Goal: Task Accomplishment & Management: Use online tool/utility

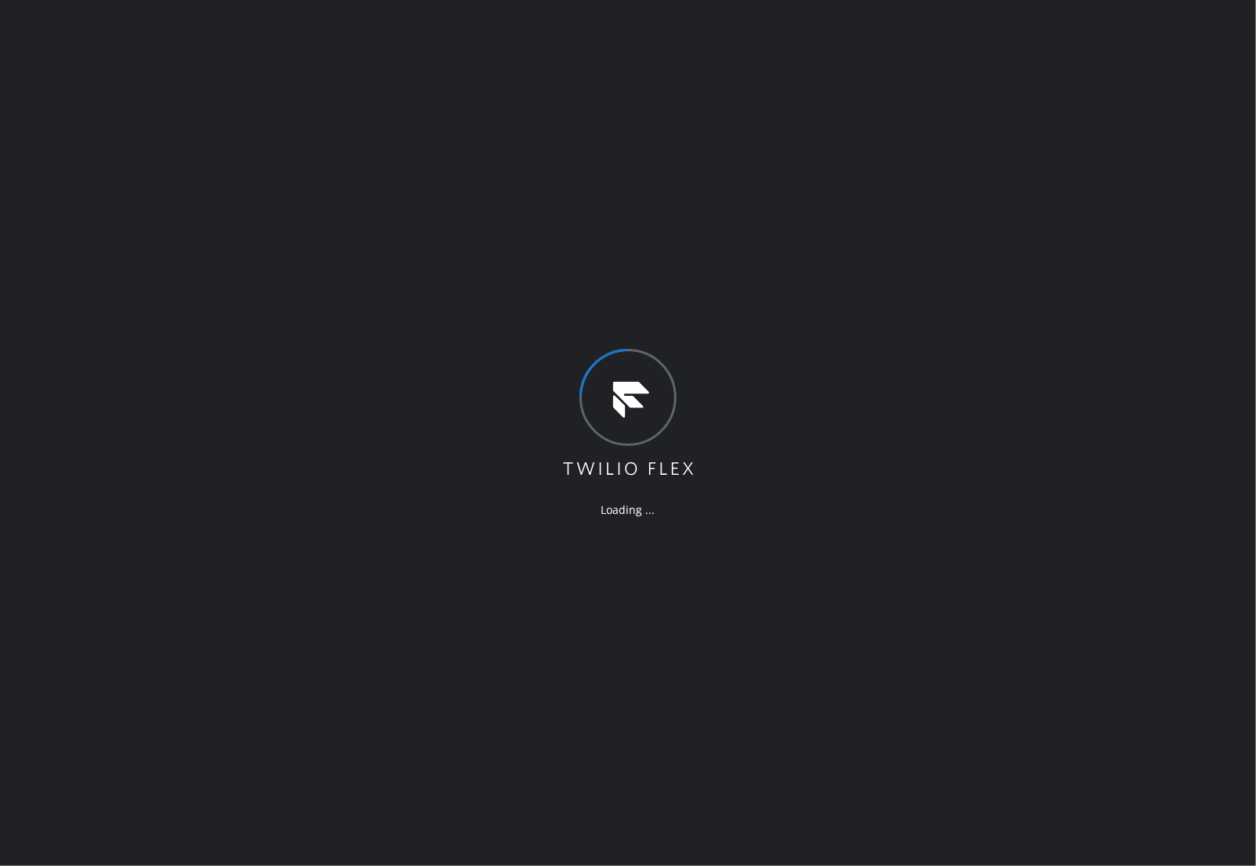
click at [1057, 565] on div "Loading ..." at bounding box center [628, 433] width 1256 height 866
click at [590, 357] on icon at bounding box center [628, 414] width 135 height 130
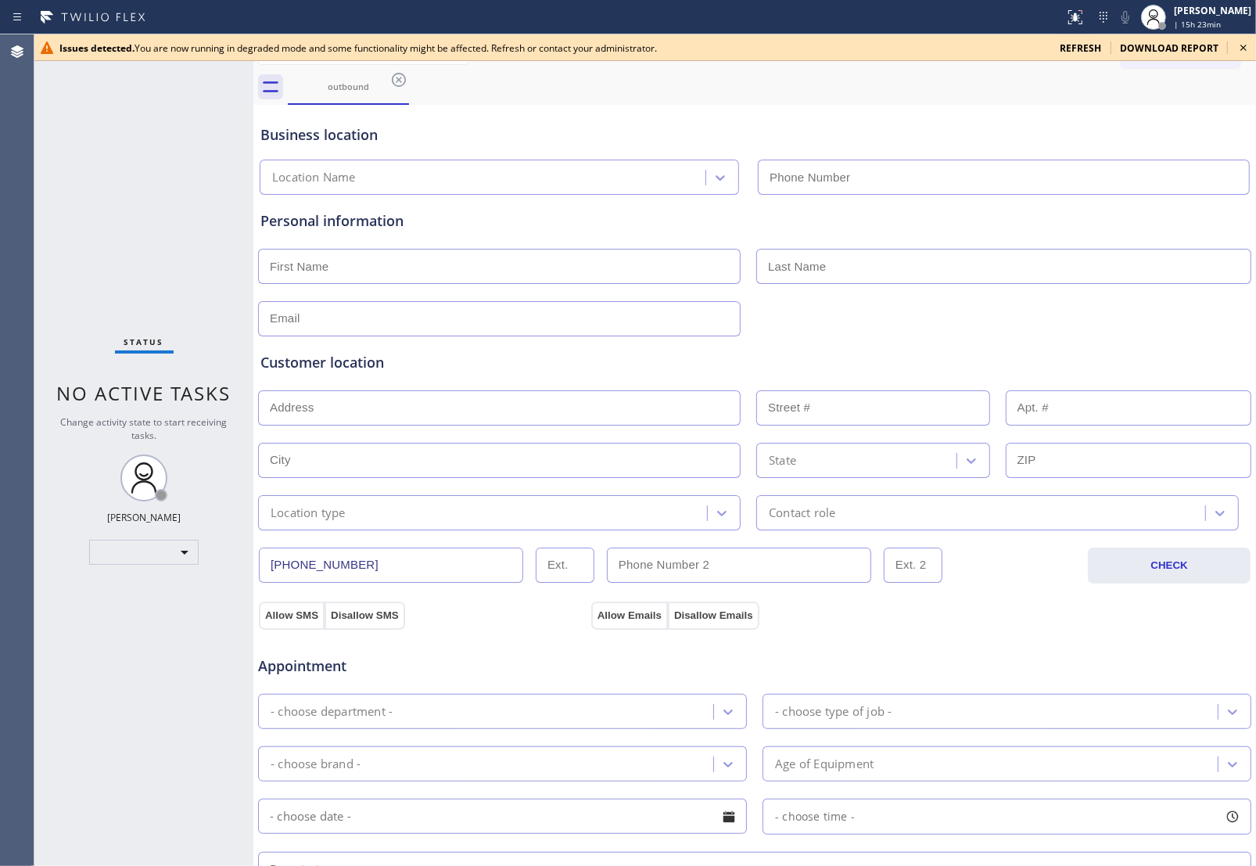
type input "[PHONE_NUMBER]"
drag, startPoint x: 1023, startPoint y: 630, endPoint x: 1025, endPoint y: 602, distance: 27.5
click at [1023, 630] on div "Appointment Appliance Repair High End - choose type of job - - choose brand - A…" at bounding box center [754, 776] width 995 height 307
click at [1179, 19] on span "| 15h 23min" at bounding box center [1197, 24] width 47 height 11
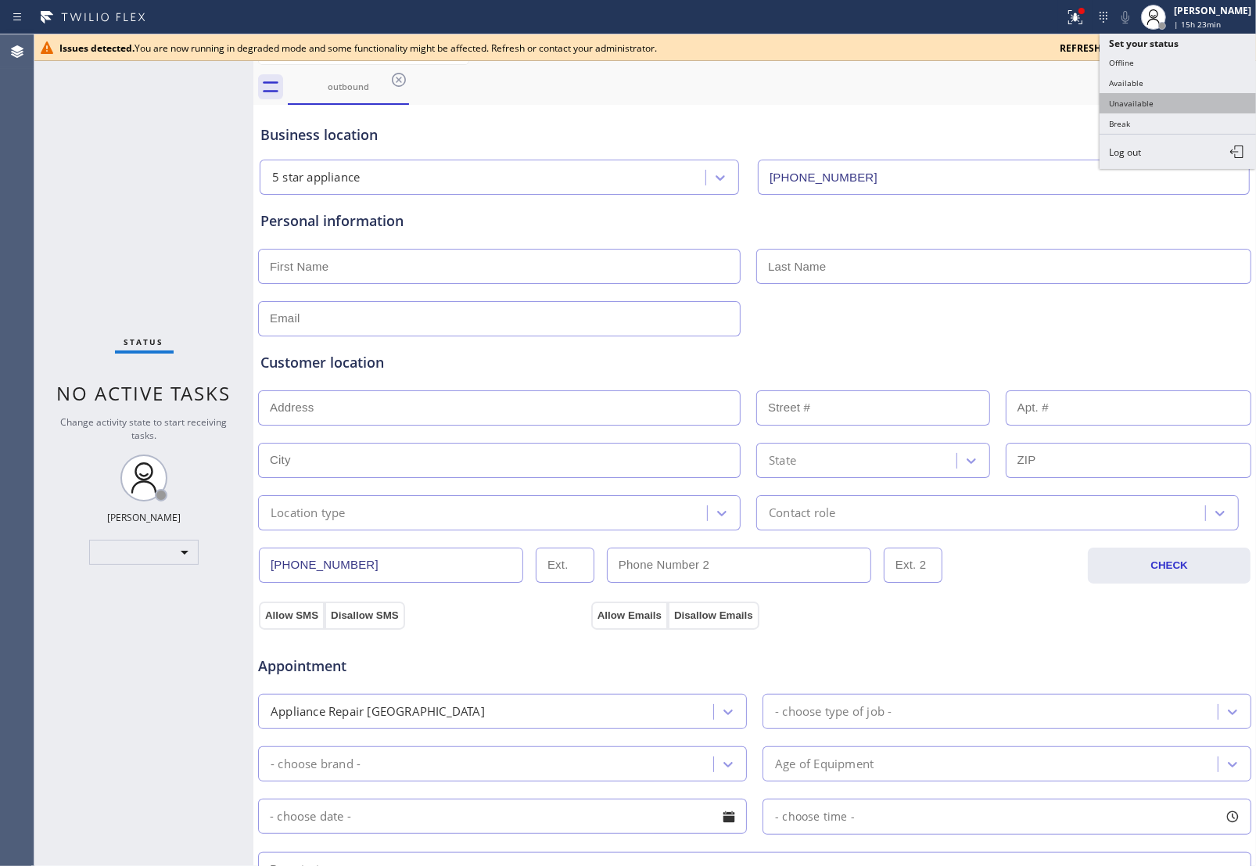
click at [1179, 103] on button "Unavailable" at bounding box center [1178, 103] width 156 height 20
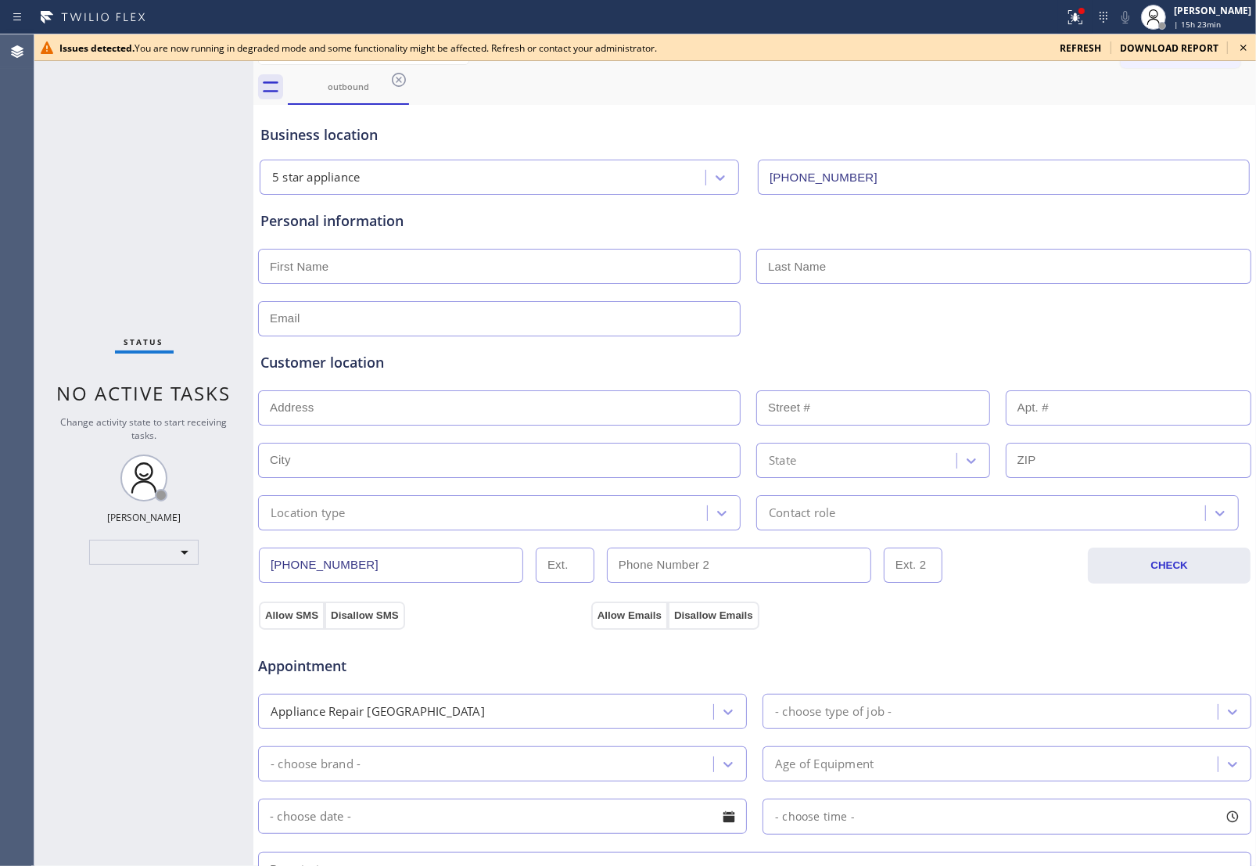
click at [1244, 48] on icon at bounding box center [1243, 48] width 6 height 6
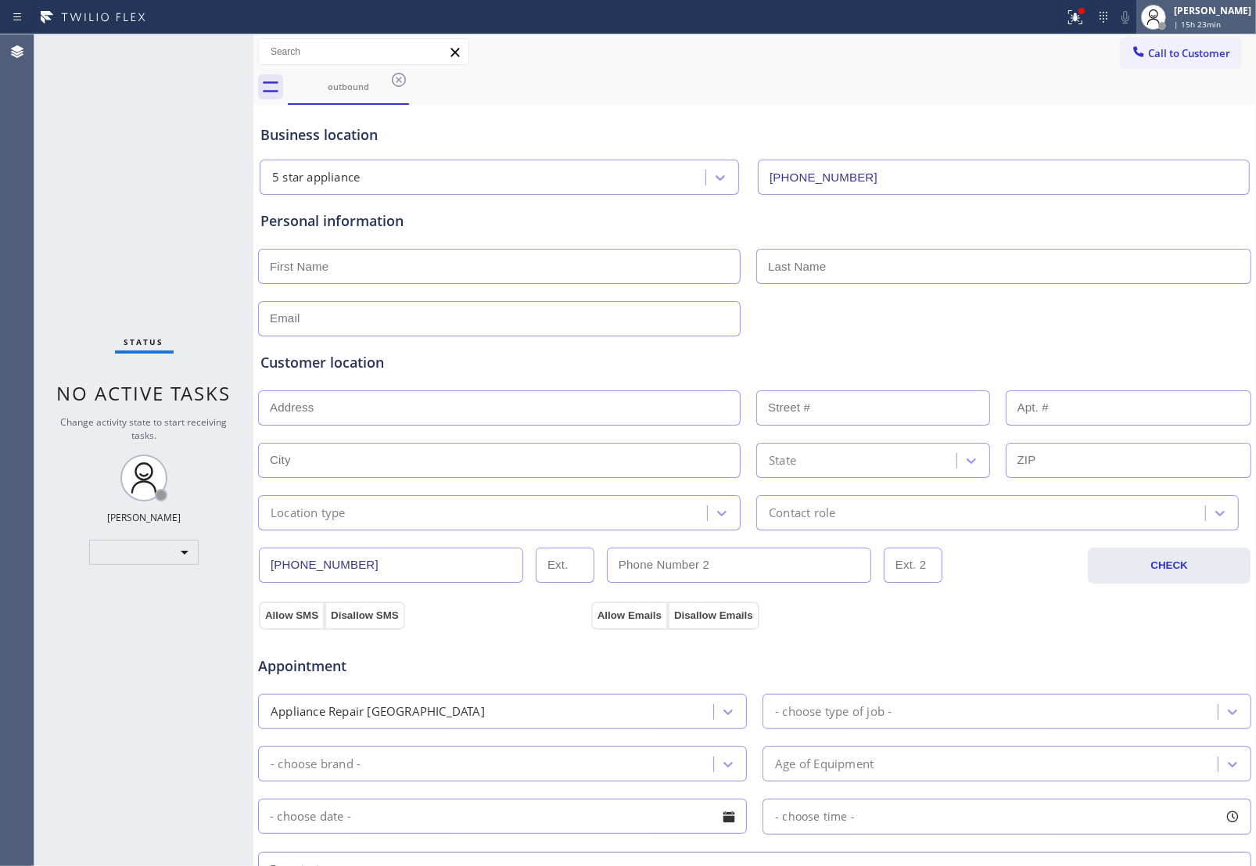
click at [1190, 20] on span "| 15h 23min" at bounding box center [1197, 24] width 47 height 11
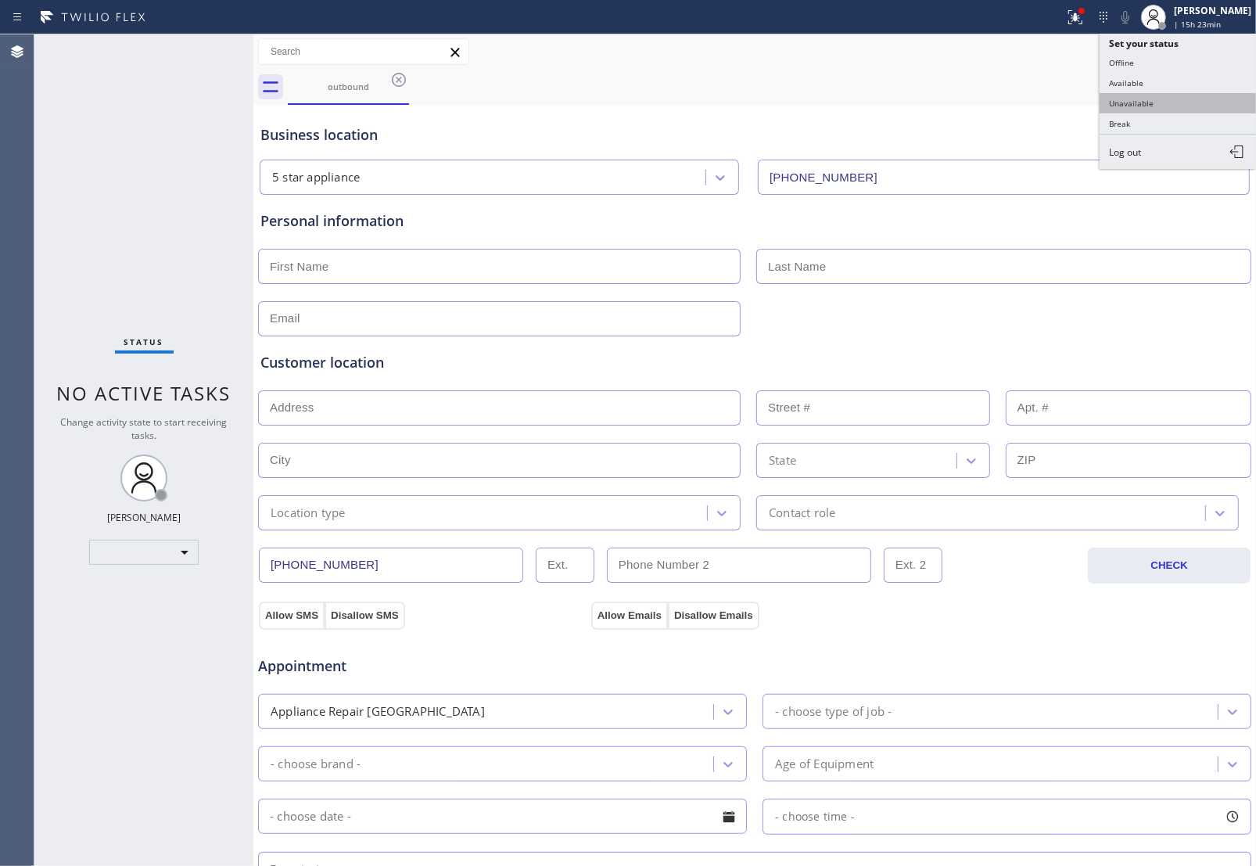
click at [1160, 106] on button "Unavailable" at bounding box center [1178, 103] width 156 height 20
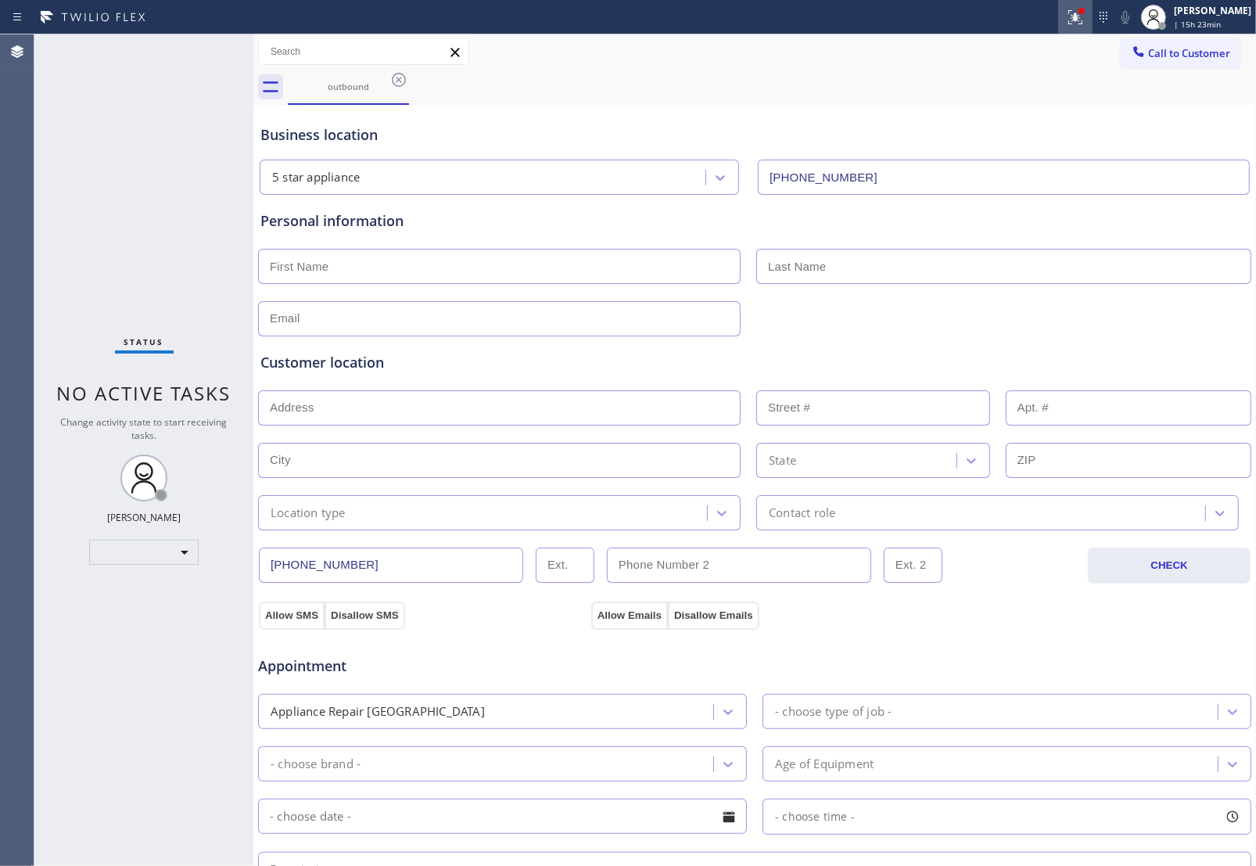
click at [1068, 10] on icon at bounding box center [1072, 15] width 9 height 11
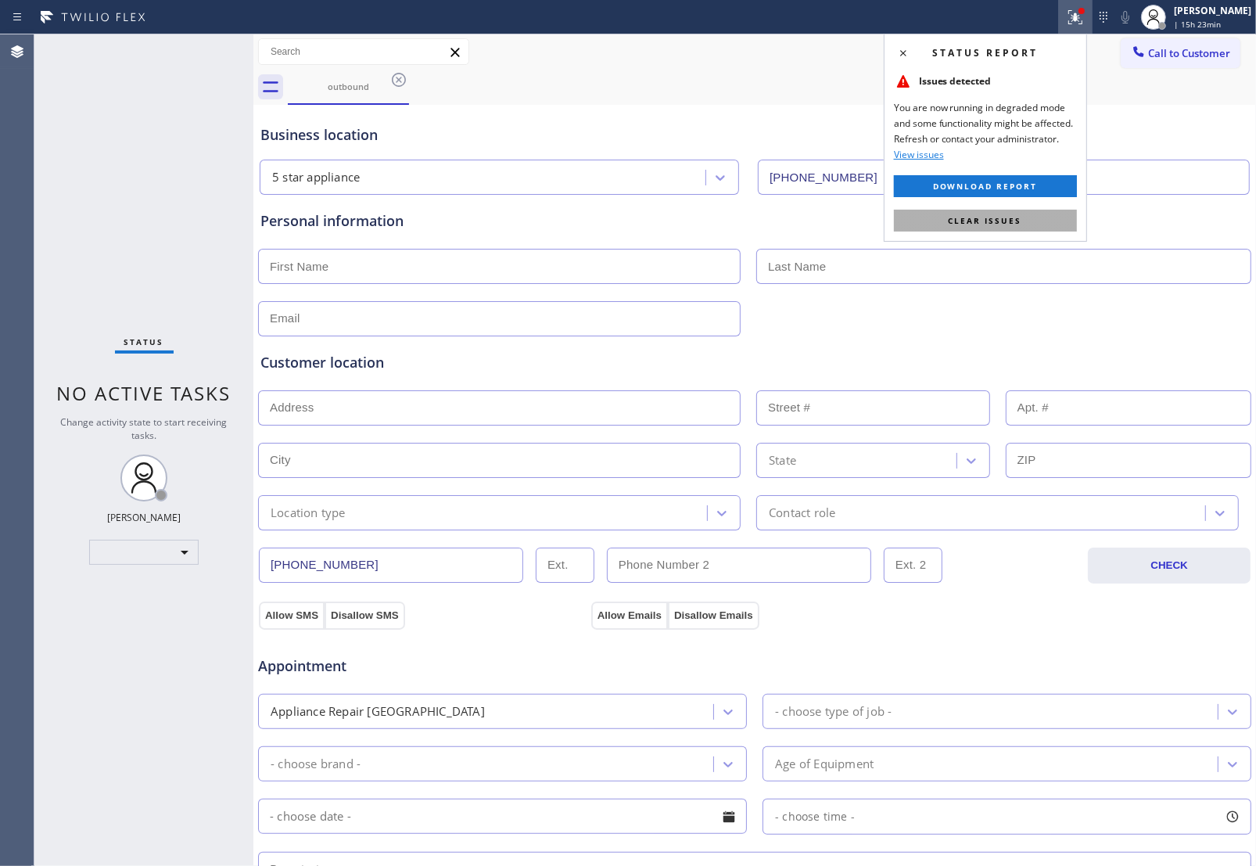
click at [1003, 228] on button "Clear issues" at bounding box center [985, 221] width 183 height 22
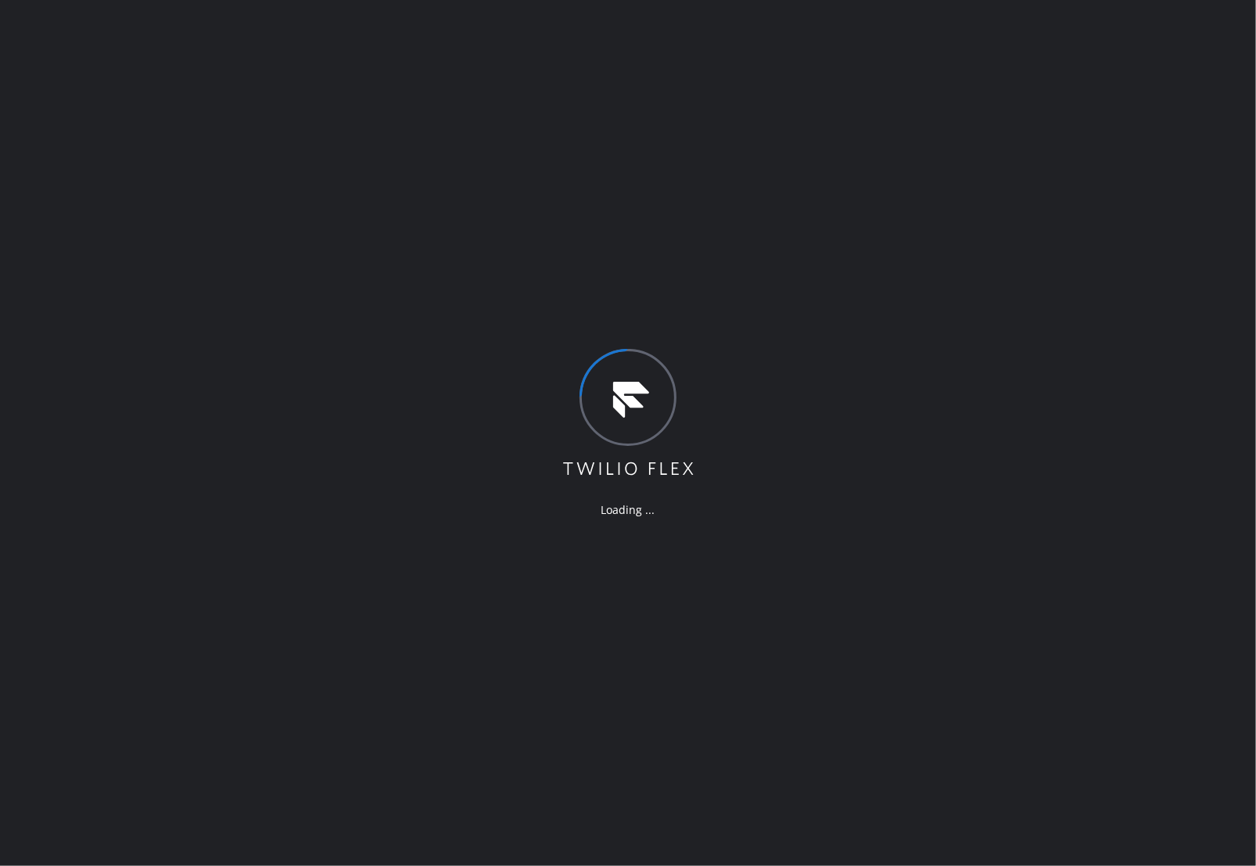
click at [368, 448] on div "Loading ..." at bounding box center [628, 433] width 1256 height 866
click at [468, 451] on div "Loading ..." at bounding box center [628, 433] width 1256 height 866
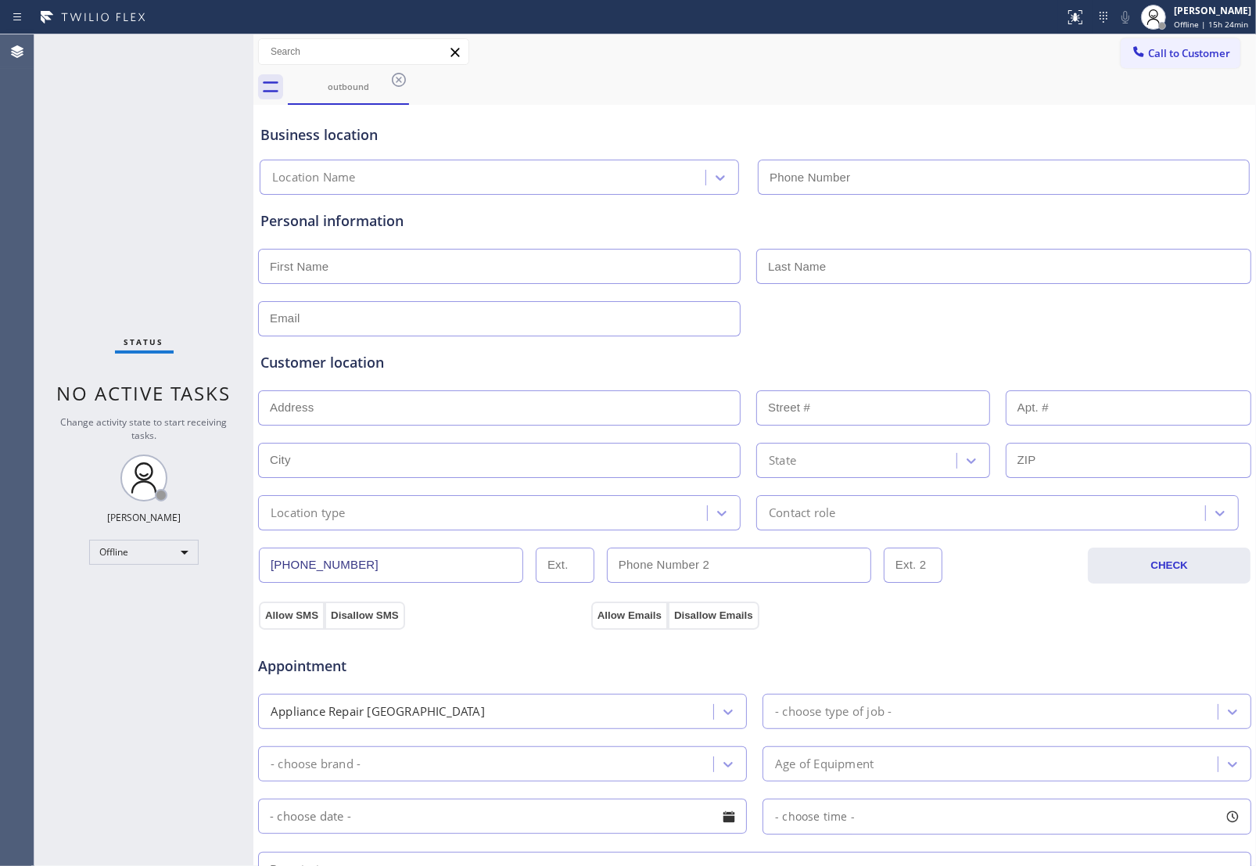
click at [1078, 80] on div "outbound" at bounding box center [772, 87] width 968 height 35
click at [1208, 24] on span "Offline | 15h 24min" at bounding box center [1211, 24] width 74 height 11
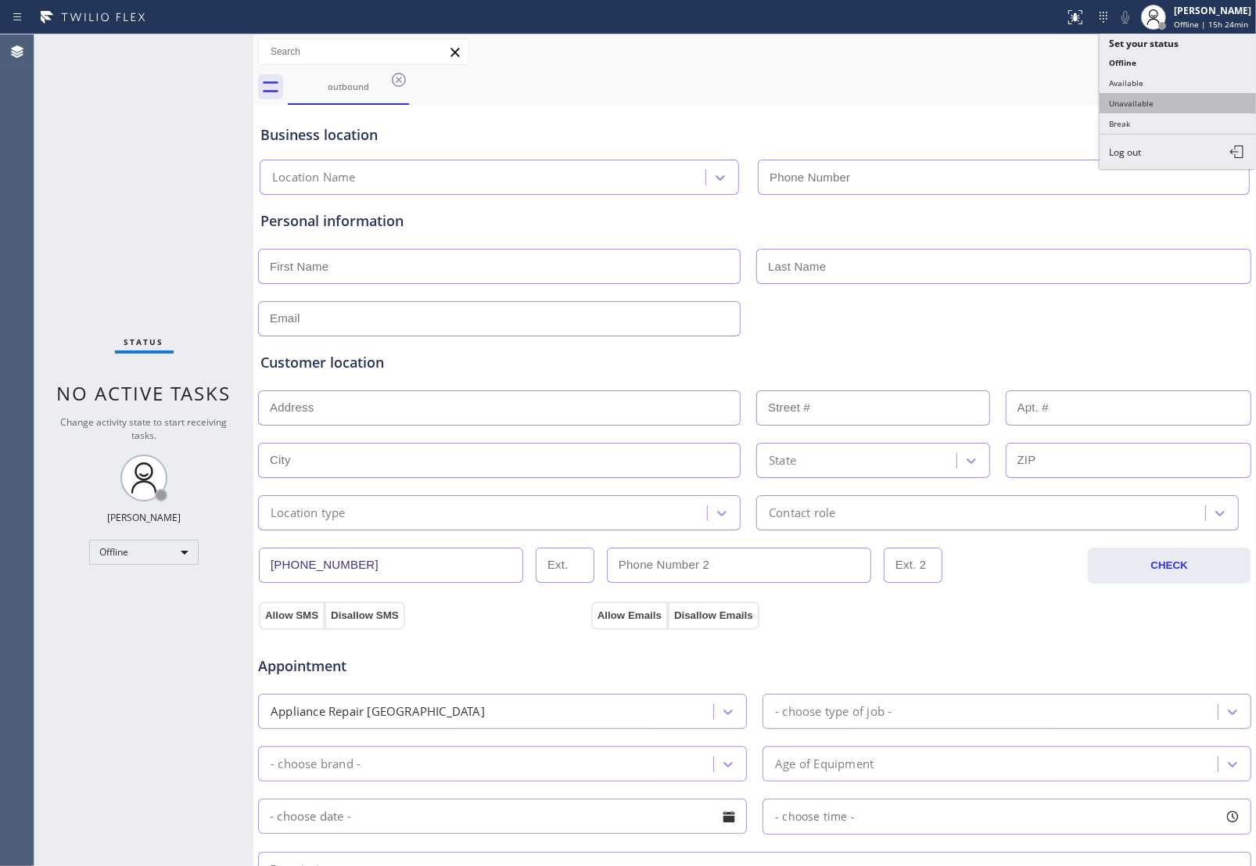
click at [1189, 100] on button "Unavailable" at bounding box center [1178, 103] width 156 height 20
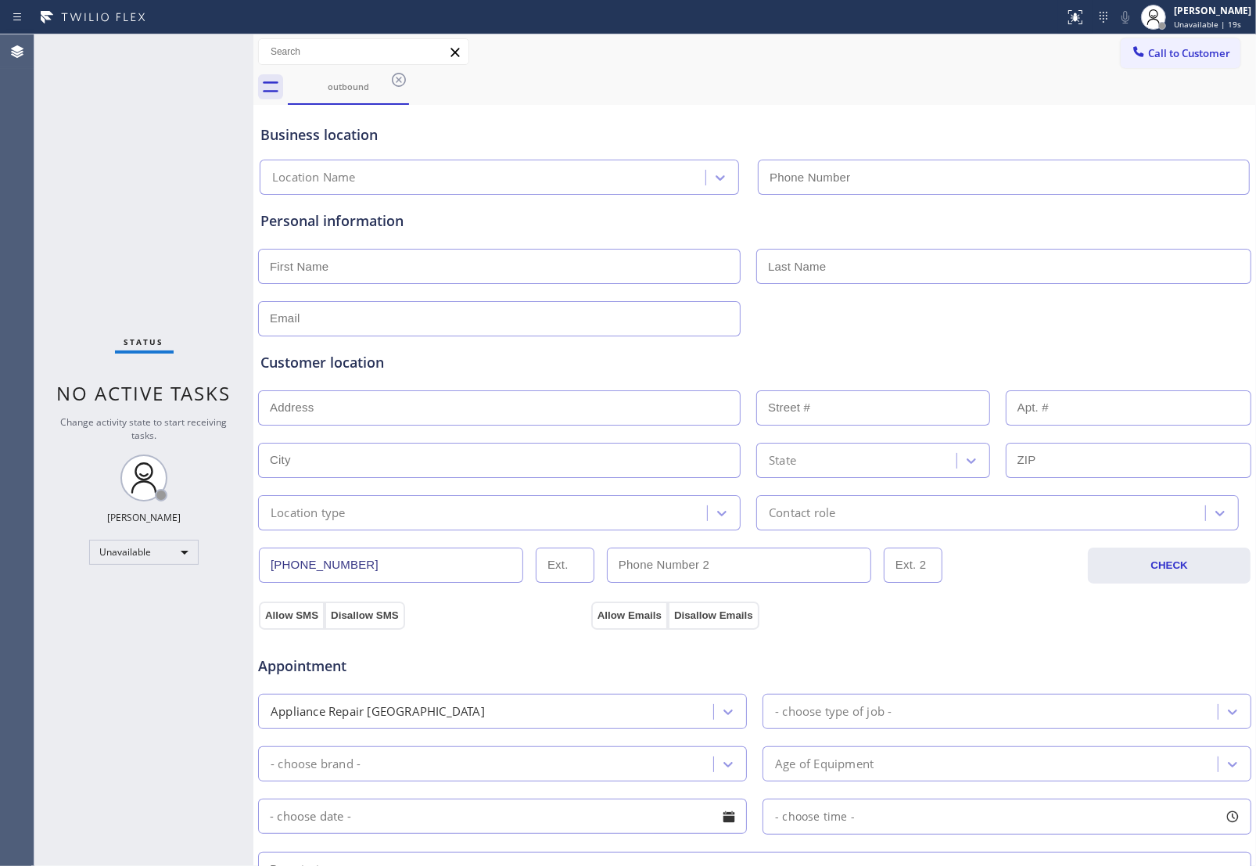
type input "(213) 687-2604"
drag, startPoint x: 1187, startPoint y: 71, endPoint x: 1176, endPoint y: 59, distance: 16.6
click at [1181, 64] on div "Call to Customer Outbound call Location Search location Your caller id phone nu…" at bounding box center [754, 69] width 1003 height 70
drag, startPoint x: 1173, startPoint y: 55, endPoint x: 799, endPoint y: 188, distance: 397.0
click at [1168, 59] on span "Call to Customer" at bounding box center [1189, 53] width 82 height 14
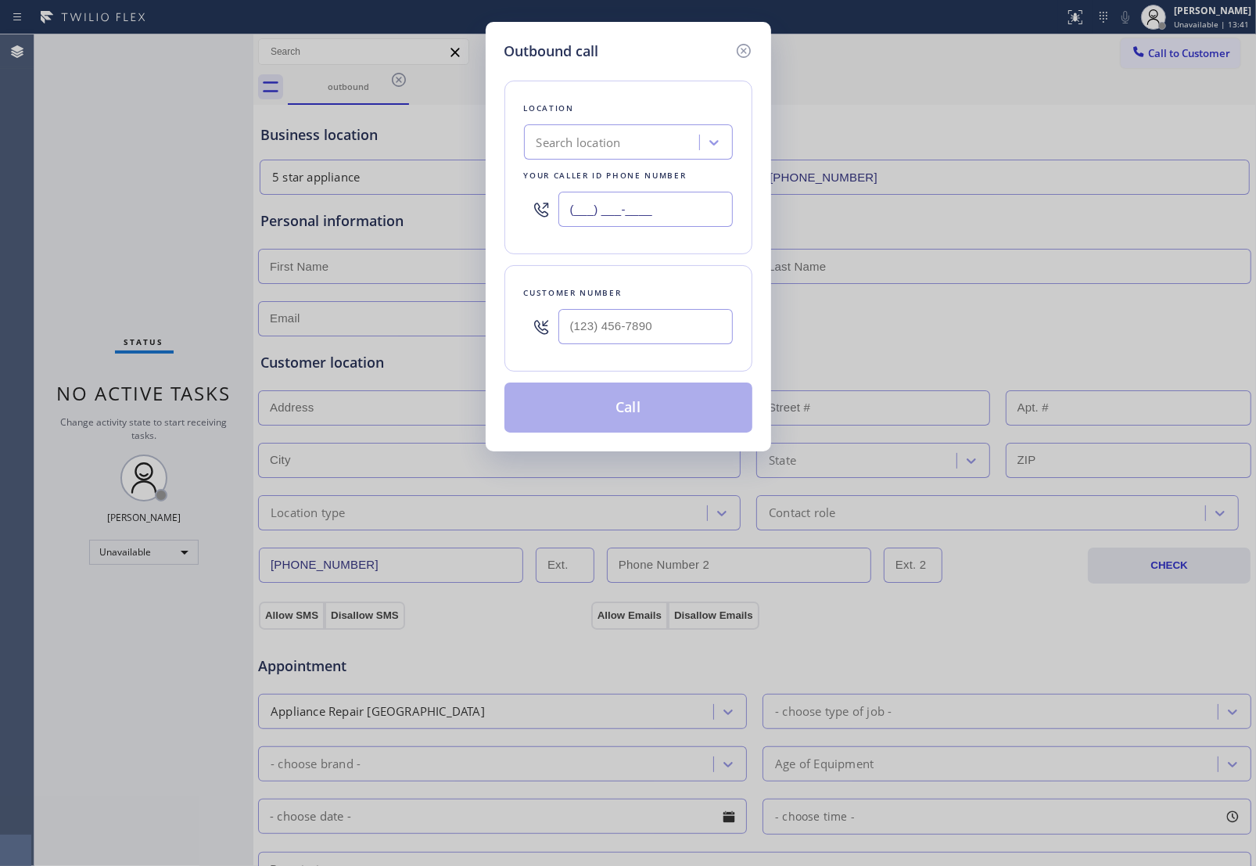
click at [698, 221] on input "(___) ___-____" at bounding box center [645, 209] width 174 height 35
paste input "917) 935-4352"
type input "(917) 935-4352"
type input "(___) ___-____"
click at [671, 327] on input "(___) ___-____" at bounding box center [645, 326] width 174 height 35
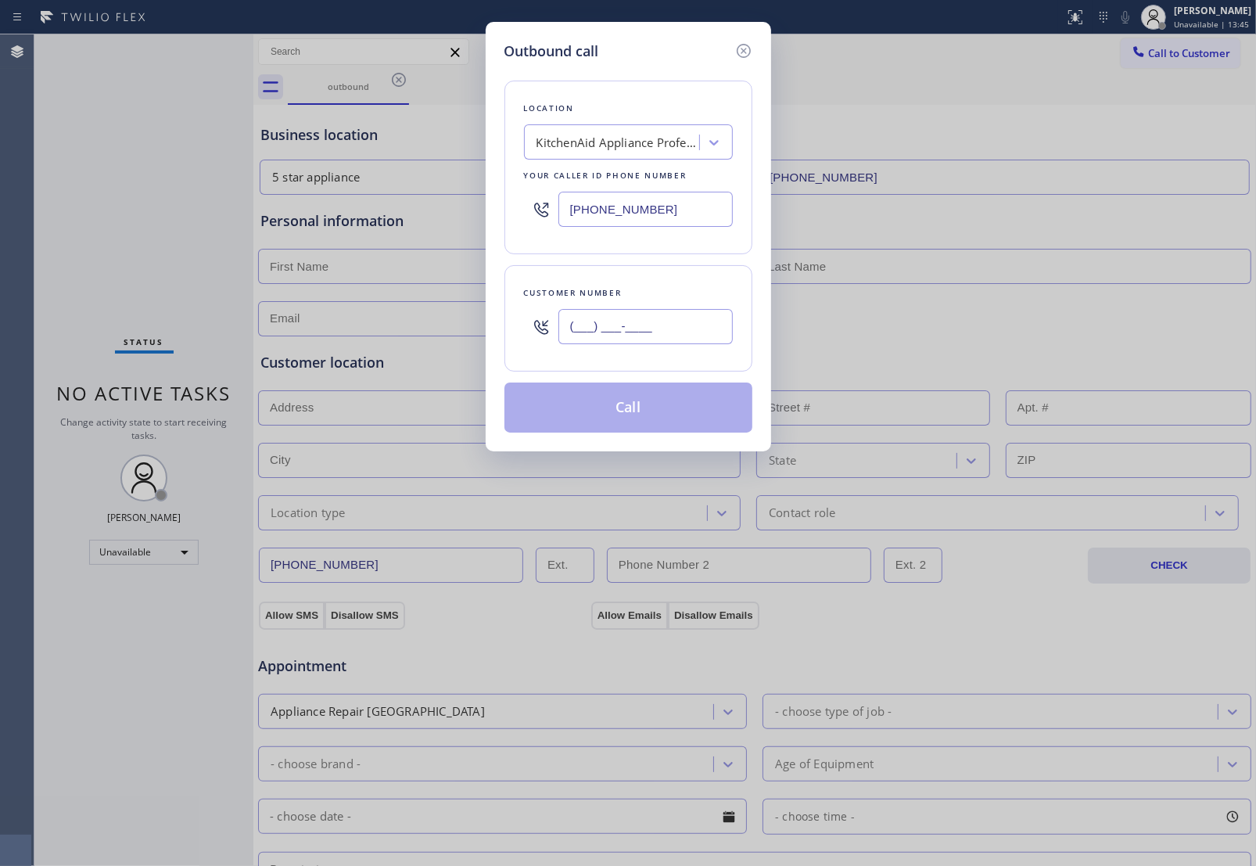
click at [623, 322] on input "(___) ___-____" at bounding box center [645, 326] width 174 height 35
type input "(___) ___-____"
click at [612, 334] on input "(___) ___-____" at bounding box center [645, 326] width 174 height 35
paste input "718) 644-8477"
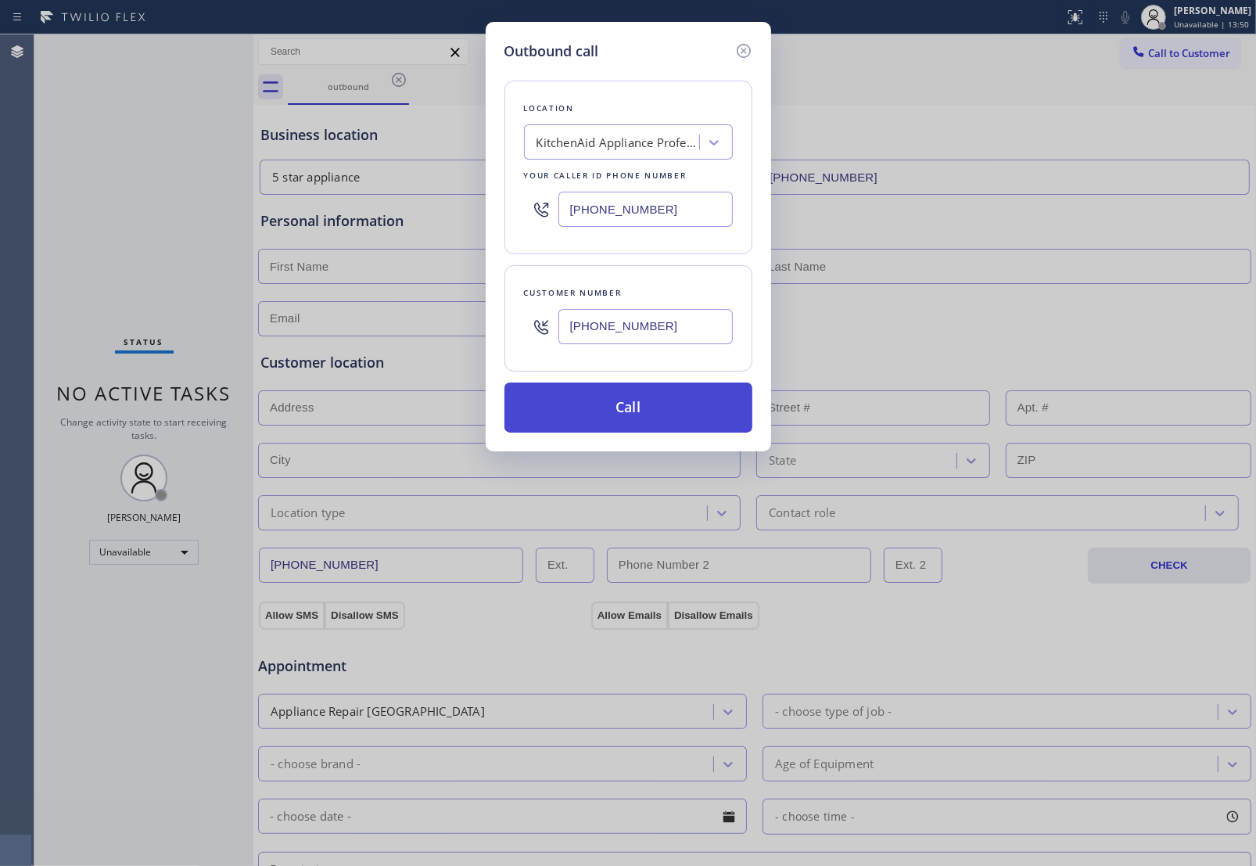
type input "(718) 644-8477"
click at [618, 408] on button "Call" at bounding box center [628, 407] width 248 height 50
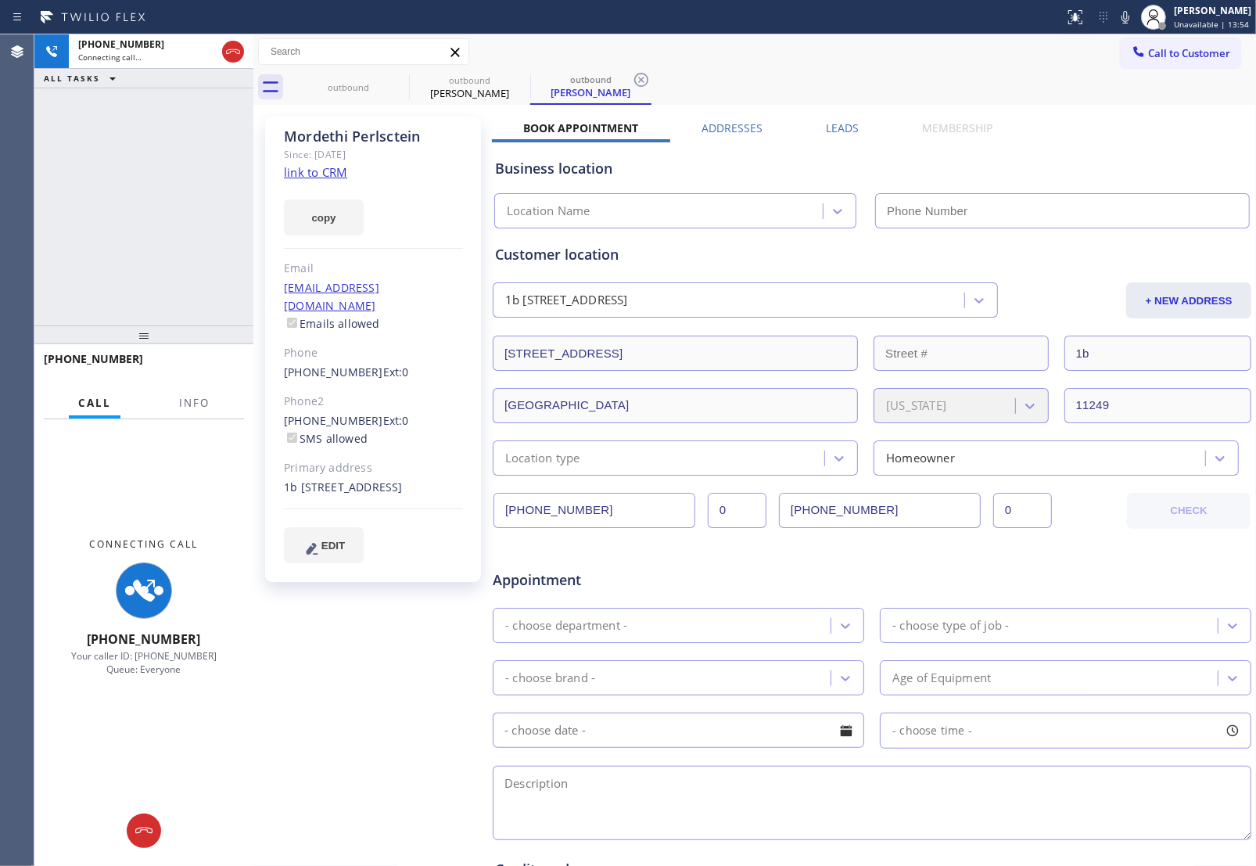
click at [319, 178] on link "link to CRM" at bounding box center [315, 172] width 63 height 16
type input "(917) 935-4352"
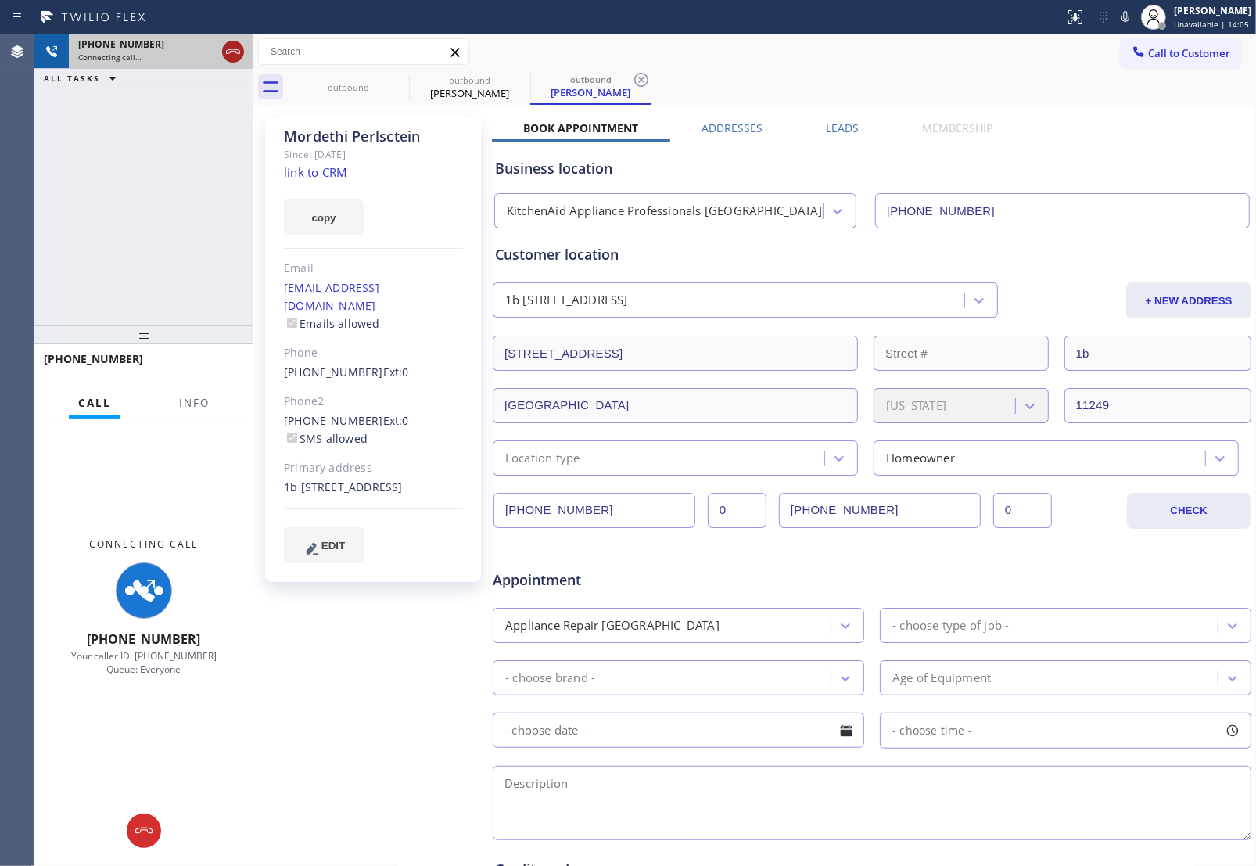
click at [228, 49] on icon at bounding box center [233, 51] width 14 height 5
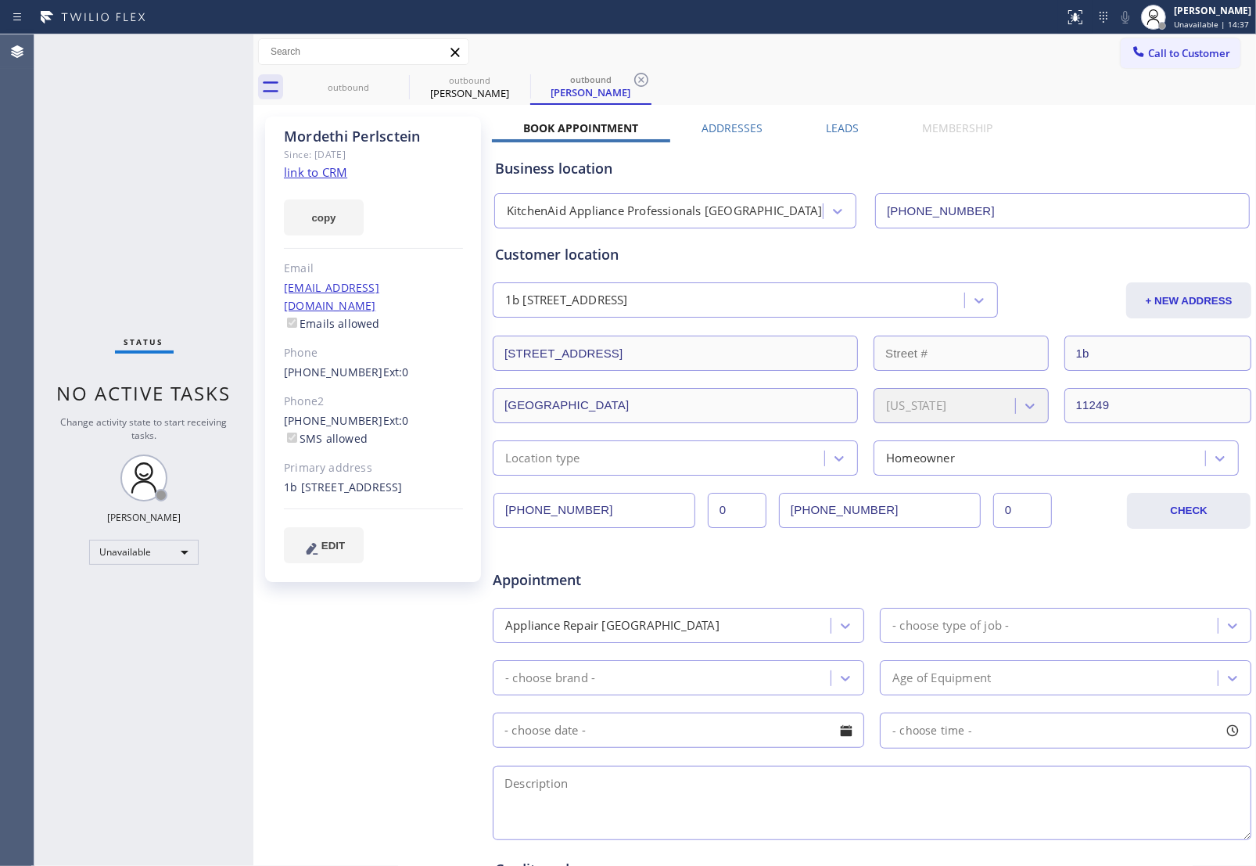
click at [1179, 36] on div "Call to Customer Outbound call Location KitchenAid Appliance Professionals New …" at bounding box center [754, 51] width 1003 height 35
click at [1162, 44] on button "Call to Customer" at bounding box center [1181, 53] width 120 height 30
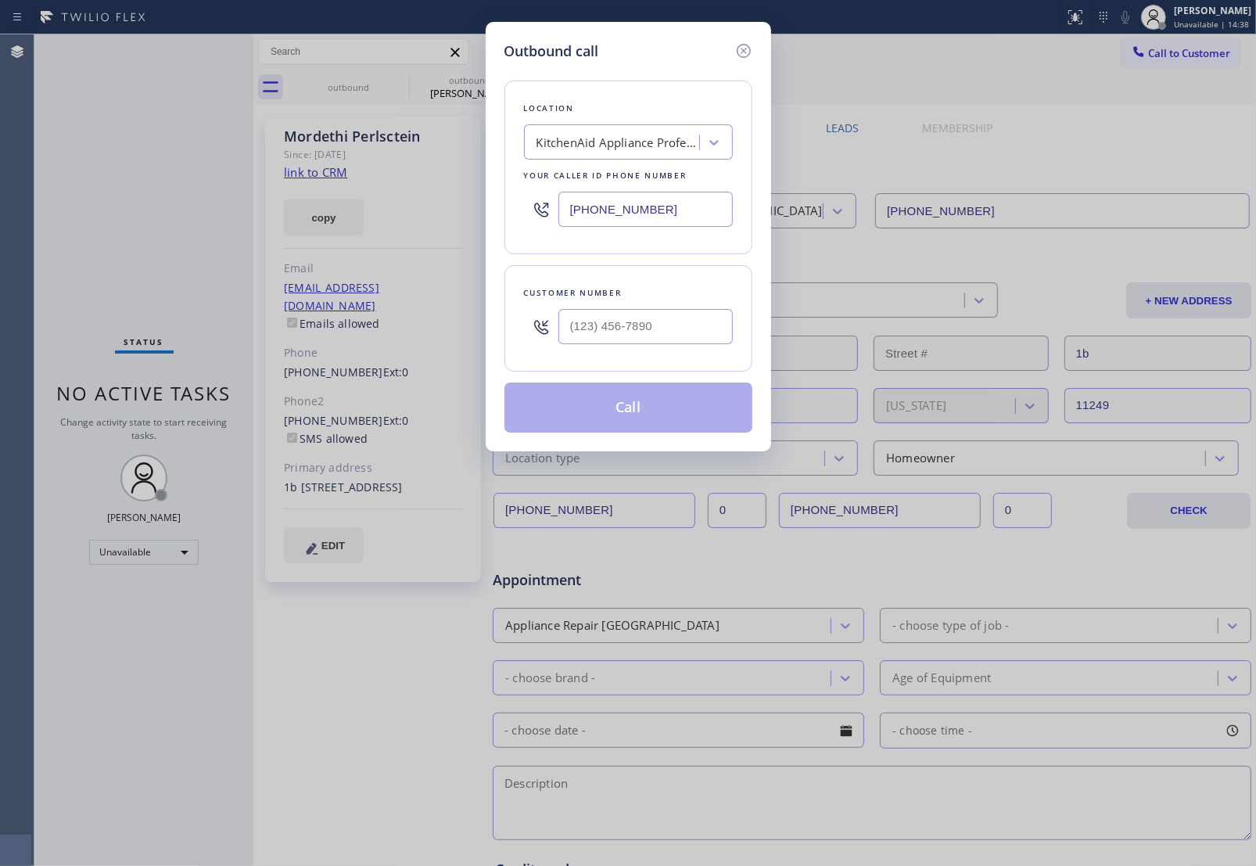
click at [648, 214] on input "(917) 935-4352" at bounding box center [645, 209] width 174 height 35
paste input "720) 741-7377"
type input "(720) 741-7377"
type input "(___) ___-____"
click at [631, 331] on input "text" at bounding box center [645, 326] width 174 height 35
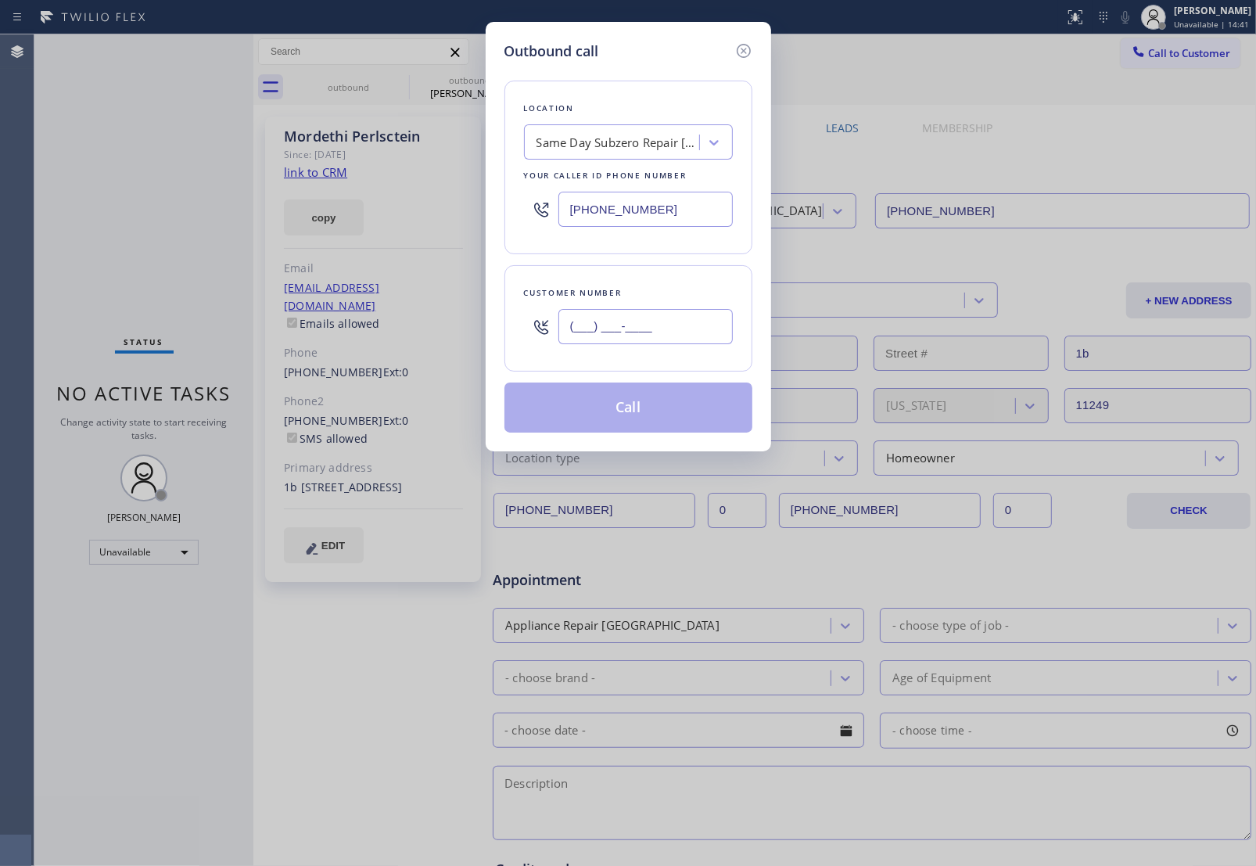
paste input "239) 849-3962"
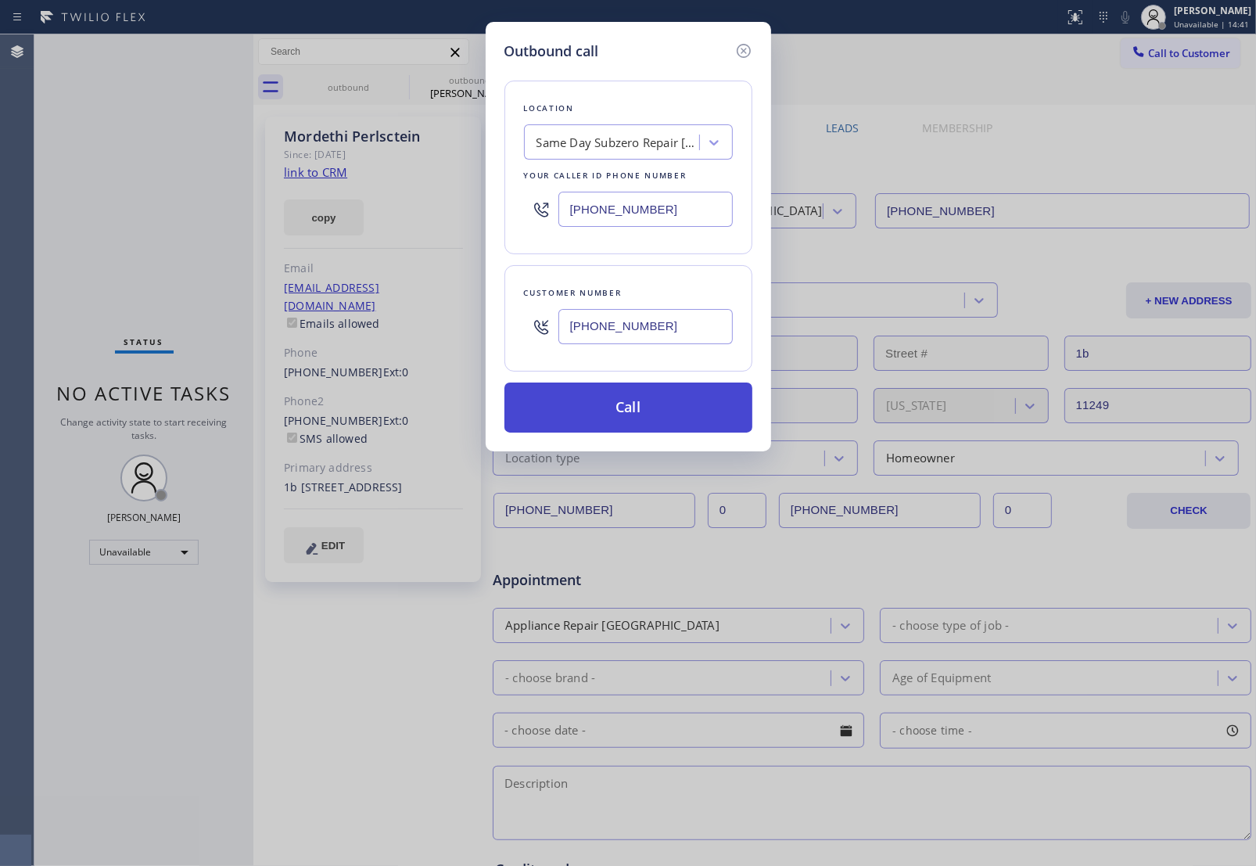
type input "(239) 849-3962"
click at [624, 416] on button "Call" at bounding box center [628, 407] width 248 height 50
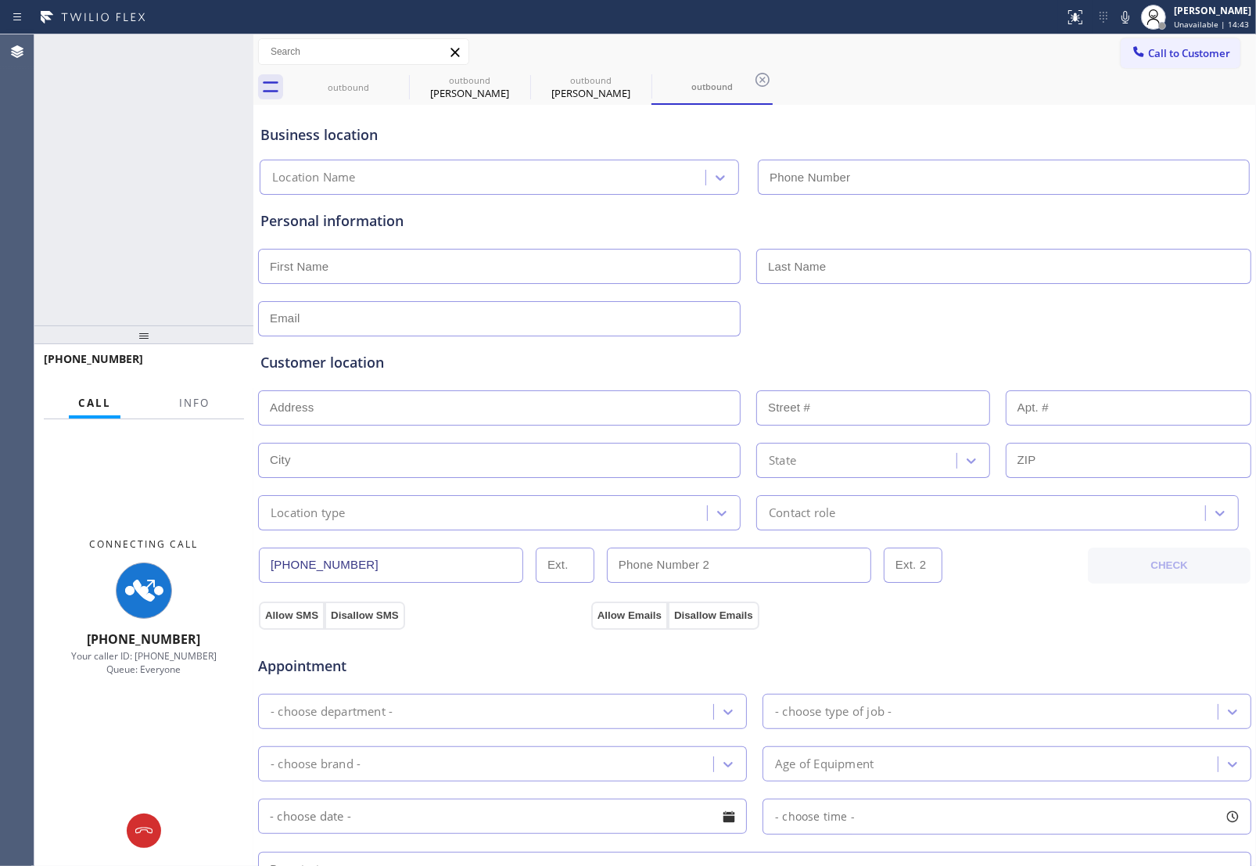
type input "(720) 741-7377"
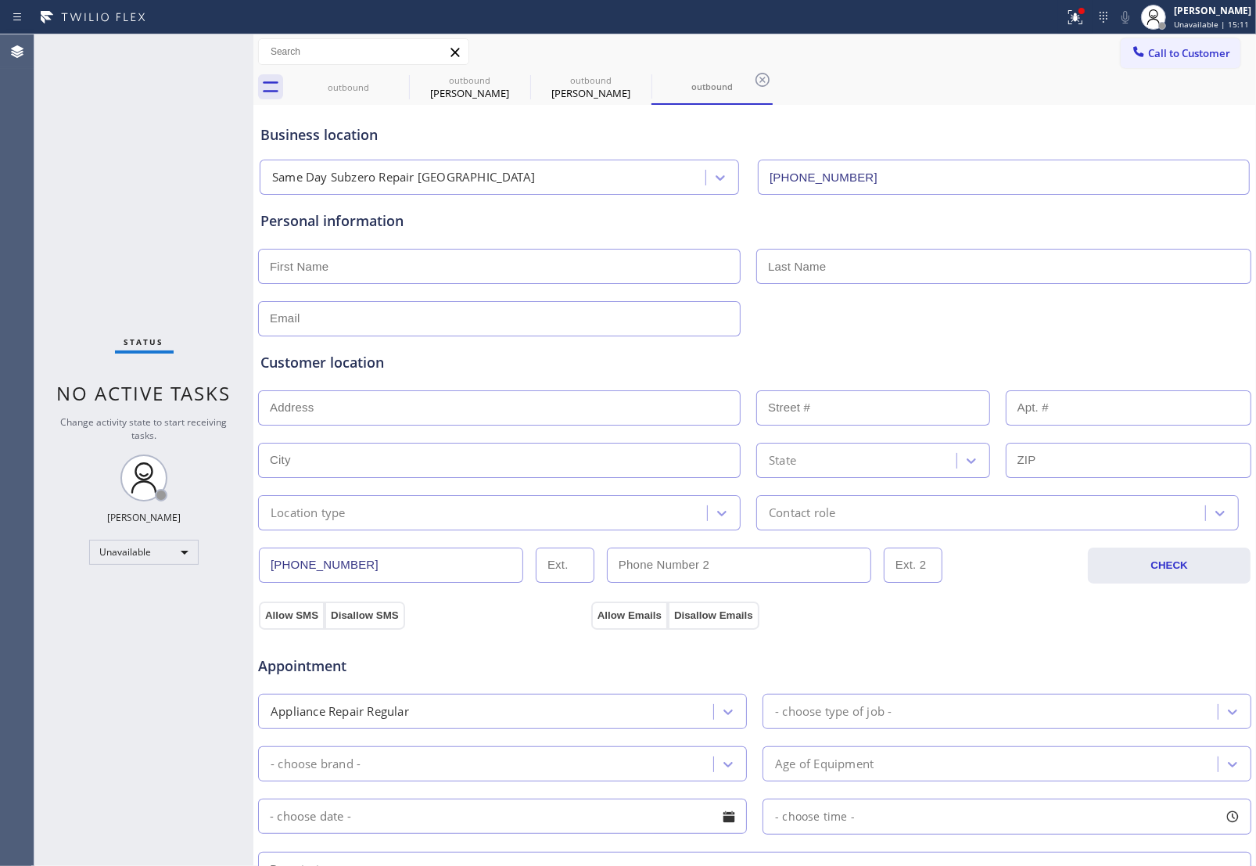
drag, startPoint x: 1150, startPoint y: 43, endPoint x: 1041, endPoint y: 161, distance: 160.5
click at [1152, 47] on button "Call to Customer" at bounding box center [1181, 53] width 120 height 30
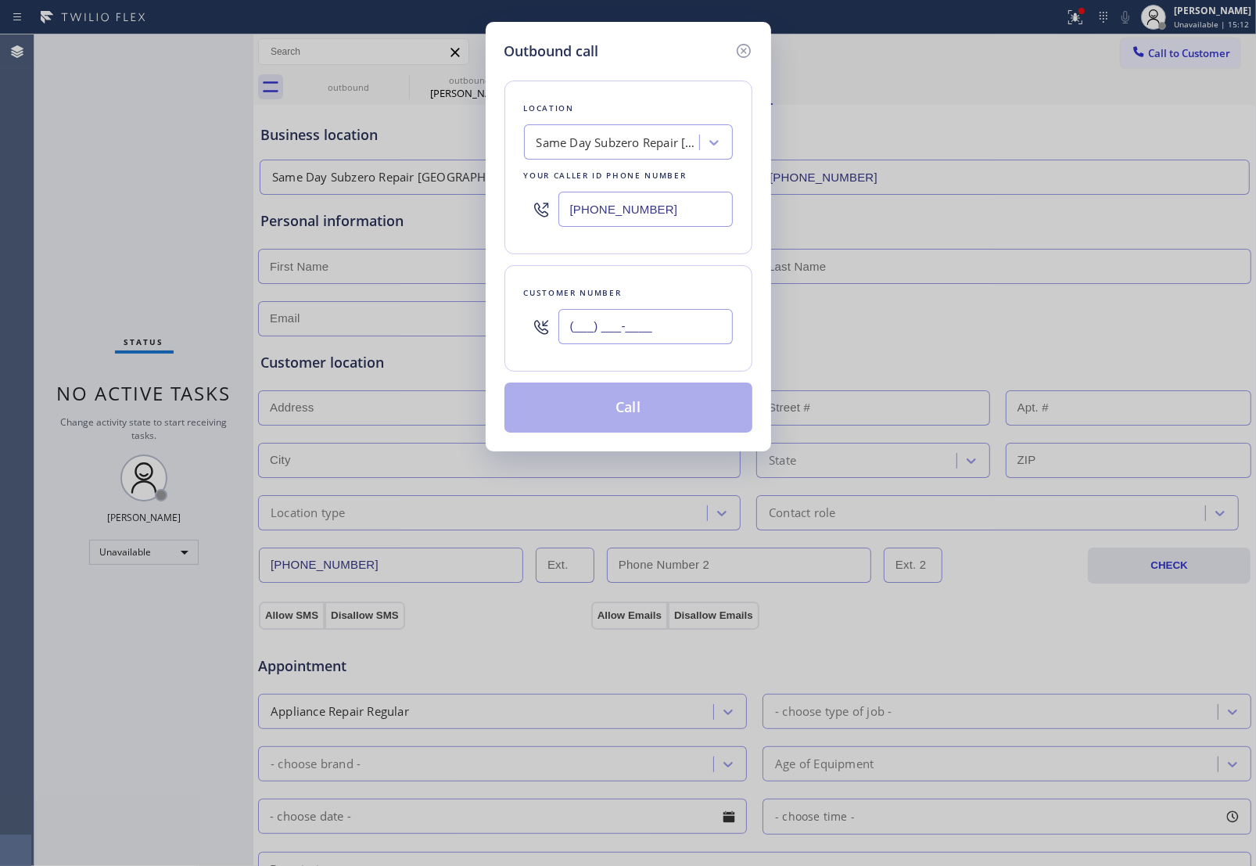
click at [620, 339] on input "(___) ___-____" at bounding box center [645, 326] width 174 height 35
paste input "239) 849-3962"
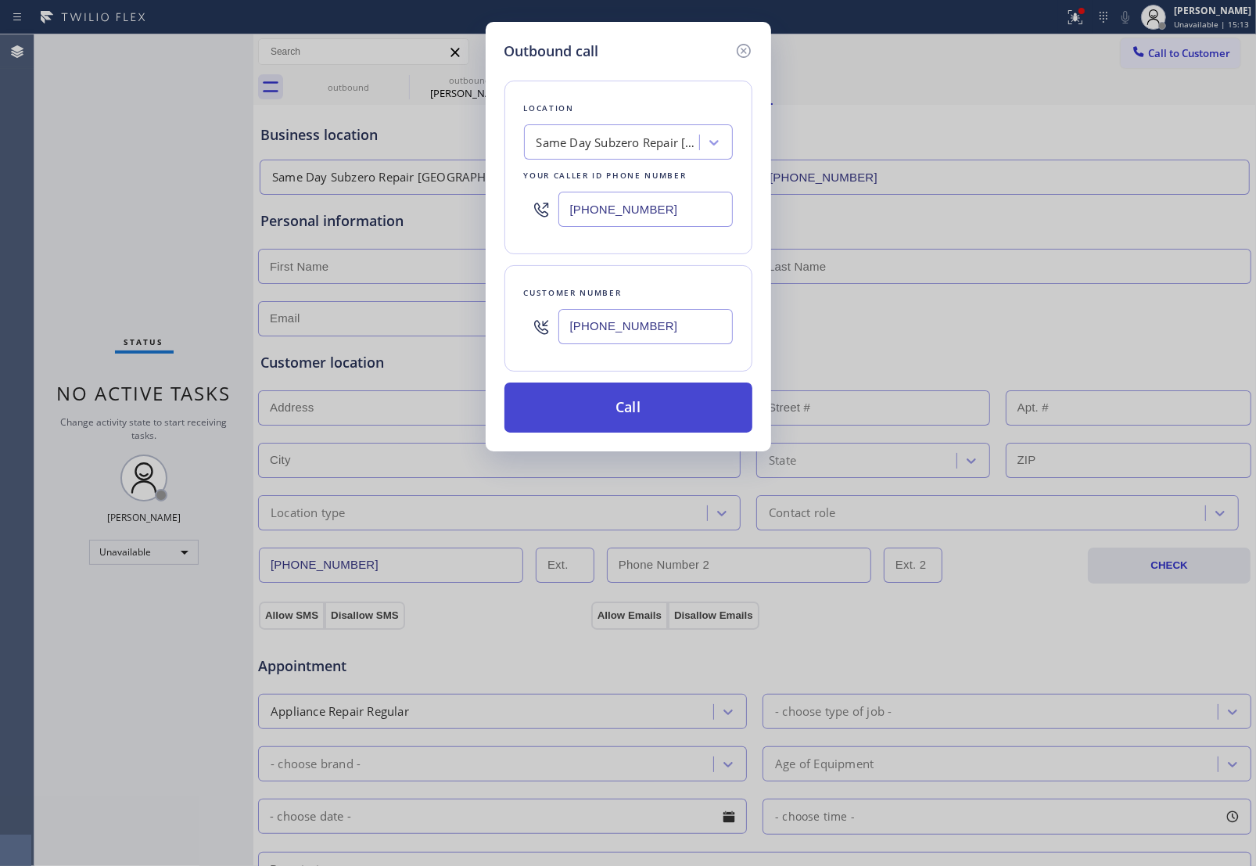
type input "(239) 849-3962"
click at [659, 416] on button "Call" at bounding box center [628, 407] width 248 height 50
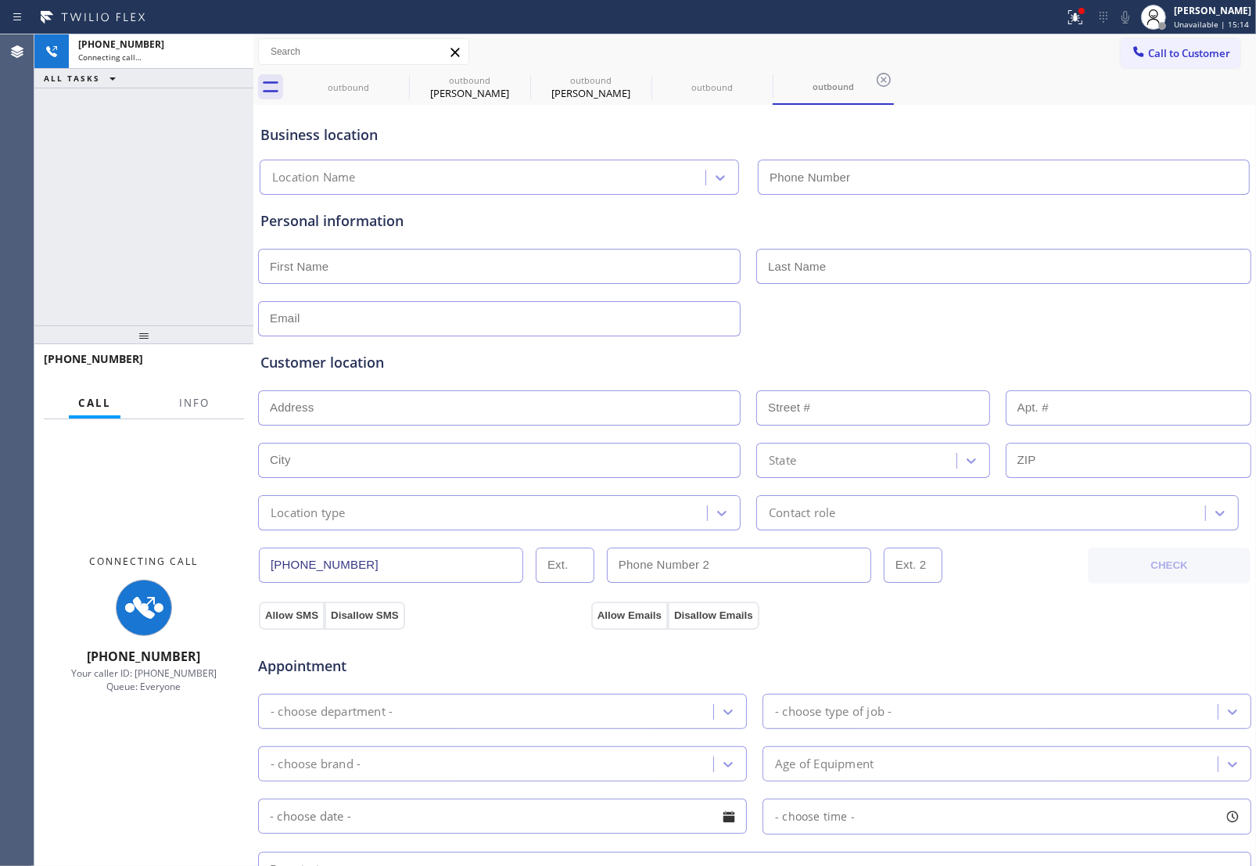
type input "(720) 741-7377"
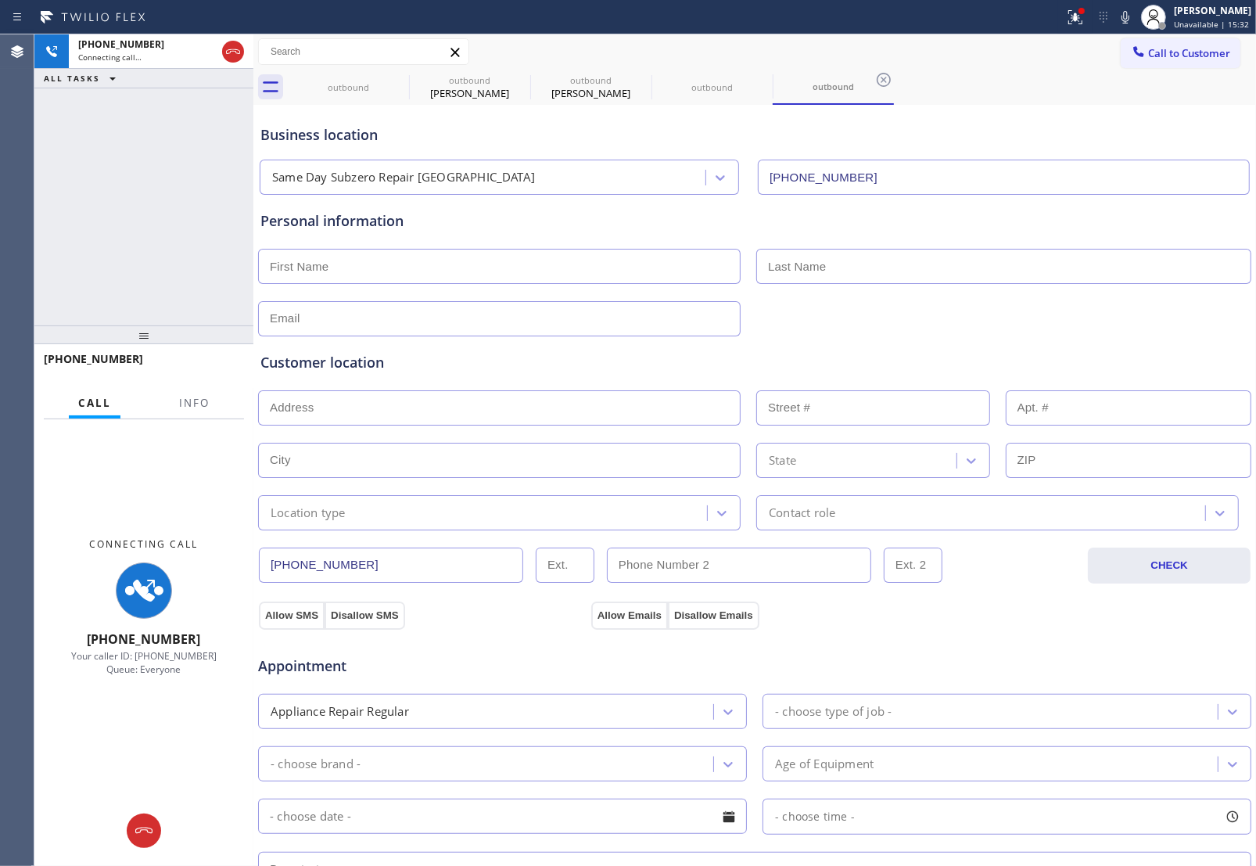
click at [1054, 145] on div "Business location Same Day Subzero Repair Lakewood (720) 741-7377" at bounding box center [754, 152] width 995 height 86
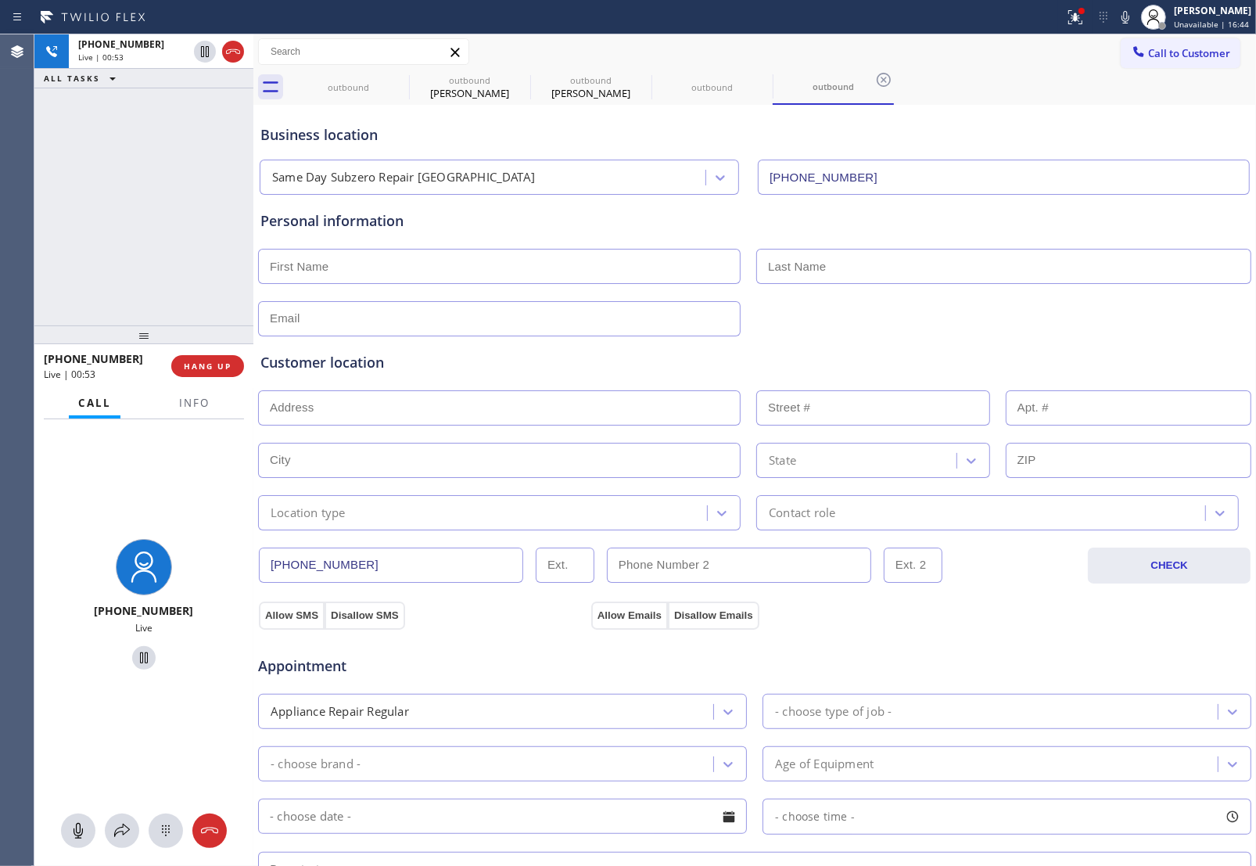
click at [235, 52] on icon at bounding box center [233, 51] width 19 height 19
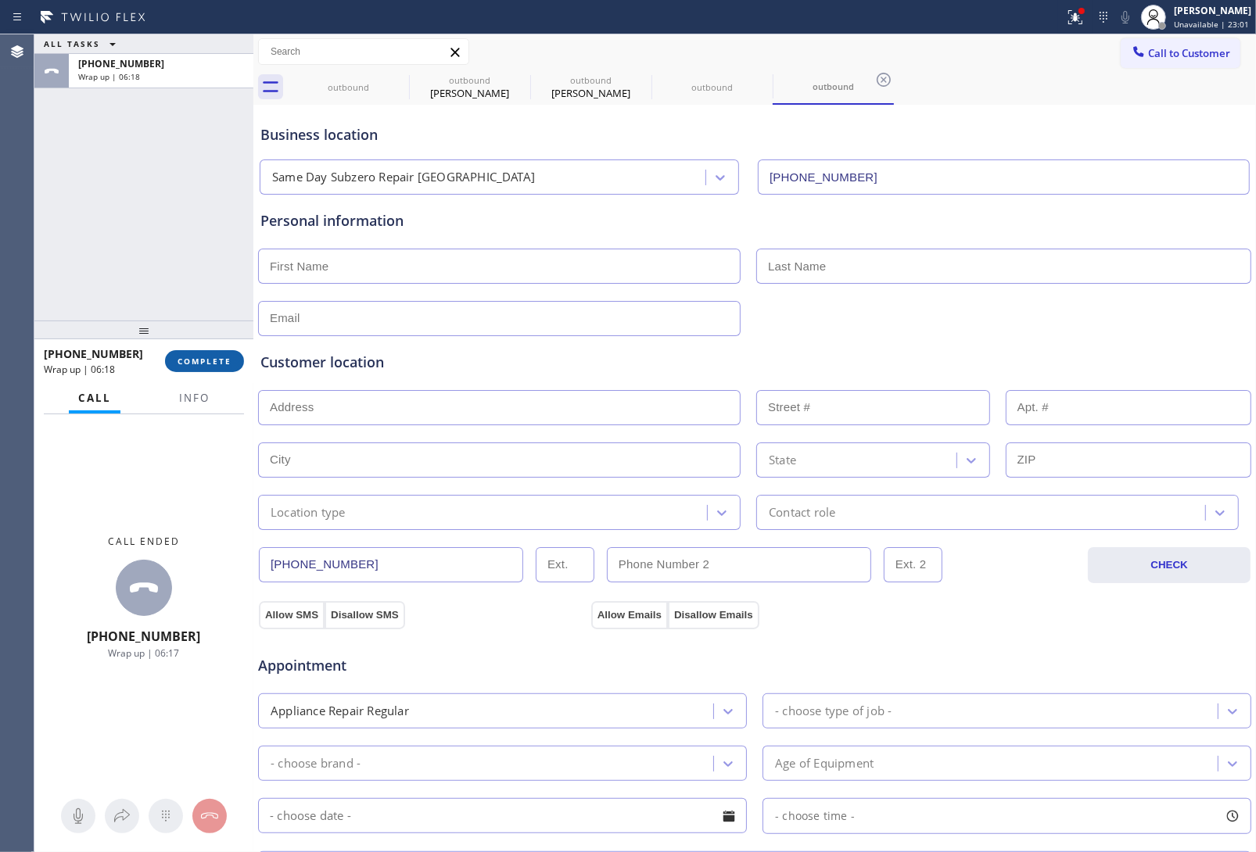
click at [217, 356] on span "COMPLETE" at bounding box center [205, 361] width 54 height 11
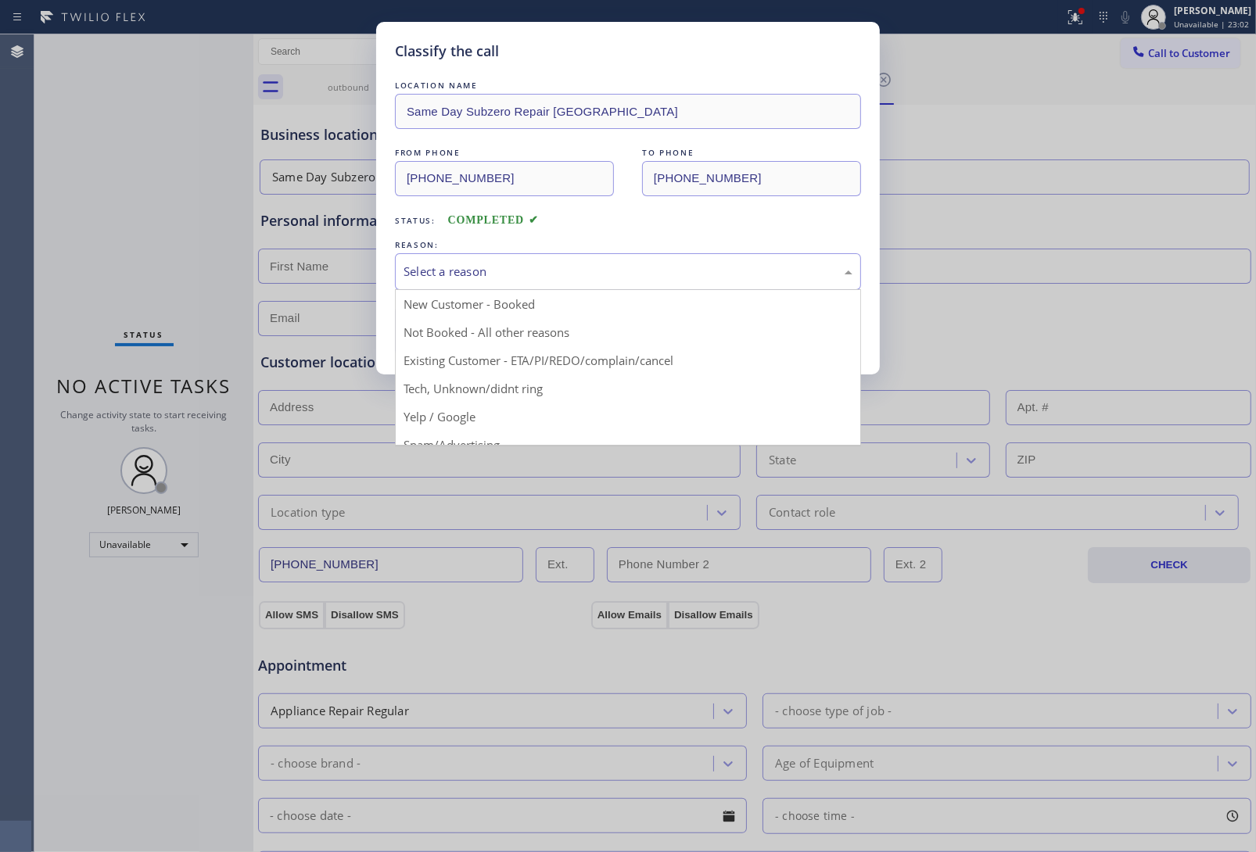
click at [556, 288] on div "Select a reason" at bounding box center [628, 271] width 466 height 37
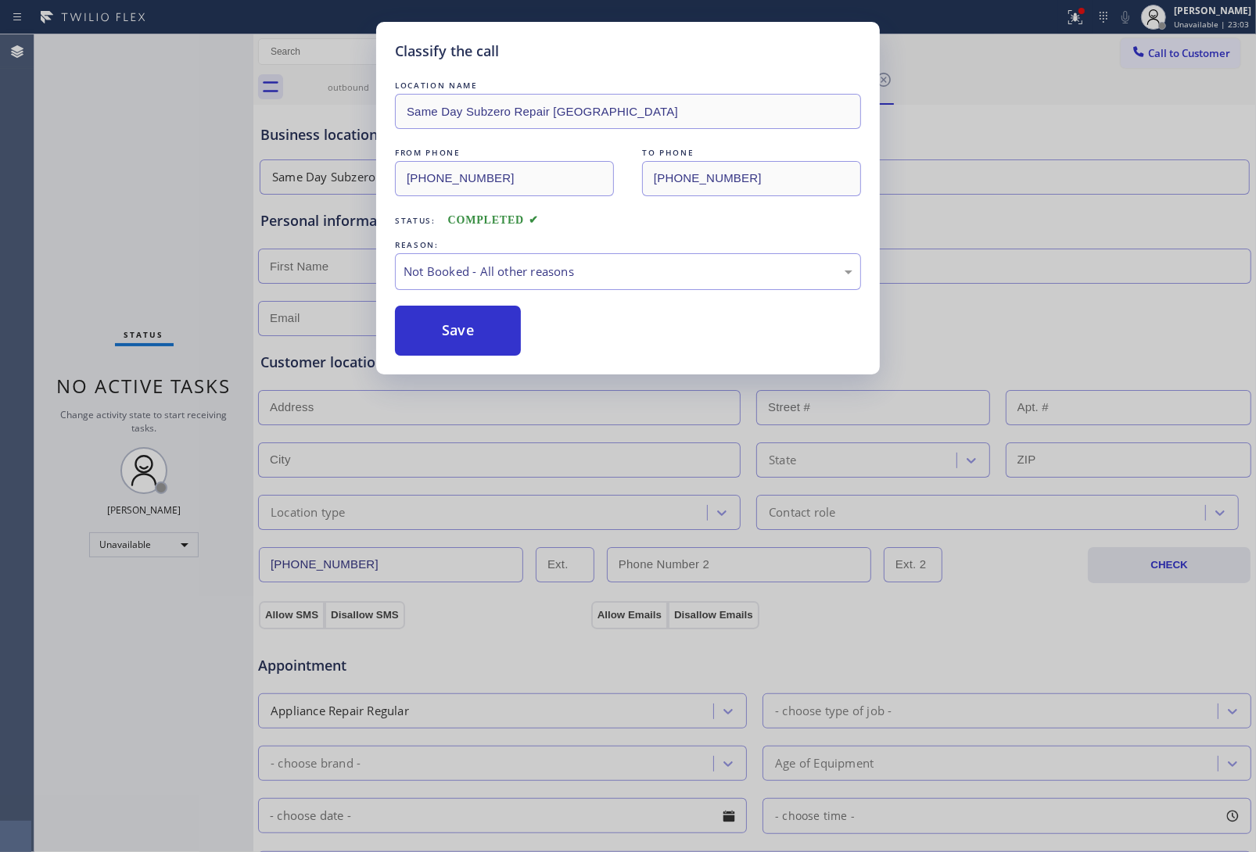
click at [506, 331] on button "Save" at bounding box center [458, 331] width 126 height 50
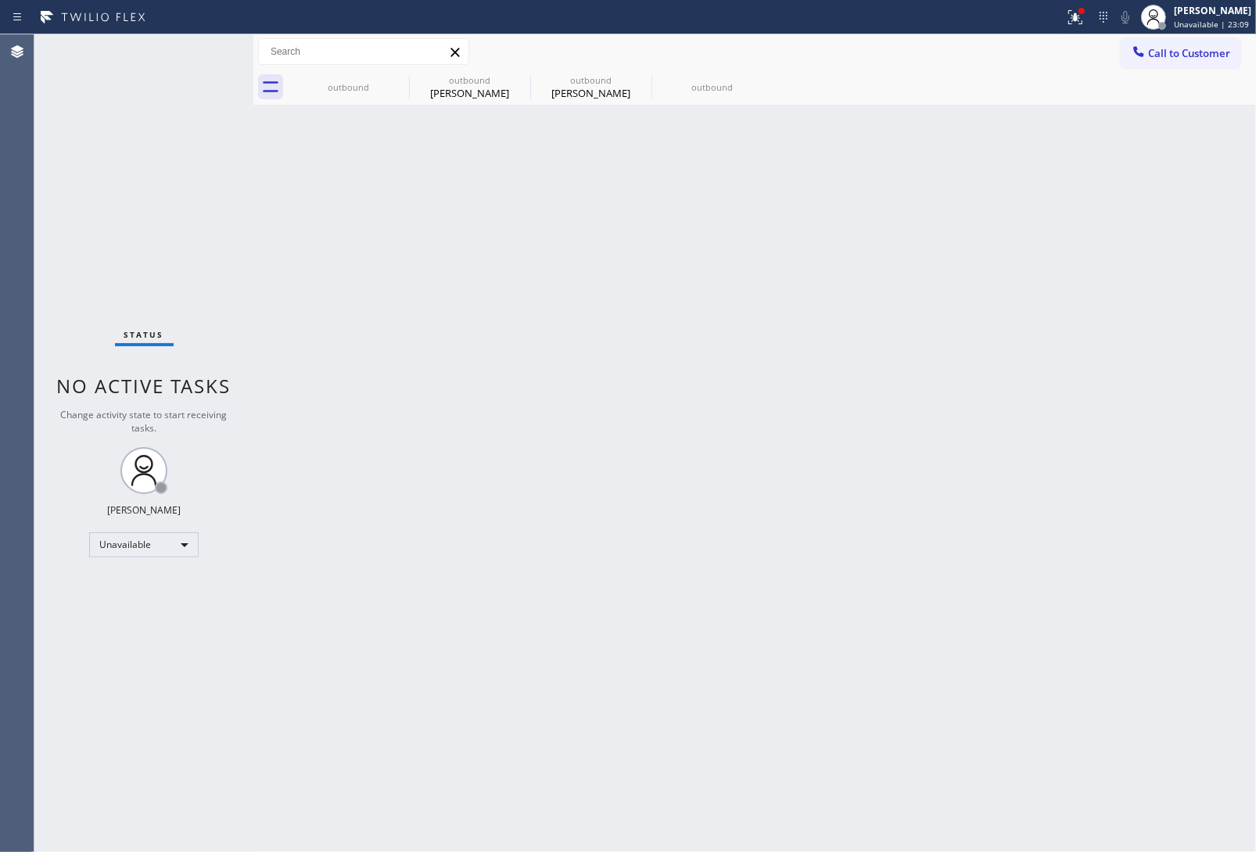
drag, startPoint x: 1011, startPoint y: 217, endPoint x: 1146, endPoint y: 127, distance: 161.4
click at [1018, 208] on div "Back to Dashboard Change Sender ID Customers Technicians Select a contact Outbo…" at bounding box center [754, 443] width 1003 height 818
drag, startPoint x: 1162, startPoint y: 52, endPoint x: 753, endPoint y: 208, distance: 437.7
click at [1161, 52] on span "Call to Customer" at bounding box center [1189, 53] width 82 height 14
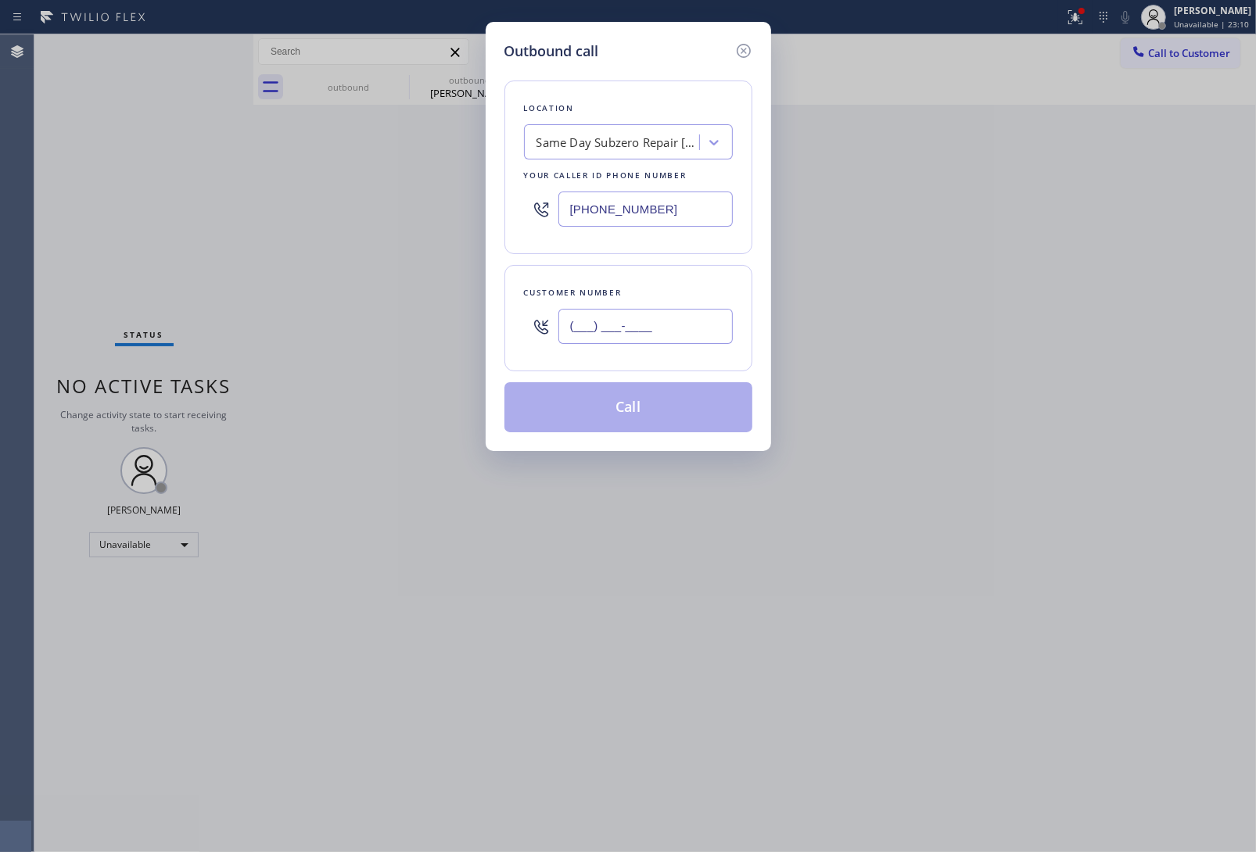
click at [590, 325] on input "(___) ___-____" at bounding box center [645, 326] width 174 height 35
paste input "239) 849-3962"
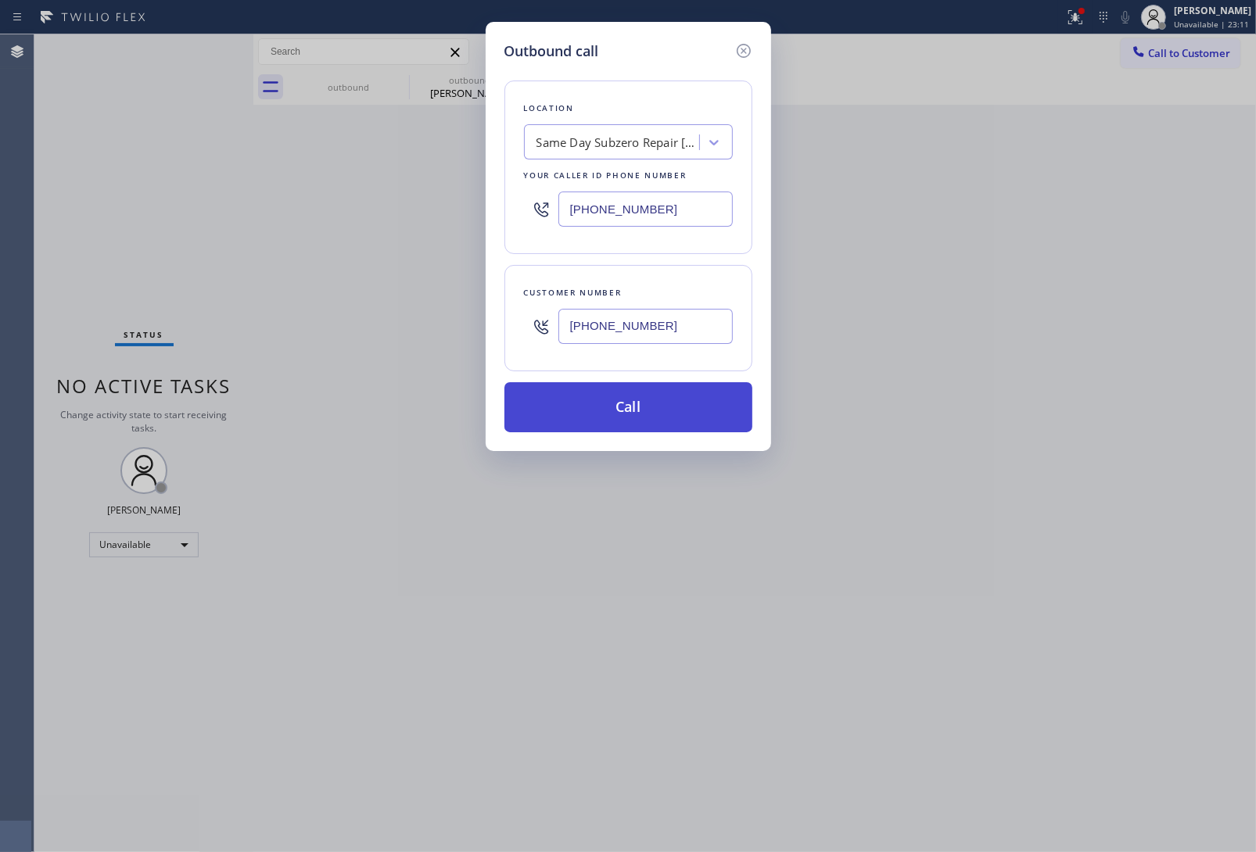
type input "(239) 849-3962"
click at [655, 415] on button "Call" at bounding box center [628, 407] width 248 height 50
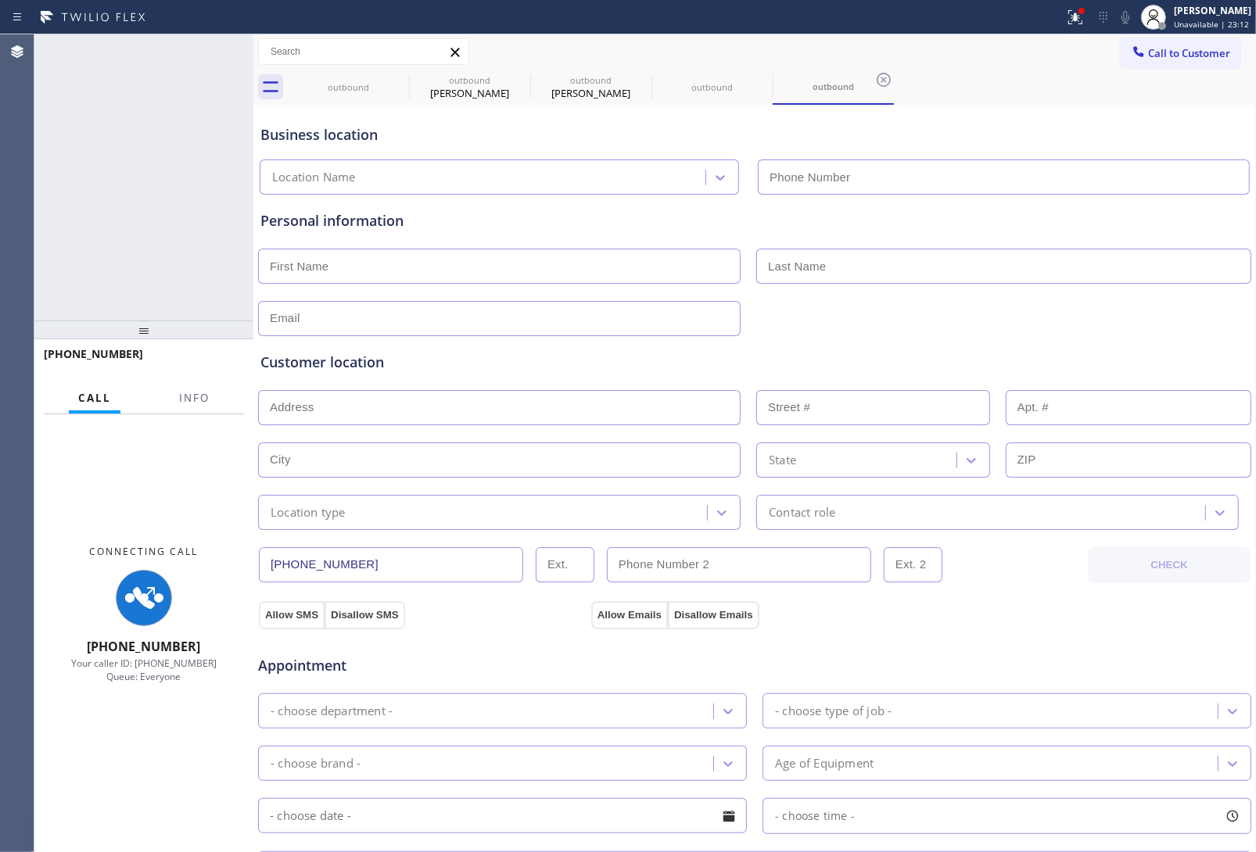
type input "(720) 741-7377"
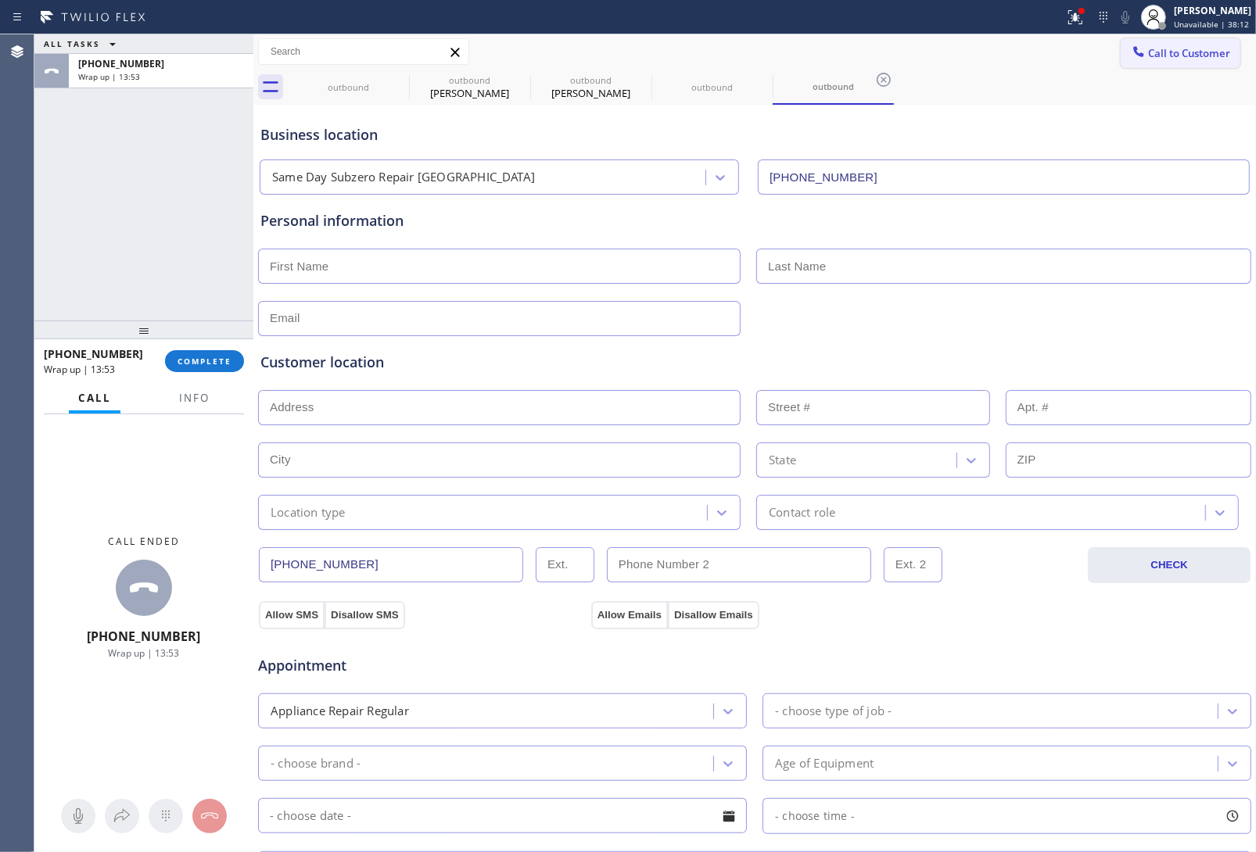
click at [1150, 55] on span "Call to Customer" at bounding box center [1189, 53] width 82 height 14
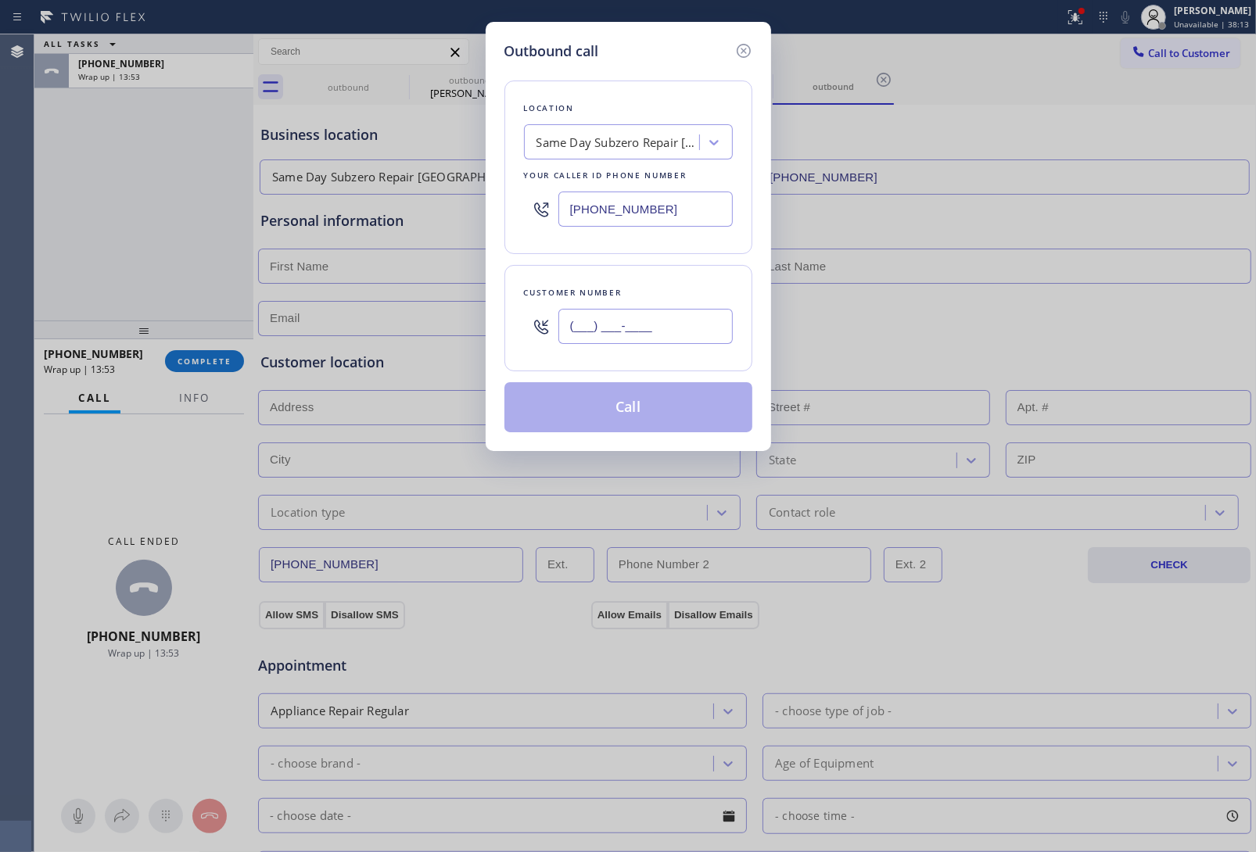
click at [648, 338] on input "(___) ___-____" at bounding box center [645, 326] width 174 height 35
paste input "331) 203-1586"
type input "(331) 203-1586"
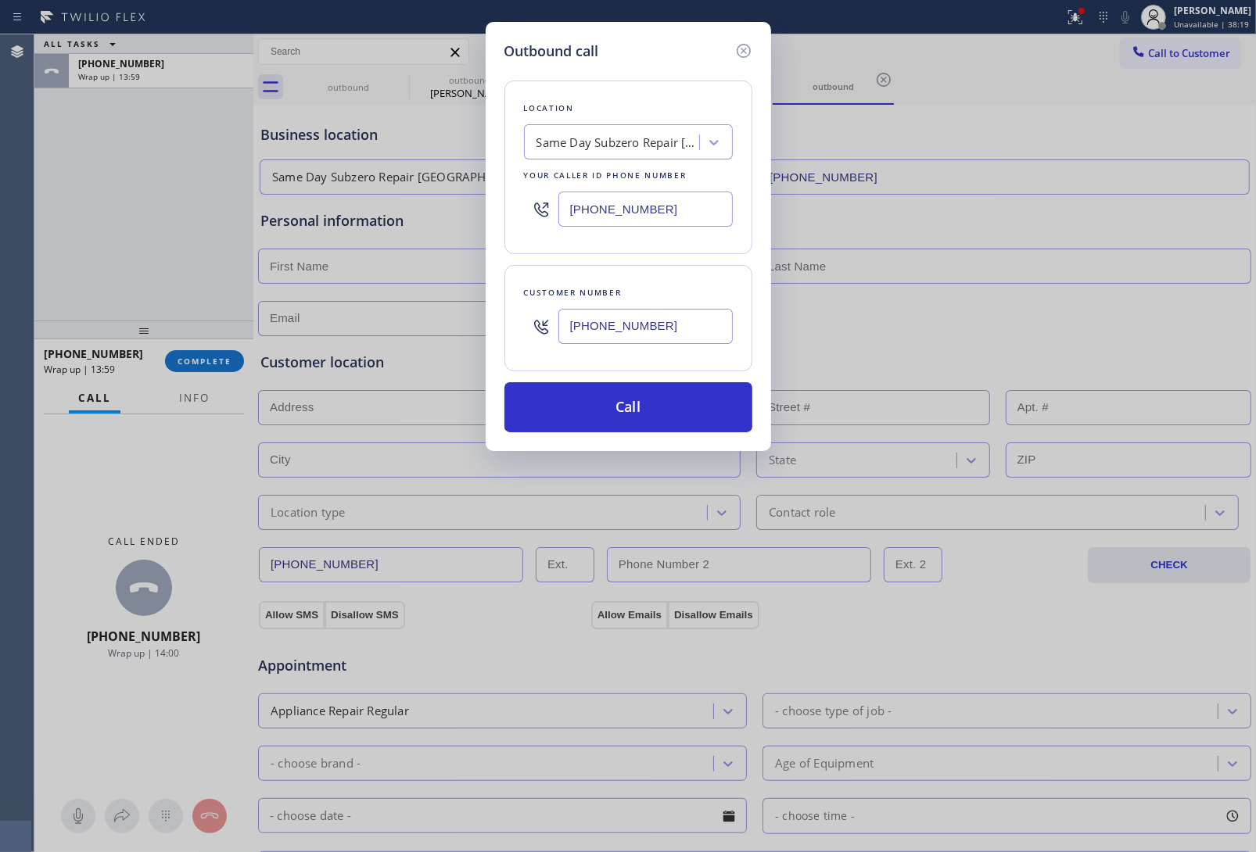
drag, startPoint x: 598, startPoint y: 204, endPoint x: 698, endPoint y: 292, distance: 132.4
click at [601, 206] on input "(720) 741-7377" at bounding box center [645, 209] width 174 height 35
paste input "630) 755-6885"
type input "(630) 755-6885"
click at [636, 411] on button "Call" at bounding box center [628, 407] width 248 height 50
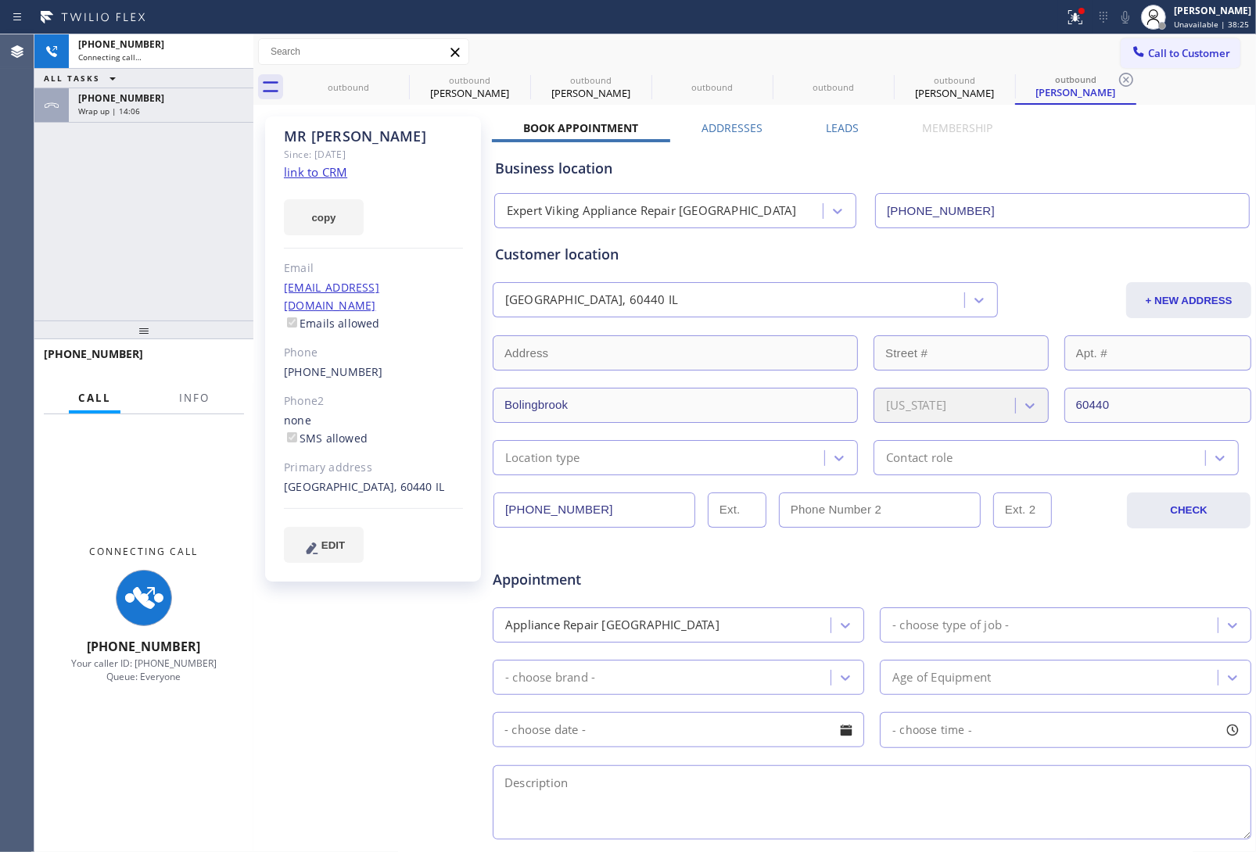
type input "(630) 755-6885"
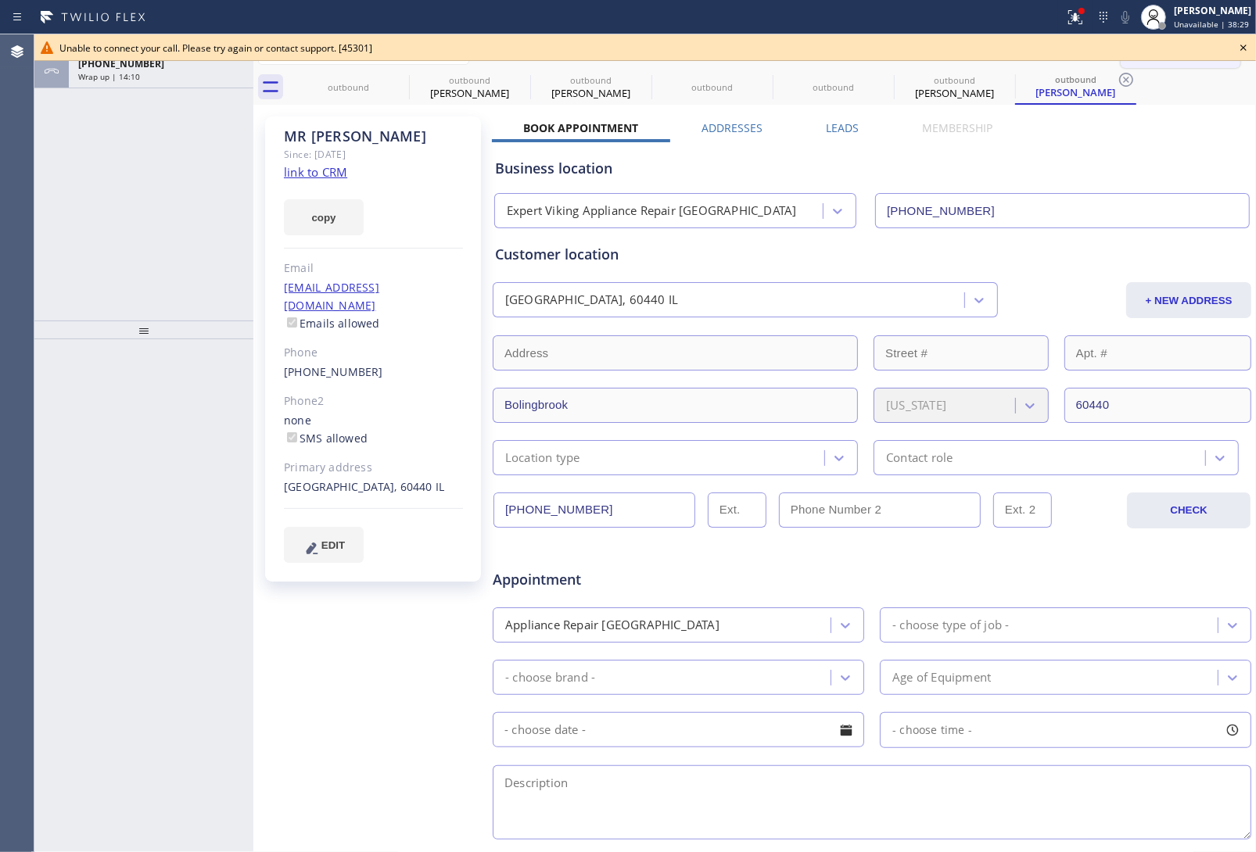
drag, startPoint x: 1249, startPoint y: 45, endPoint x: 1218, endPoint y: 45, distance: 31.3
click at [1246, 45] on icon at bounding box center [1243, 47] width 19 height 19
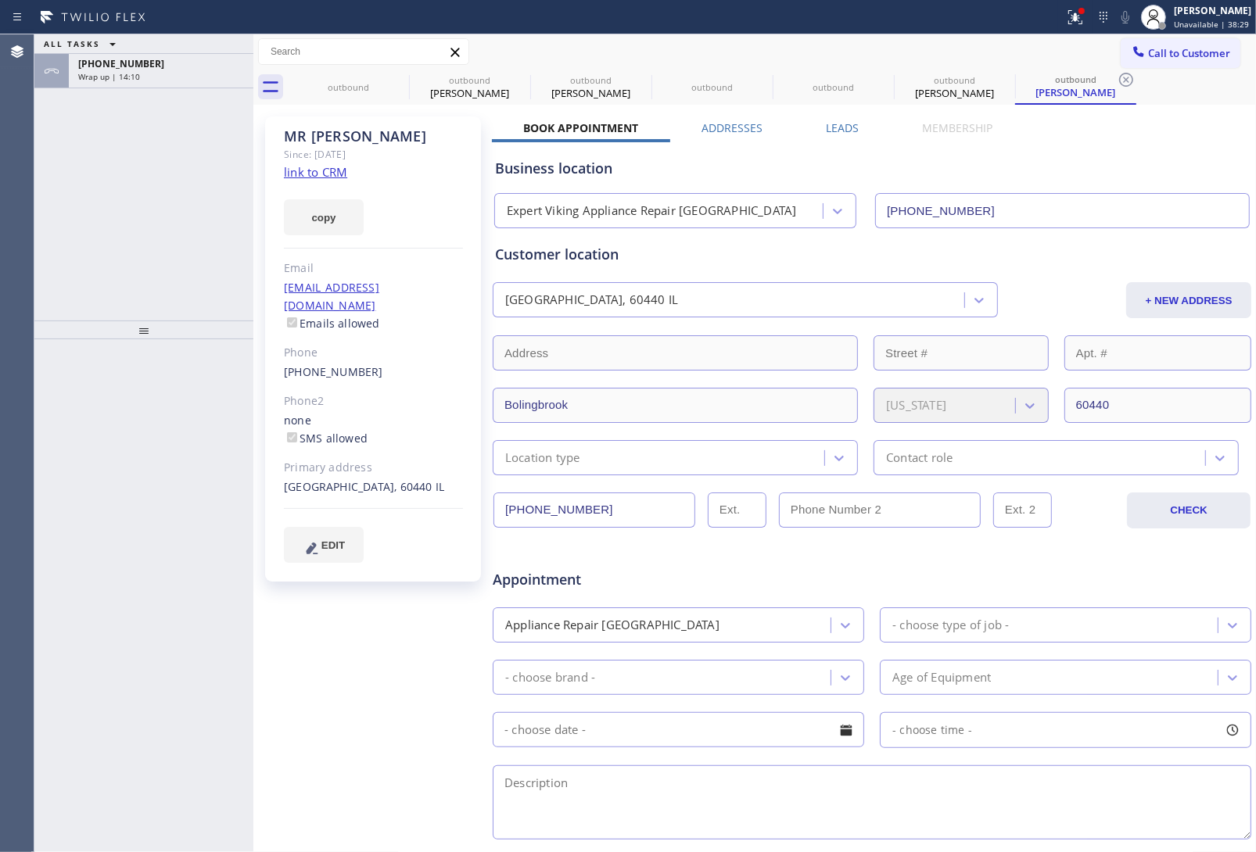
drag, startPoint x: 1211, startPoint y: 45, endPoint x: 1199, endPoint y: 45, distance: 11.7
click at [1209, 46] on span "Call to Customer" at bounding box center [1189, 53] width 82 height 14
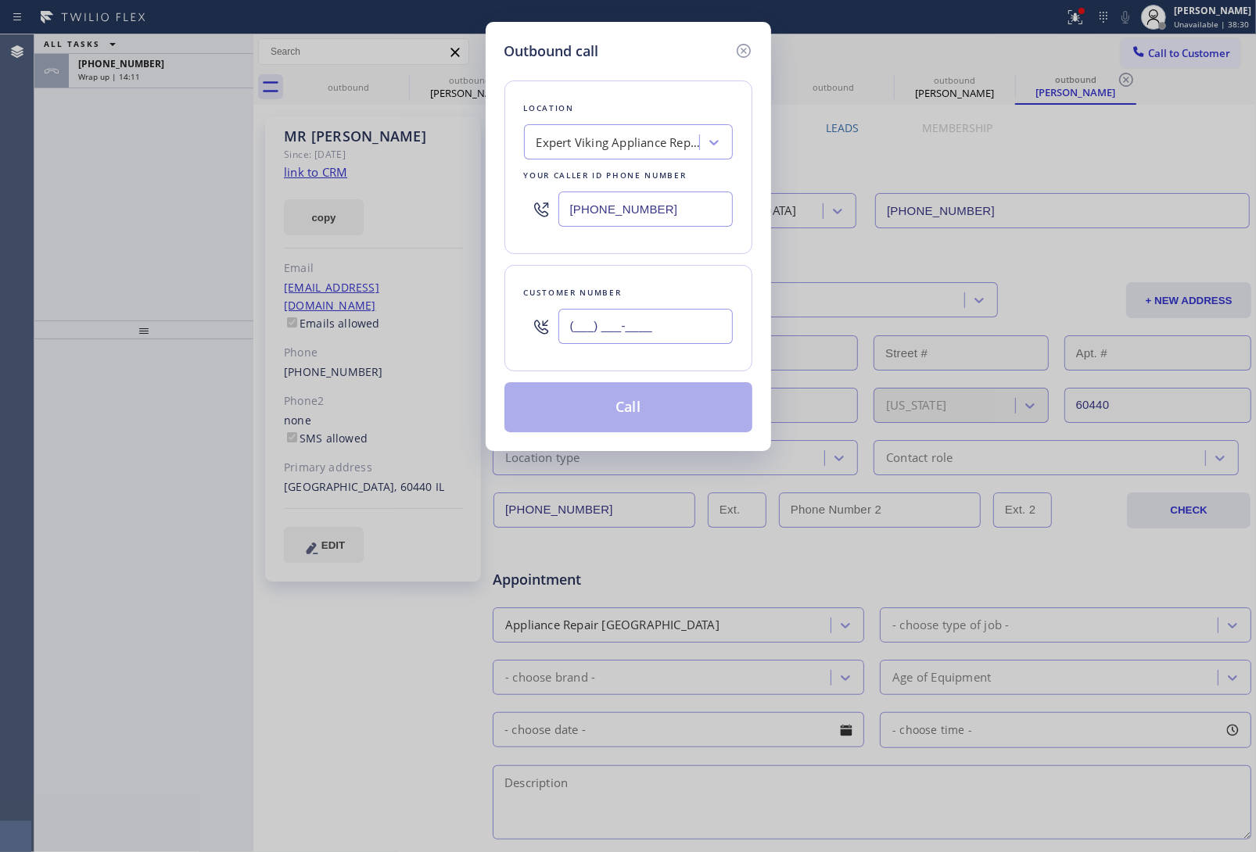
click at [631, 332] on input "(___) ___-____" at bounding box center [645, 326] width 174 height 35
paste input "331) 203-1586"
type input "(331) 203-1586"
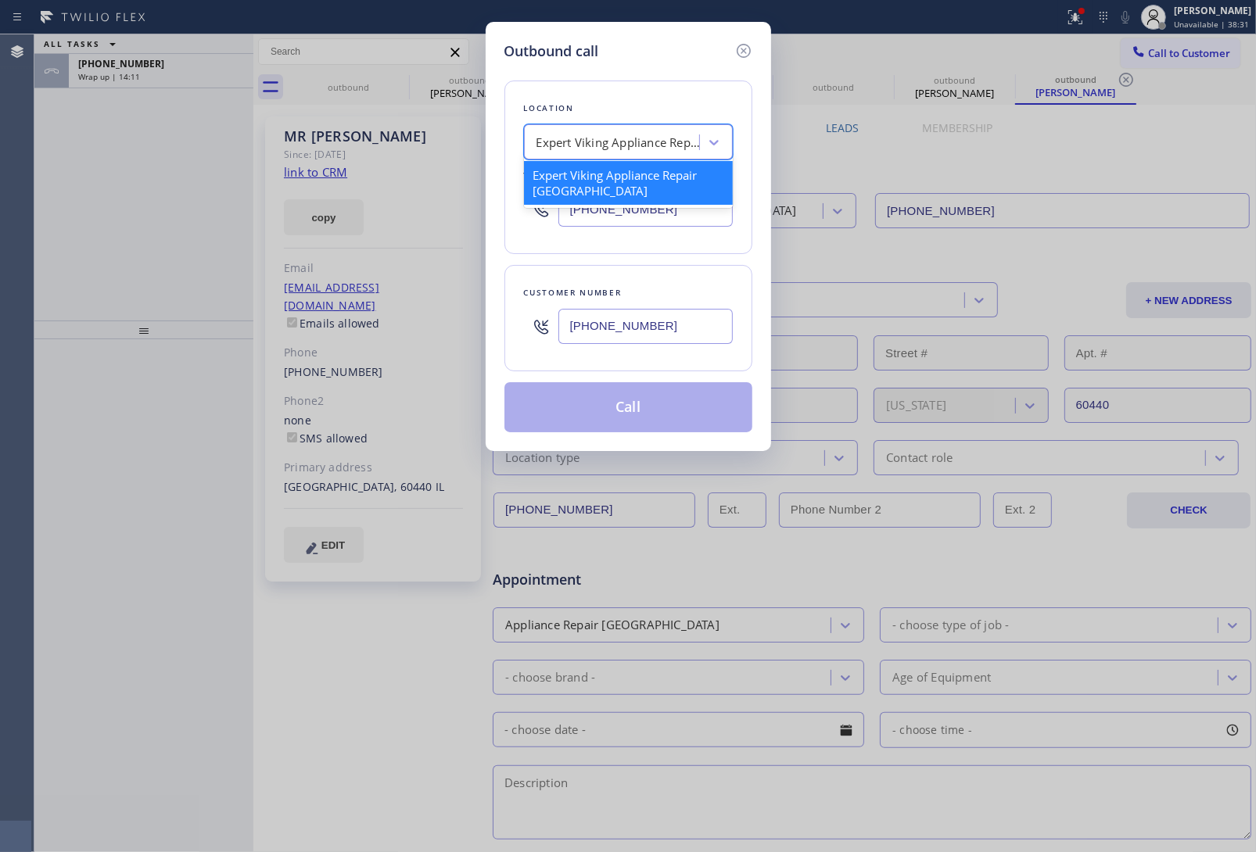
click at [596, 149] on div "Expert Viking Appliance Repair Bolingbrook" at bounding box center [619, 143] width 164 height 18
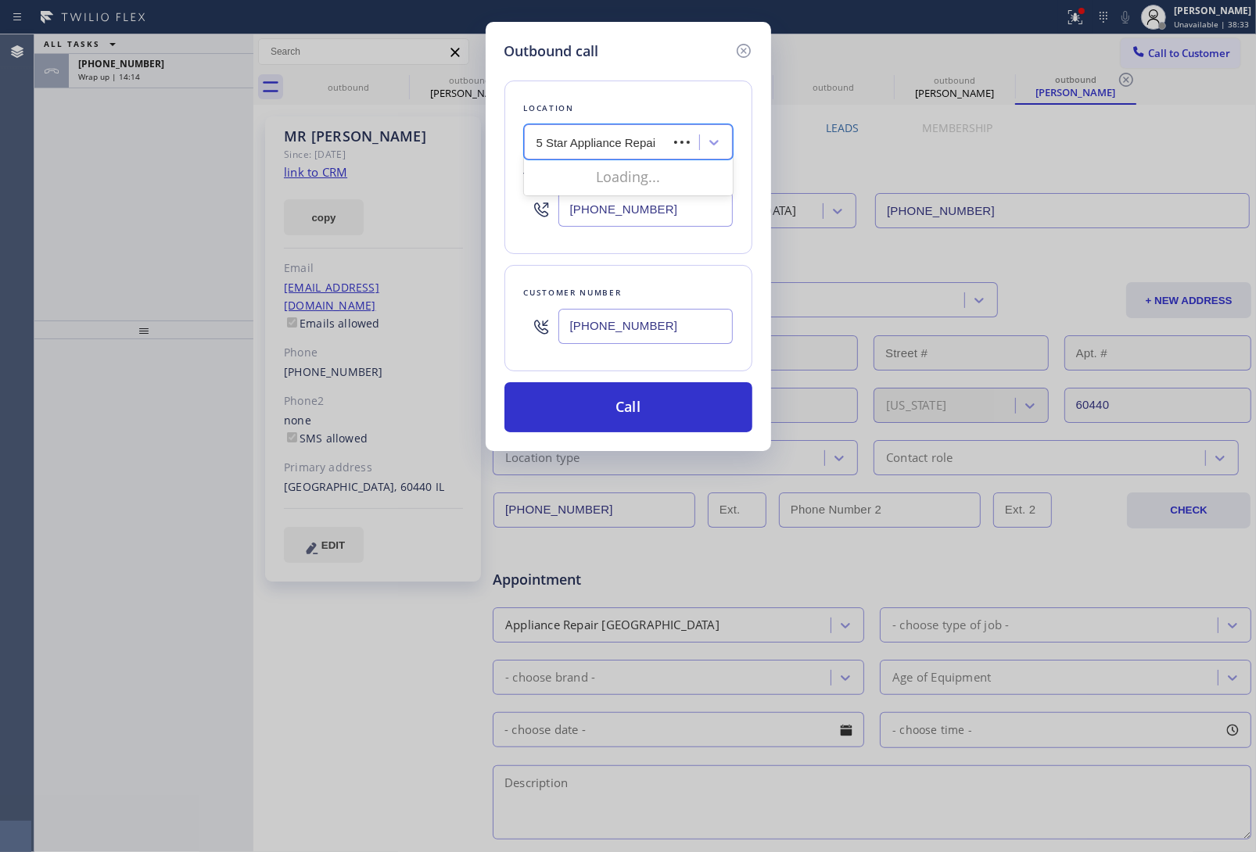
type input "5 Star Appliance Repair"
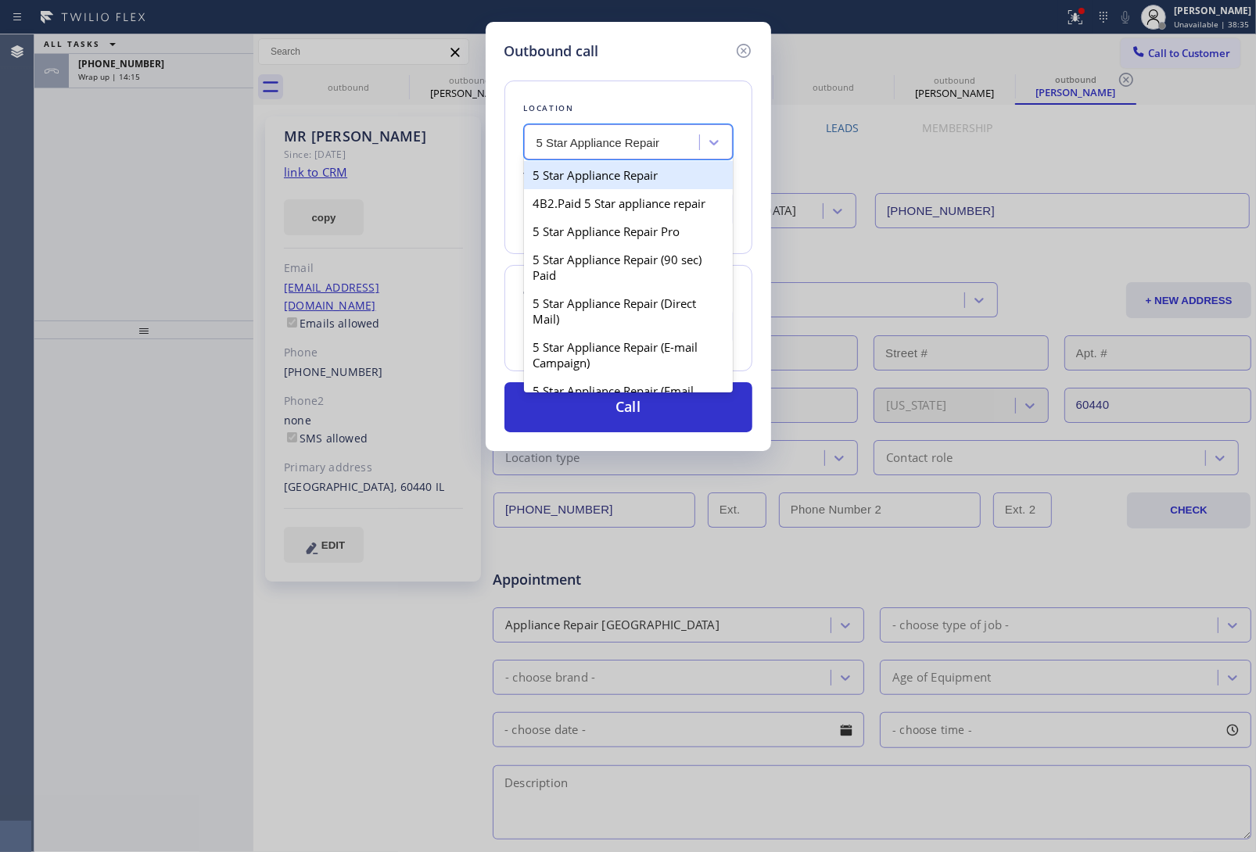
click at [619, 178] on div "5 Star Appliance Repair" at bounding box center [628, 175] width 209 height 28
type input "(855) 731-4952"
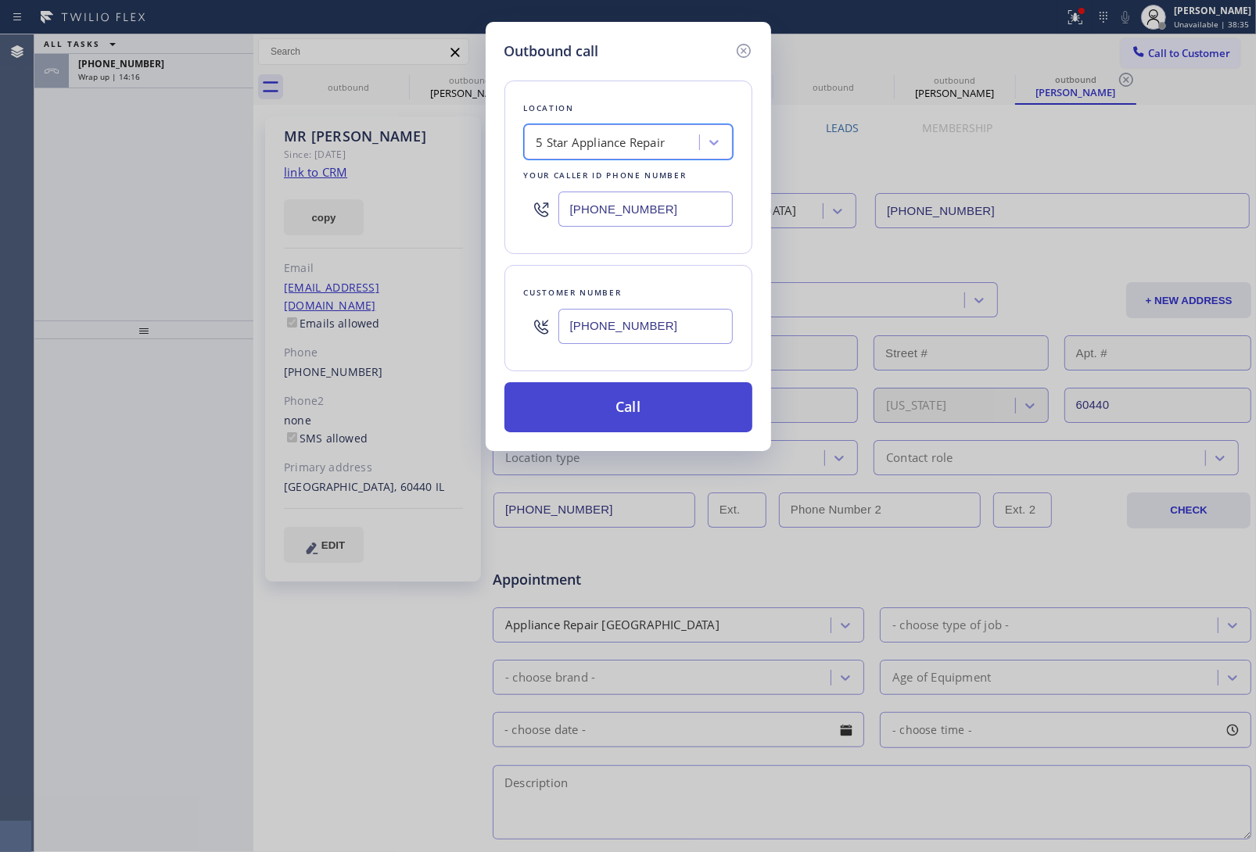
click at [646, 407] on button "Call" at bounding box center [628, 407] width 248 height 50
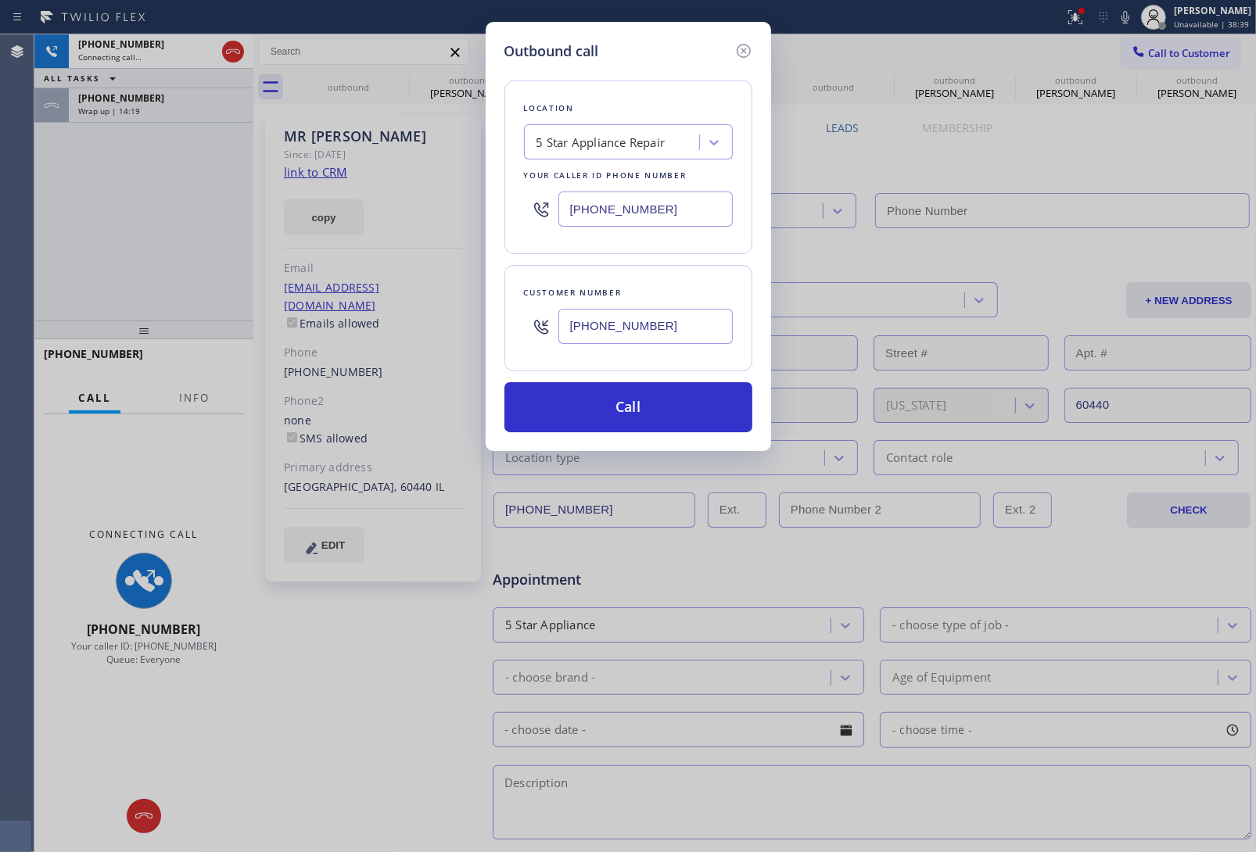
type input "(855) 731-4952"
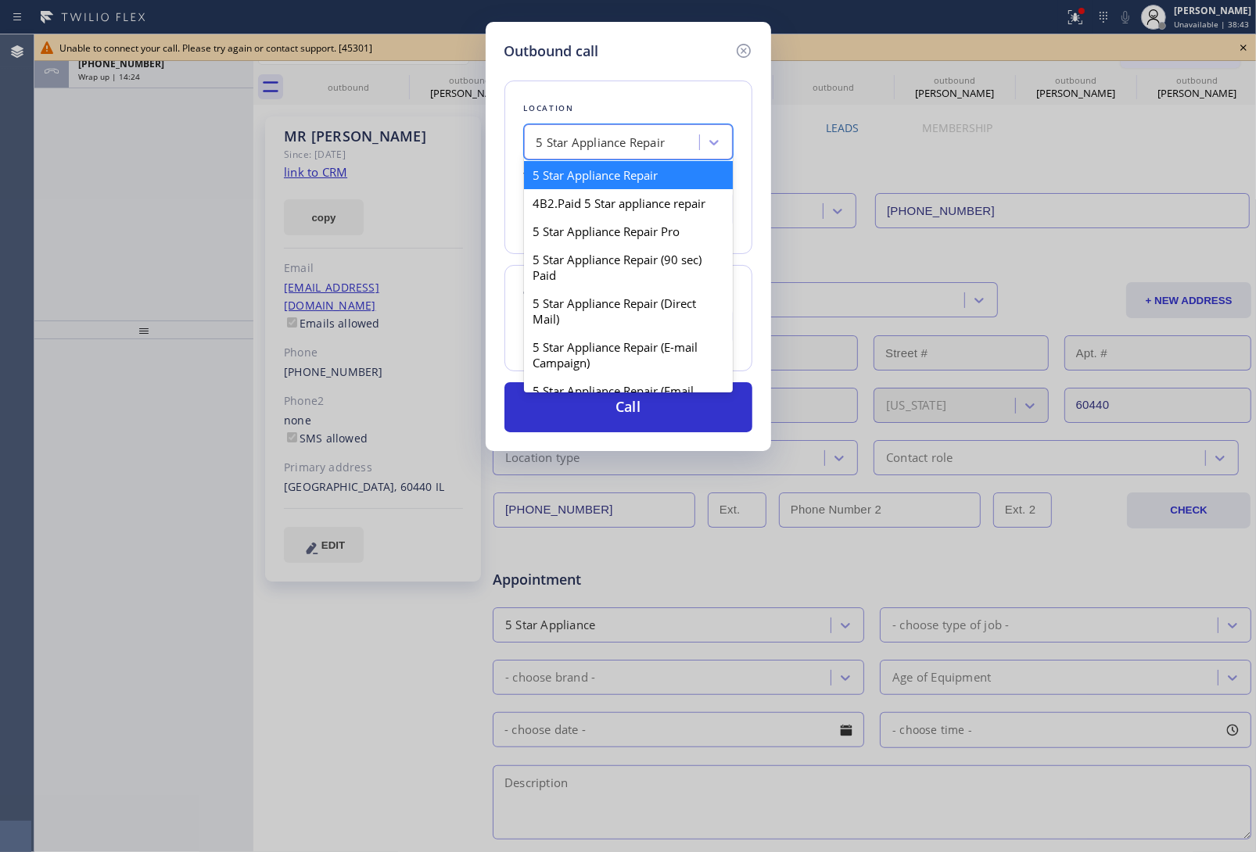
click at [627, 142] on div "5 Star Appliance Repair" at bounding box center [601, 143] width 129 height 18
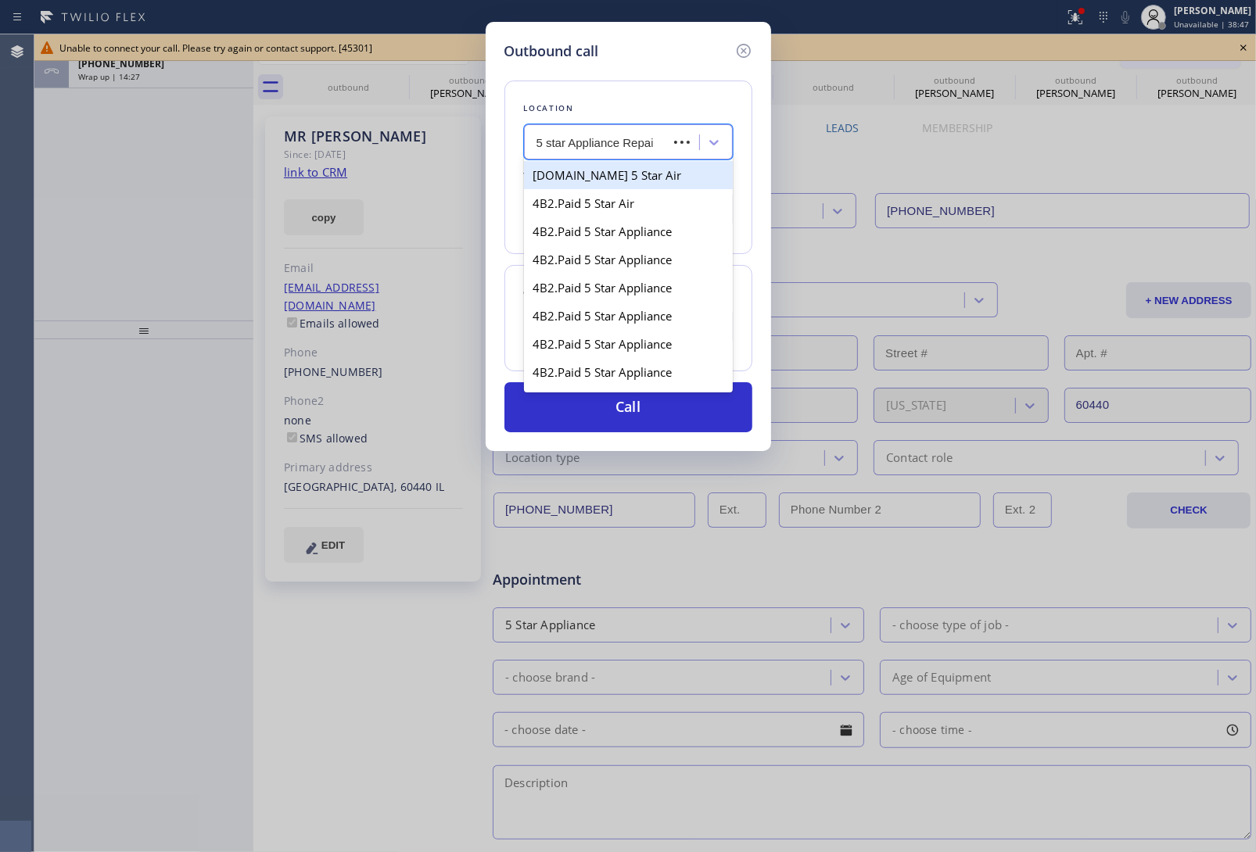
type input "5 star Appliance Repair"
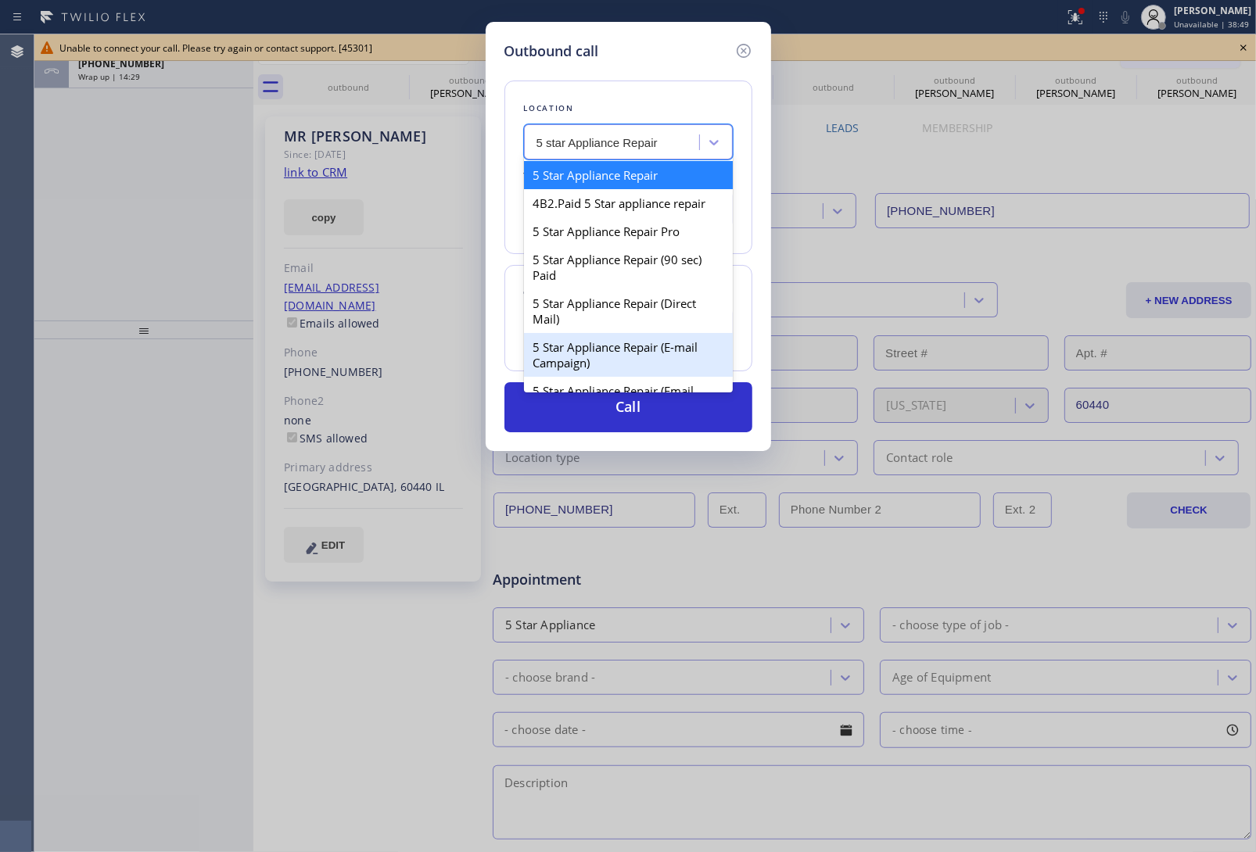
click at [653, 353] on div "5 Star Appliance Repair (E-mail Campaign)" at bounding box center [628, 355] width 209 height 44
type input "[PHONE_NUMBER]"
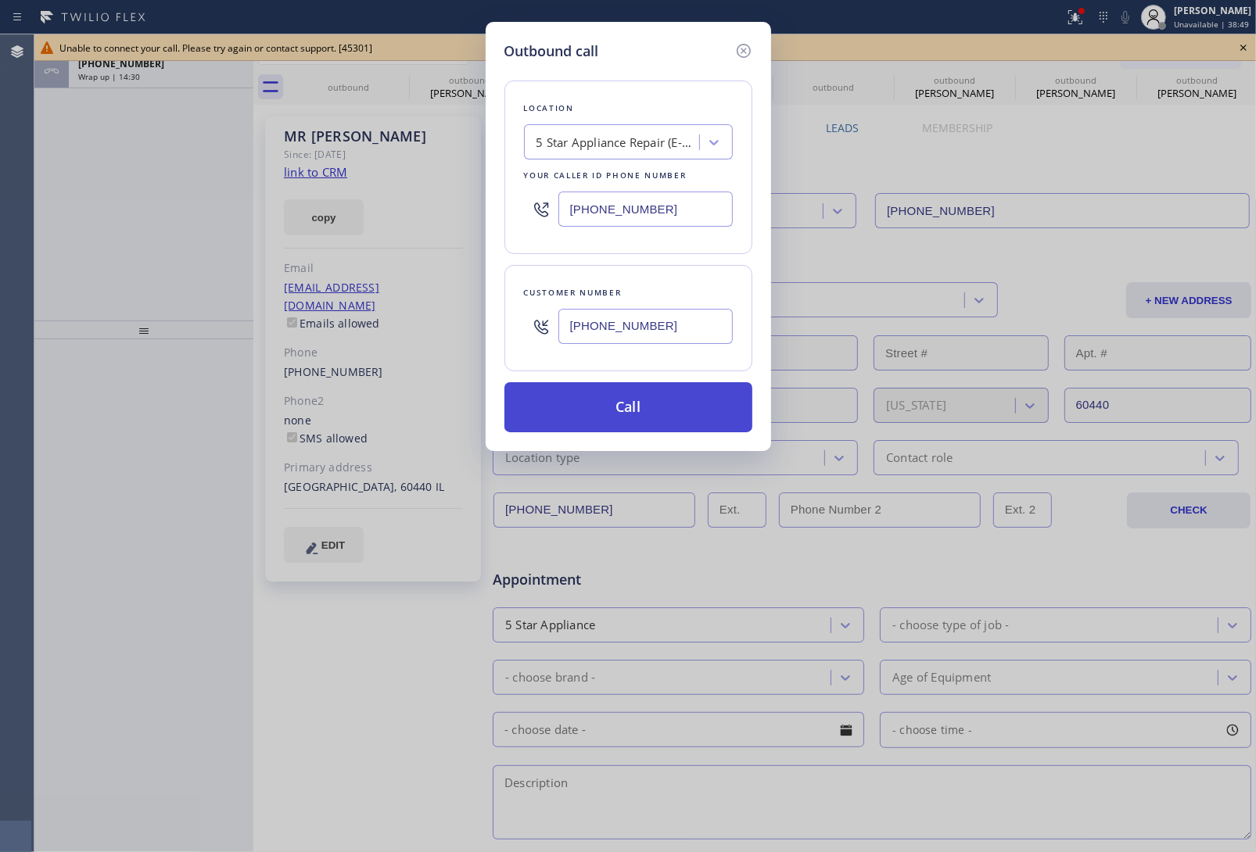
click at [644, 403] on button "Call" at bounding box center [628, 407] width 248 height 50
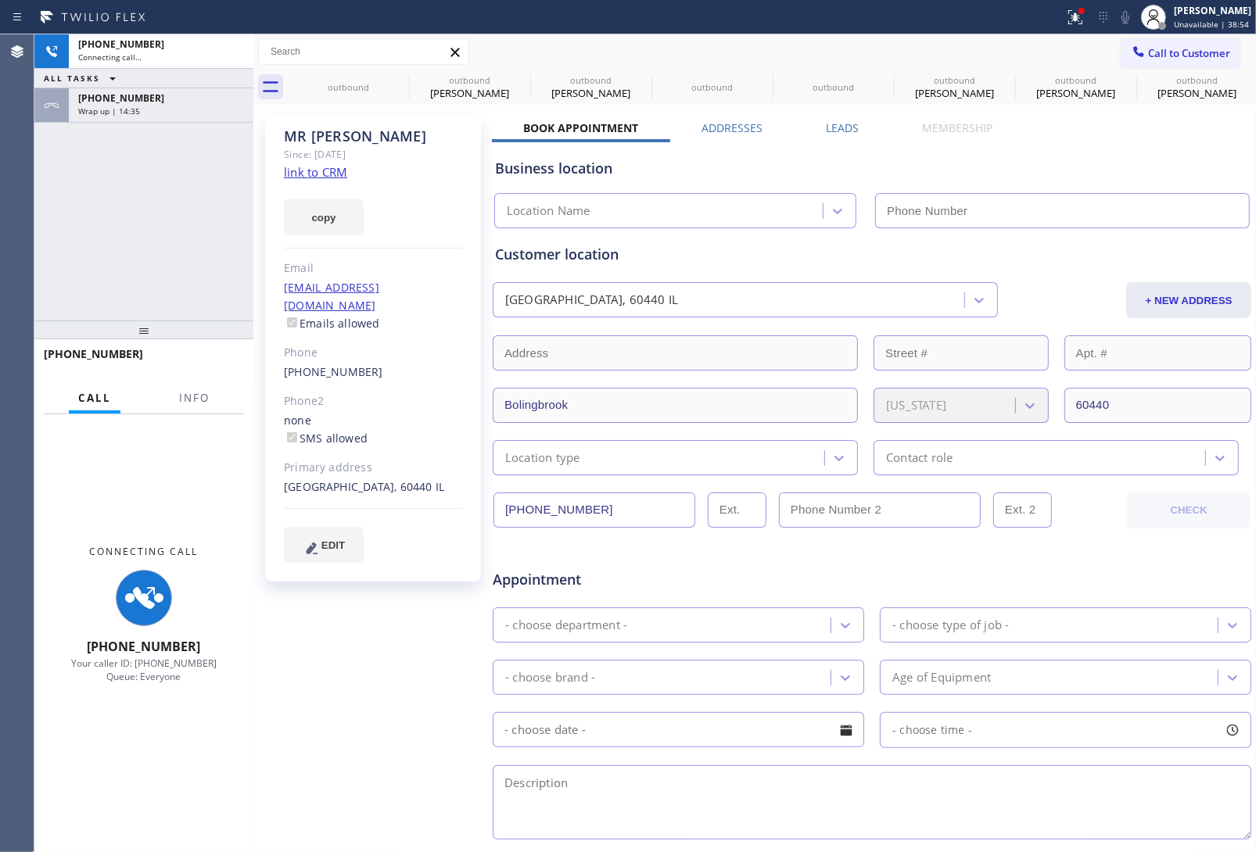
type input "[PHONE_NUMBER]"
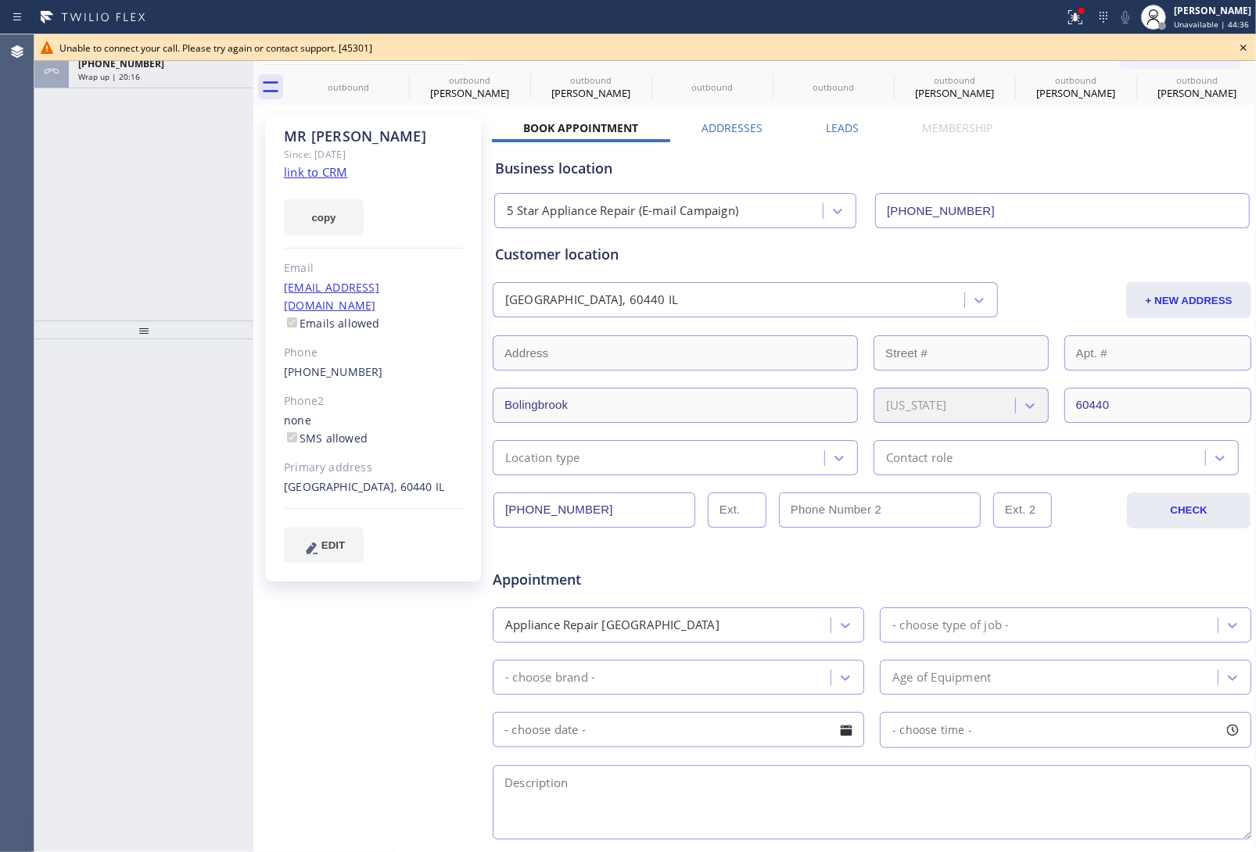
click at [1245, 47] on icon at bounding box center [1243, 47] width 19 height 19
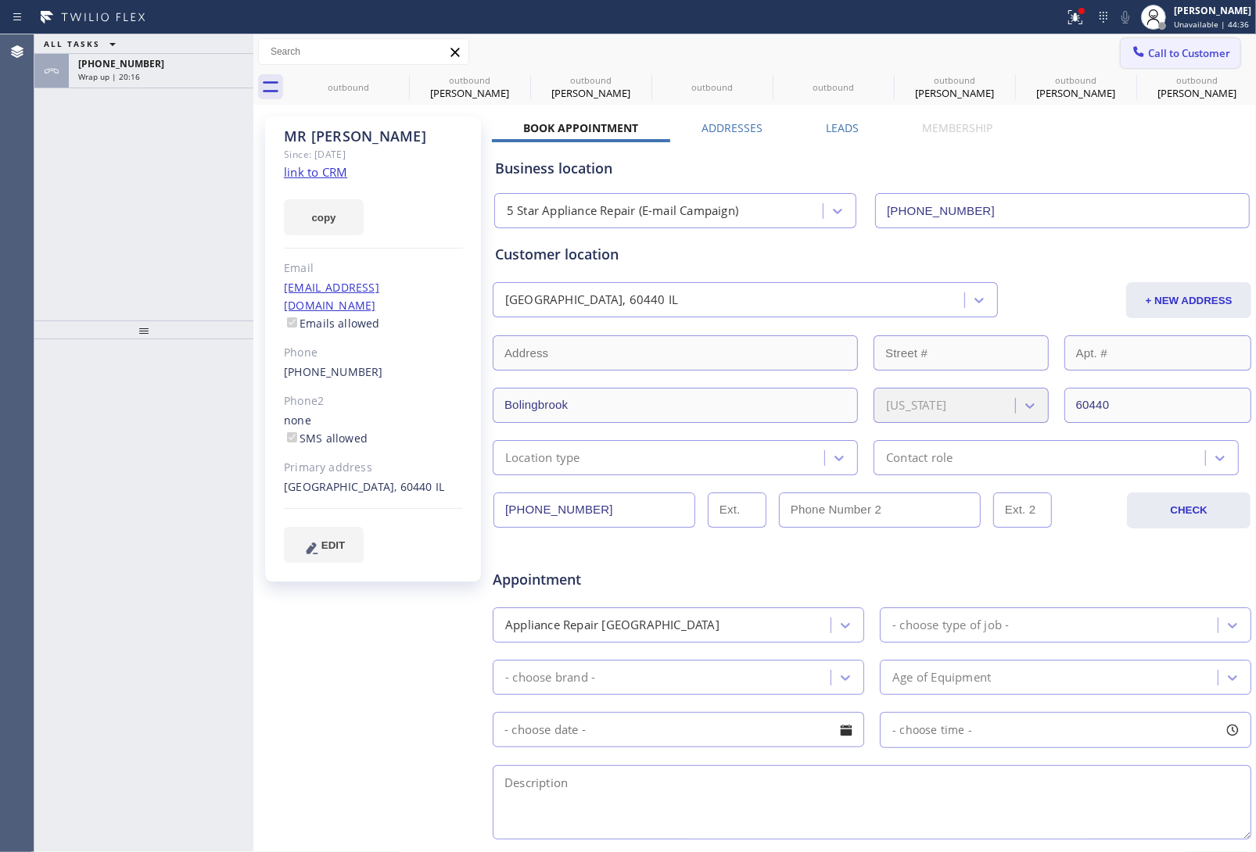
click at [1197, 47] on span "Call to Customer" at bounding box center [1189, 53] width 82 height 14
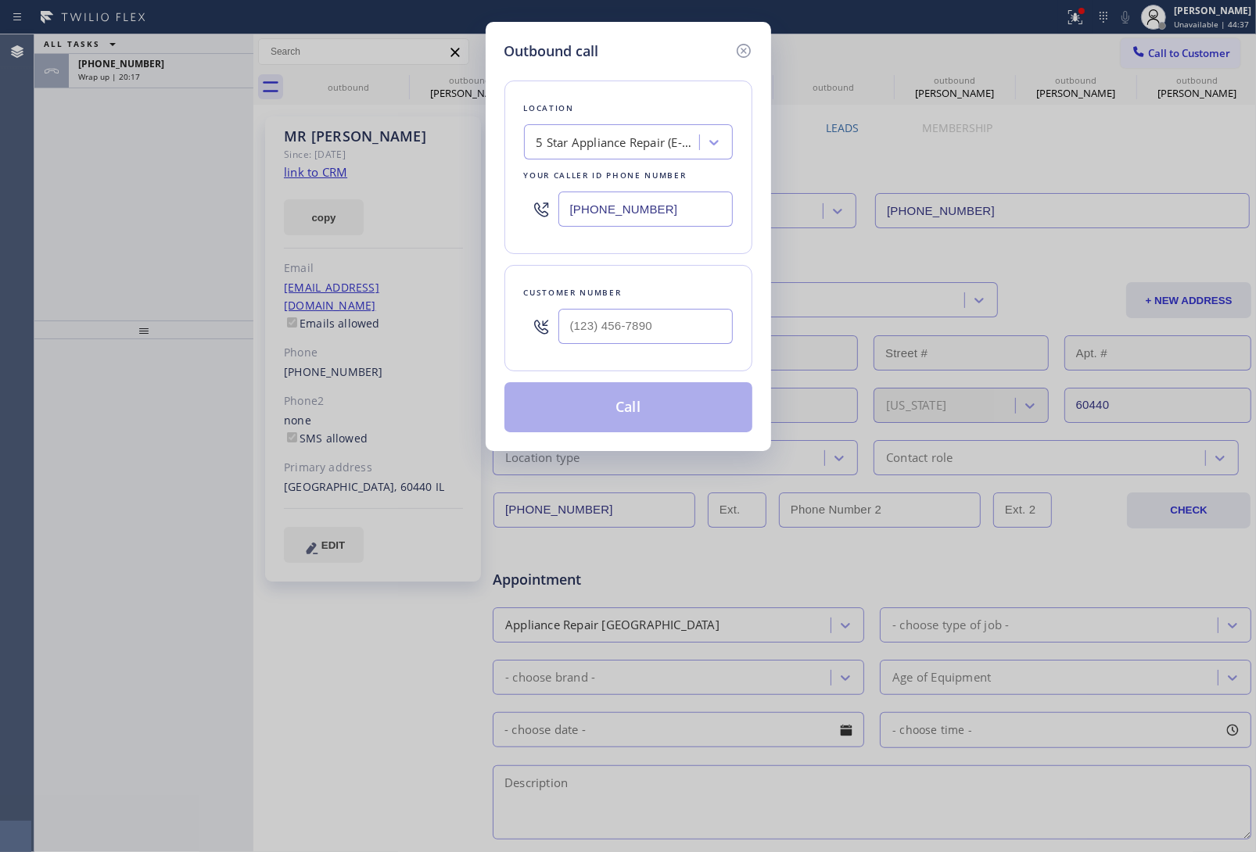
click at [610, 211] on input "[PHONE_NUMBER]" at bounding box center [645, 209] width 174 height 35
paste input "949) 687-3772"
type input "(949) 687-3772"
type input "(___) ___-____"
click at [601, 321] on input "text" at bounding box center [645, 326] width 174 height 35
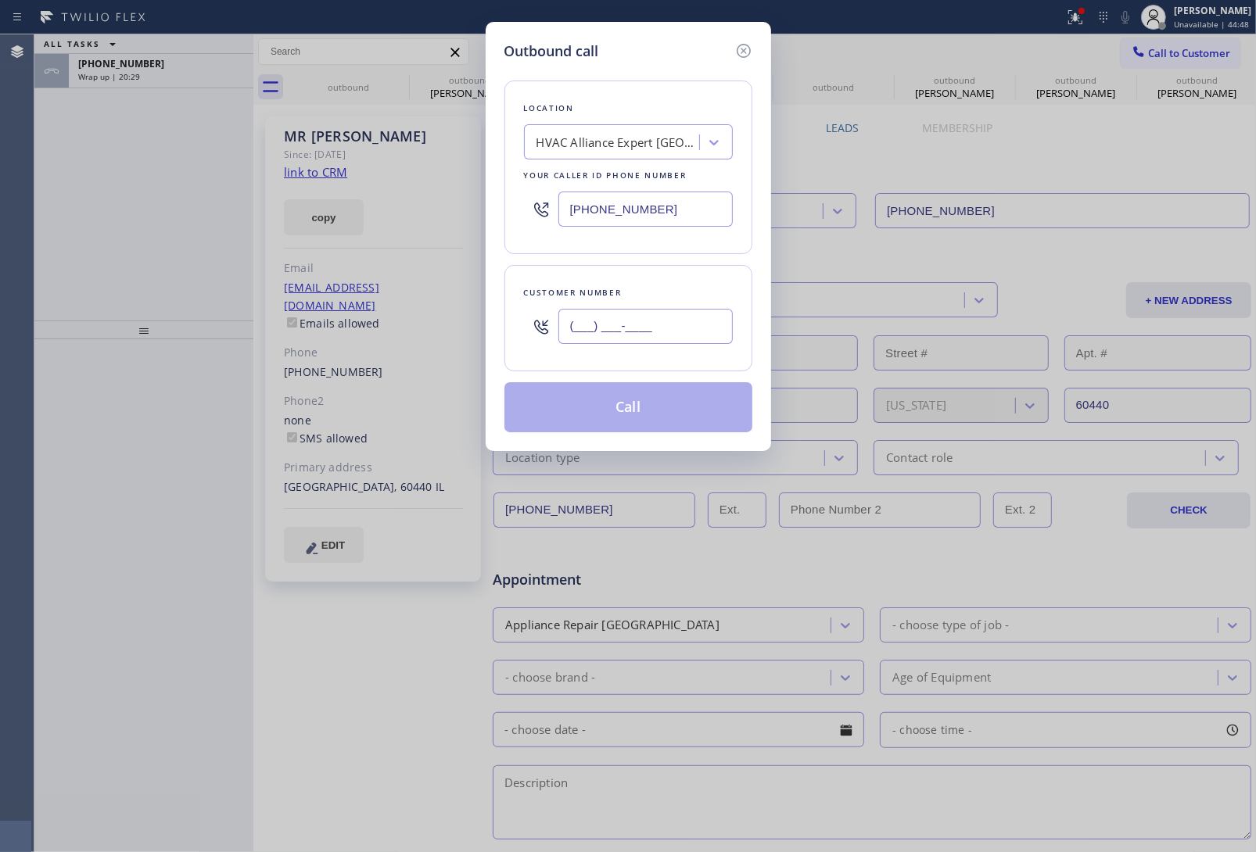
paste input "931) 310-8377"
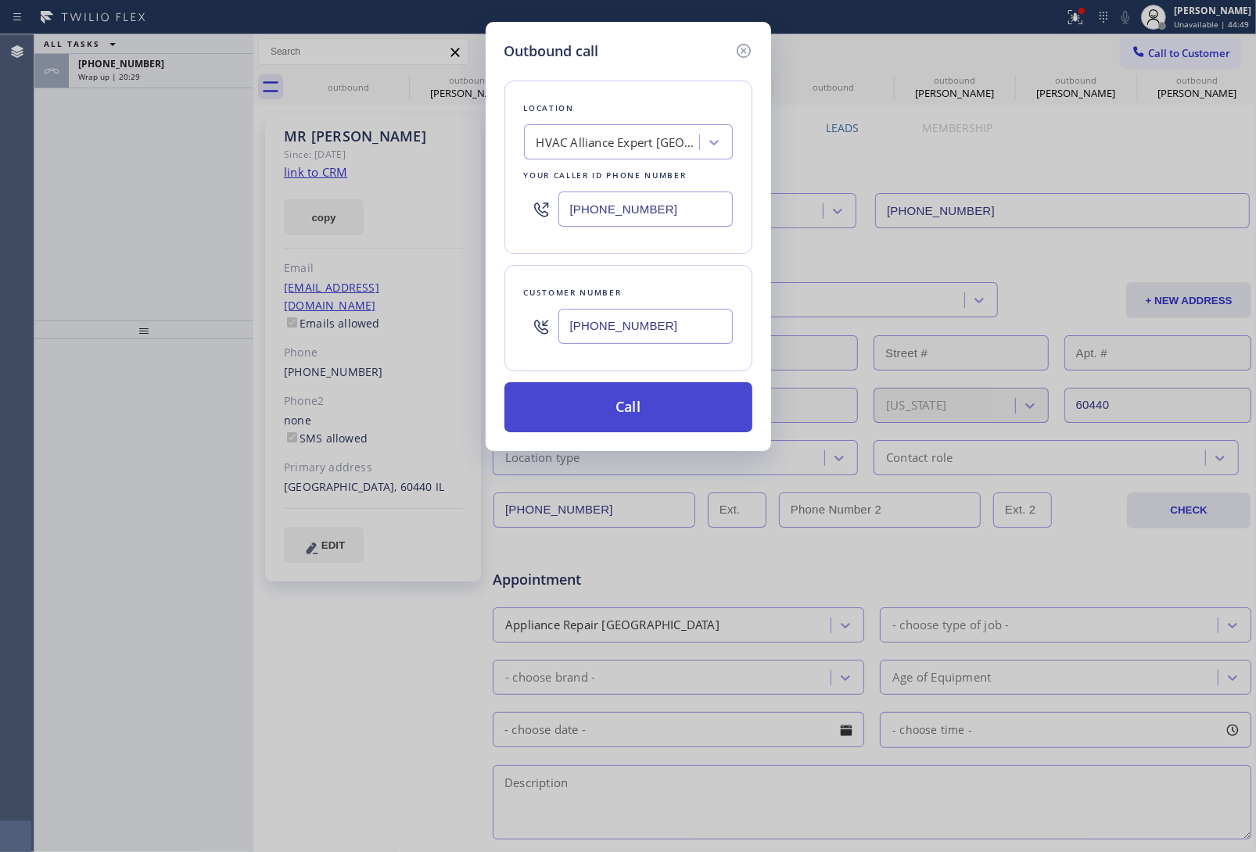
type input "(931) 310-8377"
click at [623, 415] on button "Call" at bounding box center [628, 407] width 248 height 50
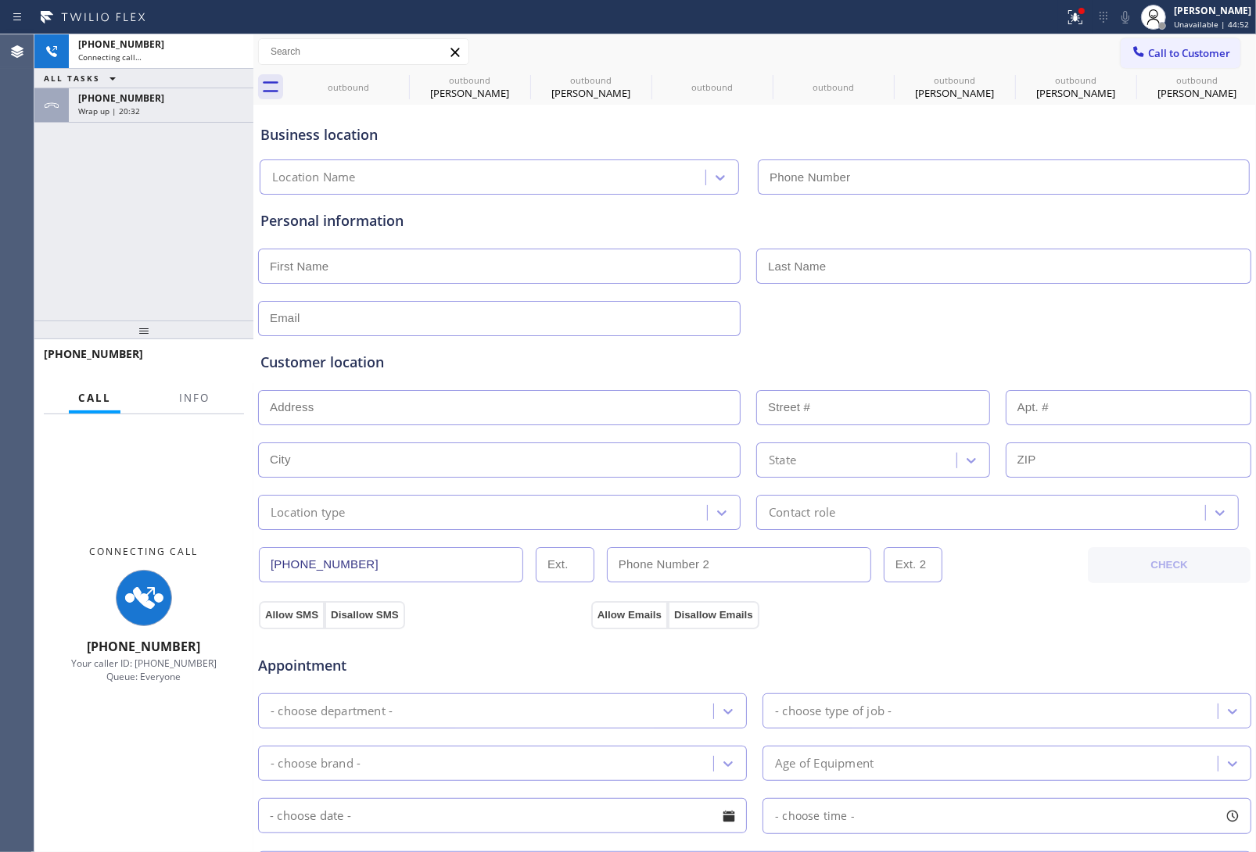
type input "(949) 687-3772"
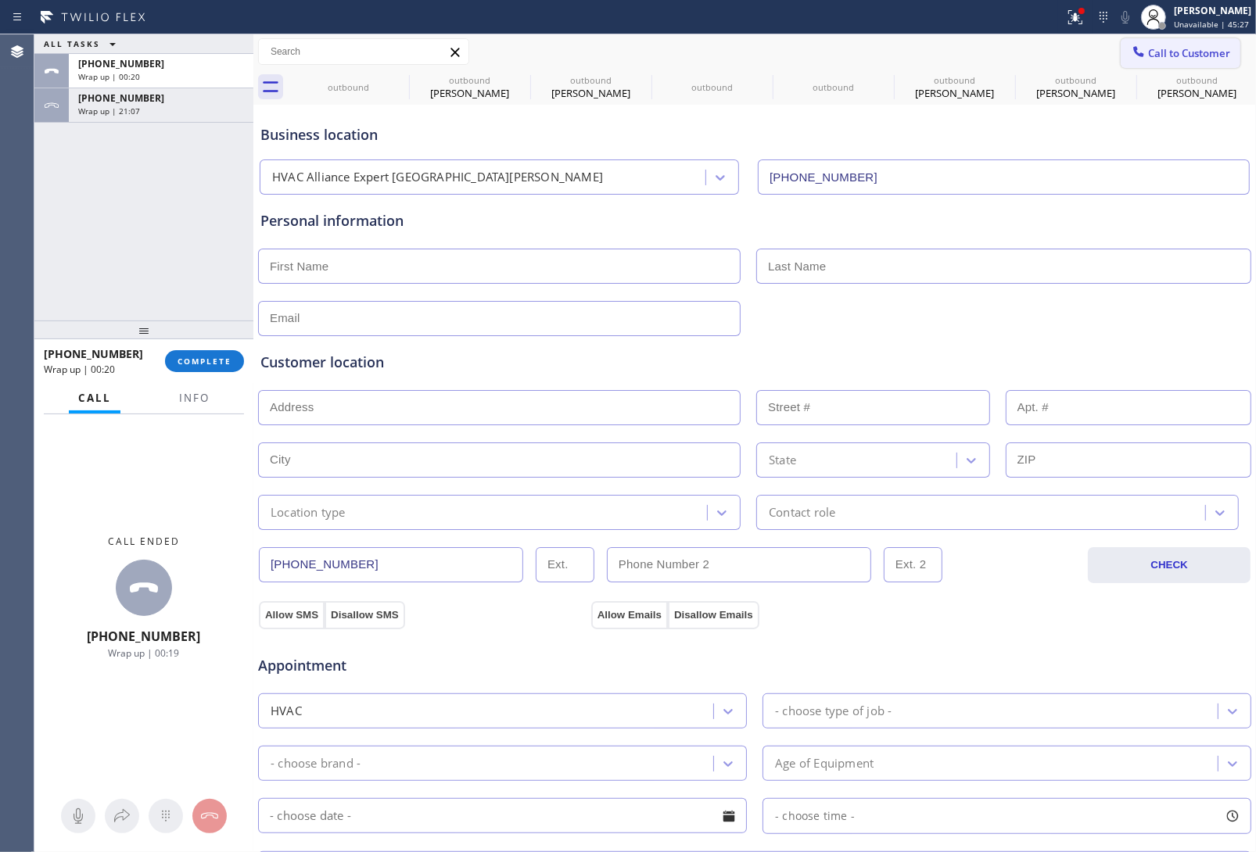
click at [1197, 51] on span "Call to Customer" at bounding box center [1189, 53] width 82 height 14
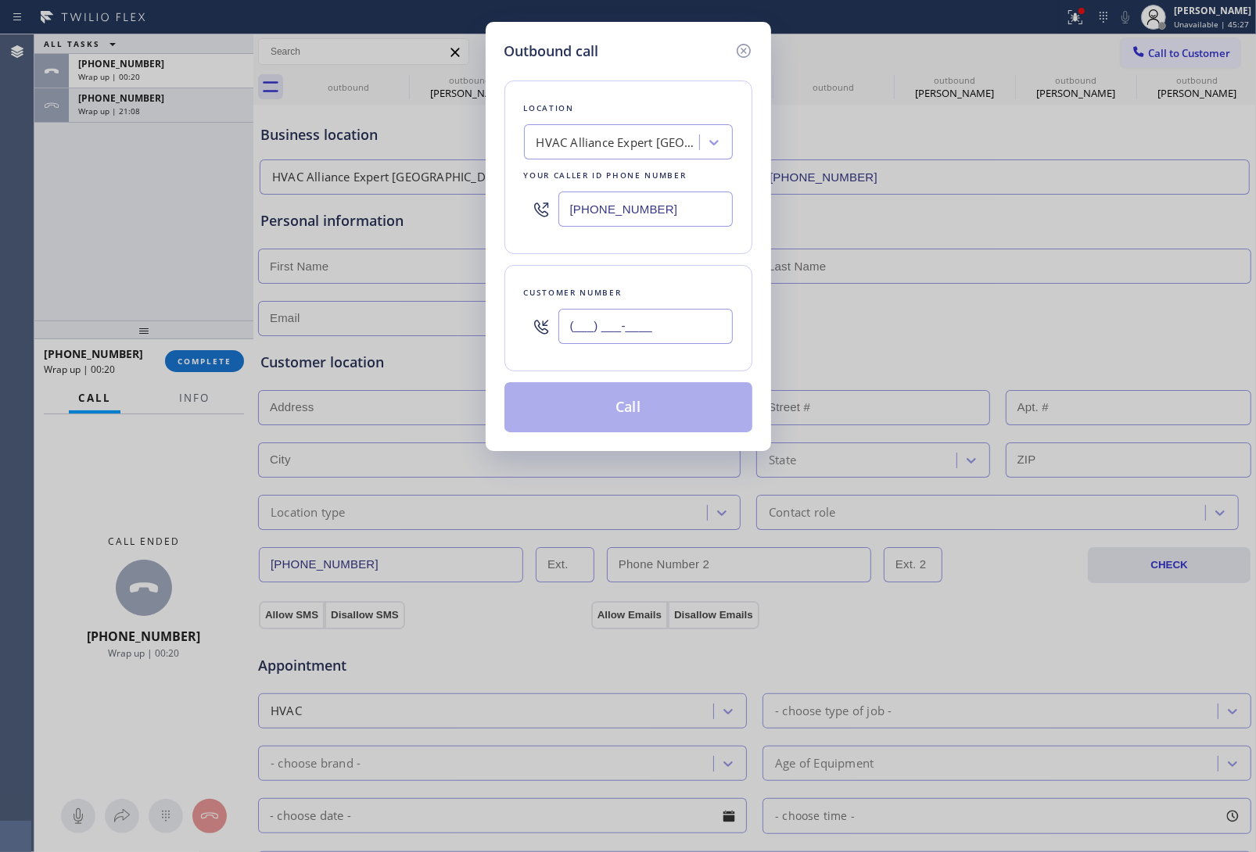
click at [696, 327] on input "(___) ___-____" at bounding box center [645, 326] width 174 height 35
paste input "931) 310-8377"
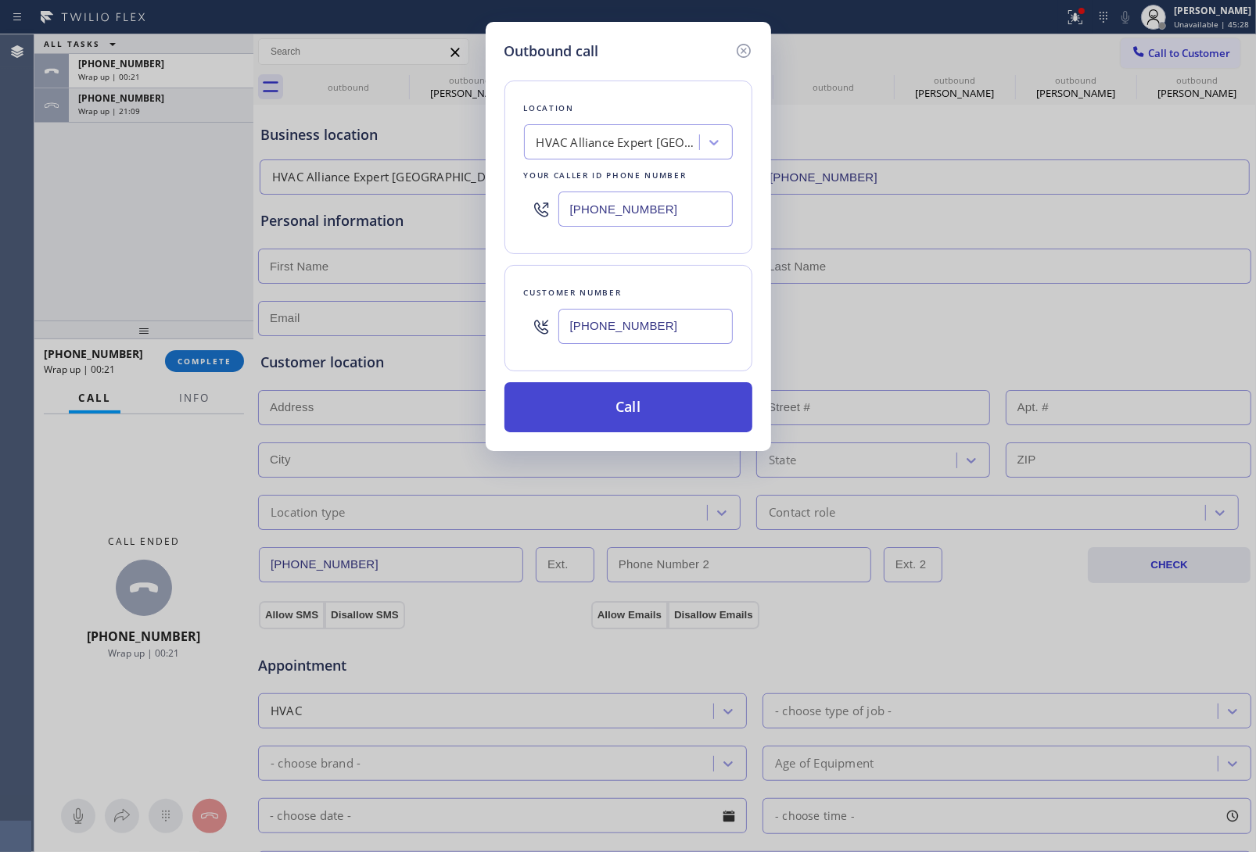
type input "(931) 310-8377"
click at [636, 419] on button "Call" at bounding box center [628, 407] width 248 height 50
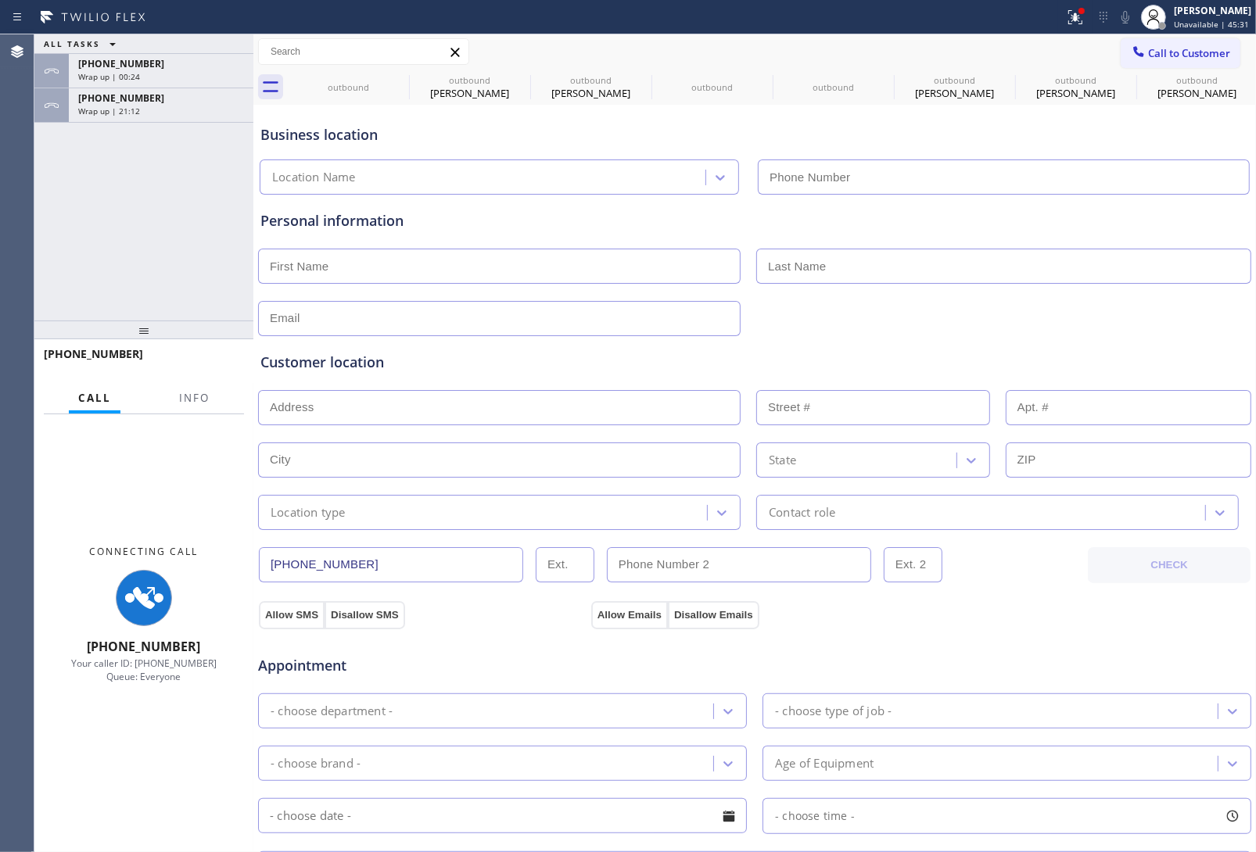
type input "(949) 687-3772"
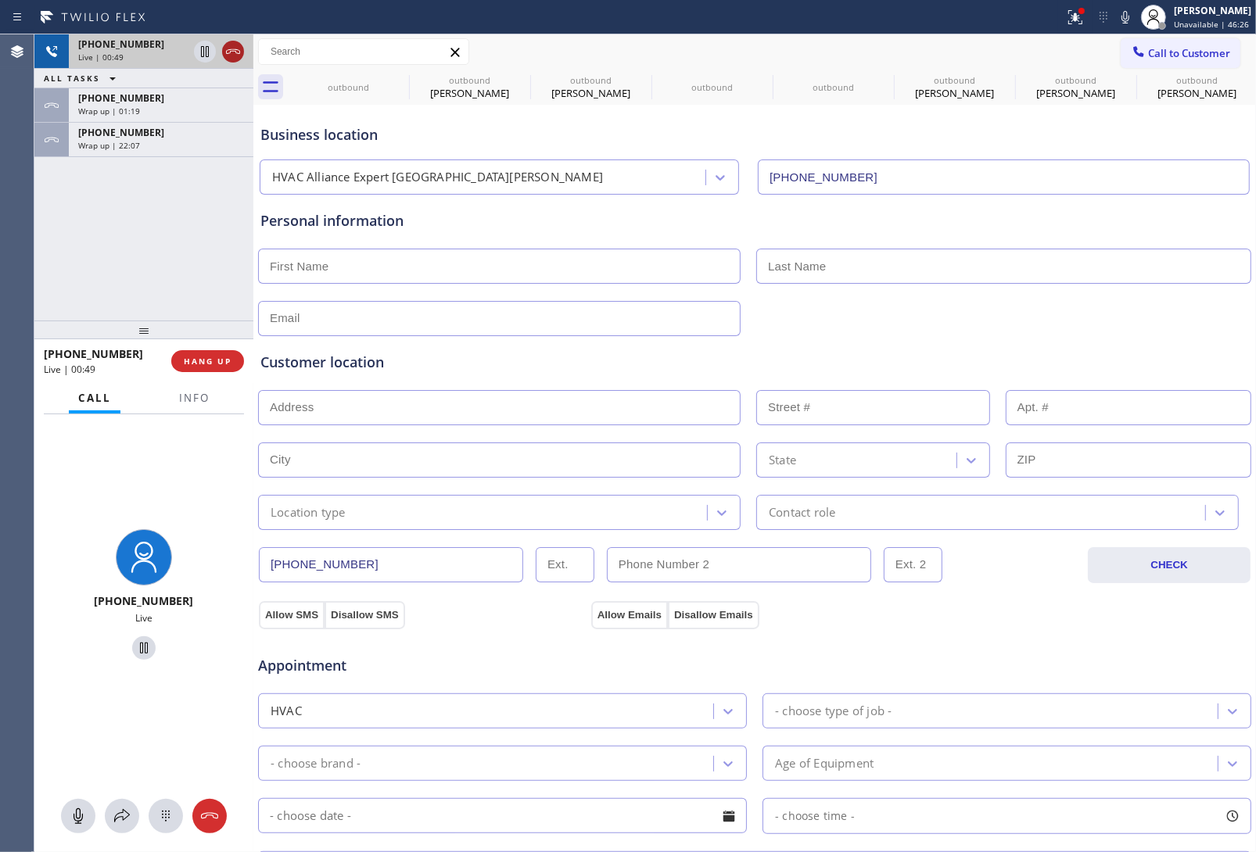
click at [242, 56] on div at bounding box center [233, 51] width 22 height 19
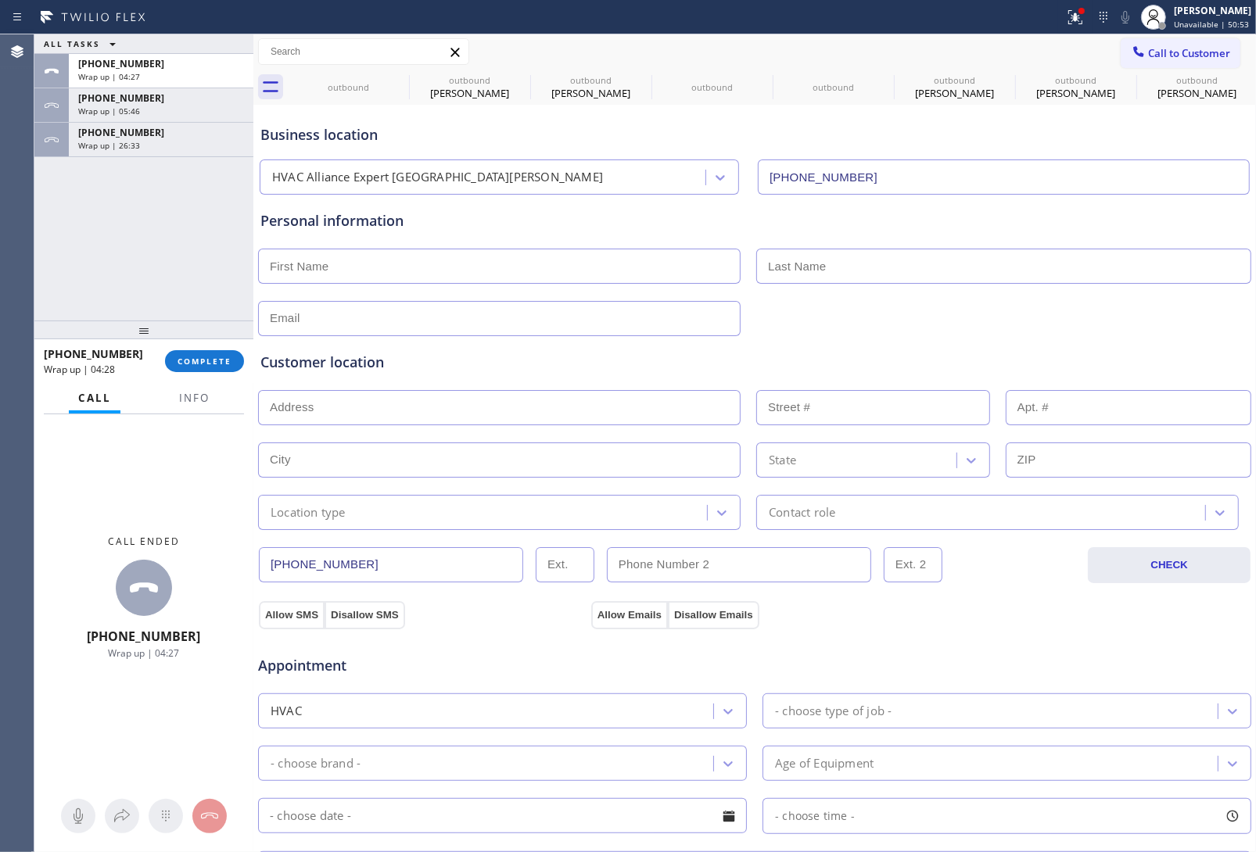
drag, startPoint x: 1181, startPoint y: 45, endPoint x: 718, endPoint y: 192, distance: 485.8
click at [1181, 46] on span "Call to Customer" at bounding box center [1189, 53] width 82 height 14
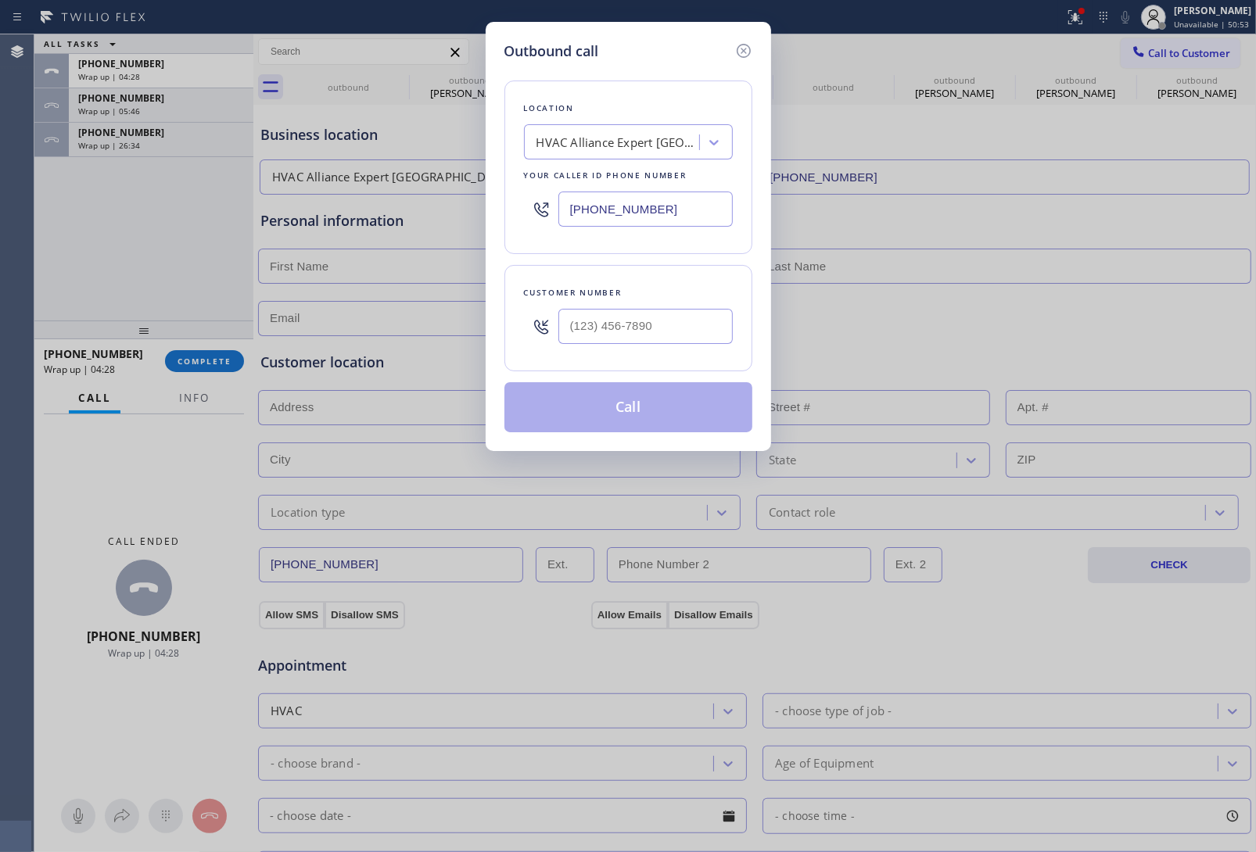
click at [610, 217] on input "(949) 687-3772" at bounding box center [645, 209] width 174 height 35
paste input "858) 943-4889"
type input "(858) 943-4889"
type input "(___) ___-____"
click at [655, 338] on input "(___) ___-____" at bounding box center [645, 326] width 174 height 35
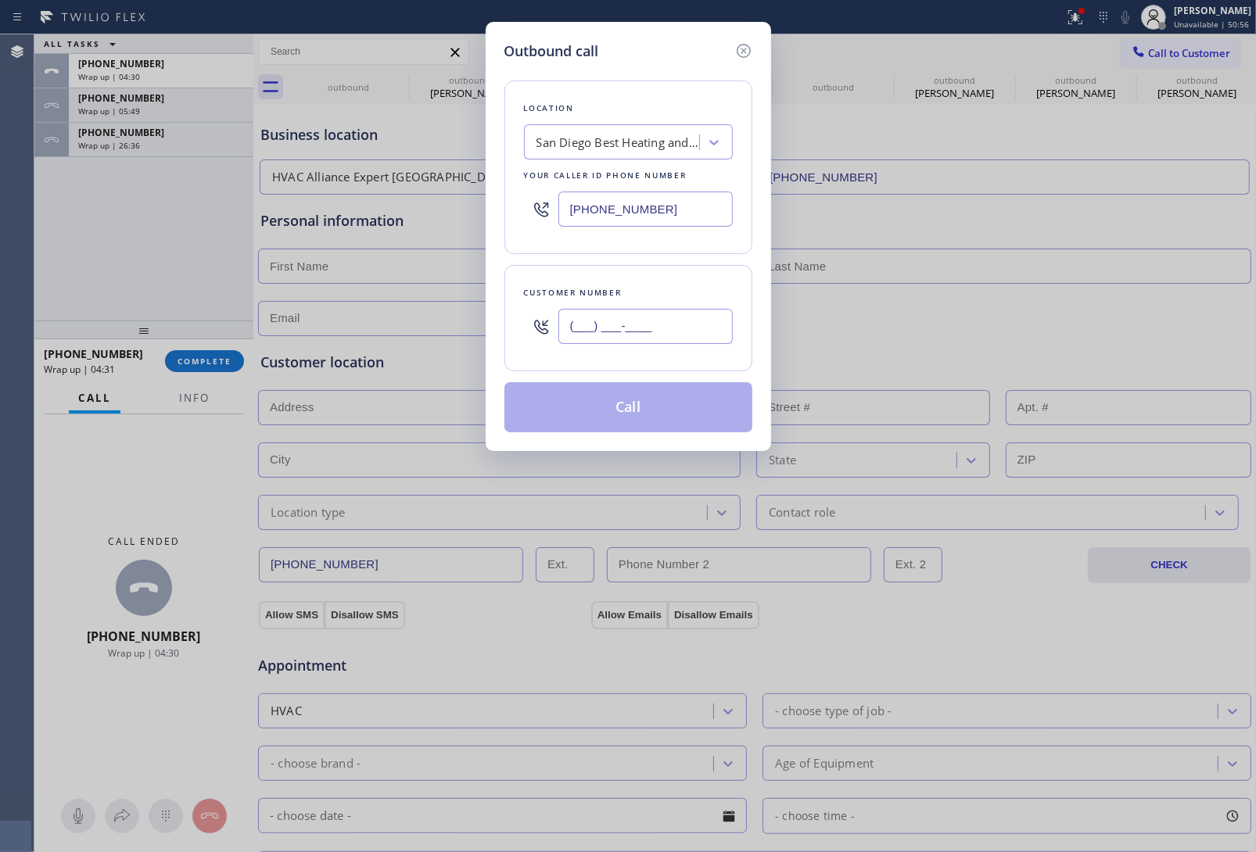
paste input "412) 998-1304"
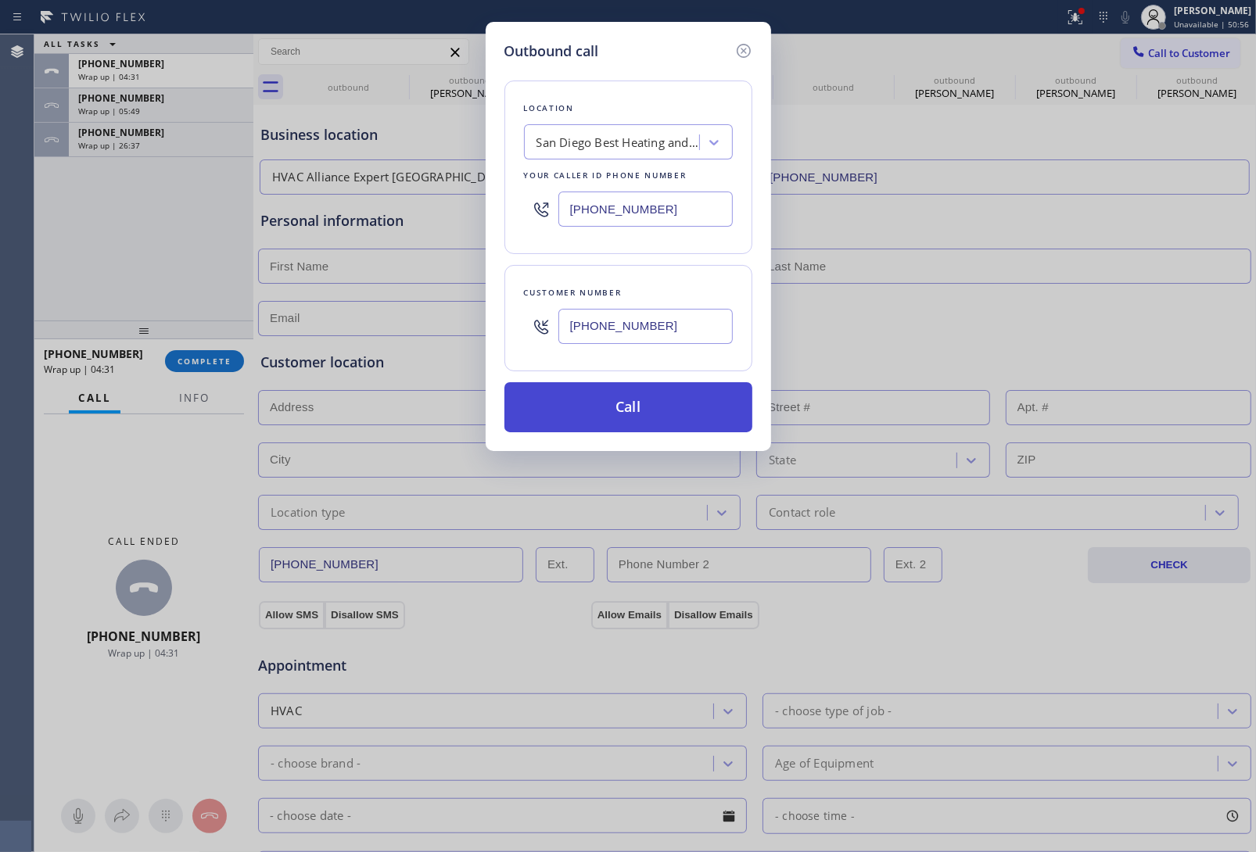
type input "(412) 998-1304"
drag, startPoint x: 632, startPoint y: 405, endPoint x: 17, endPoint y: 674, distance: 671.0
click at [634, 405] on button "Call" at bounding box center [628, 407] width 248 height 50
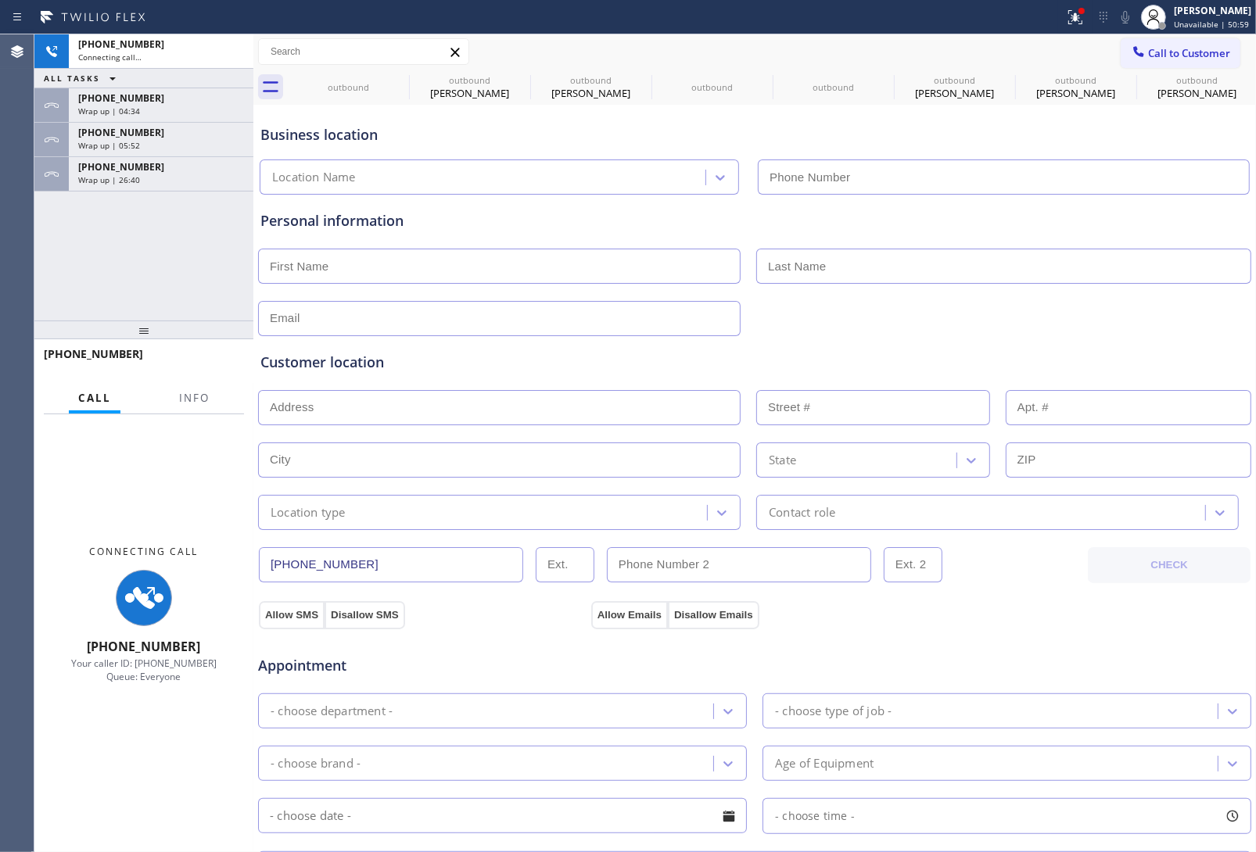
type input "(858) 943-4889"
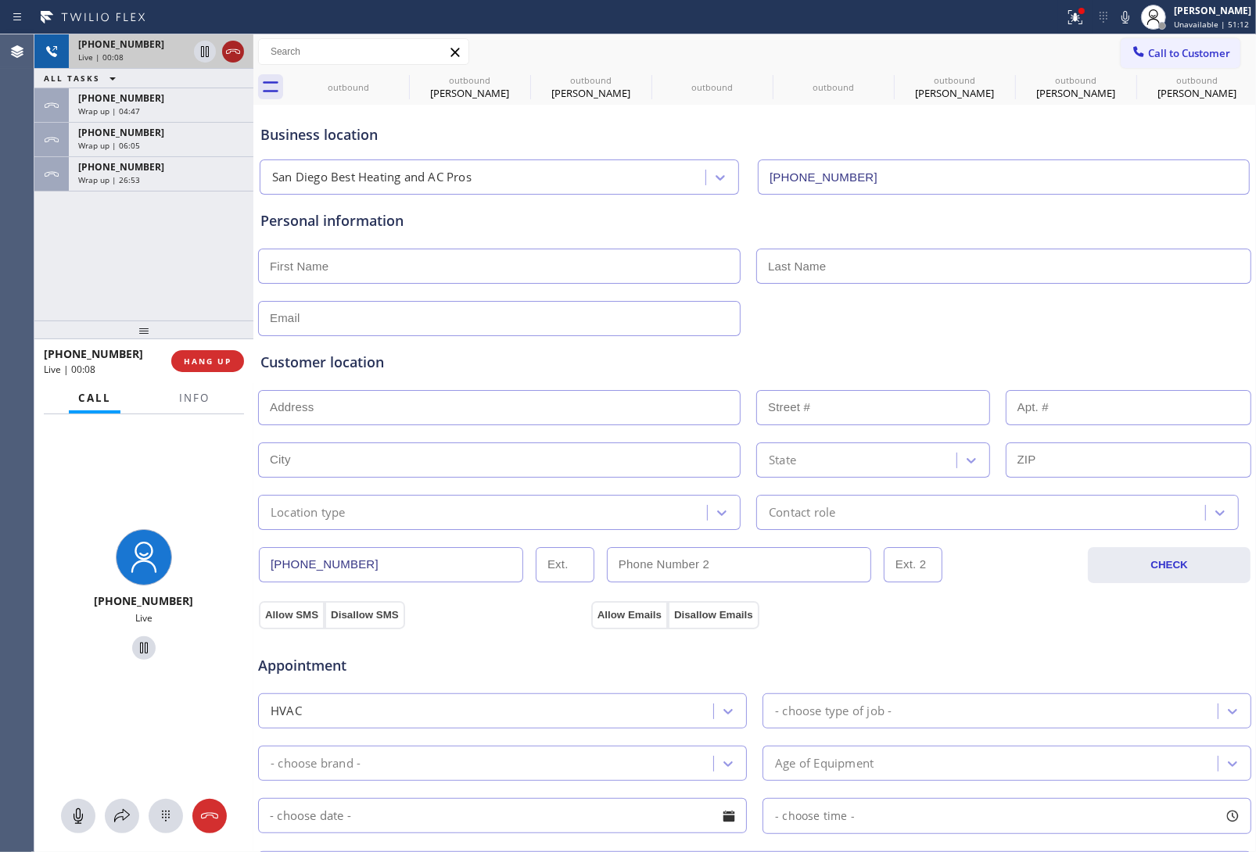
drag, startPoint x: 228, startPoint y: 59, endPoint x: 36, endPoint y: 299, distance: 307.7
click at [229, 59] on icon at bounding box center [233, 51] width 19 height 19
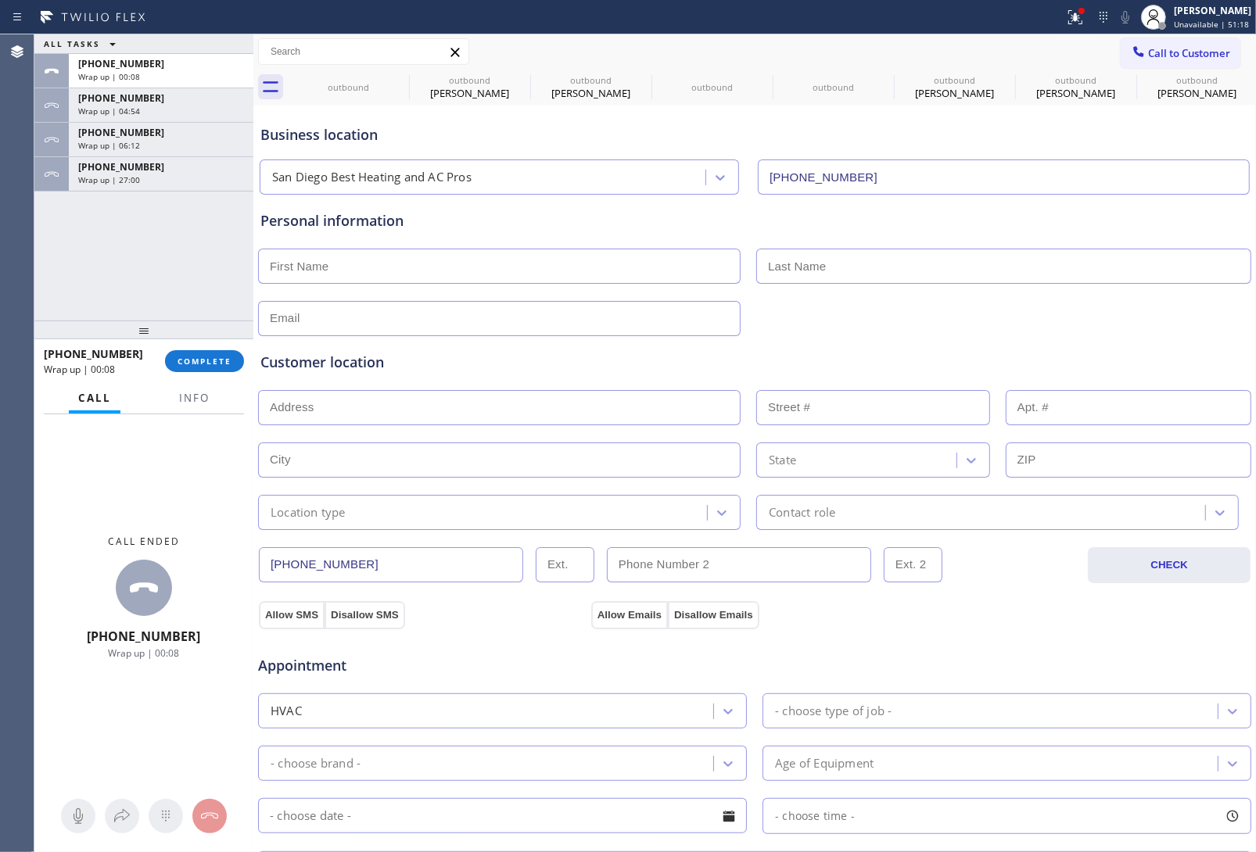
drag, startPoint x: 1091, startPoint y: 135, endPoint x: 1168, endPoint y: 68, distance: 101.5
click at [1100, 130] on div "Business location" at bounding box center [754, 134] width 989 height 21
click at [1168, 53] on span "Call to Customer" at bounding box center [1189, 53] width 82 height 14
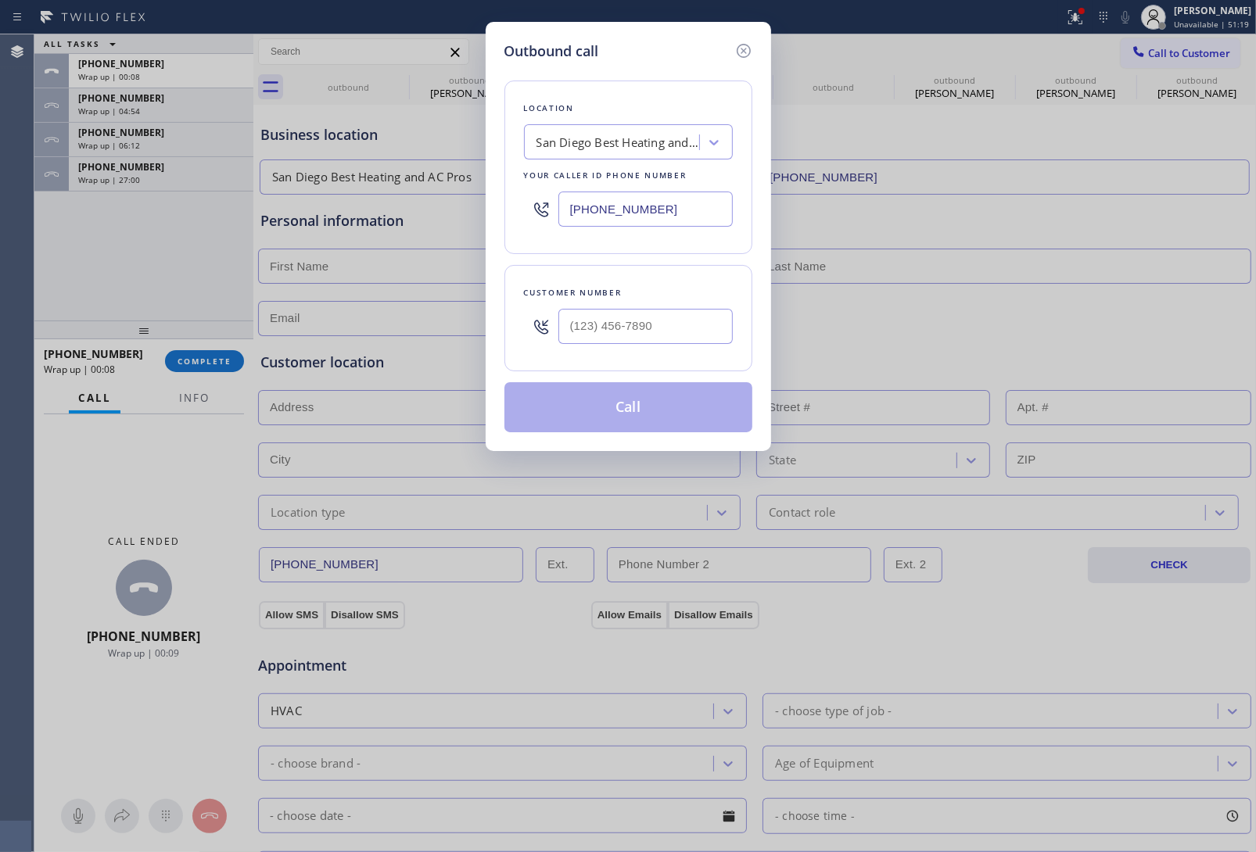
click at [634, 217] on input "(858) 943-4889" at bounding box center [645, 209] width 174 height 35
paste input "949) 687-3772"
type input "(949) 687-3772"
type input "(___) ___-____"
click at [605, 331] on input "(___) ___-____" at bounding box center [645, 326] width 174 height 35
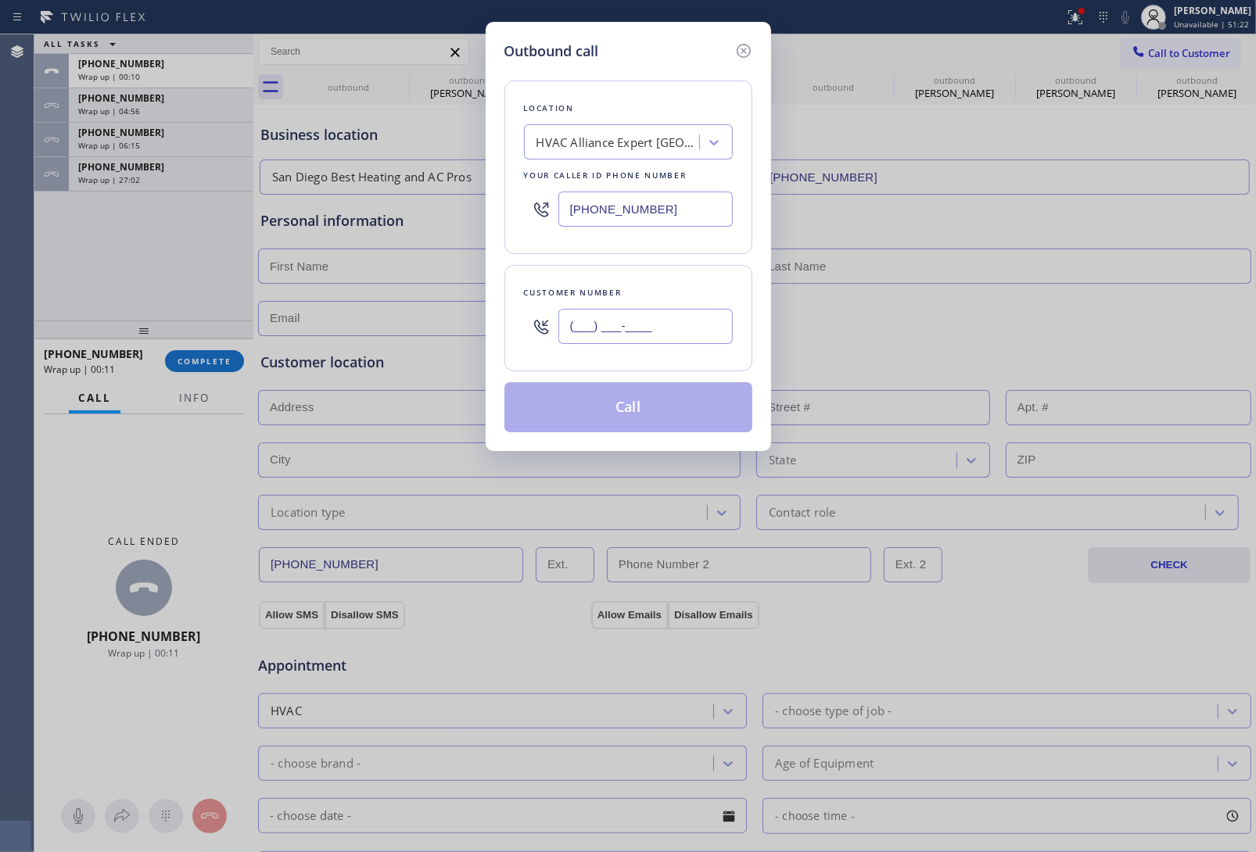
paste input "931) 310-8377"
type input "(931) 310-8377"
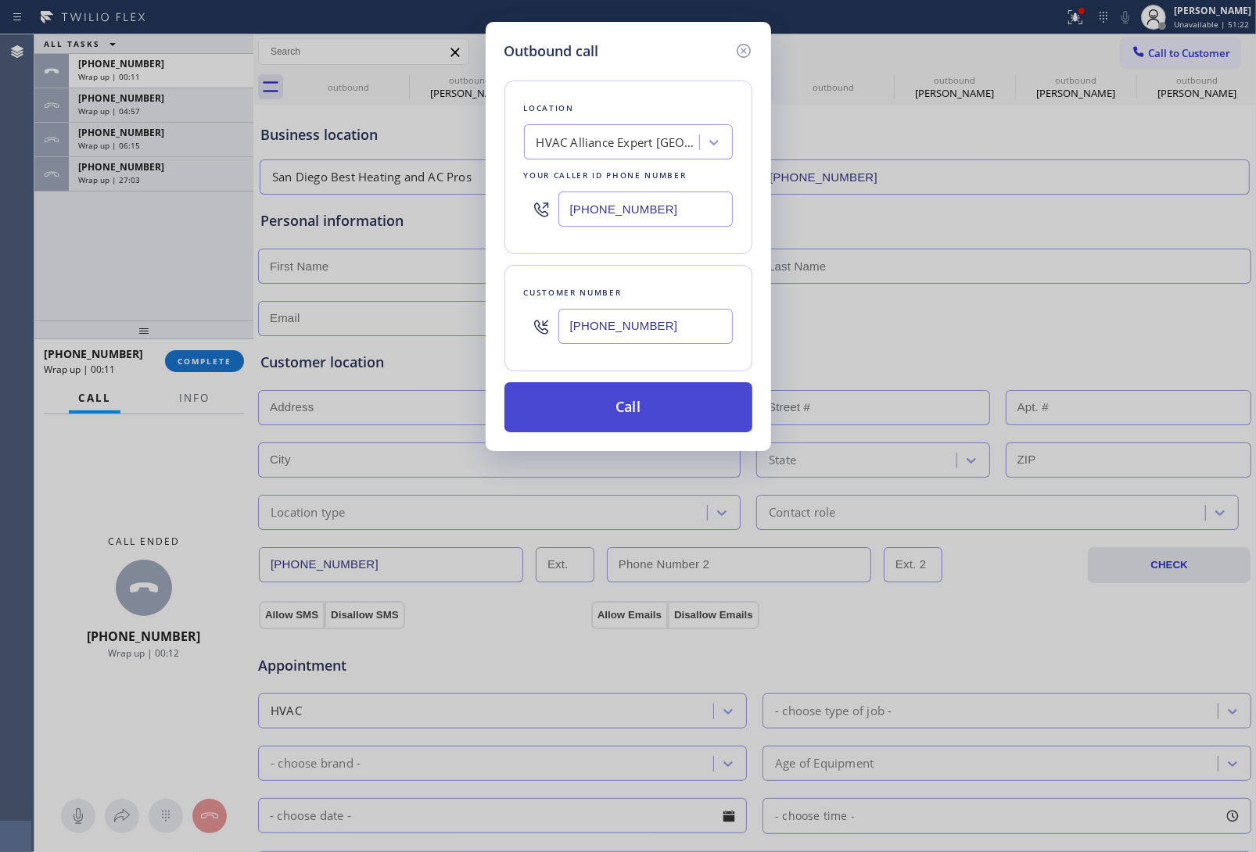
click at [648, 411] on button "Call" at bounding box center [628, 407] width 248 height 50
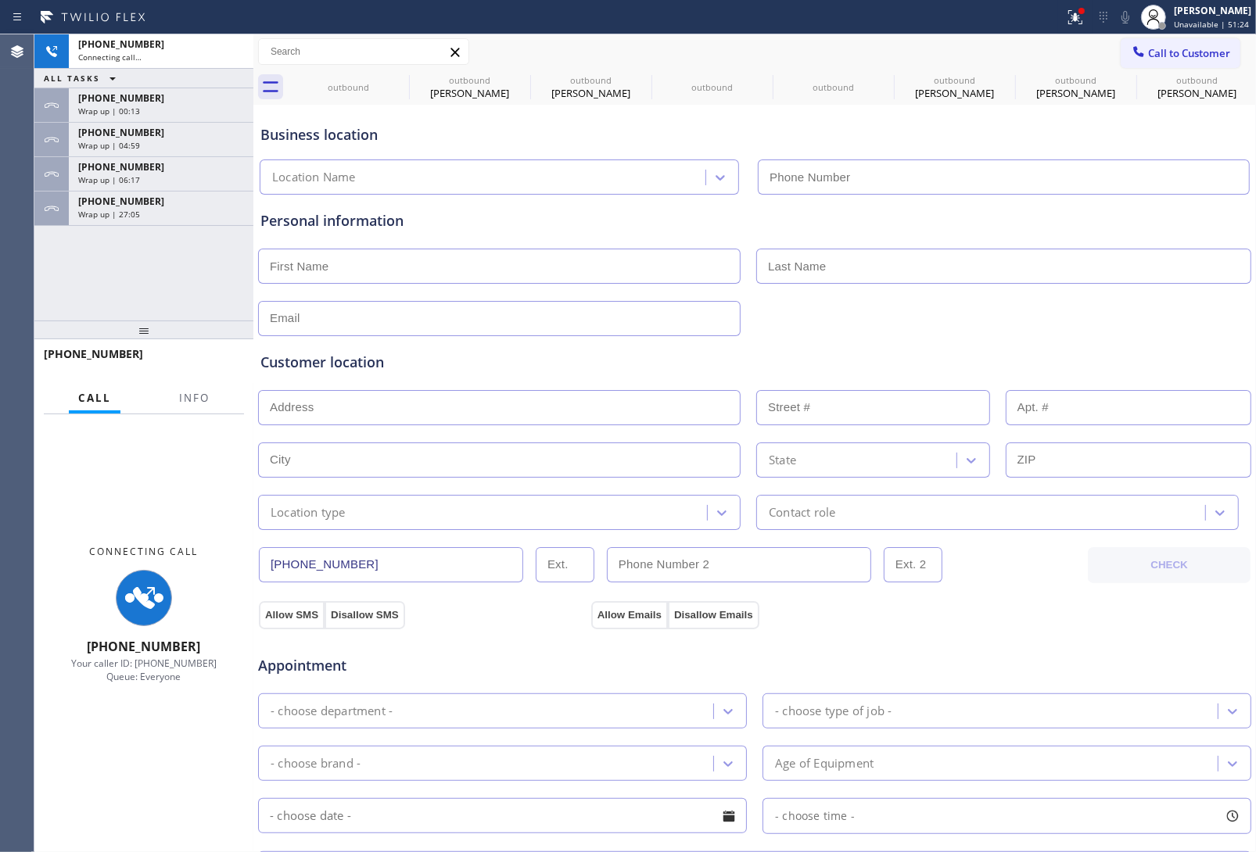
type input "(949) 687-3772"
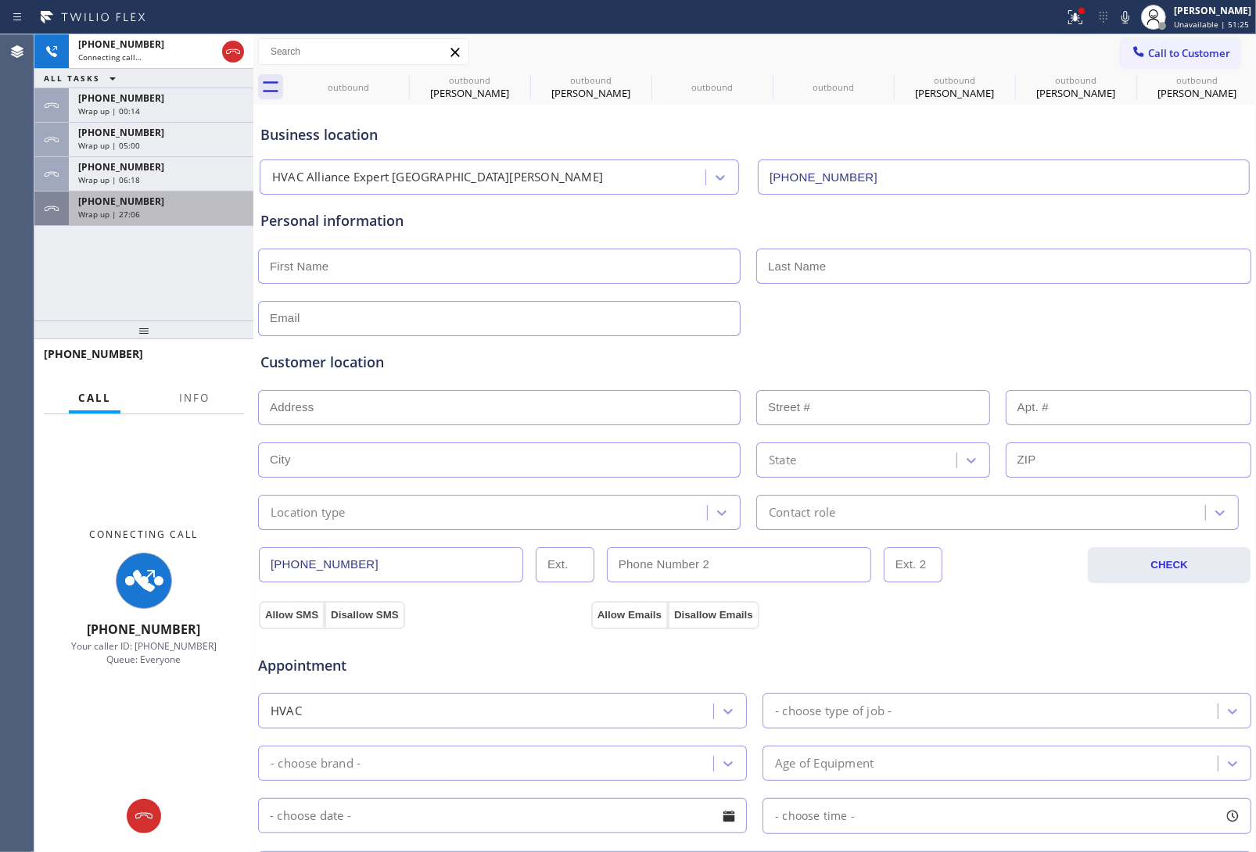
click at [170, 216] on div "Wrap up | 27:06" at bounding box center [161, 214] width 166 height 11
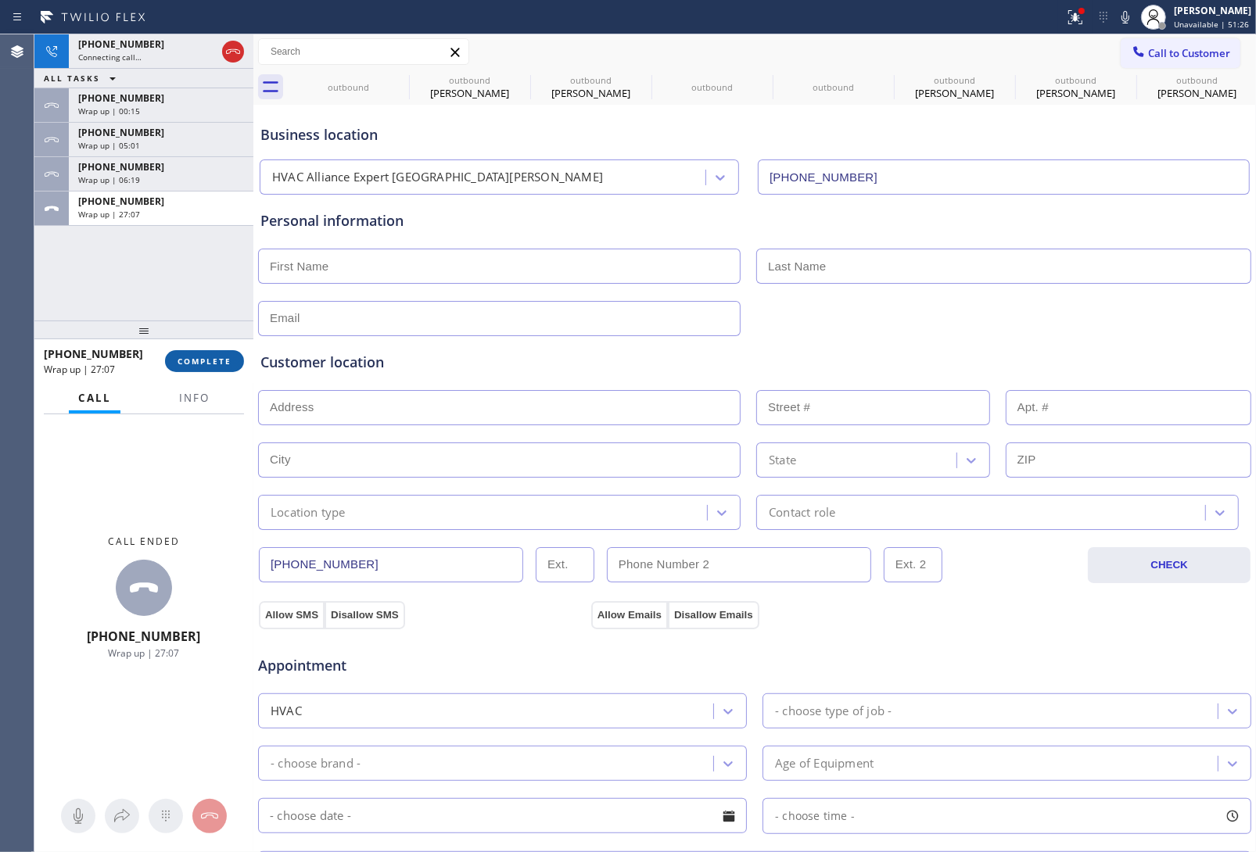
click at [201, 360] on span "COMPLETE" at bounding box center [205, 361] width 54 height 11
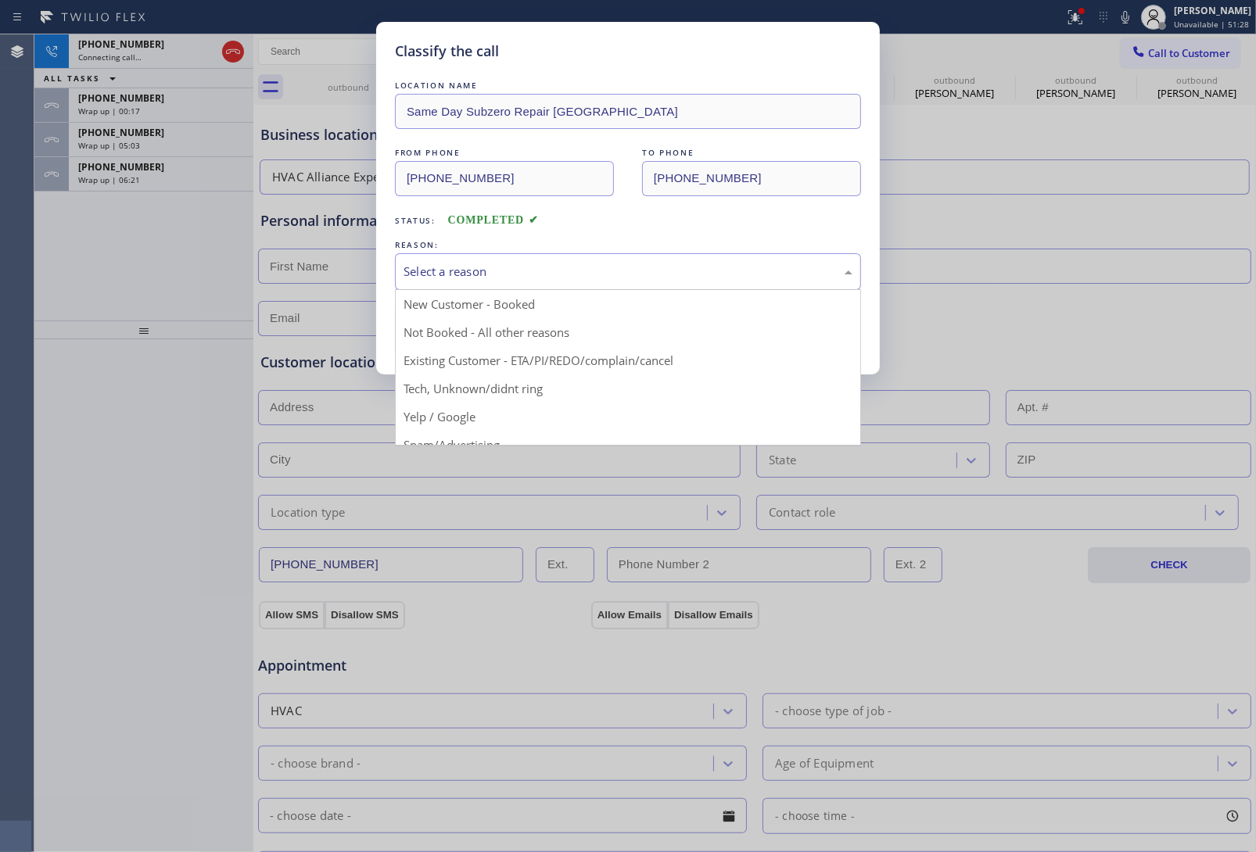
click at [462, 267] on div "Select a reason" at bounding box center [628, 272] width 449 height 18
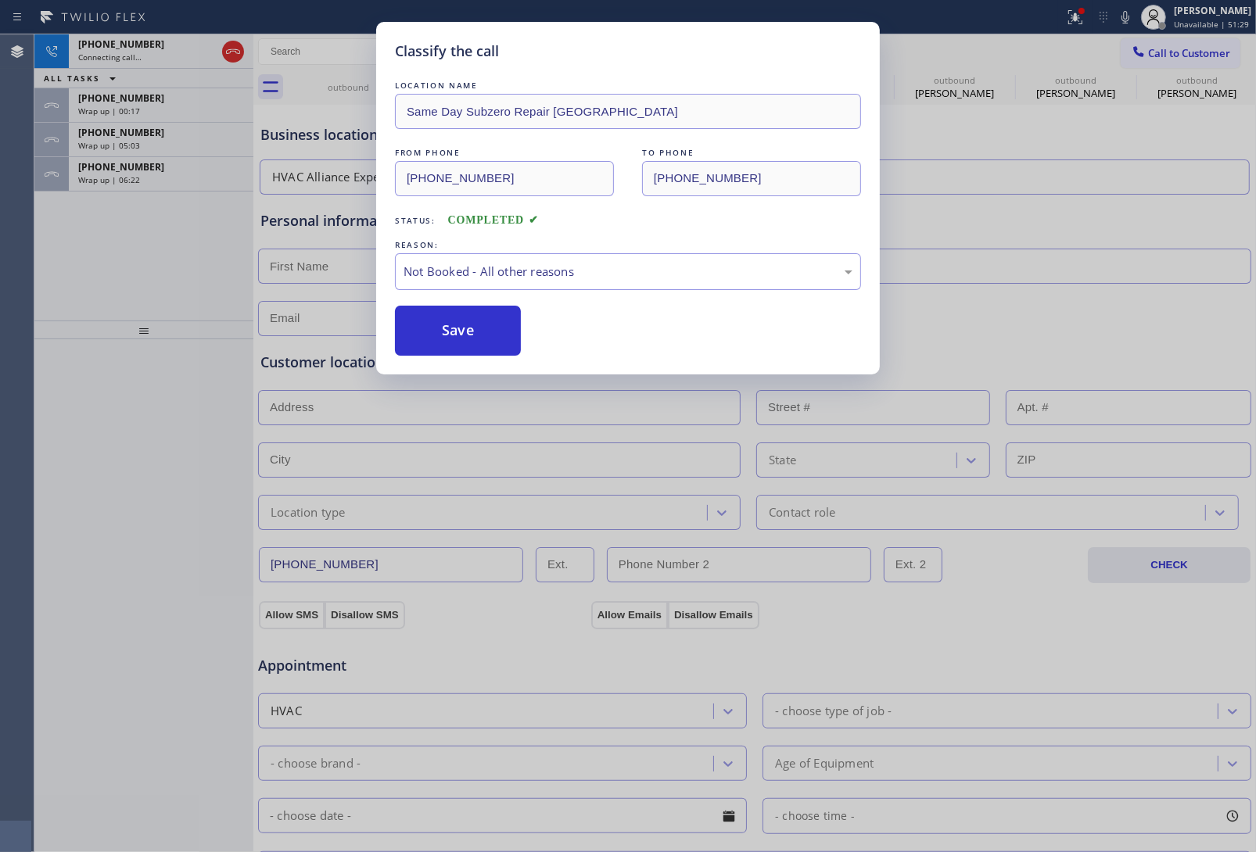
click at [459, 339] on button "Save" at bounding box center [458, 331] width 126 height 50
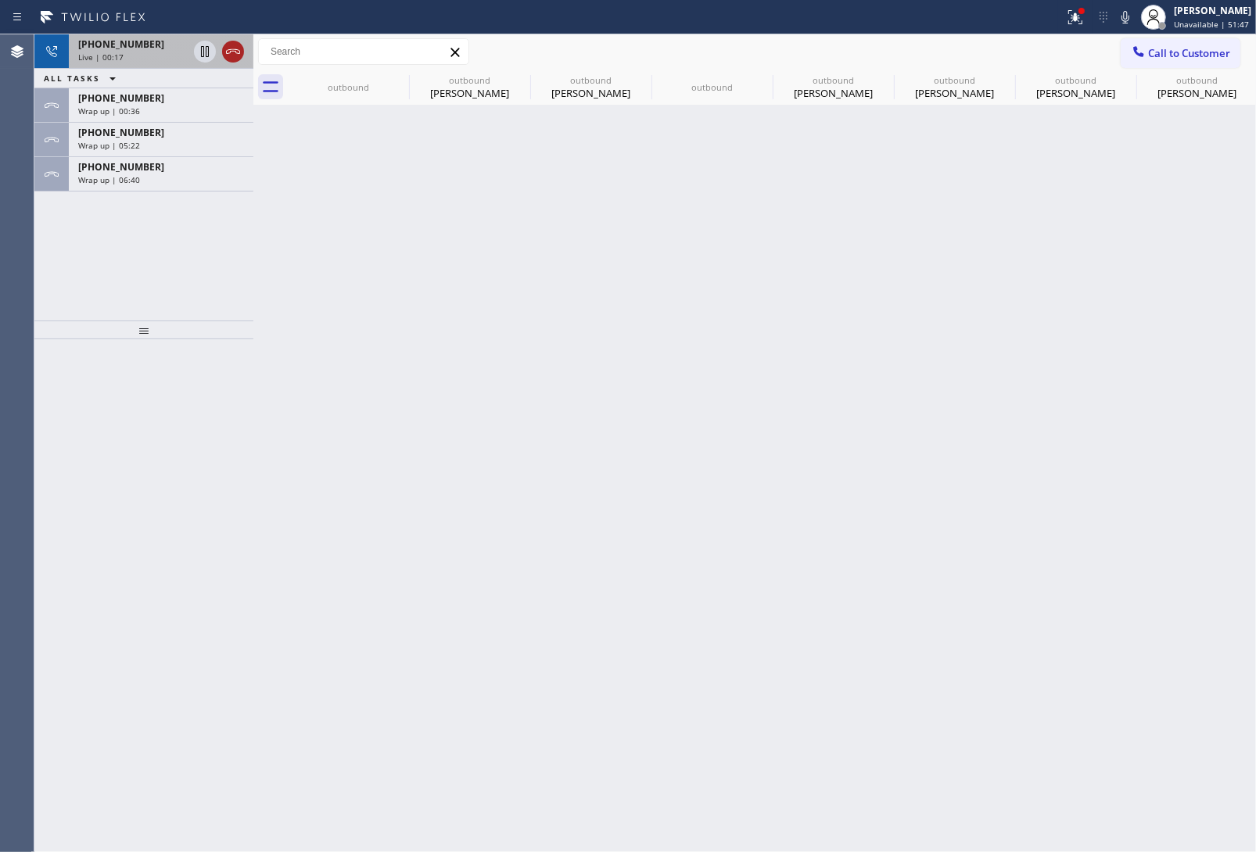
click at [233, 43] on icon at bounding box center [233, 51] width 19 height 19
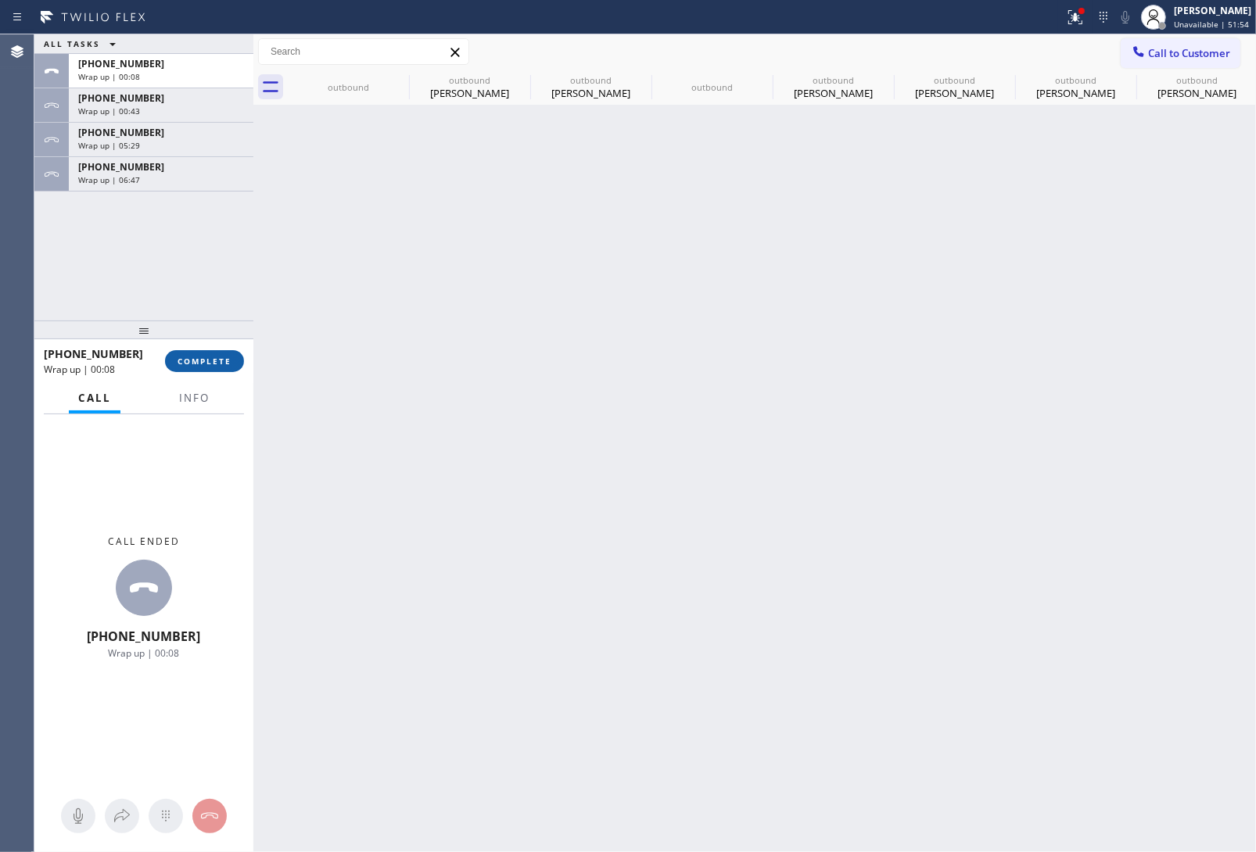
click at [192, 354] on button "COMPLETE" at bounding box center [204, 361] width 79 height 22
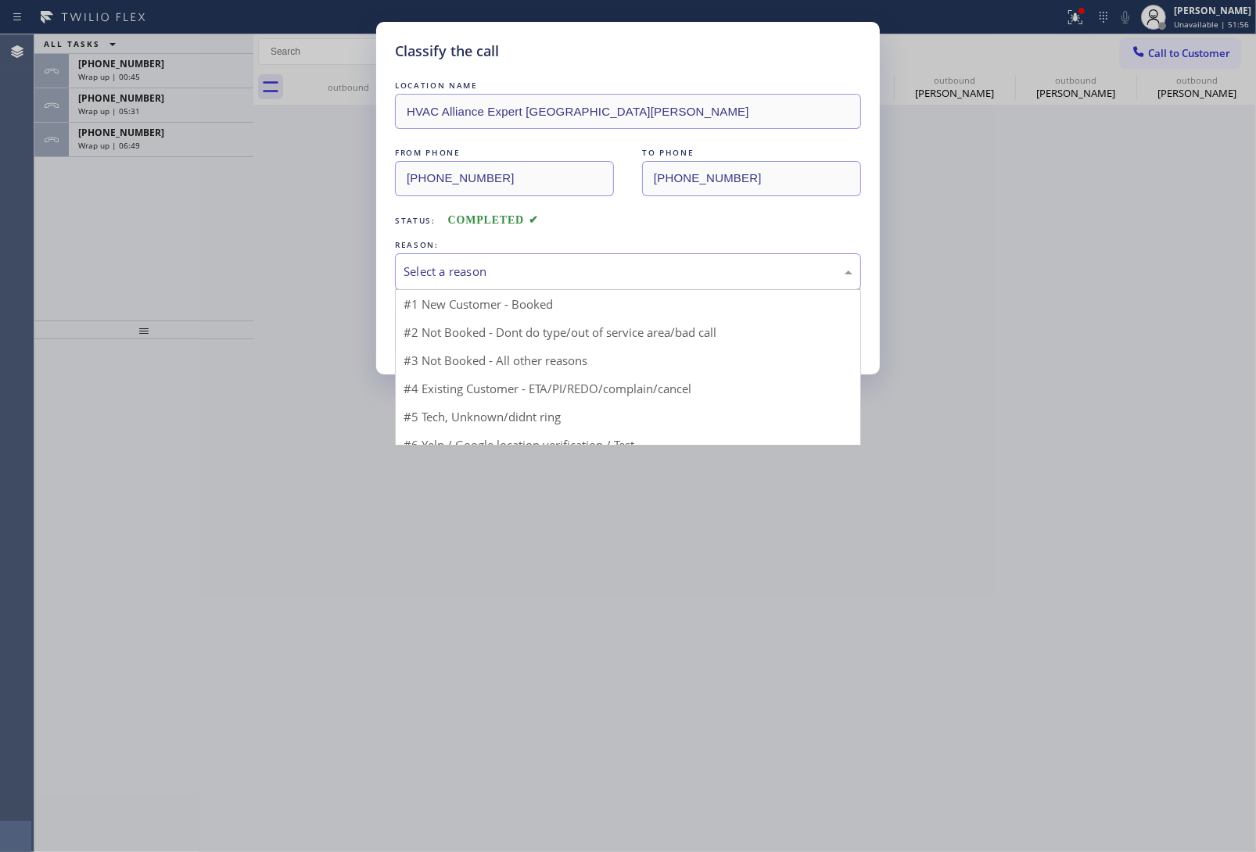
click at [511, 275] on div "Select a reason" at bounding box center [628, 272] width 449 height 18
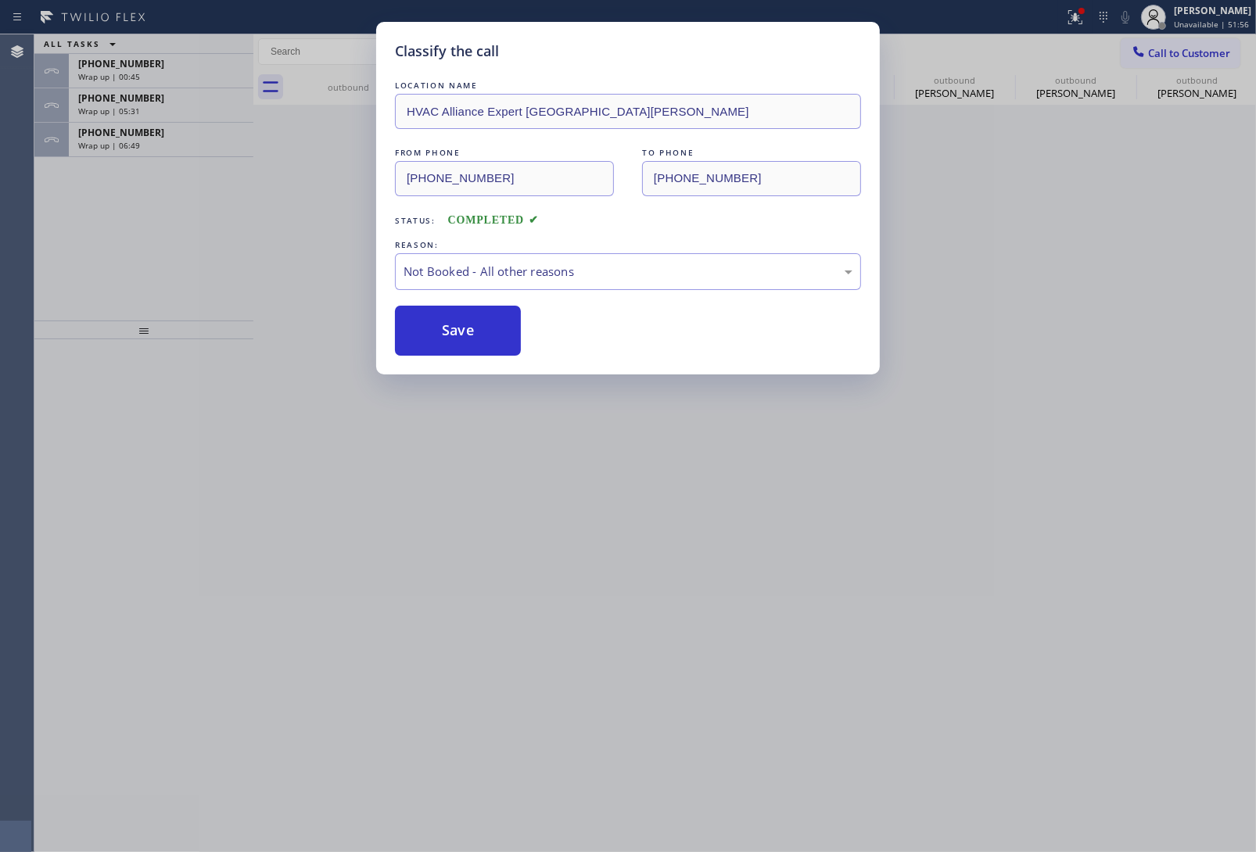
click at [483, 325] on button "Save" at bounding box center [458, 331] width 126 height 50
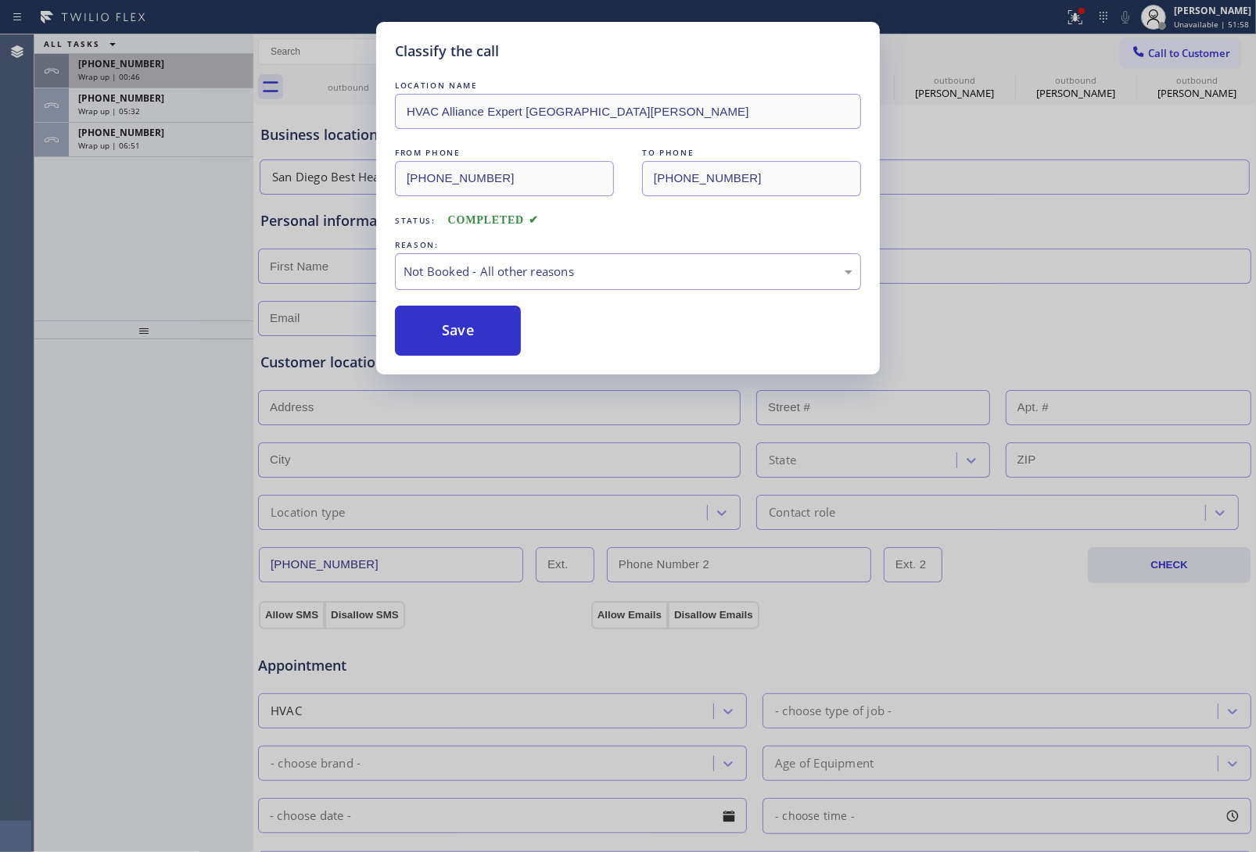
click at [174, 74] on div "Wrap up | 00:46" at bounding box center [161, 76] width 166 height 11
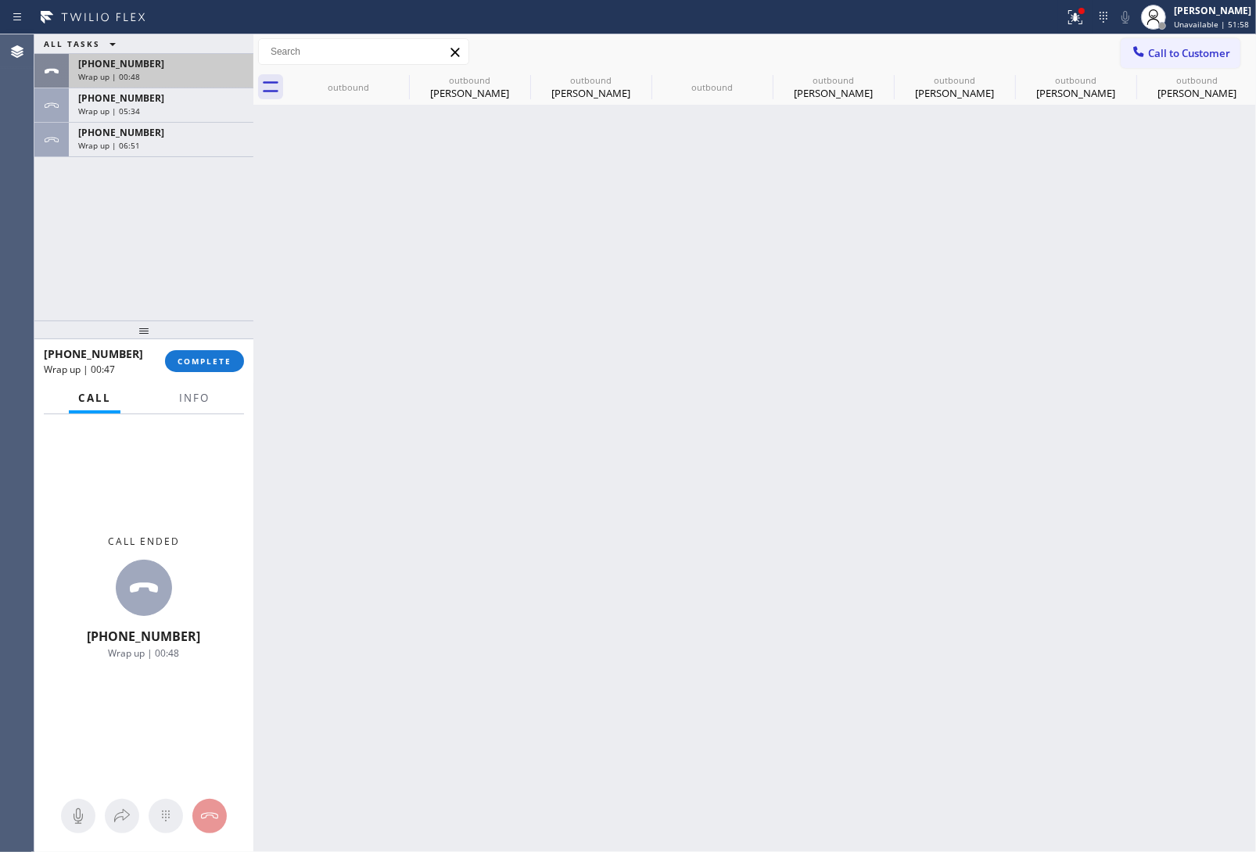
click at [174, 74] on div "Wrap up | 00:48" at bounding box center [161, 76] width 166 height 11
click at [182, 364] on span "COMPLETE" at bounding box center [205, 361] width 54 height 11
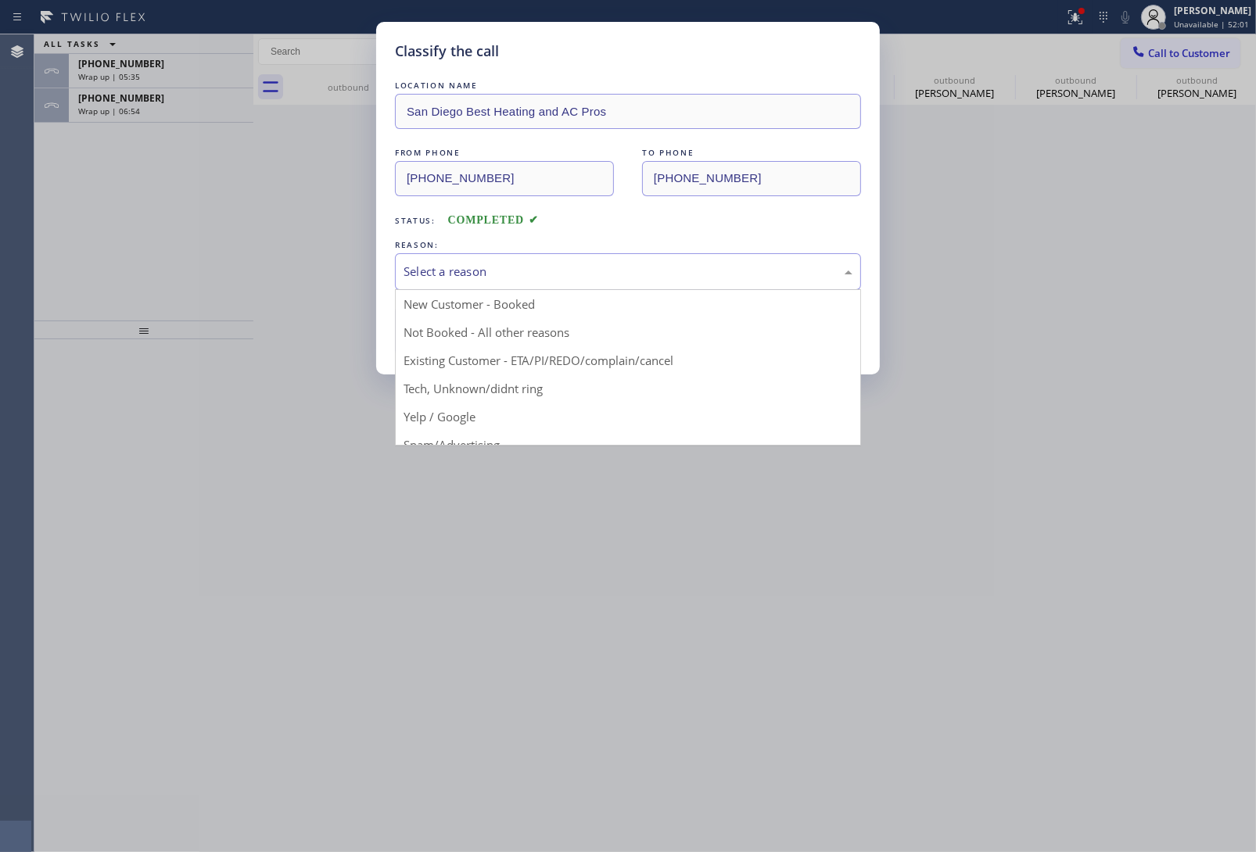
click at [620, 270] on div "Select a reason" at bounding box center [628, 272] width 449 height 18
click at [461, 336] on button "Save" at bounding box center [458, 331] width 126 height 50
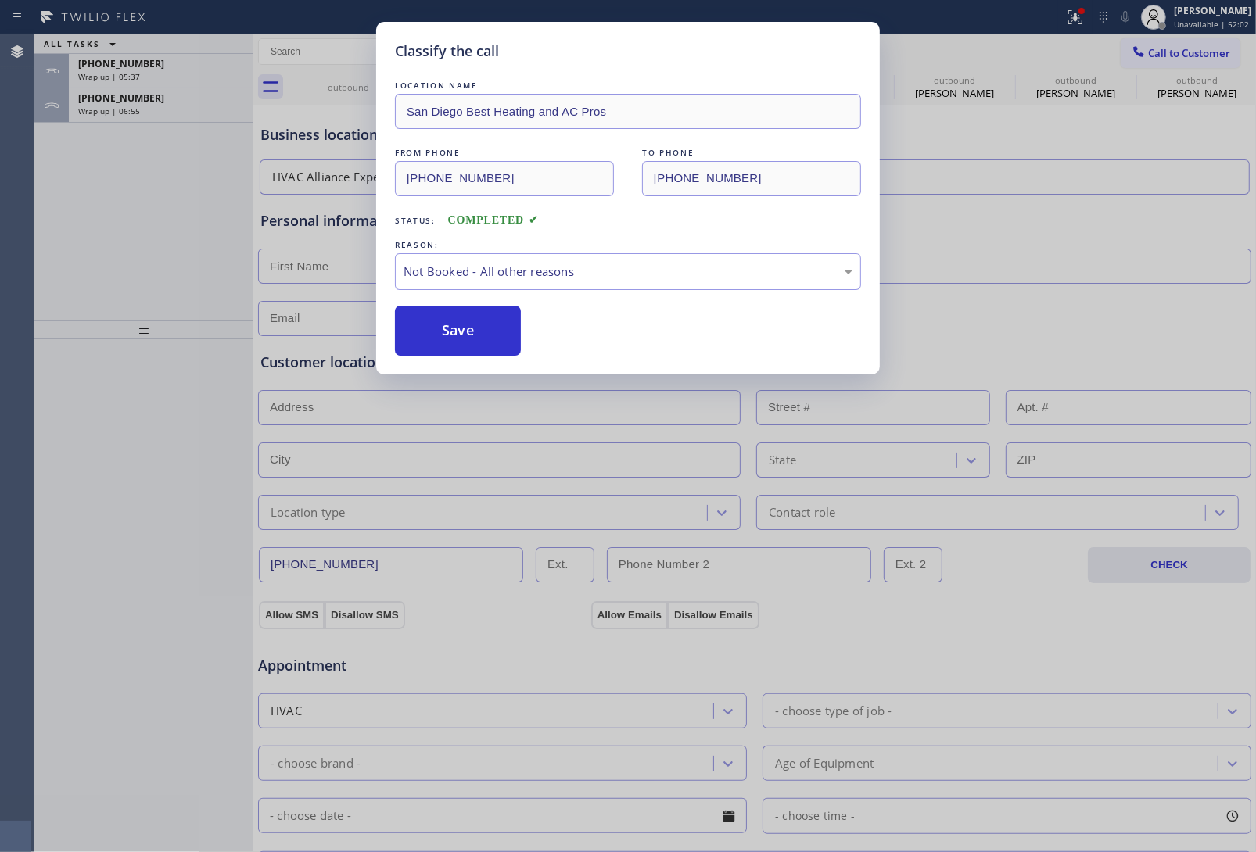
click at [133, 75] on span "Wrap up | 05:37" at bounding box center [109, 76] width 62 height 11
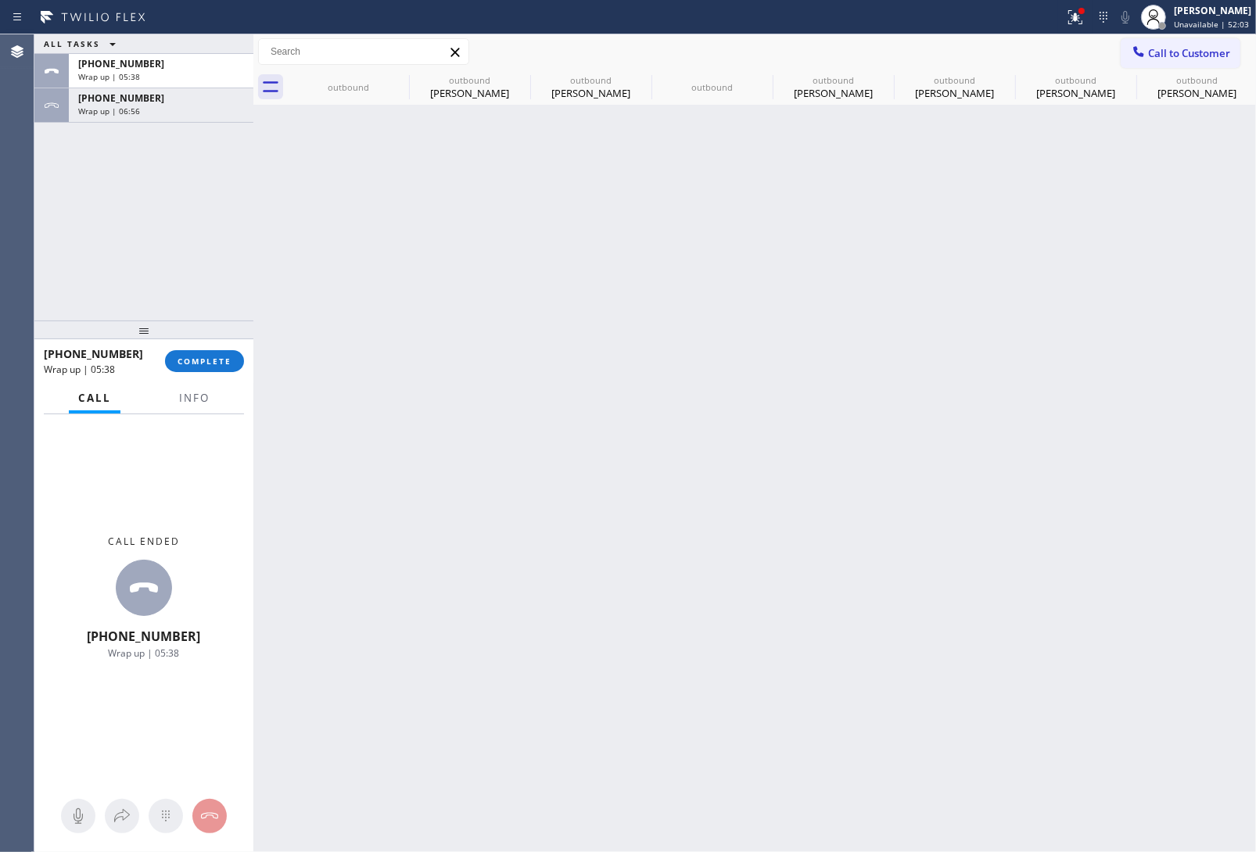
click at [133, 75] on span "Wrap up | 05:38" at bounding box center [109, 76] width 62 height 11
click at [196, 364] on span "COMPLETE" at bounding box center [205, 361] width 54 height 11
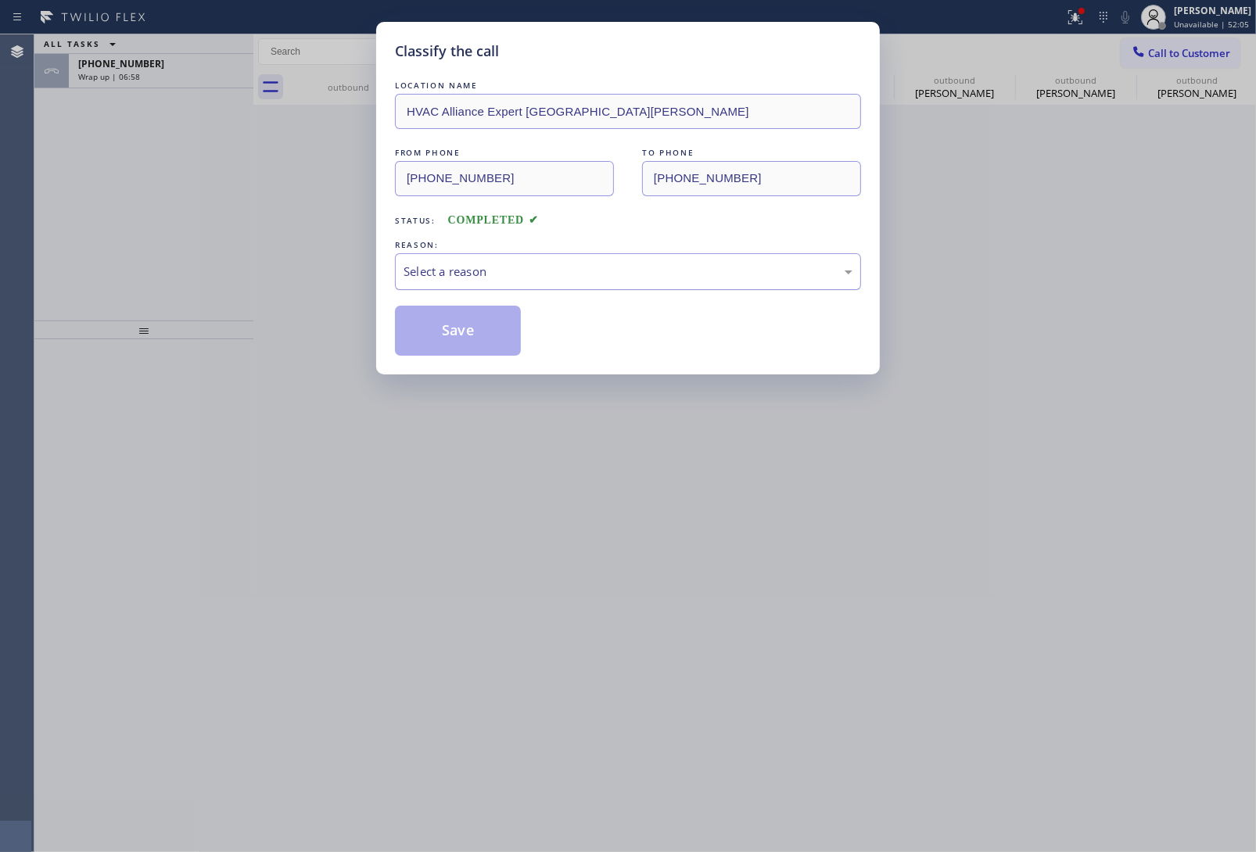
drag, startPoint x: 499, startPoint y: 263, endPoint x: 498, endPoint y: 282, distance: 19.6
click at [499, 264] on div "Select a reason" at bounding box center [628, 272] width 449 height 18
click at [467, 332] on button "Save" at bounding box center [458, 331] width 126 height 50
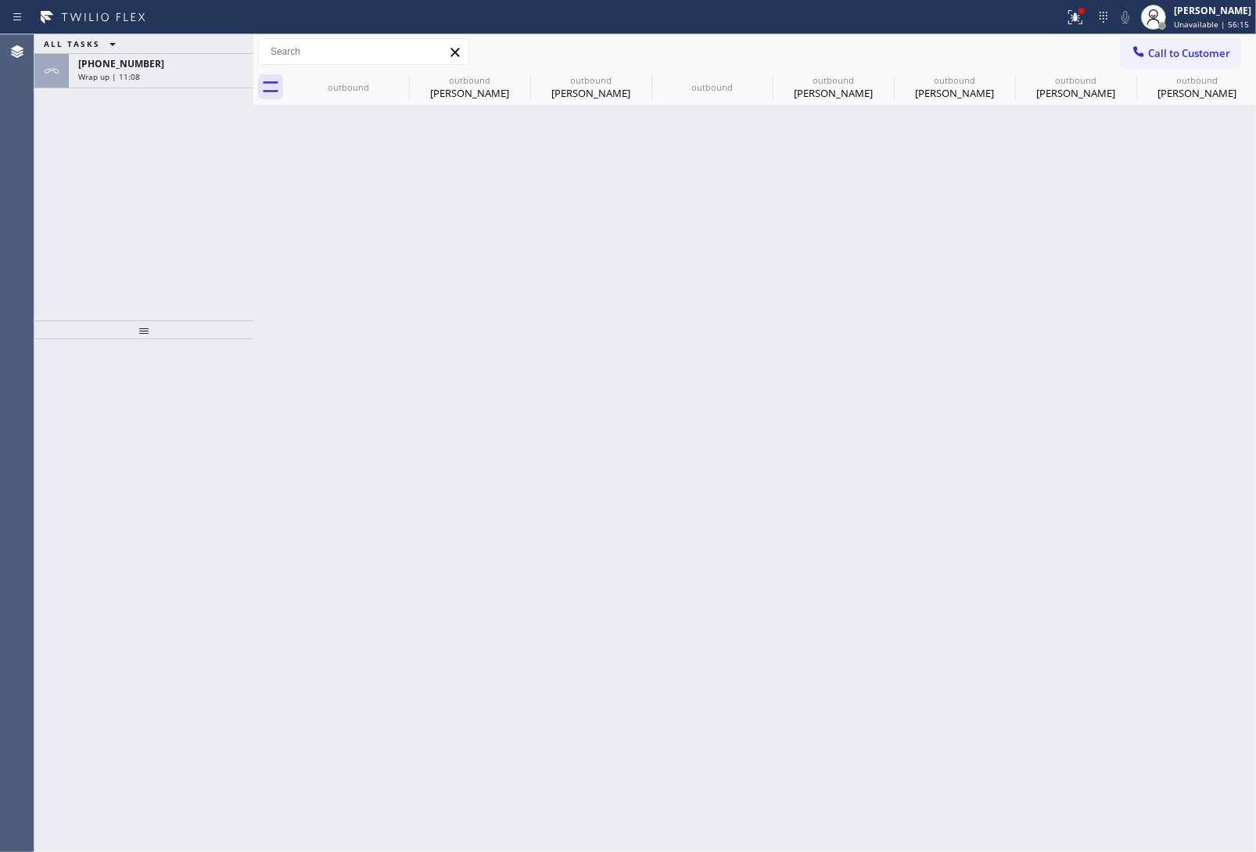
click at [1191, 51] on span "Call to Customer" at bounding box center [1189, 53] width 82 height 14
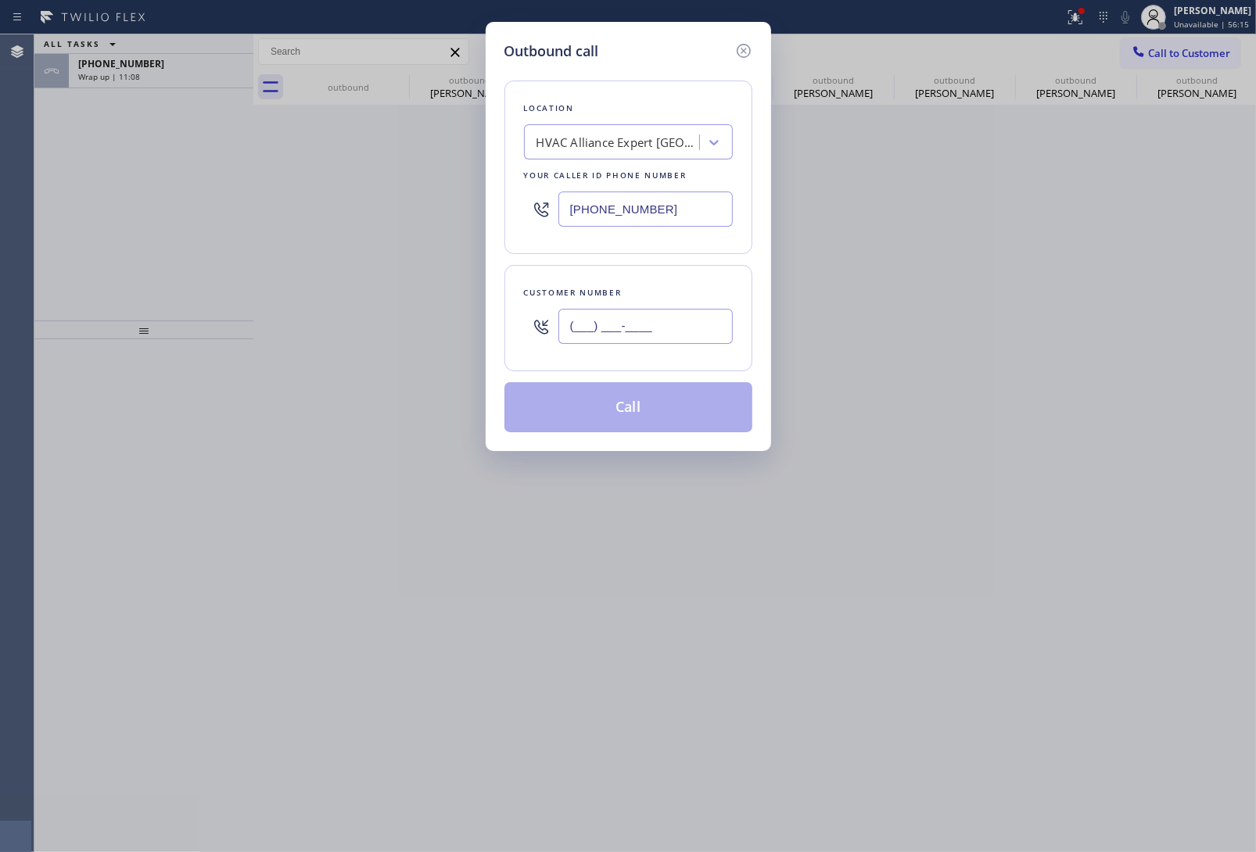
click at [662, 331] on input "(___) ___-____" at bounding box center [645, 326] width 174 height 35
paste input "480) 273-5618"
type input "(480) 273-5618"
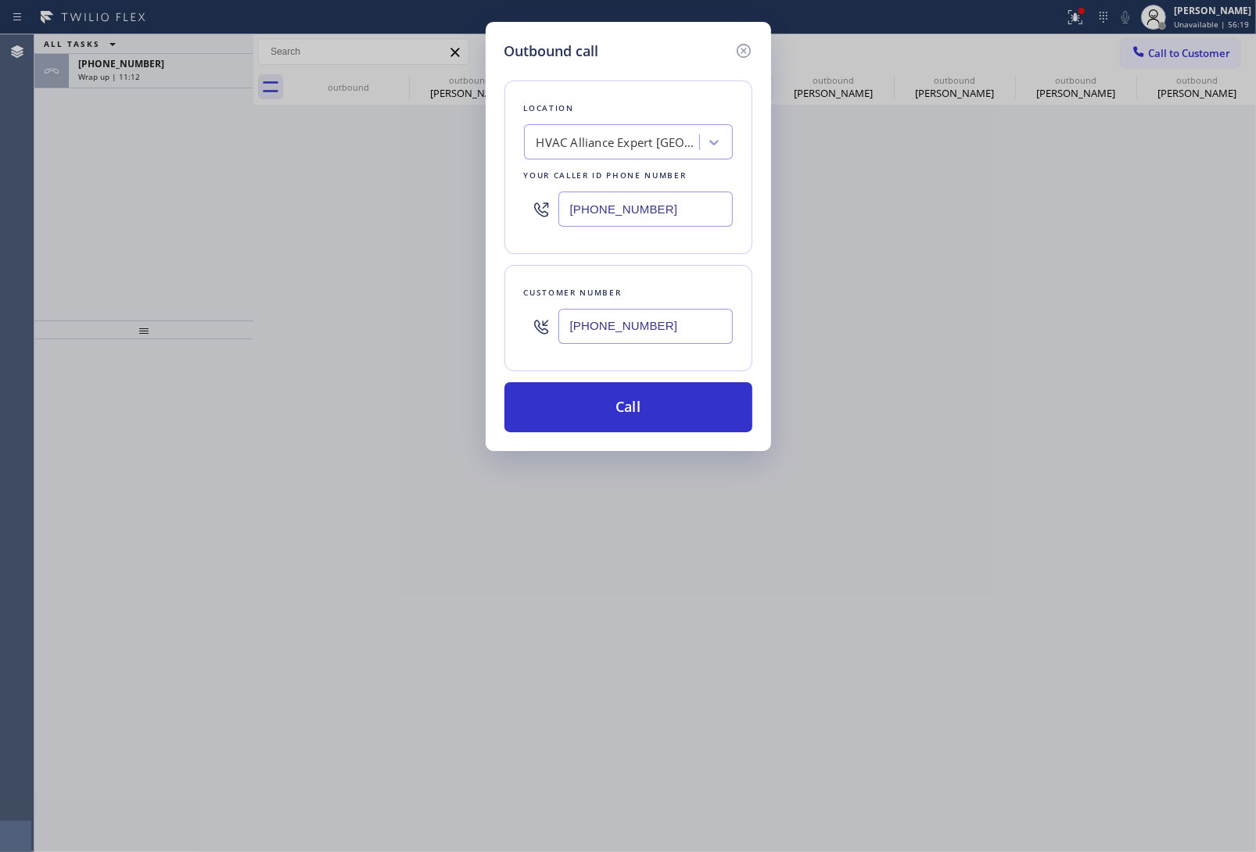
click at [628, 213] on input "(949) 687-3772" at bounding box center [645, 209] width 174 height 35
paste input "602) 671-0200"
type input "(602) 671-0200"
click at [670, 404] on button "Call" at bounding box center [628, 407] width 248 height 50
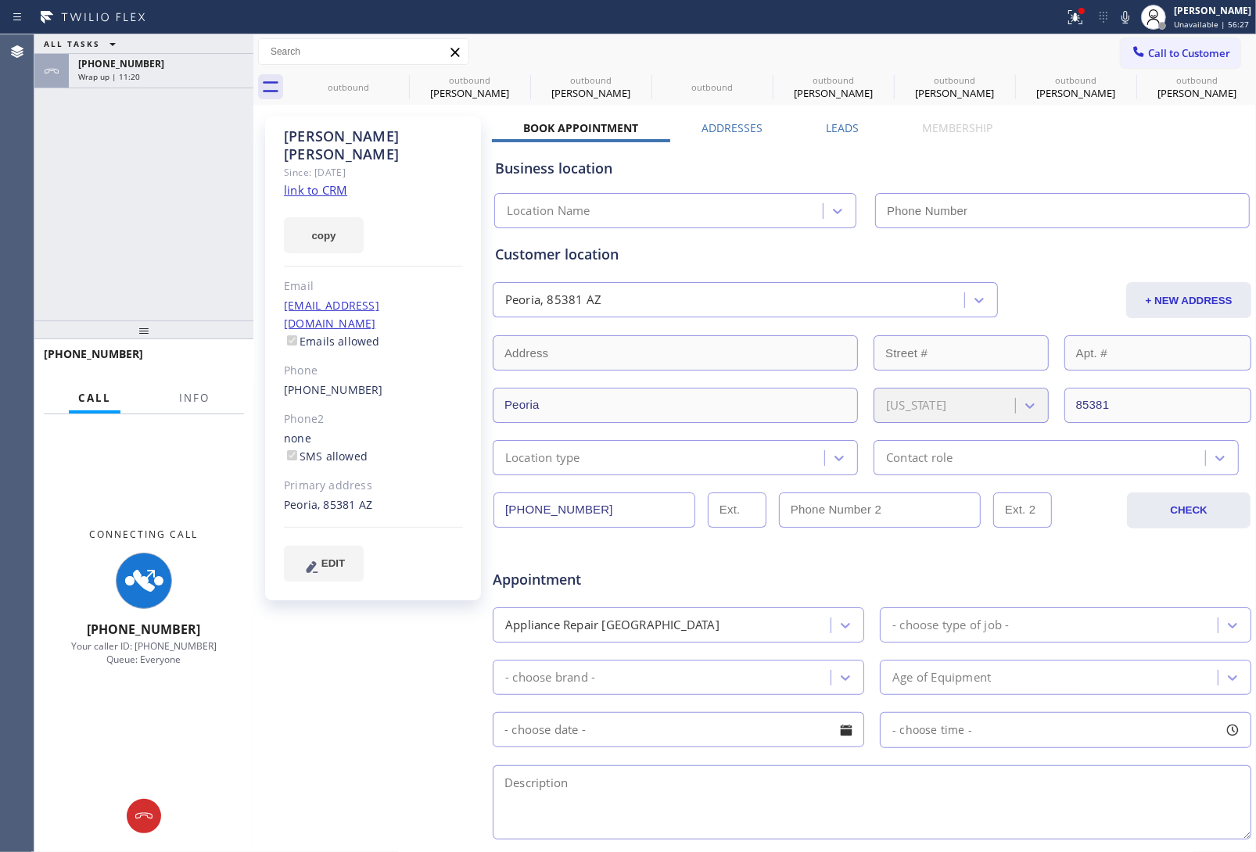
type input "(602) 671-0200"
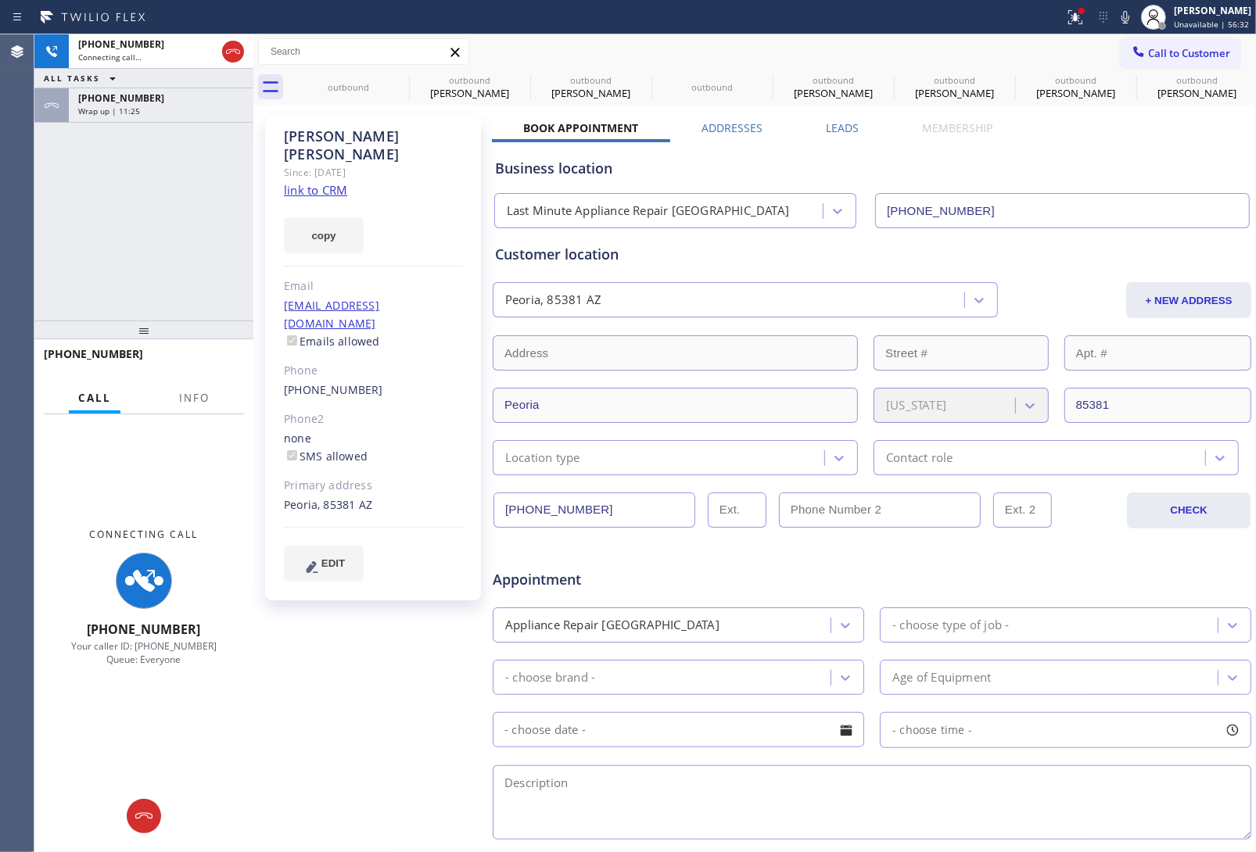
scroll to position [275, 0]
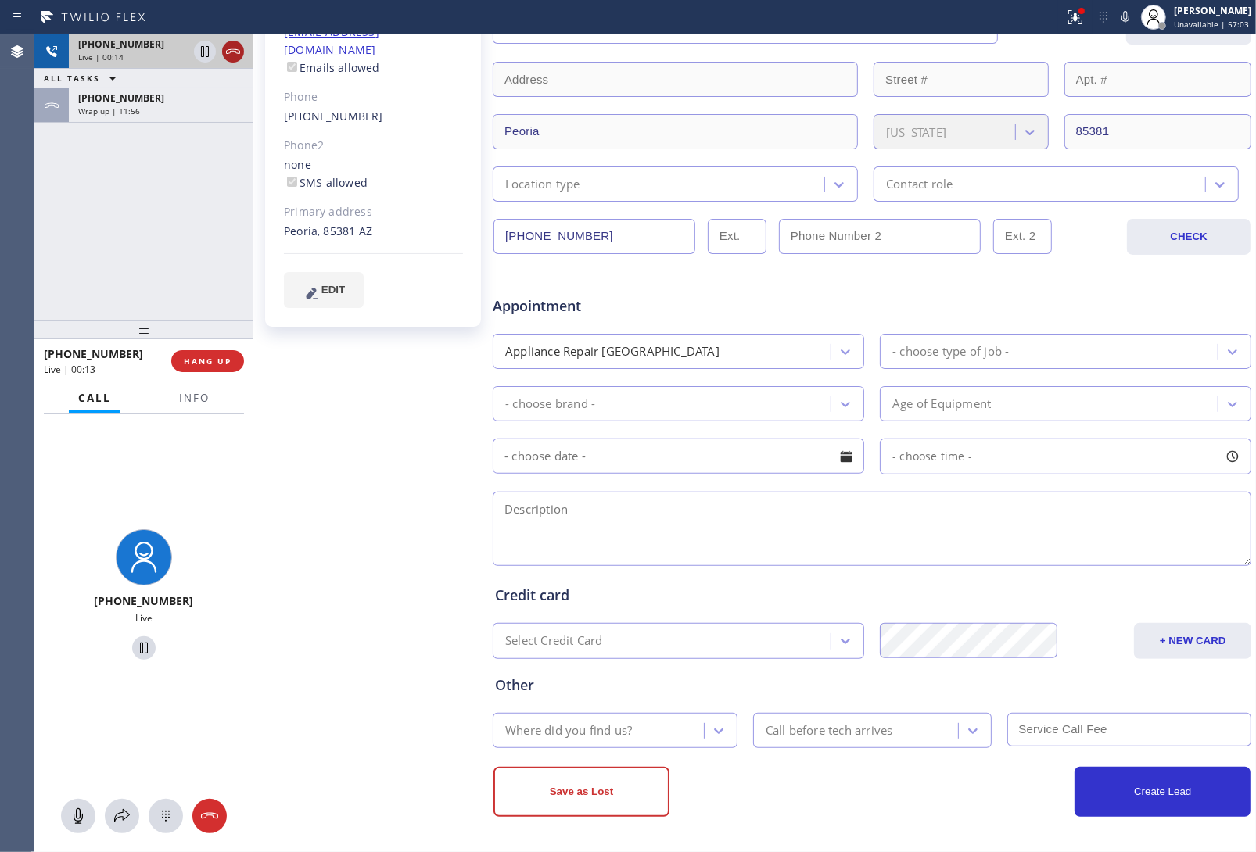
click at [235, 53] on icon at bounding box center [233, 51] width 19 height 19
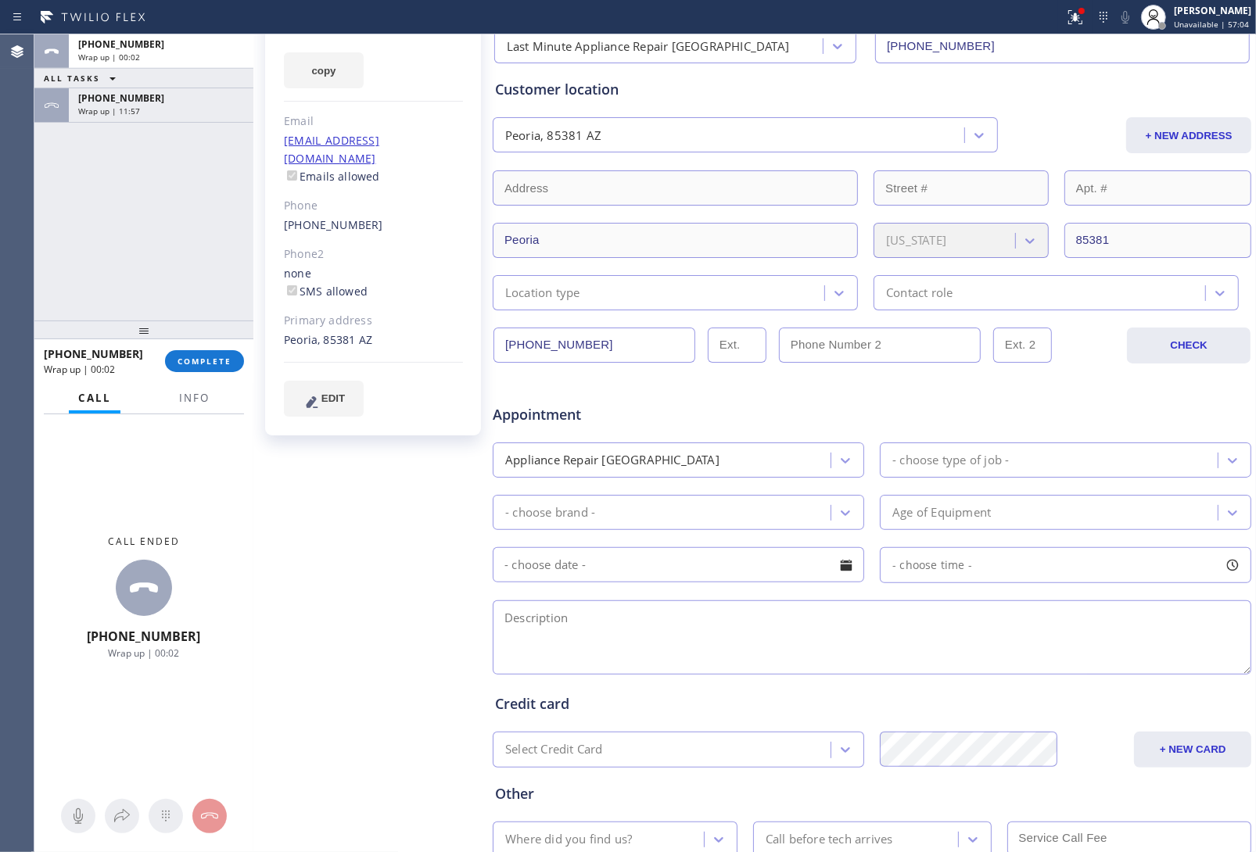
scroll to position [0, 0]
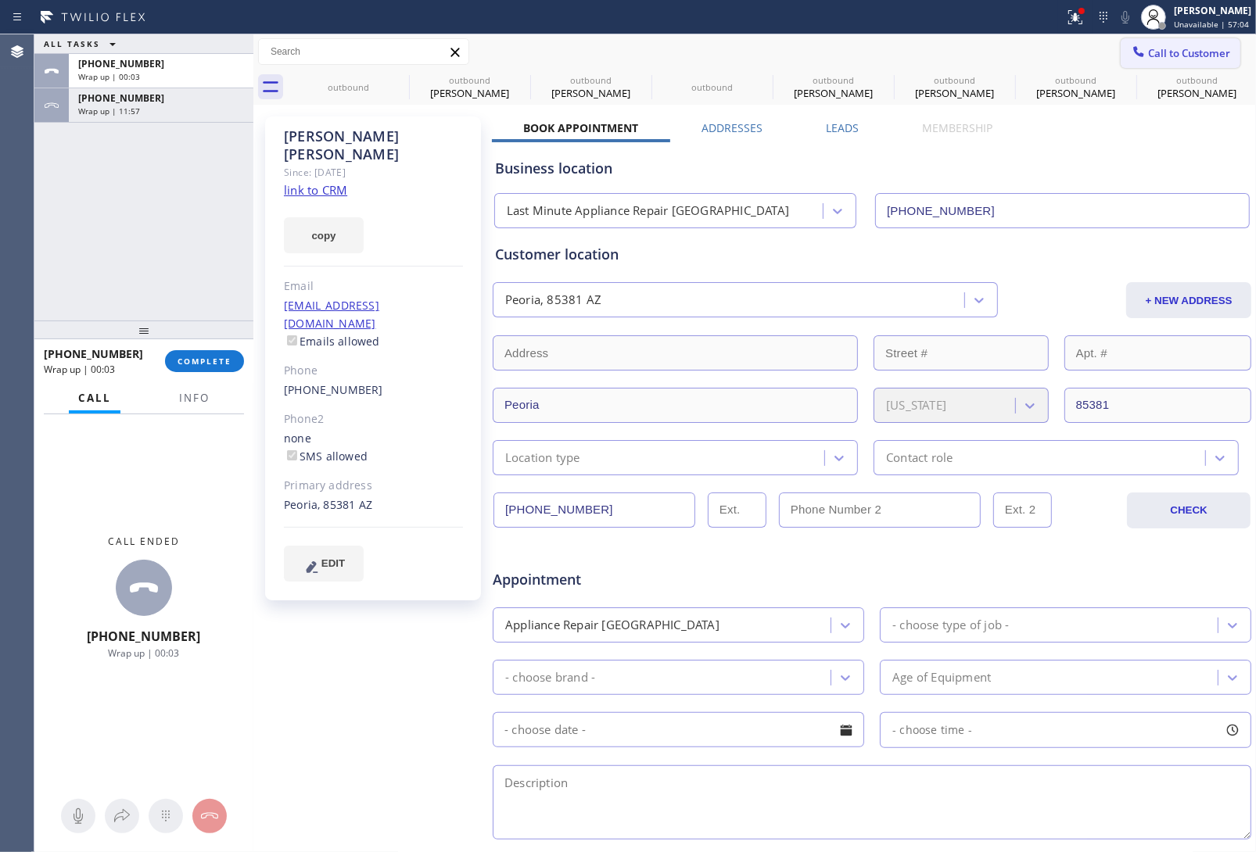
click at [1155, 56] on span "Call to Customer" at bounding box center [1189, 53] width 82 height 14
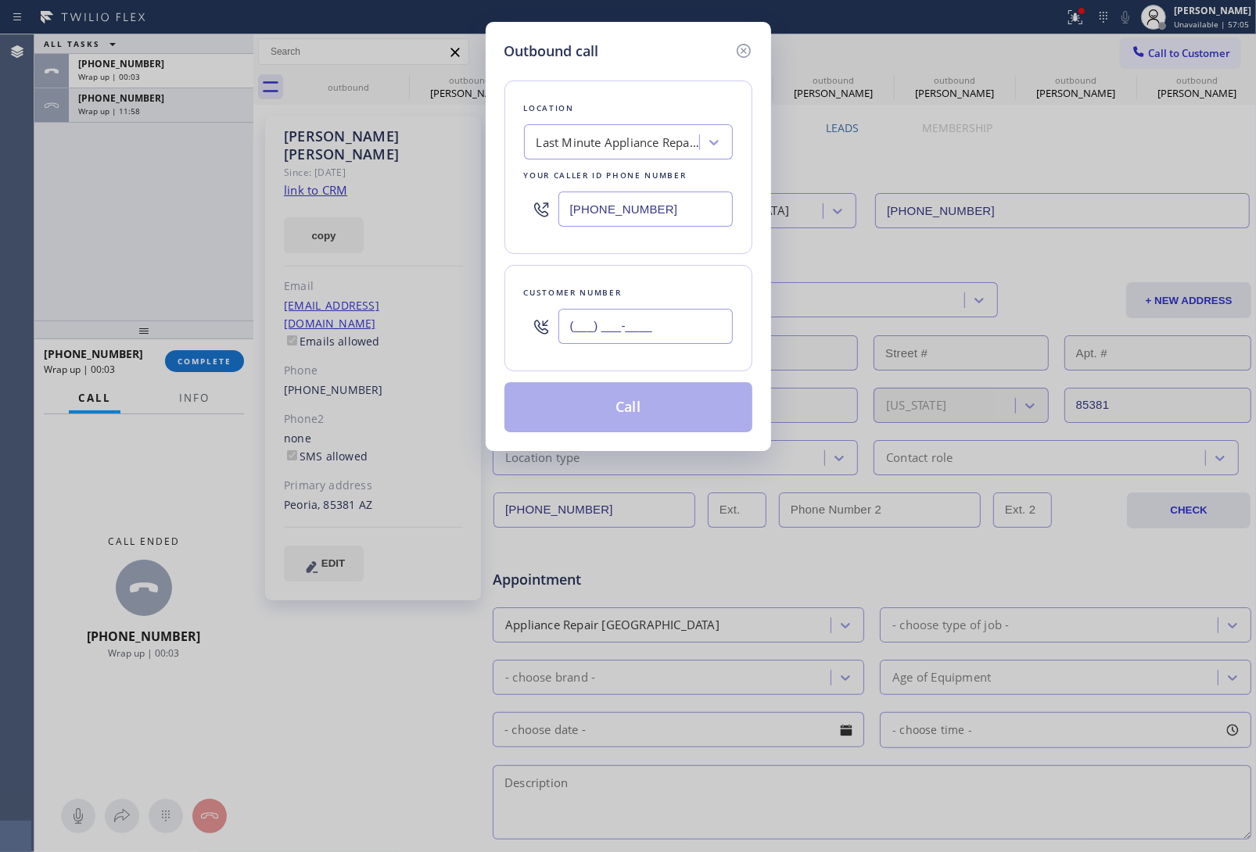
drag, startPoint x: 681, startPoint y: 332, endPoint x: 627, endPoint y: 170, distance: 170.7
click at [675, 327] on input "(___) ___-____" at bounding box center [645, 326] width 174 height 35
paste input "480) 273-5618"
type input "(480) 273-5618"
click at [584, 134] on div "Last Minute Appliance Repair Glendale" at bounding box center [619, 143] width 164 height 18
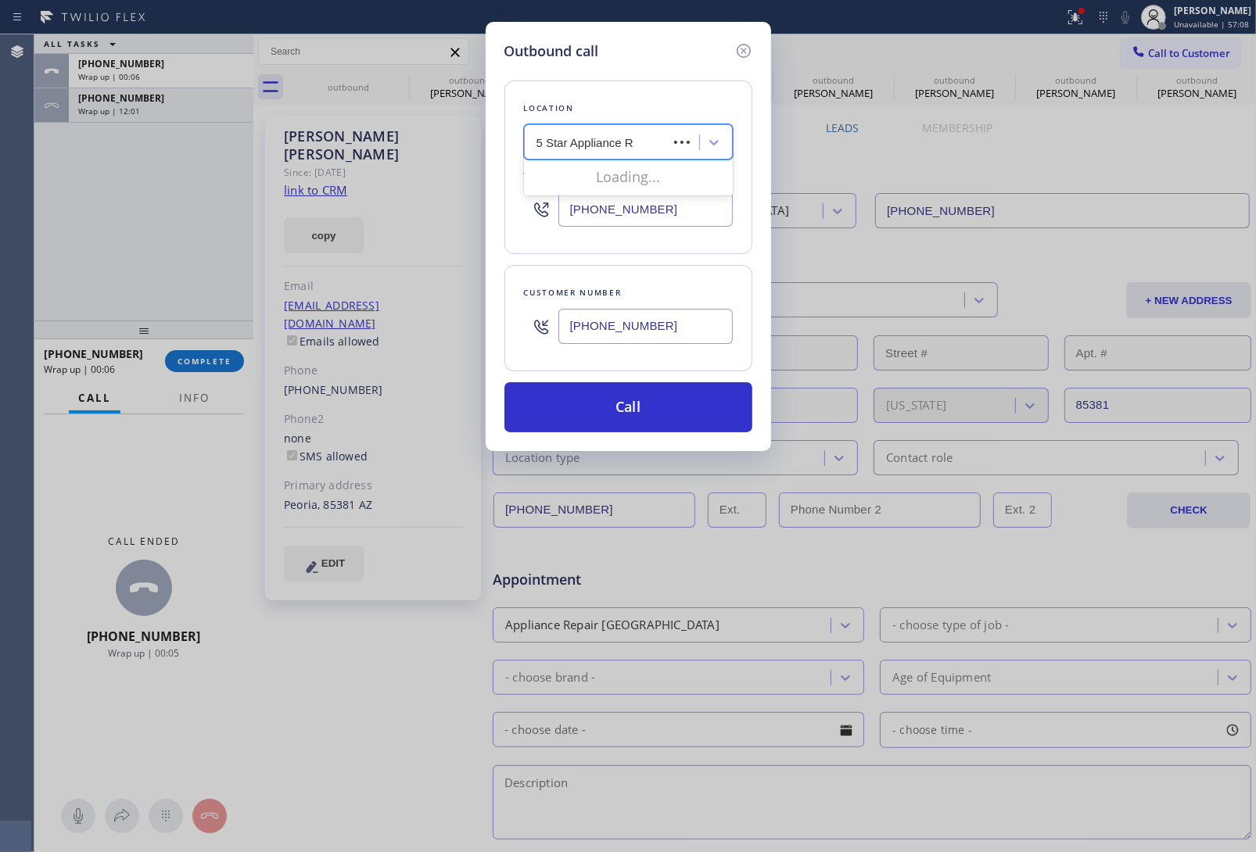
type input "5 Star Appliance Re"
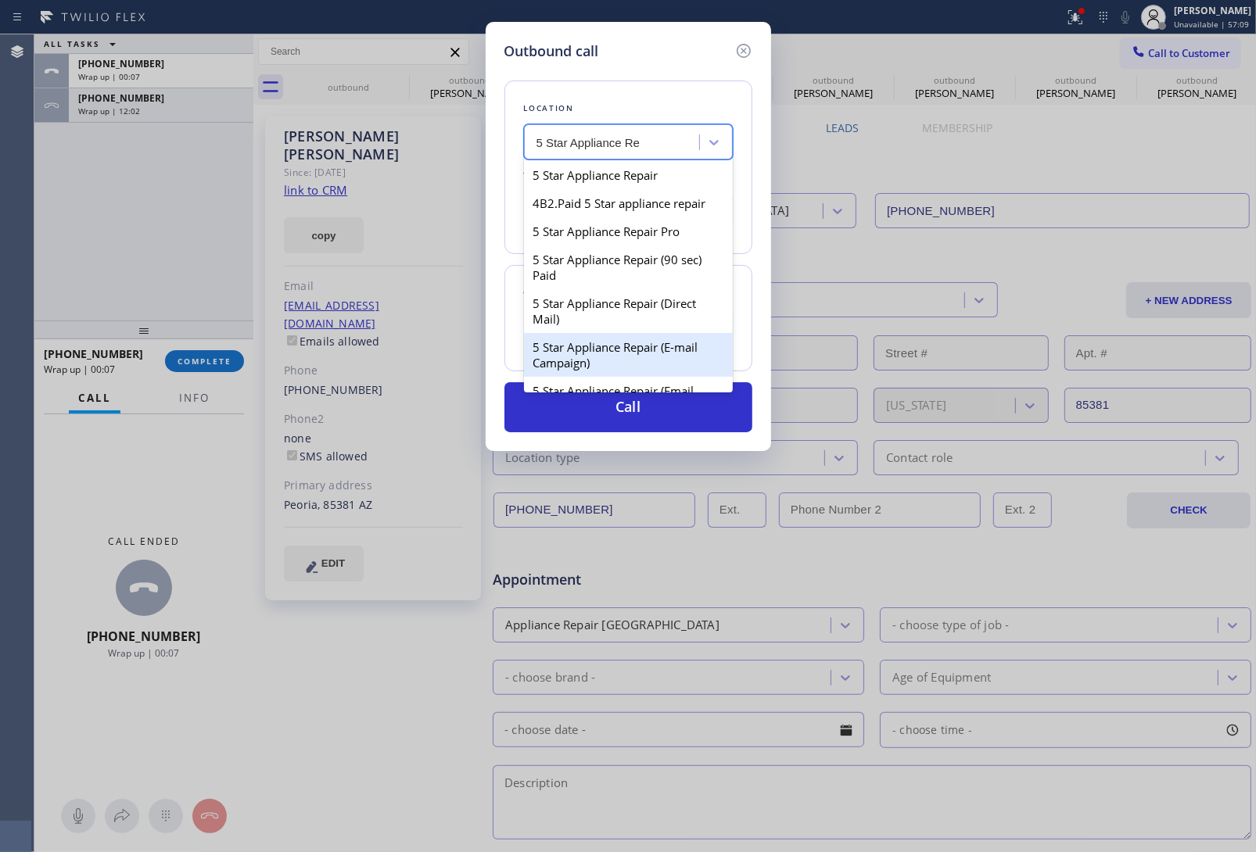
click at [634, 358] on div "5 Star Appliance Repair (E-mail Campaign)" at bounding box center [628, 355] width 209 height 44
type input "[PHONE_NUMBER]"
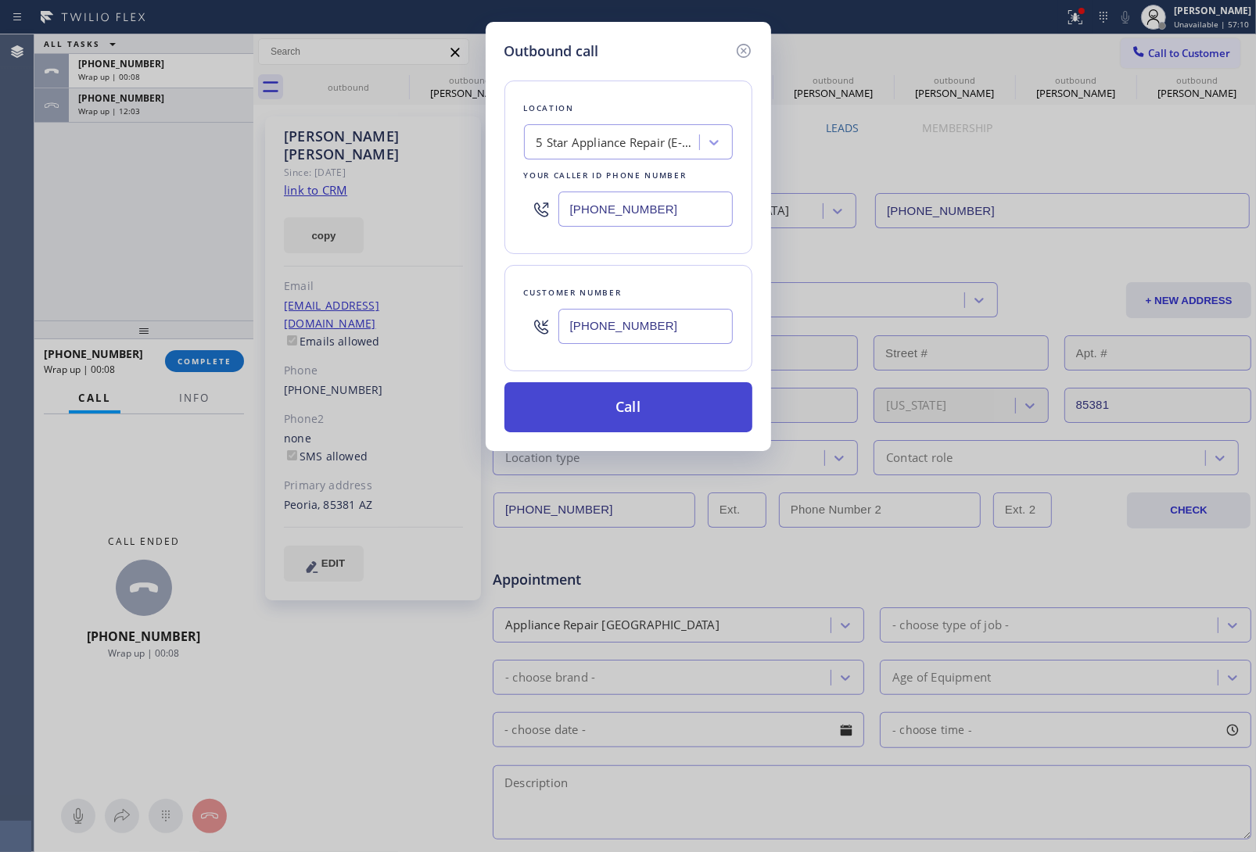
click at [630, 404] on button "Call" at bounding box center [628, 407] width 248 height 50
click at [504, 382] on button "Call" at bounding box center [628, 407] width 248 height 50
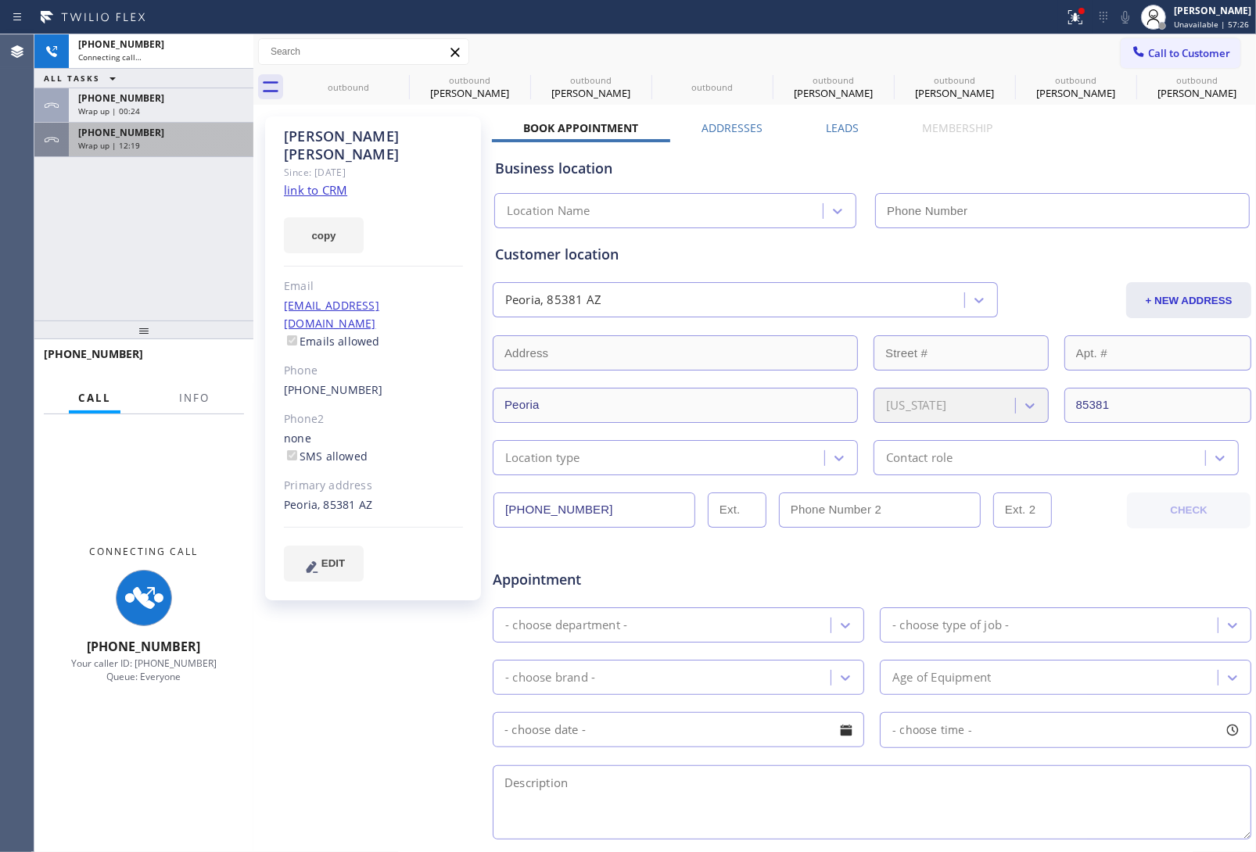
click at [133, 130] on span "+19313108377" at bounding box center [121, 132] width 86 height 13
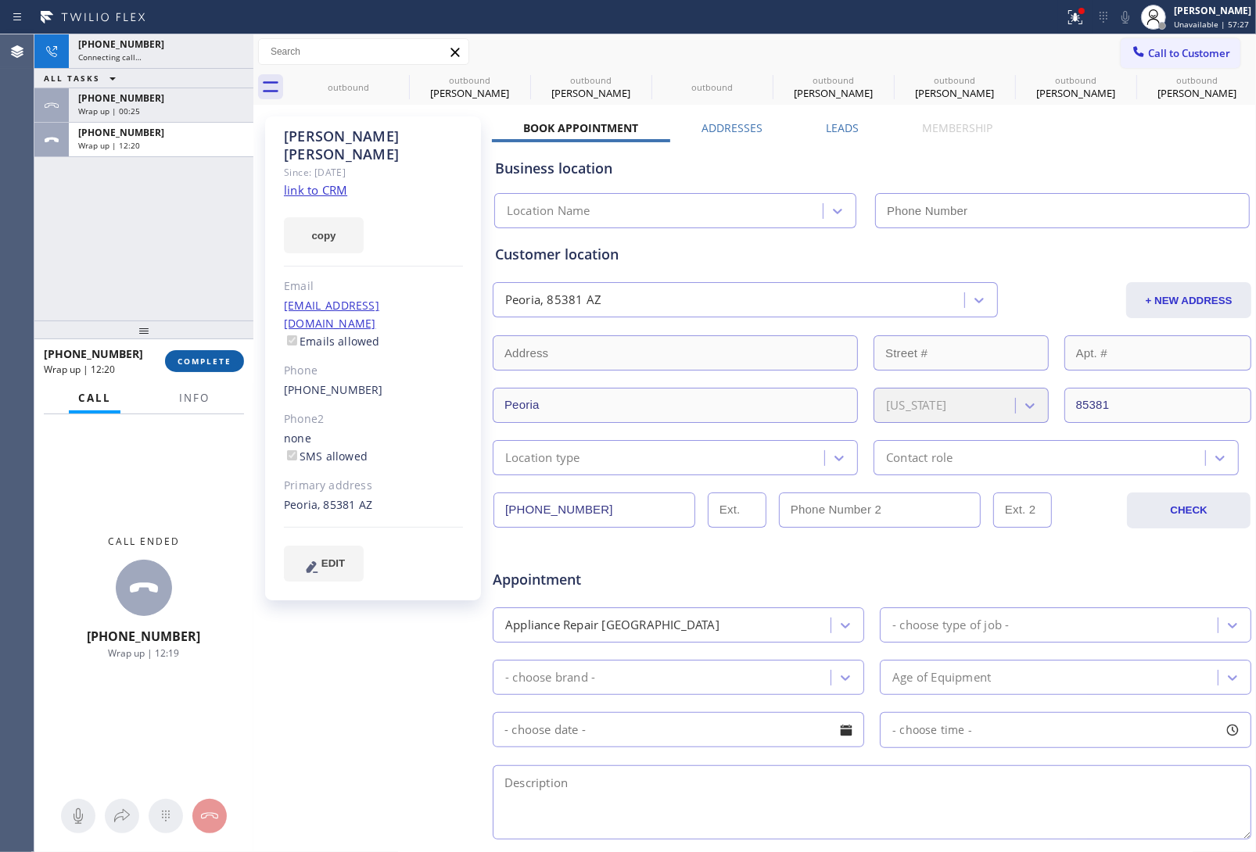
click at [192, 357] on span "COMPLETE" at bounding box center [205, 361] width 54 height 11
type input "[PHONE_NUMBER]"
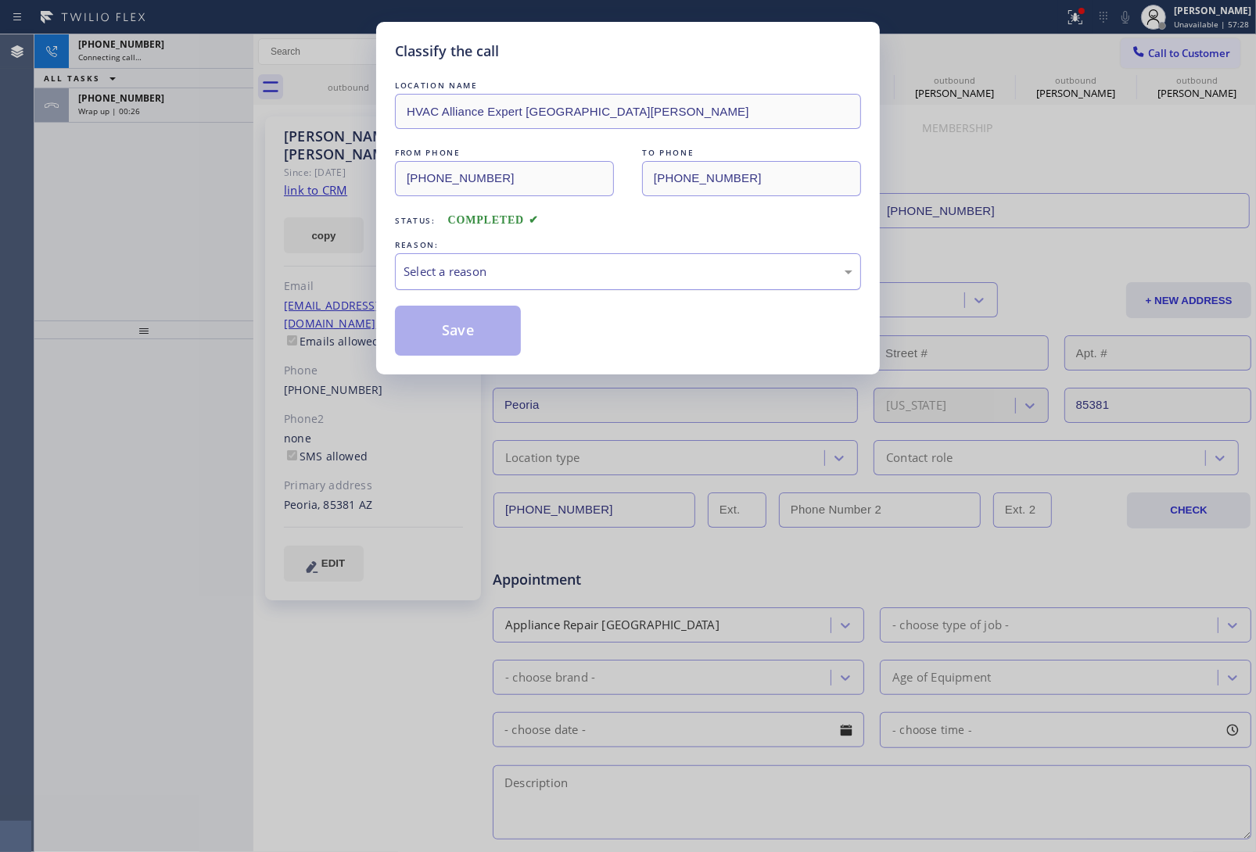
click at [469, 267] on div "Select a reason" at bounding box center [628, 272] width 449 height 18
click at [450, 335] on button "Save" at bounding box center [458, 331] width 126 height 50
click at [170, 120] on div "+14802735618 Wrap up | 00:28" at bounding box center [158, 105] width 178 height 34
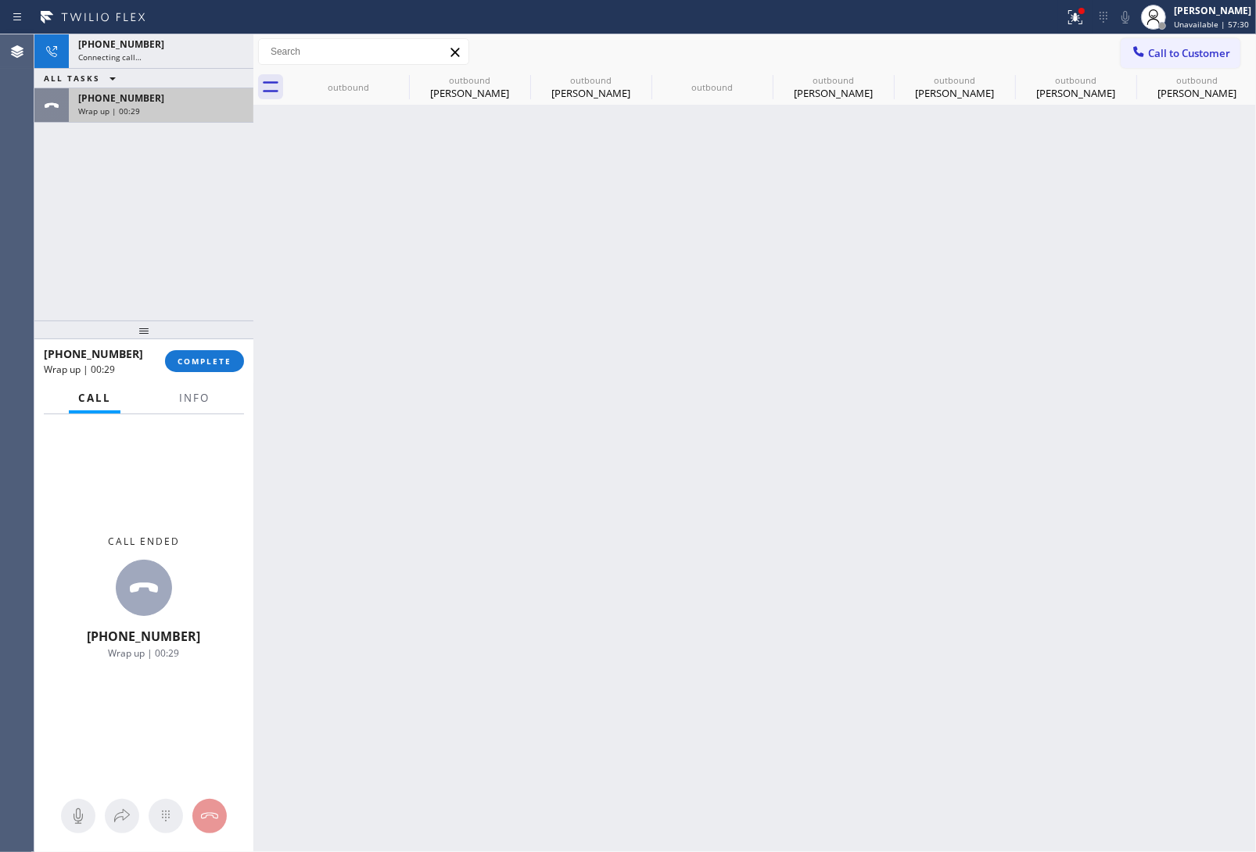
click at [158, 110] on div "Wrap up | 00:29" at bounding box center [161, 111] width 166 height 11
click at [216, 357] on span "COMPLETE" at bounding box center [205, 361] width 54 height 11
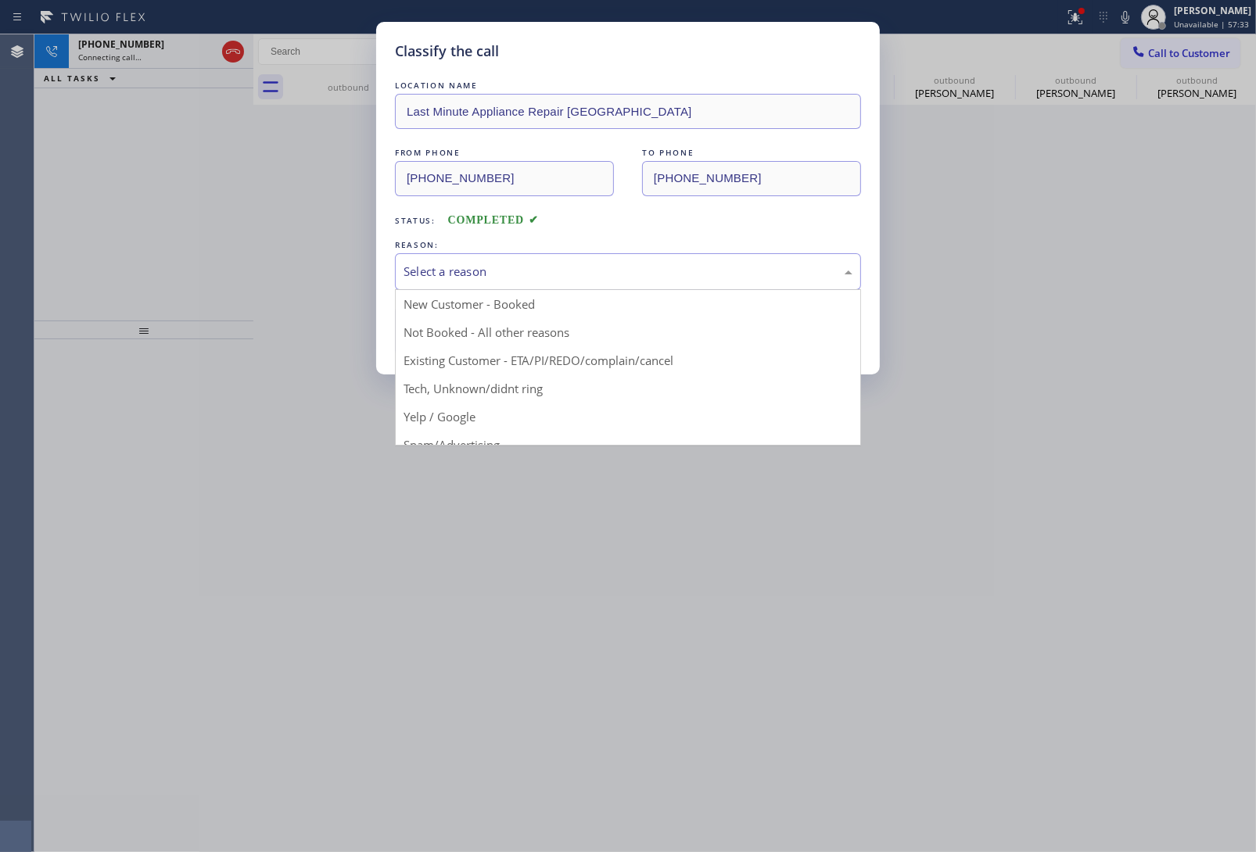
click at [530, 271] on div "Select a reason" at bounding box center [628, 272] width 449 height 18
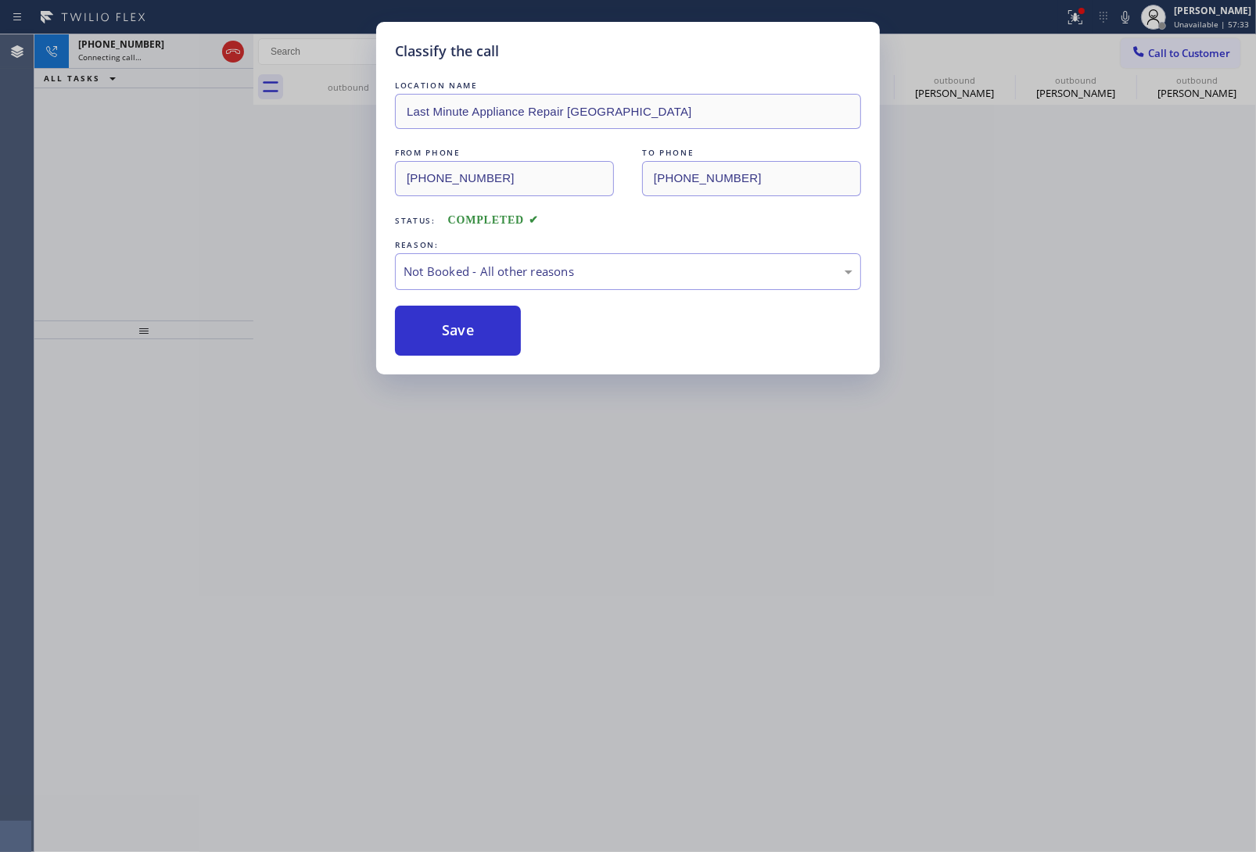
click at [479, 327] on button "Save" at bounding box center [458, 331] width 126 height 50
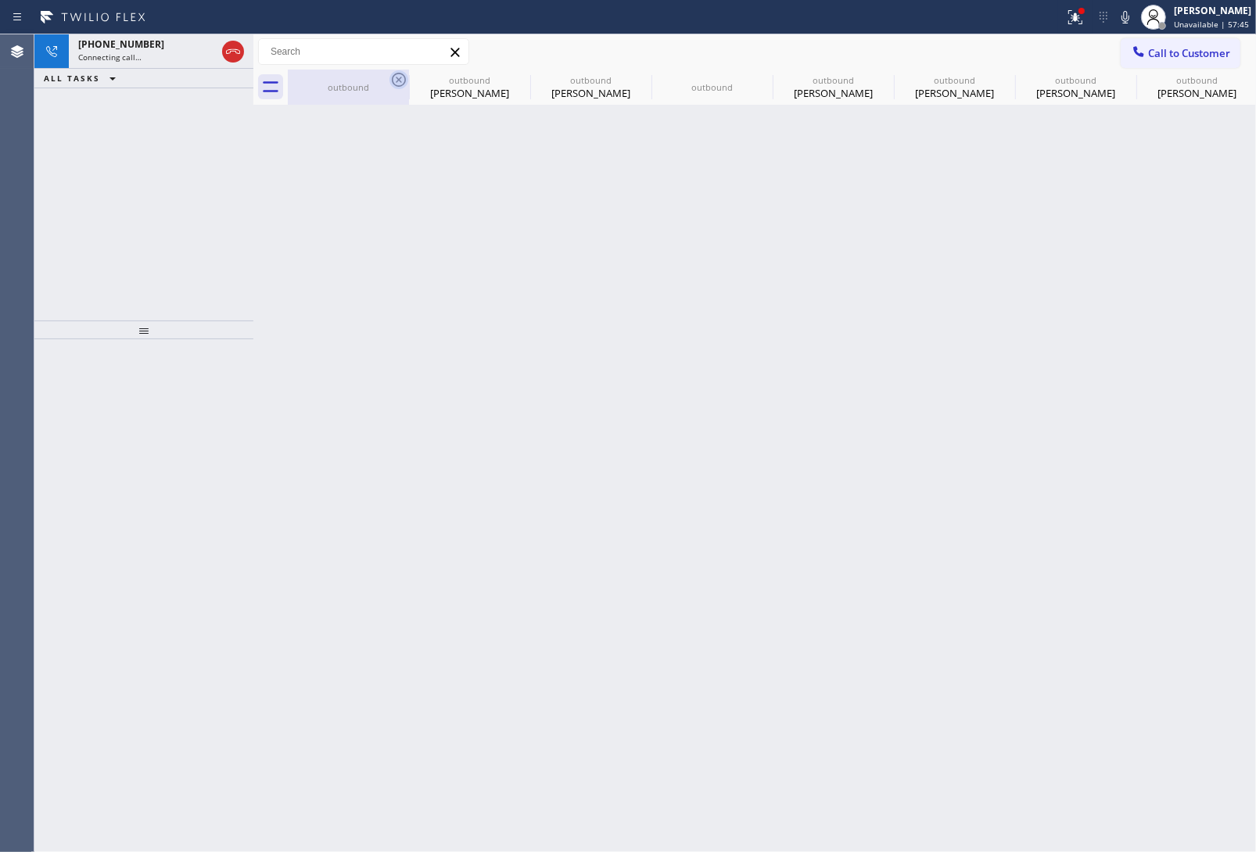
click at [391, 81] on icon at bounding box center [398, 79] width 19 height 19
click at [0, 0] on icon at bounding box center [0, 0] width 0 height 0
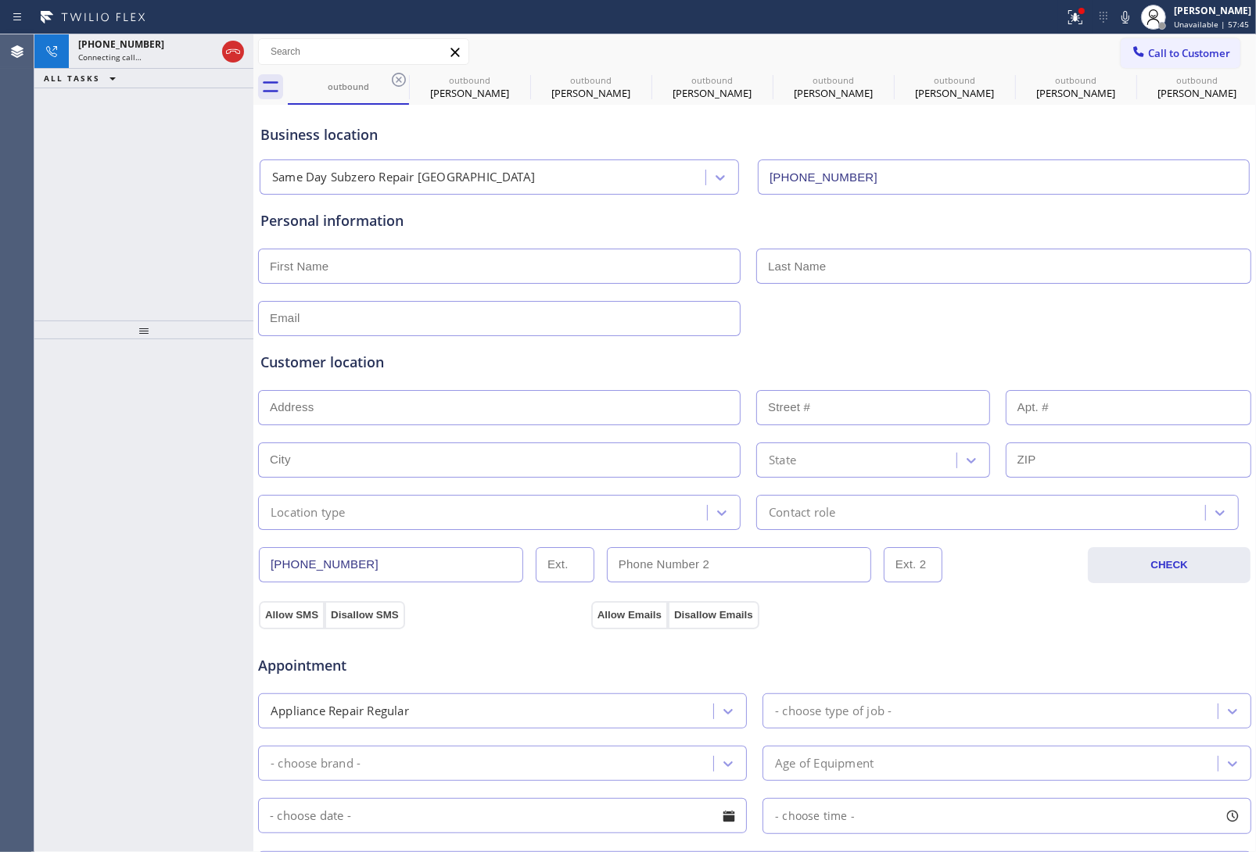
click at [391, 81] on icon at bounding box center [398, 79] width 19 height 19
click at [0, 0] on icon at bounding box center [0, 0] width 0 height 0
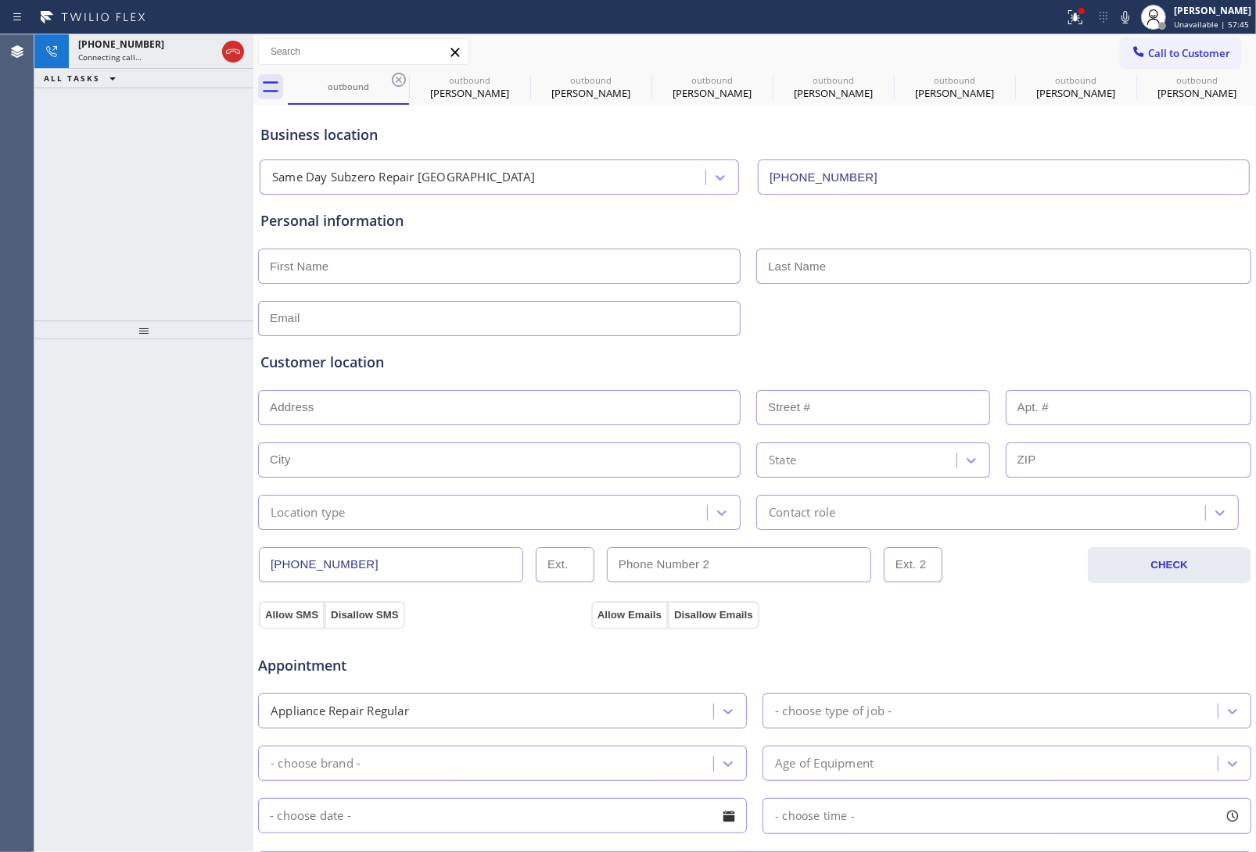
click at [0, 0] on icon at bounding box center [0, 0] width 0 height 0
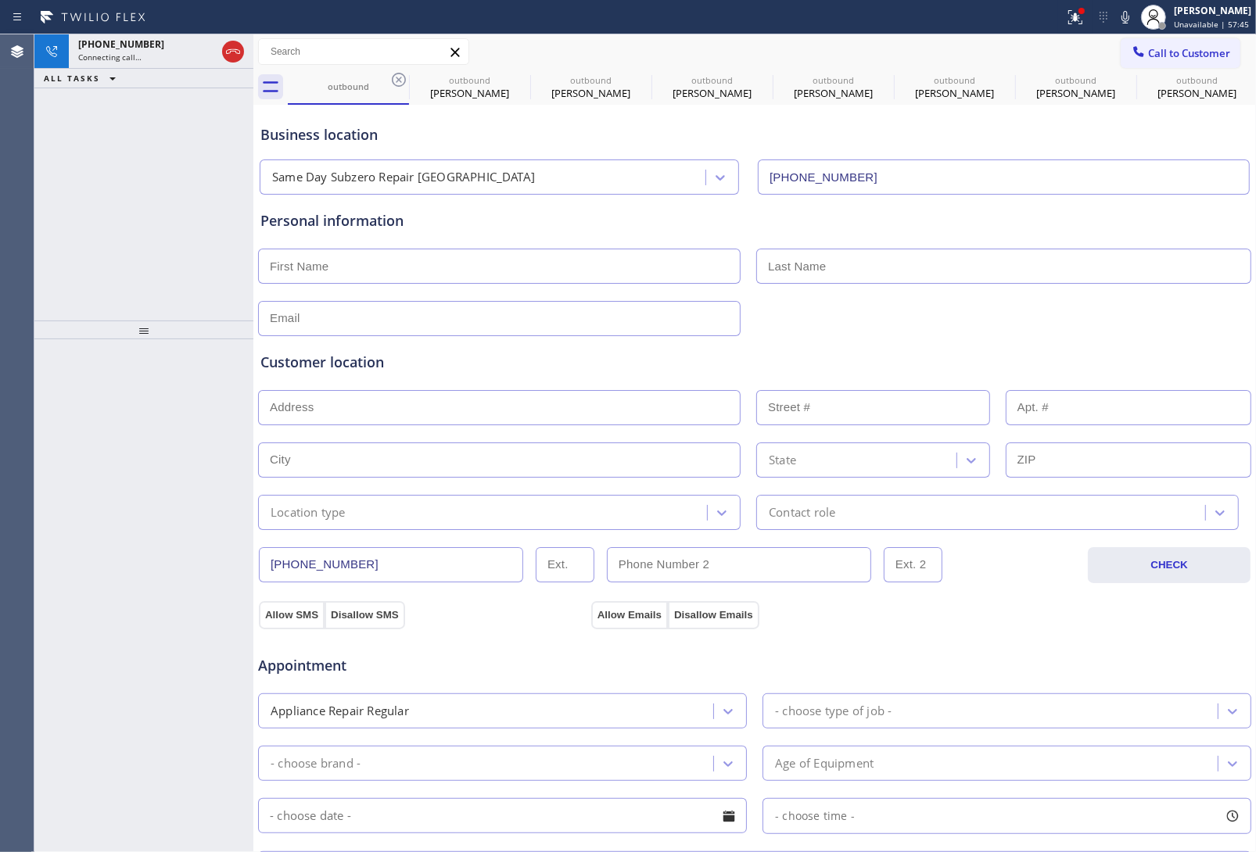
click at [391, 81] on div "outbound outbound MR Bruce outbound MR Bruce outbound MR Bruce outbound MR Bruc…" at bounding box center [772, 87] width 968 height 35
click at [393, 79] on div "outbound outbound MR Bruce outbound MR Bruce outbound MR Bruce outbound MR Bruc…" at bounding box center [772, 87] width 968 height 35
click at [395, 78] on div "outbound outbound MR Bruce outbound MR Bruce outbound MR Bruce outbound MR Bruc…" at bounding box center [772, 87] width 968 height 35
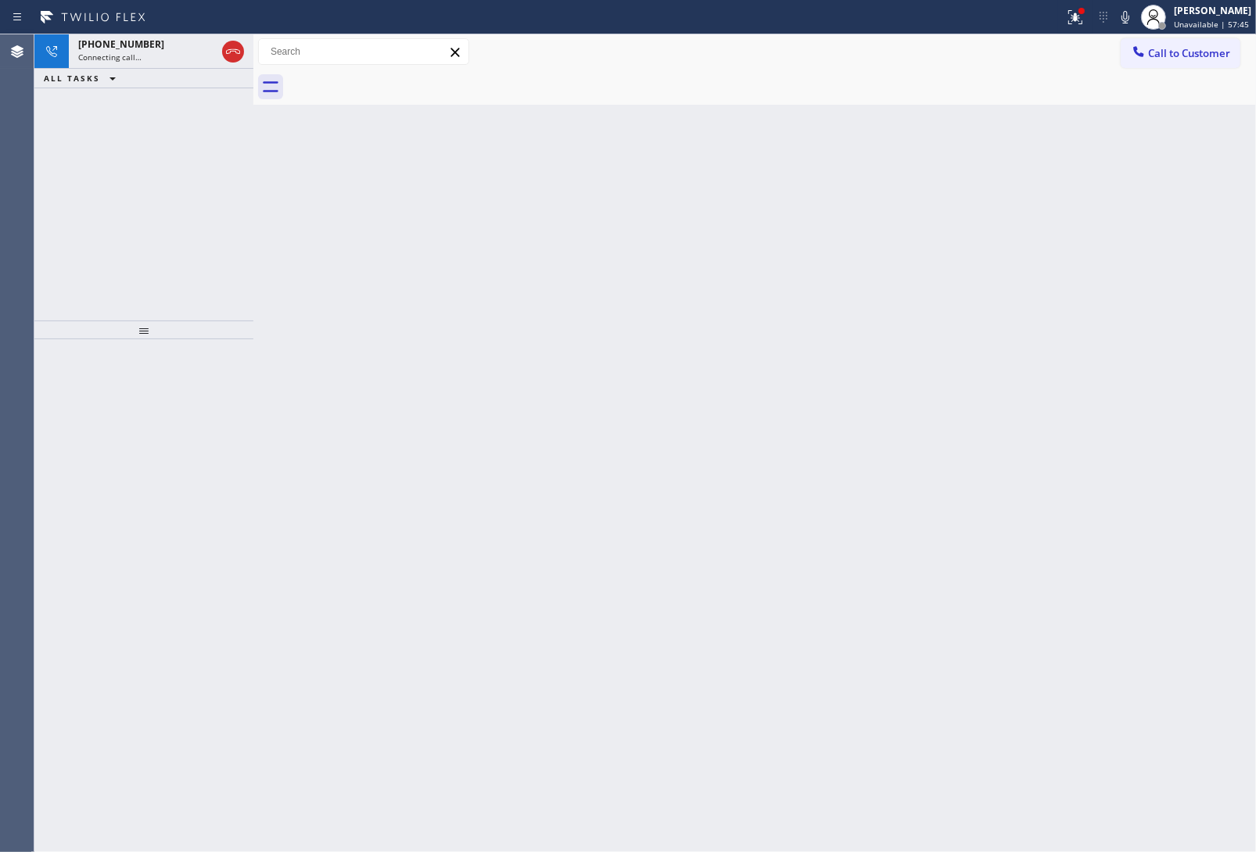
click at [395, 78] on div at bounding box center [772, 87] width 968 height 35
click at [102, 52] on span "Connecting call…" at bounding box center [109, 57] width 63 height 11
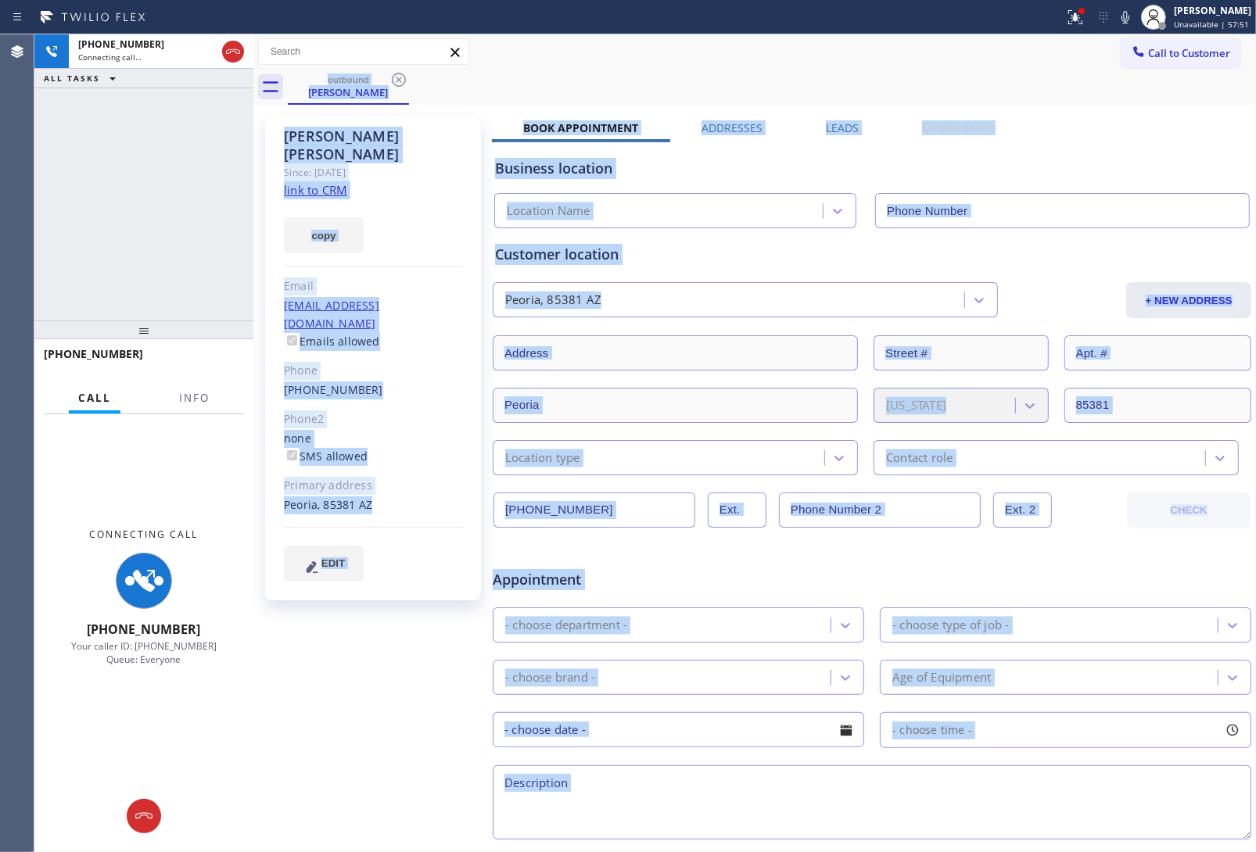
type input "[PHONE_NUMBER]"
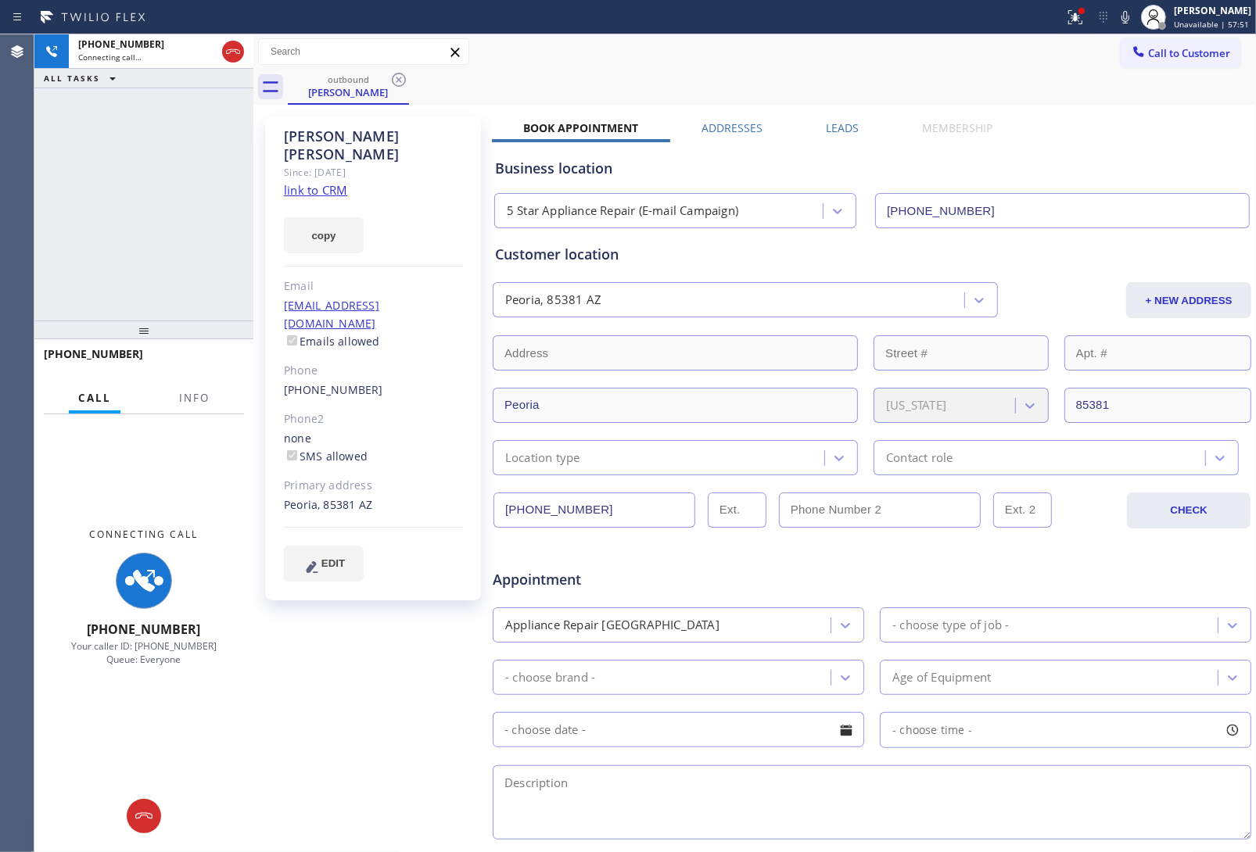
click at [170, 241] on div "+14802735618 Connecting call… ALL TASKS ALL TASKS ACTIVE TASKS TASKS IN WRAP UP" at bounding box center [143, 177] width 219 height 286
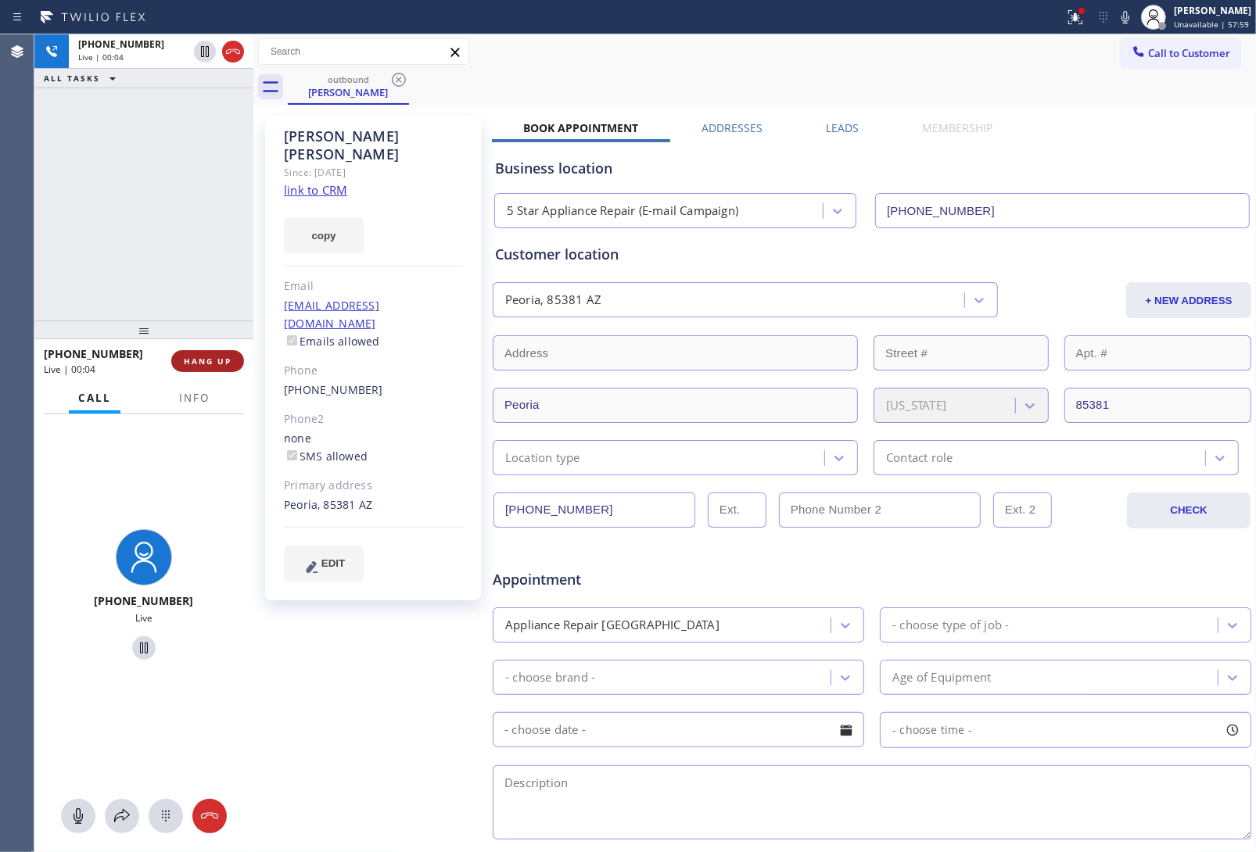
click at [209, 354] on button "HANG UP" at bounding box center [207, 361] width 73 height 22
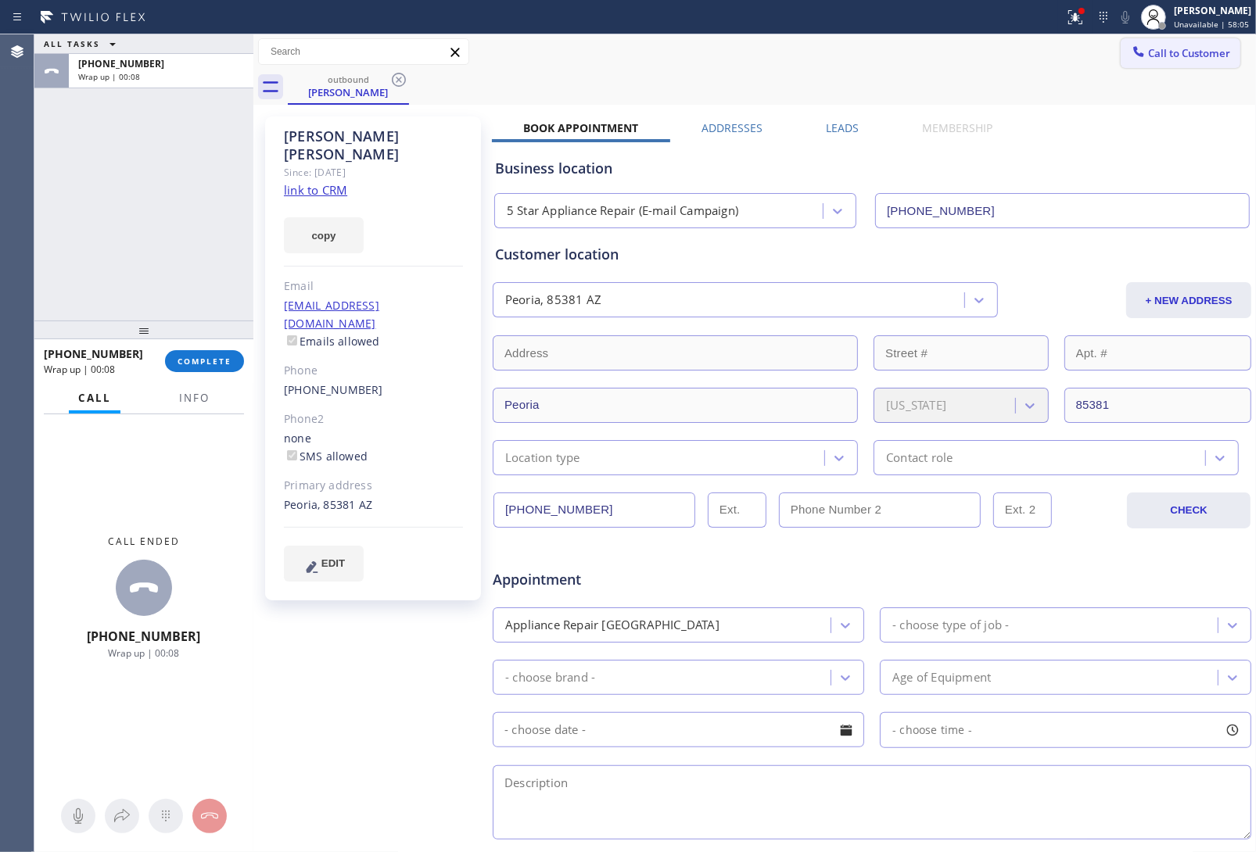
drag, startPoint x: 1150, startPoint y: 47, endPoint x: 821, endPoint y: 321, distance: 428.2
click at [1150, 48] on span "Call to Customer" at bounding box center [1189, 53] width 82 height 14
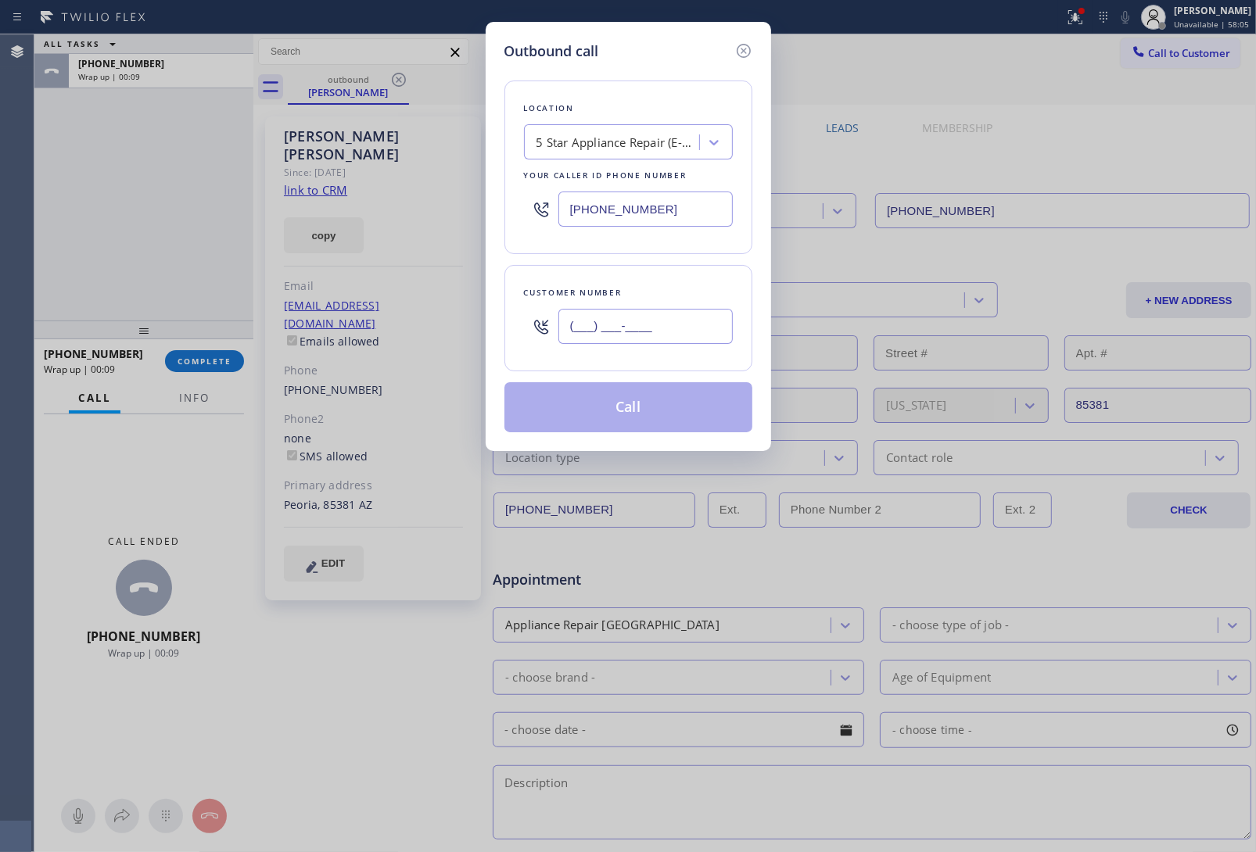
click at [651, 331] on input "(___) ___-____" at bounding box center [645, 326] width 174 height 35
paste input "480) 273-5618"
type input "(480) 273-5618"
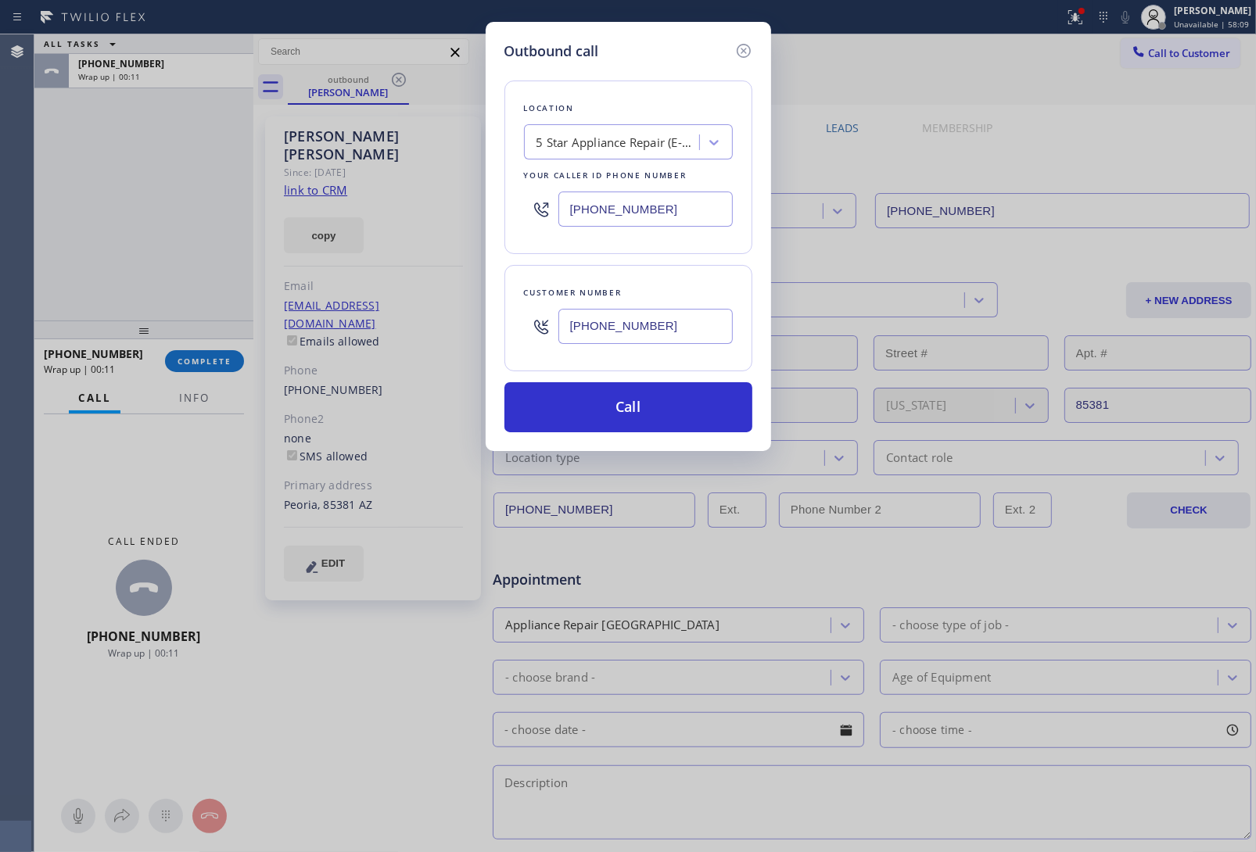
click at [630, 213] on input "[PHONE_NUMBER]" at bounding box center [645, 209] width 174 height 35
paste input "602) 671-0200"
type input "(602) 671-0200"
click at [605, 413] on button "Call" at bounding box center [628, 407] width 248 height 50
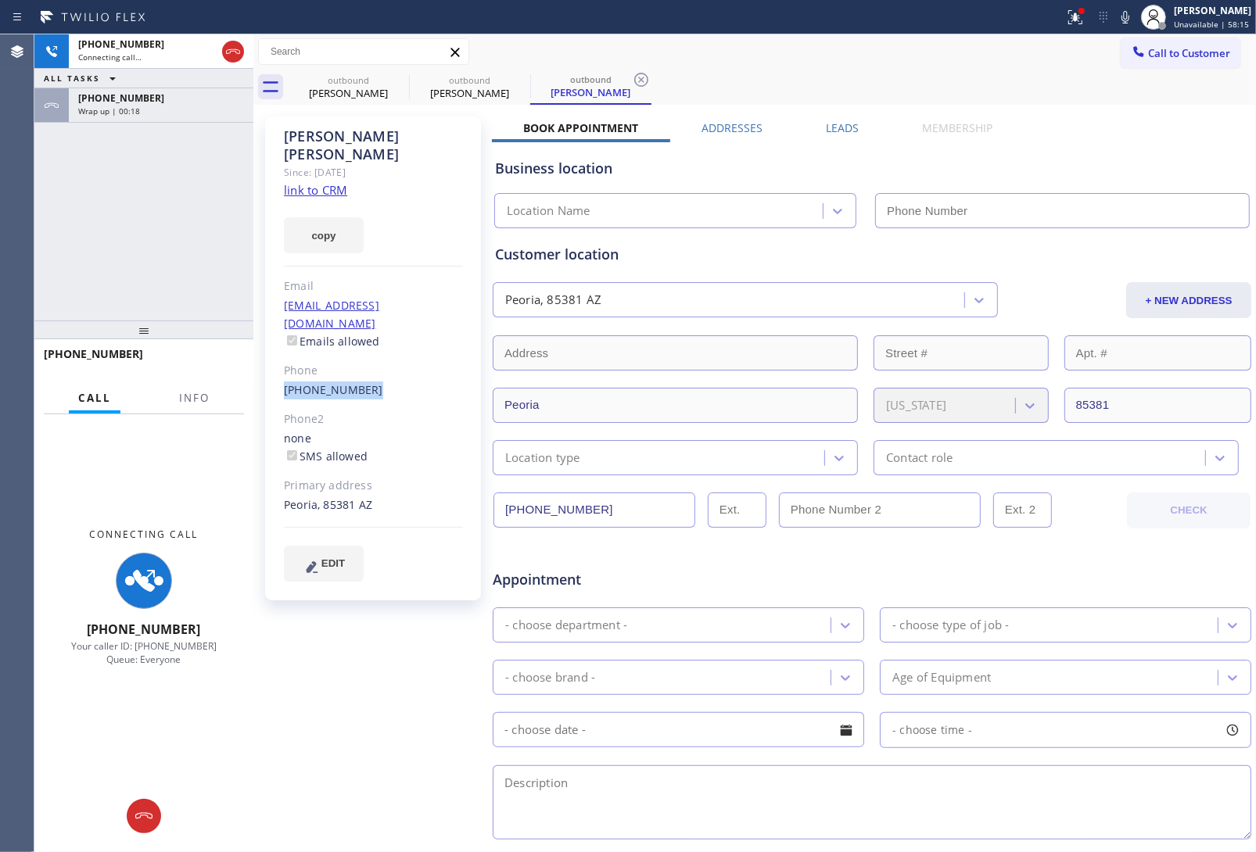
drag, startPoint x: 379, startPoint y: 354, endPoint x: 278, endPoint y: 353, distance: 100.9
click at [278, 353] on div "Rob Williams Since: 20 may 2020 link to CRM copy Email no@Gmail.com Emails allo…" at bounding box center [373, 359] width 216 height 484
copy link "(480) 273-5618"
type input "(602) 671-0200"
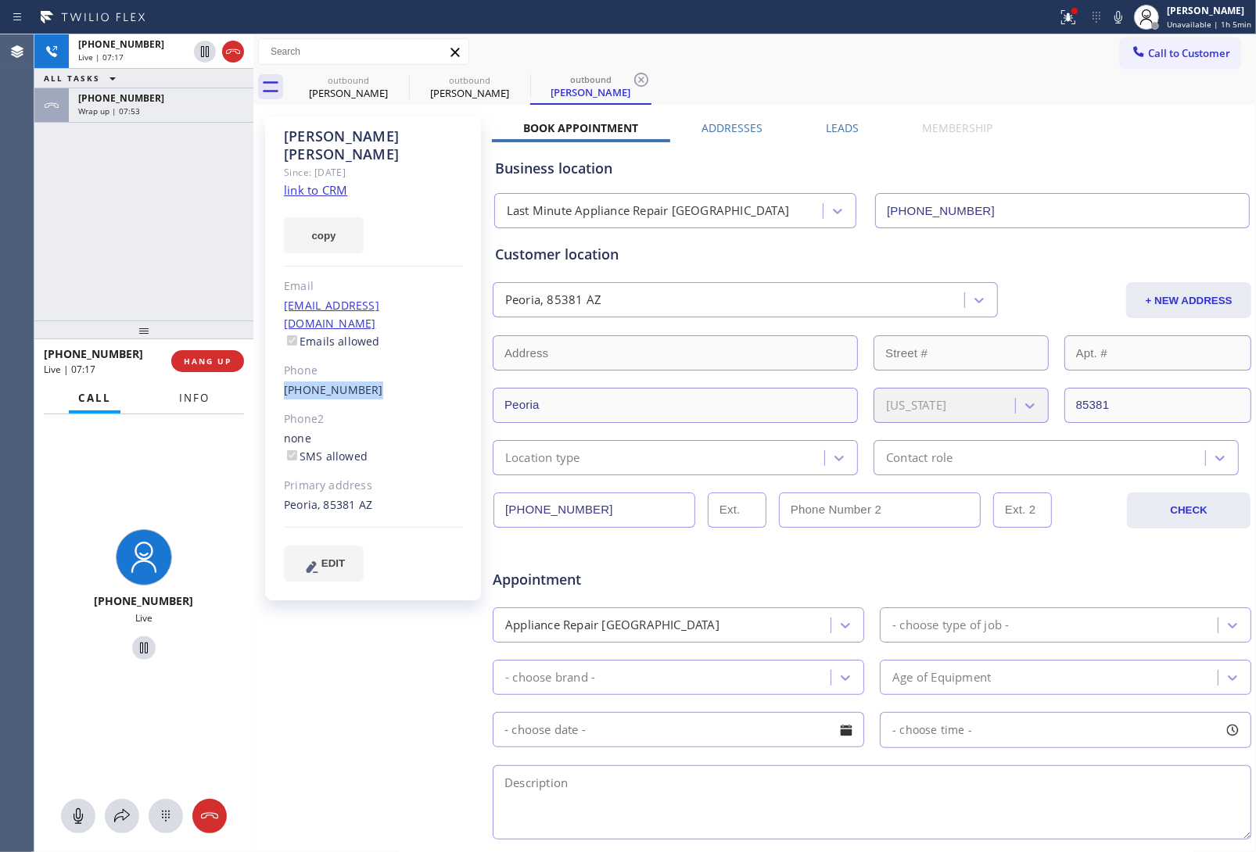
click at [181, 400] on span "Info" at bounding box center [194, 398] width 31 height 14
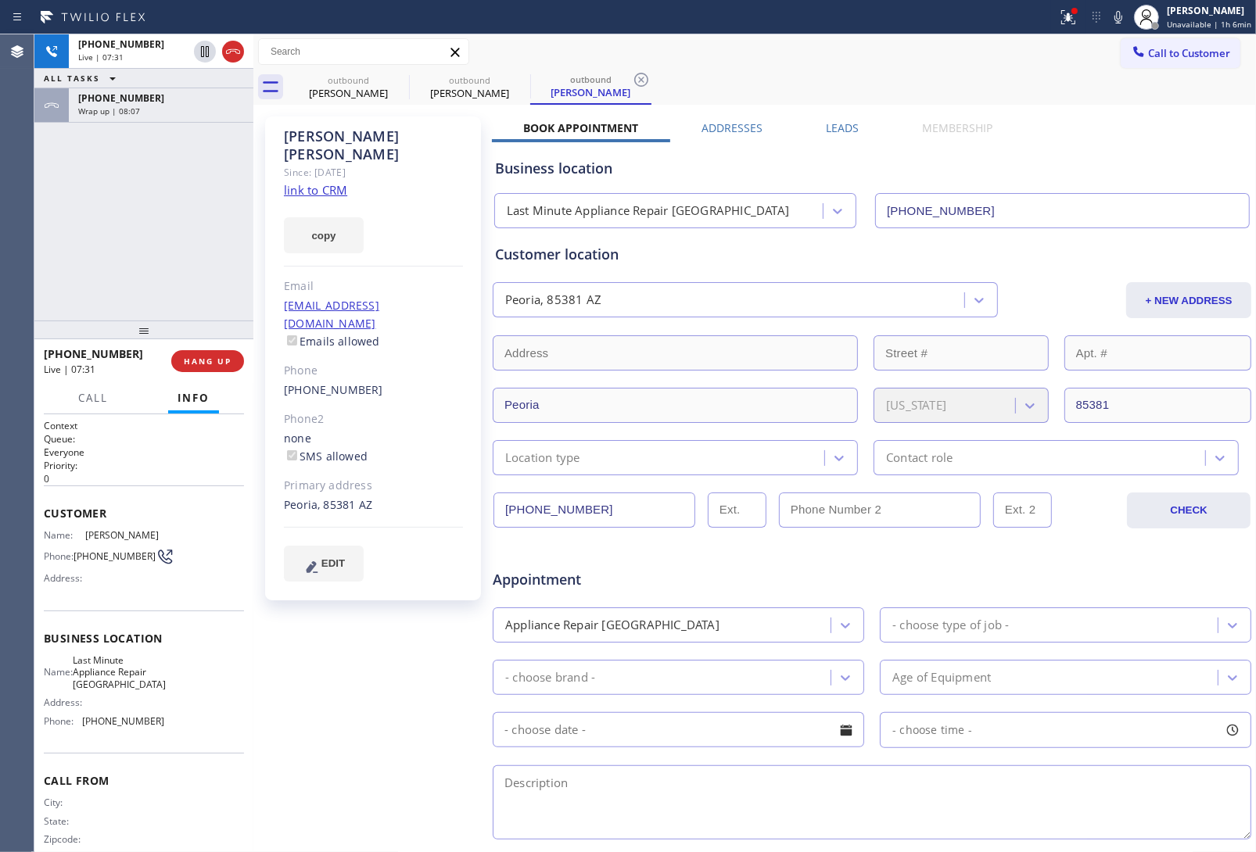
click at [1003, 267] on div "Customer location Peoria, 85381 AZ + NEW ADDRESS Peoria Arizona 85381 Location …" at bounding box center [872, 360] width 754 height 232
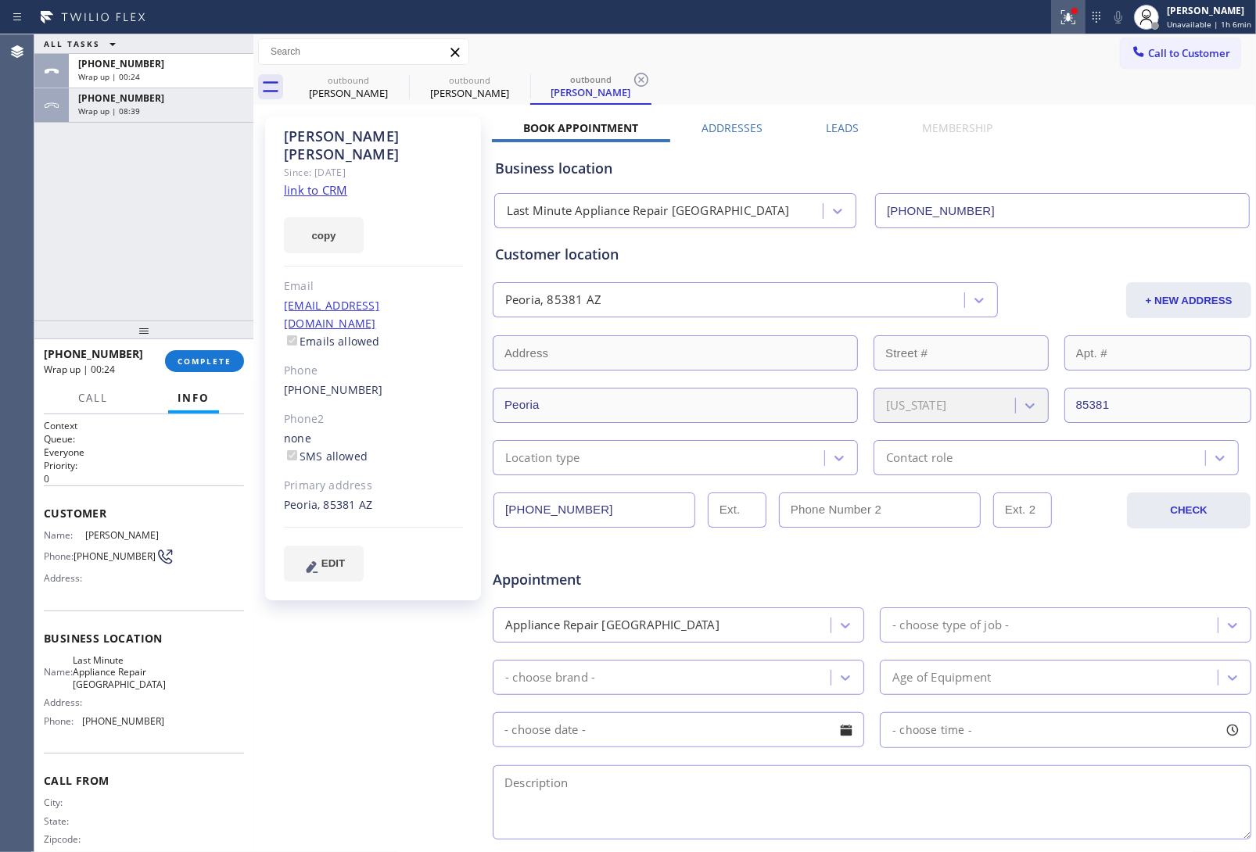
drag, startPoint x: 1053, startPoint y: 139, endPoint x: 1053, endPoint y: 2, distance: 136.9
click at [1053, 138] on div "Business location Last Minute Appliance Repair Glendale (602) 671-0200" at bounding box center [872, 182] width 760 height 92
drag, startPoint x: 157, startPoint y: 687, endPoint x: 83, endPoint y: 659, distance: 79.2
click at [83, 659] on div "Name: Last Minute Appliance Repair Glendale Address: Phone: (602) 671-0200" at bounding box center [144, 694] width 200 height 79
copy span "Last Minute Appliance Repair Glendale"
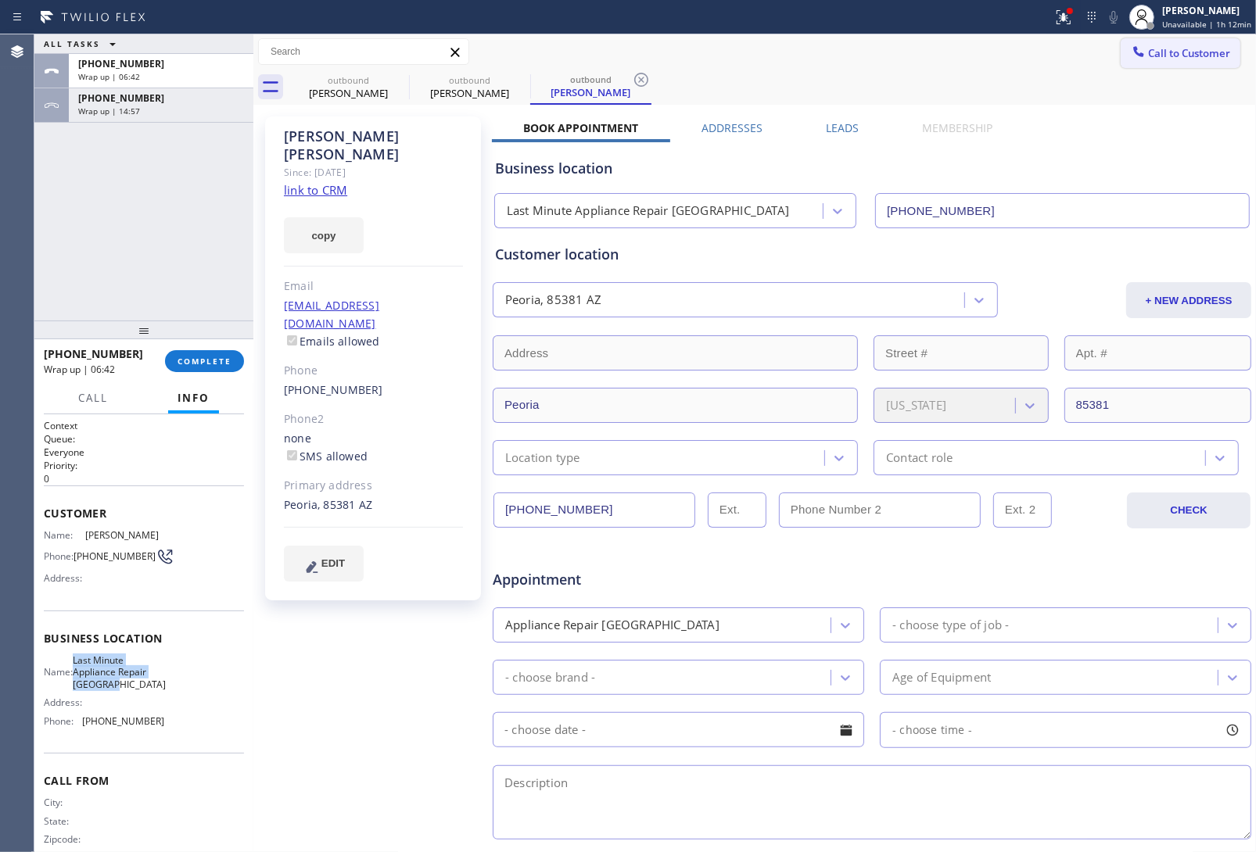
click at [1186, 52] on span "Call to Customer" at bounding box center [1189, 53] width 82 height 14
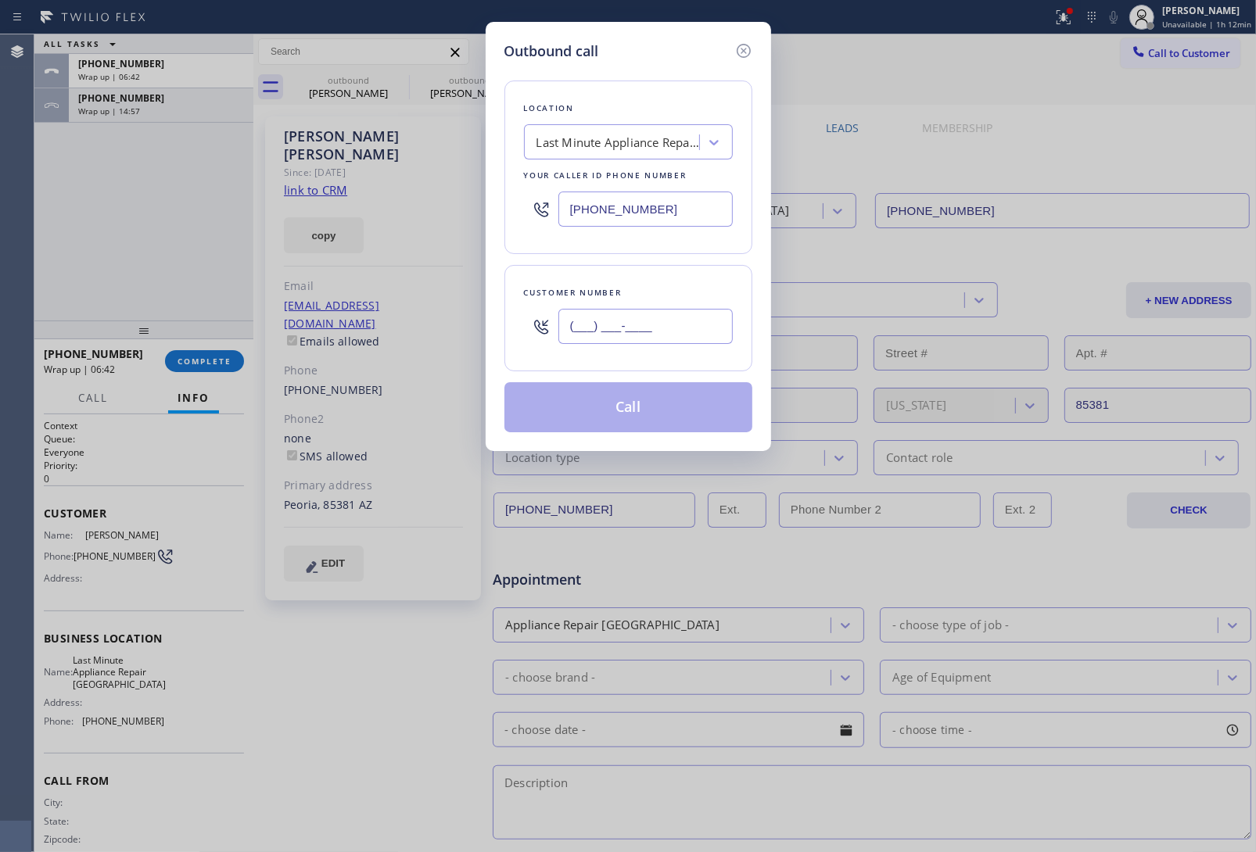
click at [608, 337] on input "(___) ___-____" at bounding box center [645, 326] width 174 height 35
paste input "424) 366-0784"
type input "(424) 366-0784"
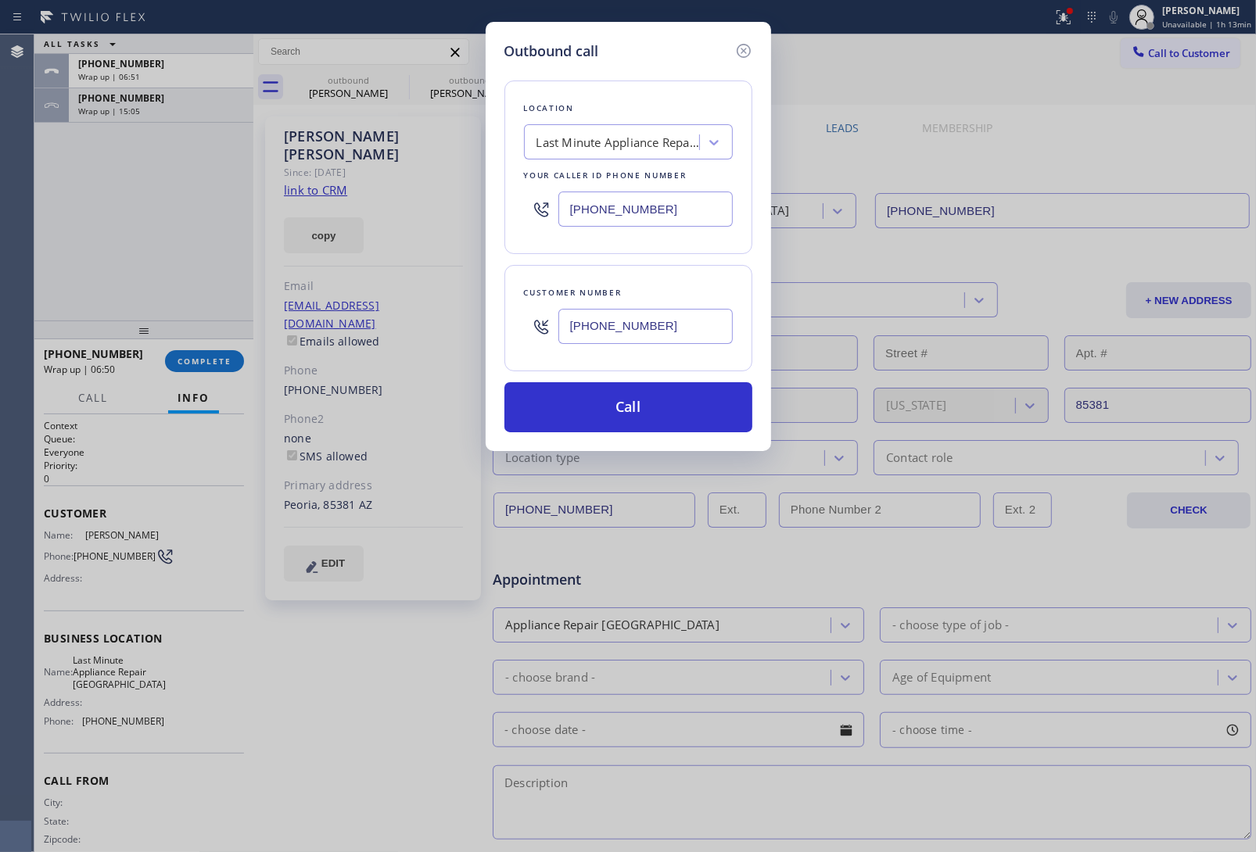
drag, startPoint x: 1046, startPoint y: 220, endPoint x: 851, endPoint y: 260, distance: 199.7
click at [1046, 223] on div "Outbound call Location Last Minute Appliance Repair Glendale Your caller id pho…" at bounding box center [628, 426] width 1256 height 852
click at [607, 209] on input "(602) 671-0200" at bounding box center [645, 209] width 174 height 35
paste input "___) ___-____"
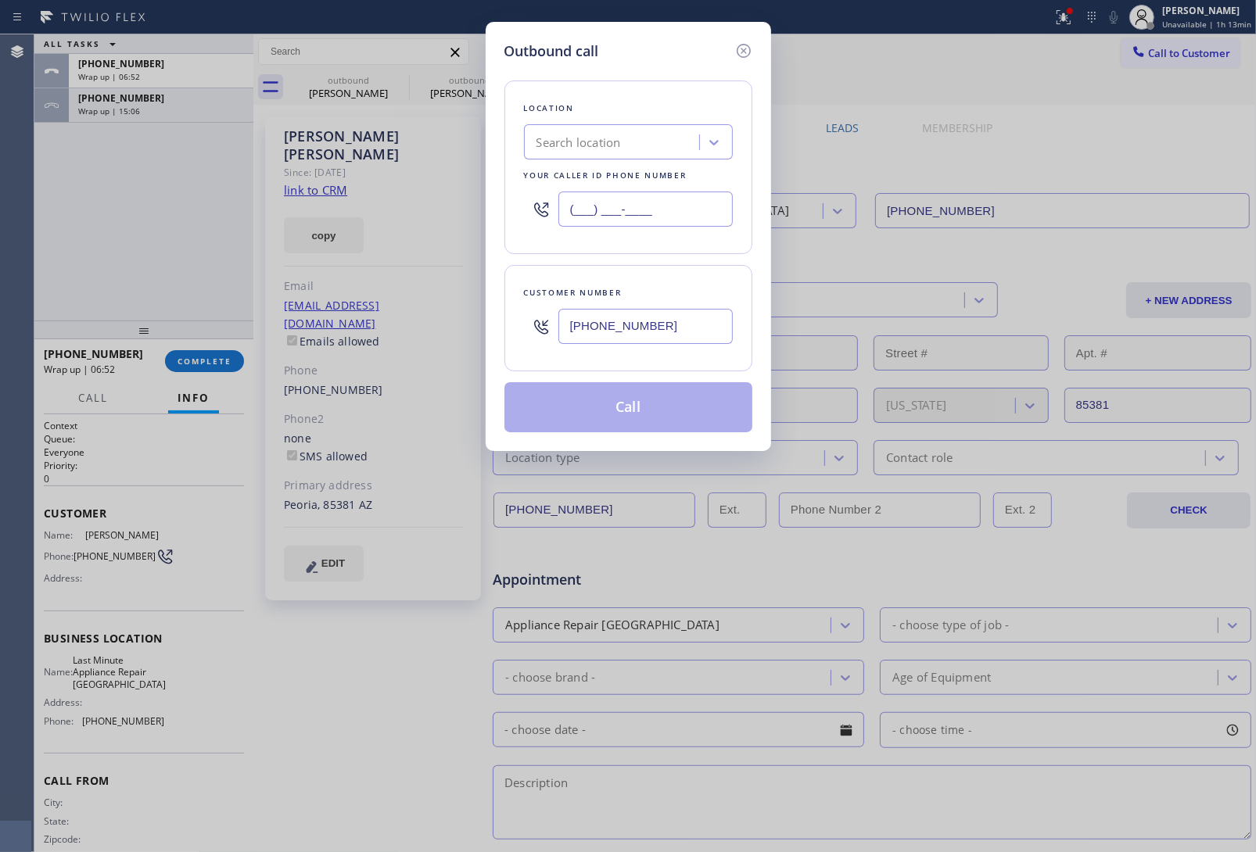
type input "(___) ___-____"
click at [571, 150] on div "Search location" at bounding box center [579, 143] width 84 height 18
paste input "Santa Monica Best Appliance Repair"
type input "Santa Monica Best Appliance Repair"
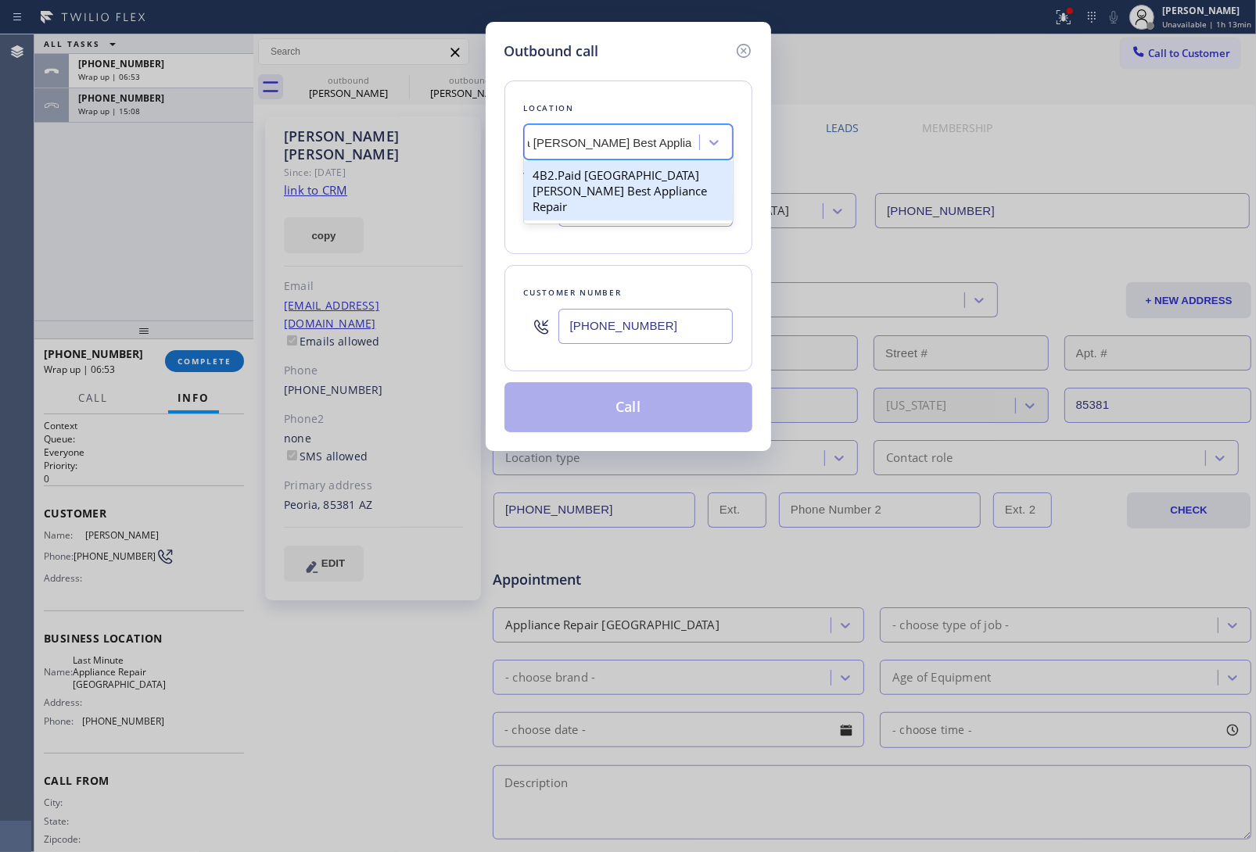
click at [591, 181] on div "4B2.Paid Santa Monica Best Appliance Repair" at bounding box center [628, 190] width 209 height 59
type input "(310) 340-1706"
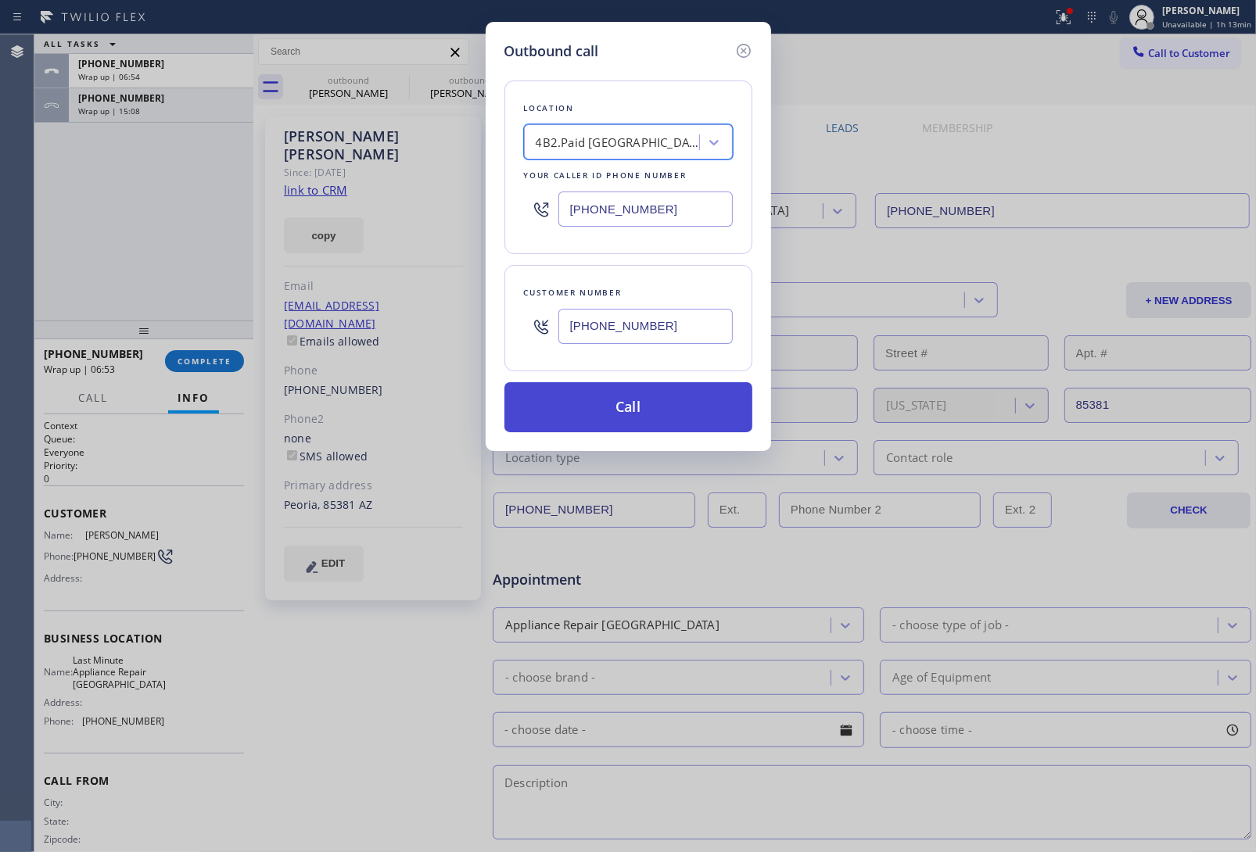
click at [631, 426] on button "Call" at bounding box center [628, 407] width 248 height 50
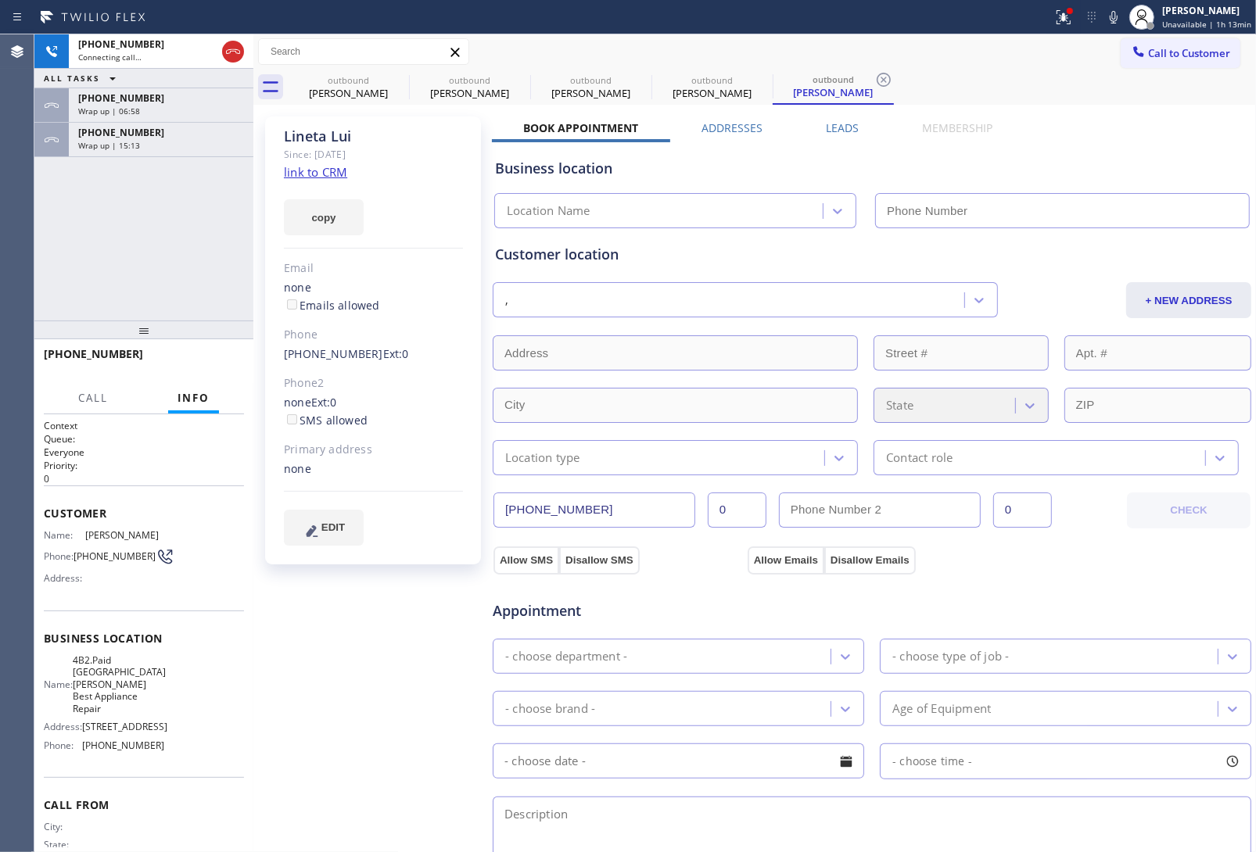
type input "(310) 340-1706"
click at [333, 174] on link "link to CRM" at bounding box center [315, 172] width 63 height 16
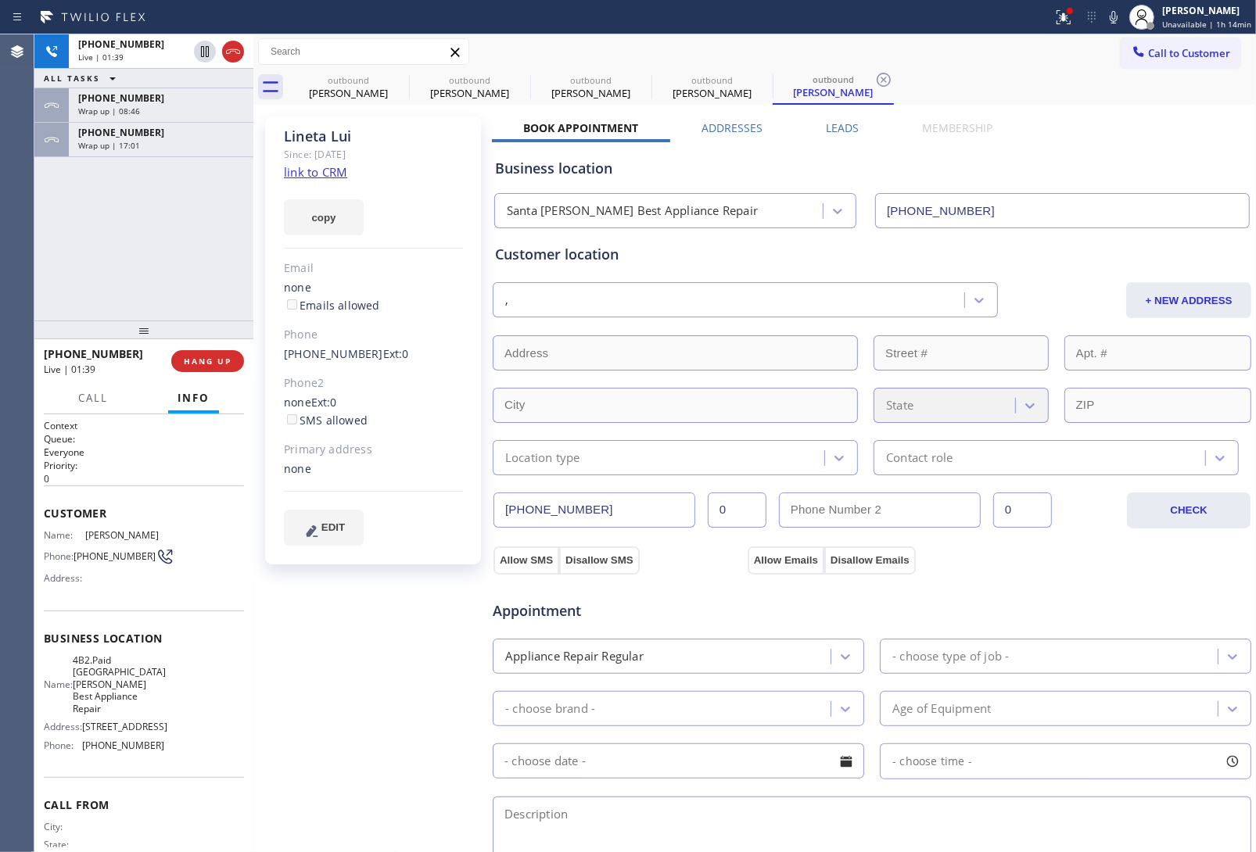
click at [1011, 240] on div "Customer location , + NEW ADDRESS State Location type Contact role" at bounding box center [872, 351] width 760 height 247
click at [1050, 591] on div "Appointment" at bounding box center [872, 602] width 762 height 40
drag, startPoint x: 346, startPoint y: 131, endPoint x: 279, endPoint y: 130, distance: 67.3
click at [279, 130] on div "Lineta Lui Since: 20 may 2020 link to CRM copy Email none Emails allowed Phone …" at bounding box center [373, 341] width 216 height 448
copy div "Lineta Lui"
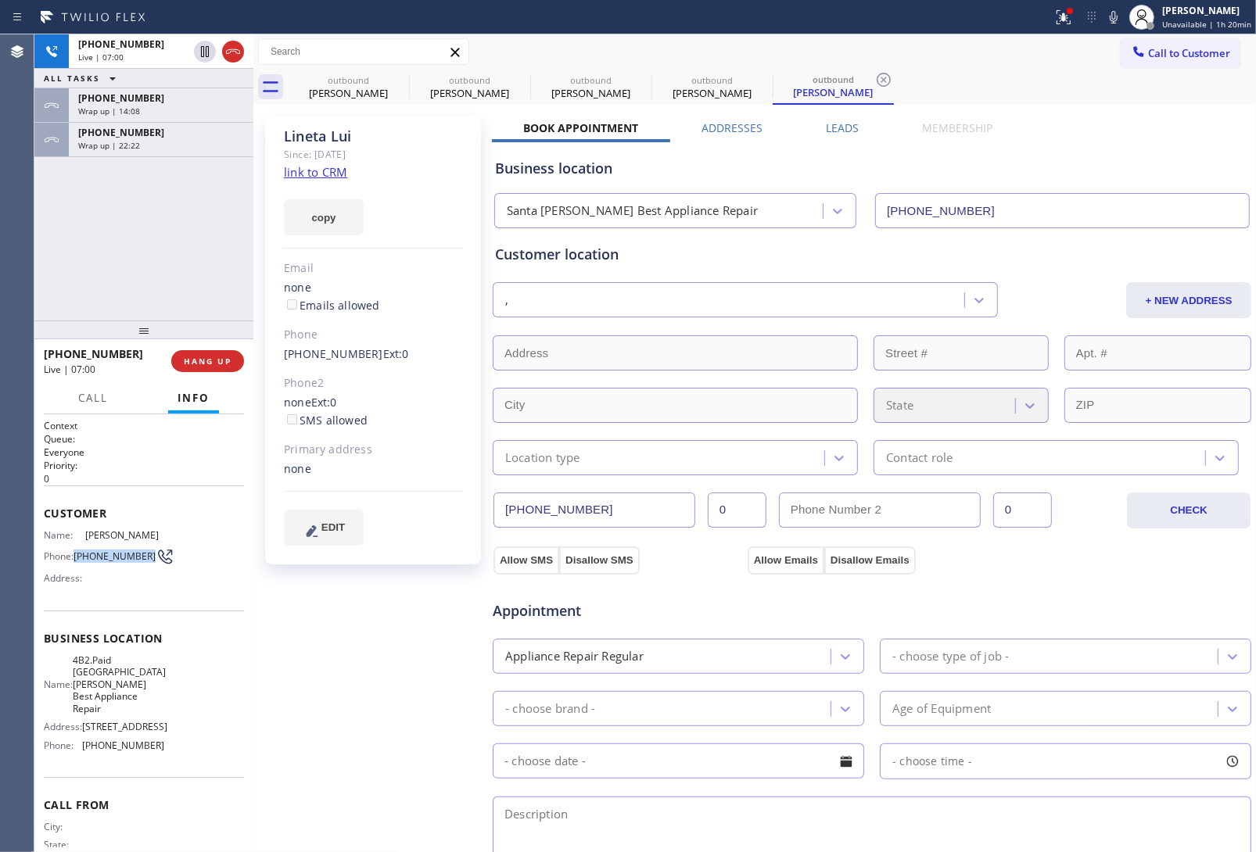
drag, startPoint x: 106, startPoint y: 571, endPoint x: 76, endPoint y: 547, distance: 37.9
click at [76, 547] on div "Name: Lineta Lui Phone: (424) 366-0784 Address:" at bounding box center [104, 560] width 120 height 62
copy span "(424) 366-0784"
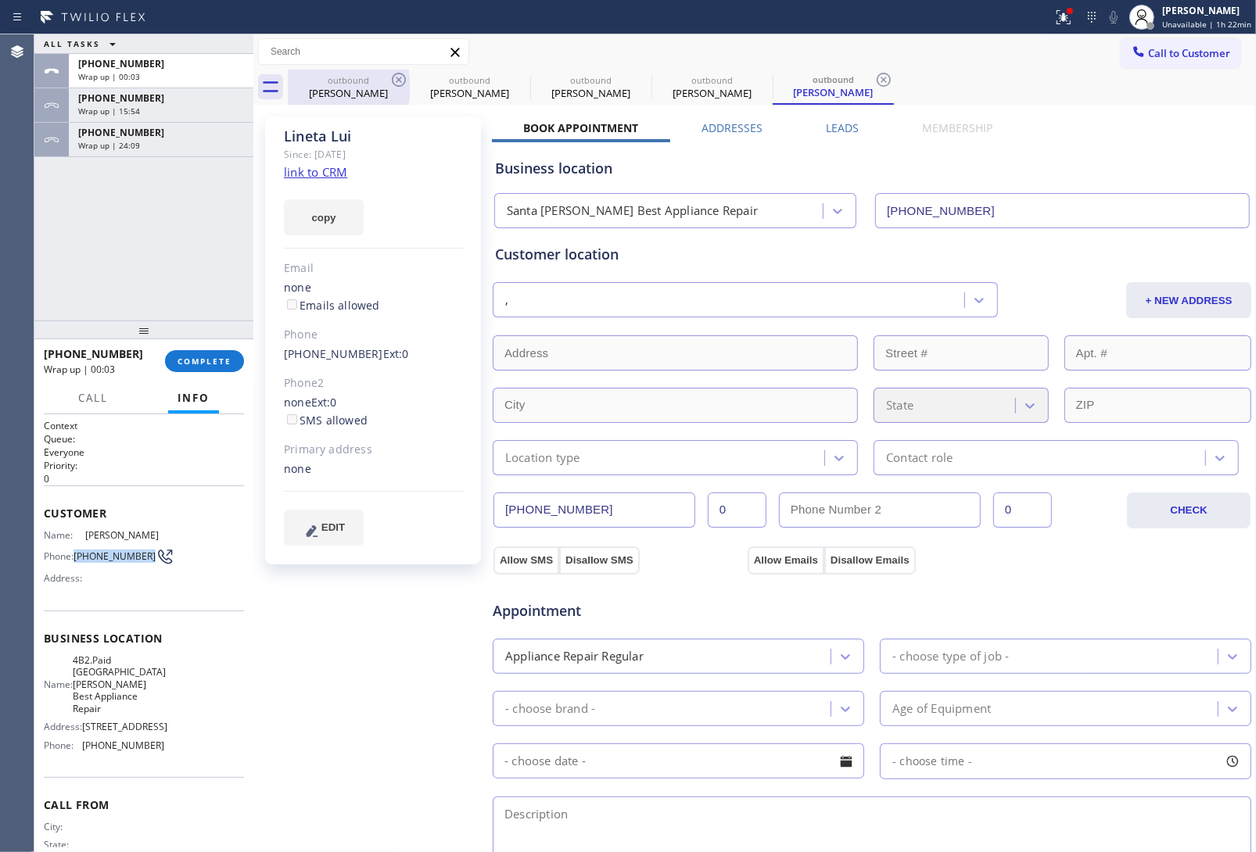
drag, startPoint x: 232, startPoint y: 52, endPoint x: 338, endPoint y: 92, distance: 113.6
click at [1061, 126] on div "Book Appointment Addresses Leads Membership Business location Santa Monica Best…" at bounding box center [872, 636] width 760 height 1033
drag, startPoint x: 1190, startPoint y: 48, endPoint x: 874, endPoint y: 186, distance: 344.7
click at [1187, 48] on span "Call to Customer" at bounding box center [1189, 53] width 82 height 14
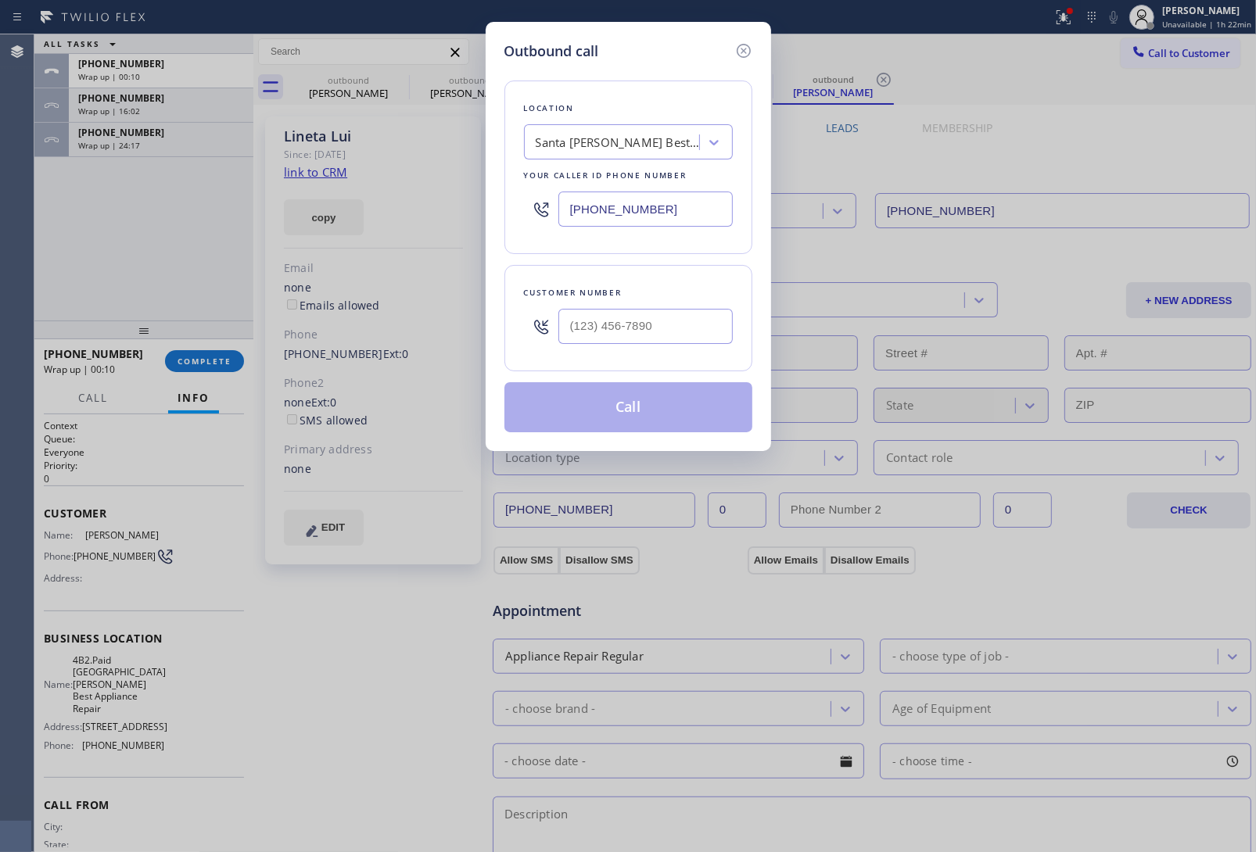
click at [665, 208] on input "(310) 340-1706" at bounding box center [645, 209] width 174 height 35
paste input "949) 202-5983"
type input "(949) 202-5983"
drag, startPoint x: 1111, startPoint y: 170, endPoint x: 706, endPoint y: 338, distance: 437.6
click at [1103, 172] on div "Outbound call Location Laguna Niguel Repair Service Your caller id phone number…" at bounding box center [628, 426] width 1256 height 852
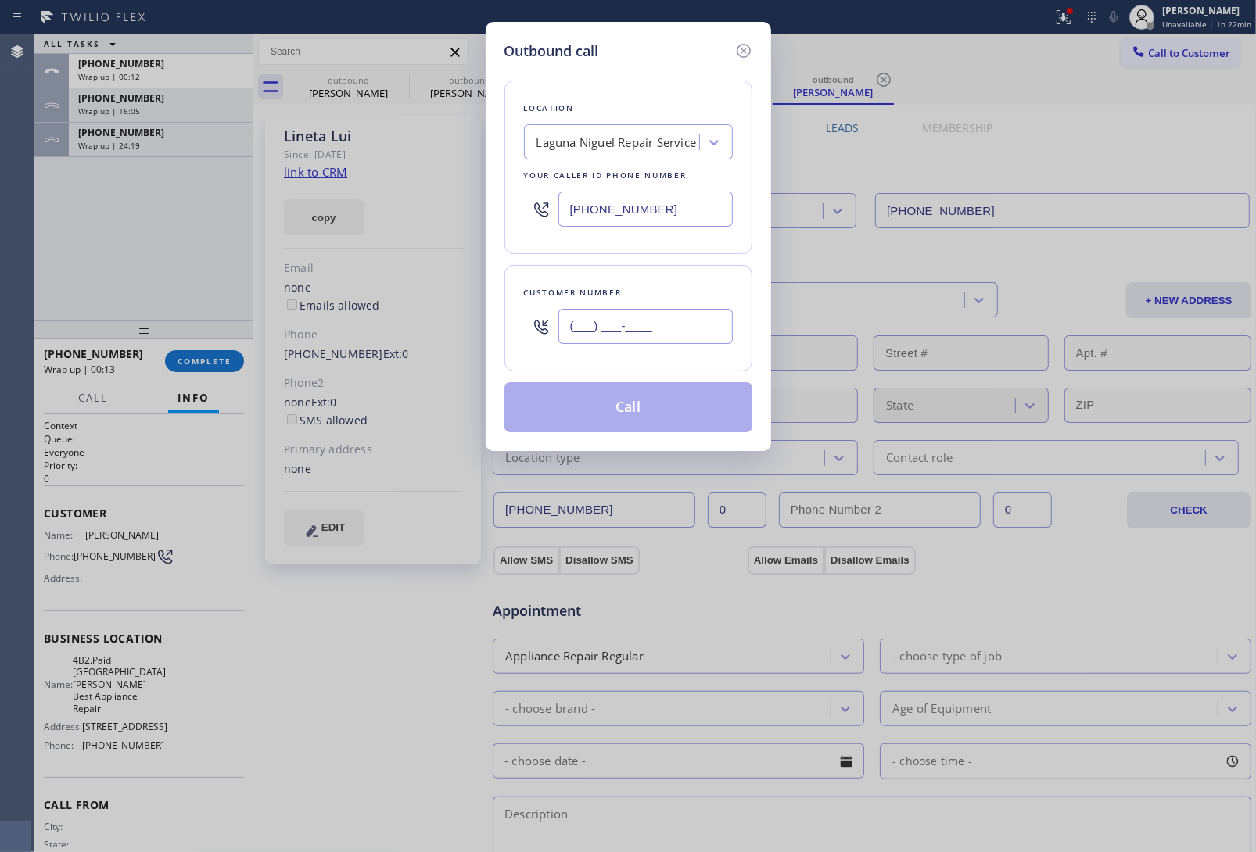
click at [673, 335] on input "(___) ___-____" at bounding box center [645, 326] width 174 height 35
paste input "503) 810-3811"
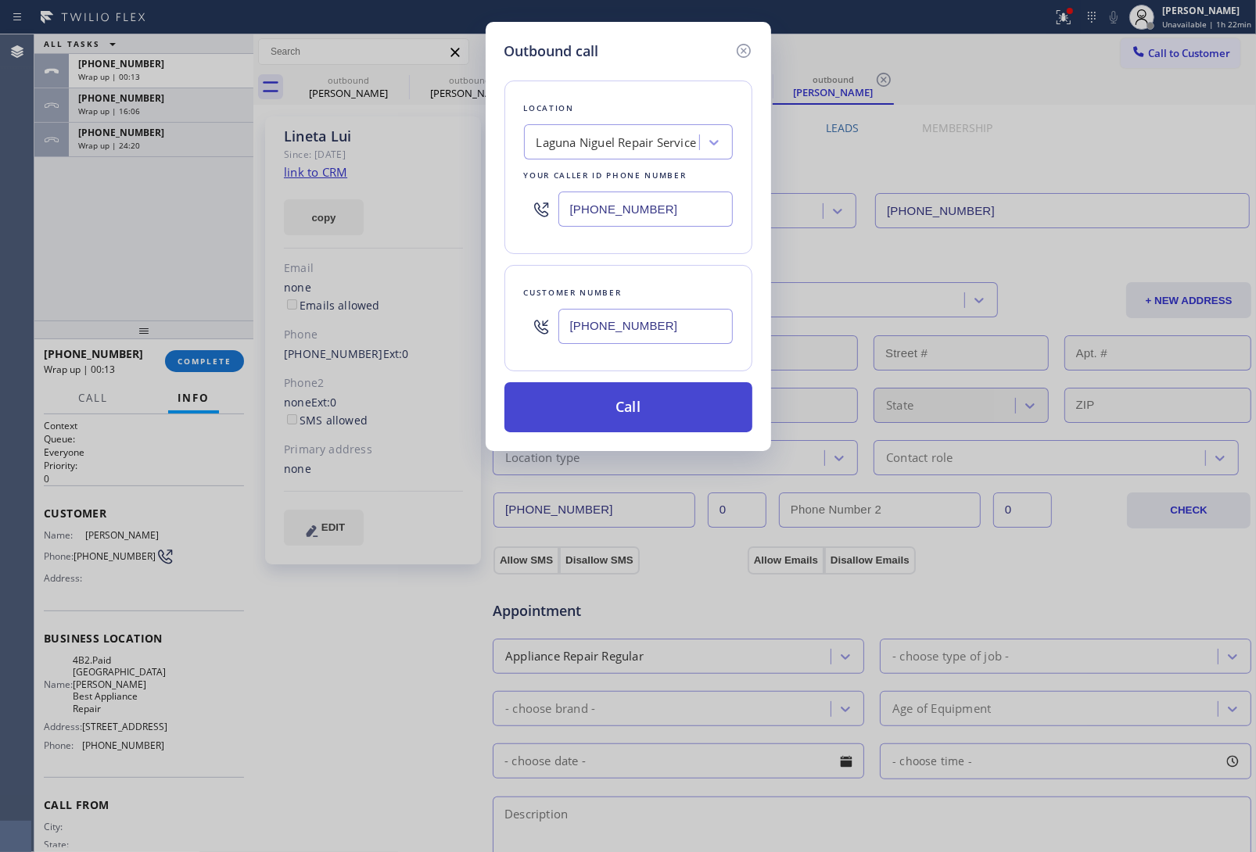
type input "(503) 810-3811"
click at [671, 415] on button "Call" at bounding box center [628, 407] width 248 height 50
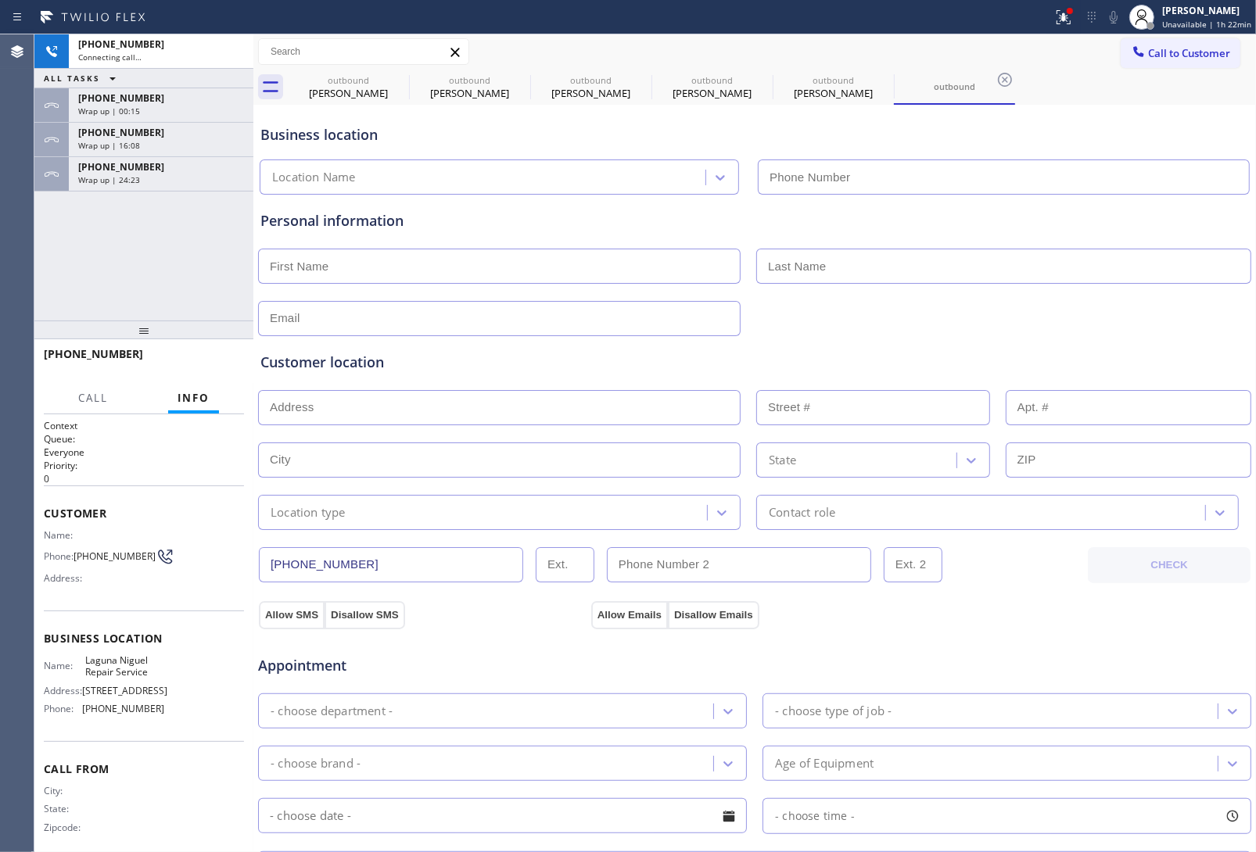
type input "(949) 202-5983"
click at [1045, 162] on input "(949) 202-5983" at bounding box center [1004, 177] width 492 height 35
click at [1010, 336] on div "Customer location >> ADD NEW ADDRESS << + NEW ADDRESS State Location type Conta…" at bounding box center [754, 430] width 995 height 200
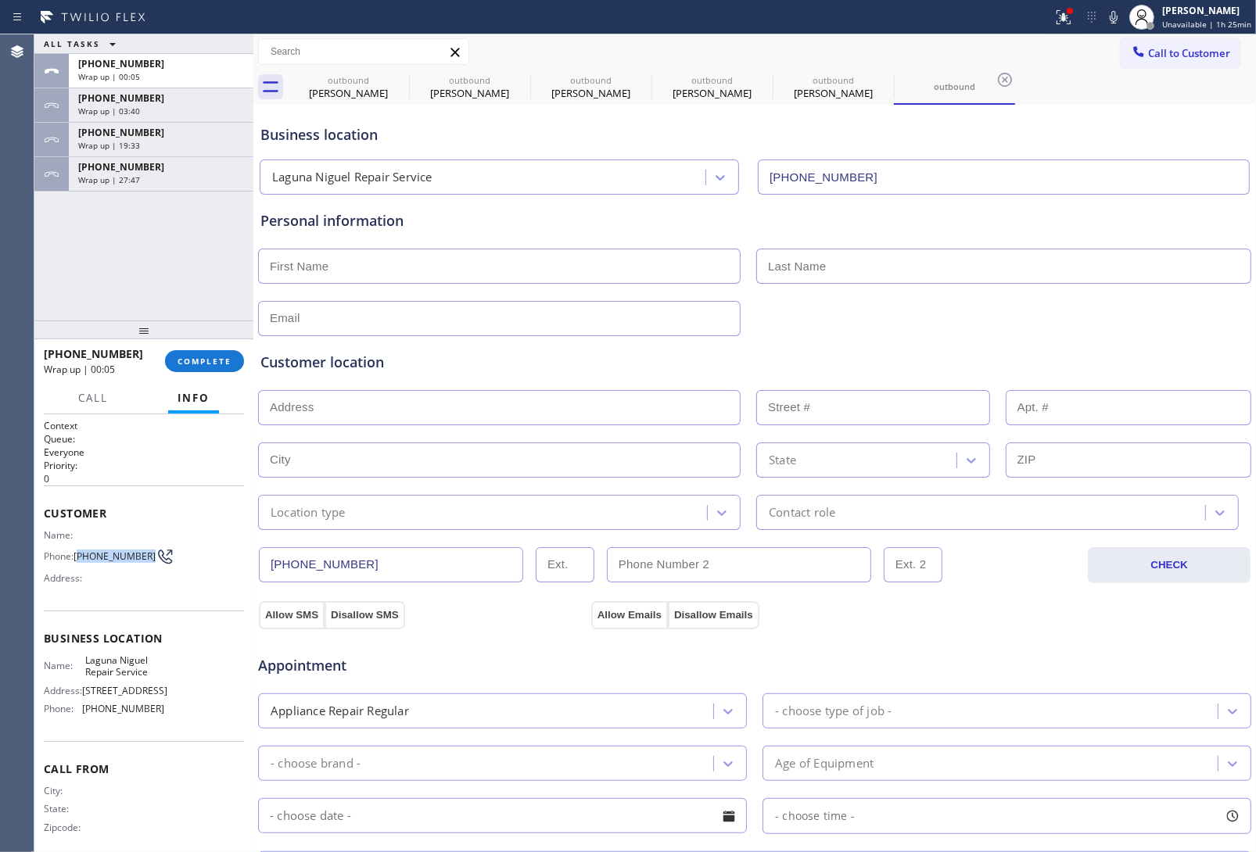
drag, startPoint x: 107, startPoint y: 562, endPoint x: 78, endPoint y: 546, distance: 32.9
click at [78, 551] on span "(503) 810-3811" at bounding box center [115, 557] width 82 height 12
copy span "503) 810-3811"
click at [1138, 63] on button "Call to Customer" at bounding box center [1181, 53] width 120 height 30
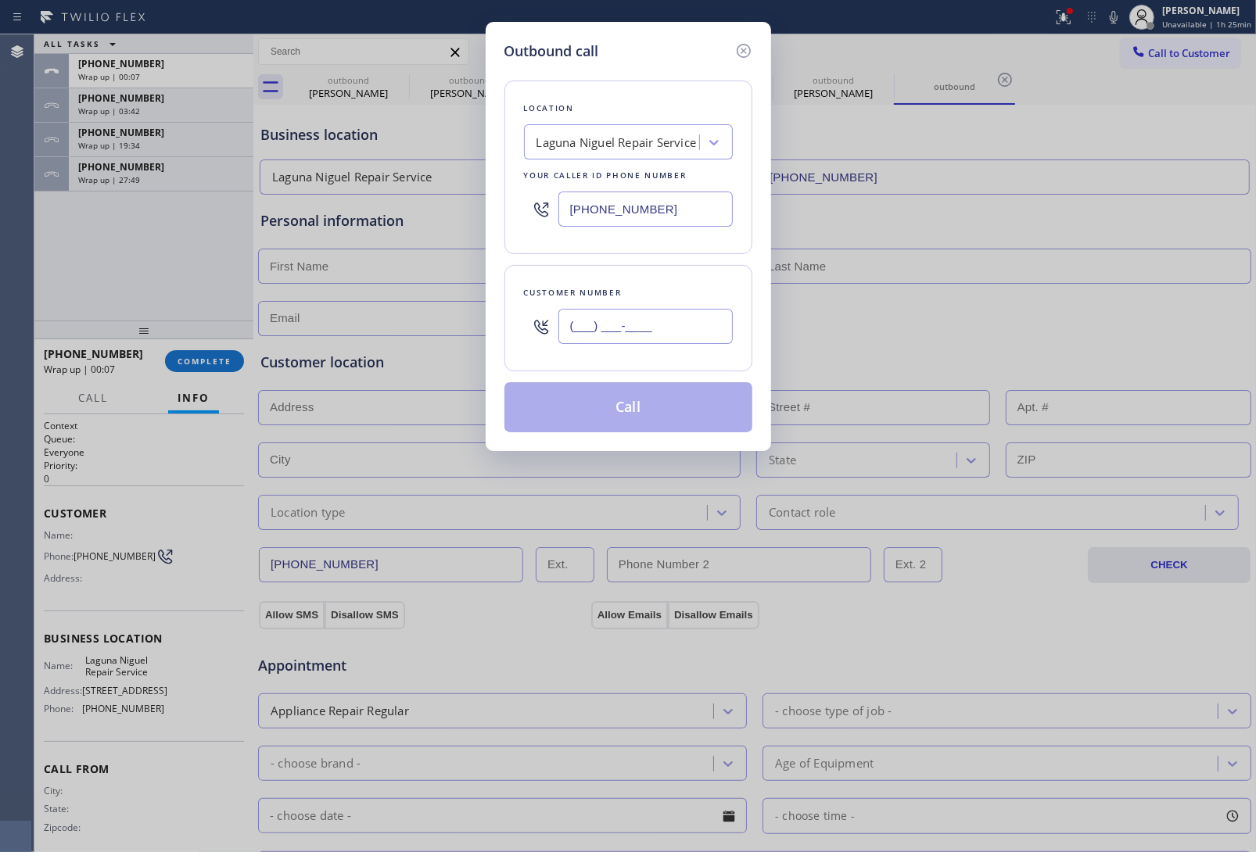
click at [620, 339] on input "(___) ___-____" at bounding box center [645, 326] width 174 height 35
paste input "503) 810-3811"
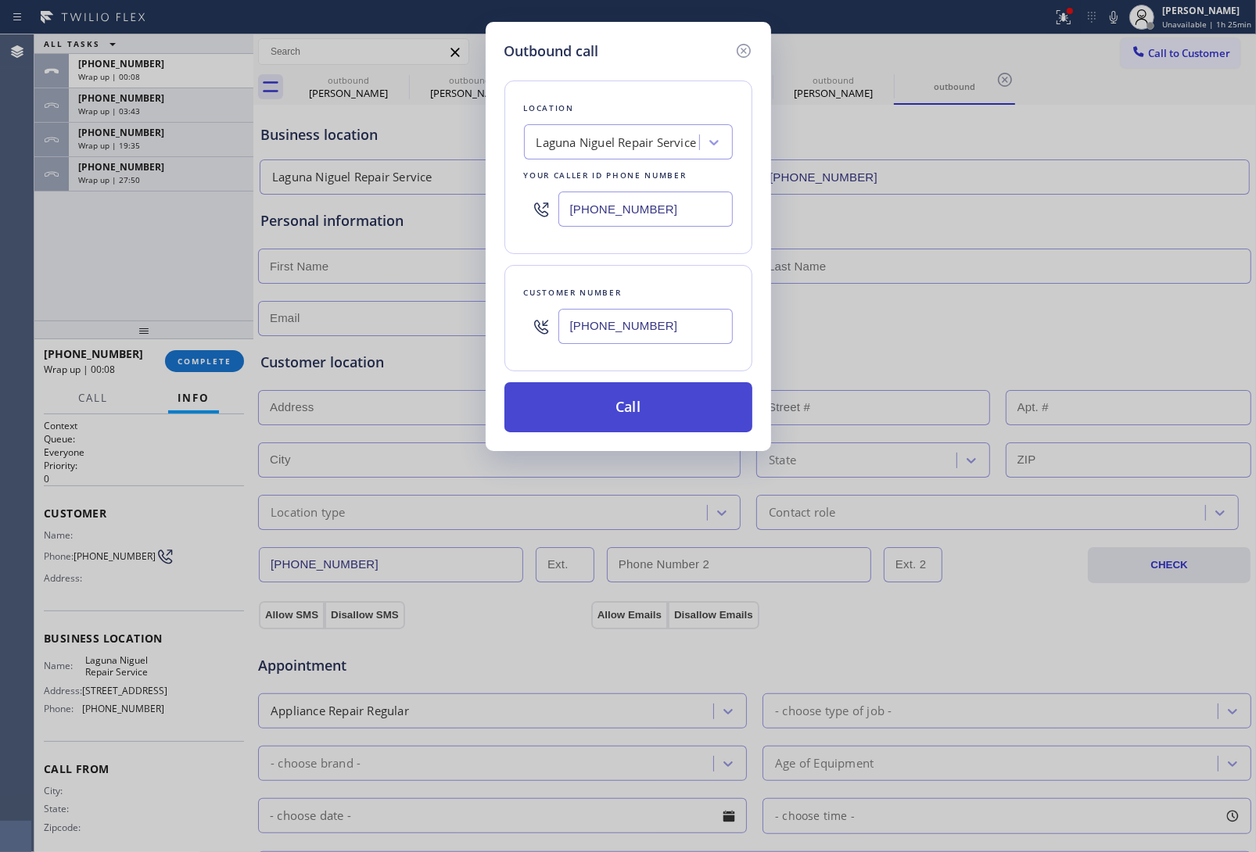
type input "(503) 810-3811"
click at [649, 415] on button "Call" at bounding box center [628, 407] width 248 height 50
click at [504, 382] on button "Call" at bounding box center [628, 407] width 248 height 50
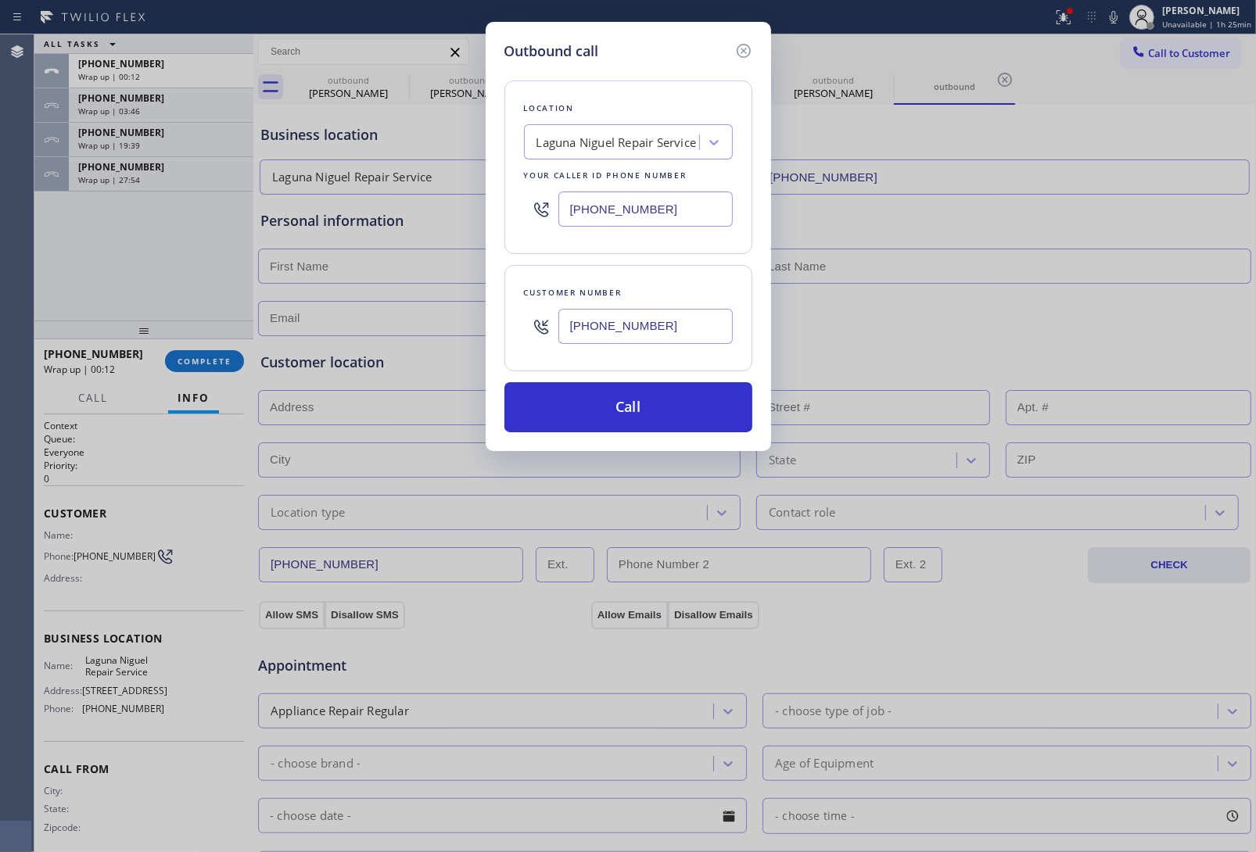
click at [504, 382] on button "Call" at bounding box center [628, 407] width 248 height 50
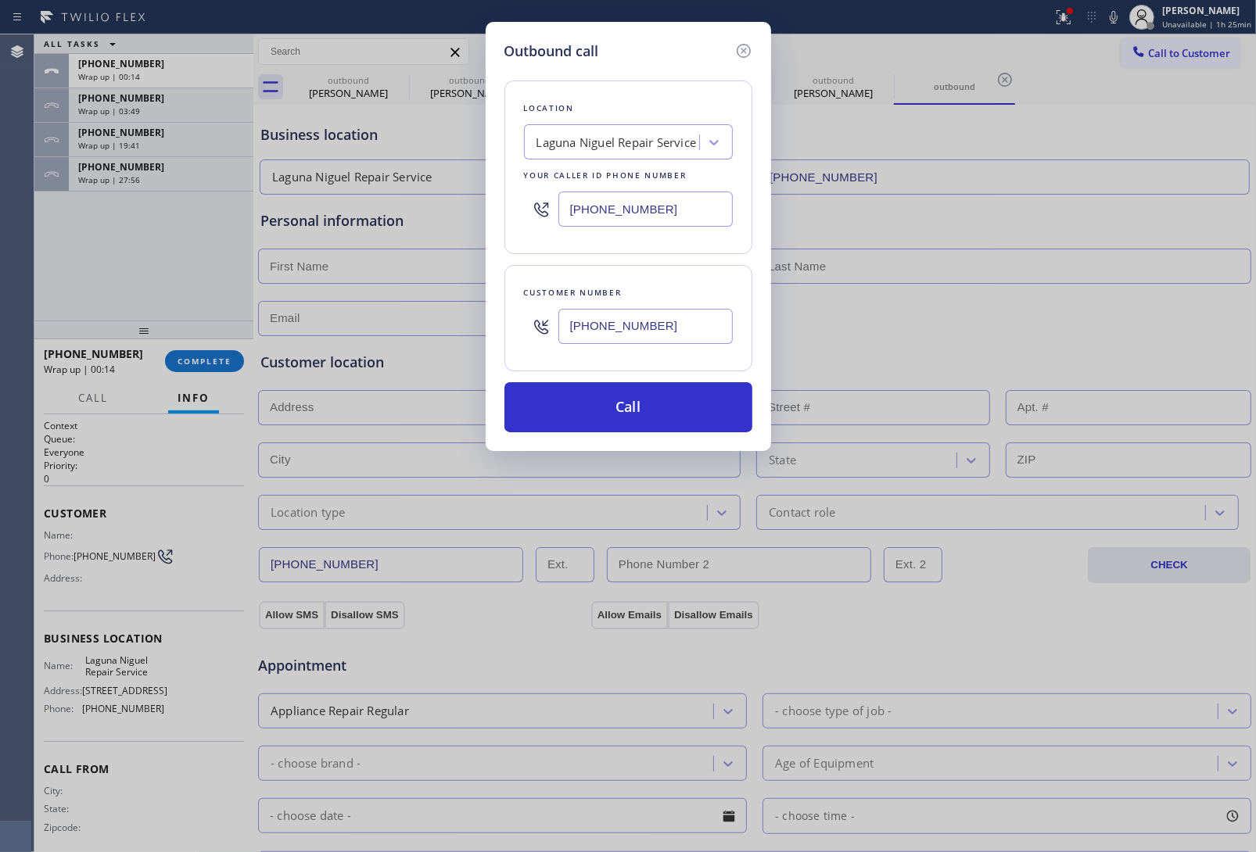
click at [504, 382] on button "Call" at bounding box center [628, 407] width 248 height 50
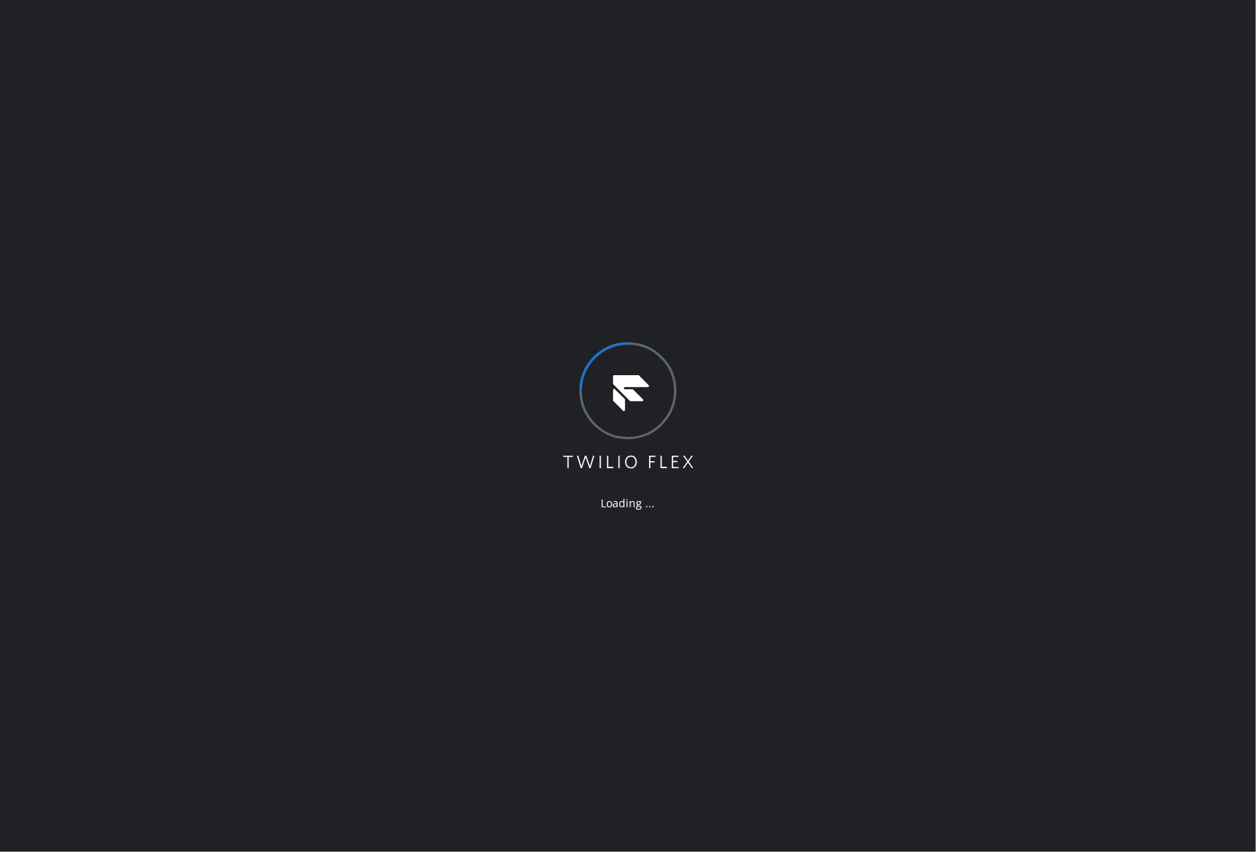
click at [1068, 596] on div "Loading ..." at bounding box center [628, 426] width 1256 height 852
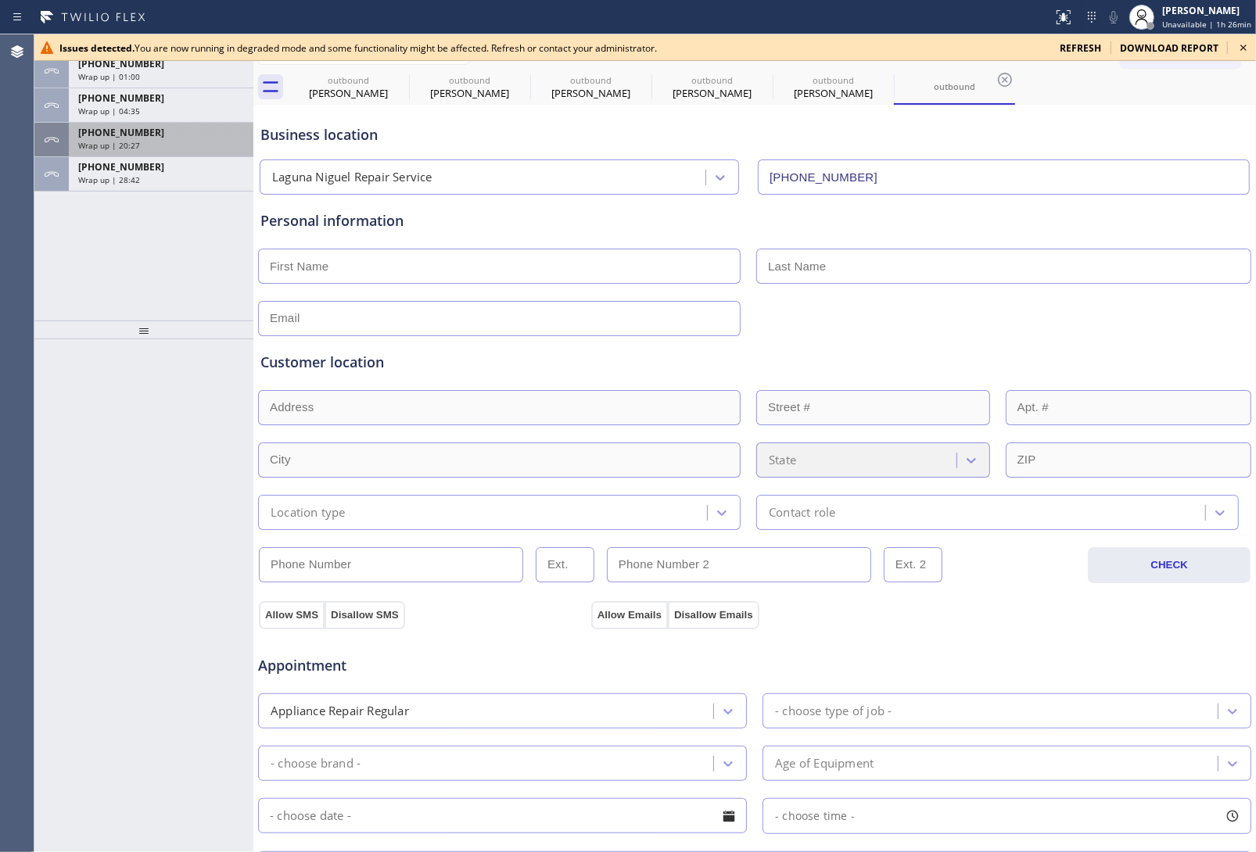
type input "[PHONE_NUMBER]"
click at [1238, 49] on icon at bounding box center [1243, 47] width 19 height 19
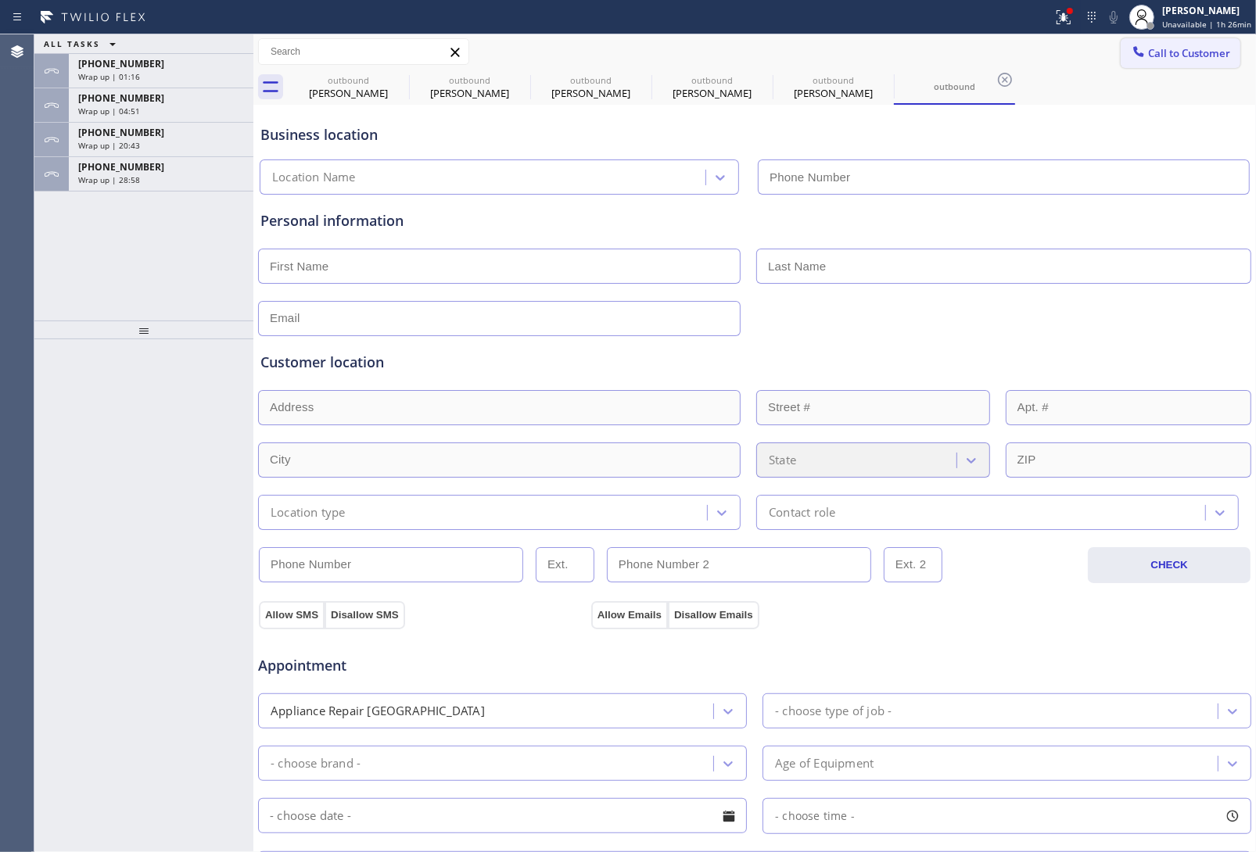
drag, startPoint x: 1193, startPoint y: 52, endPoint x: 687, endPoint y: 340, distance: 582.5
click at [1191, 52] on span "Call to Customer" at bounding box center [1189, 53] width 82 height 14
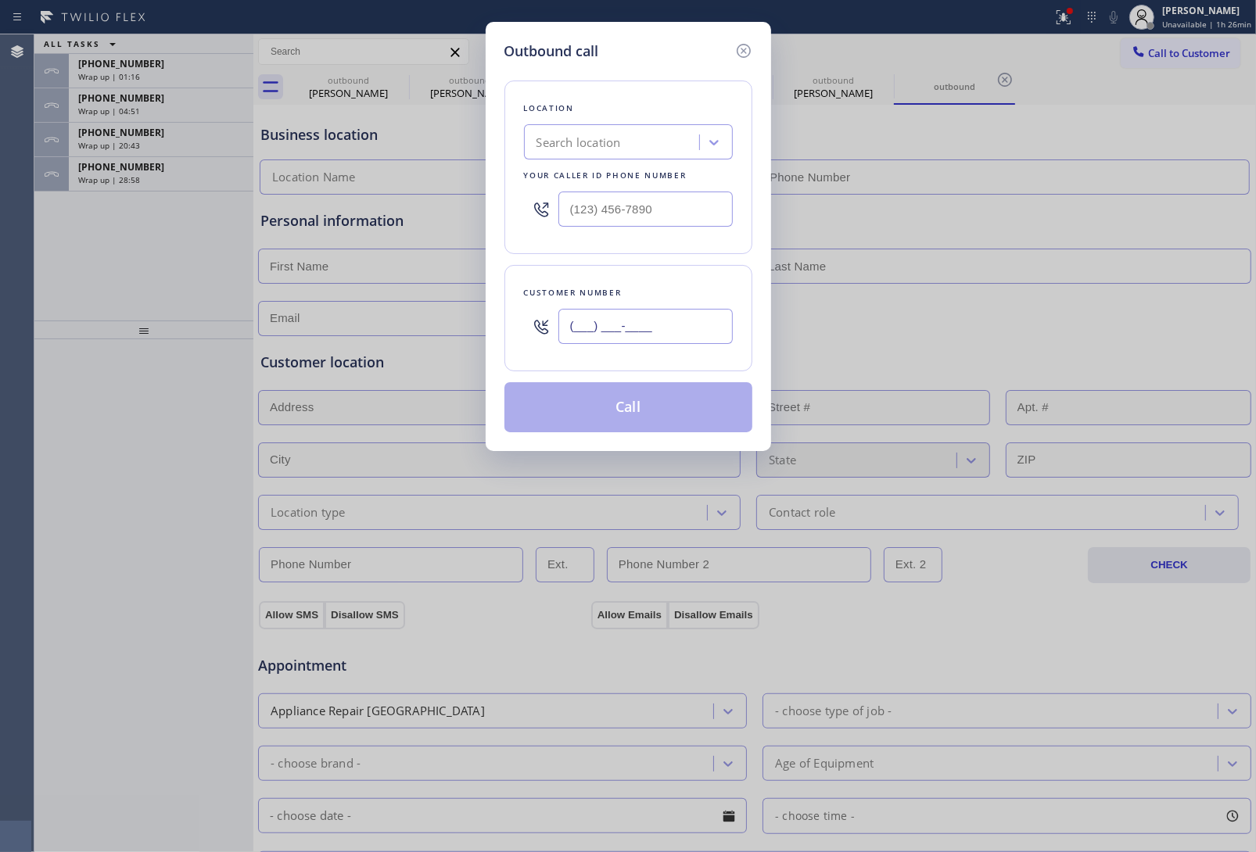
click at [647, 325] on input "(___) ___-____" at bounding box center [645, 326] width 174 height 35
paste input "503) 810-3811"
type input "[PHONE_NUMBER]"
click at [1068, 211] on div "Outbound call Location Search location Your caller id phone number Customer num…" at bounding box center [628, 426] width 1256 height 852
click at [596, 217] on input "(___) ___-____" at bounding box center [645, 209] width 174 height 35
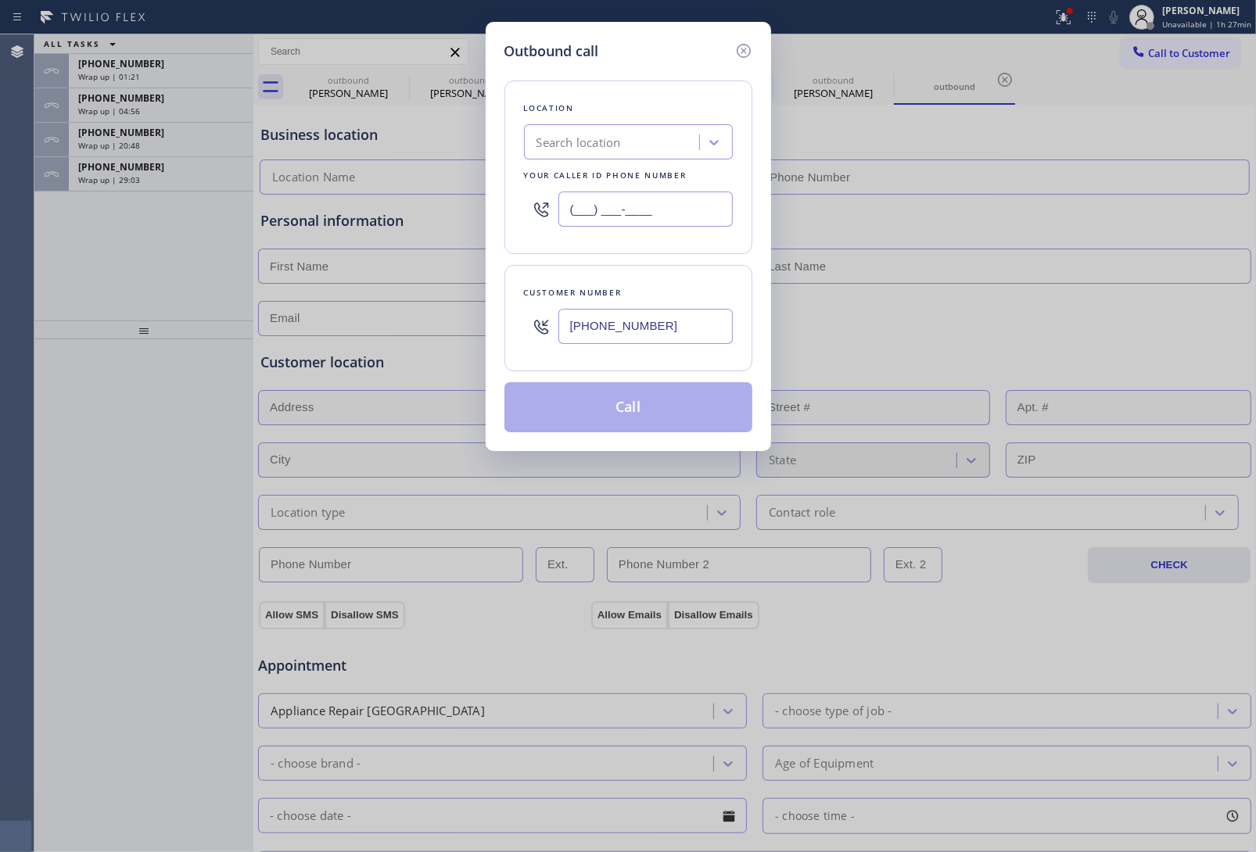
paste input "949) 202-5983"
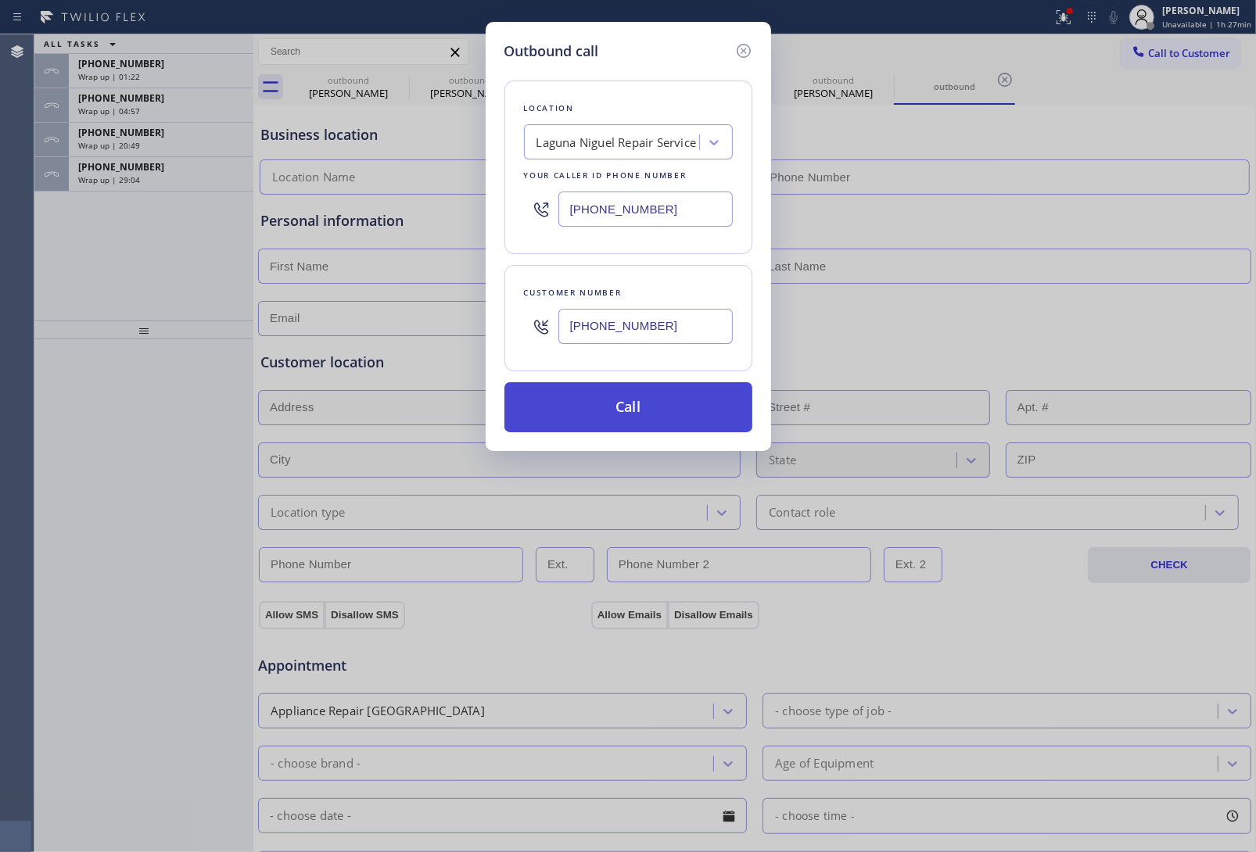
type input "(949) 202-5983"
click at [657, 407] on button "Call" at bounding box center [628, 407] width 248 height 50
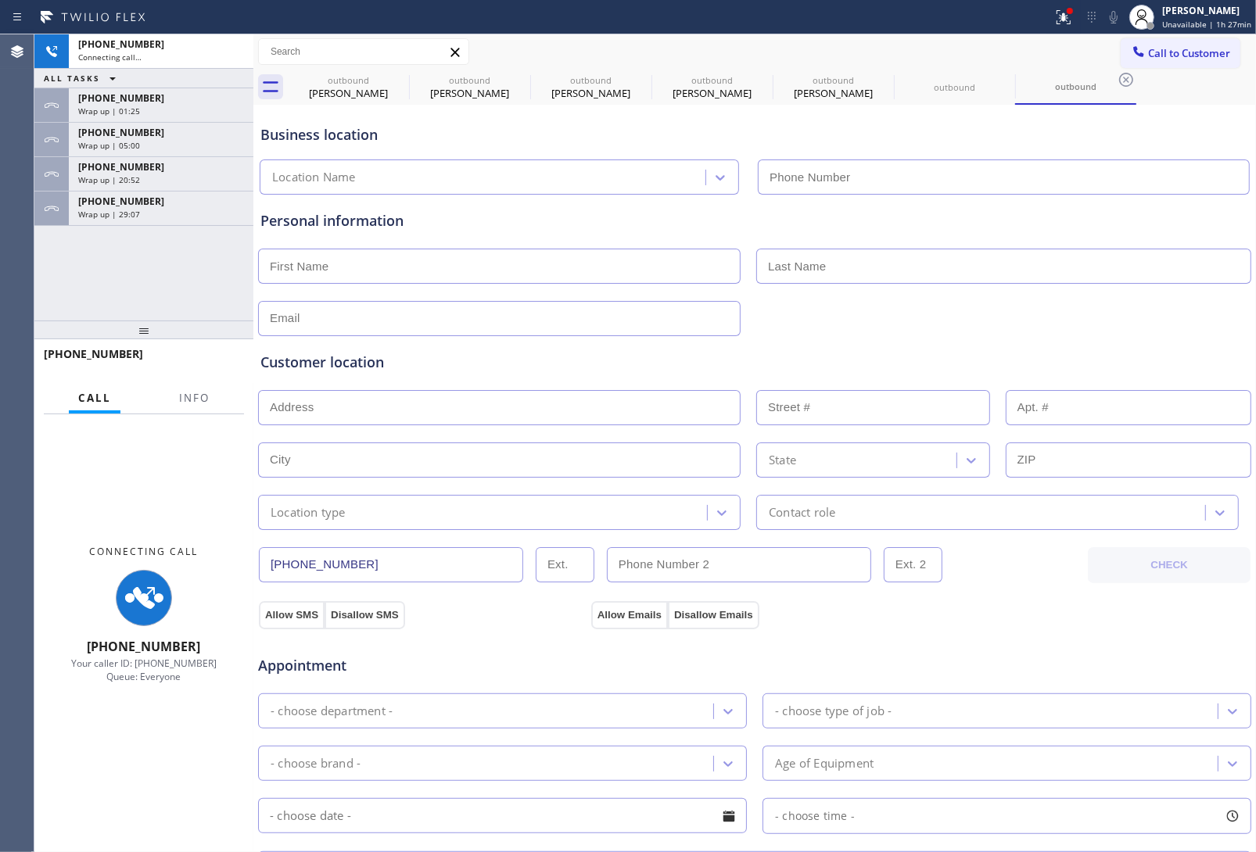
type input "(949) 202-5983"
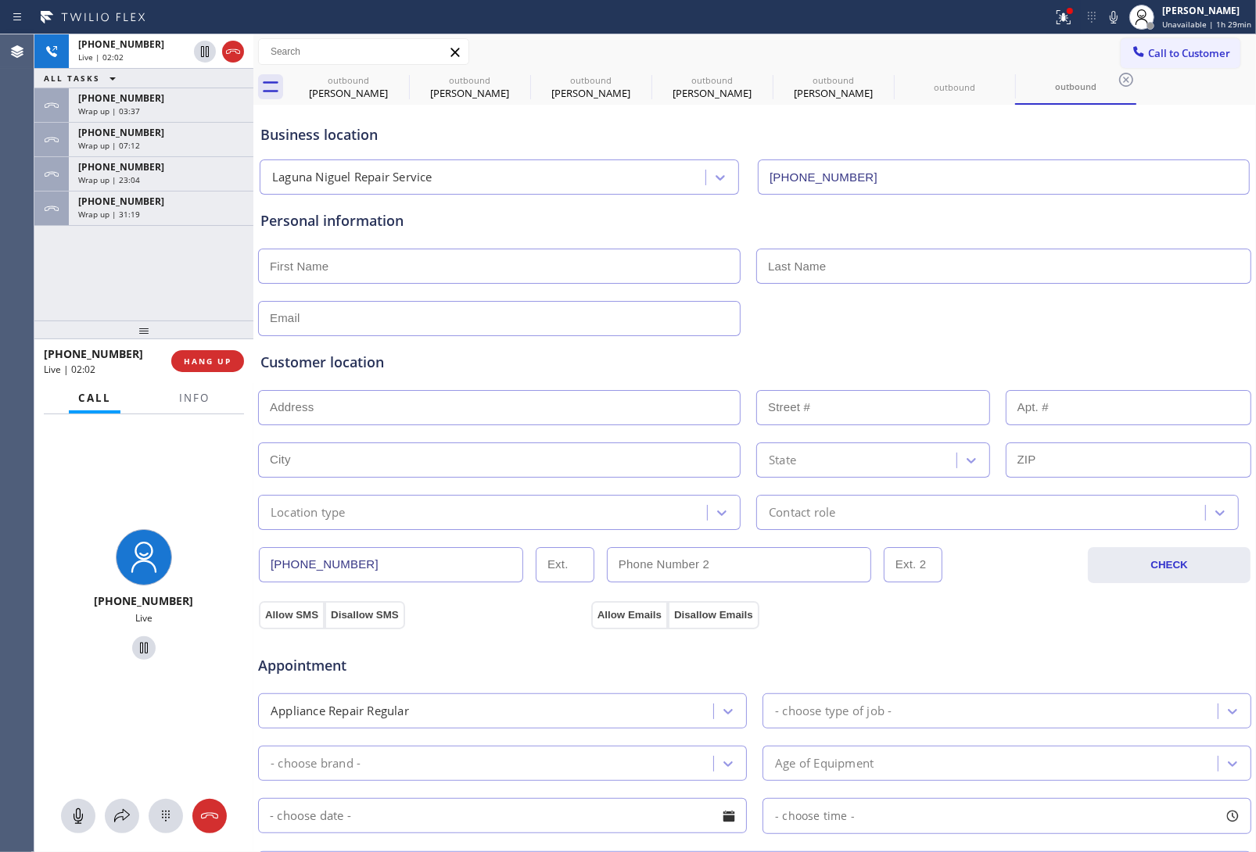
click at [995, 149] on div "Business location Laguna Niguel Repair Service (949) 202-5983" at bounding box center [754, 152] width 995 height 86
click at [193, 393] on span "Info" at bounding box center [194, 398] width 31 height 14
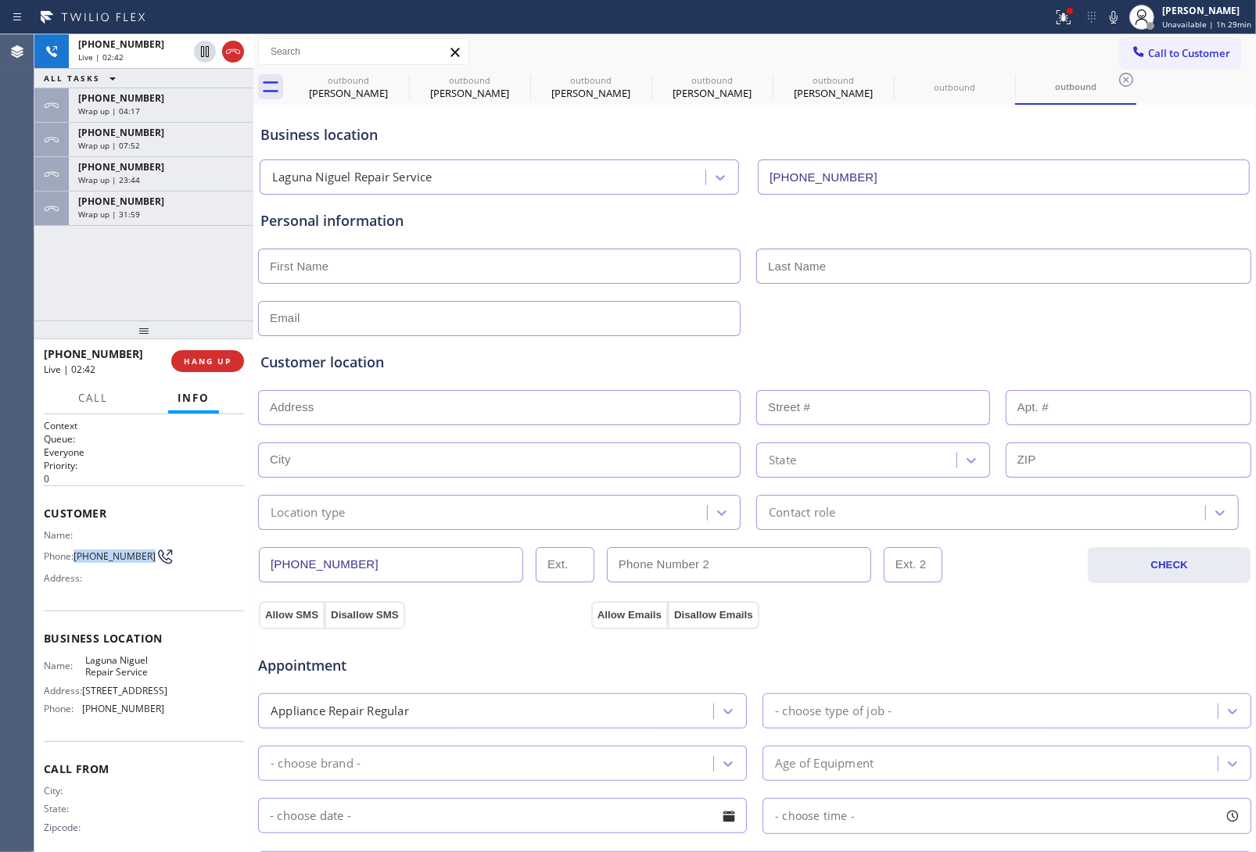
drag, startPoint x: 106, startPoint y: 564, endPoint x: 76, endPoint y: 545, distance: 35.8
click at [76, 551] on span "(503) 810-3811" at bounding box center [115, 557] width 82 height 12
copy span "(503) 810-3811"
click at [1064, 322] on div at bounding box center [755, 317] width 996 height 38
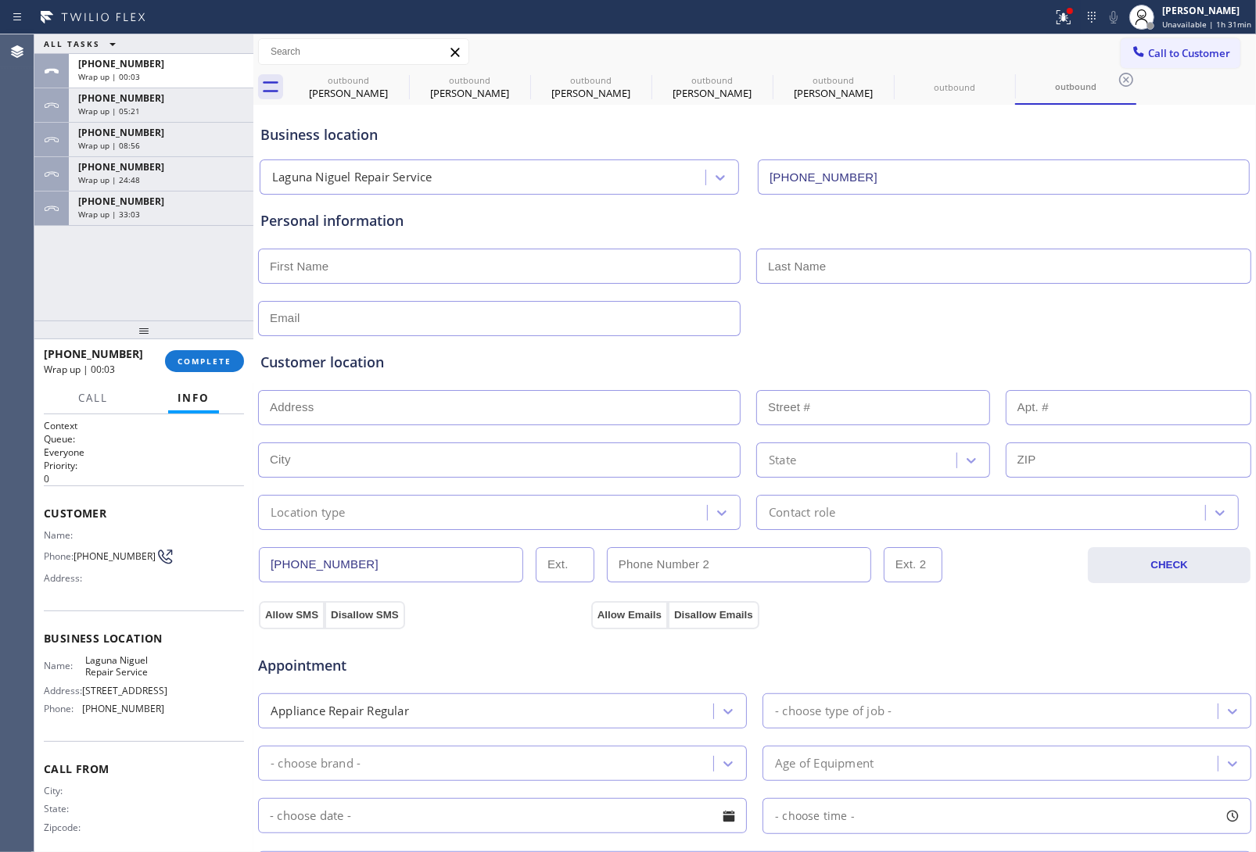
click at [357, 267] on input "text" at bounding box center [499, 266] width 483 height 35
click at [411, 275] on input "text" at bounding box center [499, 266] width 483 height 35
type input "Tana"
type input "Miller"
drag, startPoint x: 330, startPoint y: 322, endPoint x: 338, endPoint y: 321, distance: 7.9
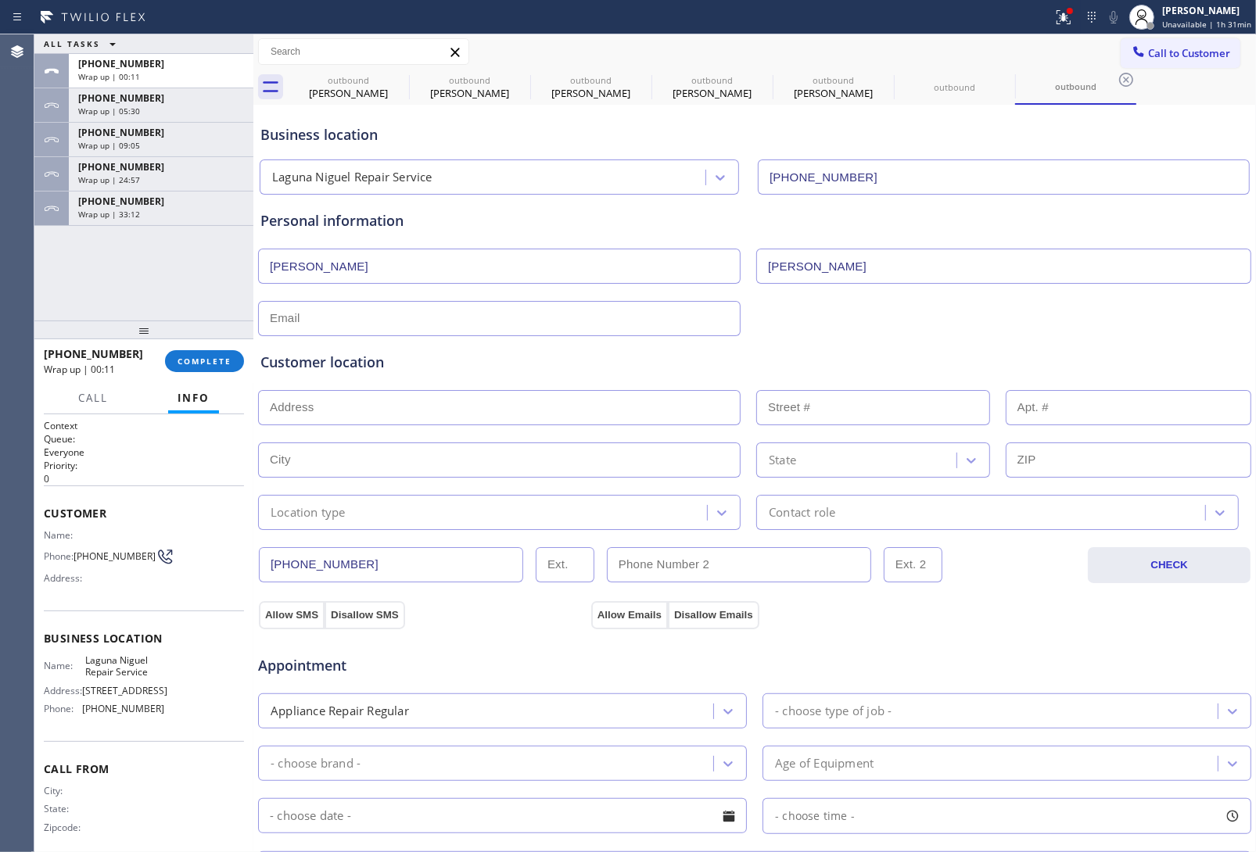
click at [330, 322] on input "text" at bounding box center [499, 318] width 483 height 35
paste input "T625M@yahoo.com"
type input "T625M@yahoo.com"
click at [407, 413] on input "text" at bounding box center [499, 407] width 483 height 35
paste input "30902 Westgreen DrLaguna Niguel, CA 92677"
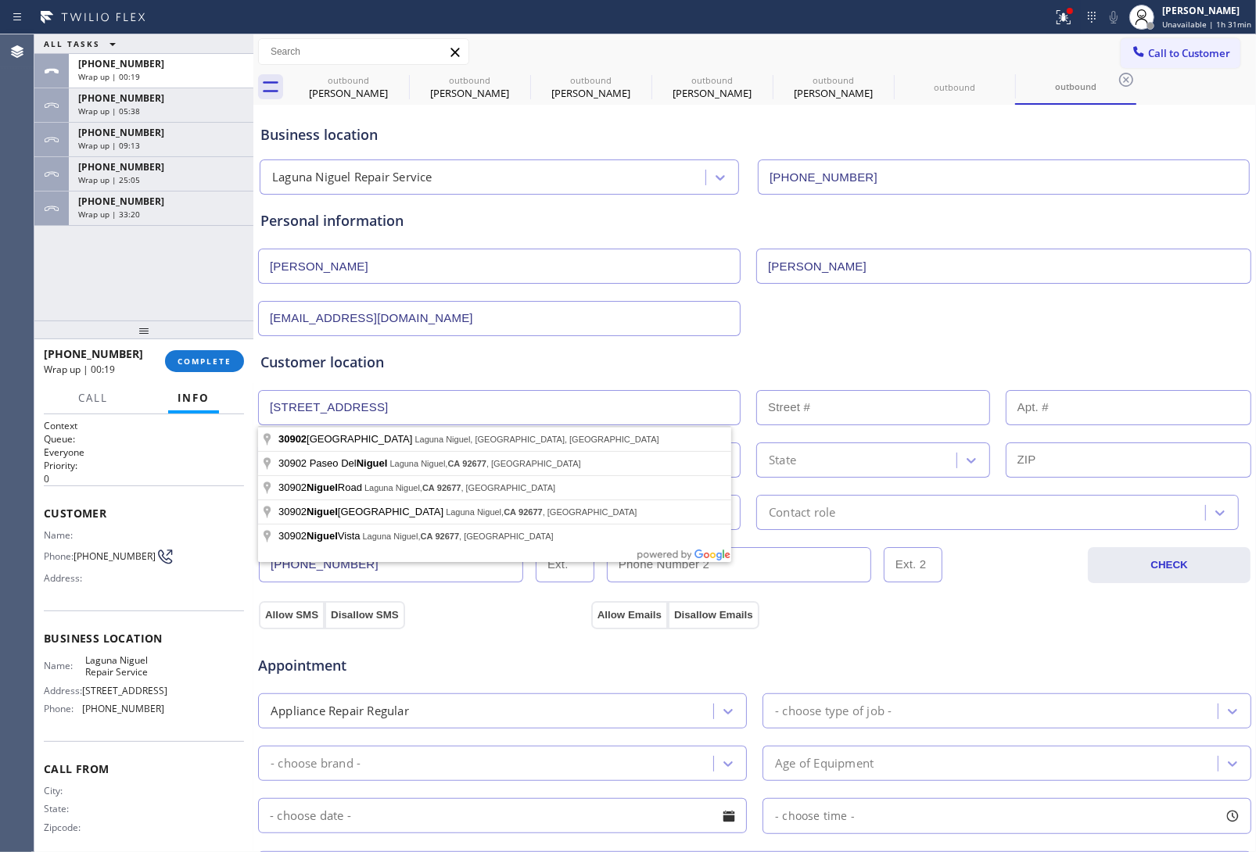
type input "30902 Westgreen Dr"
type input "30902"
type input "Laguna Niguel"
type input "92677"
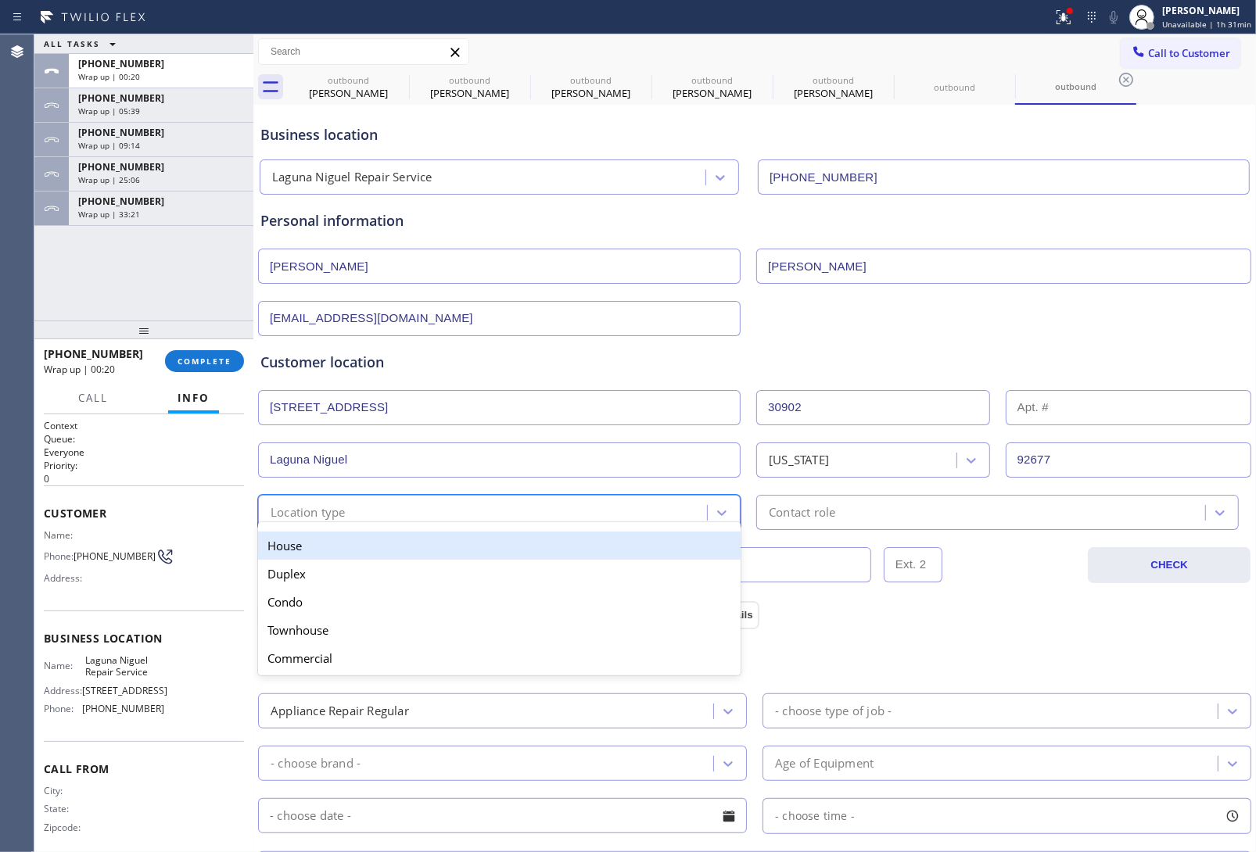
click at [387, 521] on div "Location type" at bounding box center [485, 512] width 444 height 27
click at [368, 544] on div "House" at bounding box center [499, 546] width 483 height 28
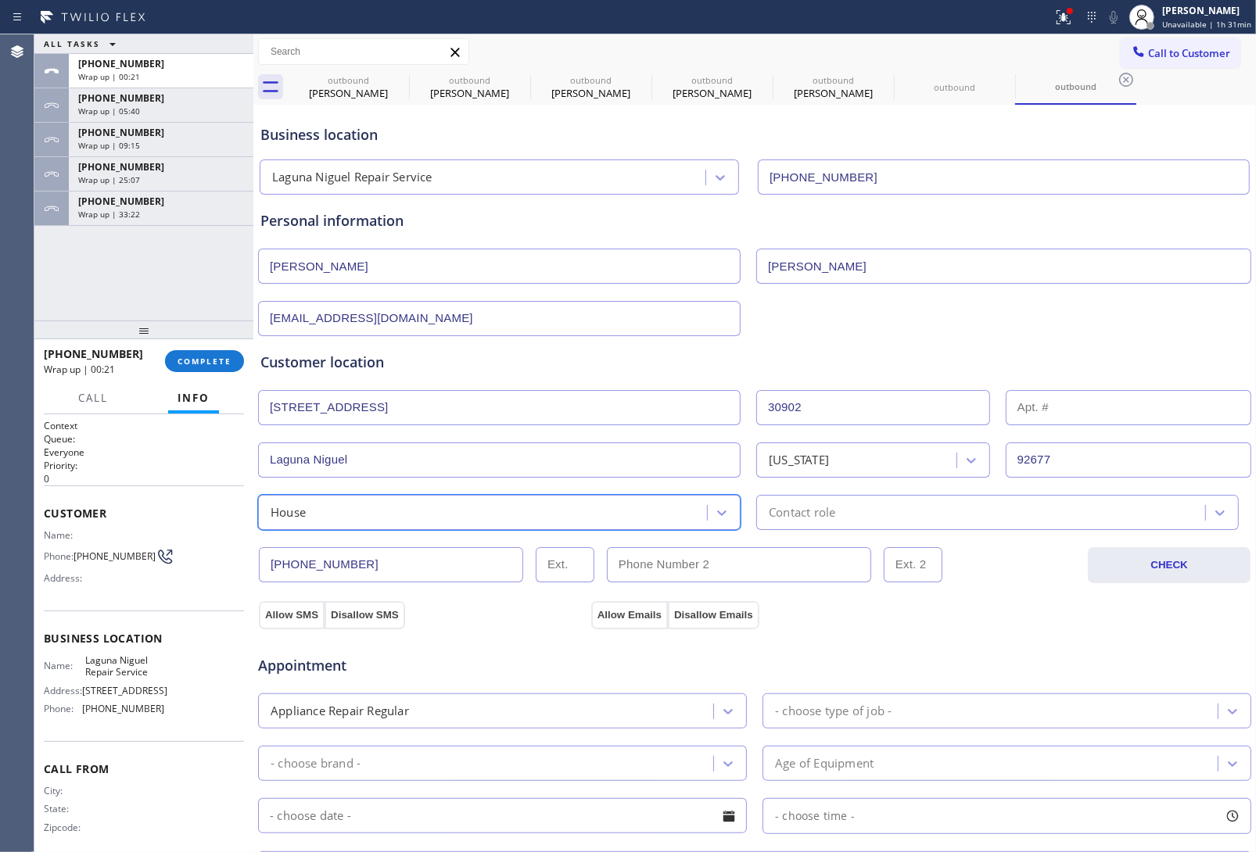
click at [803, 520] on div "Contact role" at bounding box center [802, 513] width 66 height 18
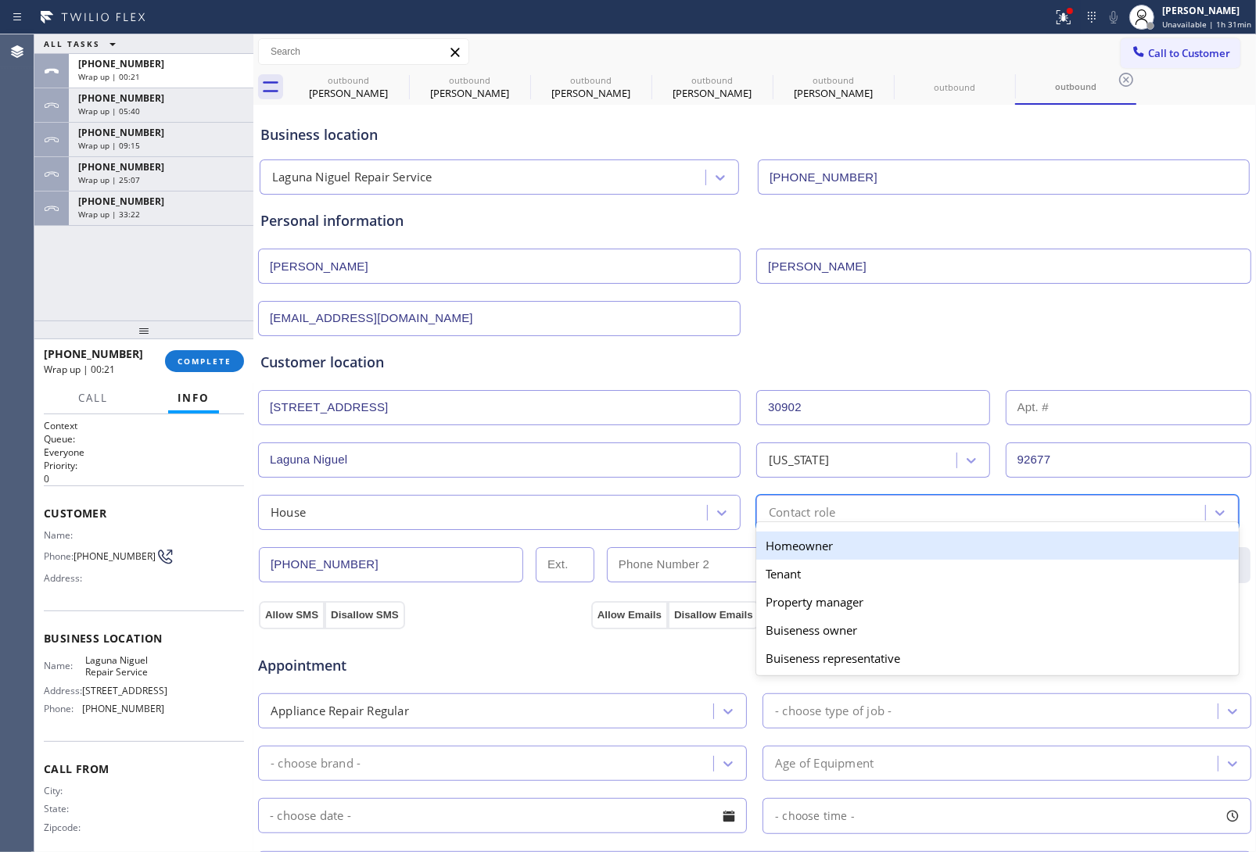
click at [784, 540] on div "Homeowner" at bounding box center [997, 546] width 483 height 28
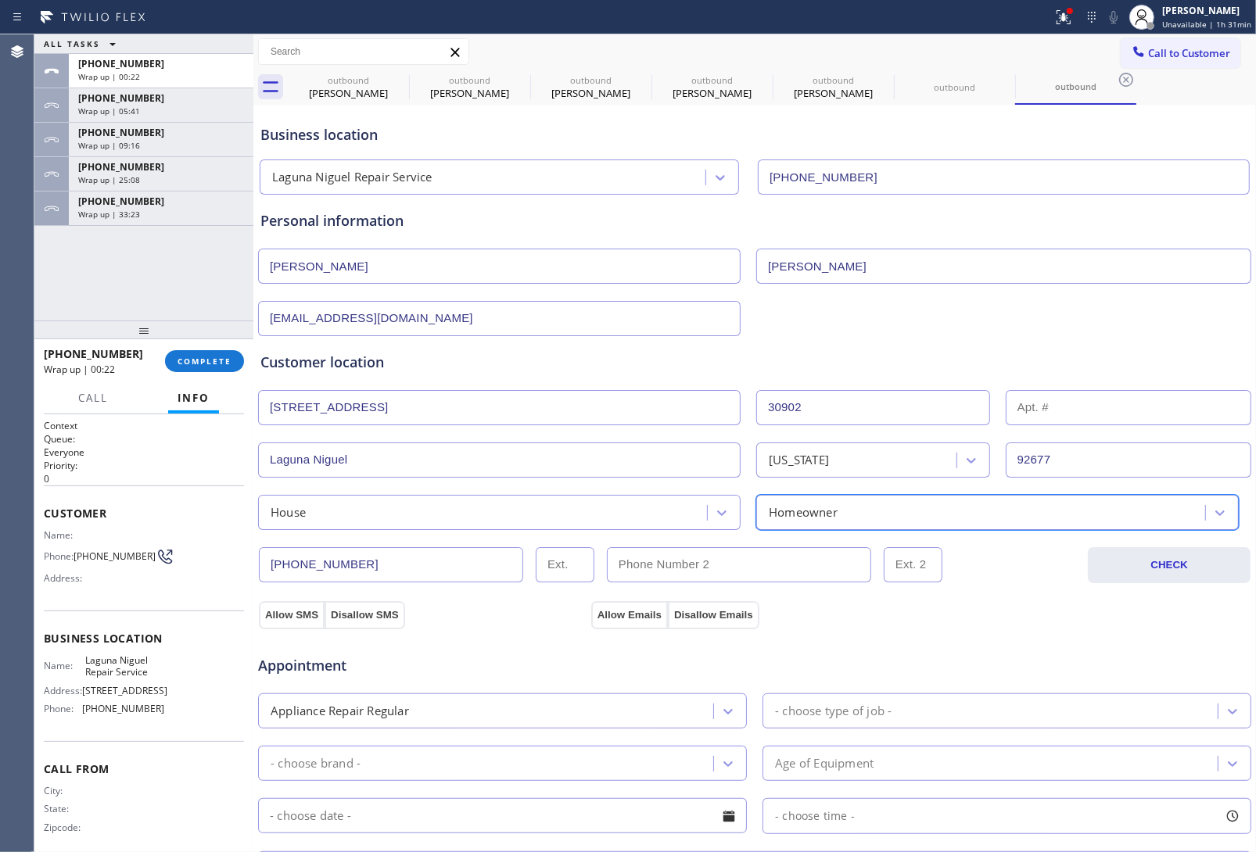
click at [284, 614] on button "Allow SMS" at bounding box center [292, 615] width 66 height 28
drag, startPoint x: 593, startPoint y: 608, endPoint x: 626, endPoint y: 616, distance: 33.8
click at [616, 616] on button "Allow Emails" at bounding box center [629, 615] width 77 height 28
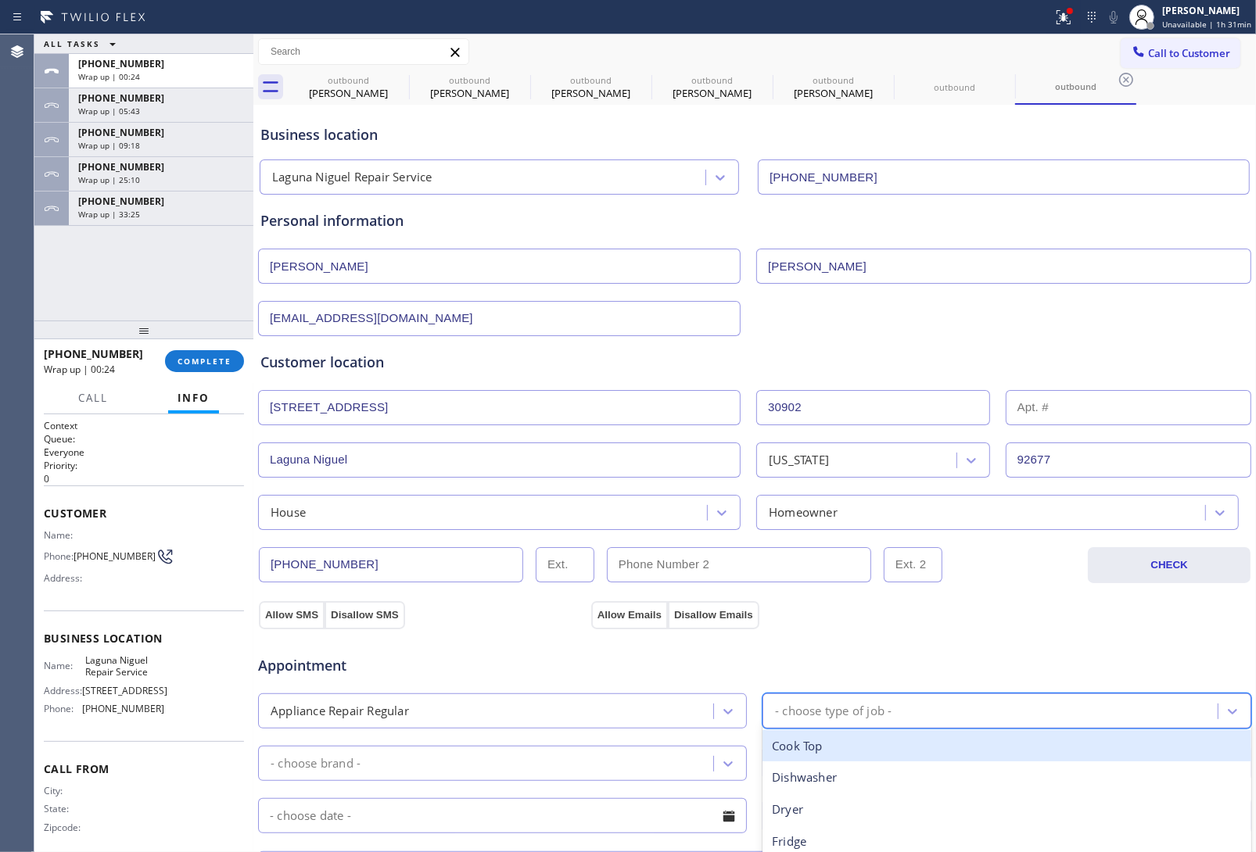
click at [834, 710] on div "- choose type of job -" at bounding box center [833, 711] width 117 height 18
type input "was"
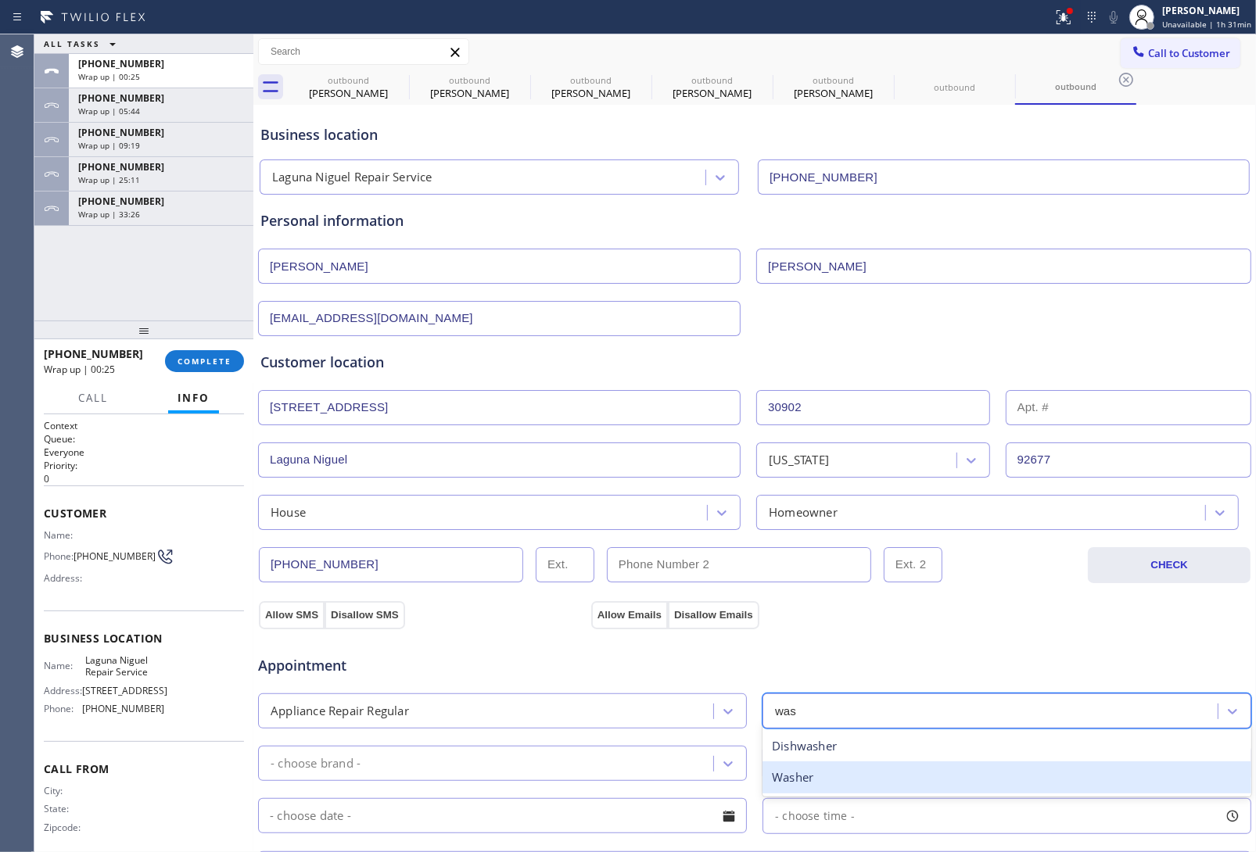
click at [808, 779] on div "Washer" at bounding box center [1007, 778] width 489 height 32
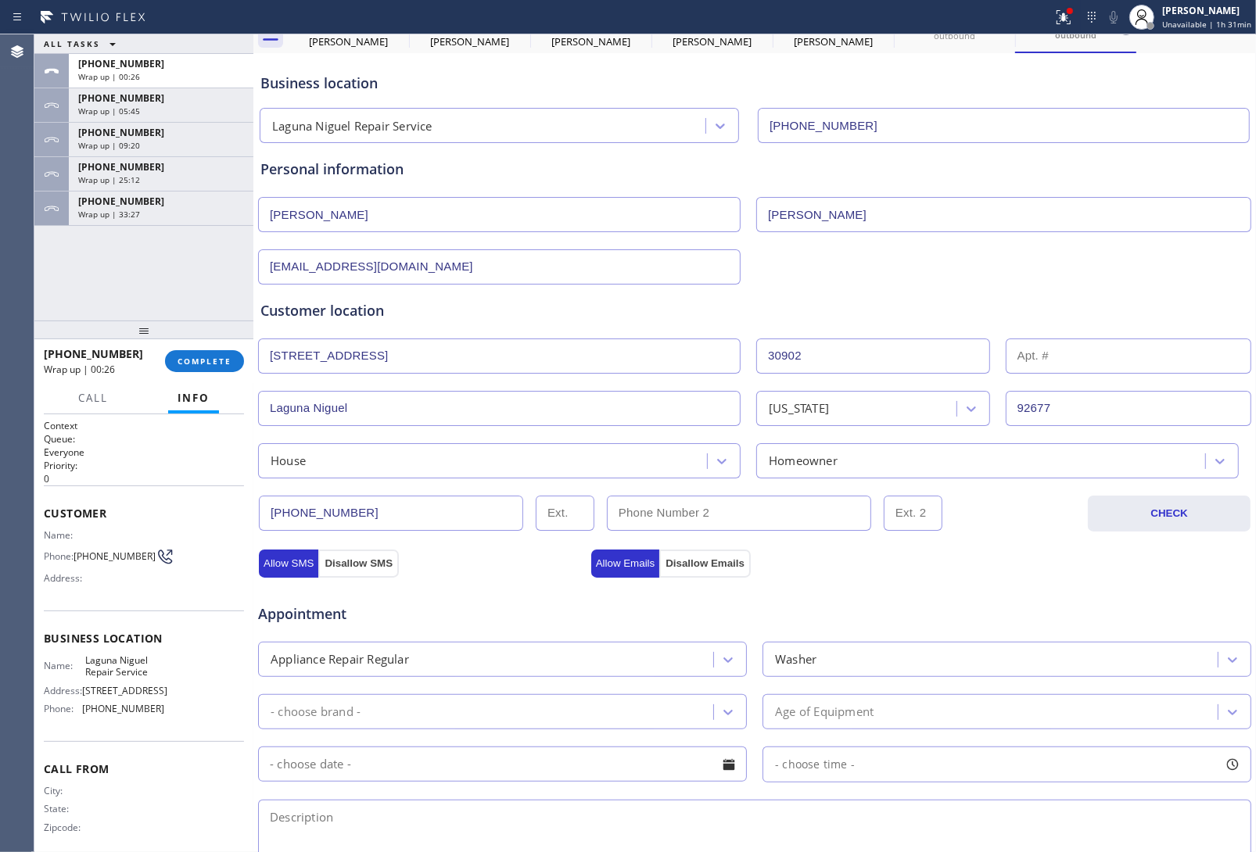
scroll to position [98, 0]
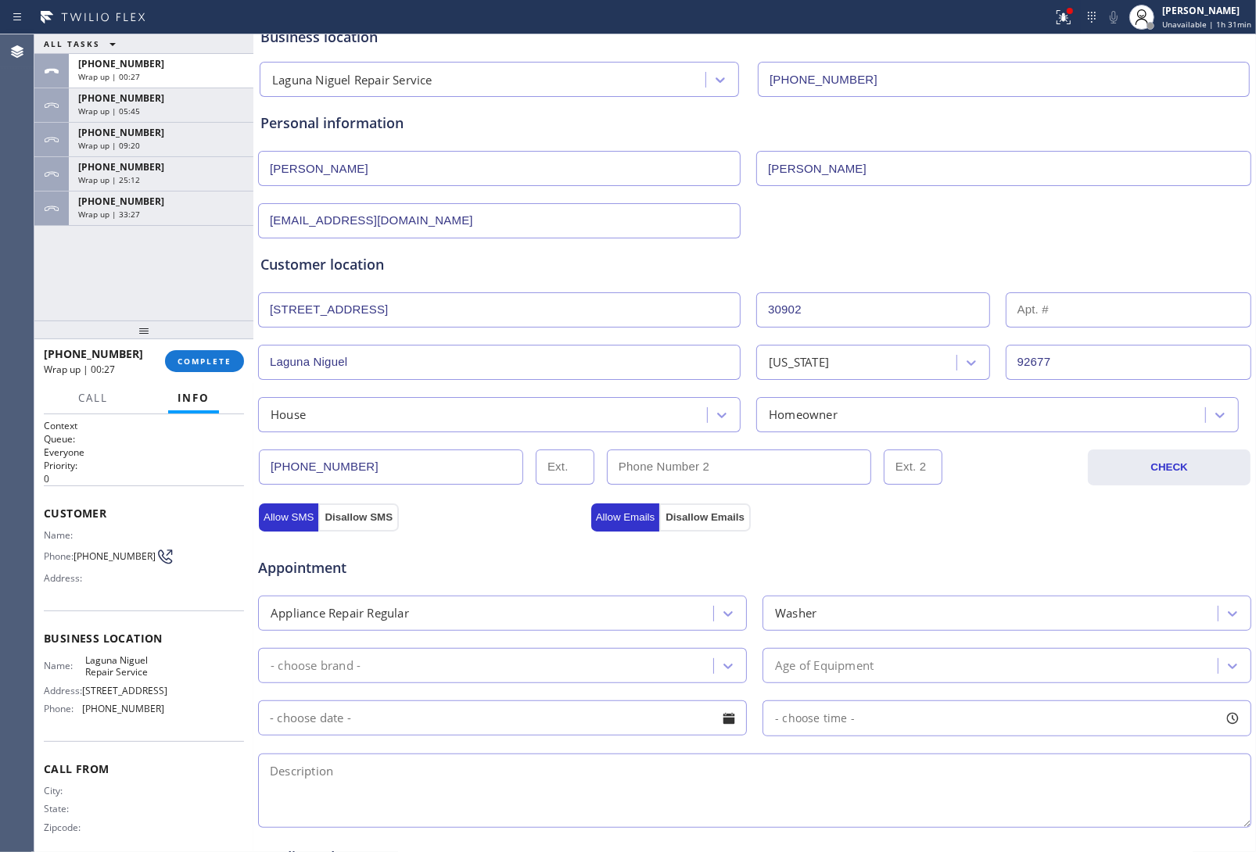
click at [356, 667] on div "- choose brand -" at bounding box center [316, 666] width 90 height 18
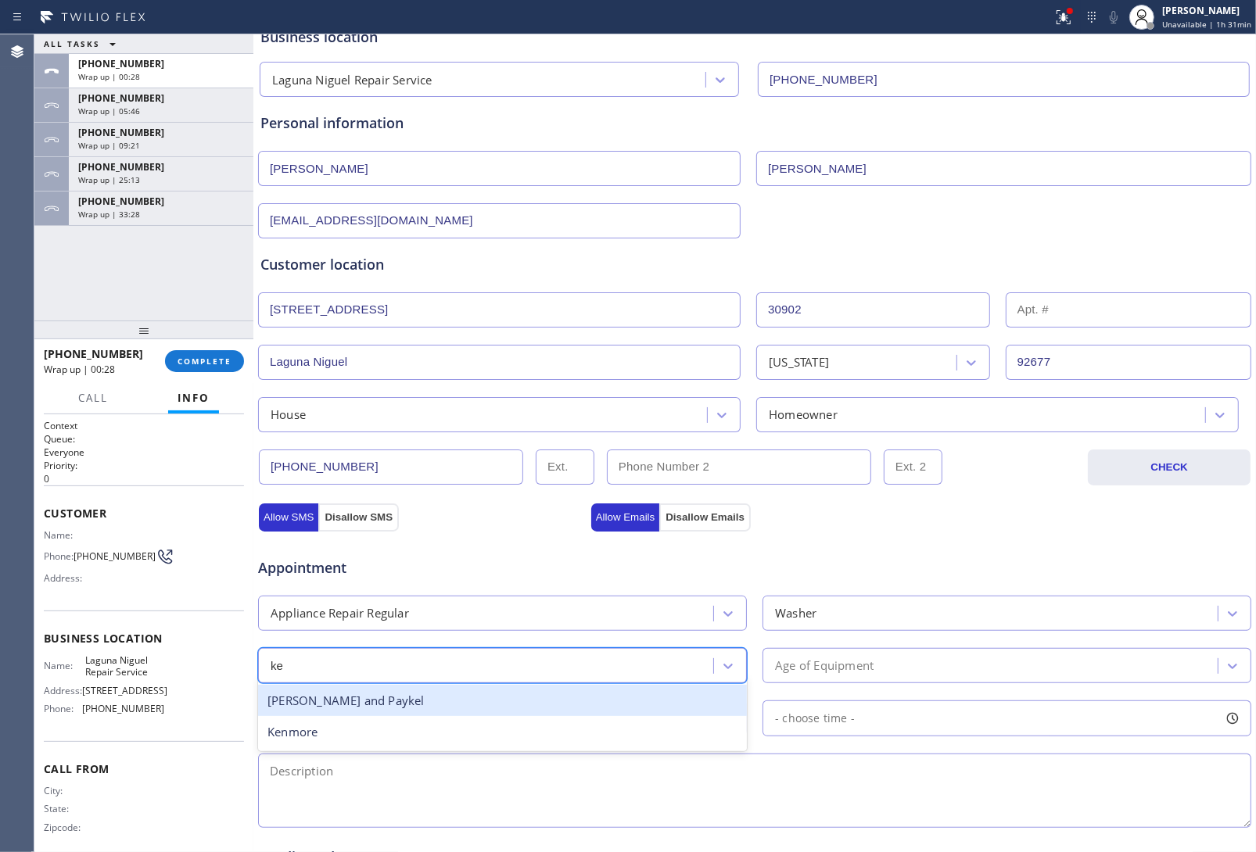
type input "ken"
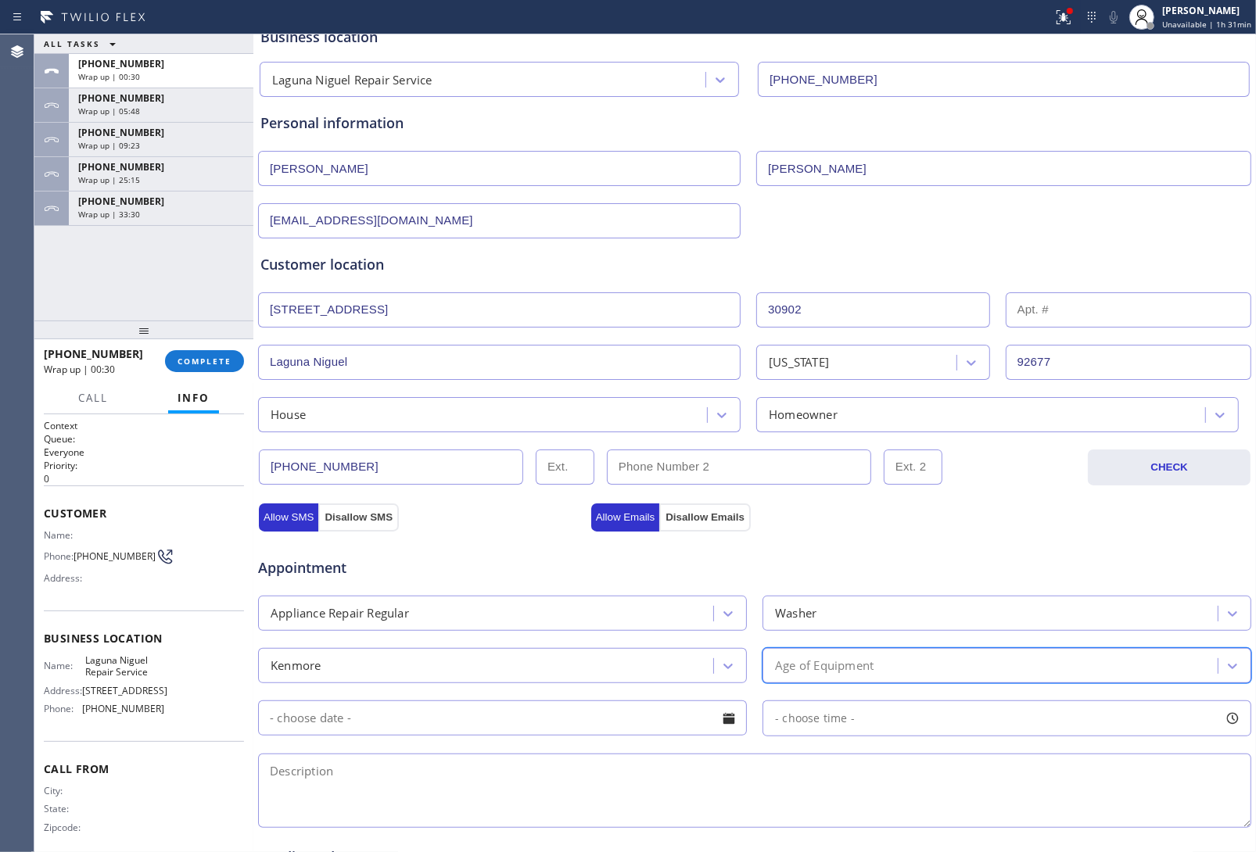
click at [822, 675] on div "Age of Equipment" at bounding box center [824, 666] width 99 height 18
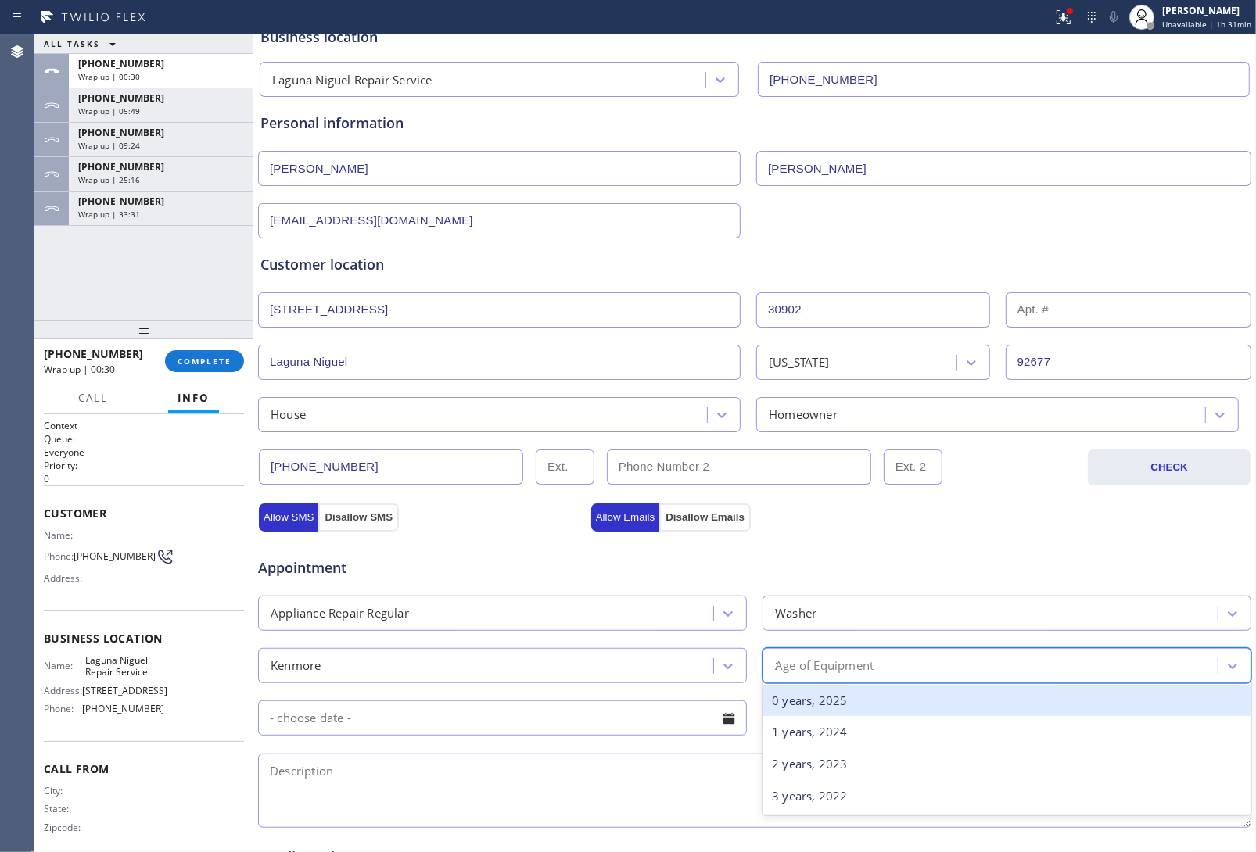
type input "20"
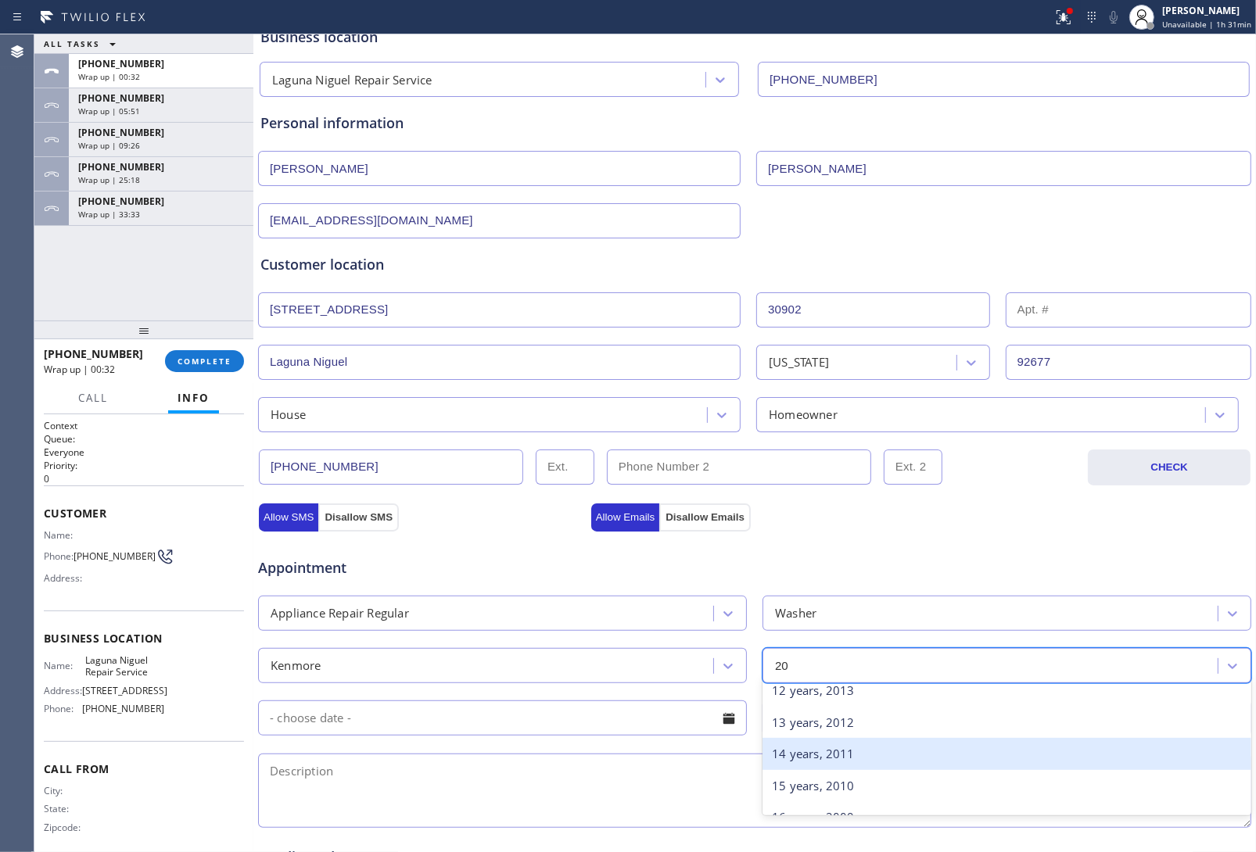
scroll to position [587, 0]
click at [888, 760] on div "20 years, 2005" at bounding box center [1007, 750] width 489 height 32
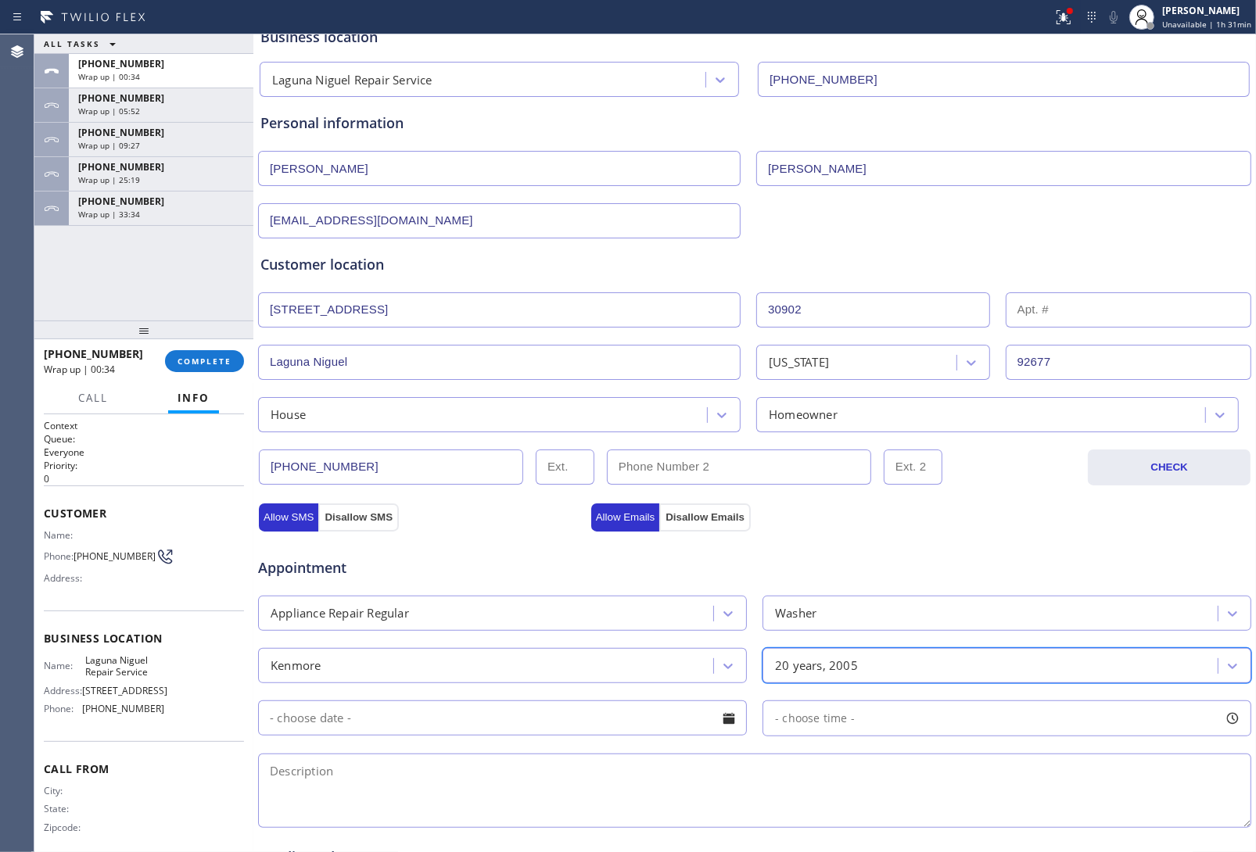
click at [551, 727] on input "text" at bounding box center [502, 718] width 489 height 35
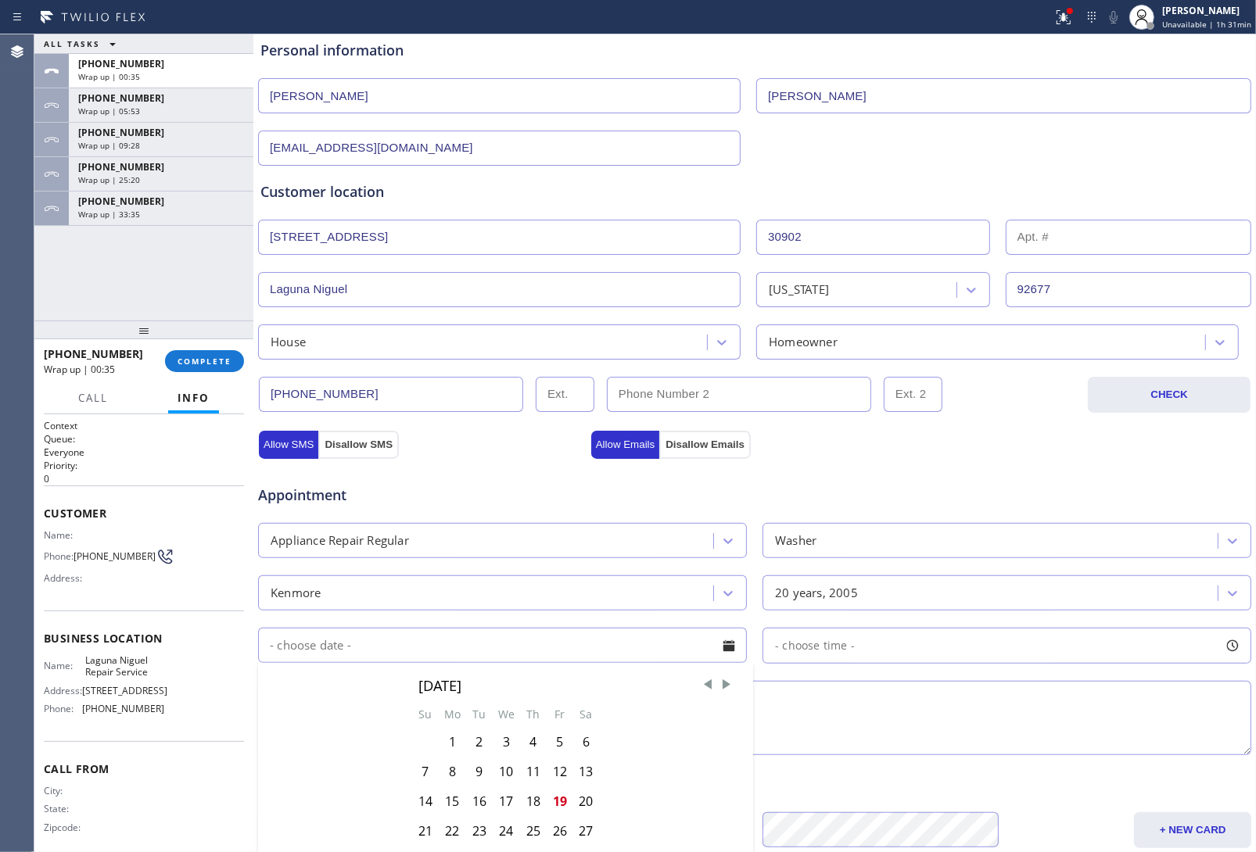
scroll to position [362, 0]
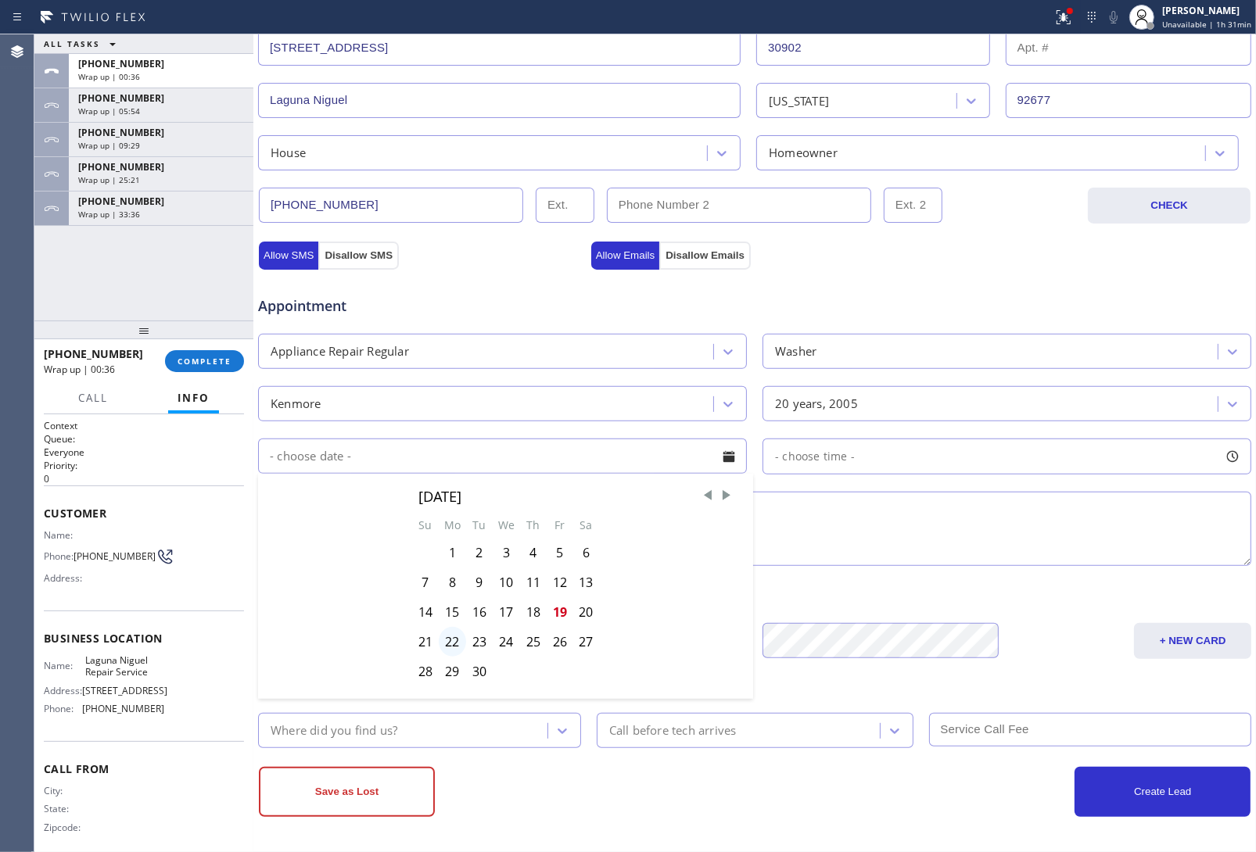
click at [452, 641] on div "22" at bounding box center [452, 642] width 27 height 30
type input "09/22/2025"
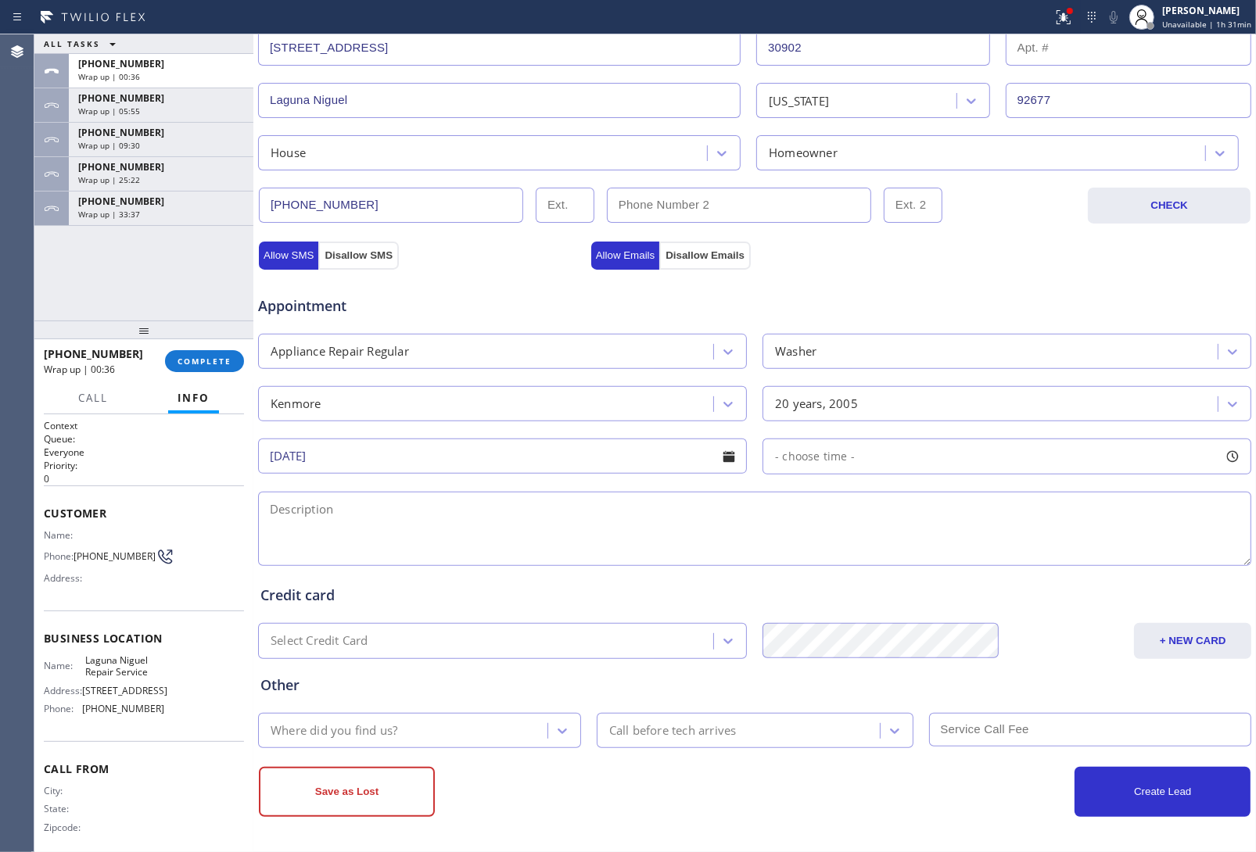
click at [878, 451] on div "- choose time -" at bounding box center [1007, 457] width 489 height 36
drag, startPoint x: 775, startPoint y: 544, endPoint x: 914, endPoint y: 559, distance: 139.2
click at [914, 559] on div at bounding box center [921, 552] width 19 height 33
drag, startPoint x: 774, startPoint y: 554, endPoint x: 802, endPoint y: 563, distance: 28.9
click at [805, 563] on div at bounding box center [814, 552] width 19 height 33
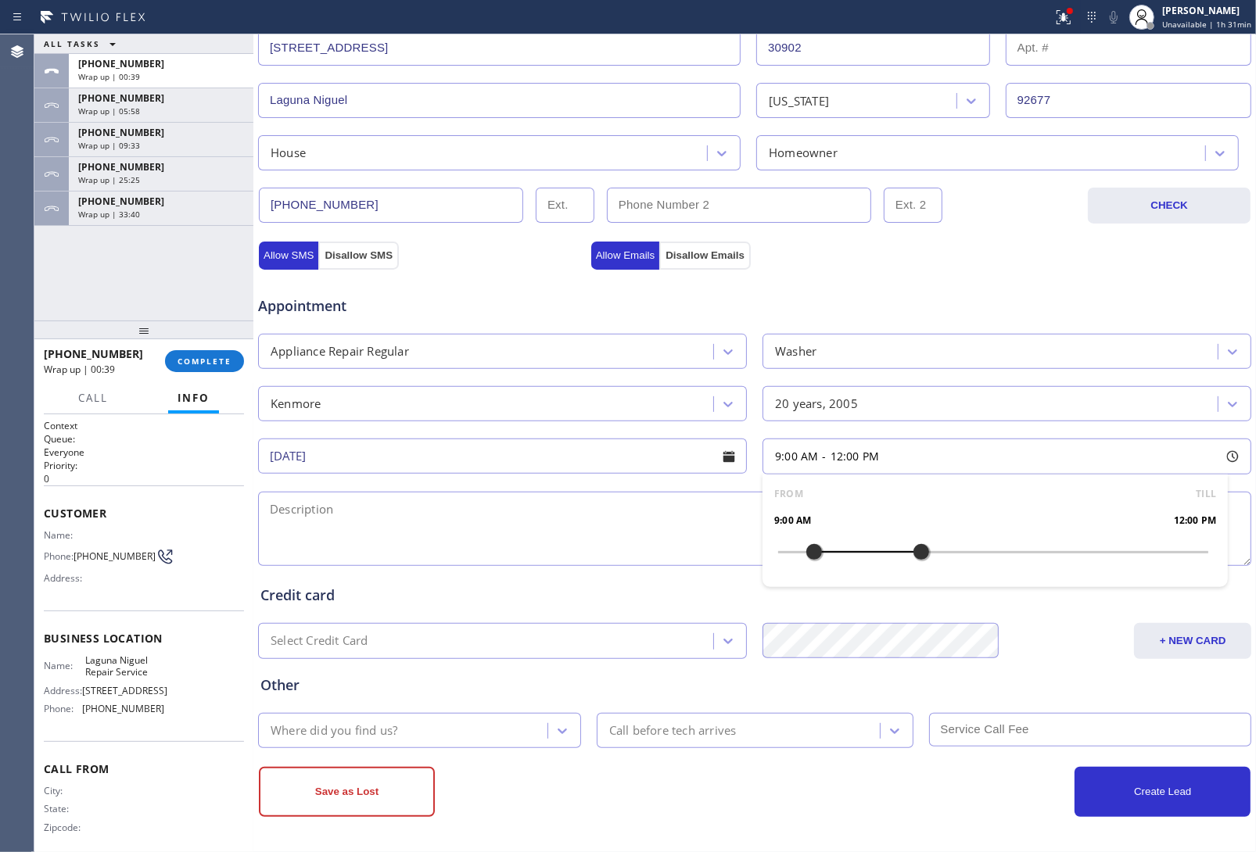
click at [434, 532] on textarea at bounding box center [754, 529] width 993 height 74
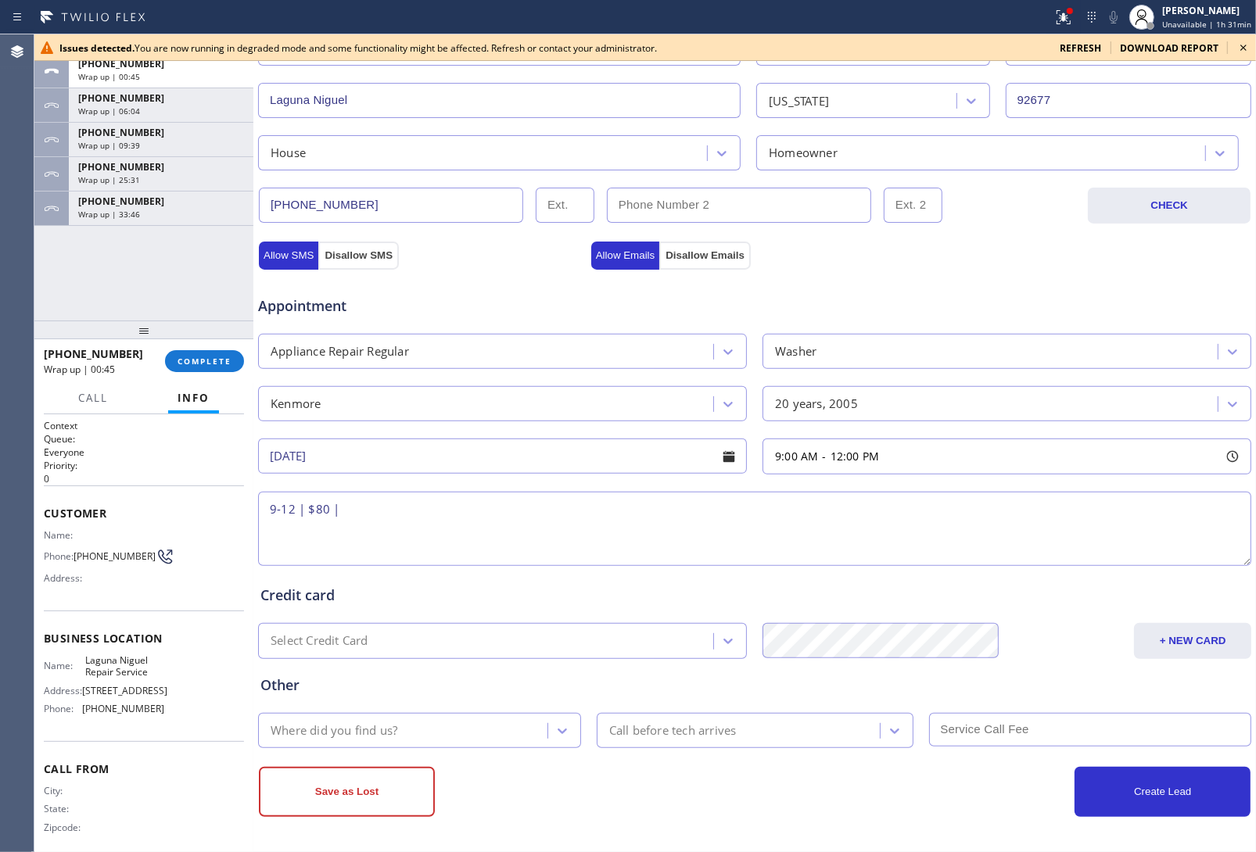
click at [451, 519] on textarea "9-12 | $80 |" at bounding box center [754, 529] width 993 height 74
paste textarea "Kenmore | Washer SBS | 20 Yrs | HF Error code and Which water intake problem | …"
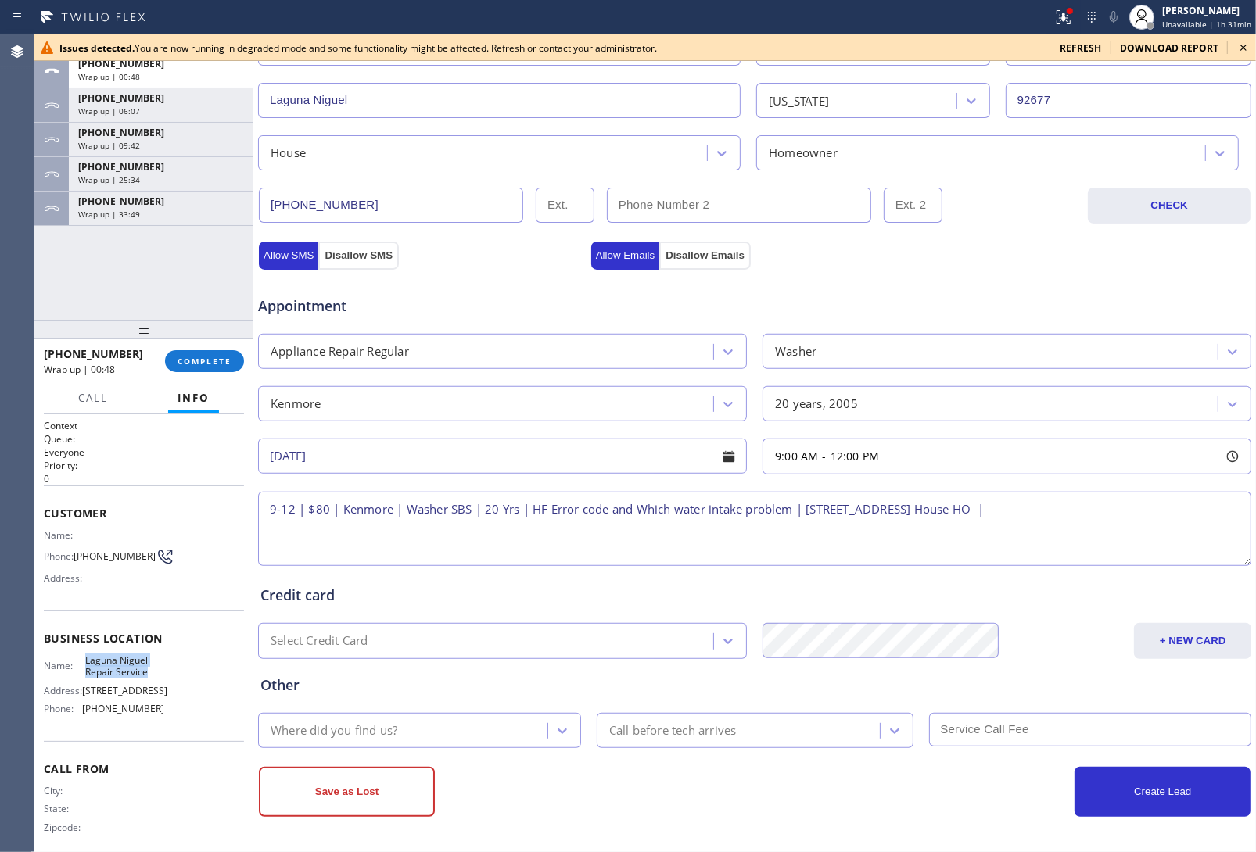
drag, startPoint x: 153, startPoint y: 673, endPoint x: 81, endPoint y: 662, distance: 72.8
click at [81, 662] on div "Name: Laguna Niguel Repair Service" at bounding box center [104, 667] width 120 height 24
copy div "Laguna Niguel Repair Service"
click at [1178, 507] on textarea "9-12 | $80 | Kenmore | Washer SBS | 20 Yrs | HF Error code and Which water inta…" at bounding box center [754, 529] width 993 height 74
paste textarea "Laguna Niguel Repair Service"
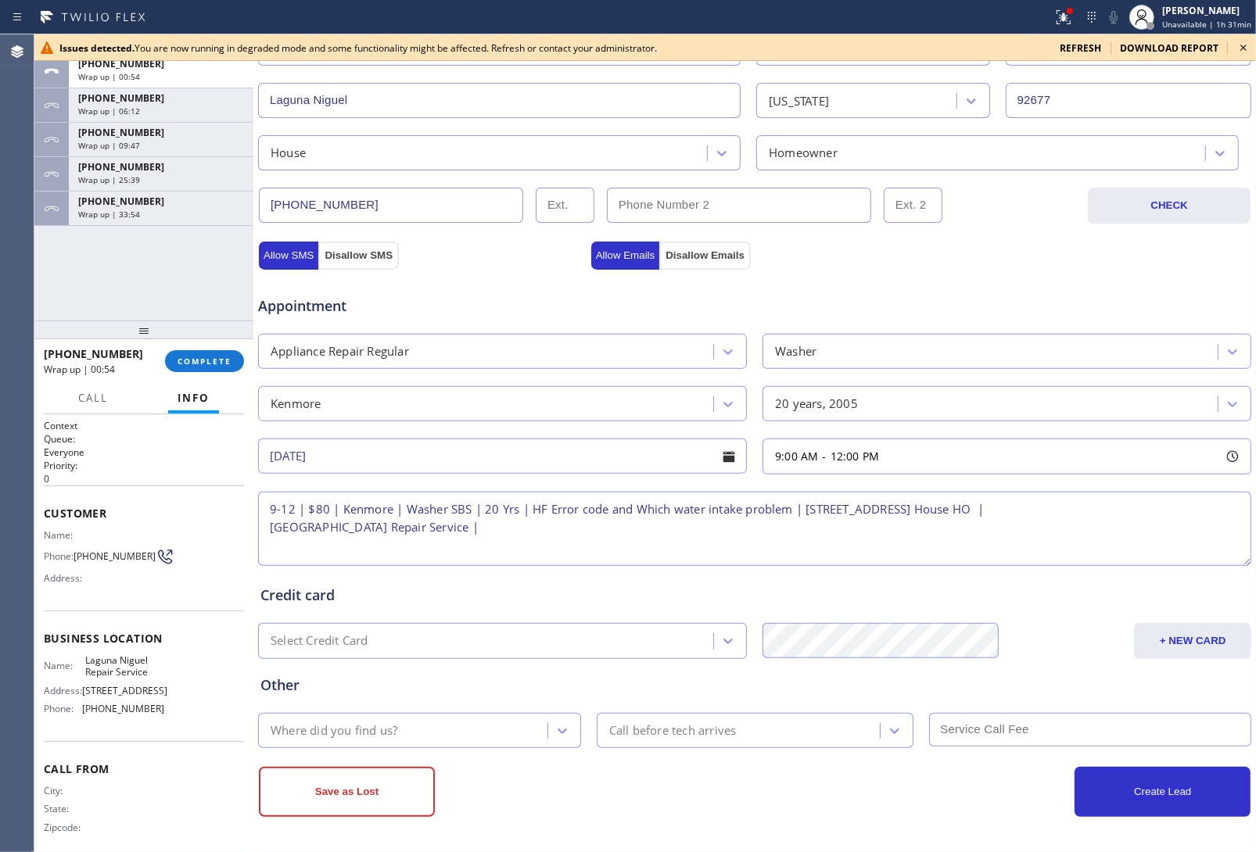
click at [515, 533] on textarea "9-12 | $80 | Kenmore | Washer SBS | 20 Yrs | HF Error code and Which water inta…" at bounding box center [754, 529] width 993 height 74
paste textarea "Please call 30 minutes prior to arrival."
click at [706, 528] on textarea "9-12 | $80 | Kenmore | Washer SBS | 20 Yrs | HF Error code and Which water inta…" at bounding box center [754, 529] width 993 height 74
paste textarea "(503) 810-3811"
type textarea "9-12 | $80 | Kenmore | Washer SBS | 20 Yrs | HF Error code and Which water inta…"
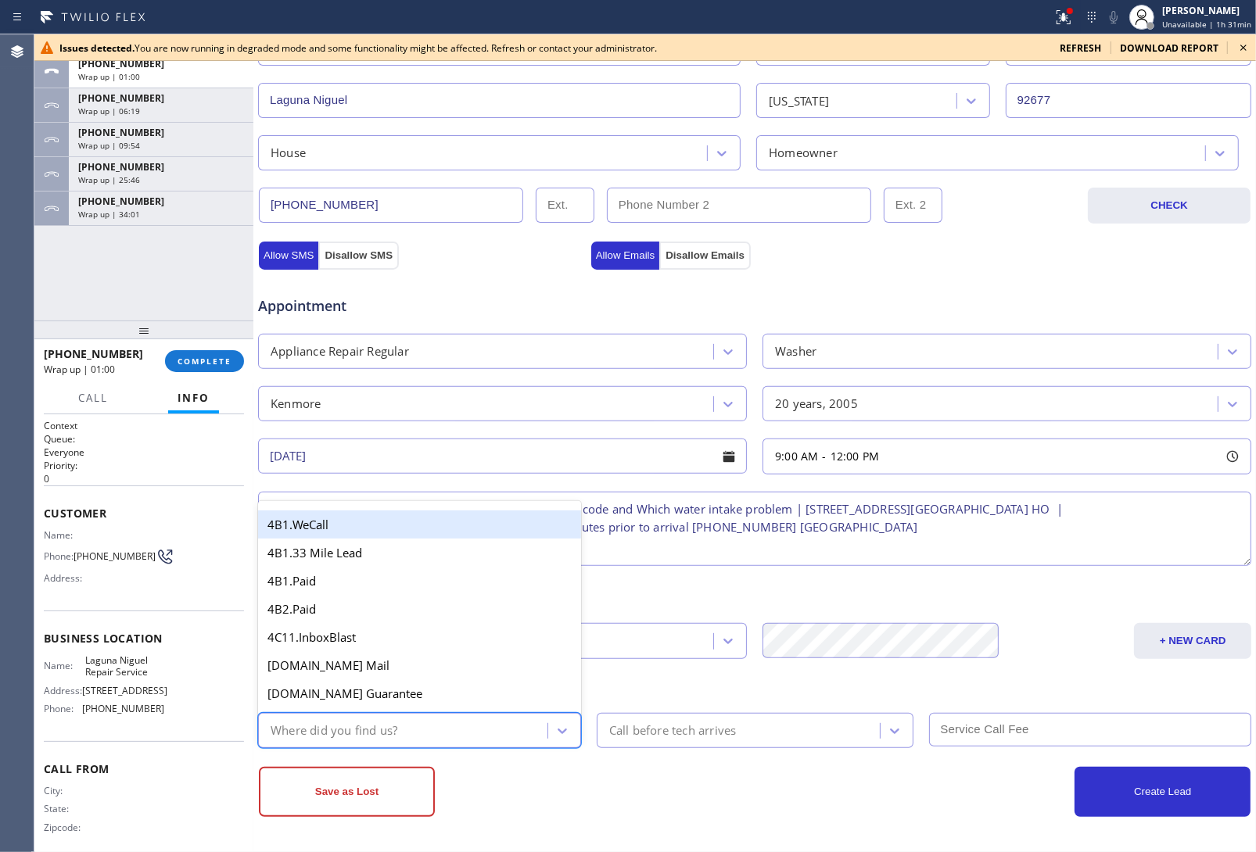
click at [490, 735] on div "Where did you find us?" at bounding box center [405, 730] width 285 height 27
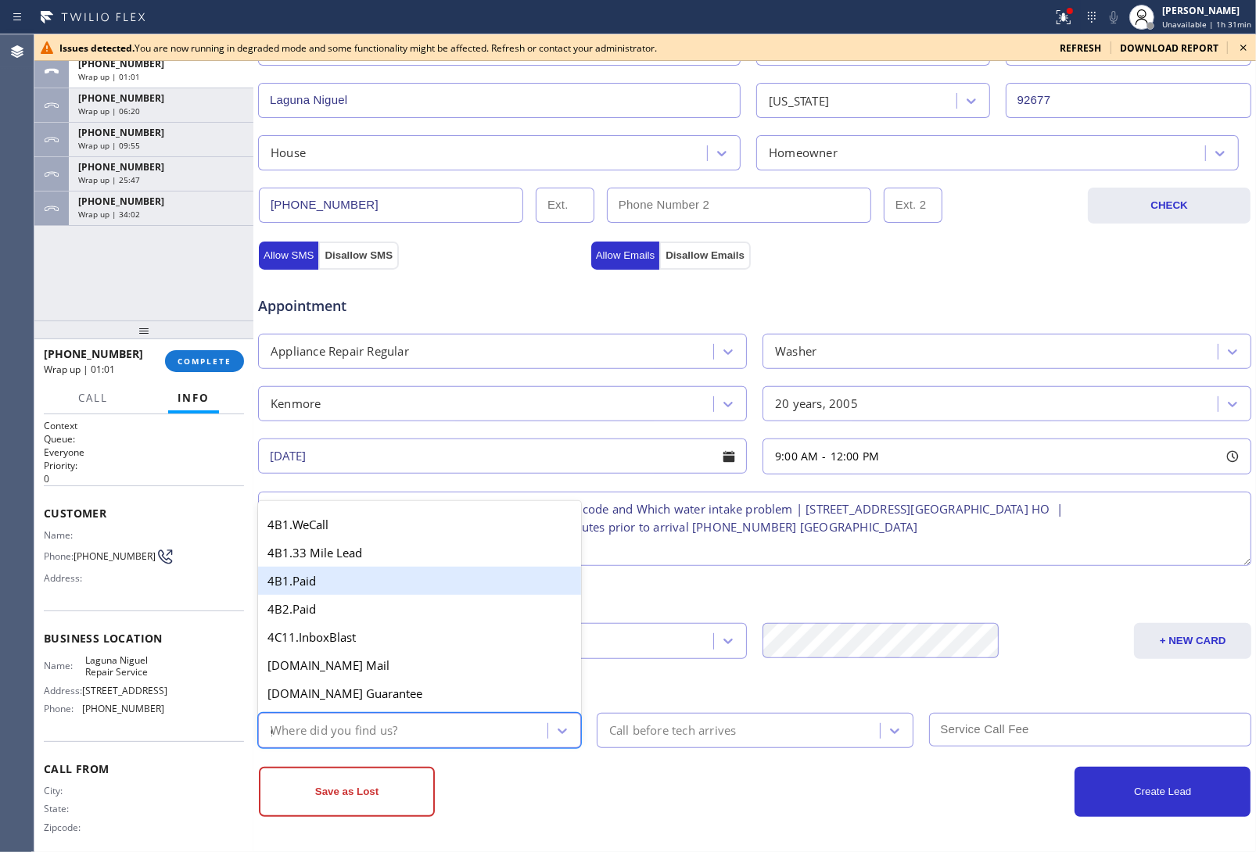
type input "go"
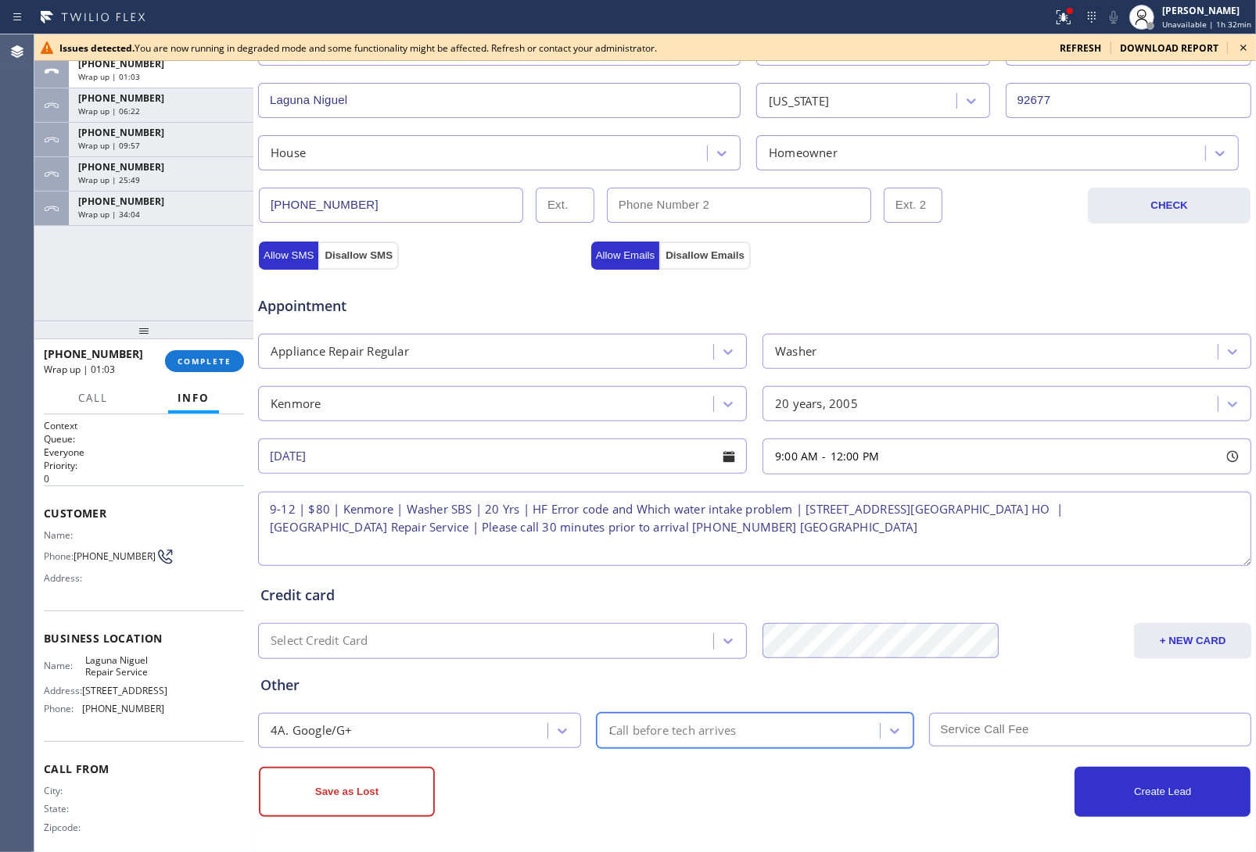
type input "30"
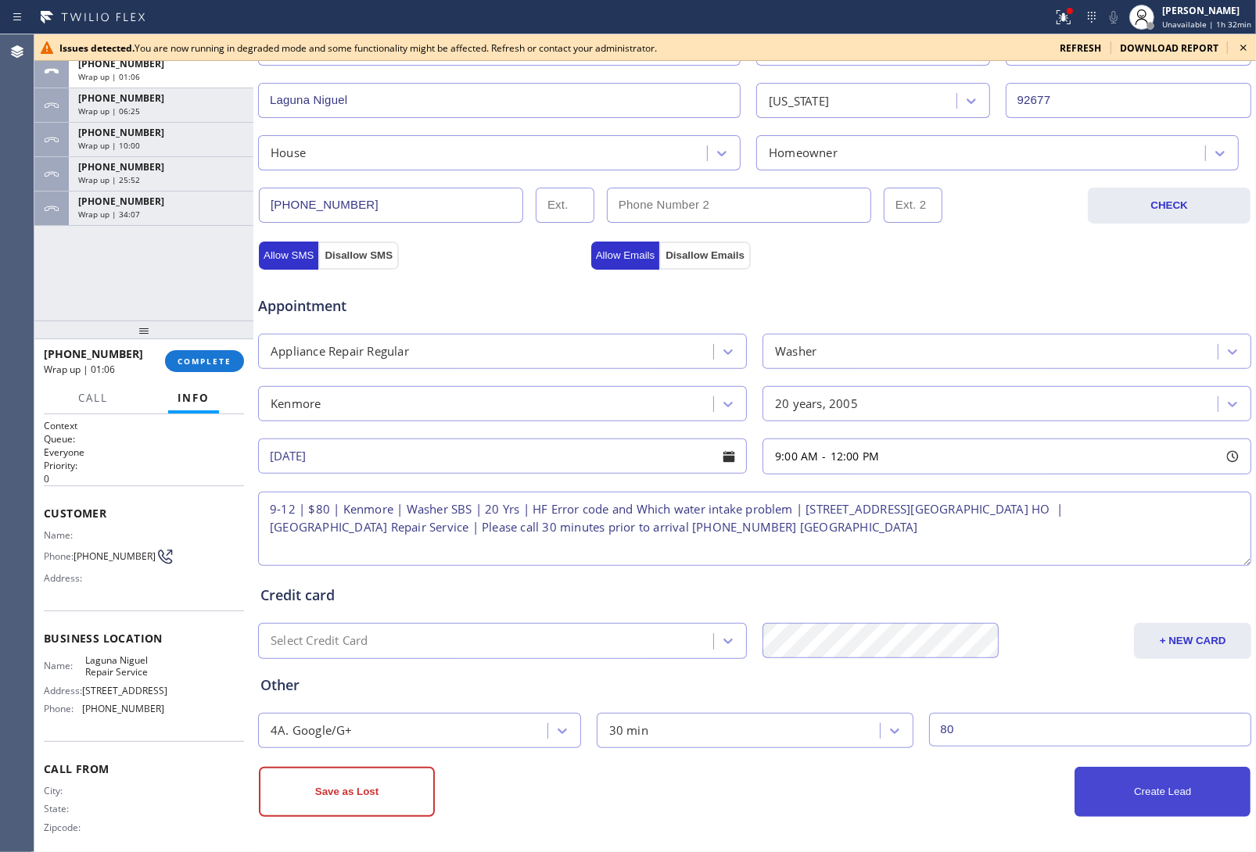
type input "80"
click at [1075, 787] on button "Create Lead" at bounding box center [1163, 792] width 176 height 50
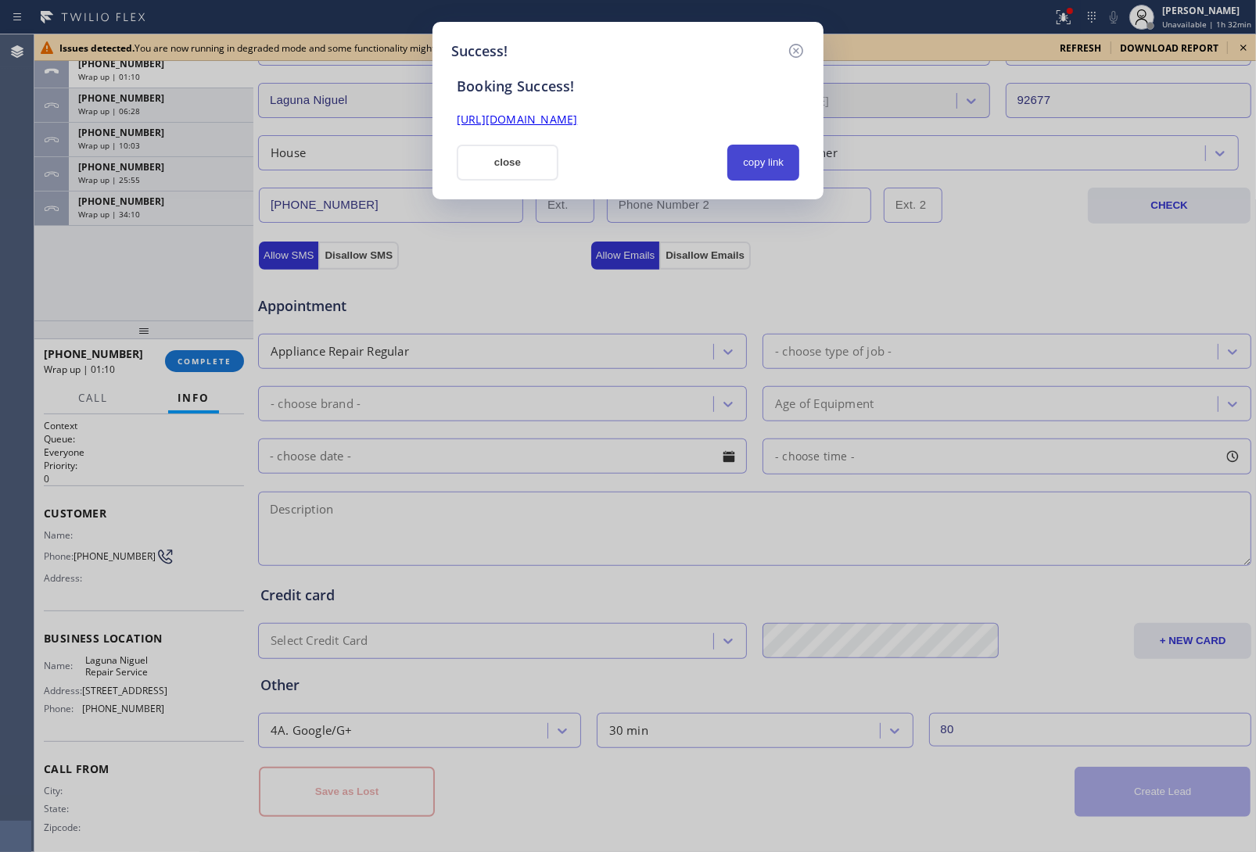
click at [761, 153] on button "copy link" at bounding box center [763, 163] width 72 height 36
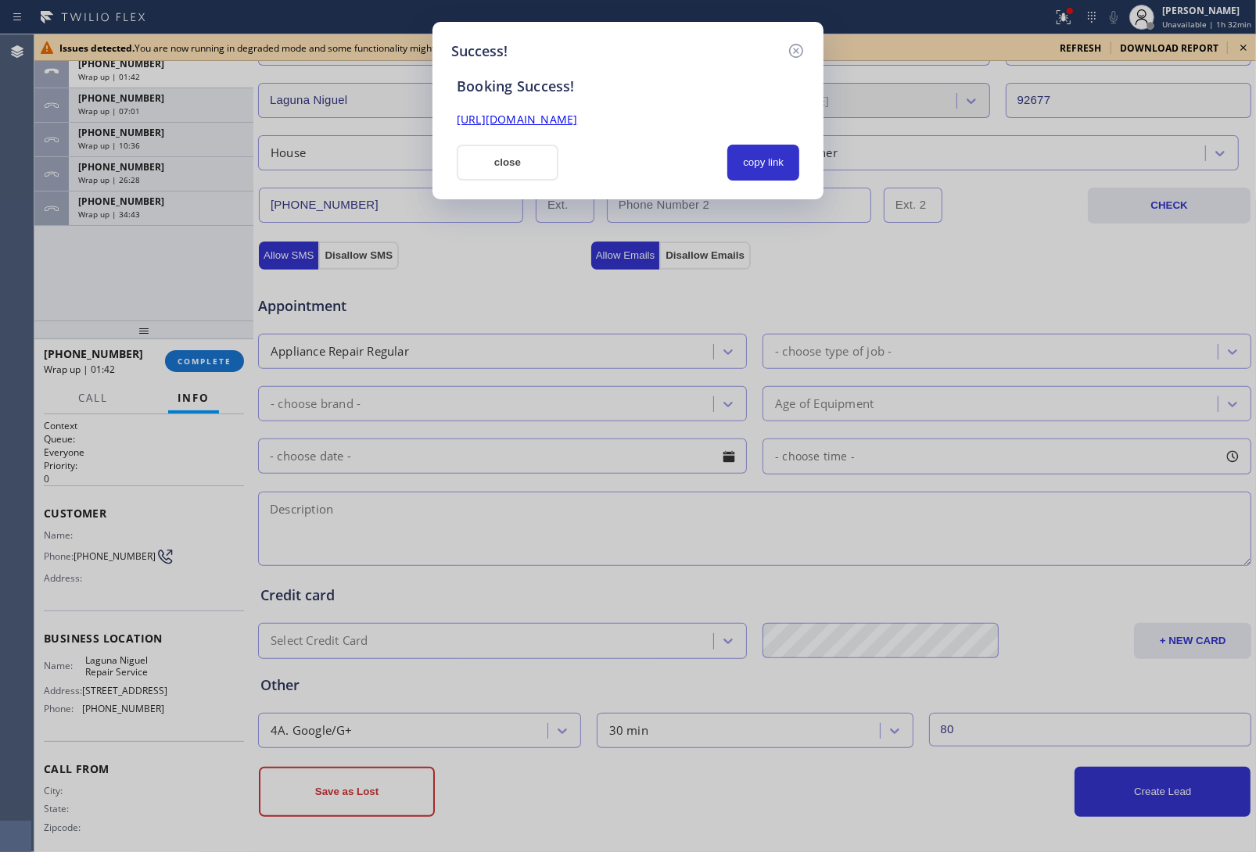
click at [1022, 236] on div "Success! Booking Success! https://erp.apollosoft.co/customer/763365#portlet_lea…" at bounding box center [628, 426] width 1256 height 852
click at [526, 160] on button "close" at bounding box center [508, 163] width 102 height 36
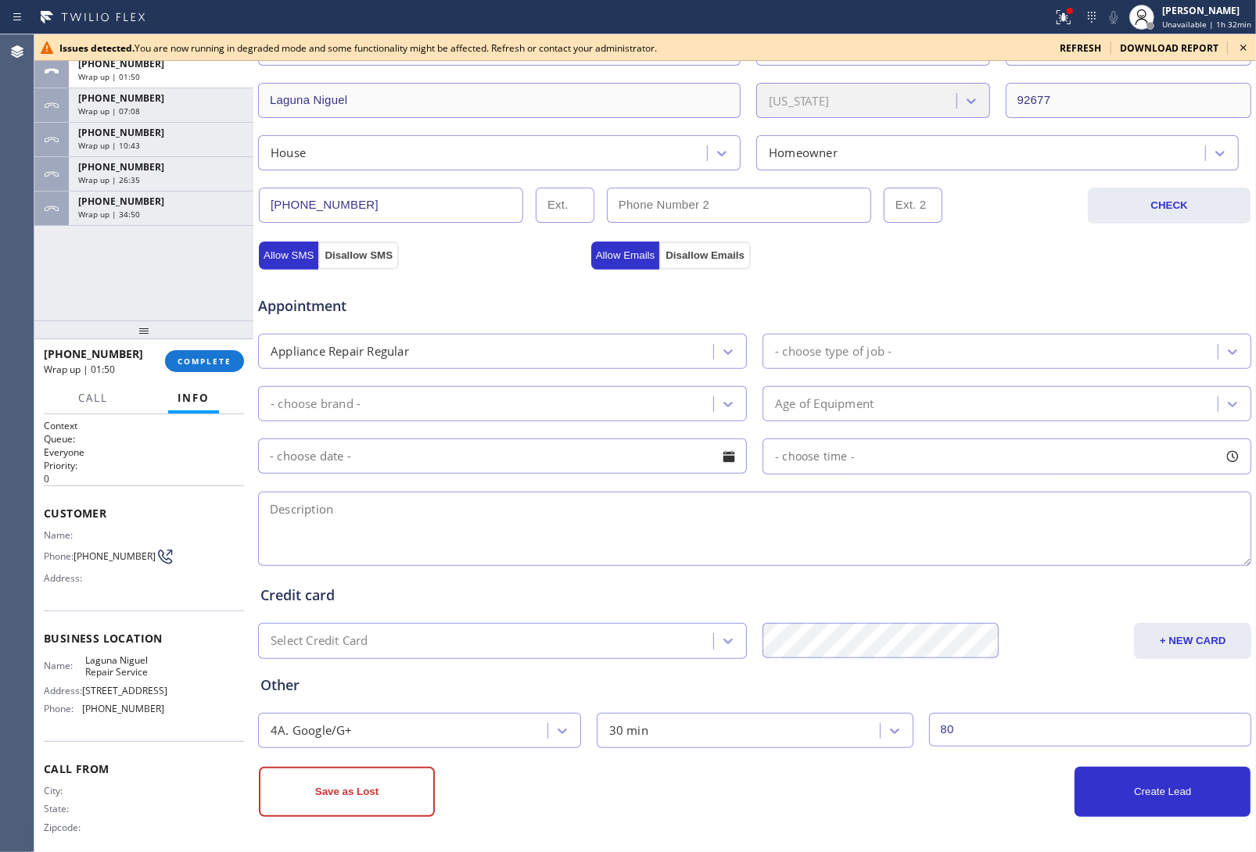
drag, startPoint x: 1083, startPoint y: 285, endPoint x: 1105, endPoint y: 266, distance: 29.4
click at [1083, 284] on div "Appointment" at bounding box center [755, 297] width 996 height 40
click at [1233, 53] on div "Issues detected. You are now running in degraded mode and some functionality mi…" at bounding box center [645, 47] width 1222 height 27
click at [1241, 48] on icon at bounding box center [1243, 47] width 19 height 19
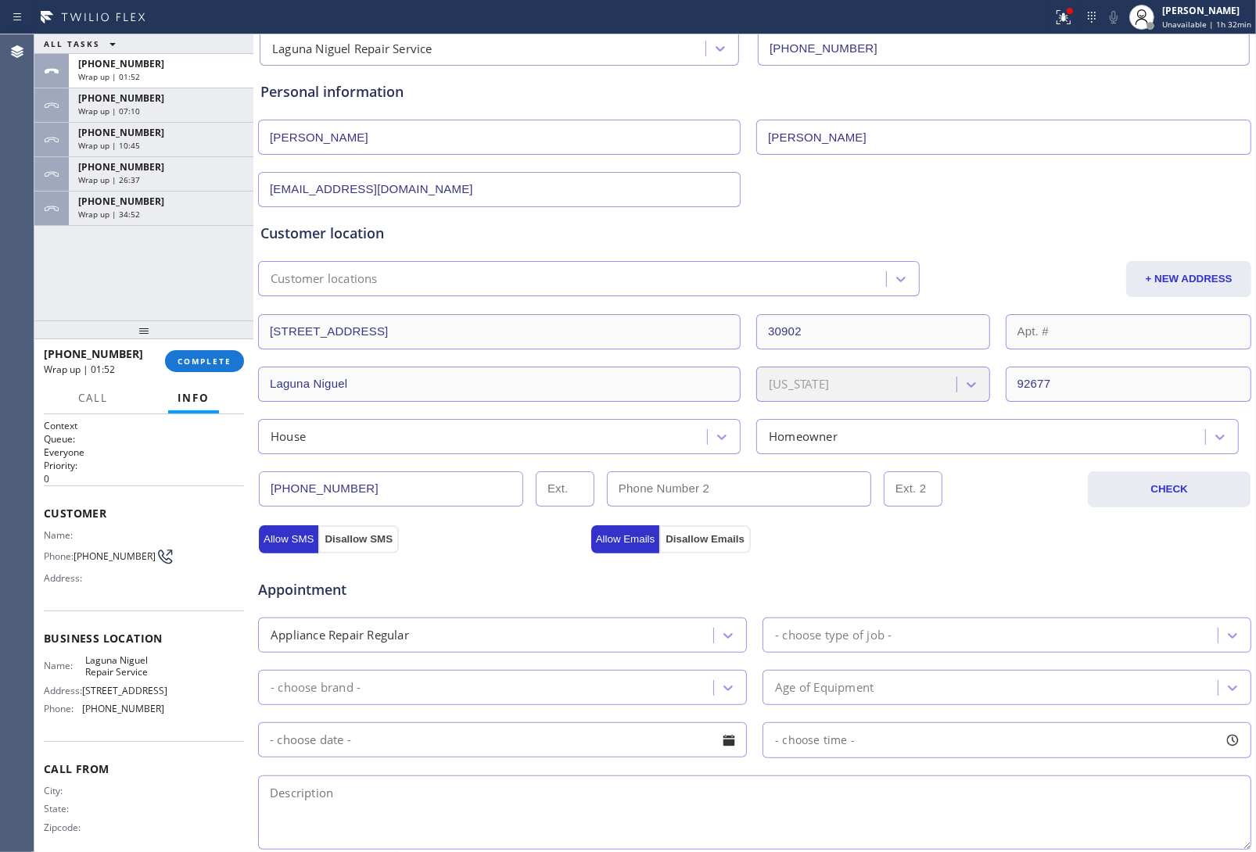
scroll to position [0, 0]
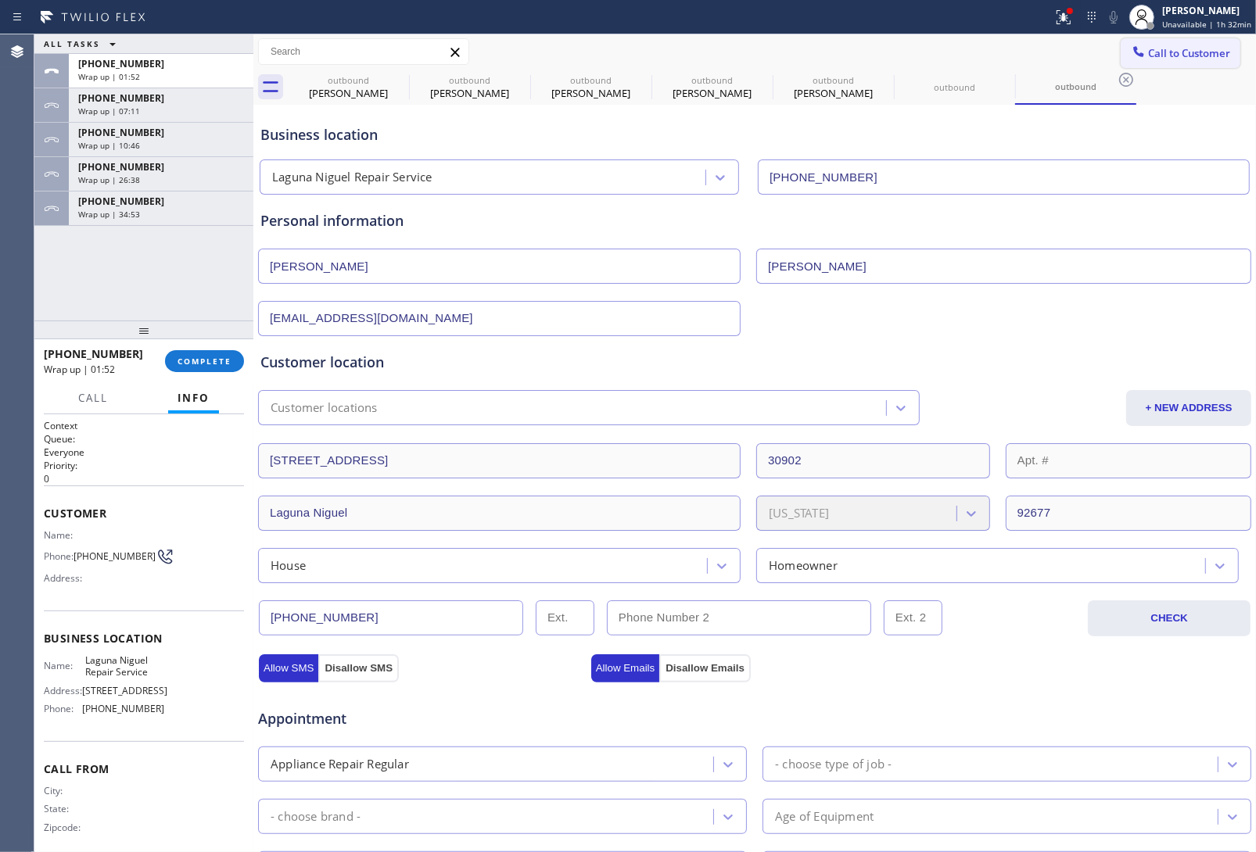
click at [1147, 44] on button "Call to Customer" at bounding box center [1181, 53] width 120 height 30
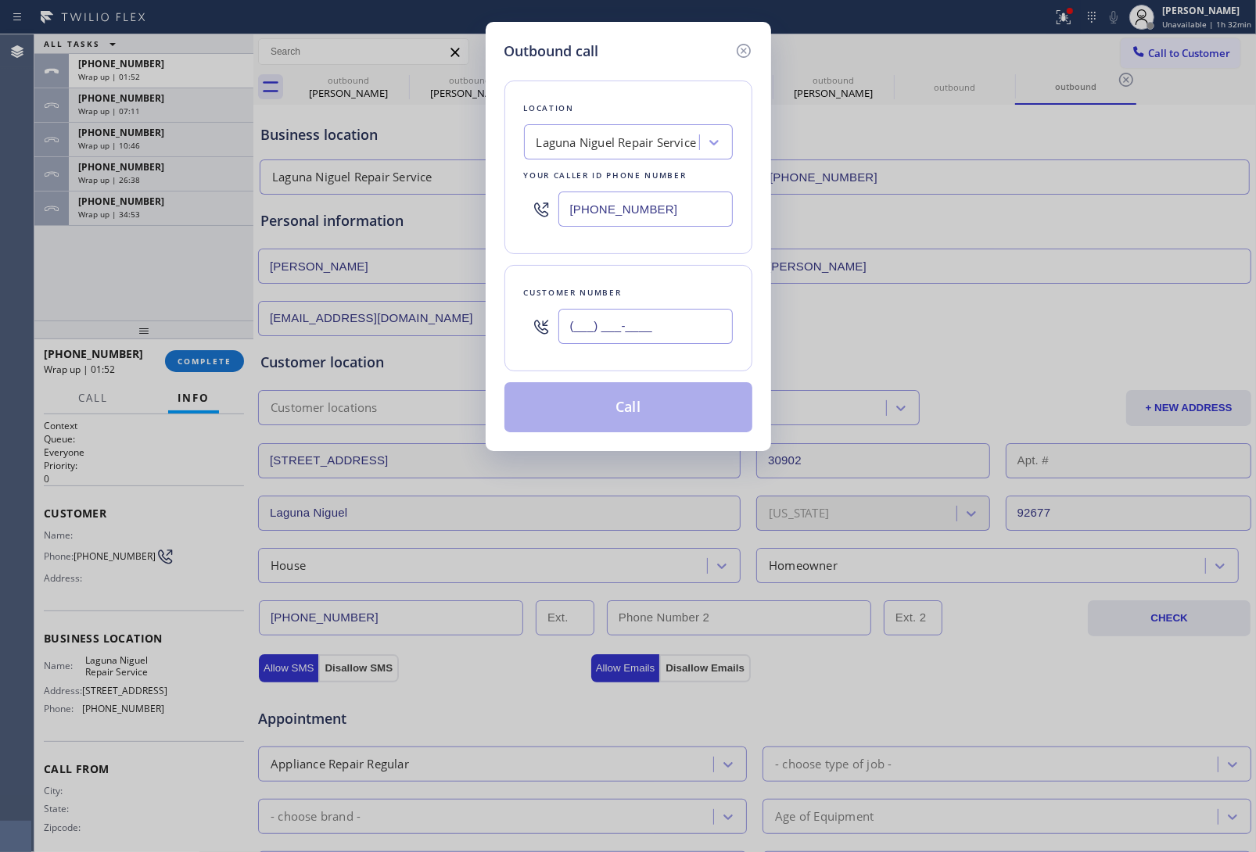
click at [667, 319] on input "(___) ___-____" at bounding box center [645, 326] width 174 height 35
paste input "818) 497-5839"
type input "(818) 497-5839"
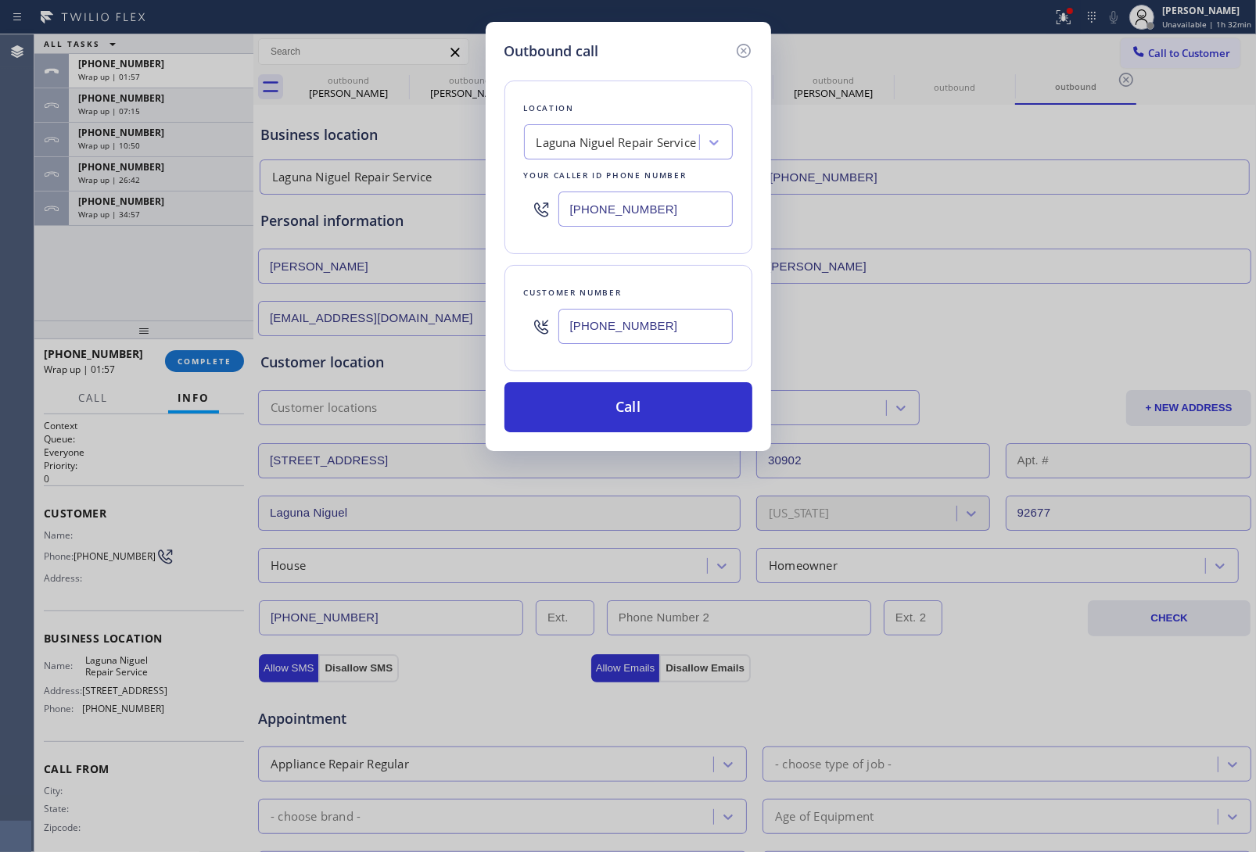
click at [1053, 260] on div "Outbound call Location Laguna Niguel Repair Service Your caller id phone number…" at bounding box center [628, 426] width 1256 height 852
click at [603, 134] on div "Laguna Niguel Repair Service" at bounding box center [614, 142] width 170 height 27
paste input "Pasadena Appliance Repair"
type input "Pasadena Appliance Repair"
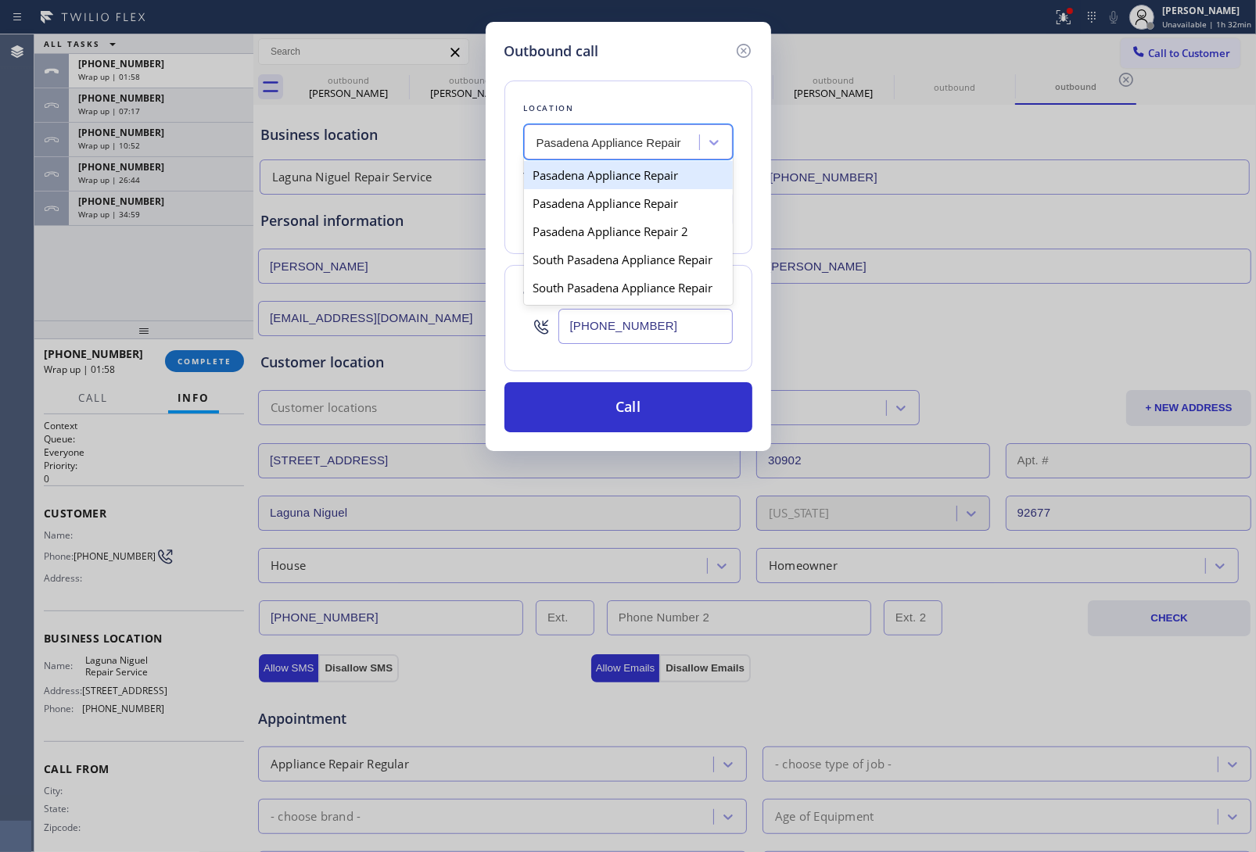
click at [603, 178] on div "Pasadena Appliance Repair" at bounding box center [628, 175] width 209 height 28
type input "(626) 376-4990"
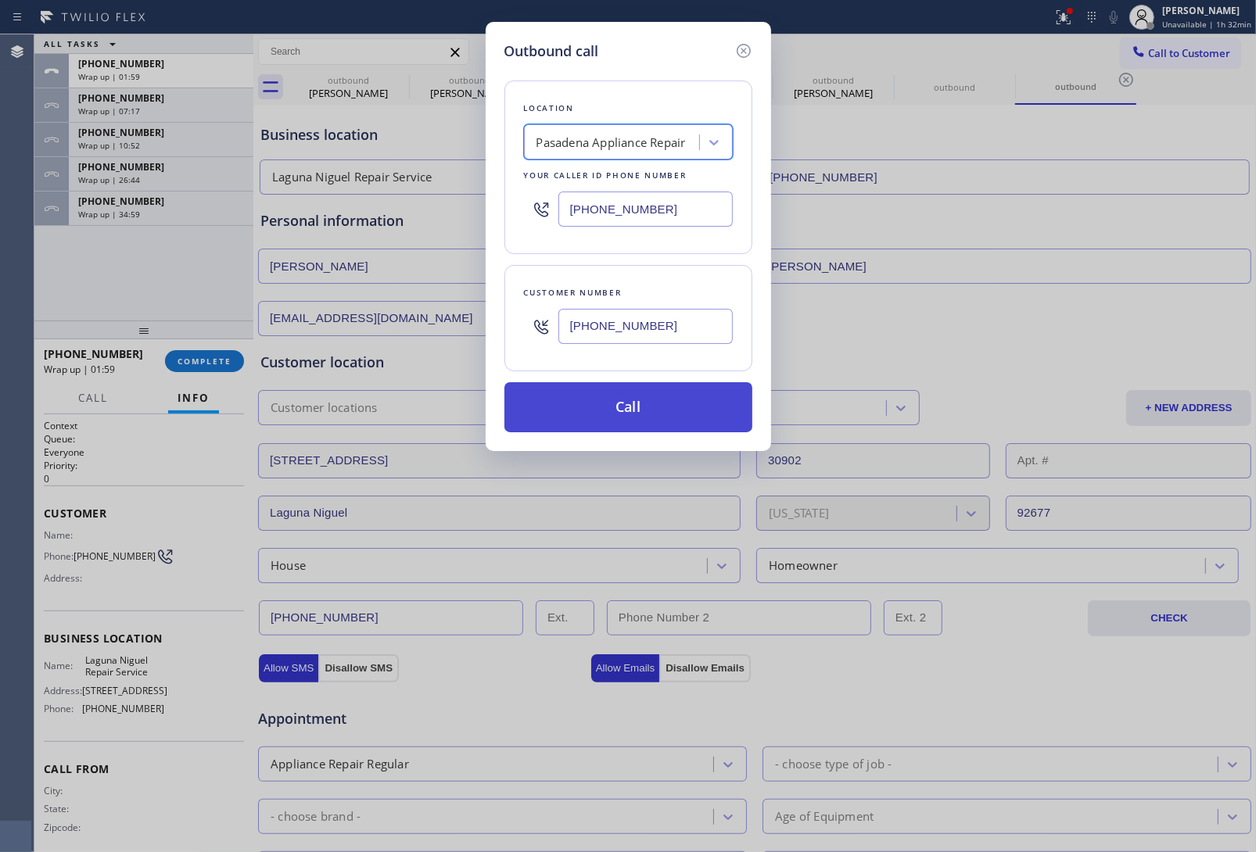
click at [634, 403] on button "Call" at bounding box center [628, 407] width 248 height 50
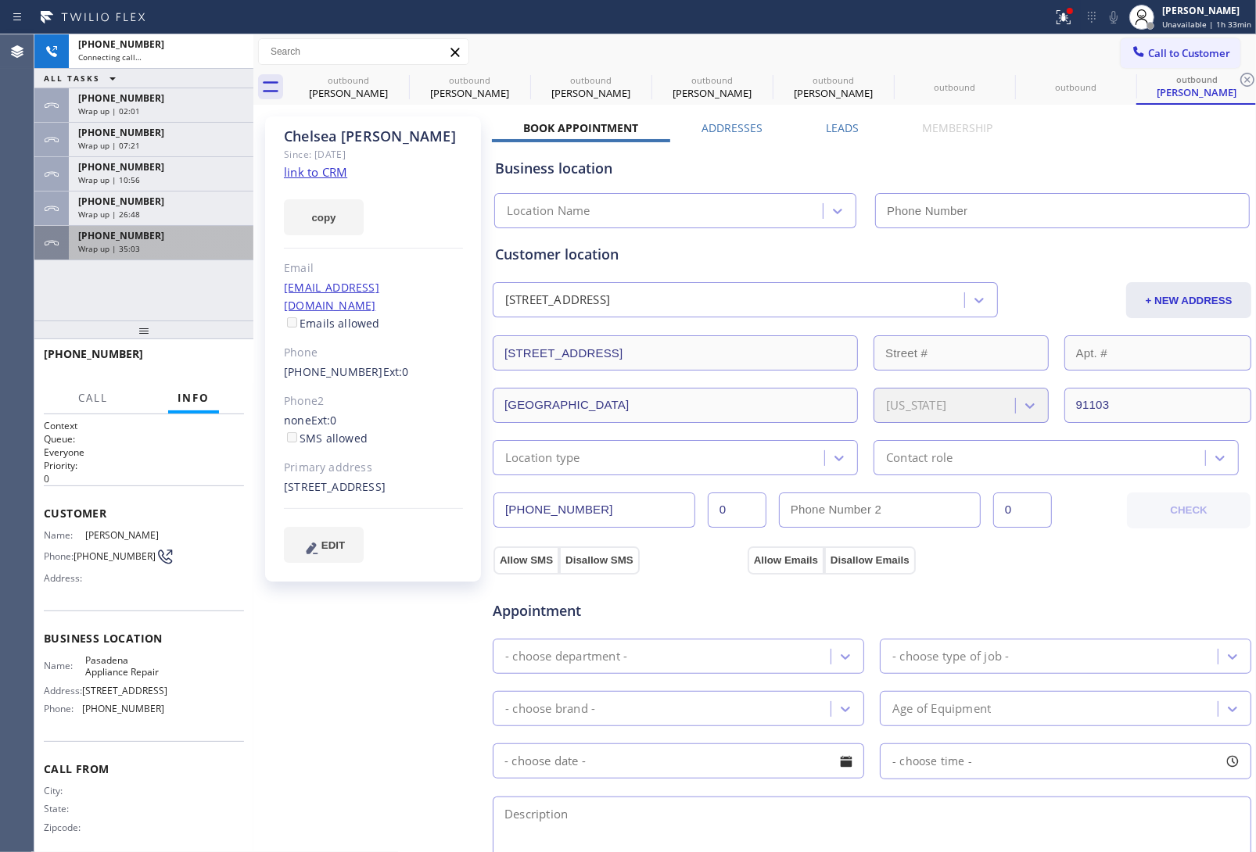
click at [159, 248] on div "Wrap up | 35:03" at bounding box center [161, 248] width 166 height 11
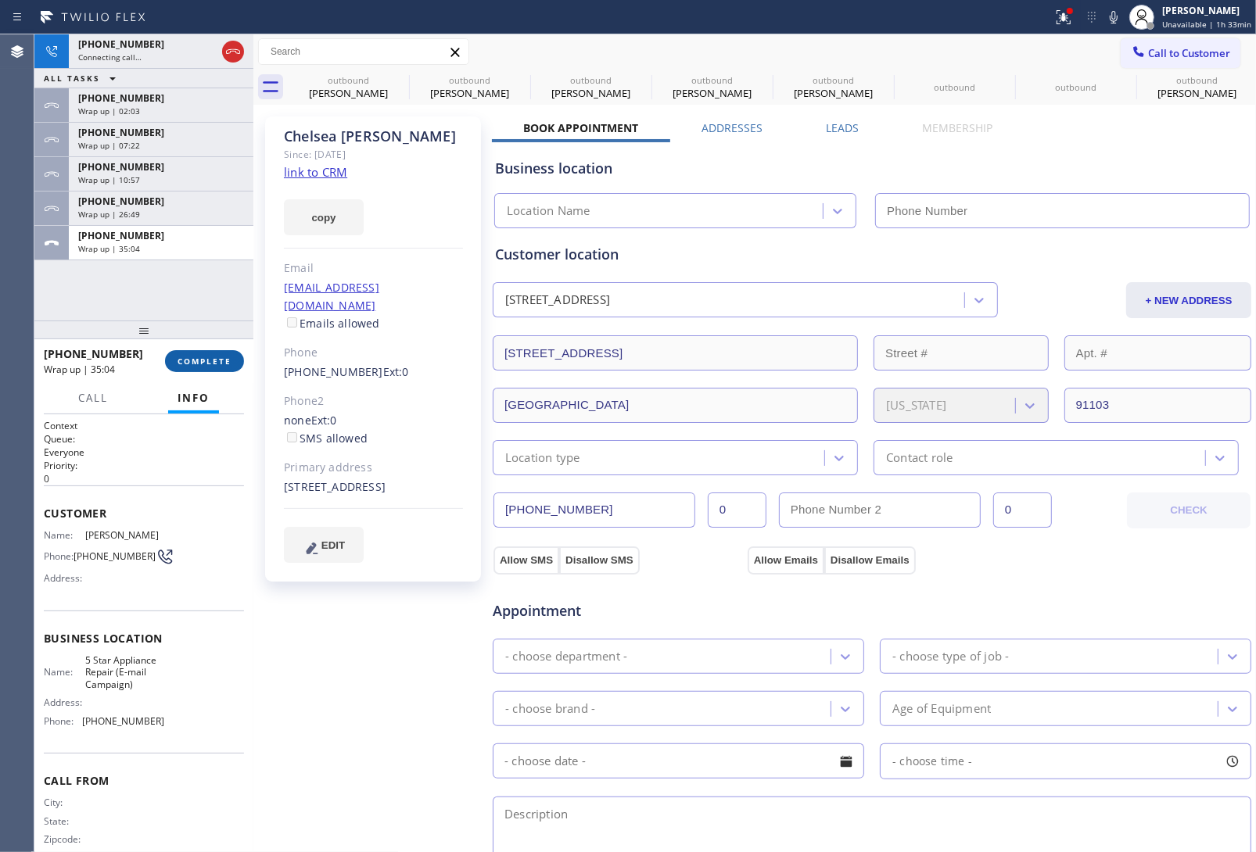
click at [197, 350] on button "COMPLETE" at bounding box center [204, 361] width 79 height 22
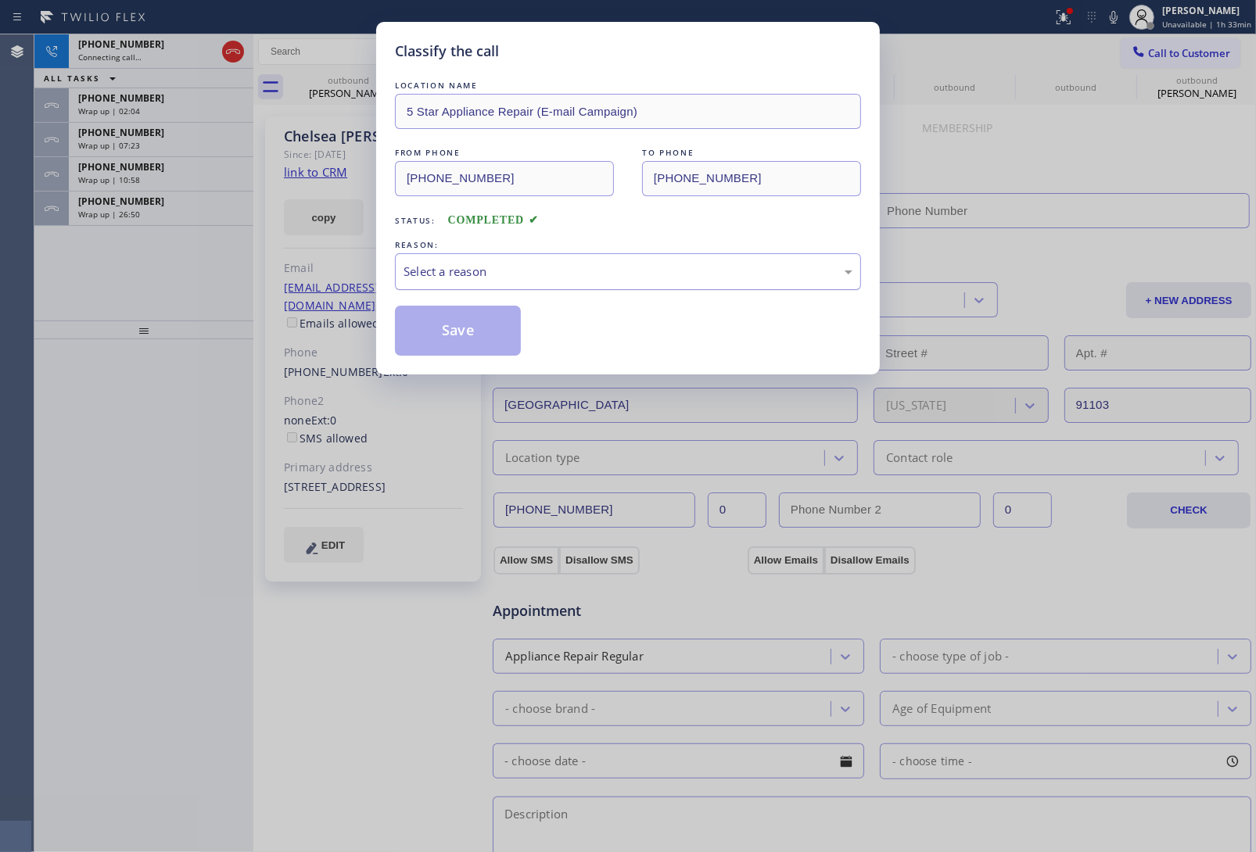
type input "(626) 376-4990"
click at [475, 264] on div "Select a reason" at bounding box center [628, 272] width 449 height 18
click at [454, 328] on button "Save" at bounding box center [458, 331] width 126 height 50
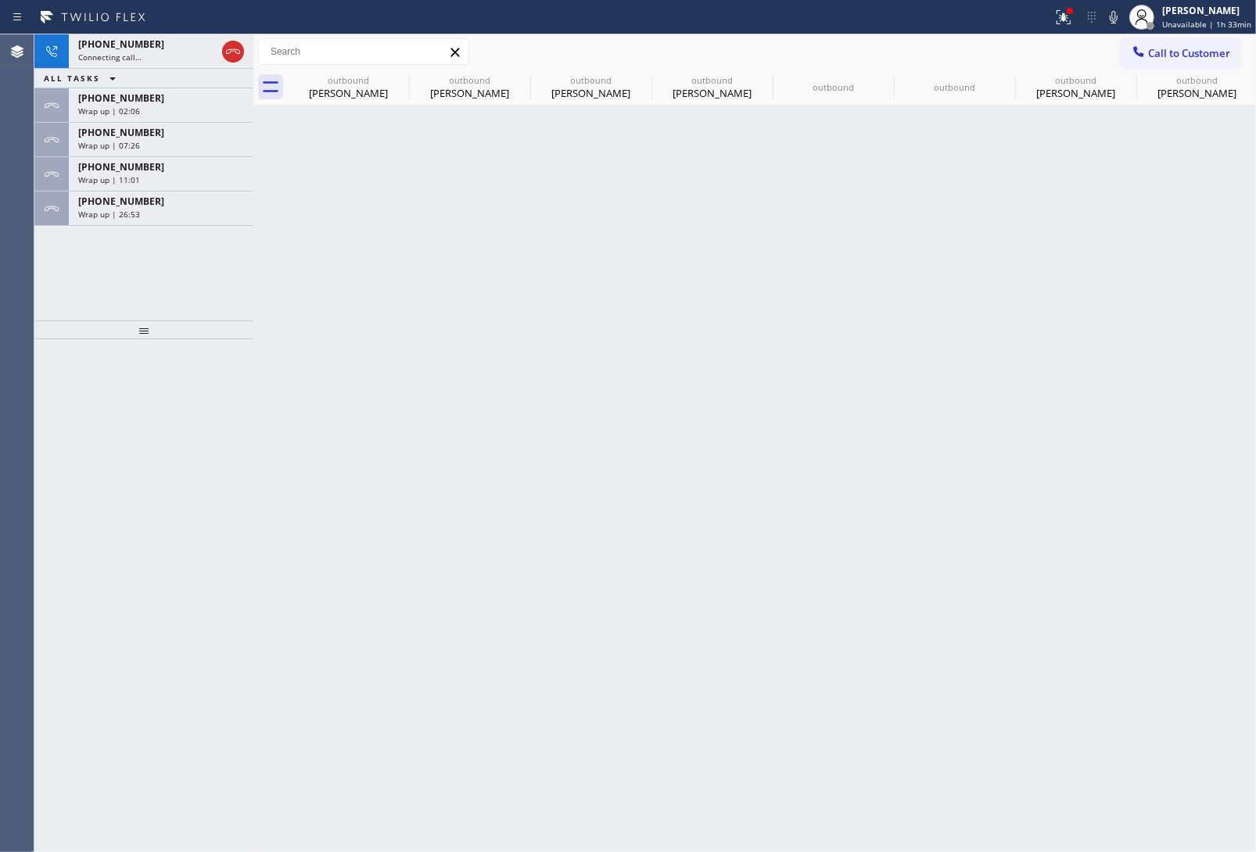
click at [145, 215] on div "Wrap up | 26:53" at bounding box center [161, 214] width 166 height 11
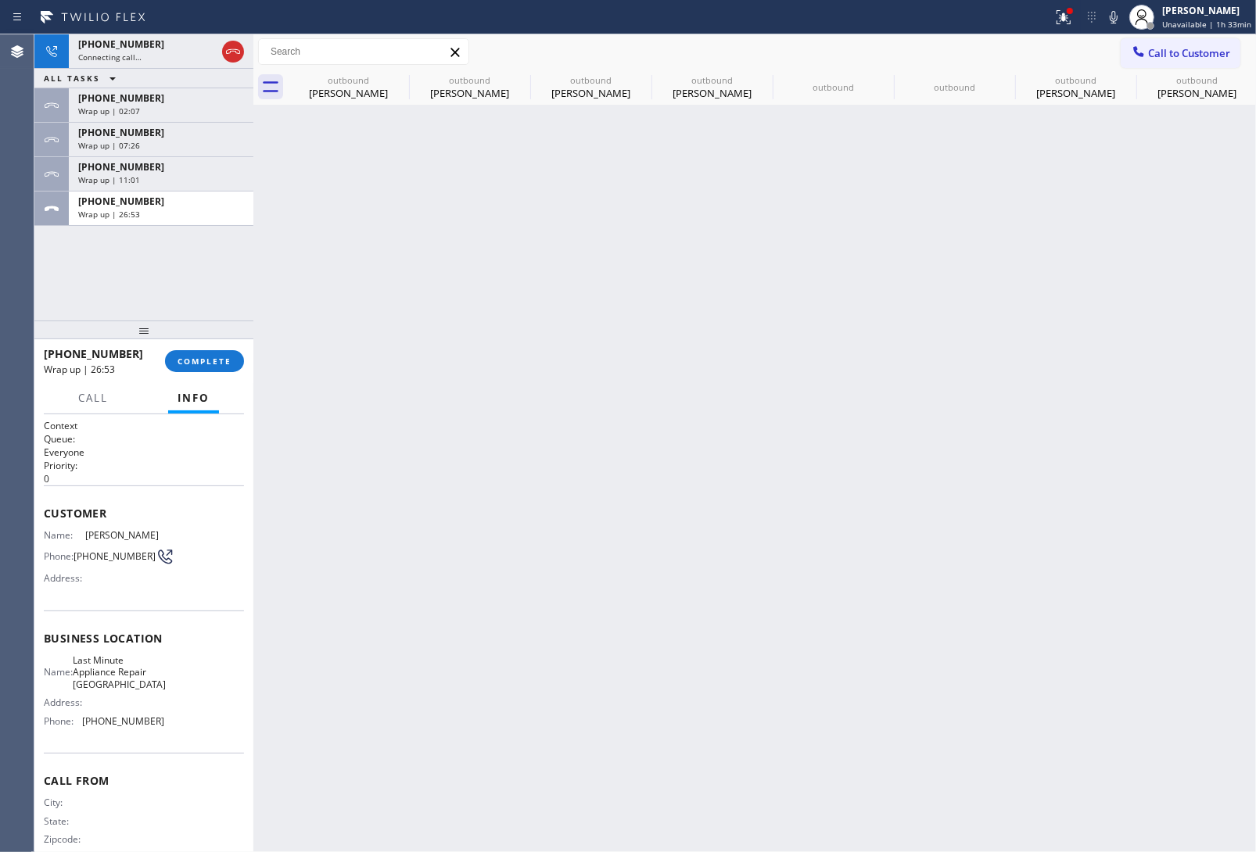
click at [145, 215] on div "Wrap up | 26:53" at bounding box center [161, 214] width 166 height 11
click at [204, 354] on button "COMPLETE" at bounding box center [204, 361] width 79 height 22
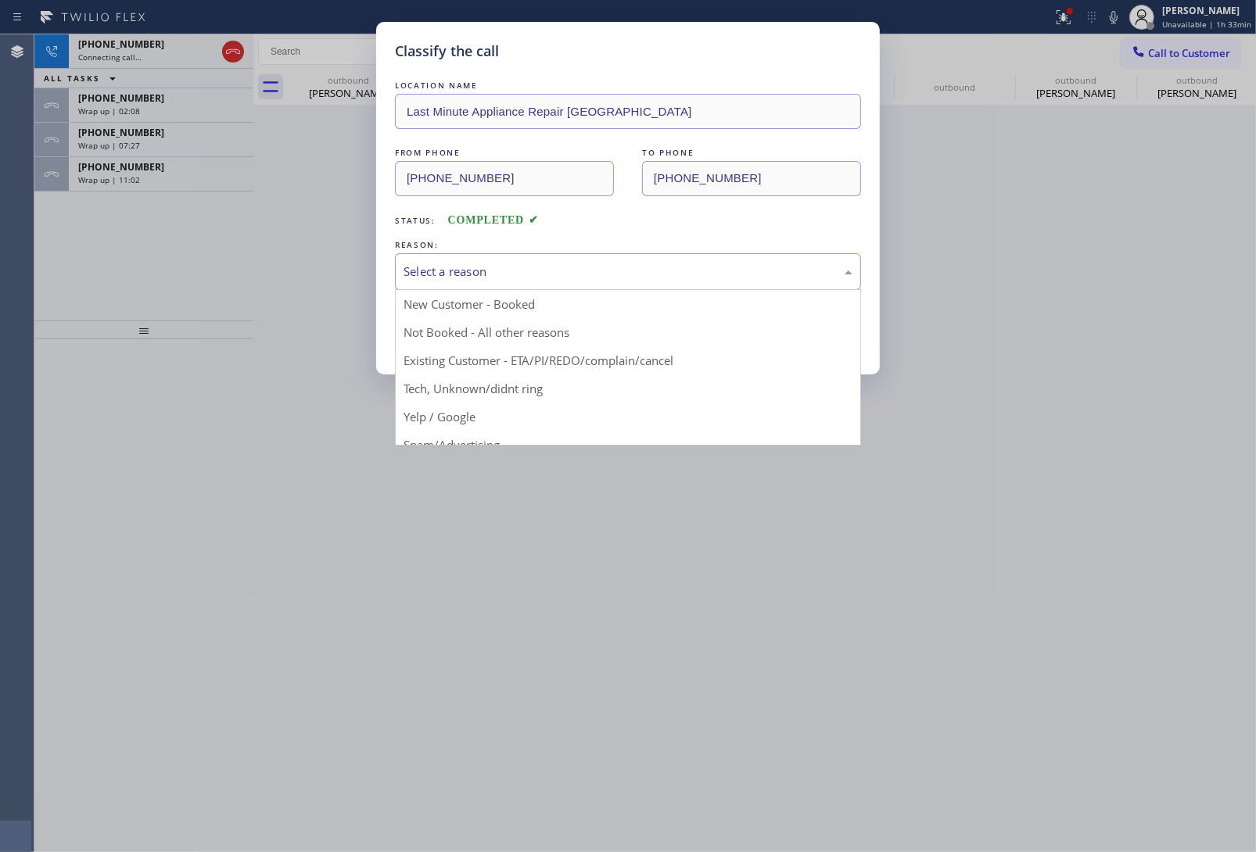
click at [509, 272] on div "Select a reason" at bounding box center [628, 272] width 449 height 18
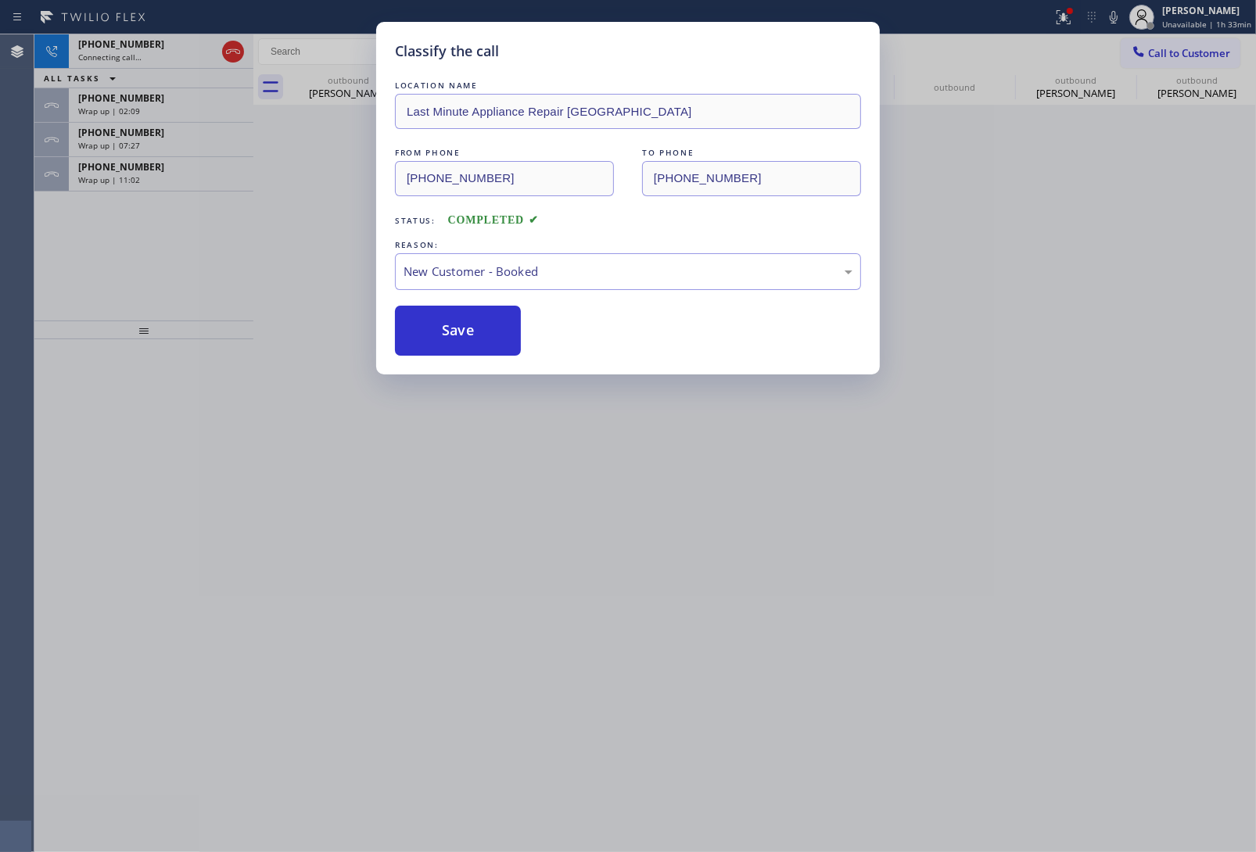
click at [468, 365] on div "Classify the call LOCATION NAME Last Minute Appliance Repair Glendale FROM PHON…" at bounding box center [628, 198] width 504 height 353
drag, startPoint x: 473, startPoint y: 346, endPoint x: 752, endPoint y: 842, distance: 569.4
click at [473, 342] on button "Save" at bounding box center [458, 331] width 126 height 50
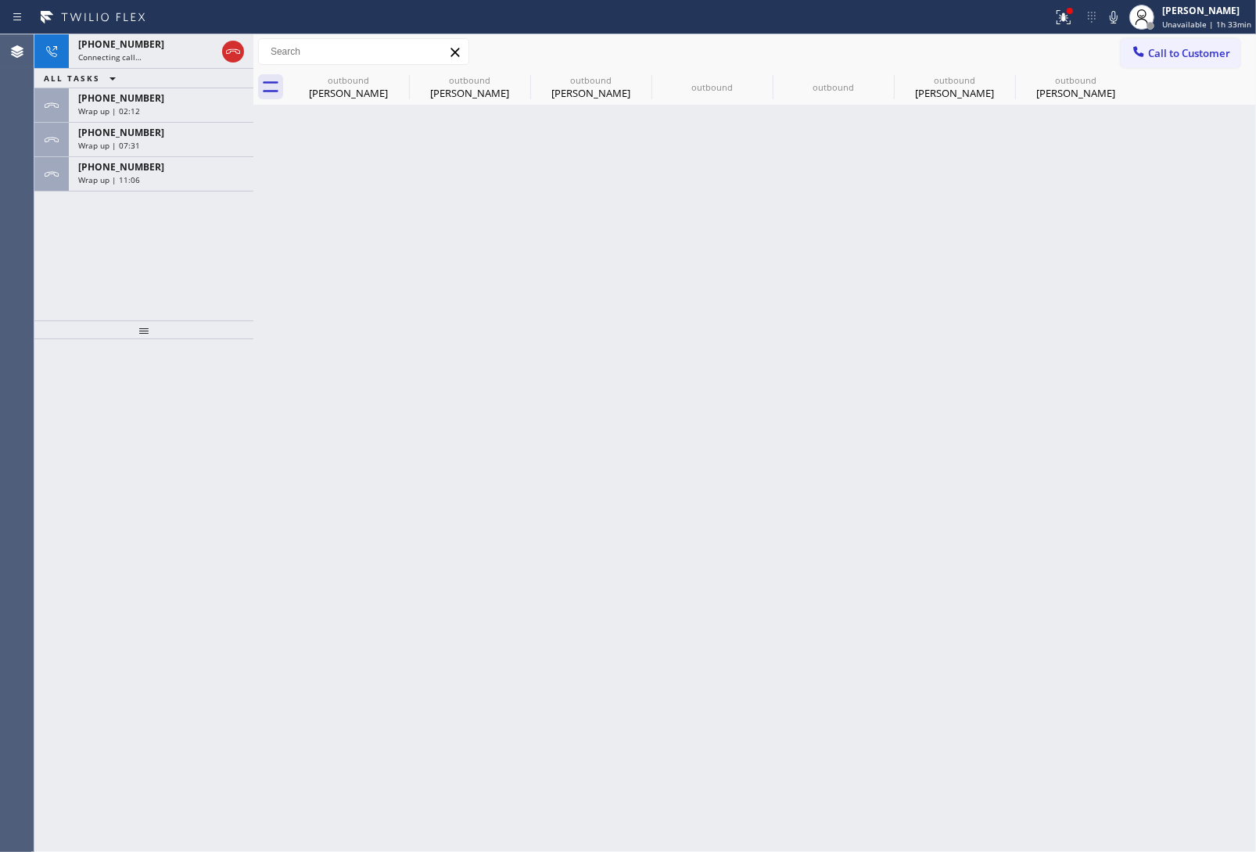
drag, startPoint x: 1084, startPoint y: 716, endPoint x: 1072, endPoint y: 714, distance: 11.8
click at [1084, 716] on div "Back to Dashboard Change Sender ID Customers Technicians Select a contact Outbo…" at bounding box center [754, 443] width 1003 height 818
click at [122, 182] on span "Wrap up | 11:07" at bounding box center [109, 179] width 62 height 11
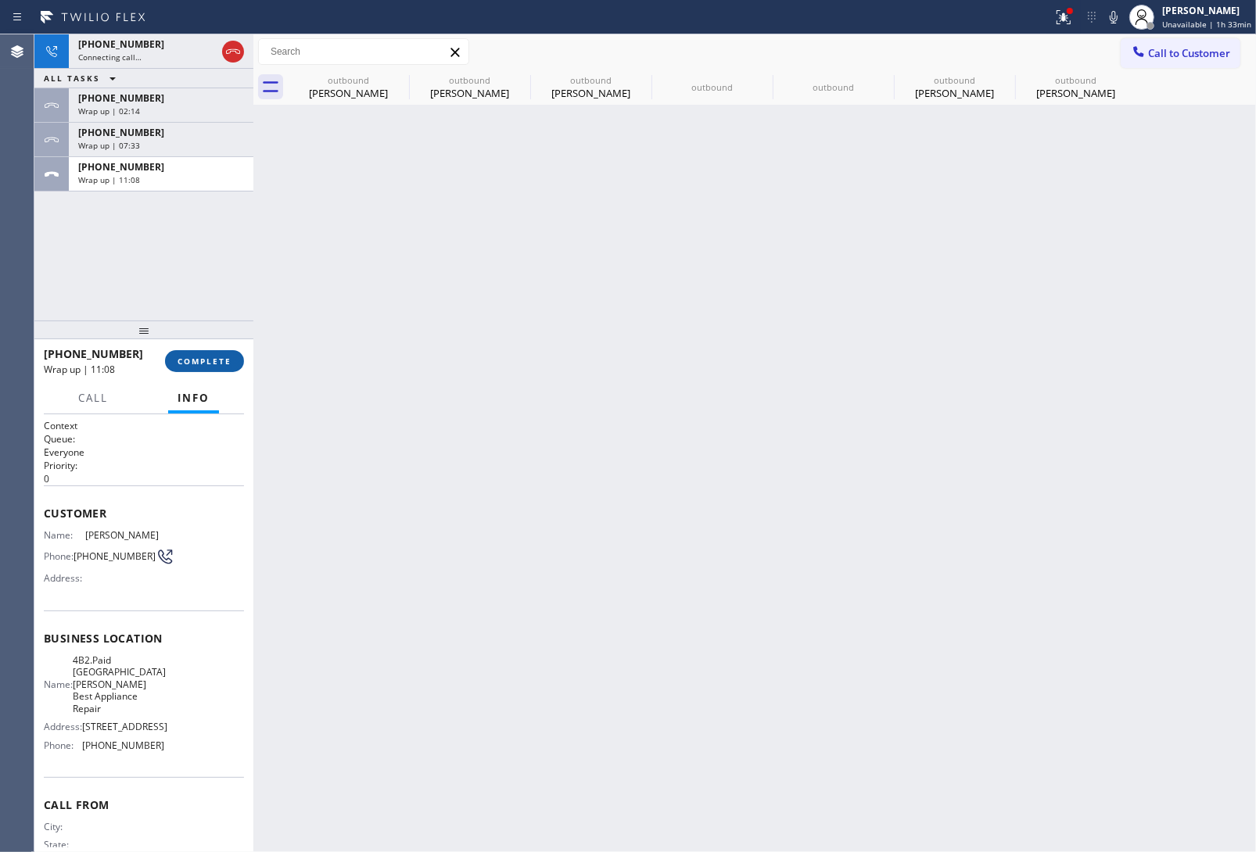
click at [200, 365] on span "COMPLETE" at bounding box center [205, 361] width 54 height 11
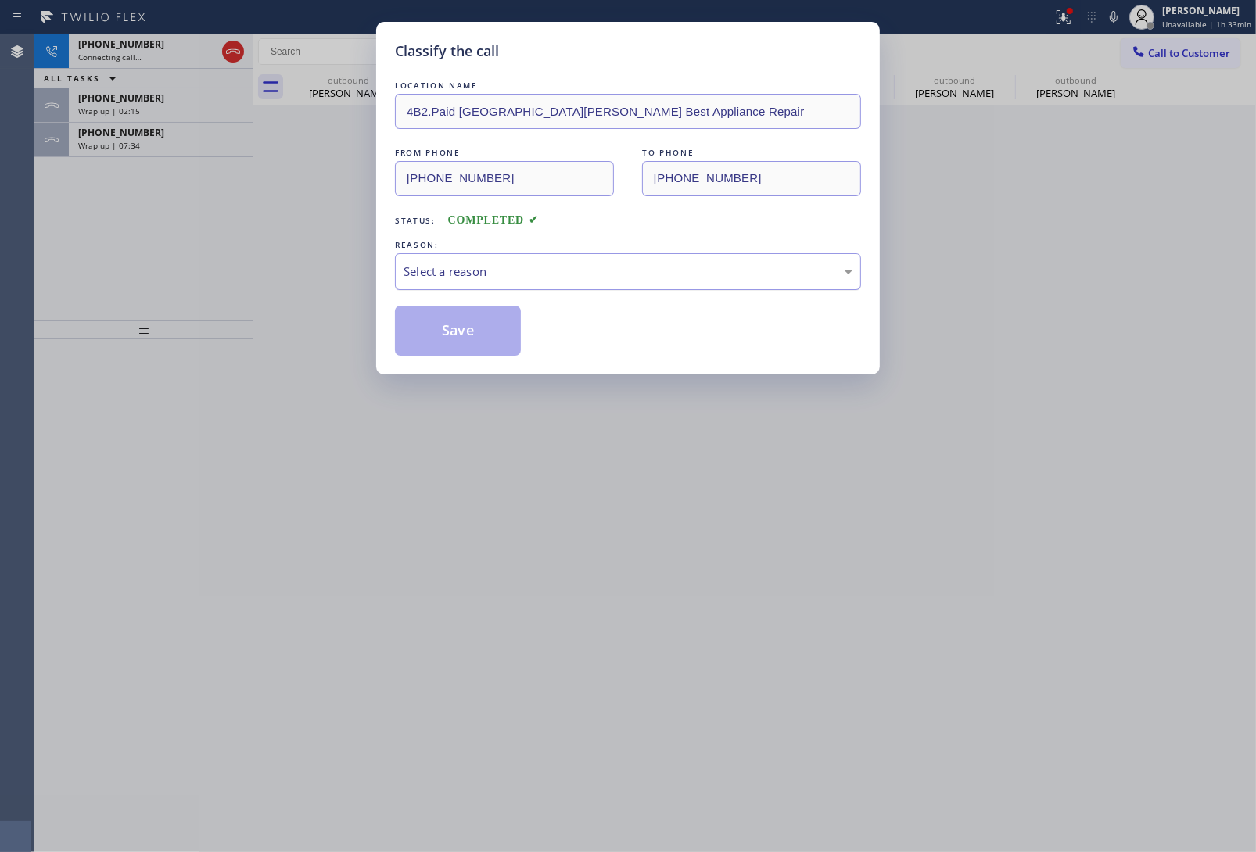
drag, startPoint x: 481, startPoint y: 271, endPoint x: 481, endPoint y: 287, distance: 15.6
click at [481, 280] on div "Select a reason" at bounding box center [628, 272] width 449 height 18
drag, startPoint x: 463, startPoint y: 343, endPoint x: 44, endPoint y: 153, distance: 460.3
click at [462, 341] on button "Save" at bounding box center [458, 331] width 126 height 50
type input "(310) 340-1706"
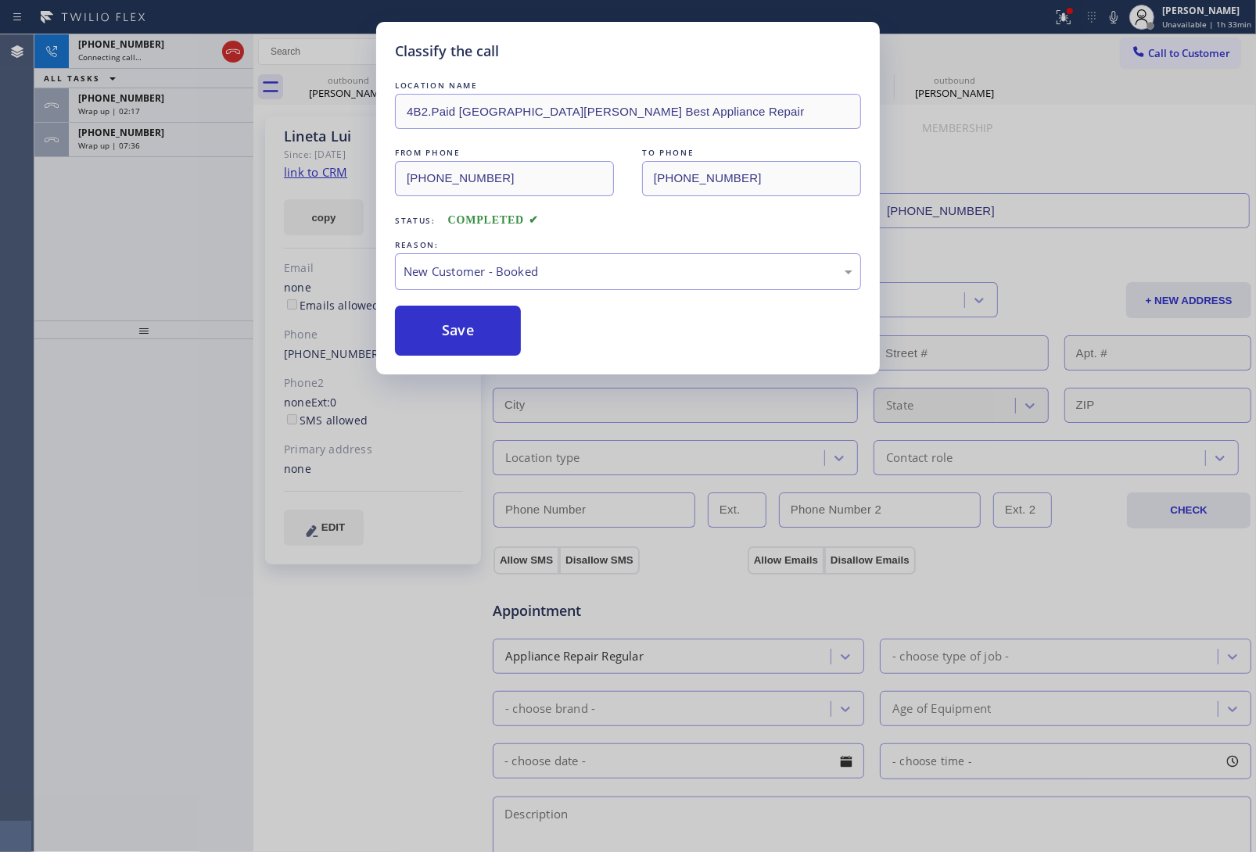
click at [151, 153] on div "+15038103811 Wrap up | 07:36" at bounding box center [158, 140] width 178 height 34
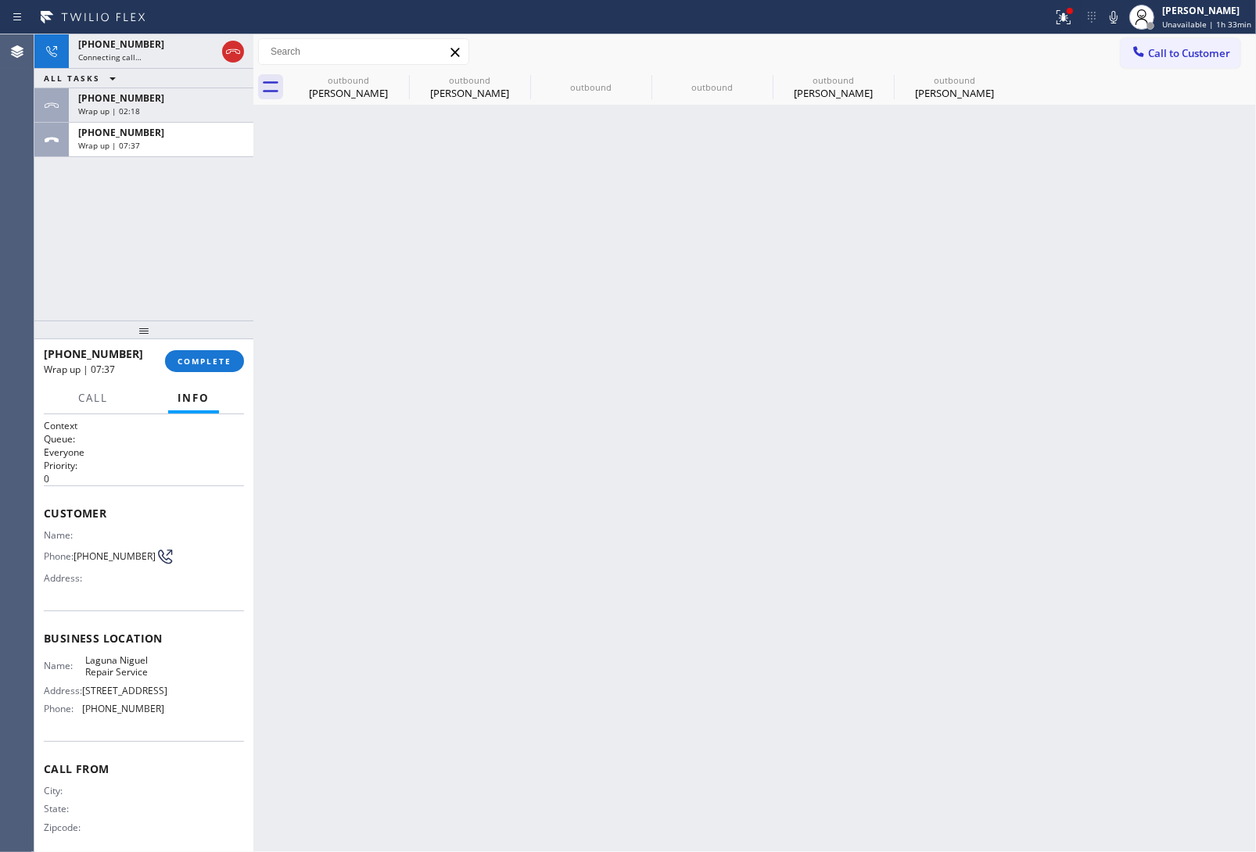
click at [151, 153] on div "+15038103811 Wrap up | 07:37" at bounding box center [158, 140] width 178 height 34
click at [220, 364] on span "COMPLETE" at bounding box center [205, 361] width 54 height 11
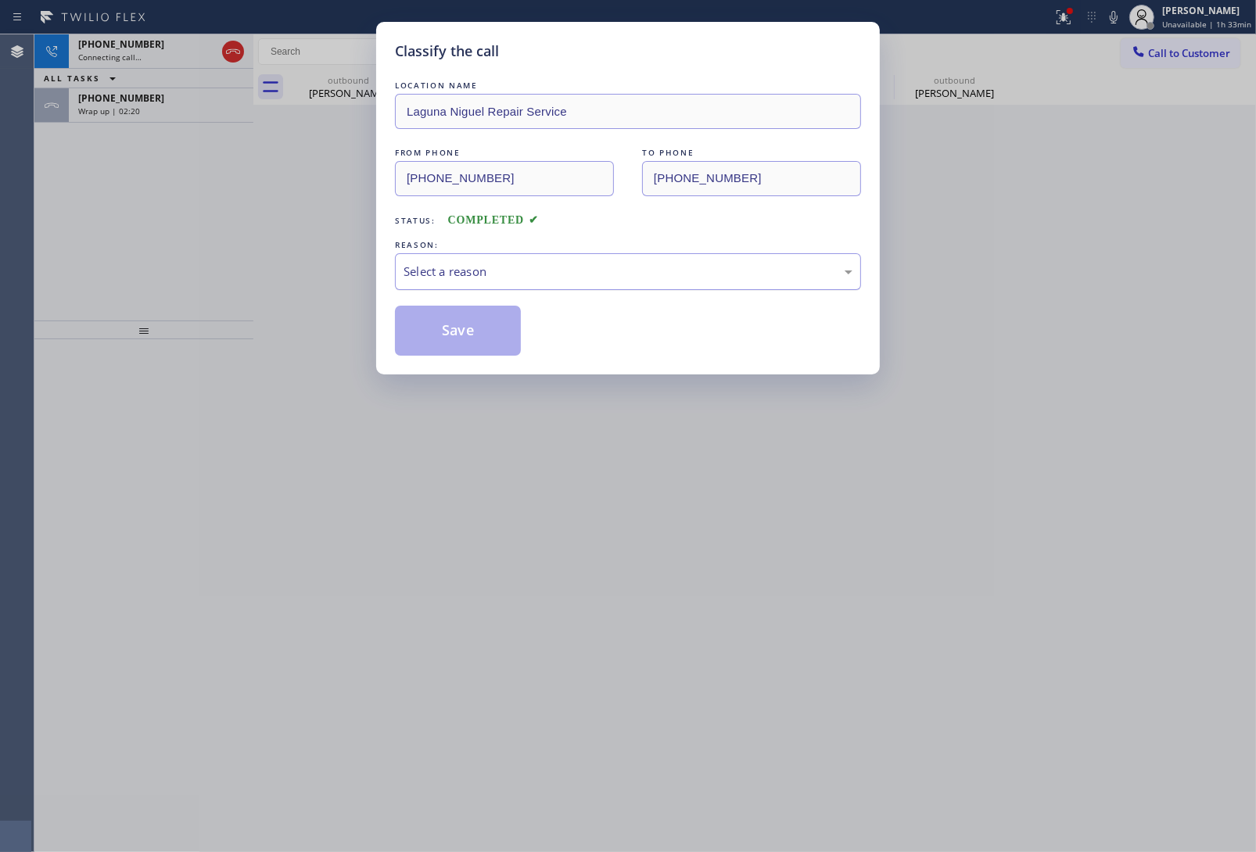
drag, startPoint x: 460, startPoint y: 271, endPoint x: 462, endPoint y: 285, distance: 14.3
click at [461, 276] on div "Select a reason" at bounding box center [628, 272] width 449 height 18
click at [461, 332] on button "Save" at bounding box center [458, 331] width 126 height 50
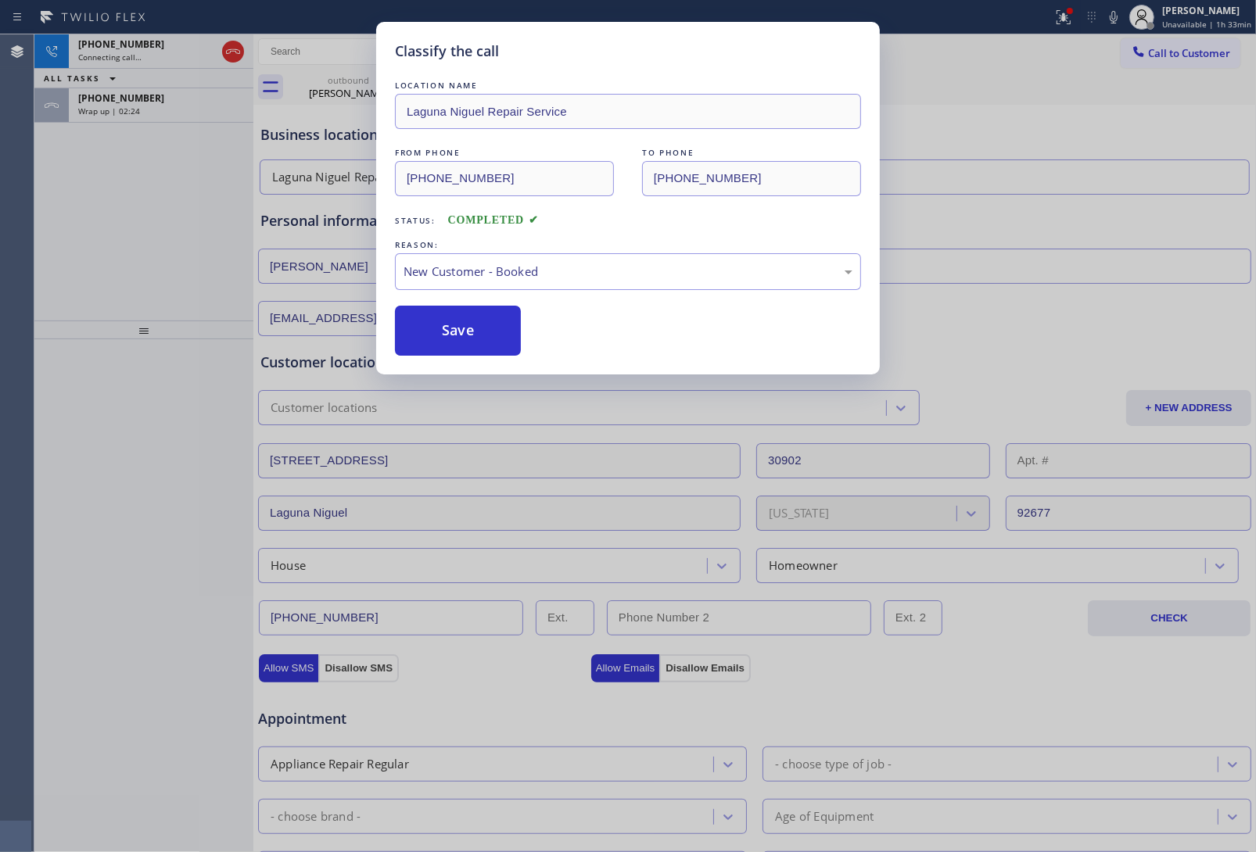
click at [139, 106] on div "Wrap up | 02:24" at bounding box center [161, 111] width 166 height 11
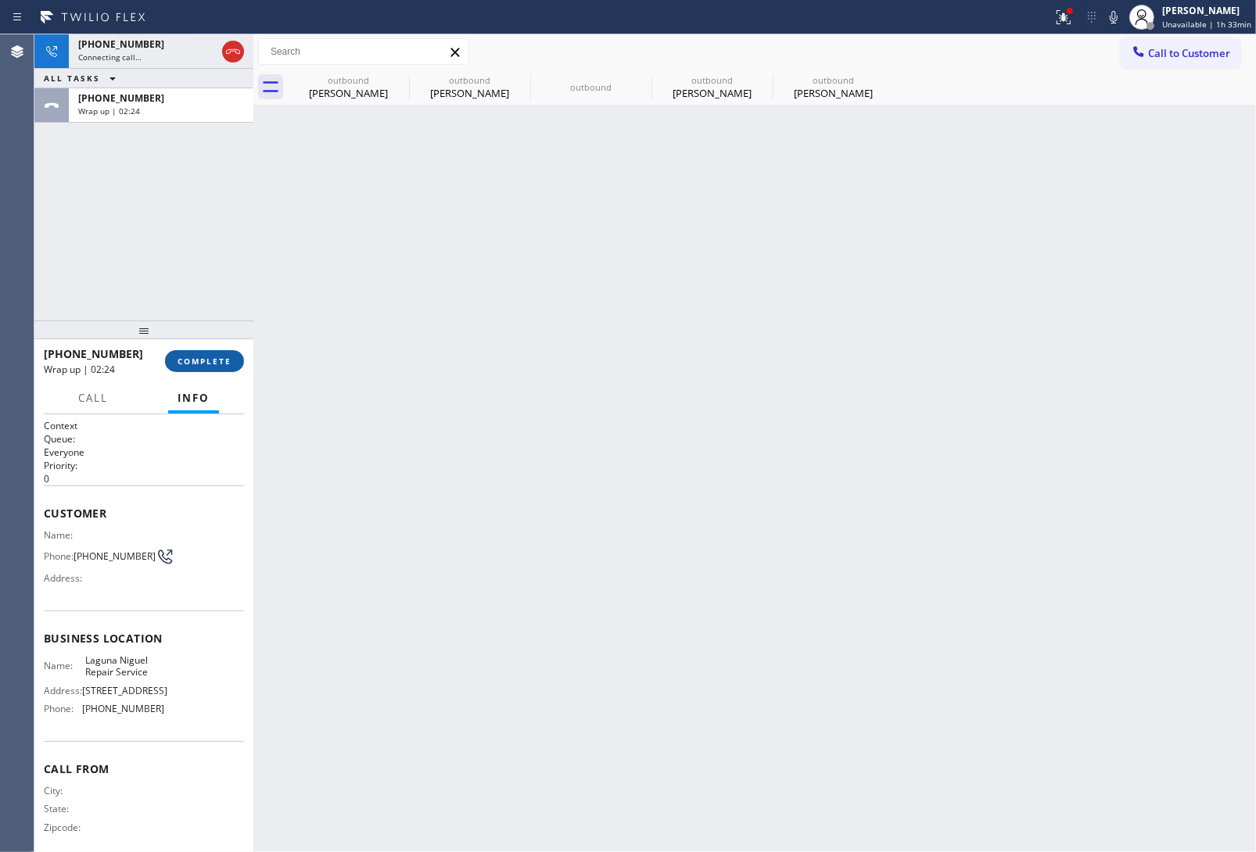
click at [227, 365] on span "COMPLETE" at bounding box center [205, 361] width 54 height 11
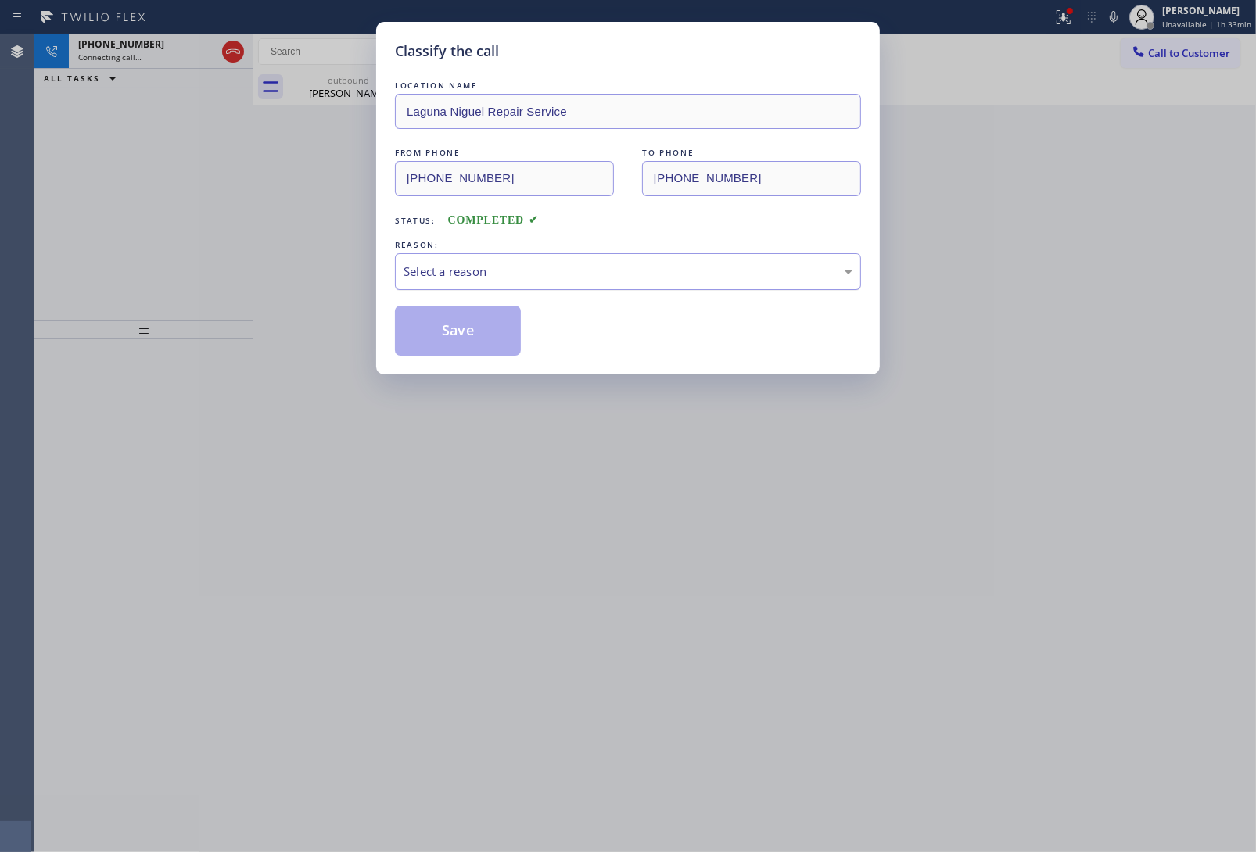
click at [472, 267] on div "Select a reason" at bounding box center [628, 272] width 449 height 18
click at [451, 340] on button "Save" at bounding box center [458, 331] width 126 height 50
type input "(626) 376-4990"
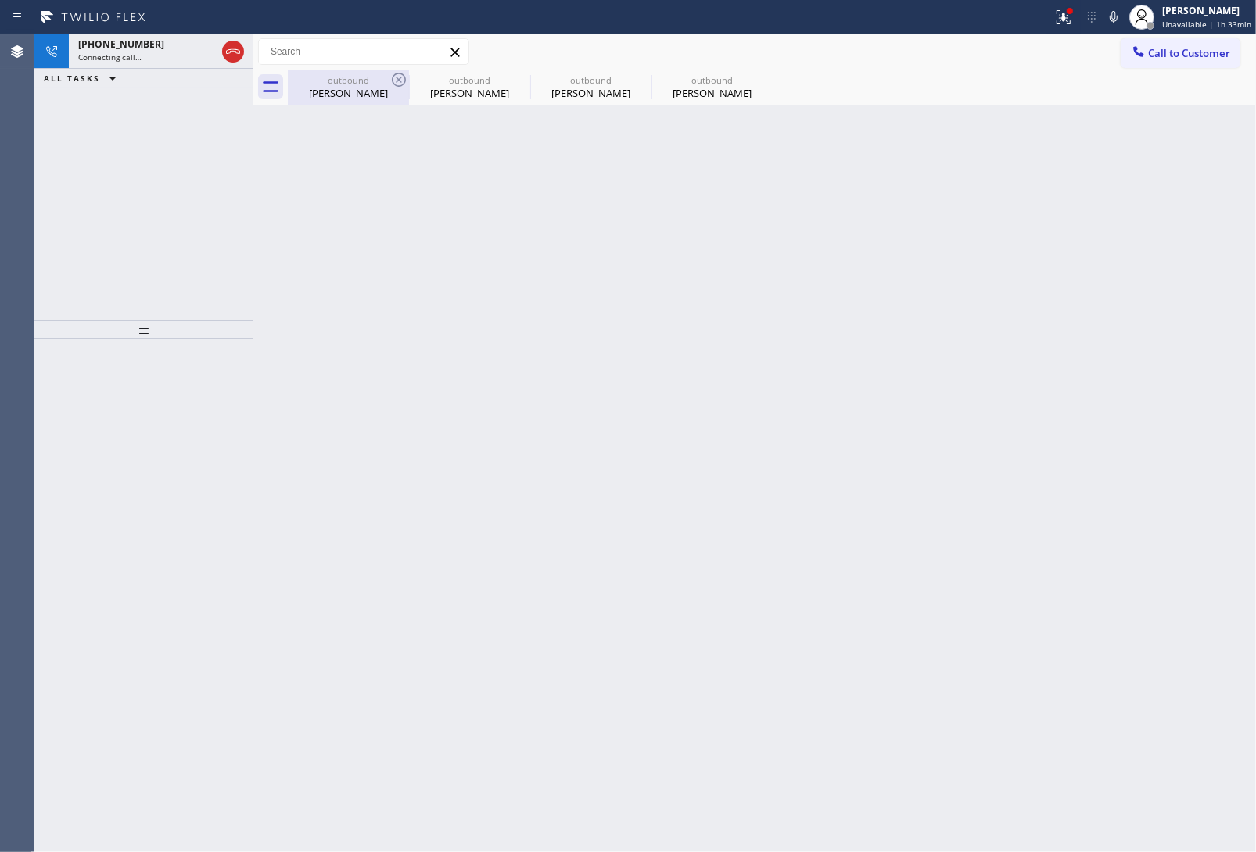
click at [341, 94] on div "Rob Williams" at bounding box center [348, 93] width 118 height 14
type input "(602) 671-0200"
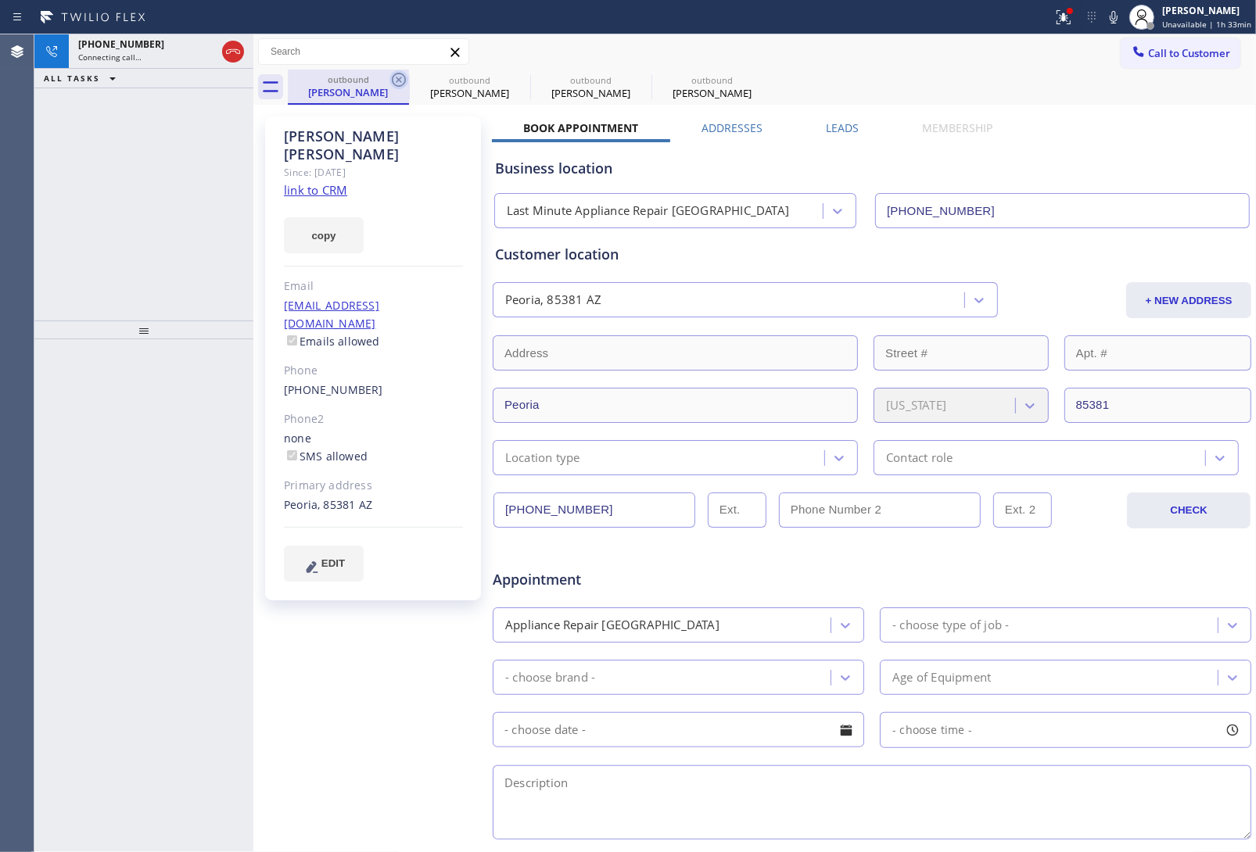
drag, startPoint x: 385, startPoint y: 77, endPoint x: 407, endPoint y: 79, distance: 22.8
click at [393, 79] on div "outbound Rob Williams" at bounding box center [348, 87] width 121 height 35
click at [409, 79] on div at bounding box center [409, 87] width 1 height 25
click at [404, 79] on icon at bounding box center [398, 79] width 19 height 19
type input "(310) 340-1706"
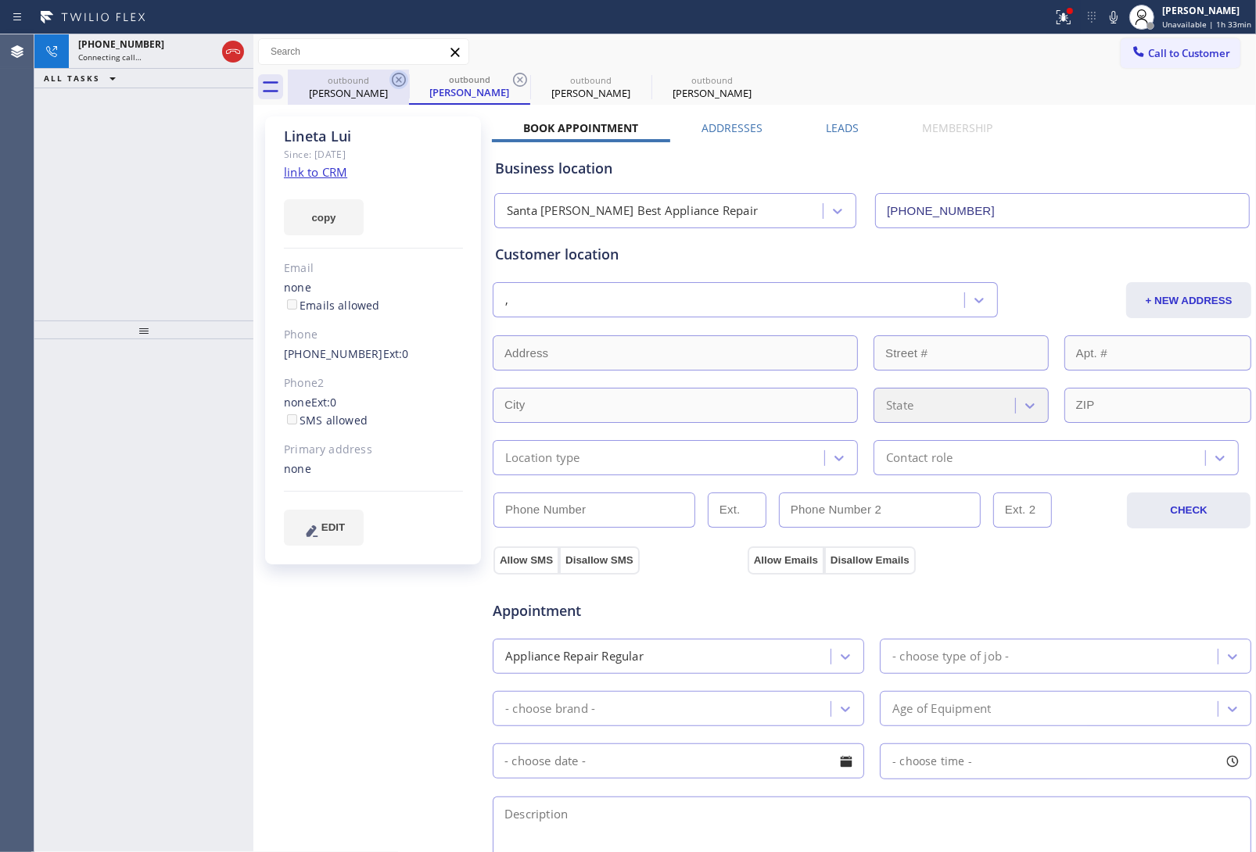
click at [400, 76] on icon at bounding box center [398, 79] width 19 height 19
click at [409, 76] on div "outbound Lineta Lui" at bounding box center [469, 87] width 121 height 35
click at [511, 76] on icon at bounding box center [520, 79] width 19 height 19
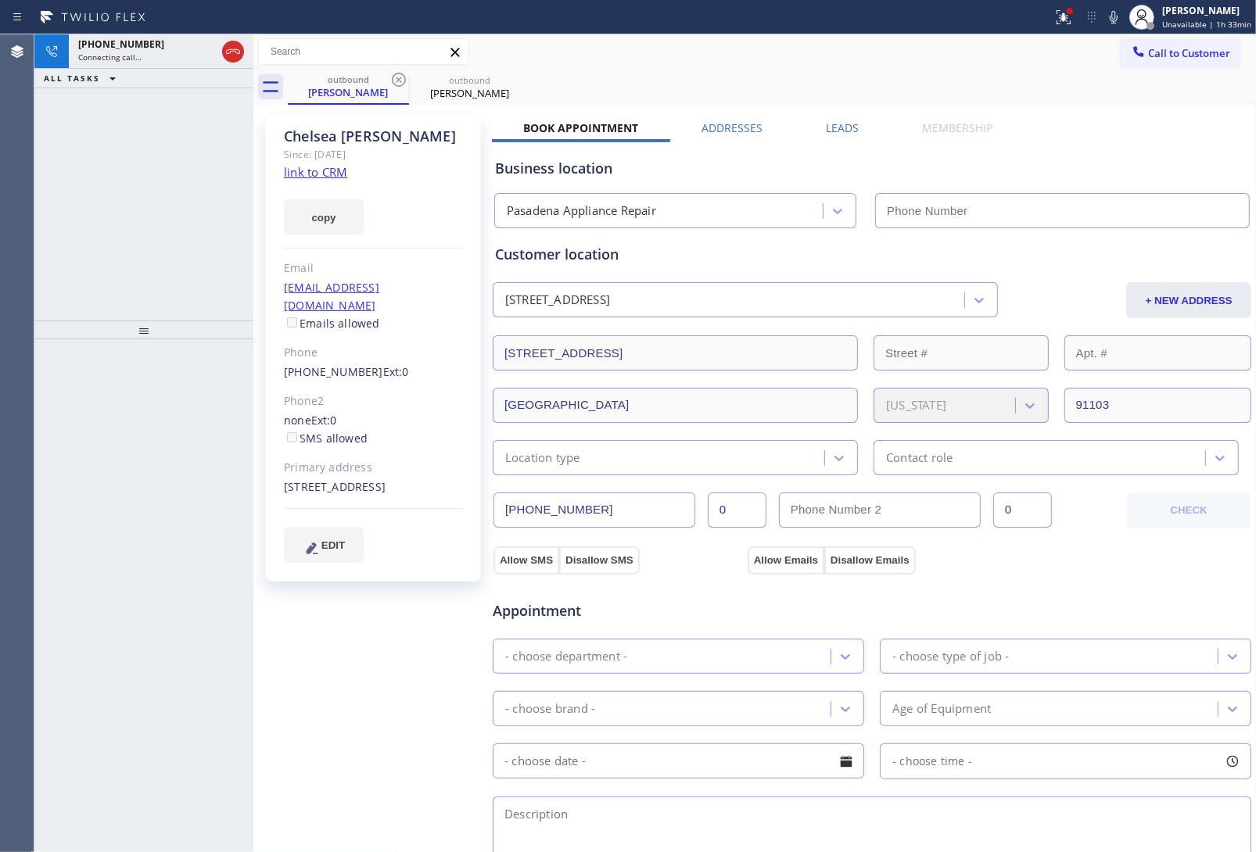
type input "(626) 376-4990"
click at [311, 167] on link "link to CRM" at bounding box center [315, 172] width 63 height 16
click at [225, 44] on icon at bounding box center [233, 51] width 19 height 19
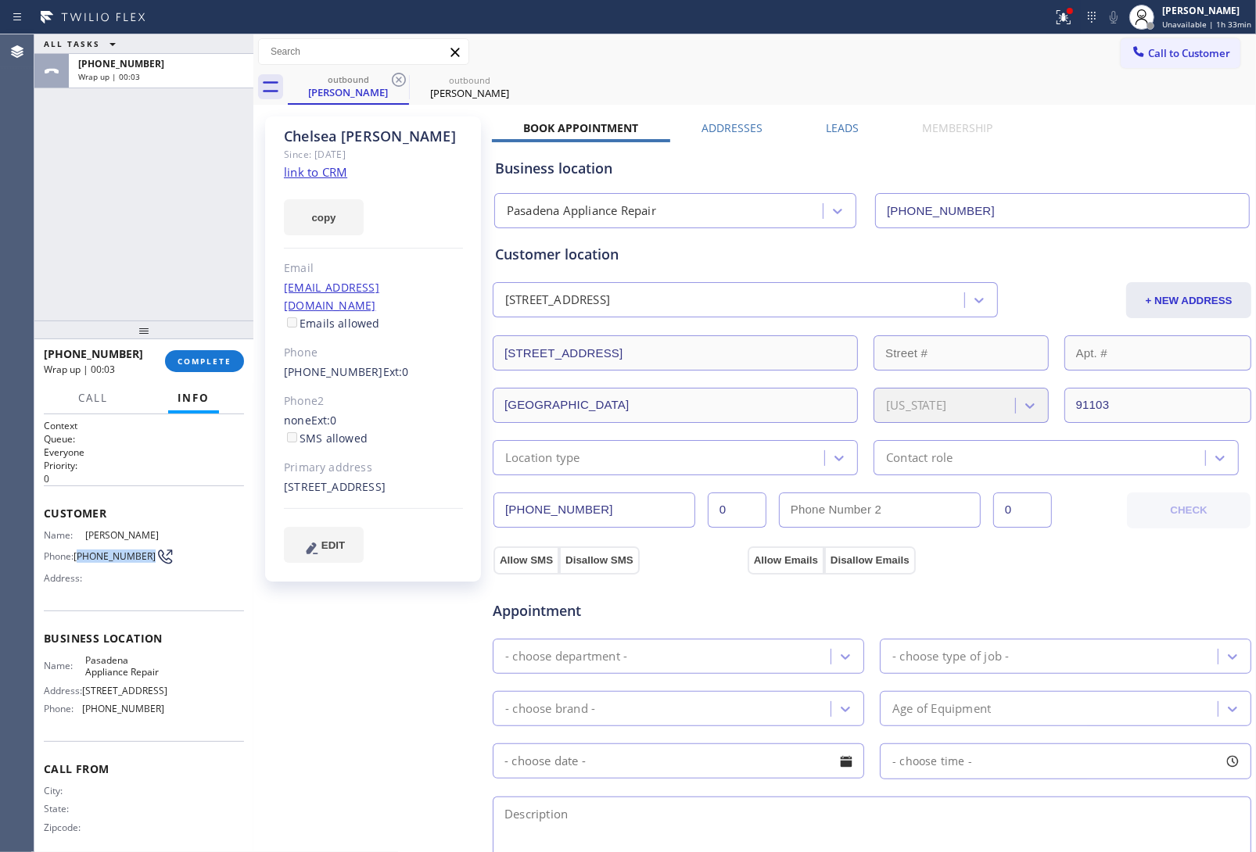
drag, startPoint x: 109, startPoint y: 569, endPoint x: 79, endPoint y: 561, distance: 31.7
click at [79, 561] on span "(818) 497-5839" at bounding box center [115, 557] width 82 height 12
copy span "818) 497-5839"
drag, startPoint x: 1150, startPoint y: 48, endPoint x: 1129, endPoint y: 75, distance: 34.4
click at [1148, 52] on span "Call to Customer" at bounding box center [1189, 53] width 82 height 14
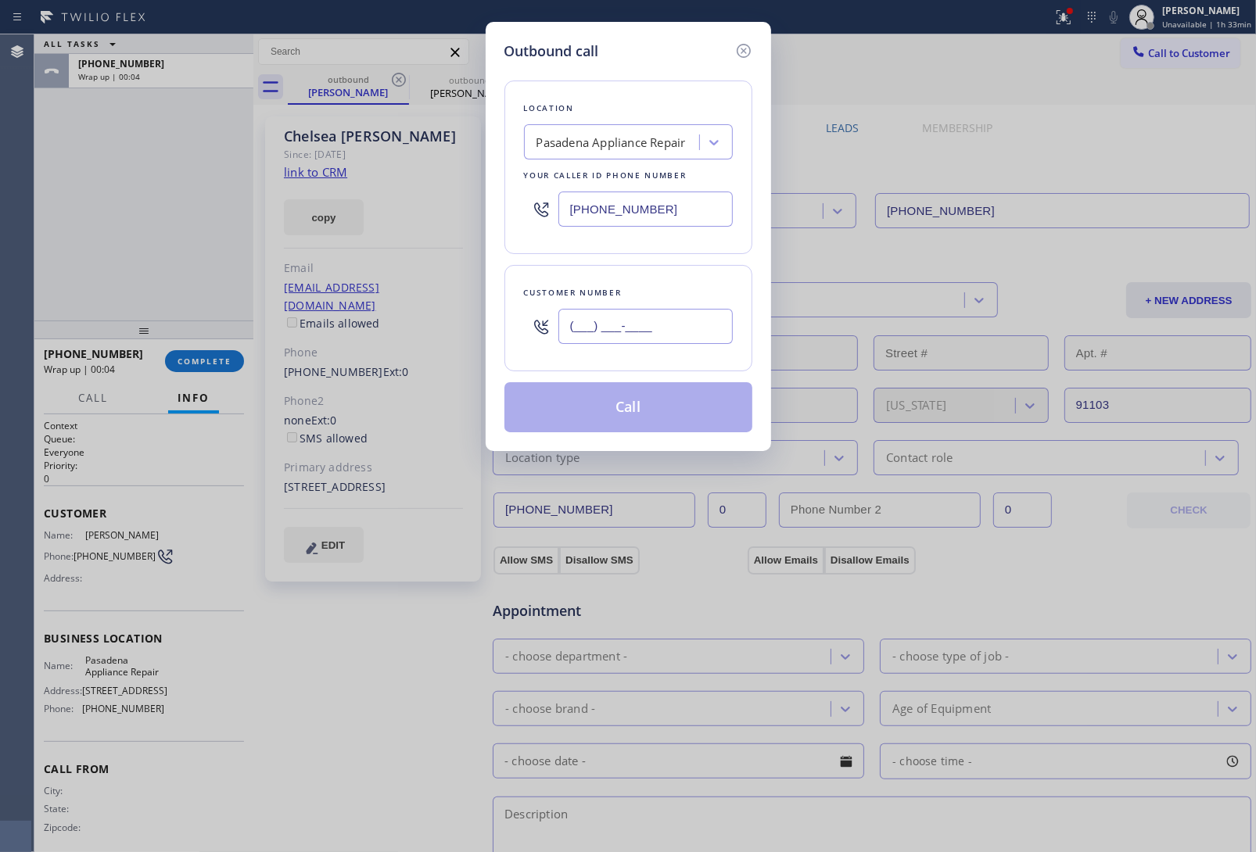
paste input "818) 497-5839"
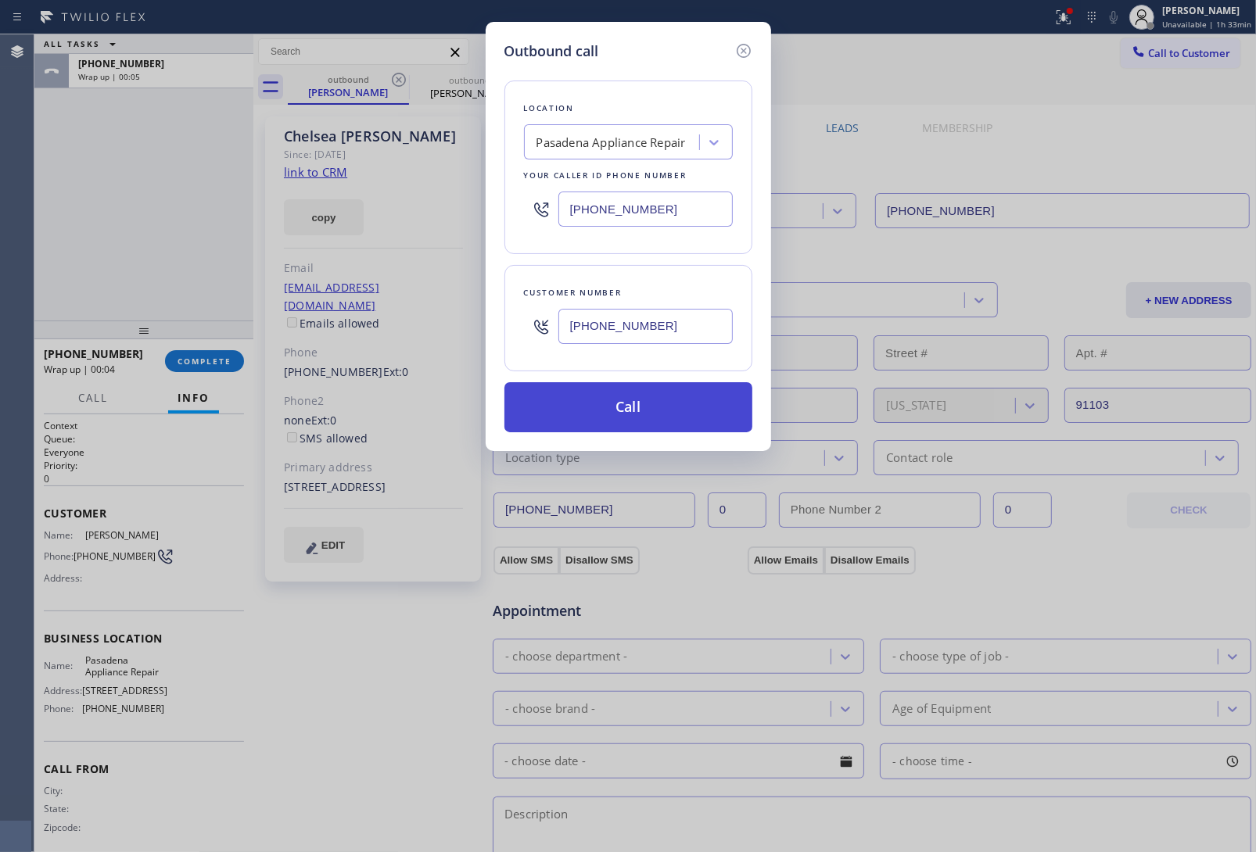
type input "(818) 497-5839"
click at [648, 416] on button "Call" at bounding box center [628, 407] width 248 height 50
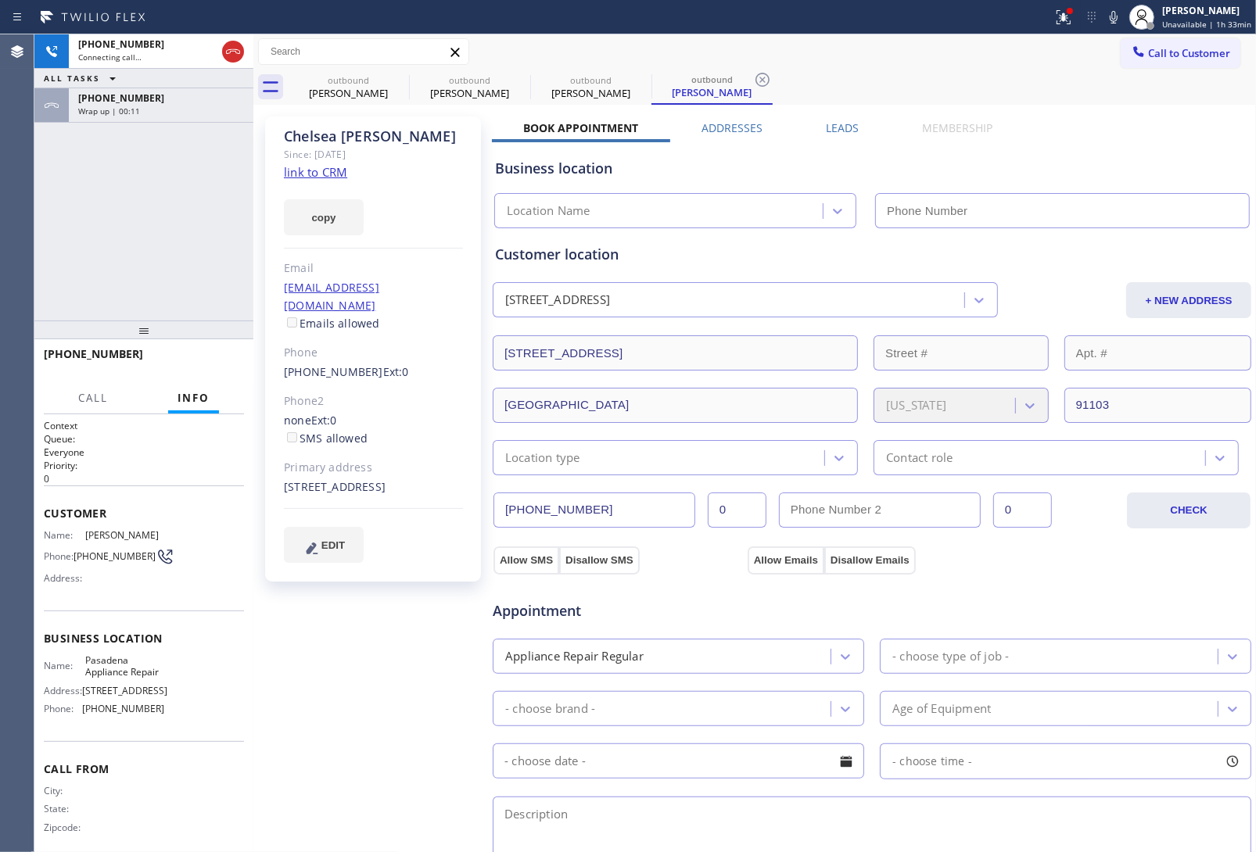
type input "(626) 376-4990"
click at [1053, 178] on div "Business location" at bounding box center [872, 168] width 754 height 21
click at [1033, 149] on div "Business location Pasadena Appliance Repair (626) 376-4990" at bounding box center [872, 185] width 760 height 86
drag, startPoint x: 1045, startPoint y: 145, endPoint x: 950, endPoint y: 170, distance: 98.1
click at [1043, 153] on div "Business location Pasadena Appliance Repair (626) 376-4990" at bounding box center [872, 185] width 760 height 86
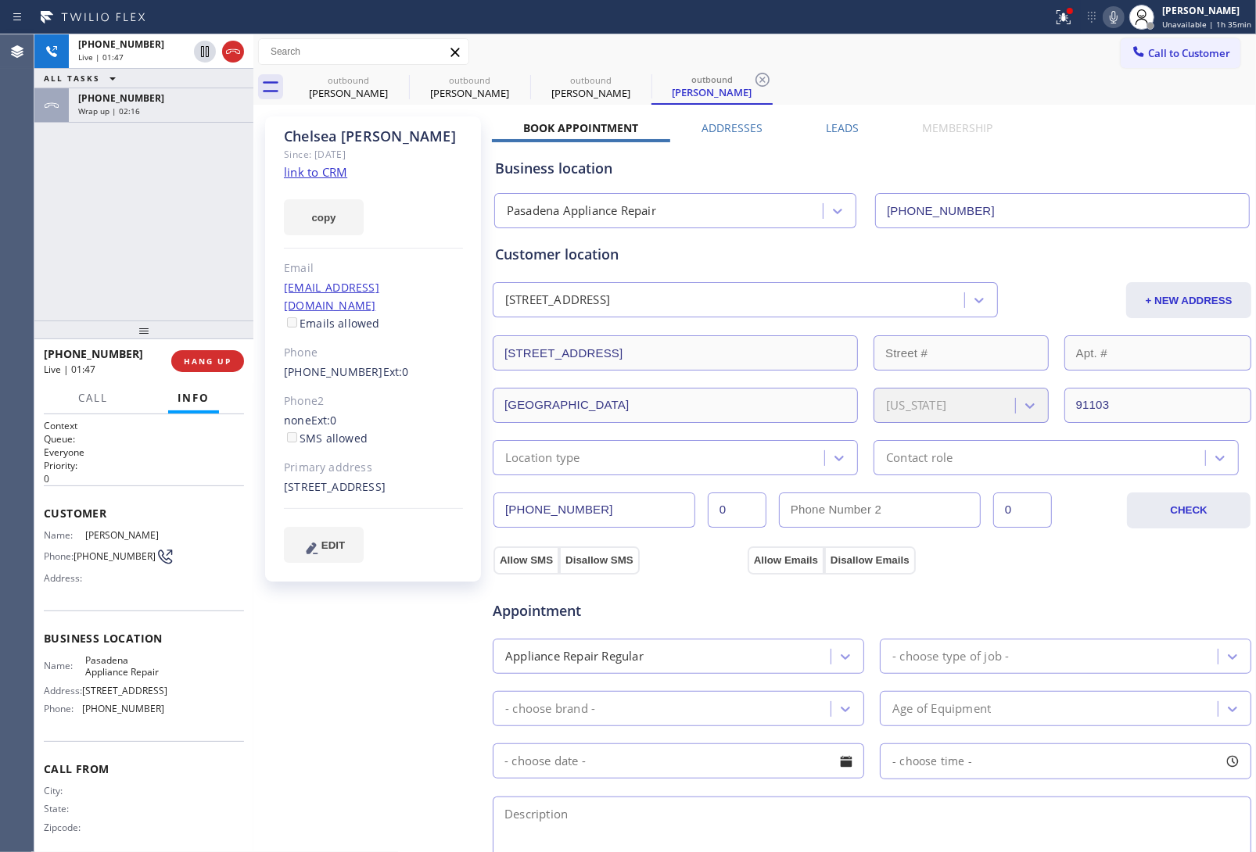
click at [1117, 21] on icon at bounding box center [1113, 17] width 19 height 19
click at [1045, 136] on div "Business location Pasadena Appliance Repair (626) 376-4990" at bounding box center [872, 182] width 760 height 92
click at [1116, 21] on icon at bounding box center [1113, 17] width 19 height 19
click at [1115, 13] on icon at bounding box center [1113, 17] width 19 height 19
click at [207, 52] on icon at bounding box center [205, 51] width 19 height 19
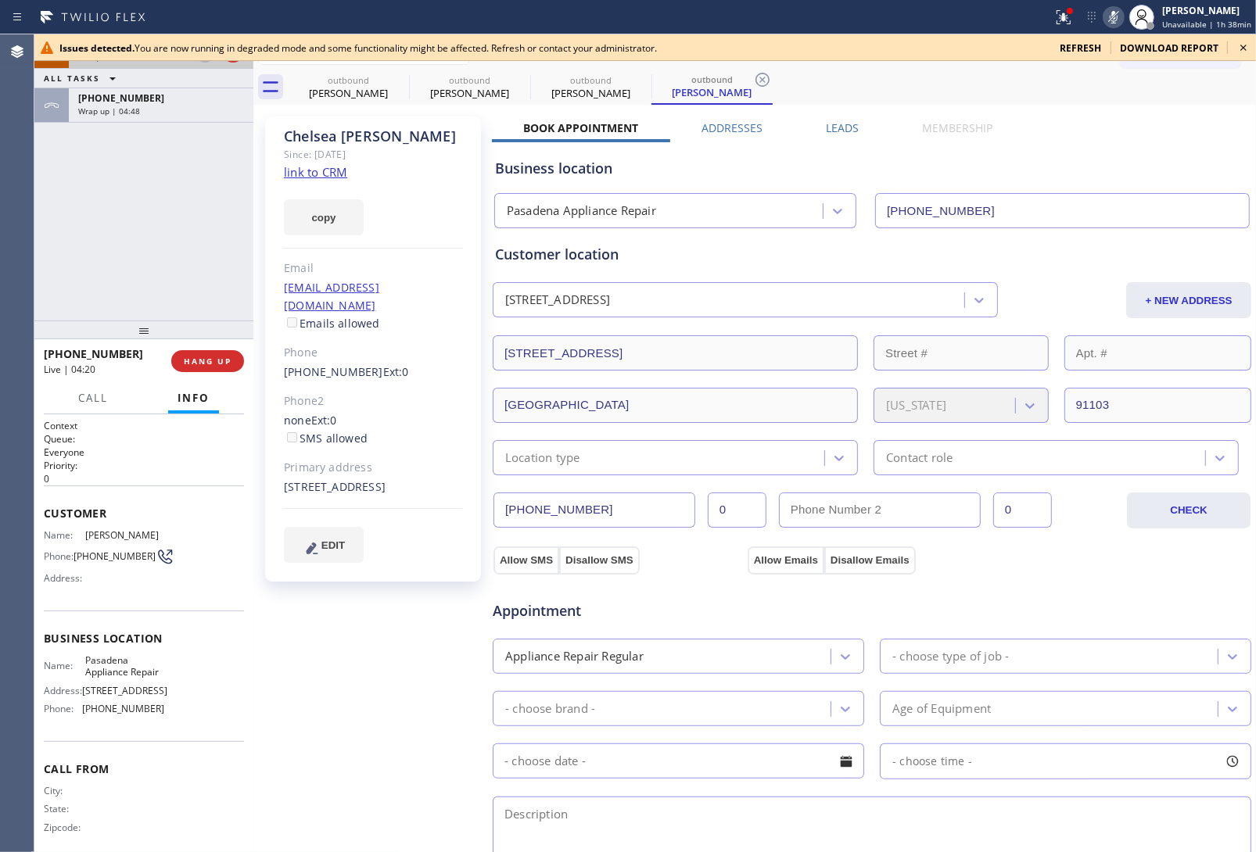
click at [1236, 45] on icon at bounding box center [1243, 47] width 19 height 19
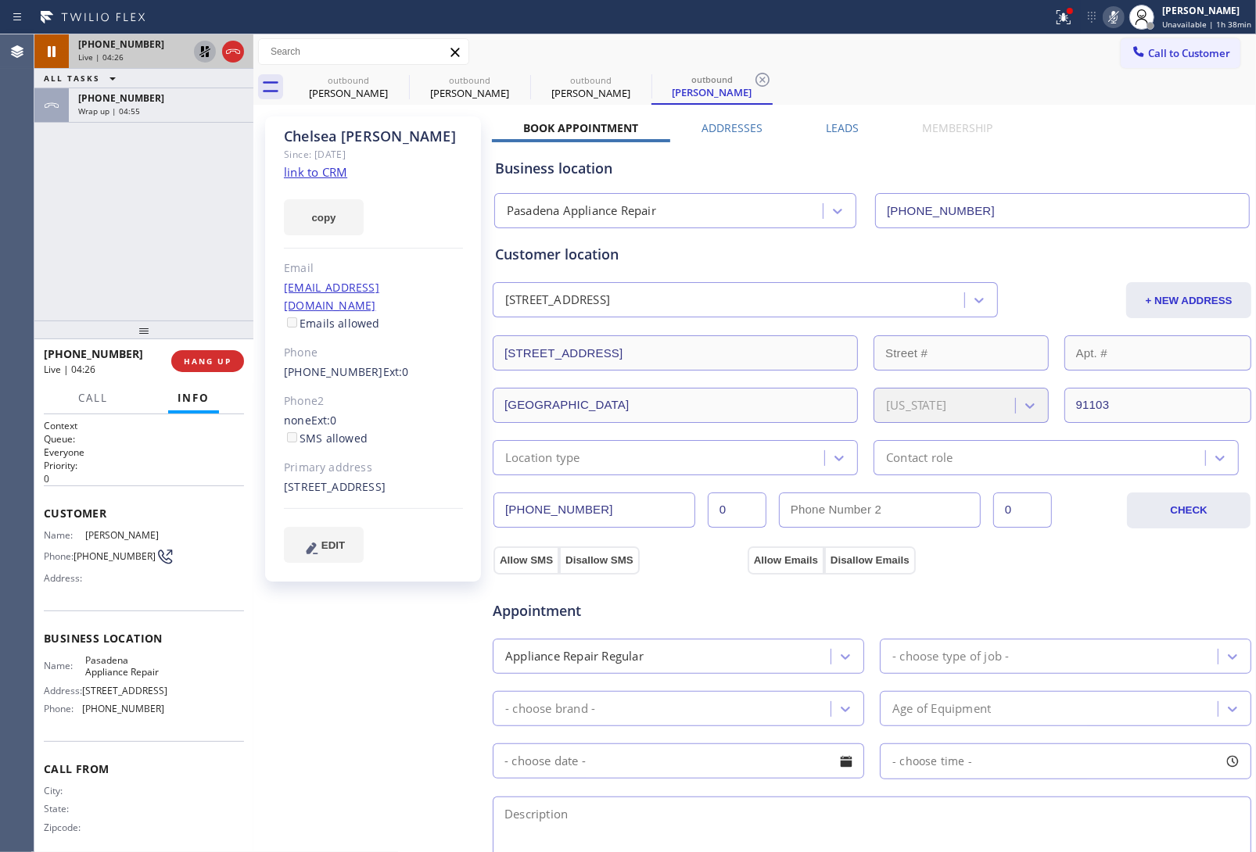
click at [1057, 205] on input "(626) 376-4990" at bounding box center [1062, 210] width 375 height 35
click at [1070, 156] on div "Business location Pasadena Appliance Repair (626) 376-4990" at bounding box center [872, 185] width 760 height 86
click at [197, 56] on icon at bounding box center [205, 51] width 19 height 19
click at [1121, 17] on icon at bounding box center [1113, 17] width 19 height 19
click at [1001, 136] on div "Business location Pasadena Appliance Repair (626) 376-4990" at bounding box center [872, 182] width 760 height 92
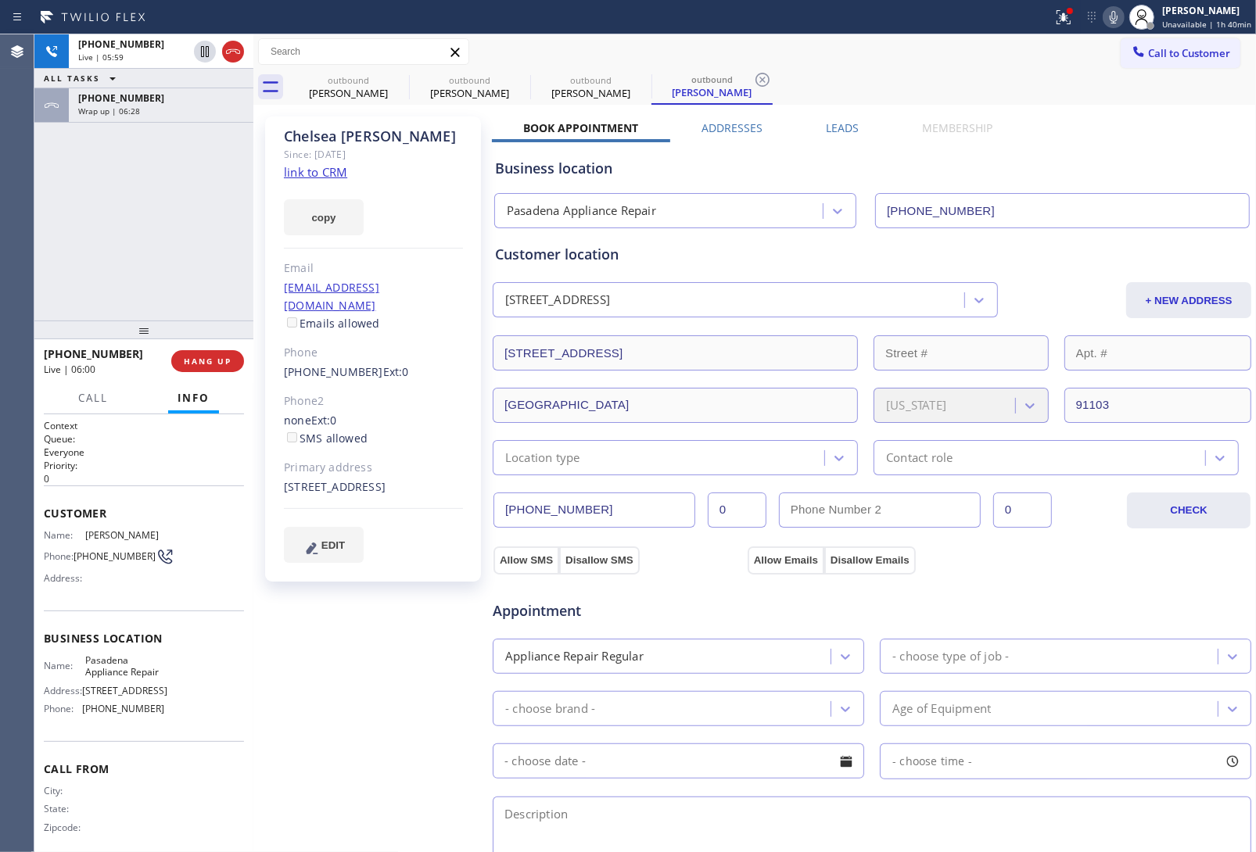
click at [1001, 591] on div "Appointment" at bounding box center [872, 602] width 762 height 40
click at [235, 51] on icon at bounding box center [233, 51] width 19 height 19
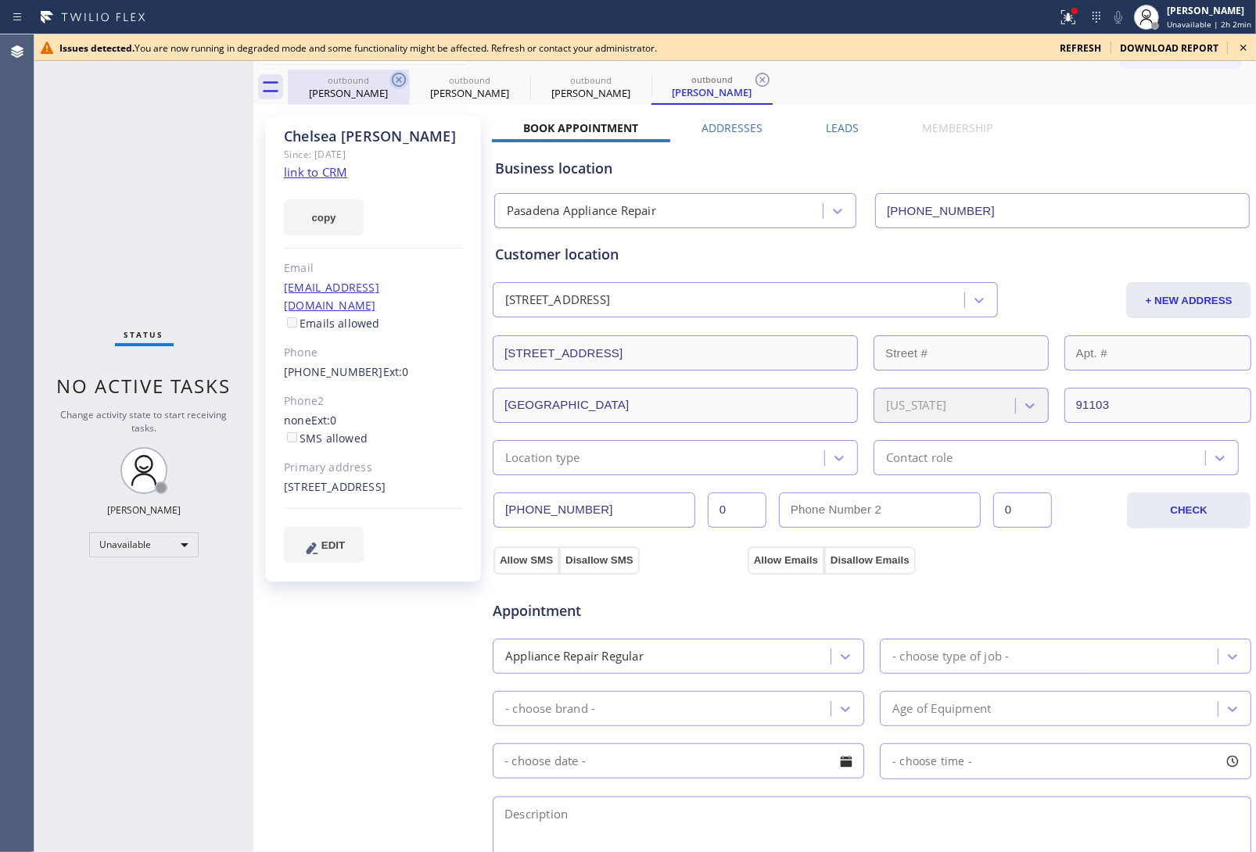
click at [393, 81] on icon at bounding box center [399, 80] width 14 height 14
click at [0, 0] on icon at bounding box center [0, 0] width 0 height 0
click at [393, 81] on icon at bounding box center [399, 80] width 14 height 14
click at [0, 0] on icon at bounding box center [0, 0] width 0 height 0
click at [393, 81] on div "outbound Chelsea Dickerson outbound Chelsea Dickerson" at bounding box center [772, 87] width 968 height 35
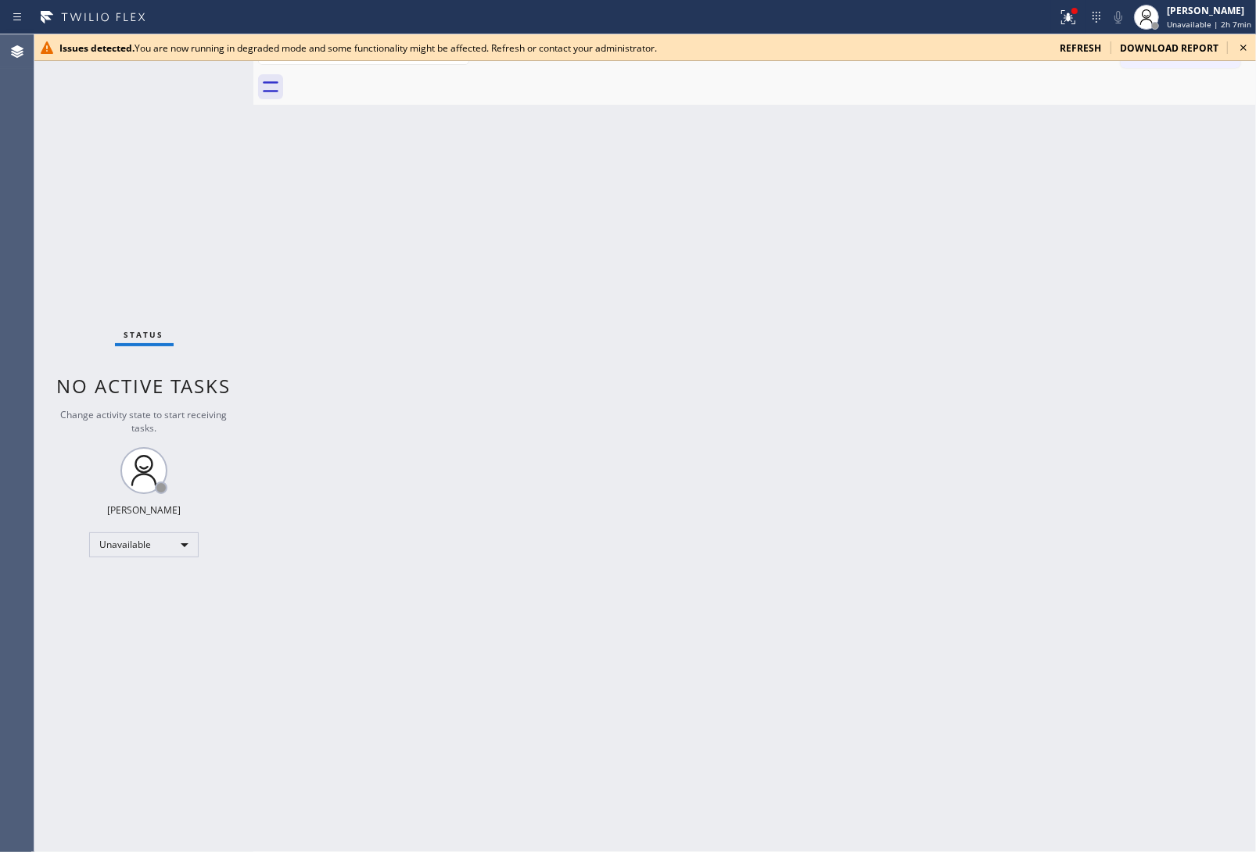
click at [1074, 45] on span "refresh" at bounding box center [1080, 47] width 41 height 13
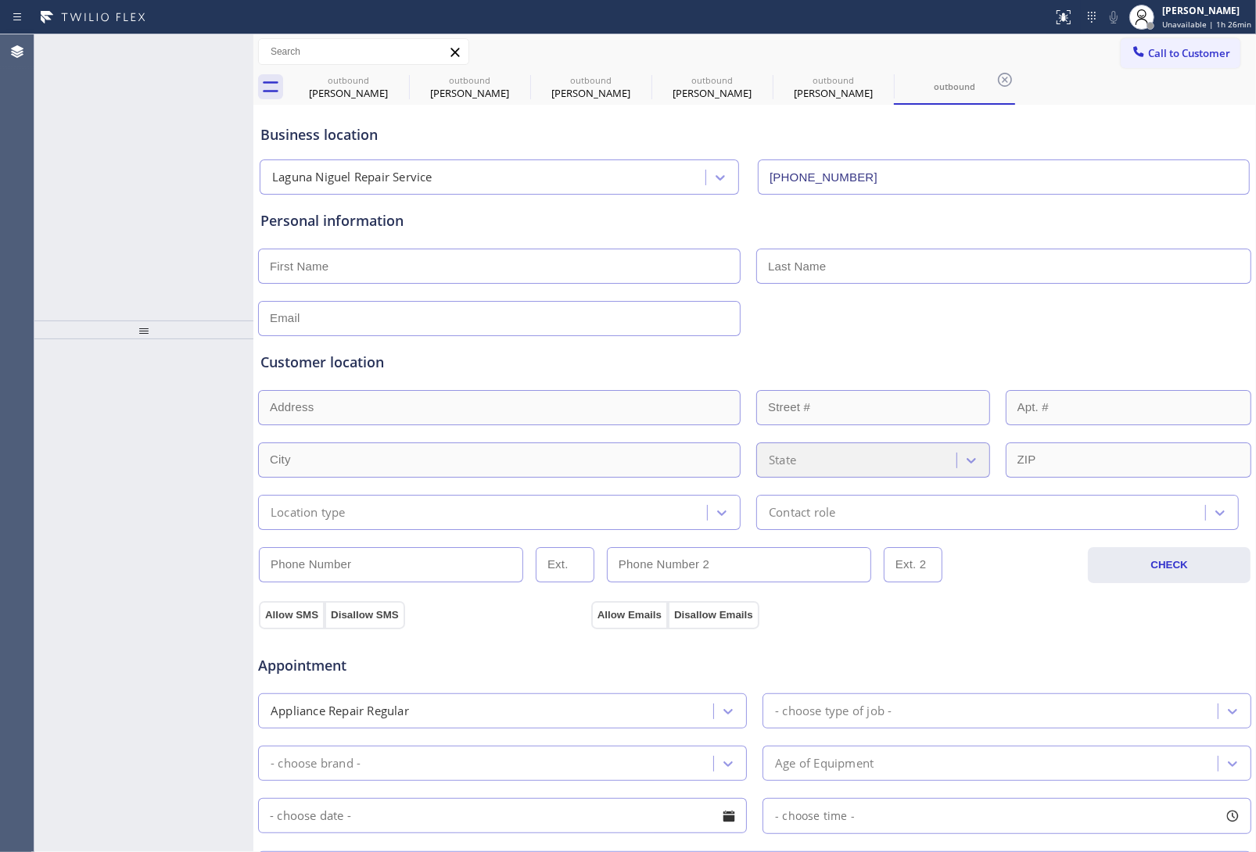
type input "[PHONE_NUMBER]"
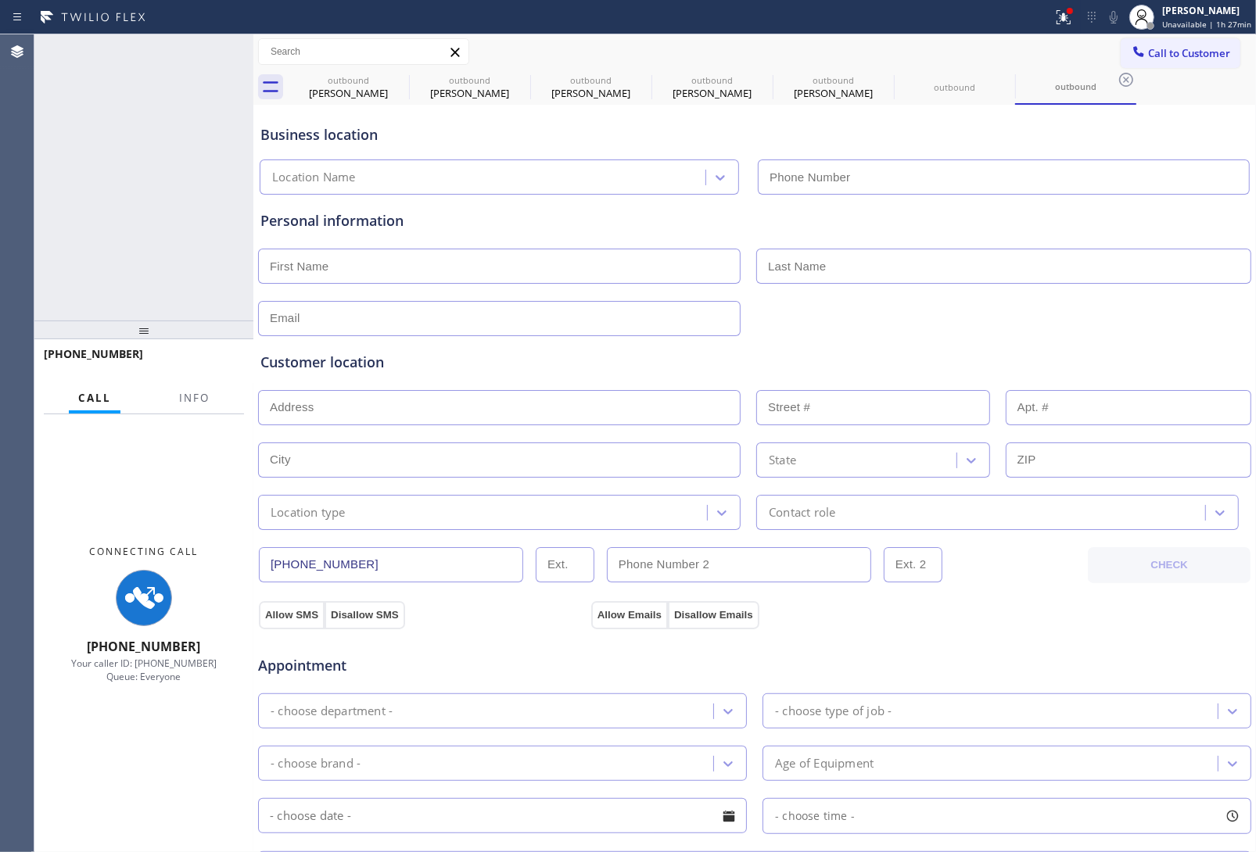
type input "[PHONE_NUMBER]"
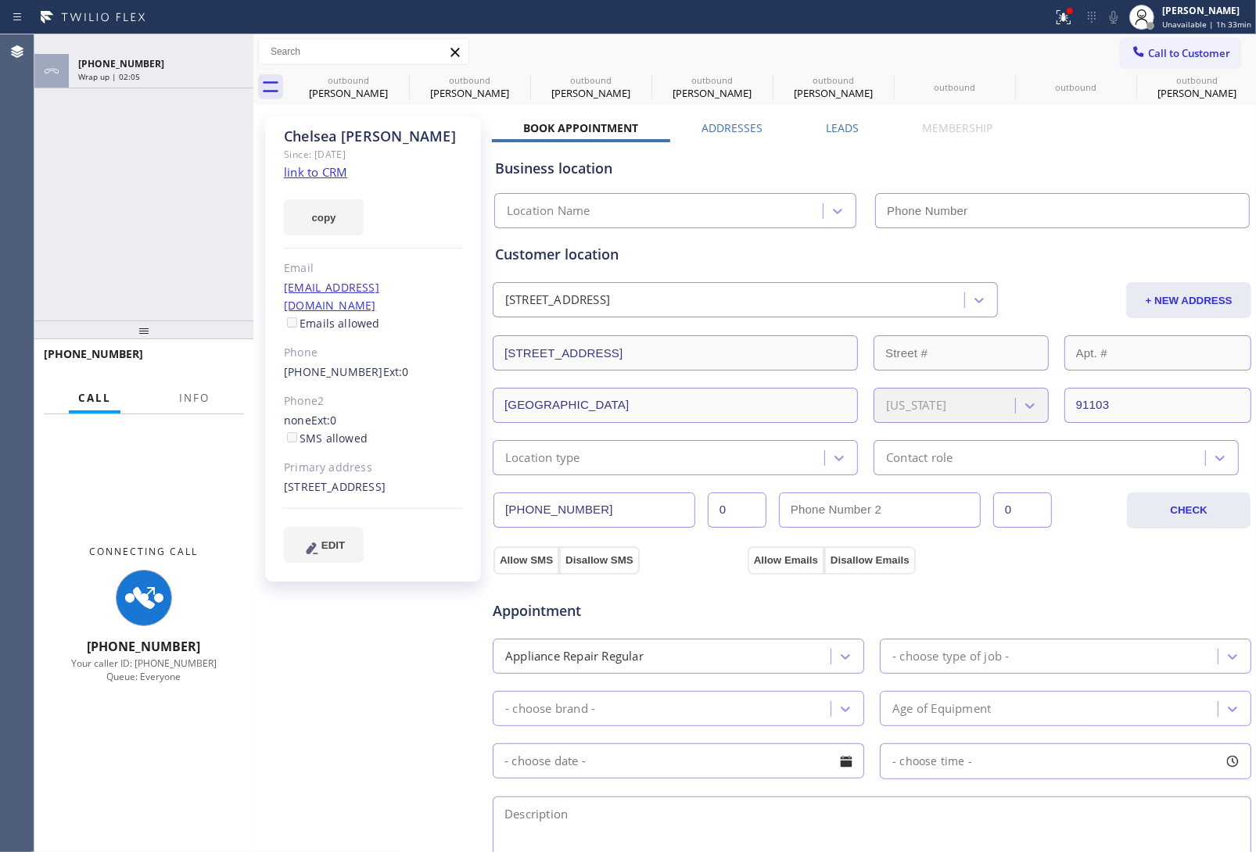
type input "[PHONE_NUMBER]"
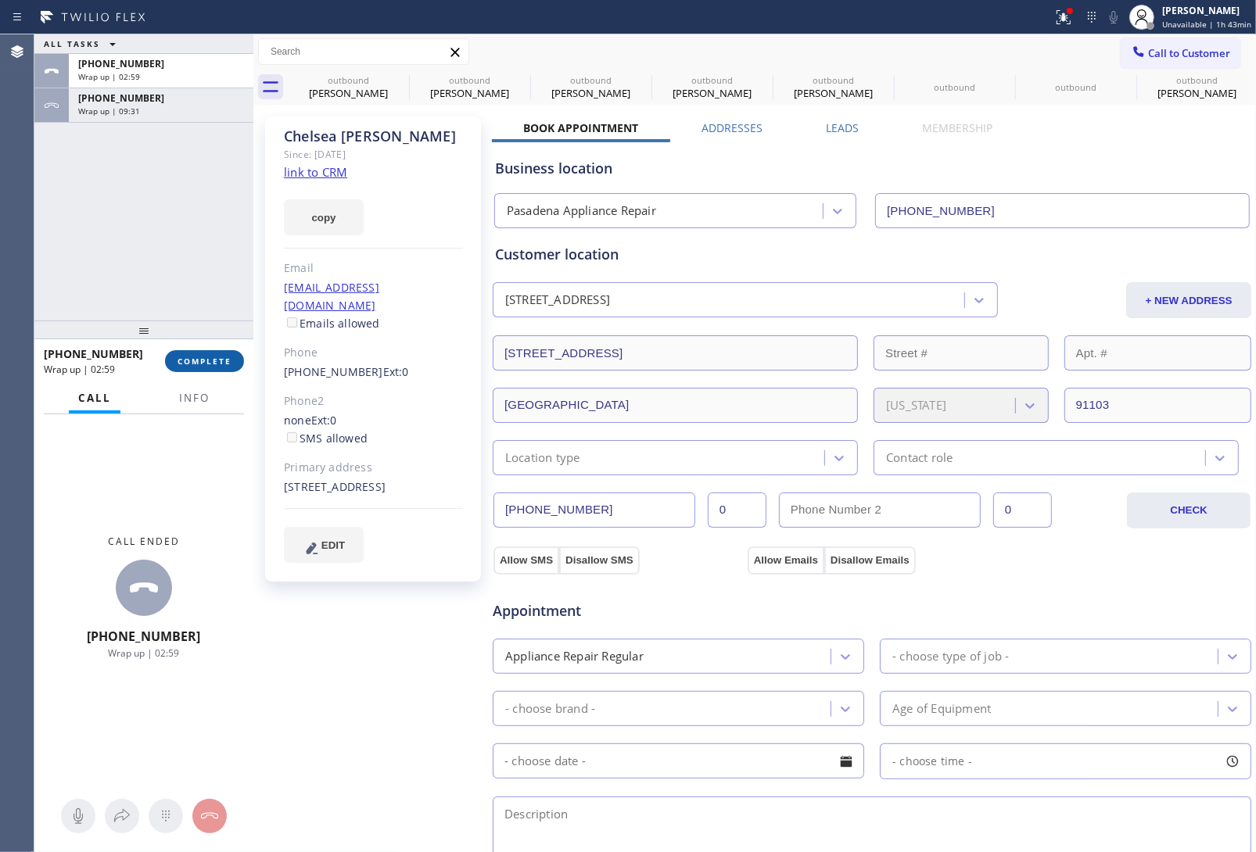
click at [208, 361] on span "COMPLETE" at bounding box center [205, 361] width 54 height 11
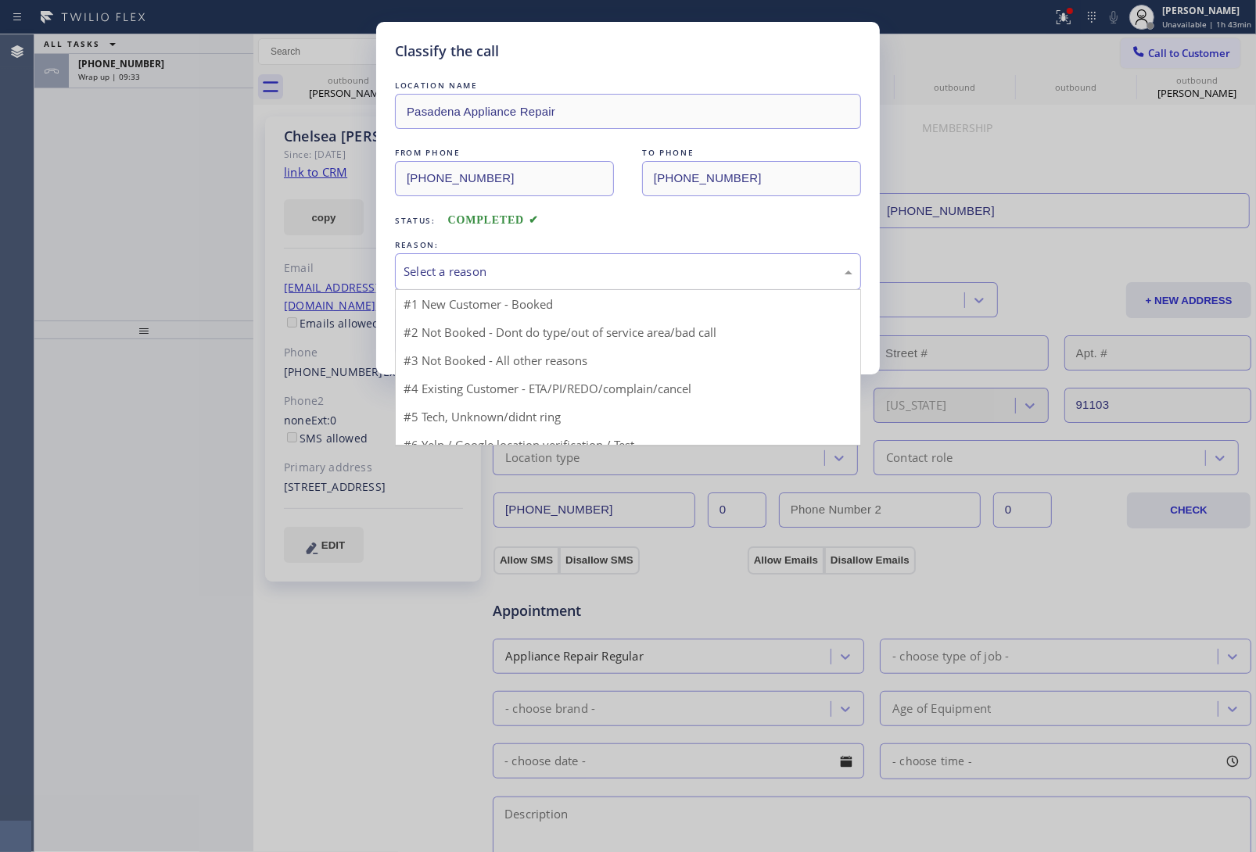
click at [483, 283] on div "Select a reason" at bounding box center [628, 271] width 466 height 37
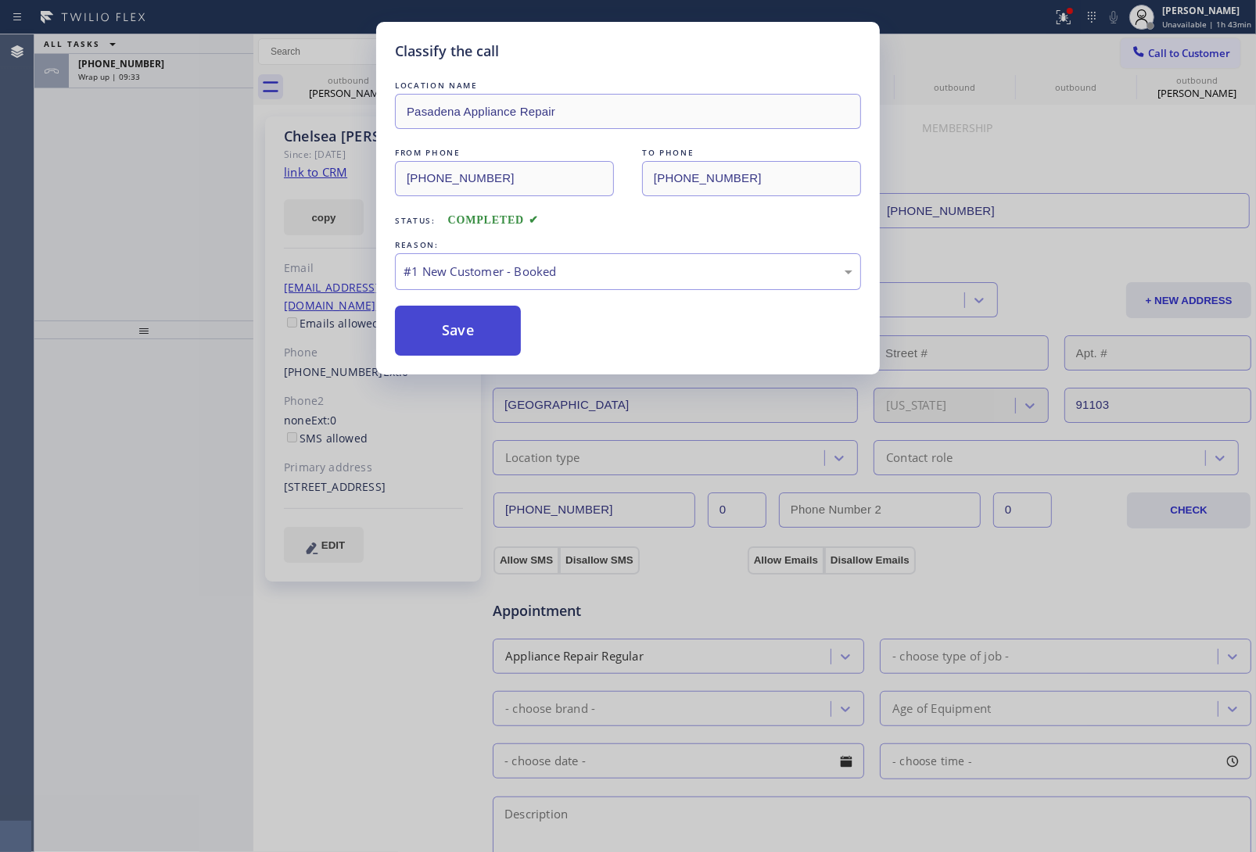
click at [465, 332] on button "Save" at bounding box center [458, 331] width 126 height 50
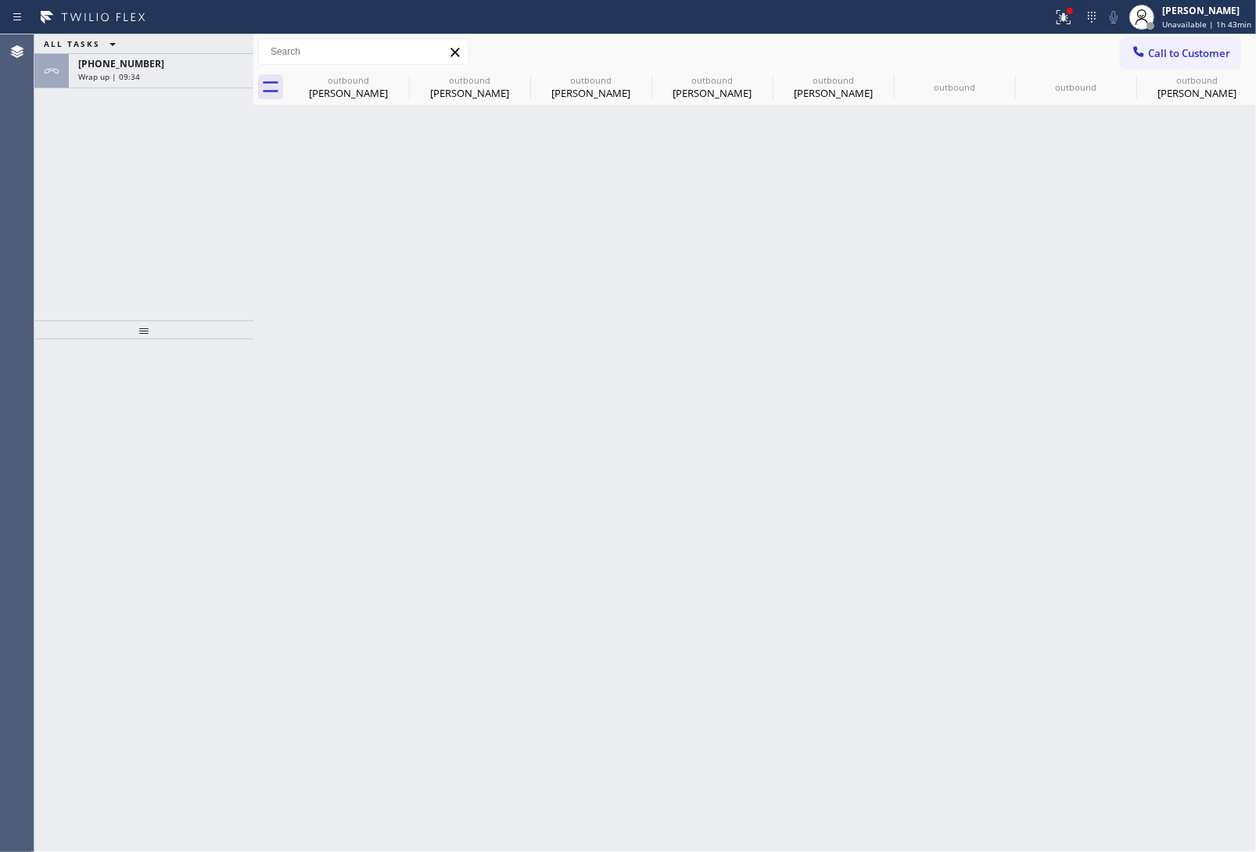
click at [134, 67] on span "+18184975839" at bounding box center [121, 63] width 86 height 13
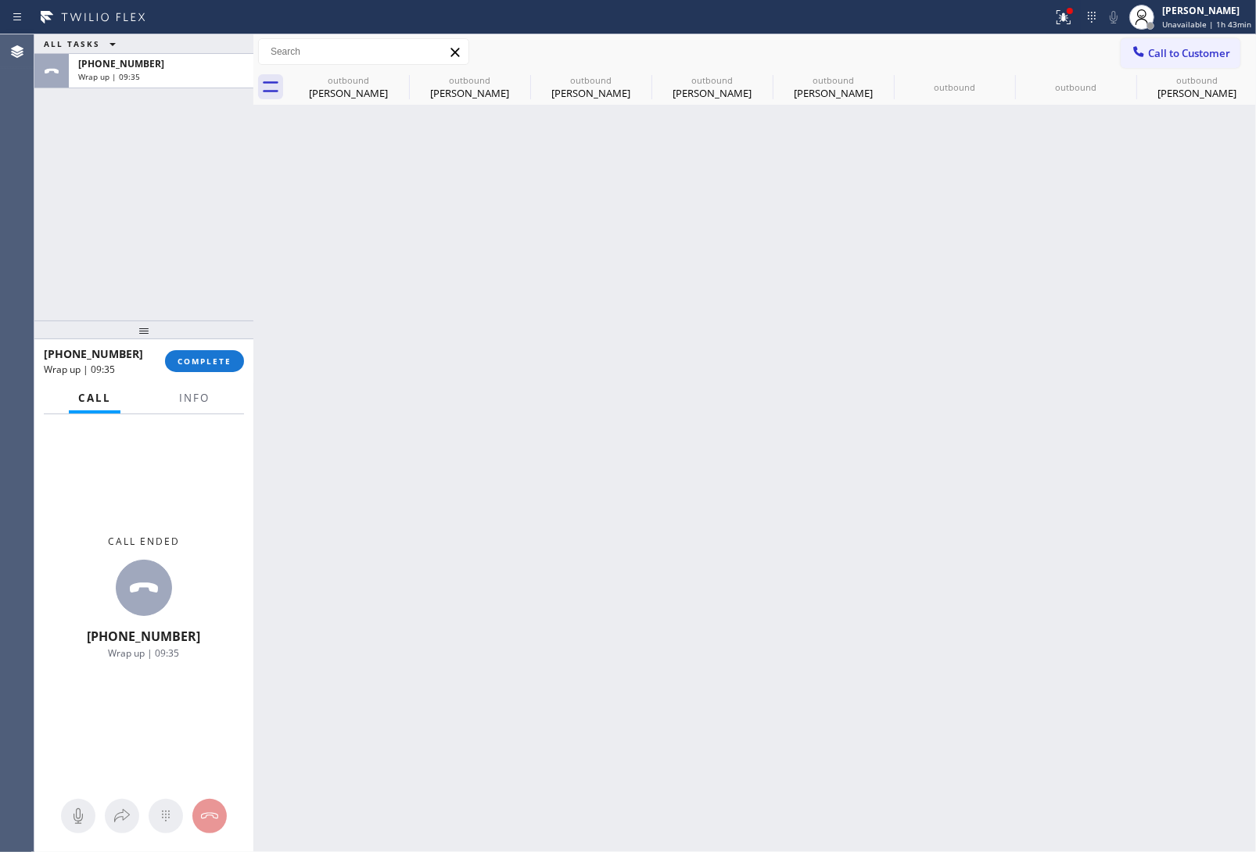
drag, startPoint x: 134, startPoint y: 67, endPoint x: 232, endPoint y: 271, distance: 226.7
click at [138, 70] on div "+18184975839 Wrap up | 09:35" at bounding box center [158, 71] width 178 height 34
click at [210, 357] on span "COMPLETE" at bounding box center [205, 361] width 54 height 11
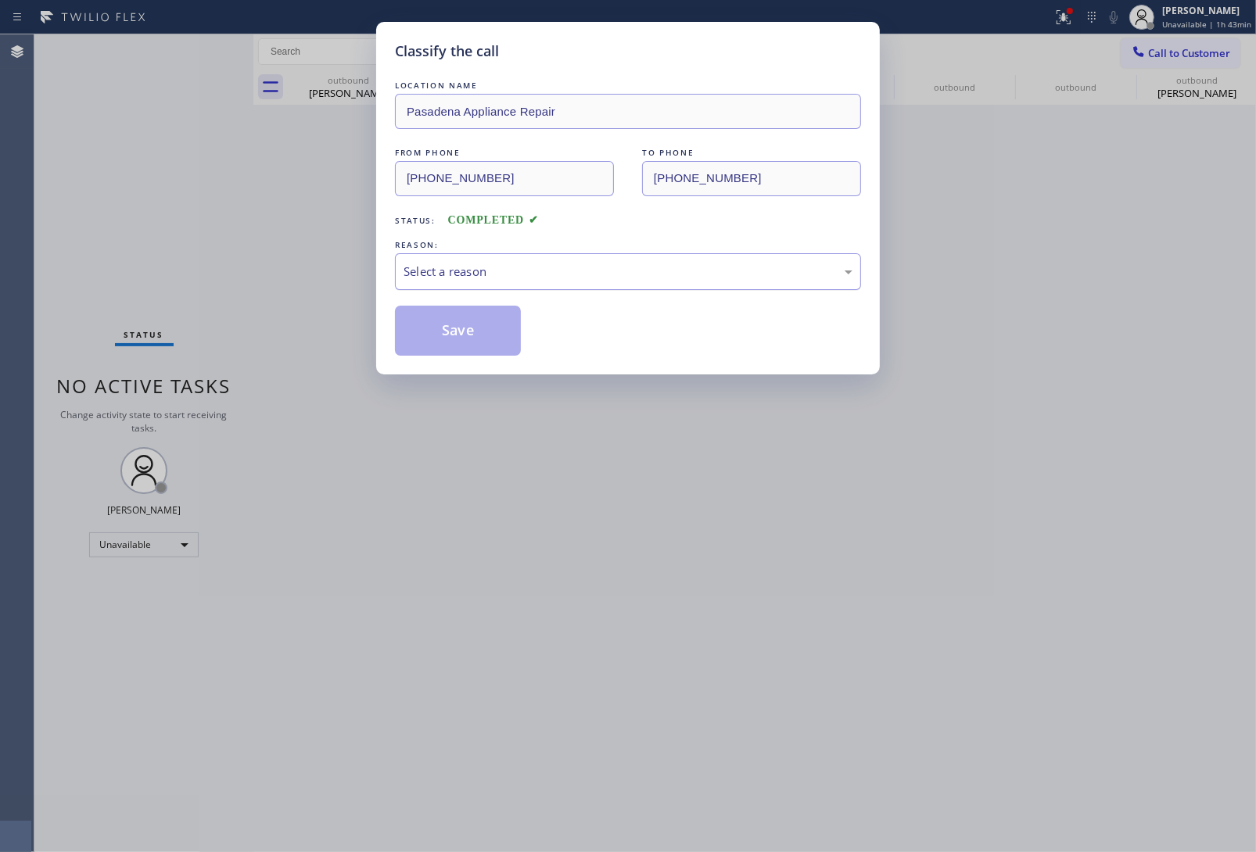
click at [525, 257] on div "Select a reason" at bounding box center [628, 271] width 466 height 37
click at [463, 334] on button "Save" at bounding box center [458, 331] width 126 height 50
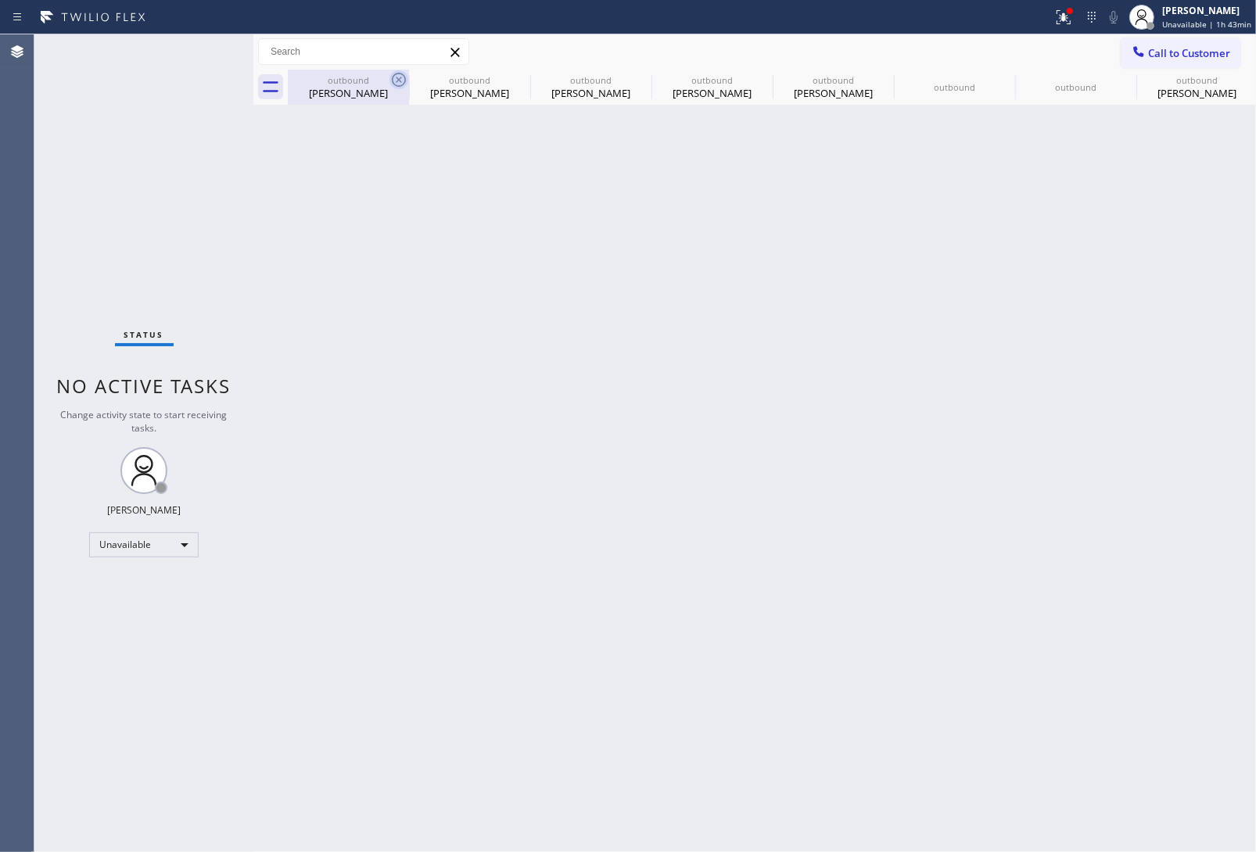
click at [397, 81] on icon at bounding box center [399, 80] width 14 height 14
click at [0, 0] on icon at bounding box center [0, 0] width 0 height 0
click at [632, 80] on icon at bounding box center [641, 79] width 19 height 19
click at [0, 0] on icon at bounding box center [0, 0] width 0 height 0
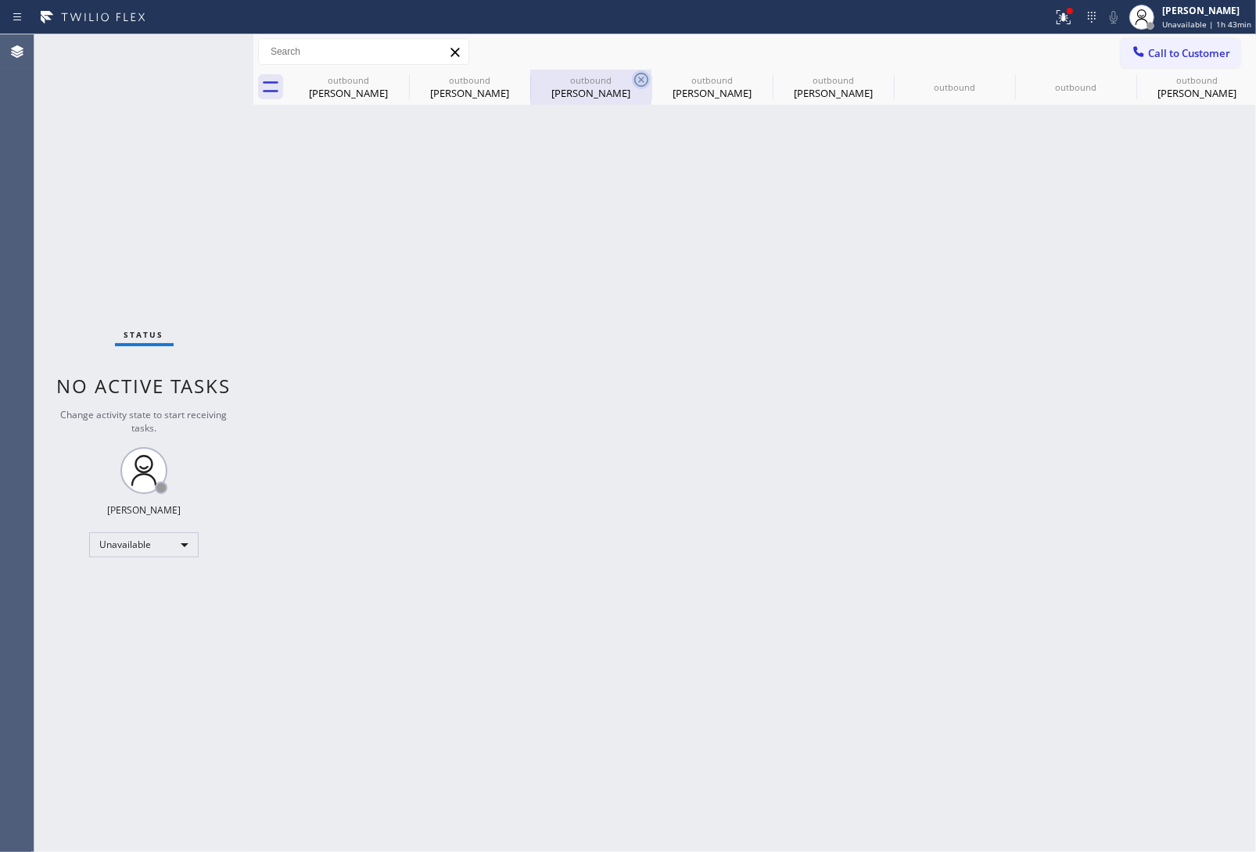
click at [0, 0] on icon at bounding box center [0, 0] width 0 height 0
click at [397, 80] on div "outbound Rob Williams outbound Rob Williams outbound Rob Williams outbound Line…" at bounding box center [772, 87] width 968 height 35
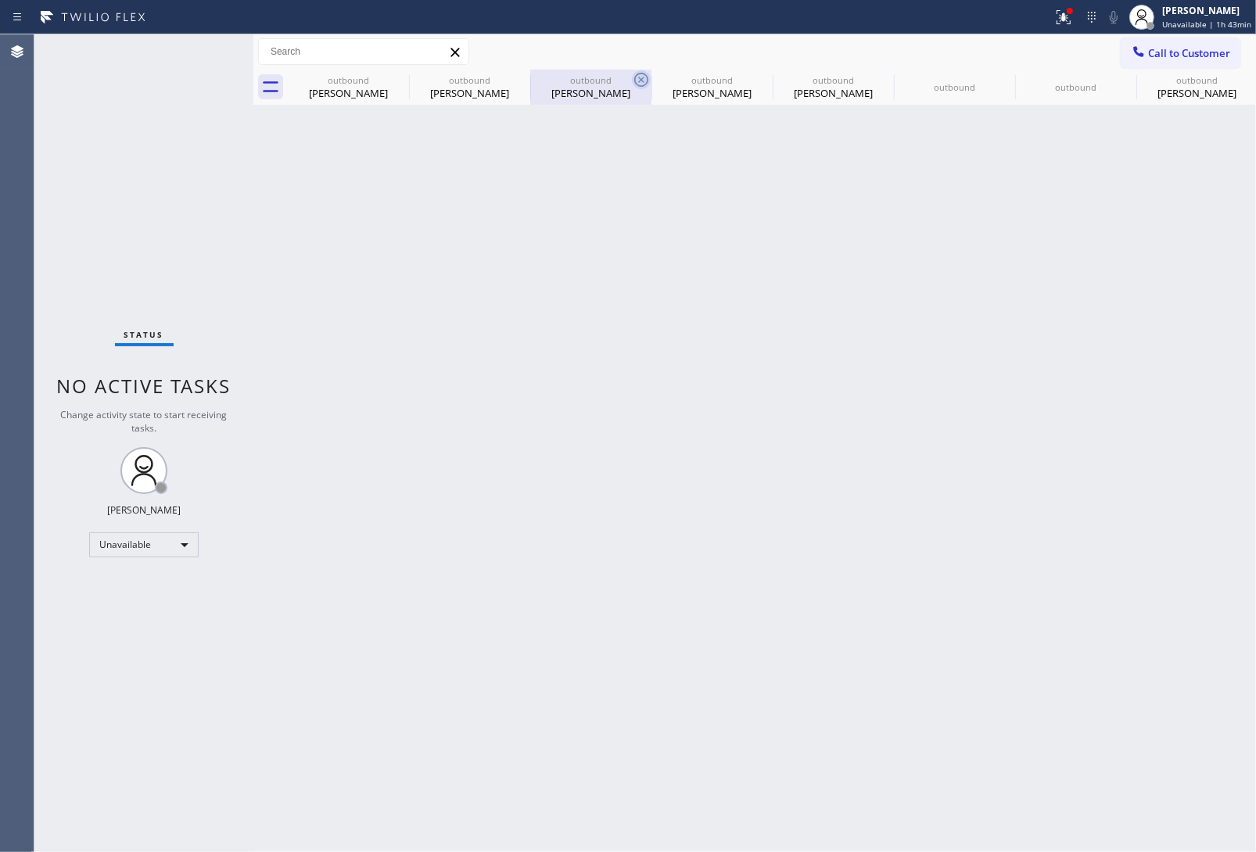
click at [397, 80] on div "outbound Rob Williams outbound Rob Williams outbound Rob Williams outbound Line…" at bounding box center [772, 87] width 968 height 35
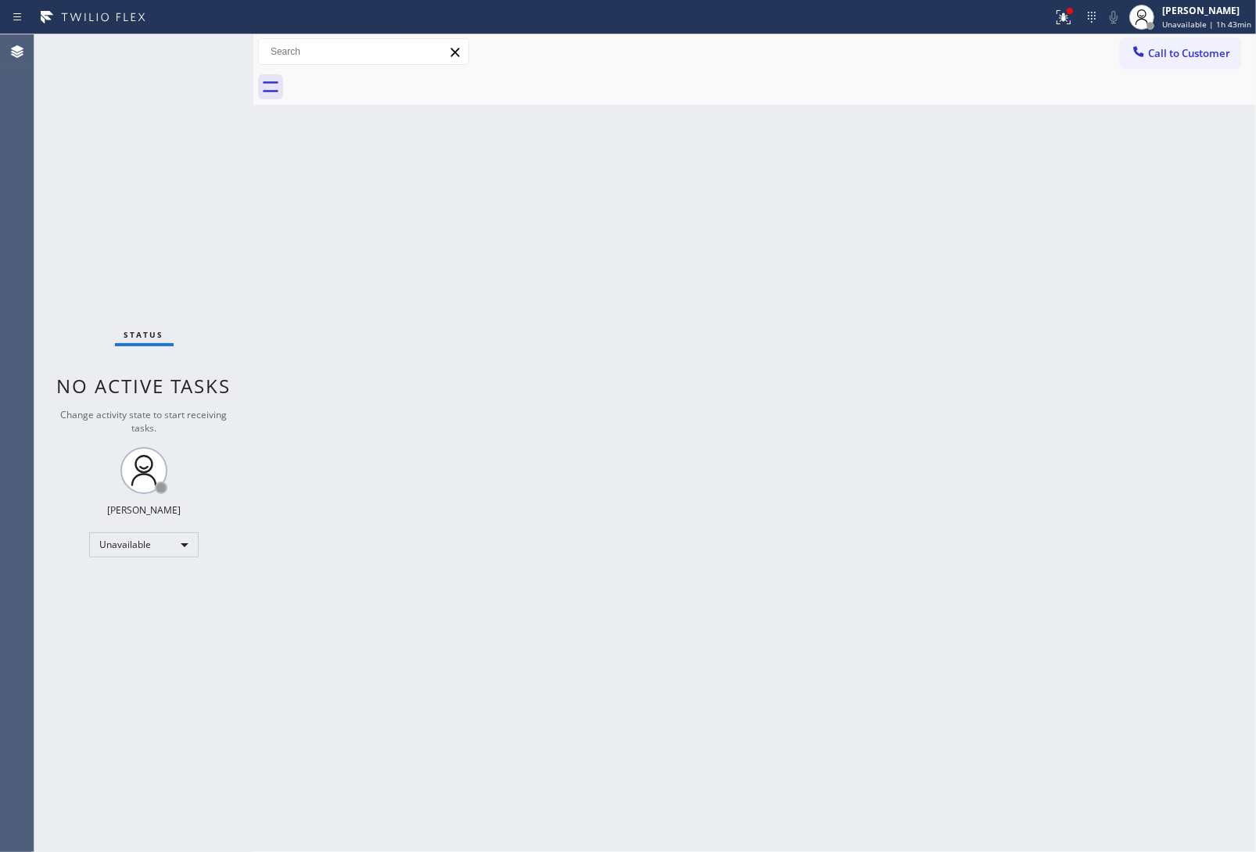
click at [397, 80] on div at bounding box center [772, 87] width 968 height 35
click at [1046, 262] on div "Back to Dashboard Change Sender ID Customers Technicians Select a contact Outbo…" at bounding box center [754, 443] width 1003 height 818
click at [1172, 38] on button "Call to Customer" at bounding box center [1181, 53] width 120 height 30
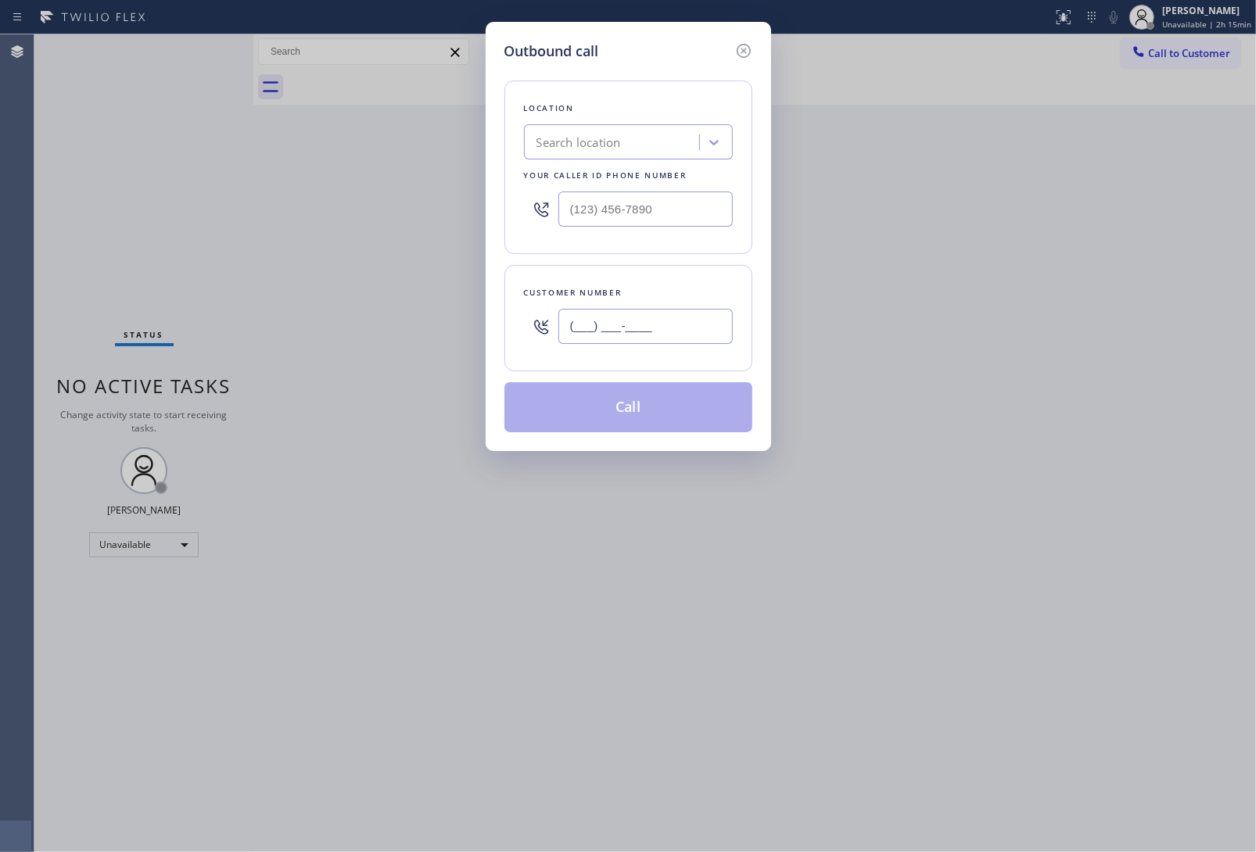
click at [659, 325] on input "(___) ___-____" at bounding box center [645, 326] width 174 height 35
paste input "213) 814-9998"
type input "[PHONE_NUMBER]"
click at [626, 203] on input "(___) ___-____" at bounding box center [645, 209] width 174 height 35
paste input "323) 746-8035"
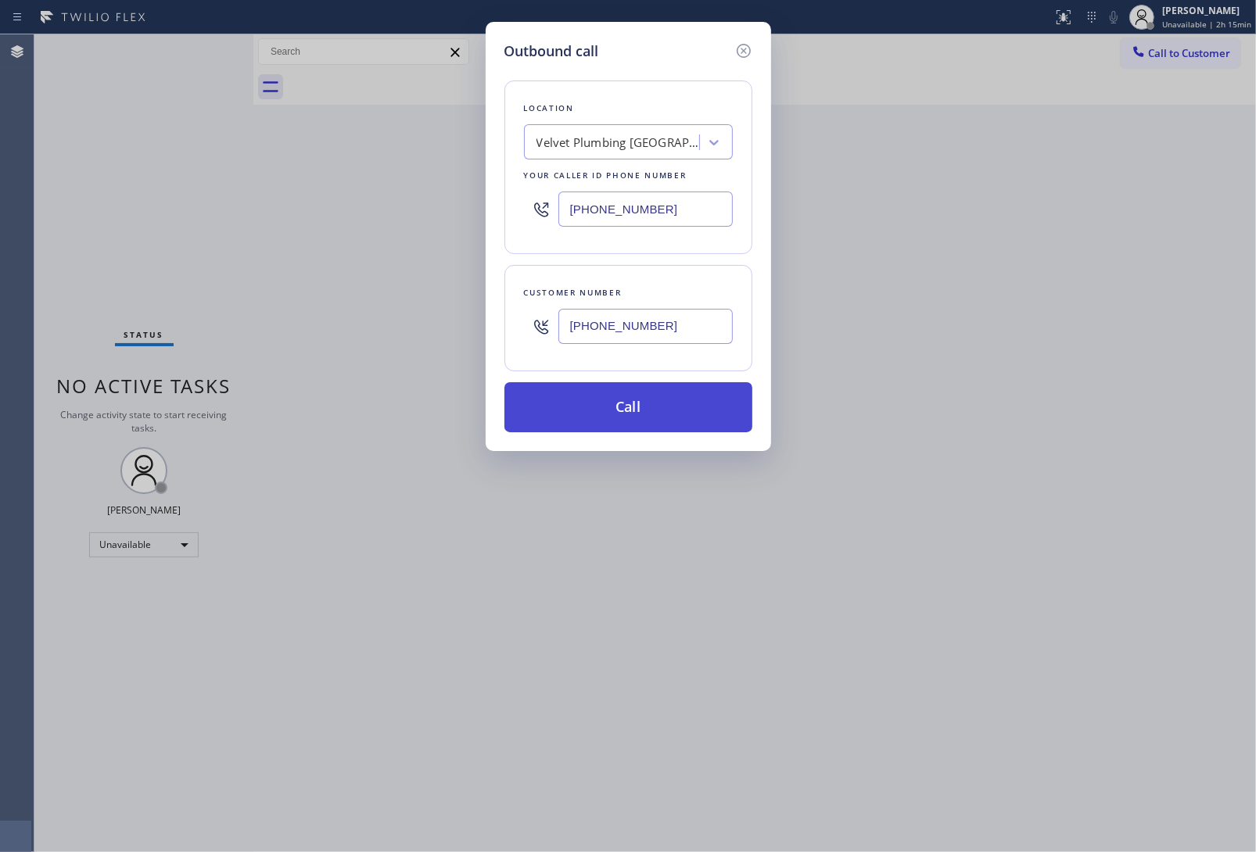
type input "[PHONE_NUMBER]"
click at [627, 404] on button "Call" at bounding box center [628, 407] width 248 height 50
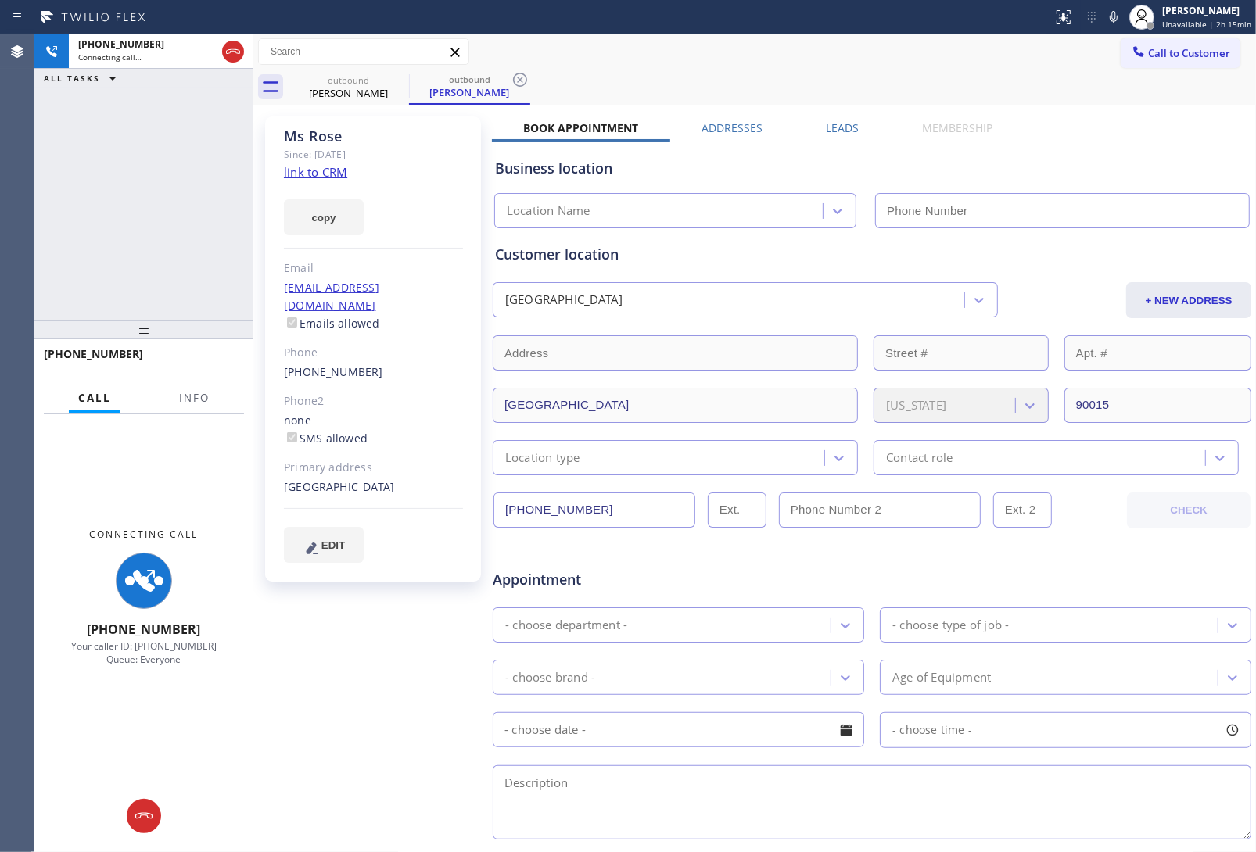
type input "[PHONE_NUMBER]"
click at [1057, 121] on div "Book Appointment Addresses Leads Membership Business location Velvet Plumbing […" at bounding box center [872, 621] width 760 height 1002
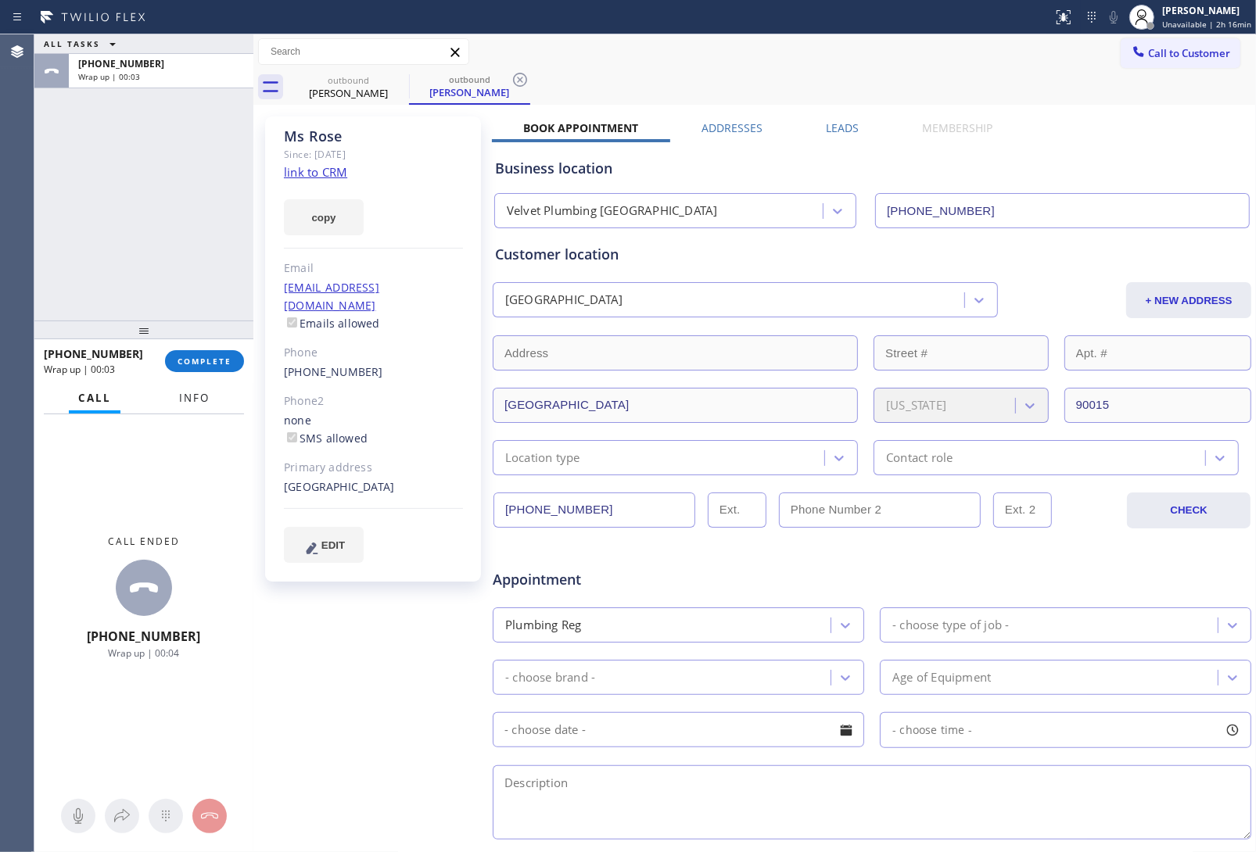
click at [181, 396] on span "Info" at bounding box center [194, 398] width 31 height 14
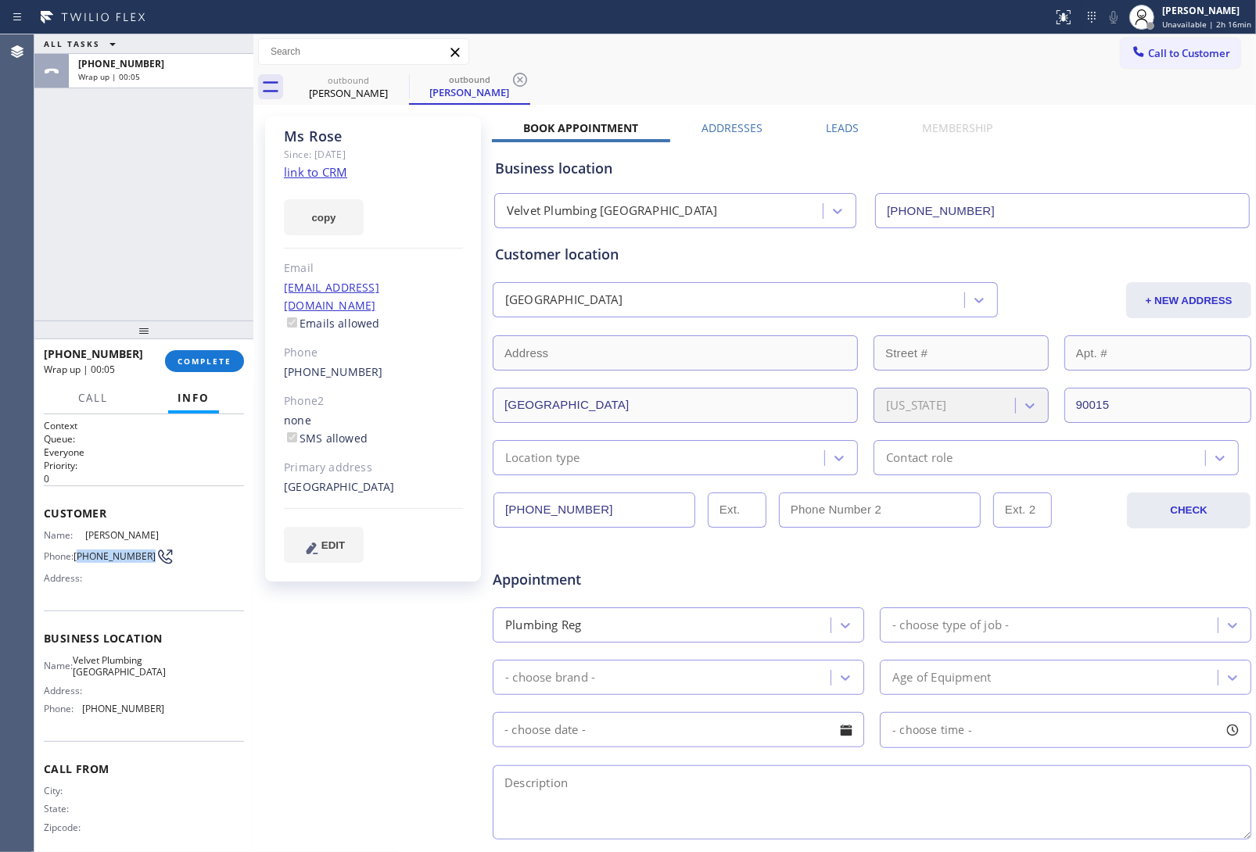
drag, startPoint x: 111, startPoint y: 559, endPoint x: 78, endPoint y: 553, distance: 33.4
click at [78, 553] on span "[PHONE_NUMBER]" at bounding box center [115, 557] width 82 height 12
copy span "213) 814-9998"
click at [1164, 63] on button "Call to Customer" at bounding box center [1181, 53] width 120 height 30
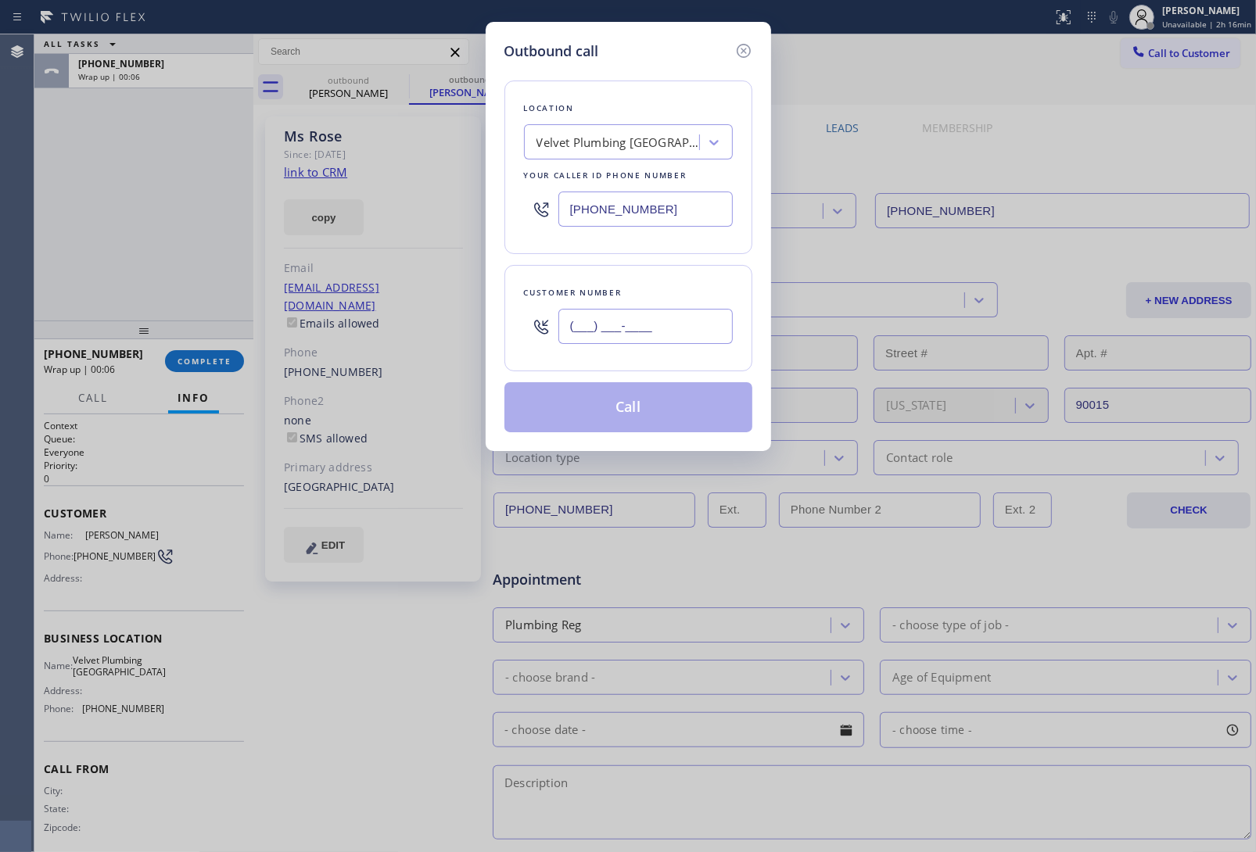
click at [673, 318] on input "(___) ___-____" at bounding box center [645, 326] width 174 height 35
paste input "213) 814-9998"
type input "[PHONE_NUMBER]"
click at [620, 130] on div "Velvet Plumbing [GEOGRAPHIC_DATA]" at bounding box center [614, 142] width 170 height 27
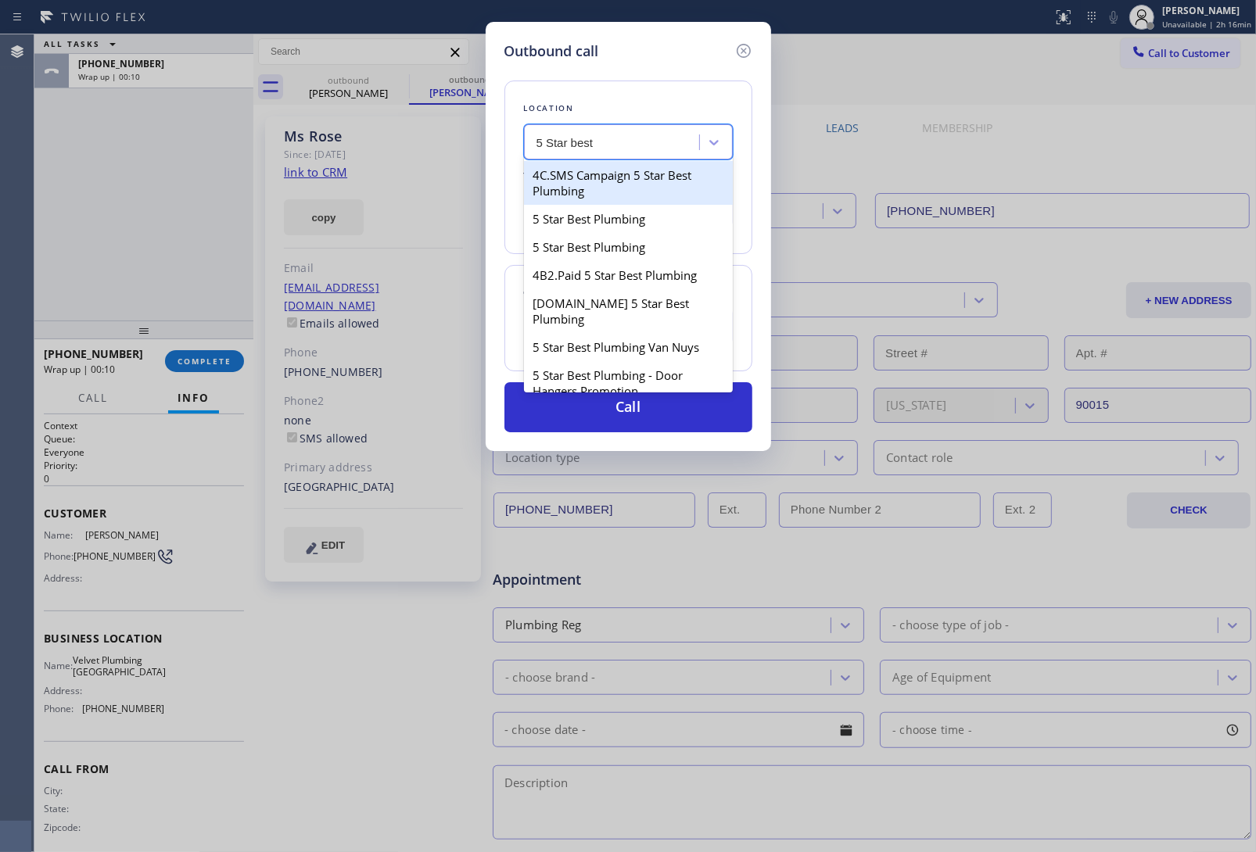
type input "5 Star best"
click at [631, 181] on div "4C.SMS Campaign 5 Star Best Plumbing" at bounding box center [628, 183] width 209 height 44
type input "[PHONE_NUMBER]"
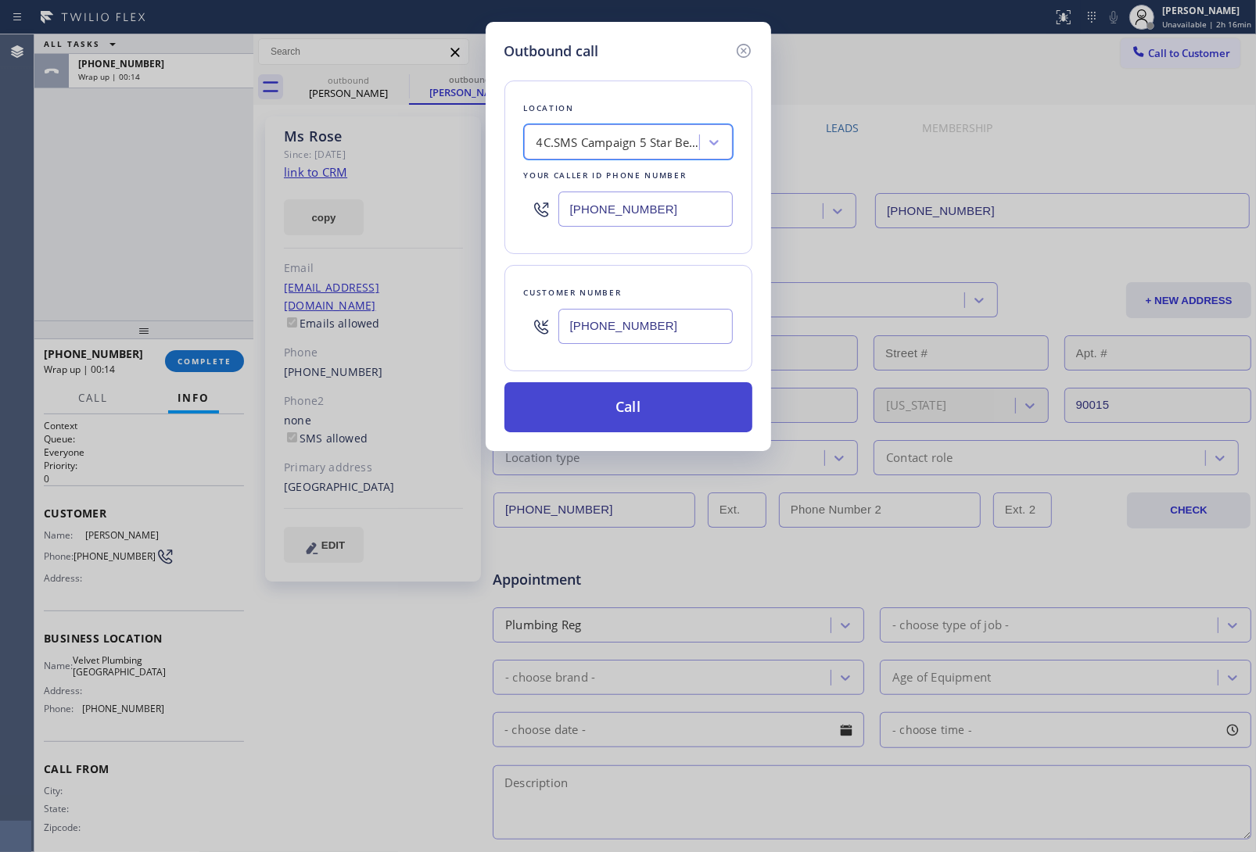
click at [630, 405] on button "Call" at bounding box center [628, 407] width 248 height 50
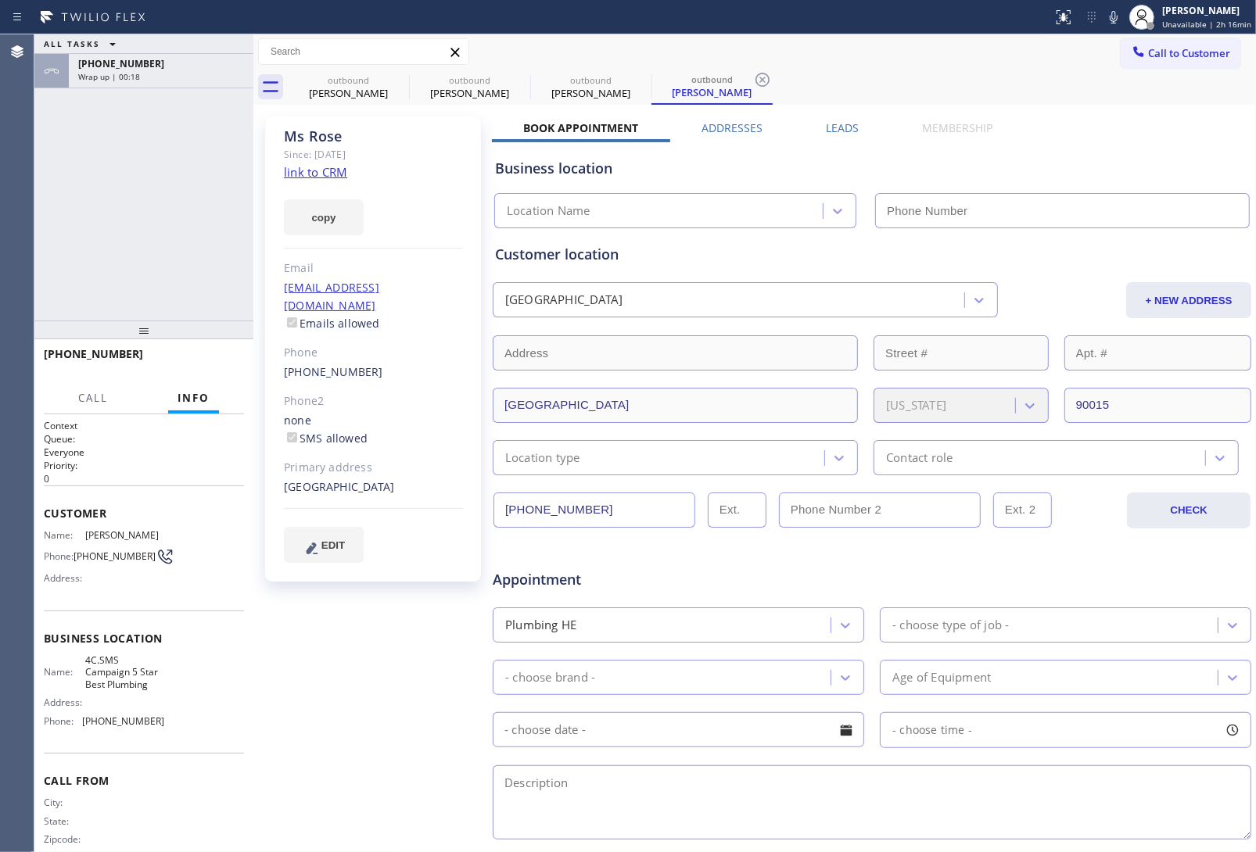
type input "[PHONE_NUMBER]"
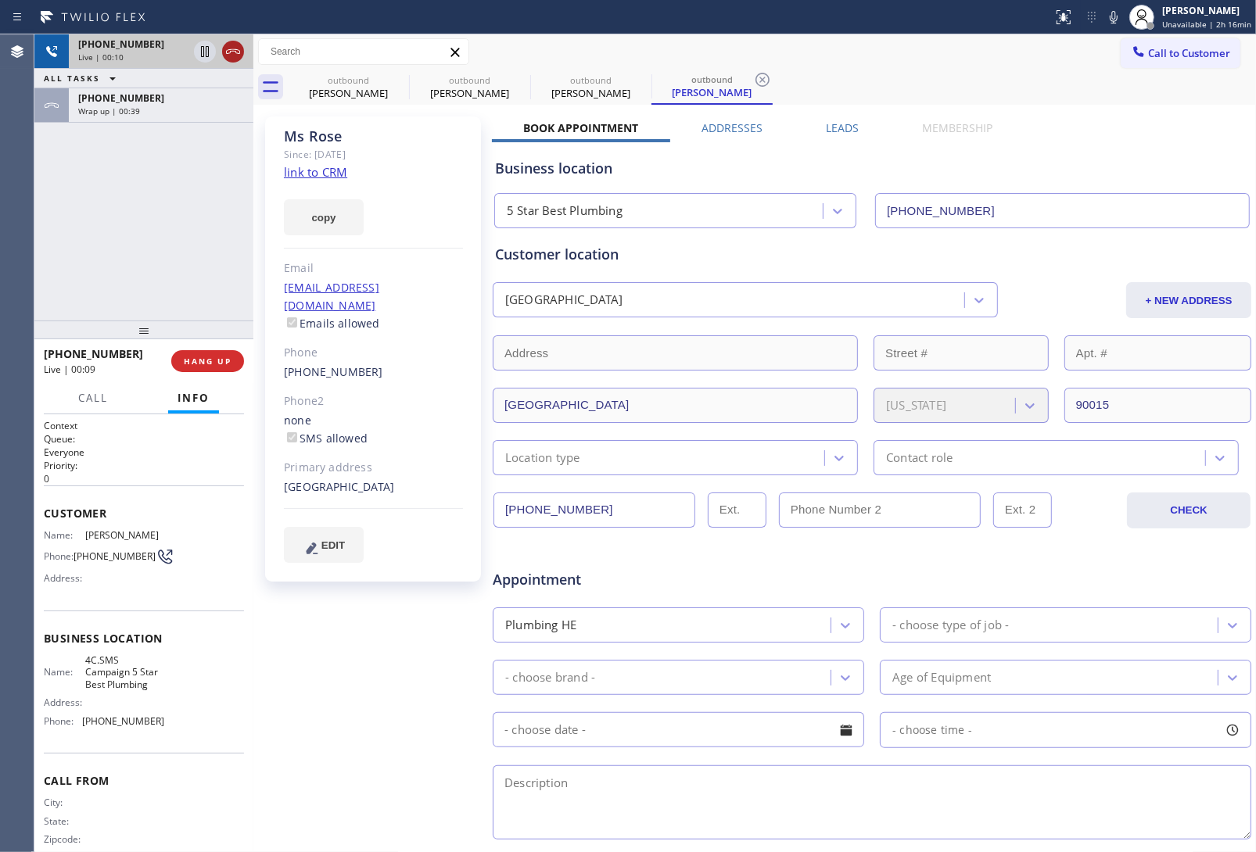
click at [235, 53] on icon at bounding box center [233, 51] width 19 height 19
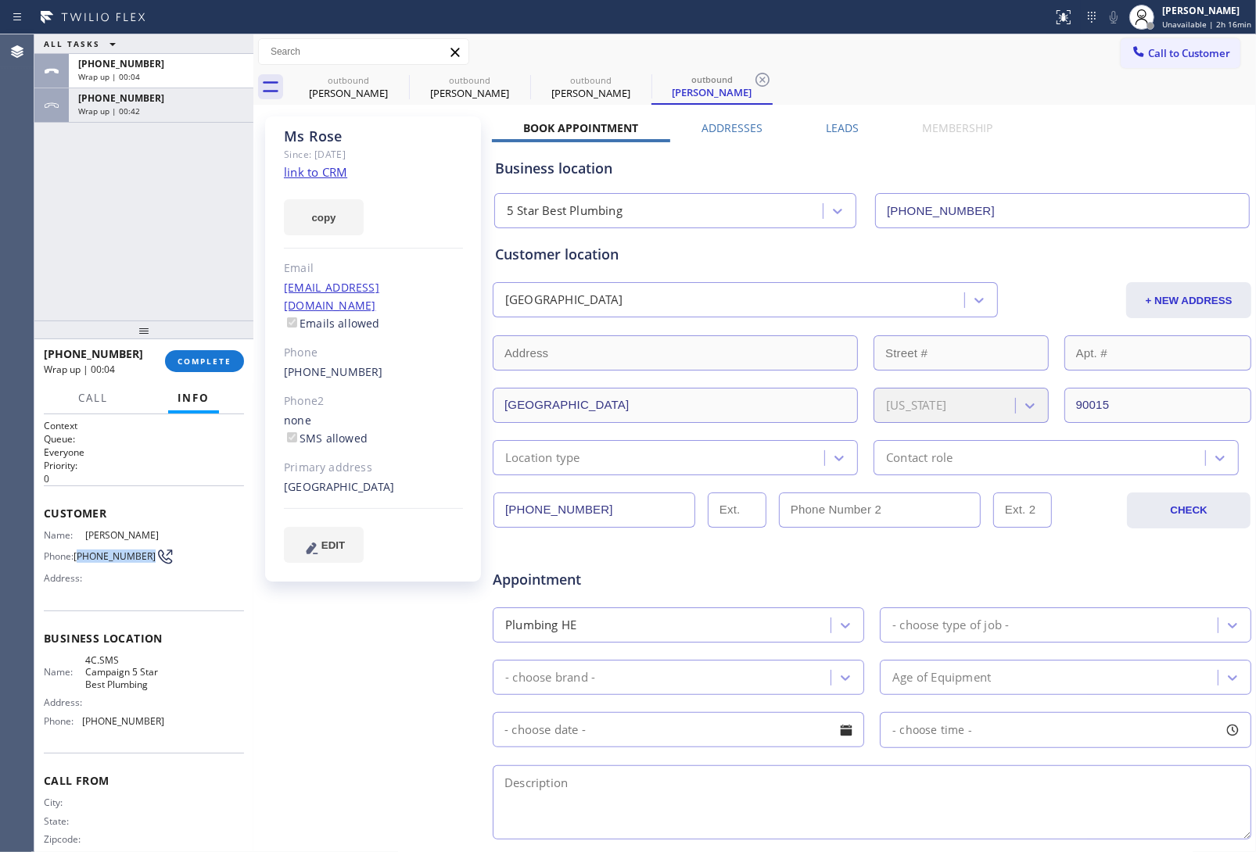
drag, startPoint x: 117, startPoint y: 559, endPoint x: 78, endPoint y: 547, distance: 40.8
click at [78, 551] on span "[PHONE_NUMBER]" at bounding box center [115, 557] width 82 height 12
copy span "213) 814-9998"
drag, startPoint x: 154, startPoint y: 726, endPoint x: 120, endPoint y: 702, distance: 41.7
click at [116, 716] on span "[PHONE_NUMBER]" at bounding box center [123, 722] width 82 height 12
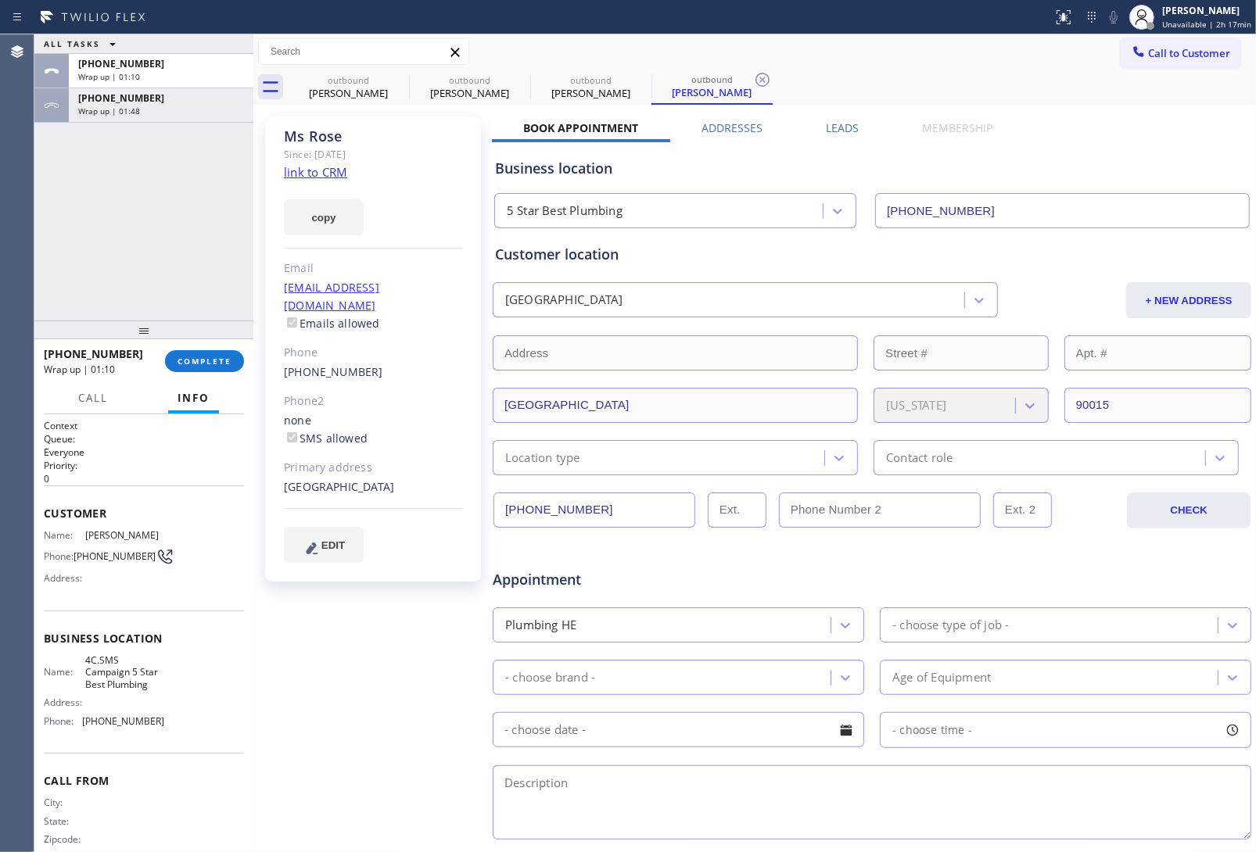
drag, startPoint x: 122, startPoint y: 576, endPoint x: 115, endPoint y: 568, distance: 10.5
click at [119, 573] on div "Name: [PERSON_NAME] Phone: [PHONE_NUMBER] Address:" at bounding box center [104, 560] width 120 height 62
drag, startPoint x: 102, startPoint y: 563, endPoint x: 72, endPoint y: 544, distance: 35.2
click at [72, 547] on div "Phone: [PHONE_NUMBER]" at bounding box center [104, 556] width 120 height 19
copy span "[PHONE_NUMBER]"
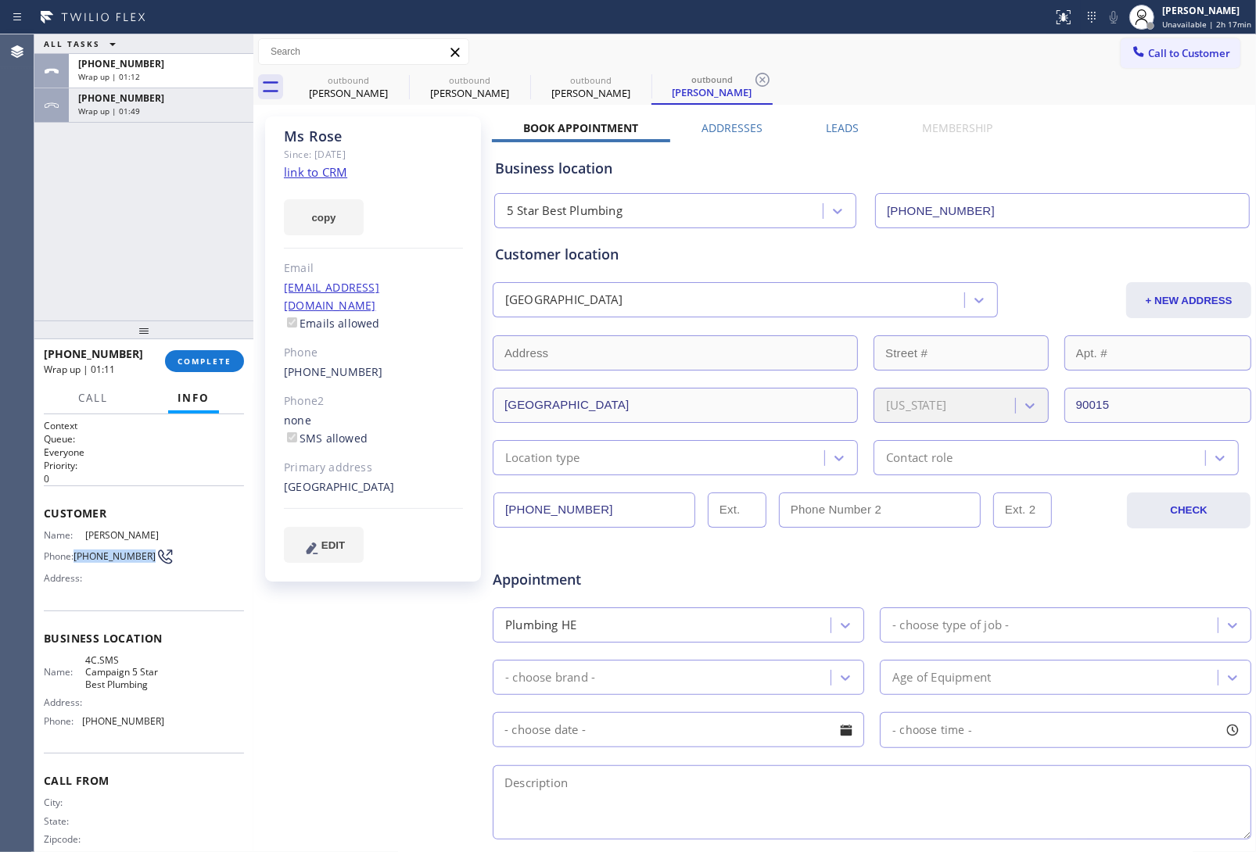
drag, startPoint x: 1198, startPoint y: 60, endPoint x: 1018, endPoint y: 141, distance: 197.8
click at [1198, 59] on button "Call to Customer" at bounding box center [1181, 53] width 120 height 30
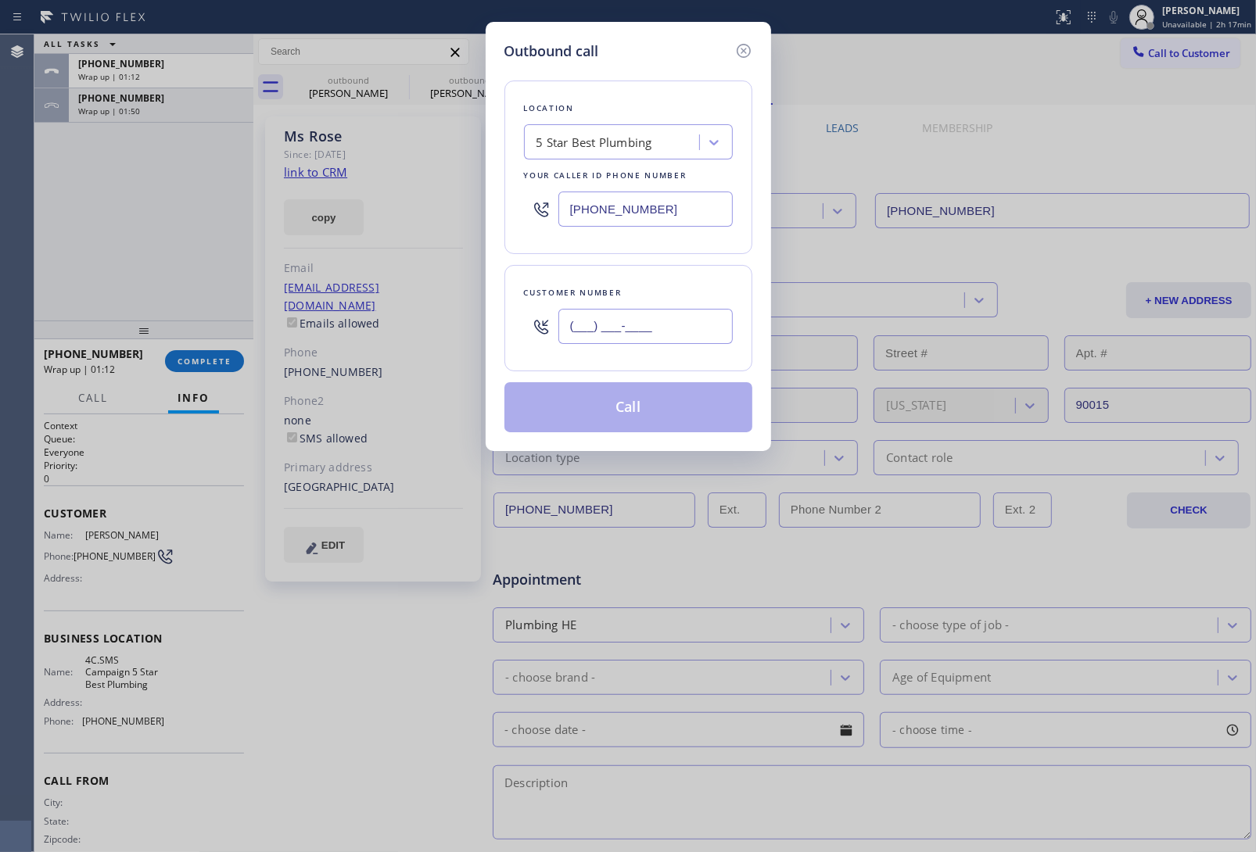
click at [663, 318] on input "(___) ___-____" at bounding box center [645, 326] width 174 height 35
paste input "213) 814-9998"
type input "[PHONE_NUMBER]"
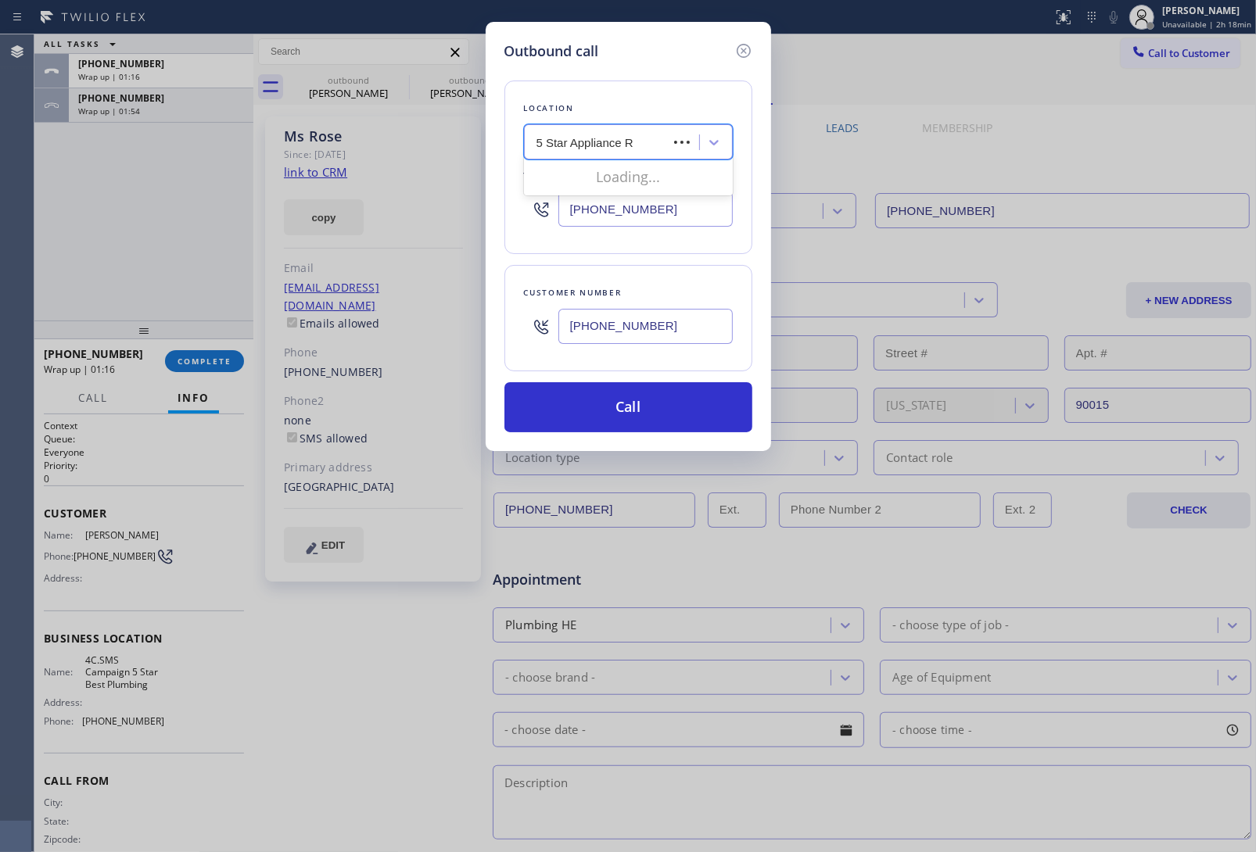
type input "5 Star Appliance Re"
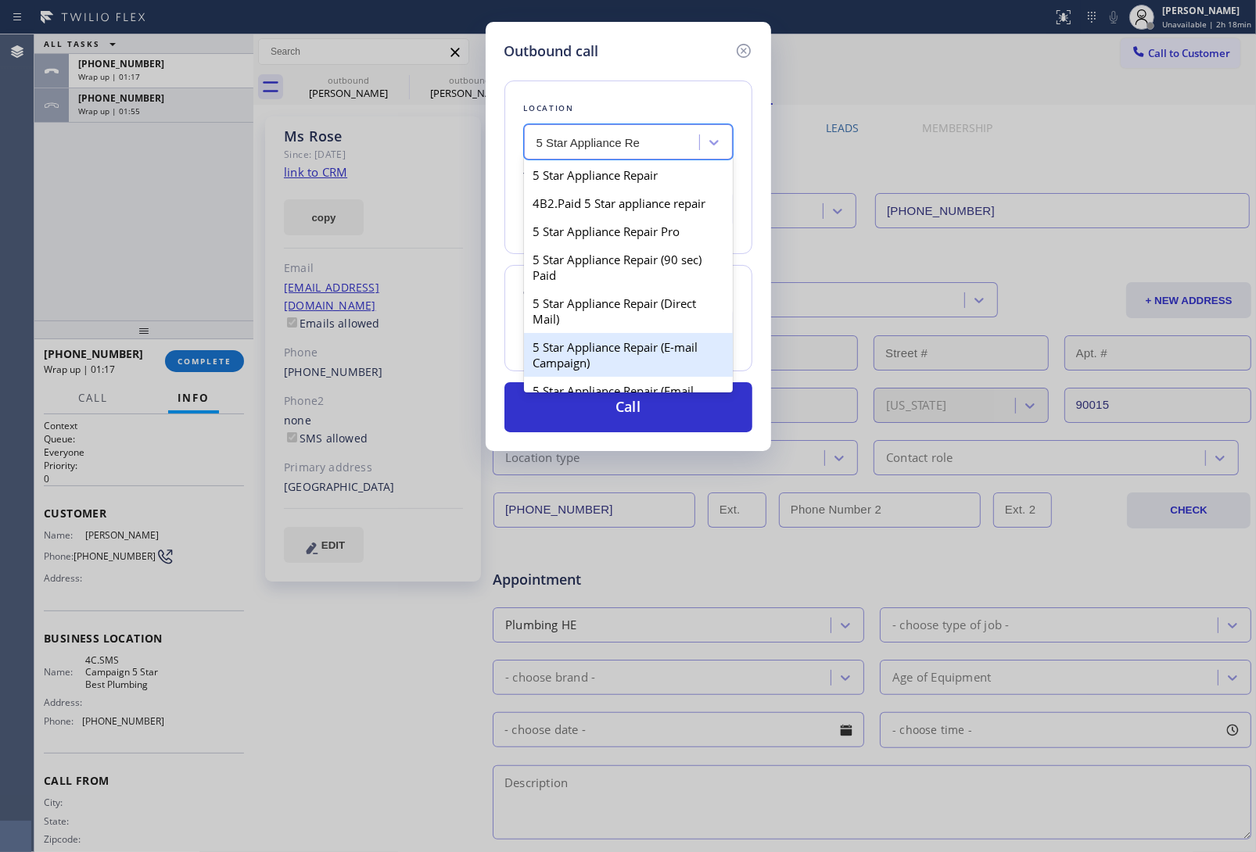
click at [650, 370] on div "5 Star Appliance Repair (E-mail Campaign)" at bounding box center [628, 355] width 209 height 44
type input "[PHONE_NUMBER]"
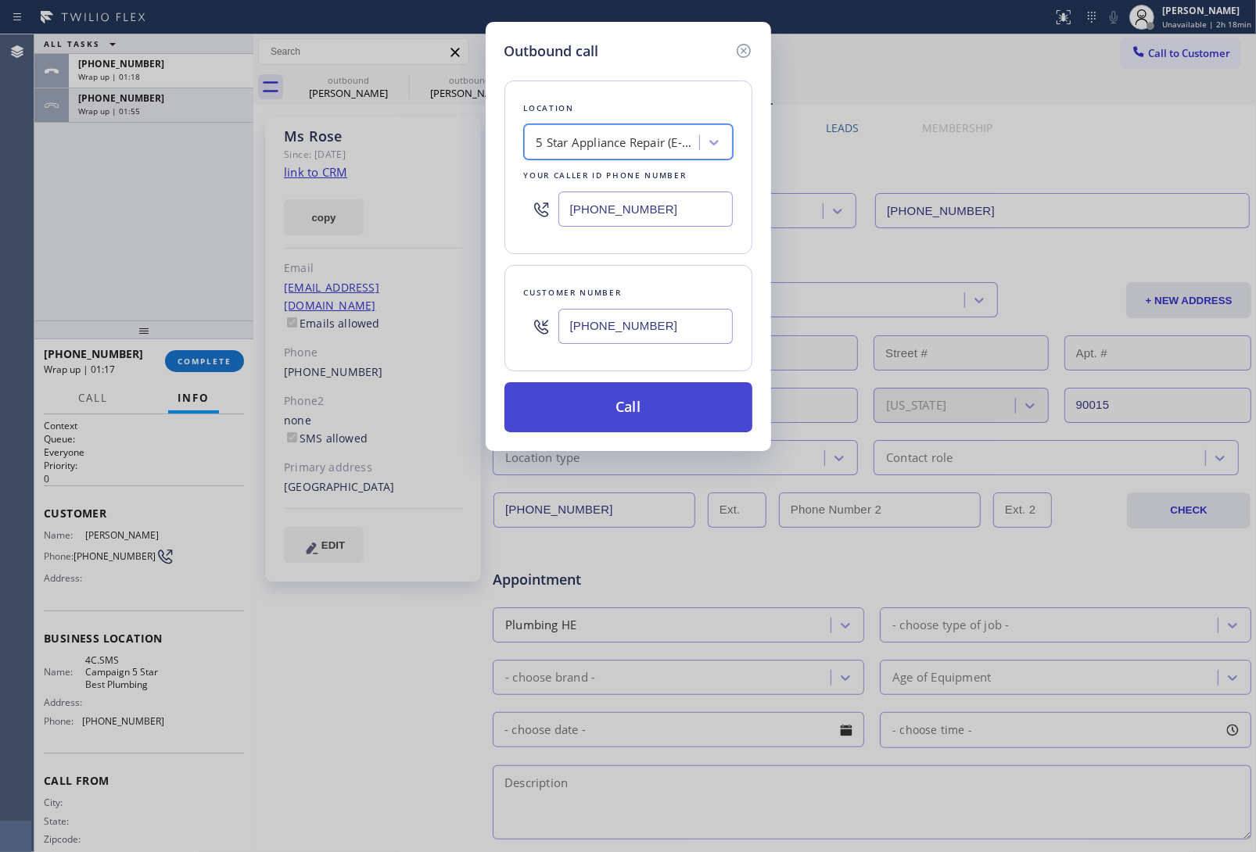
click at [646, 407] on button "Call" at bounding box center [628, 407] width 248 height 50
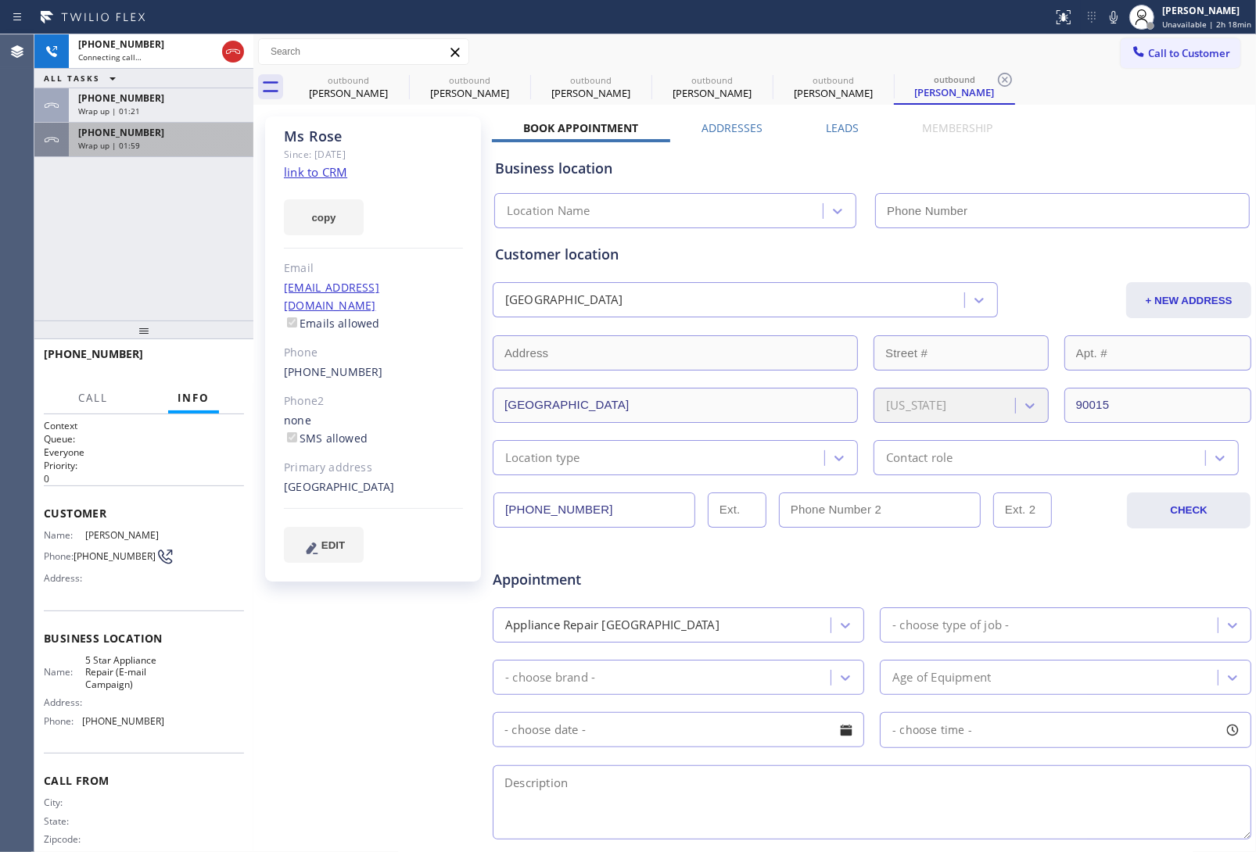
click at [151, 146] on div "Wrap up | 01:59" at bounding box center [161, 145] width 166 height 11
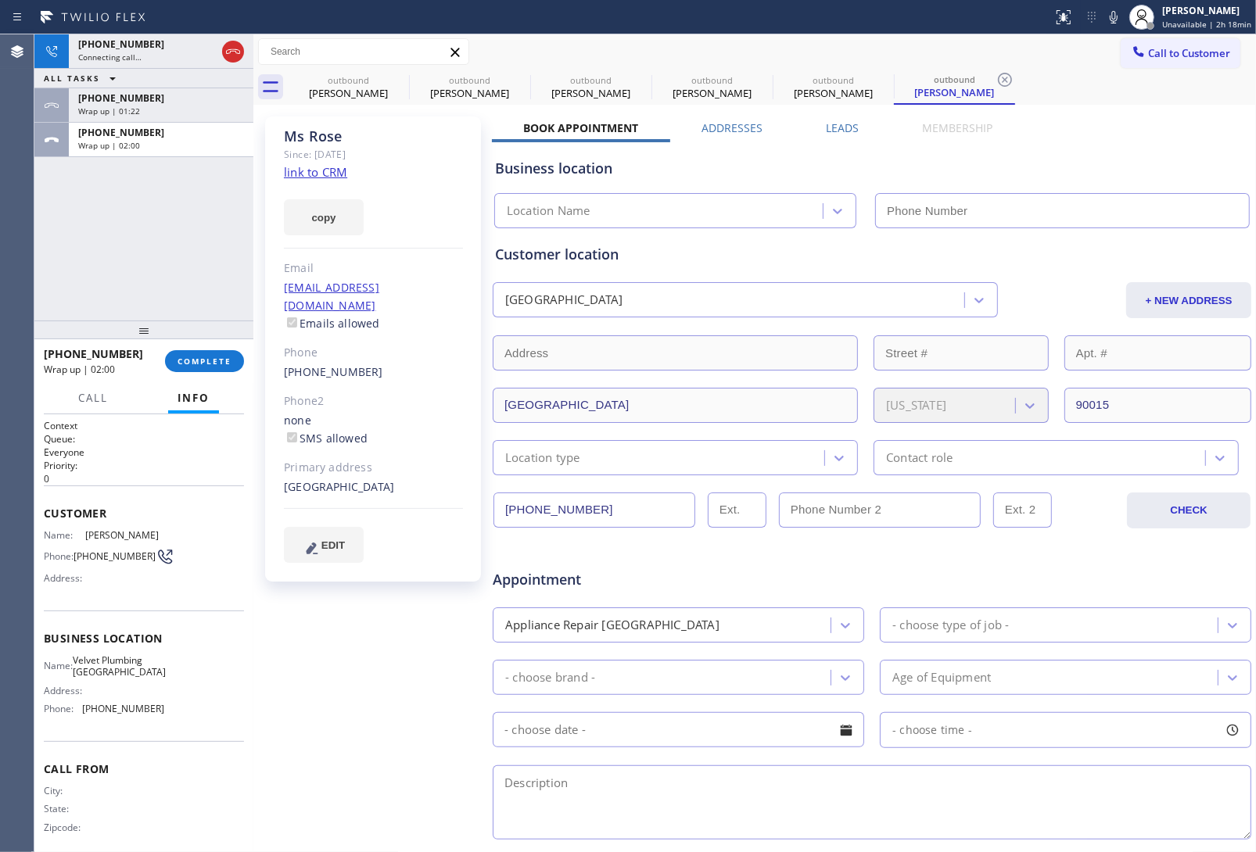
type input "[PHONE_NUMBER]"
click at [235, 357] on button "COMPLETE" at bounding box center [204, 361] width 79 height 22
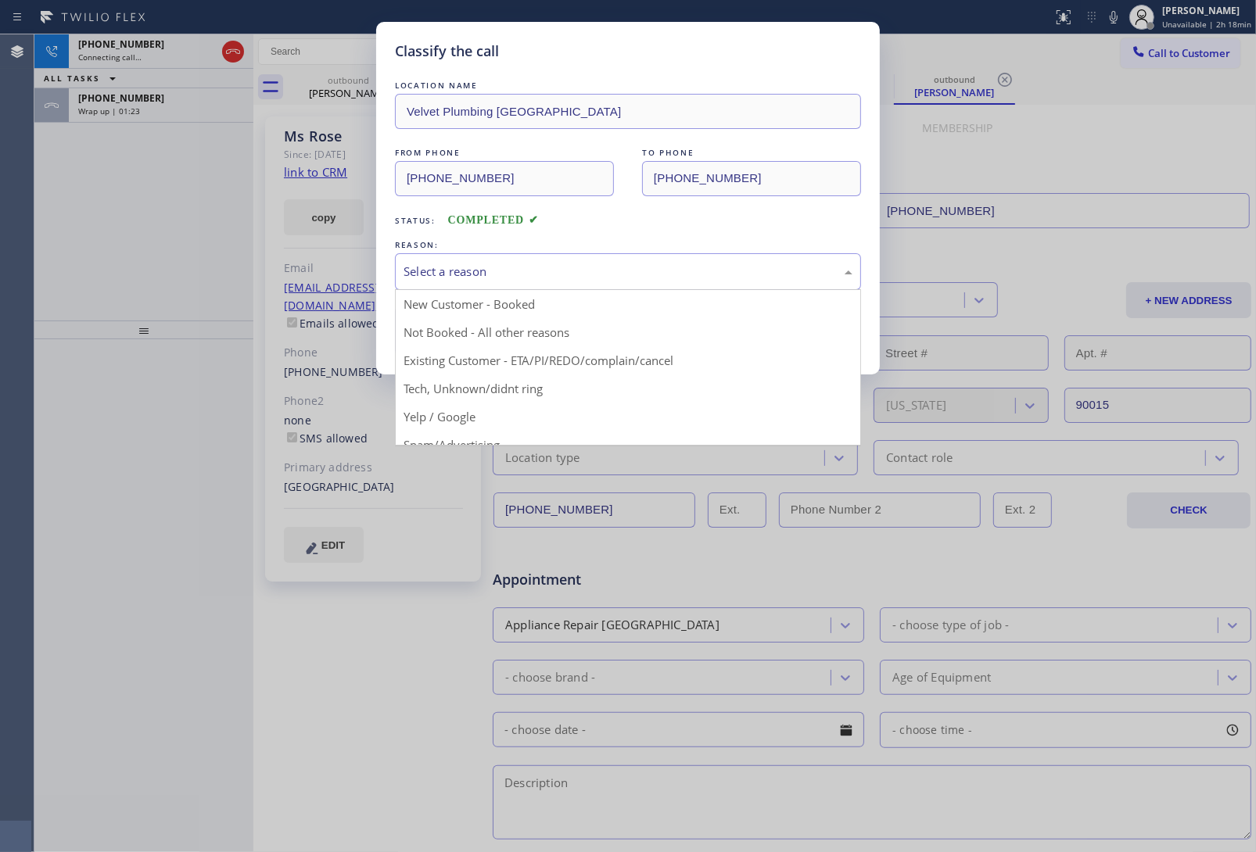
click at [515, 266] on div "Select a reason" at bounding box center [628, 272] width 449 height 18
click at [452, 335] on button "Save" at bounding box center [458, 331] width 126 height 50
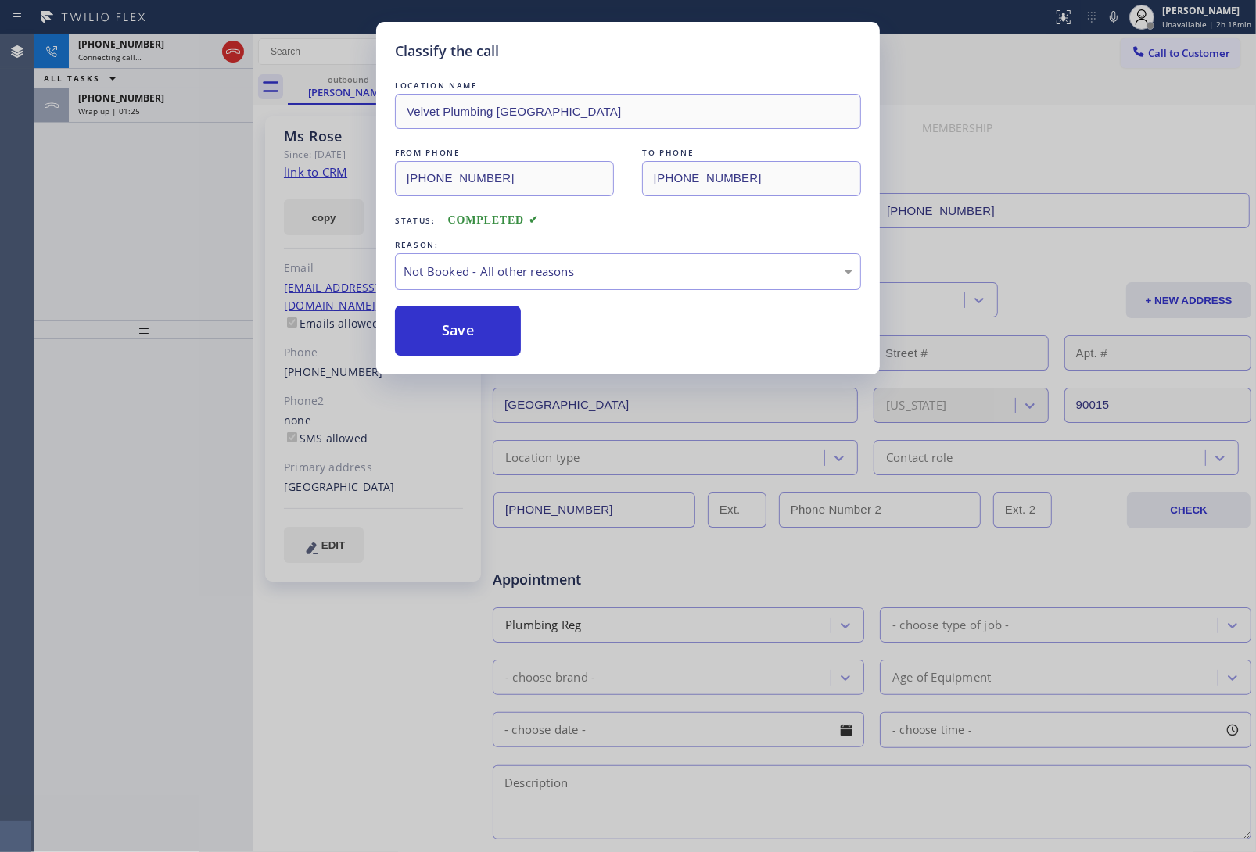
click at [134, 110] on span "Wrap up | 01:25" at bounding box center [109, 111] width 62 height 11
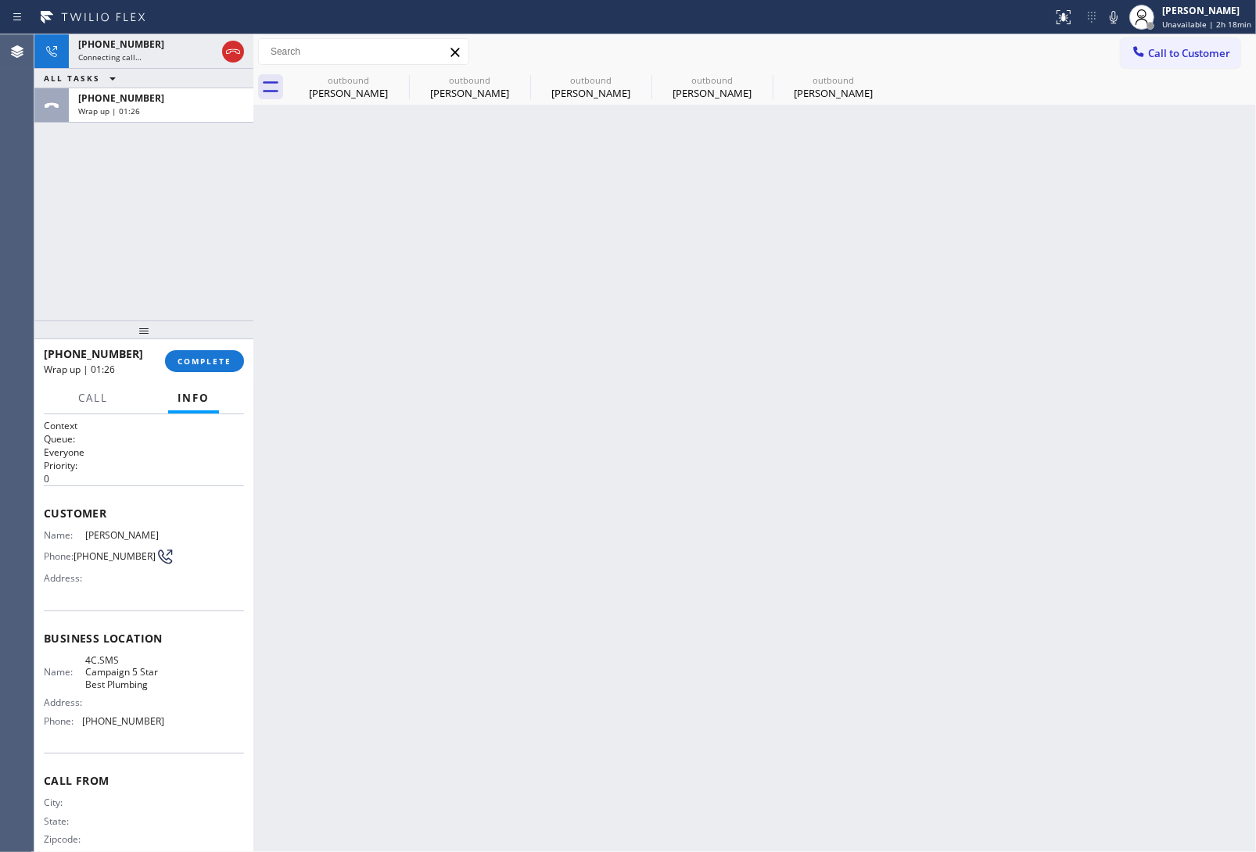
click at [134, 110] on span "Wrap up | 01:26" at bounding box center [109, 111] width 62 height 11
click at [217, 358] on span "COMPLETE" at bounding box center [205, 361] width 54 height 11
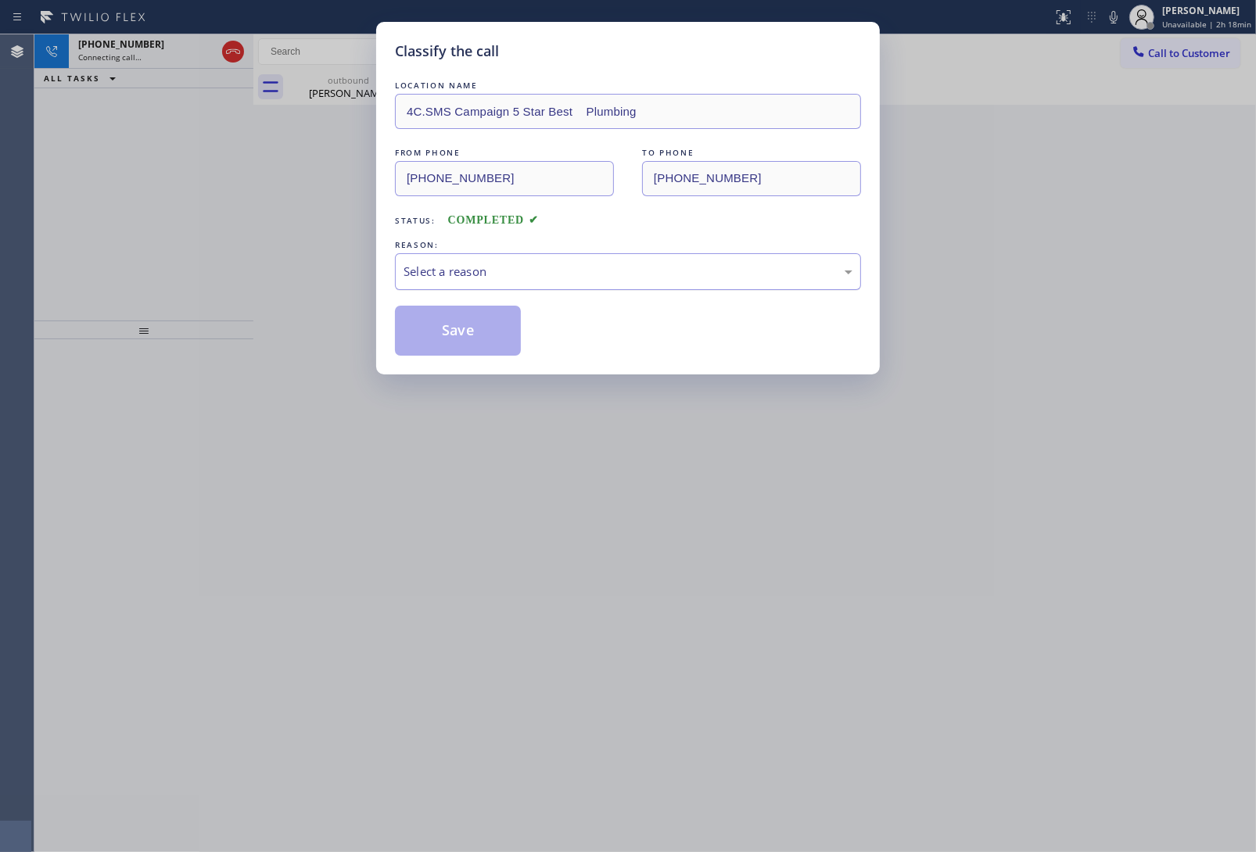
click at [550, 276] on div "Select a reason" at bounding box center [628, 272] width 449 height 18
click at [486, 332] on button "Save" at bounding box center [458, 331] width 126 height 50
type input "[PHONE_NUMBER]"
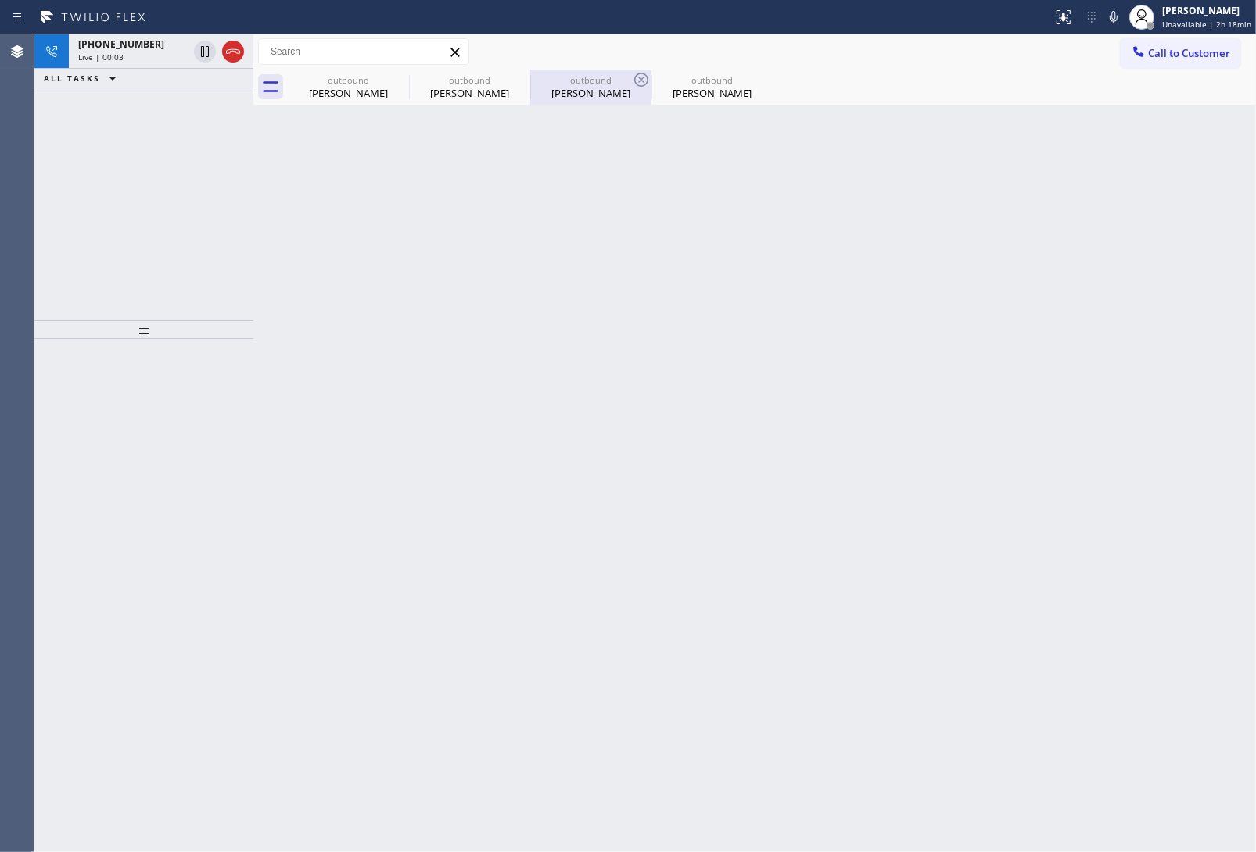
drag, startPoint x: 1050, startPoint y: 248, endPoint x: 568, endPoint y: 94, distance: 505.8
click at [1049, 248] on div "Back to Dashboard Change Sender ID Customers Technicians Select a contact Outbo…" at bounding box center [754, 443] width 1003 height 818
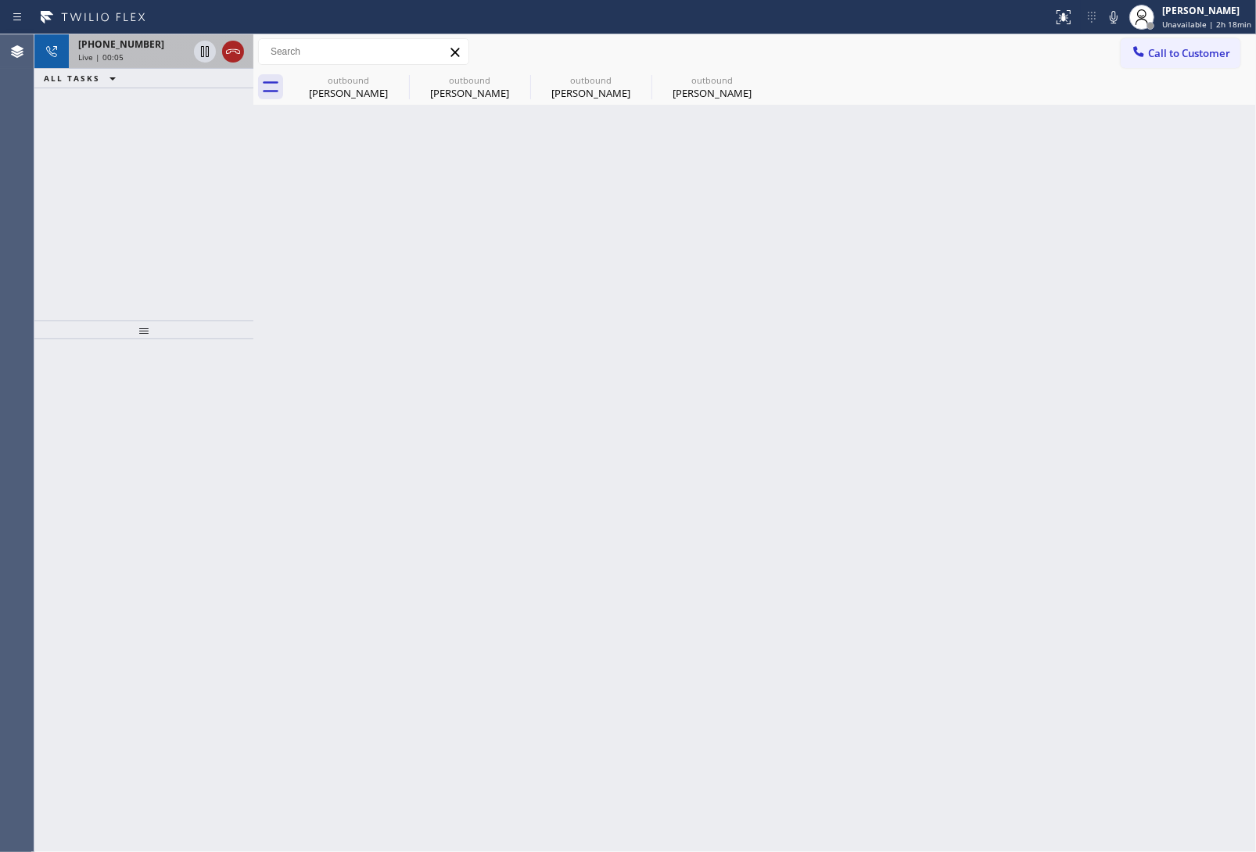
click at [240, 47] on icon at bounding box center [233, 51] width 19 height 19
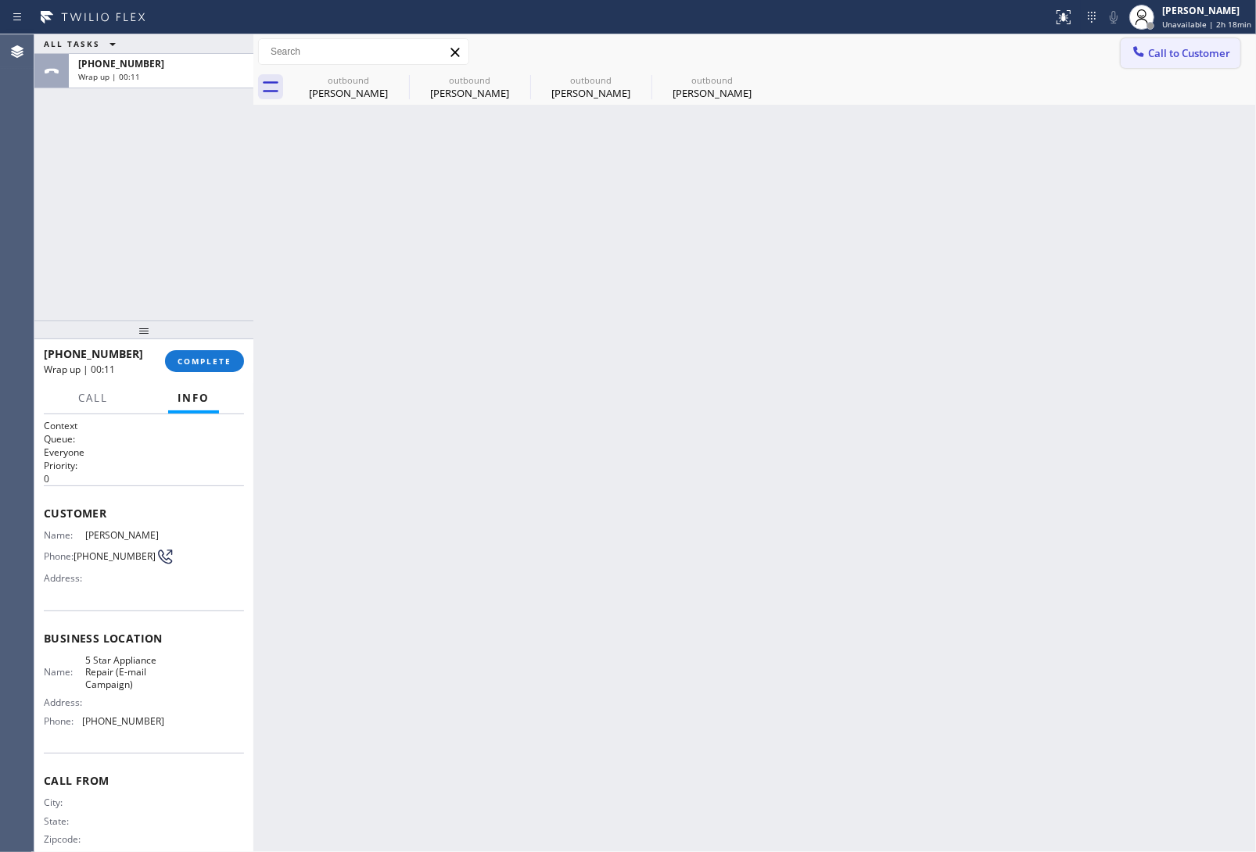
drag, startPoint x: 1214, startPoint y: 45, endPoint x: 1073, endPoint y: 125, distance: 161.8
click at [1213, 46] on span "Call to Customer" at bounding box center [1189, 53] width 82 height 14
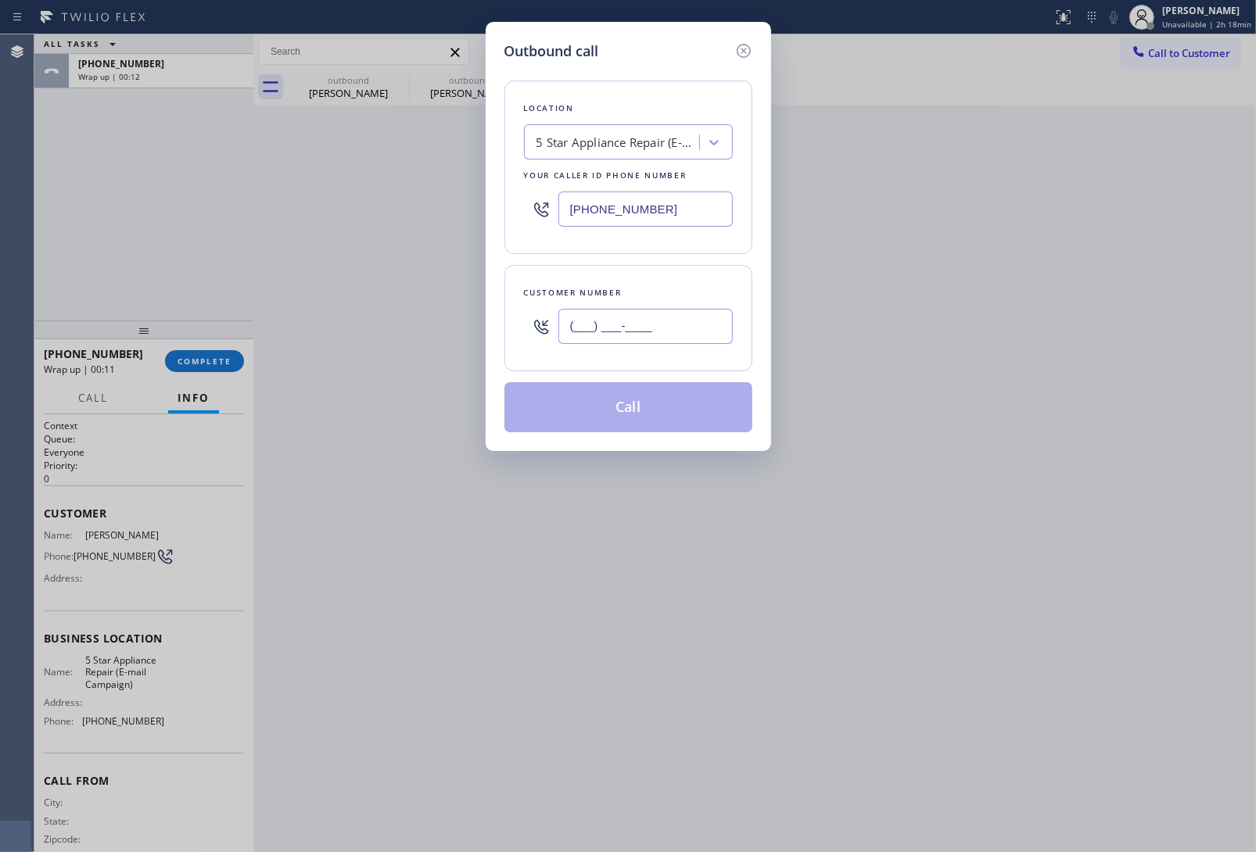
click at [698, 325] on input "(___) ___-____" at bounding box center [645, 326] width 174 height 35
paste input "213) 814-9998"
type input "[PHONE_NUMBER]"
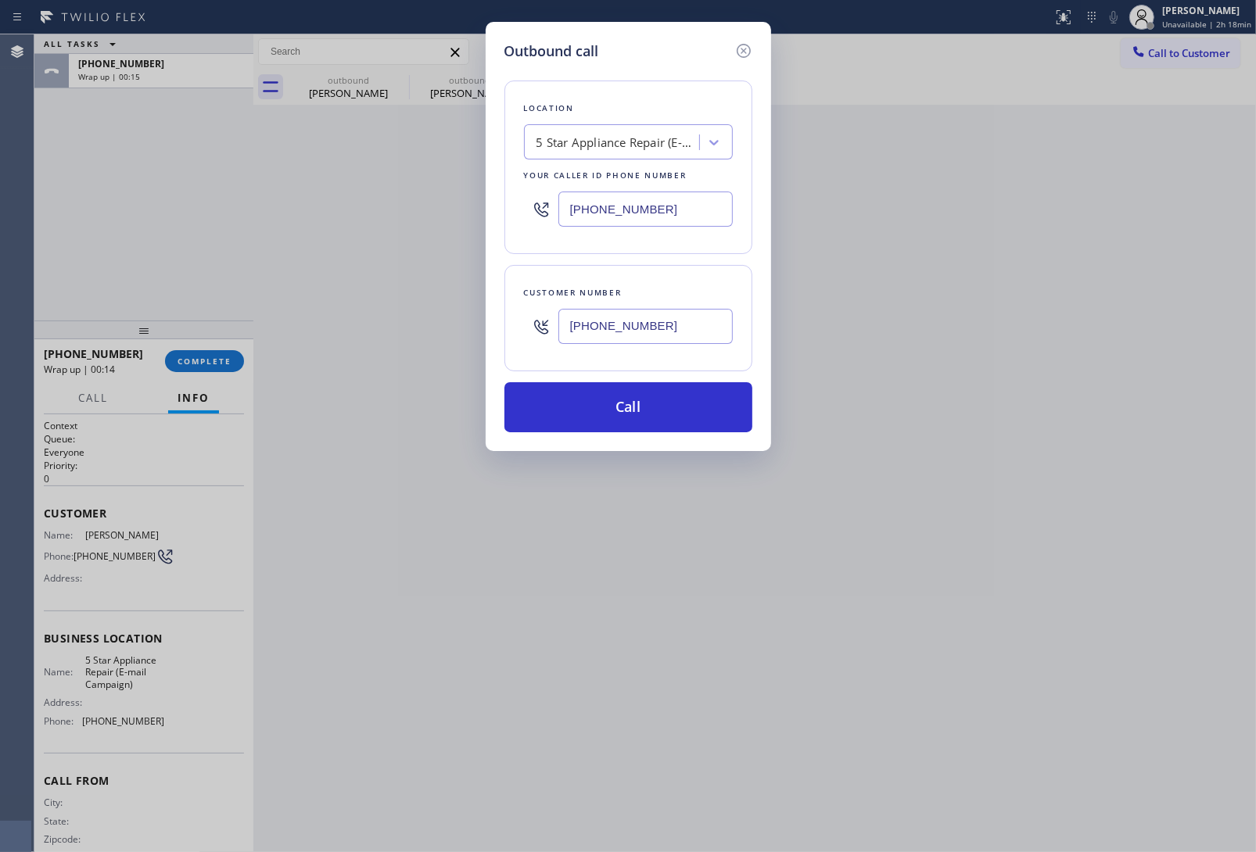
click at [622, 213] on input "[PHONE_NUMBER]" at bounding box center [645, 209] width 174 height 35
paste input "323) 746-8035"
type input "[PHONE_NUMBER]"
click at [686, 421] on button "Call" at bounding box center [628, 407] width 248 height 50
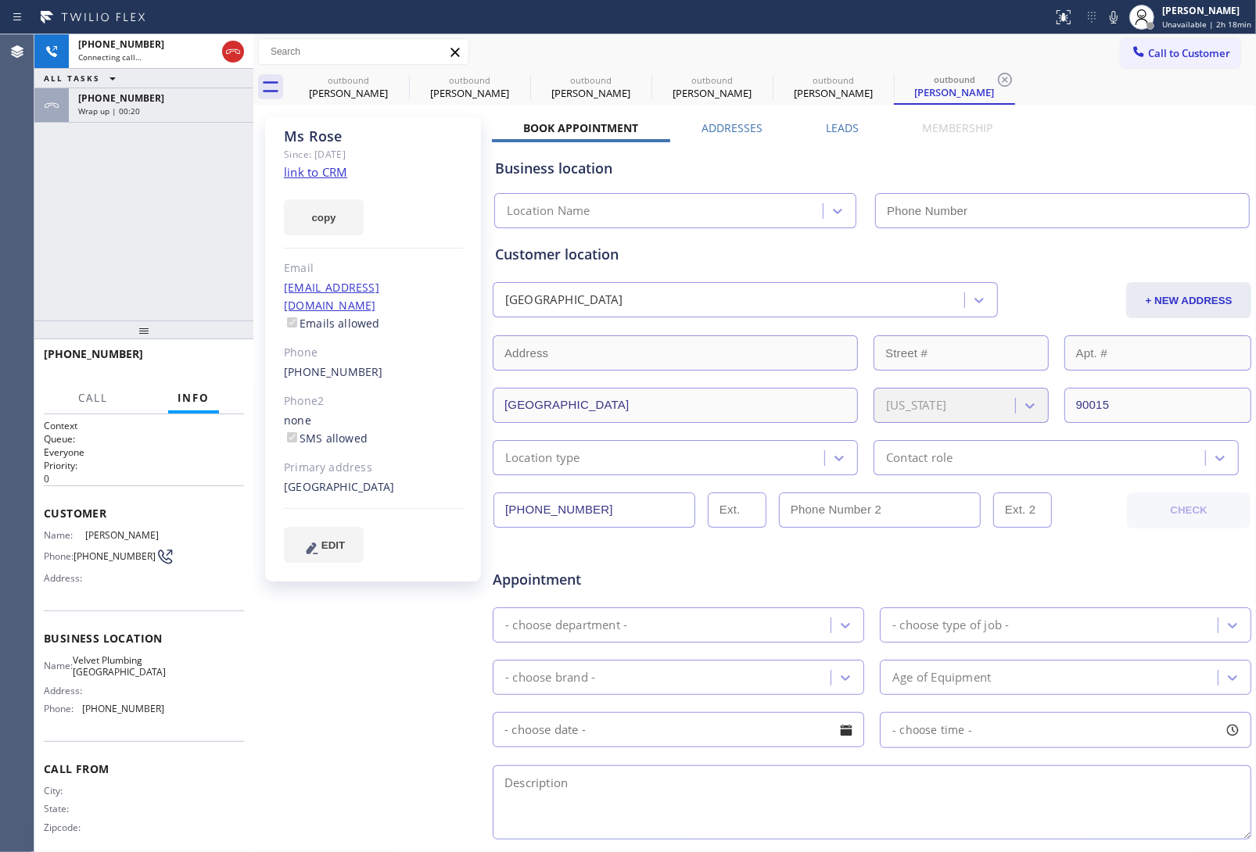
type input "[PHONE_NUMBER]"
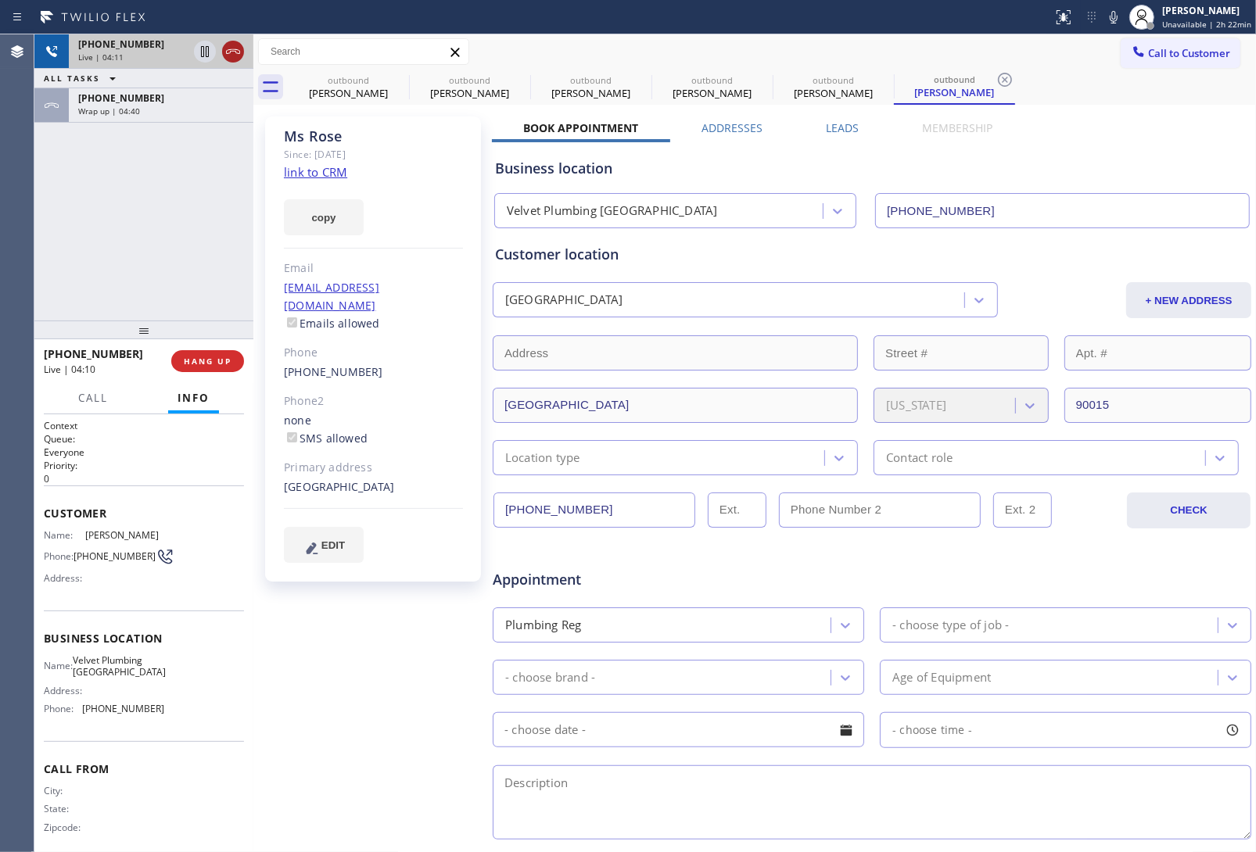
click at [235, 53] on icon at bounding box center [233, 51] width 19 height 19
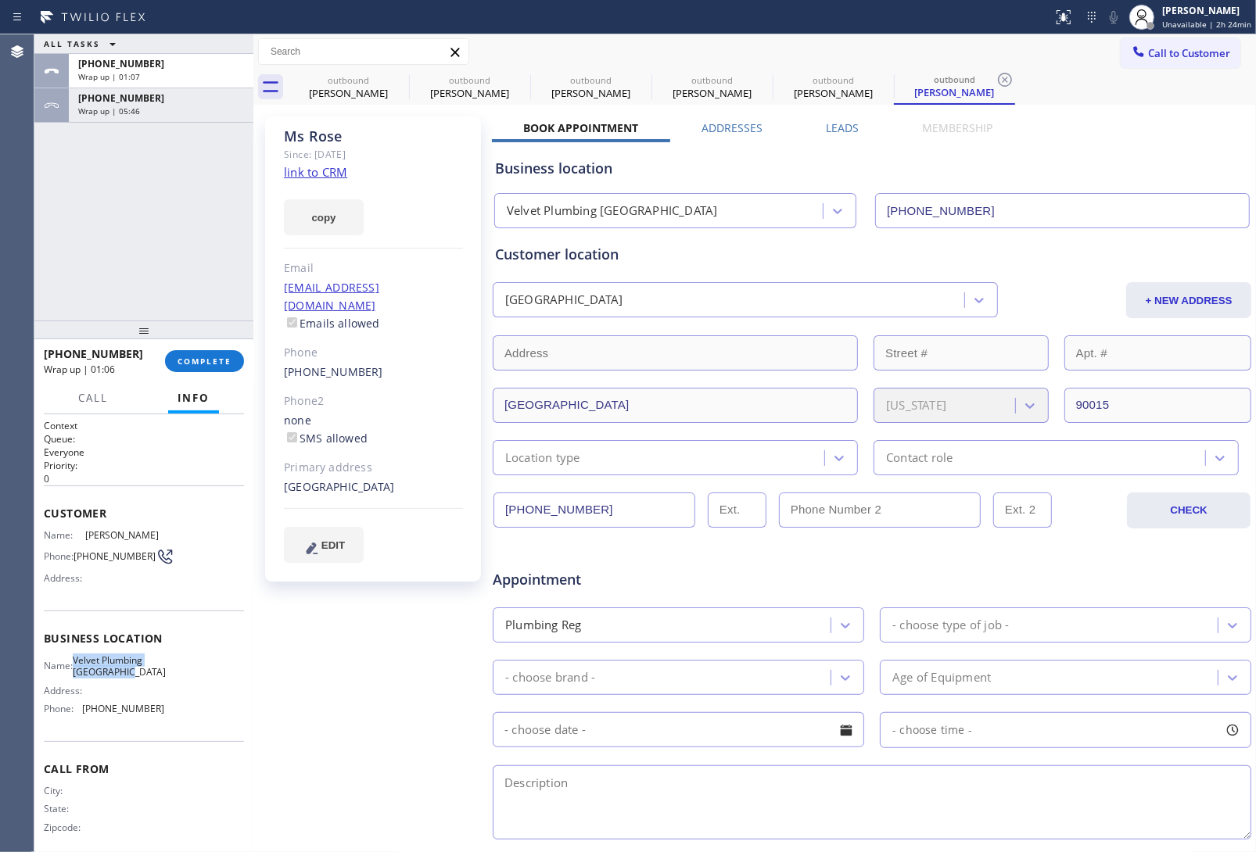
drag, startPoint x: 104, startPoint y: 670, endPoint x: 83, endPoint y: 662, distance: 22.8
click at [83, 662] on span "Velvet Plumbing [GEOGRAPHIC_DATA]" at bounding box center [119, 667] width 93 height 24
copy span "Velvet Plumbing [GEOGRAPHIC_DATA]"
click at [1210, 49] on span "Call to Customer" at bounding box center [1189, 53] width 82 height 14
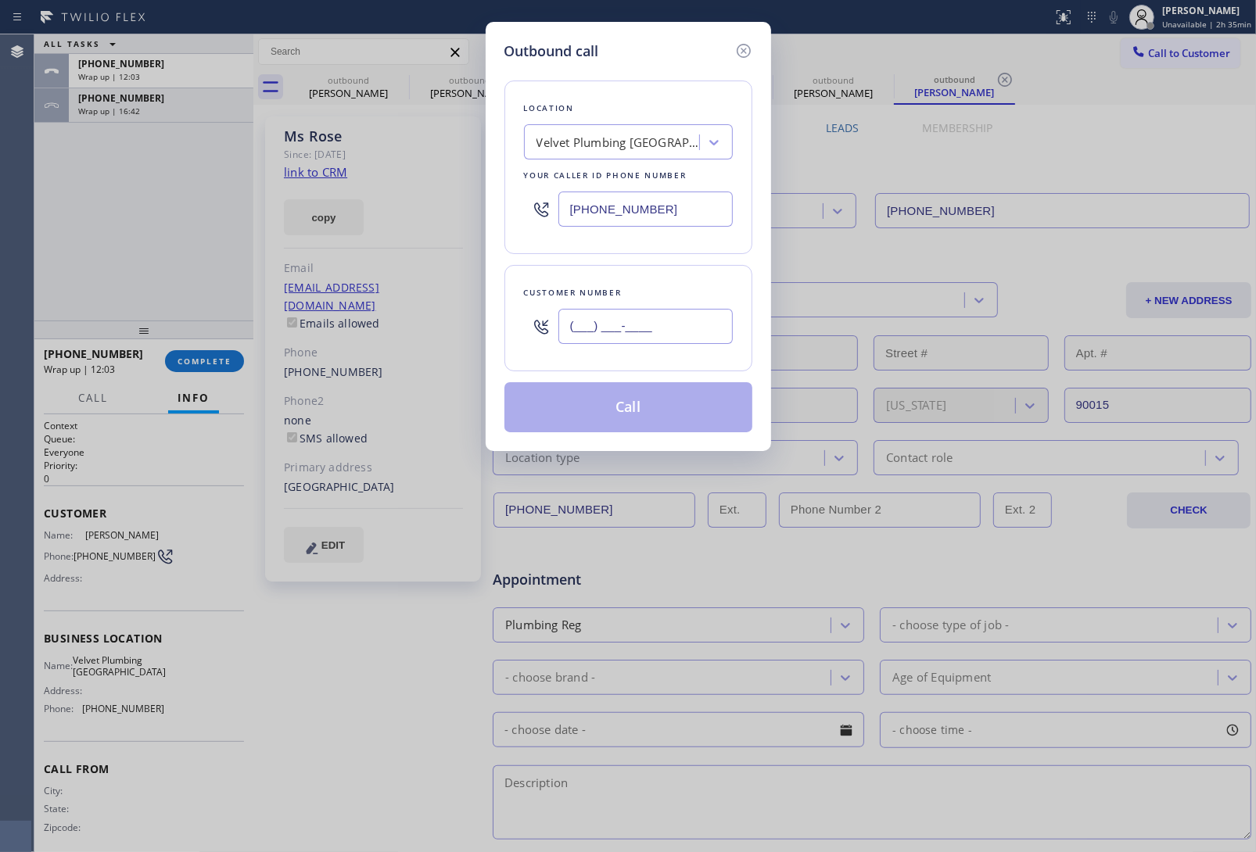
click at [671, 322] on input "(___) ___-____" at bounding box center [645, 326] width 174 height 35
paste input "347) 870-0414"
type input "[PHONE_NUMBER]"
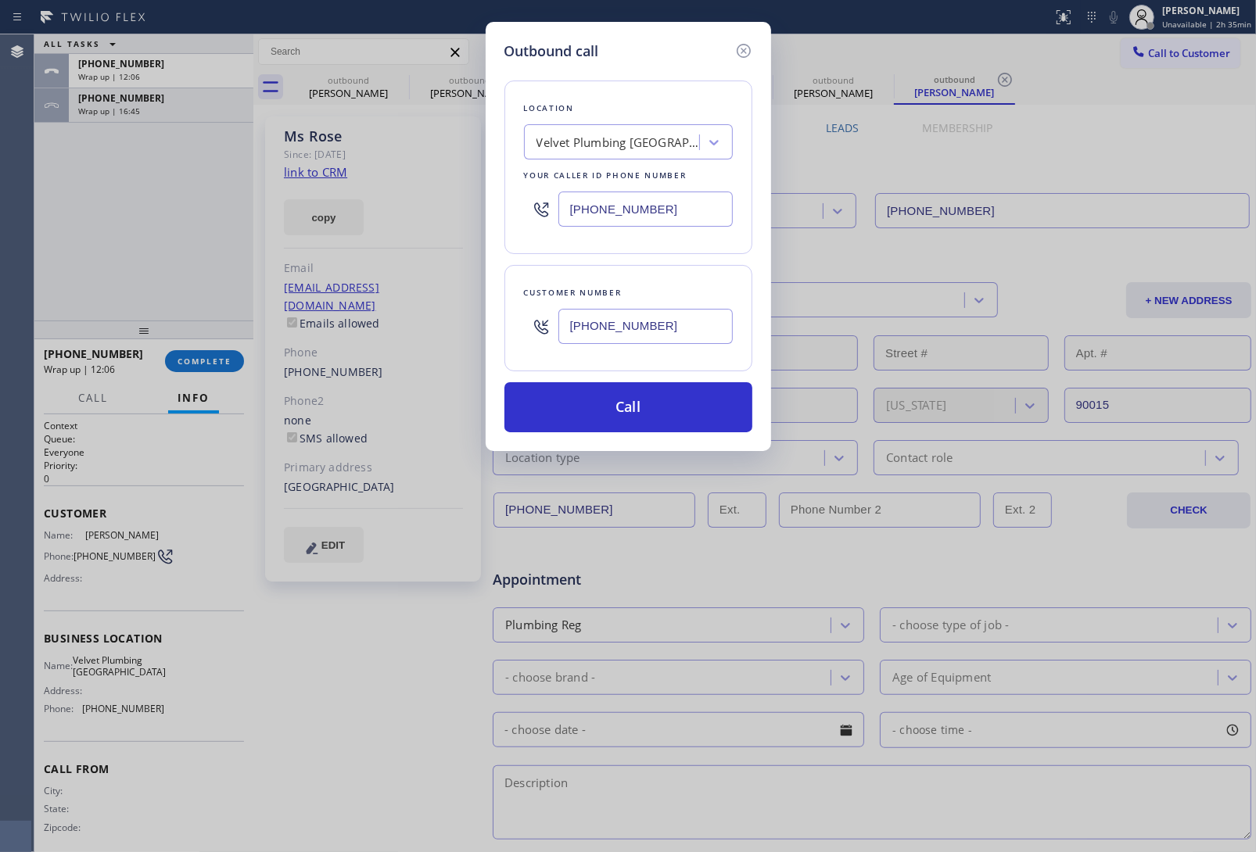
click at [655, 212] on input "[PHONE_NUMBER]" at bounding box center [645, 209] width 174 height 35
paste input "551) 550-936"
type input "[PHONE_NUMBER]"
click at [627, 404] on button "Call" at bounding box center [628, 407] width 248 height 50
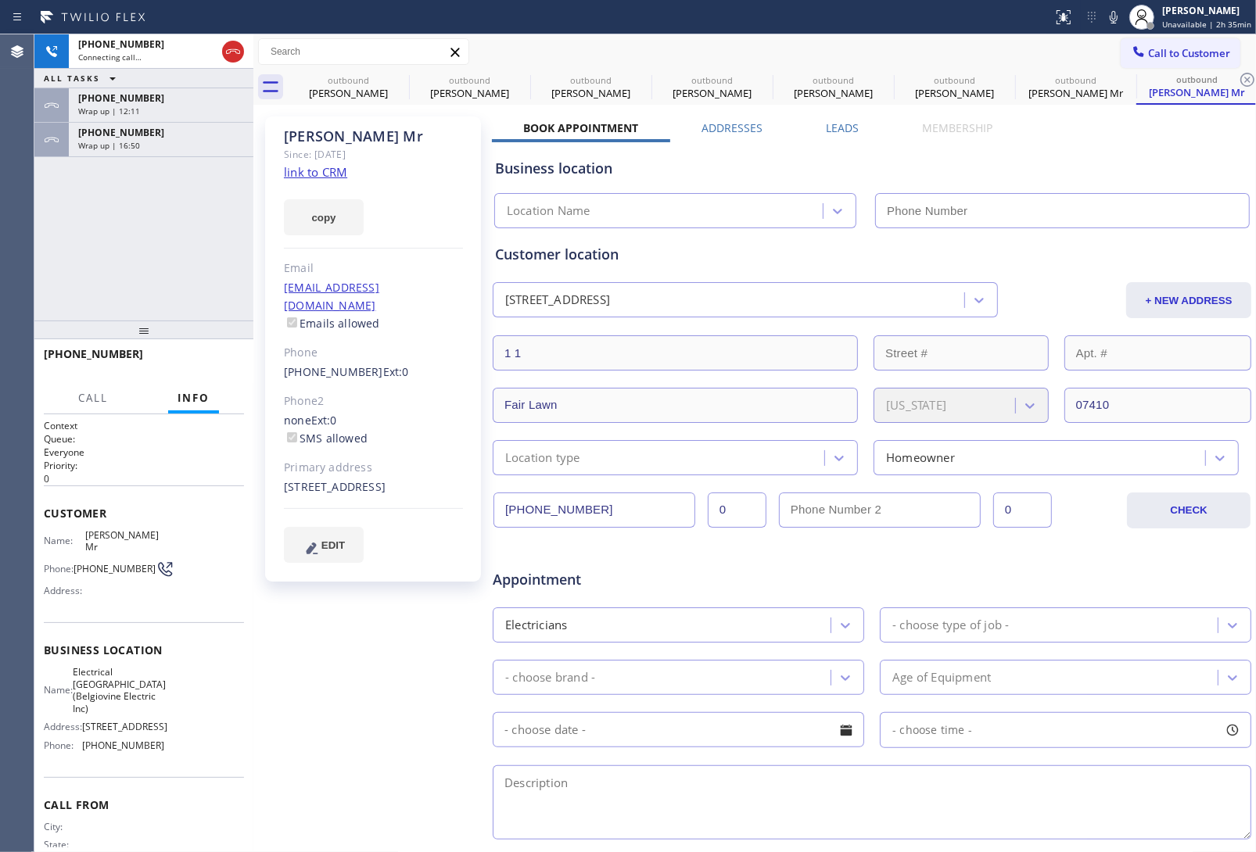
type input "[PHONE_NUMBER]"
click at [1072, 562] on div "Appointment" at bounding box center [872, 571] width 762 height 40
click at [1062, 267] on div "Customer location [STREET_ADDRESS] + NEW ADDRESS [STREET_ADDRESS][US_STATE] Loc…" at bounding box center [872, 360] width 754 height 232
click at [1033, 168] on div "Business location" at bounding box center [872, 168] width 754 height 21
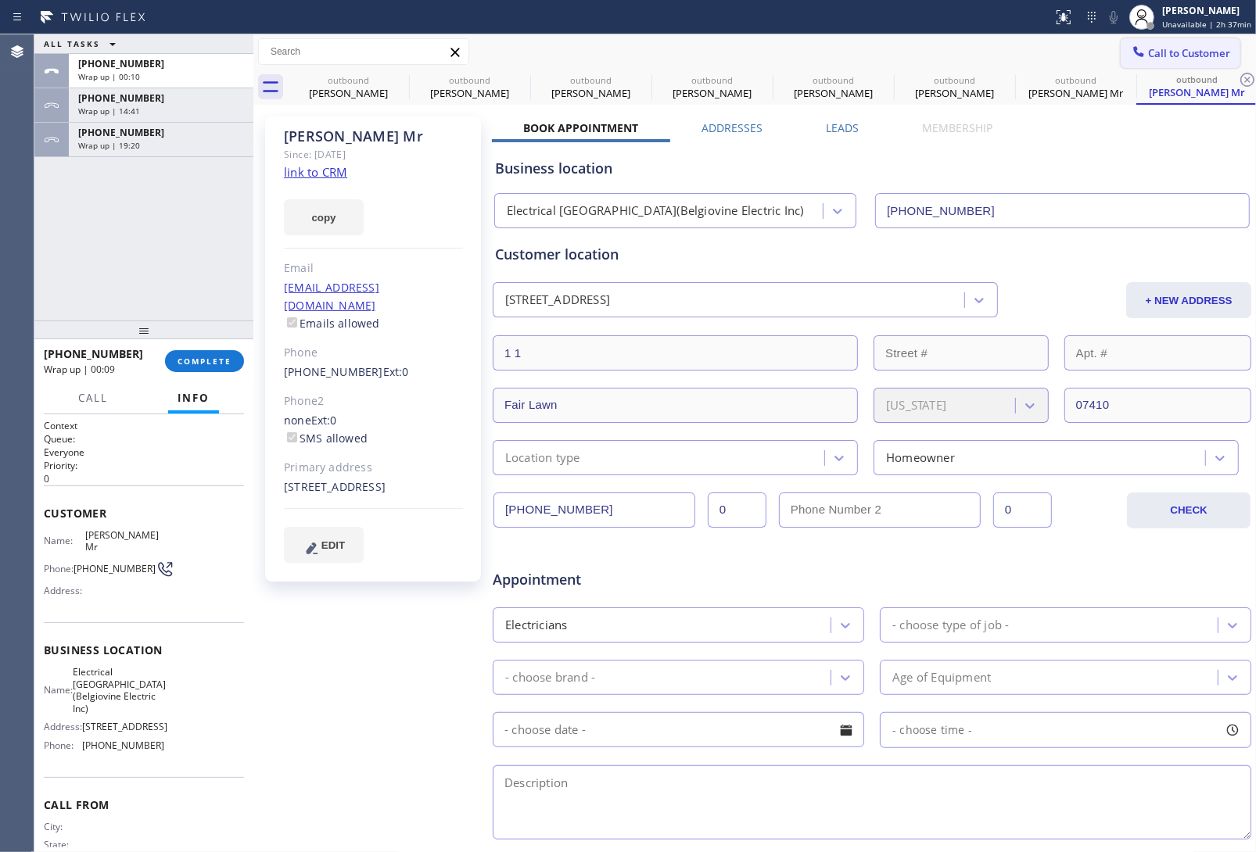
click at [1154, 53] on span "Call to Customer" at bounding box center [1189, 53] width 82 height 14
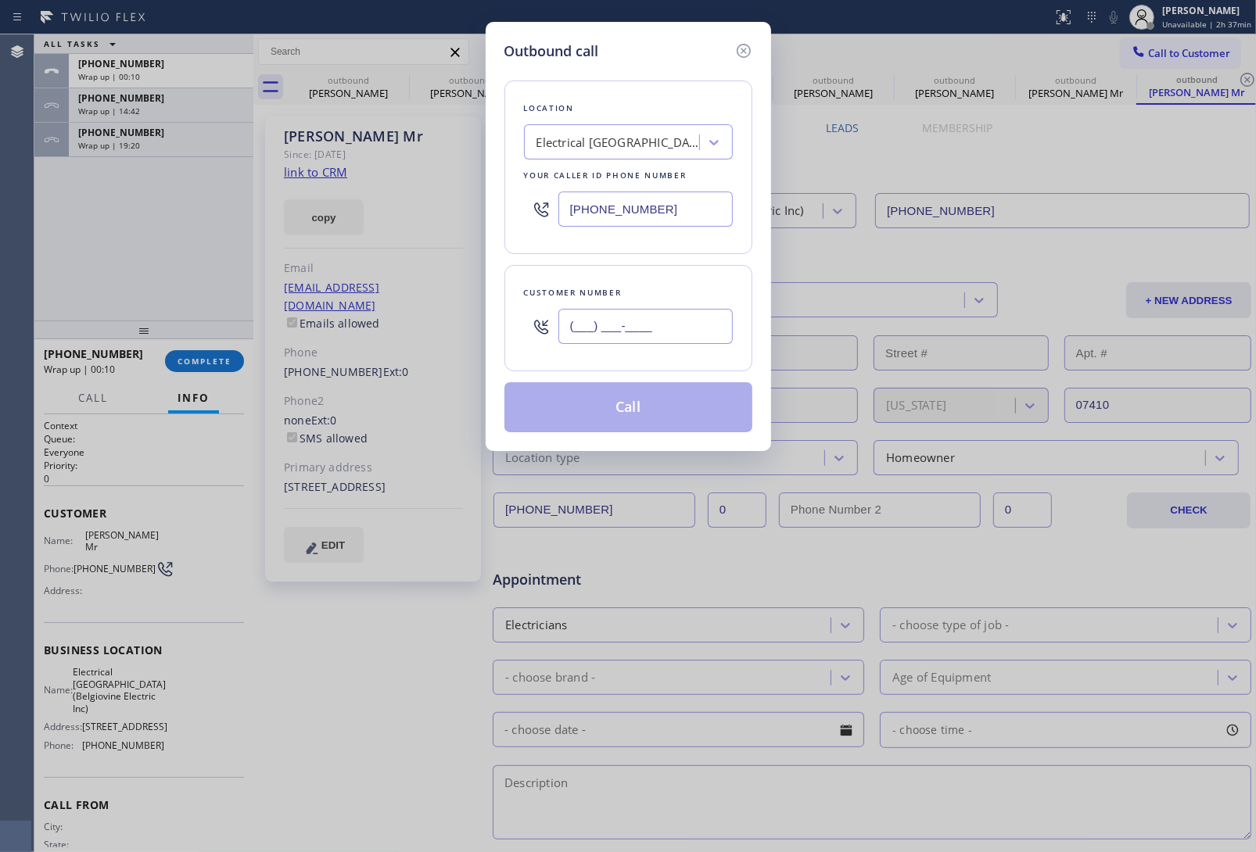
click at [651, 328] on input "(___) ___-____" at bounding box center [645, 326] width 174 height 35
paste input "347) 870-0414"
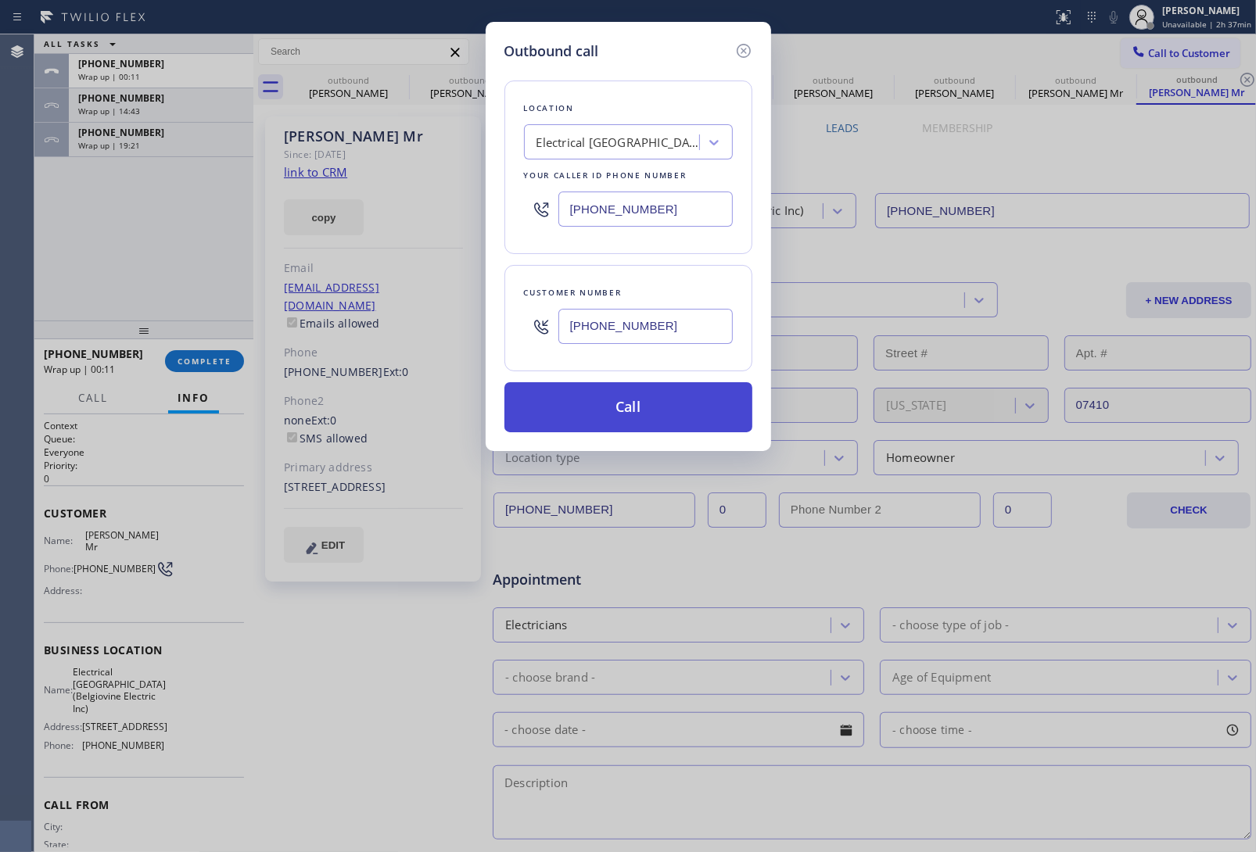
type input "[PHONE_NUMBER]"
click at [684, 422] on button "Call" at bounding box center [628, 407] width 248 height 50
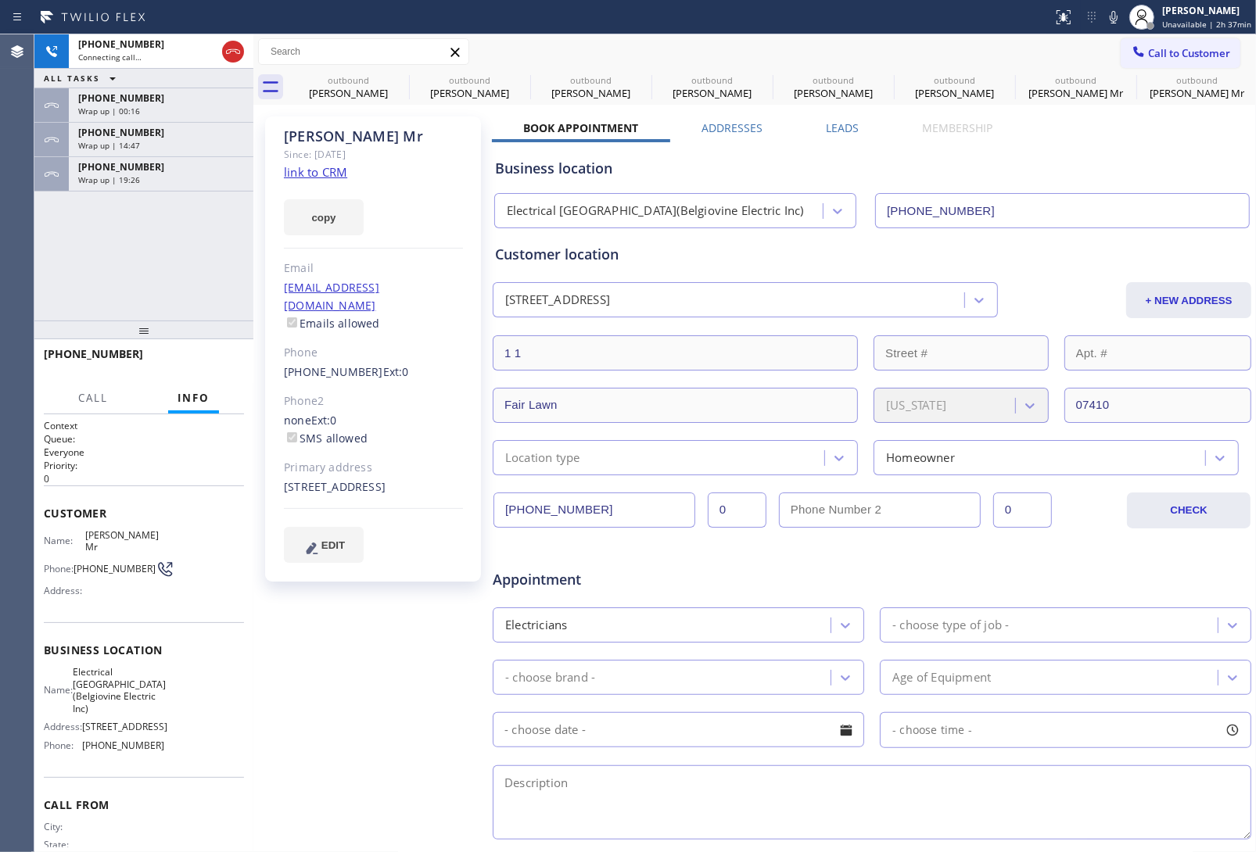
type input "[PHONE_NUMBER]"
drag, startPoint x: 1079, startPoint y: 174, endPoint x: 1056, endPoint y: 4, distance: 172.1
click at [1079, 173] on div "Business location" at bounding box center [872, 168] width 754 height 21
drag, startPoint x: 131, startPoint y: 698, endPoint x: 82, endPoint y: 659, distance: 62.3
click at [82, 666] on span "Electrical [GEOGRAPHIC_DATA](Belgiovine Electric Inc)" at bounding box center [119, 690] width 93 height 48
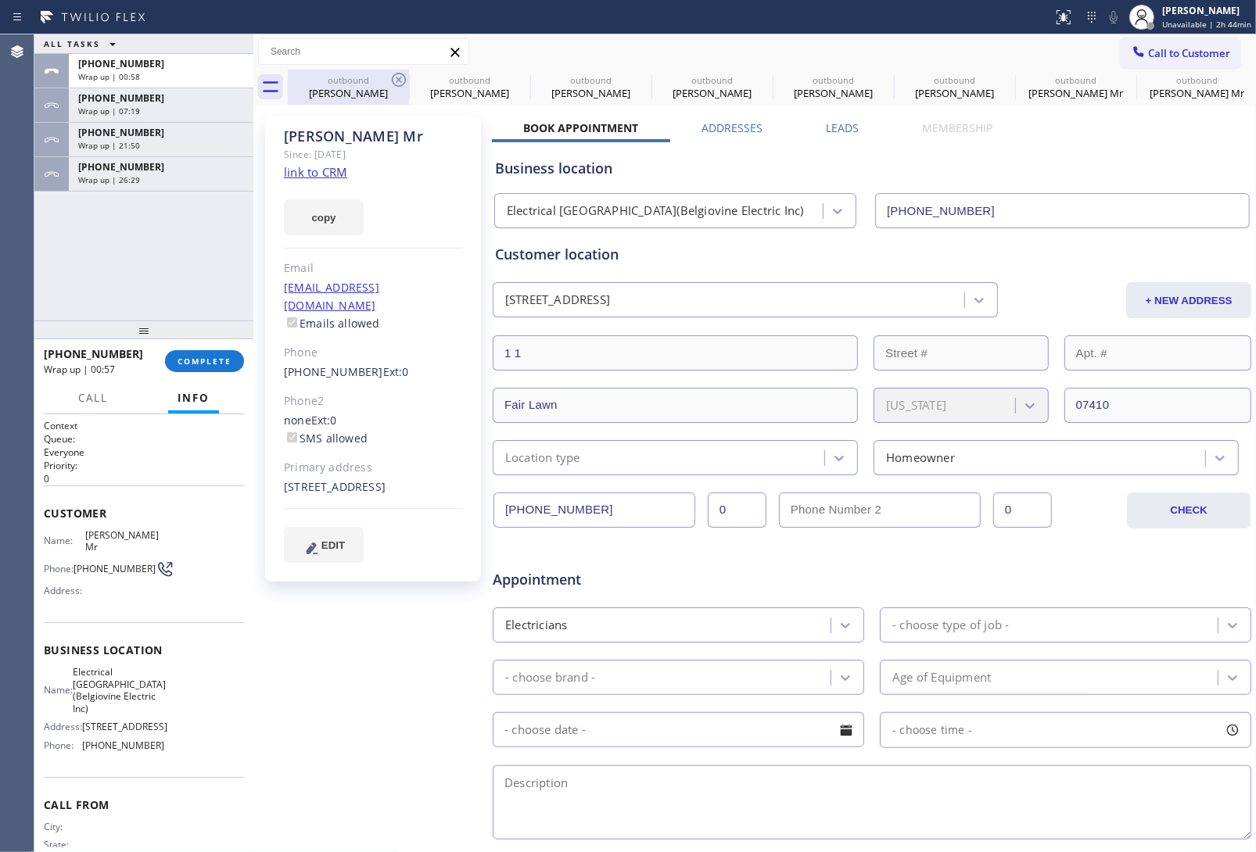
copy span "Electrical [GEOGRAPHIC_DATA](Belgiovine Electric Inc)"
click at [1172, 55] on span "Call to Customer" at bounding box center [1189, 53] width 82 height 14
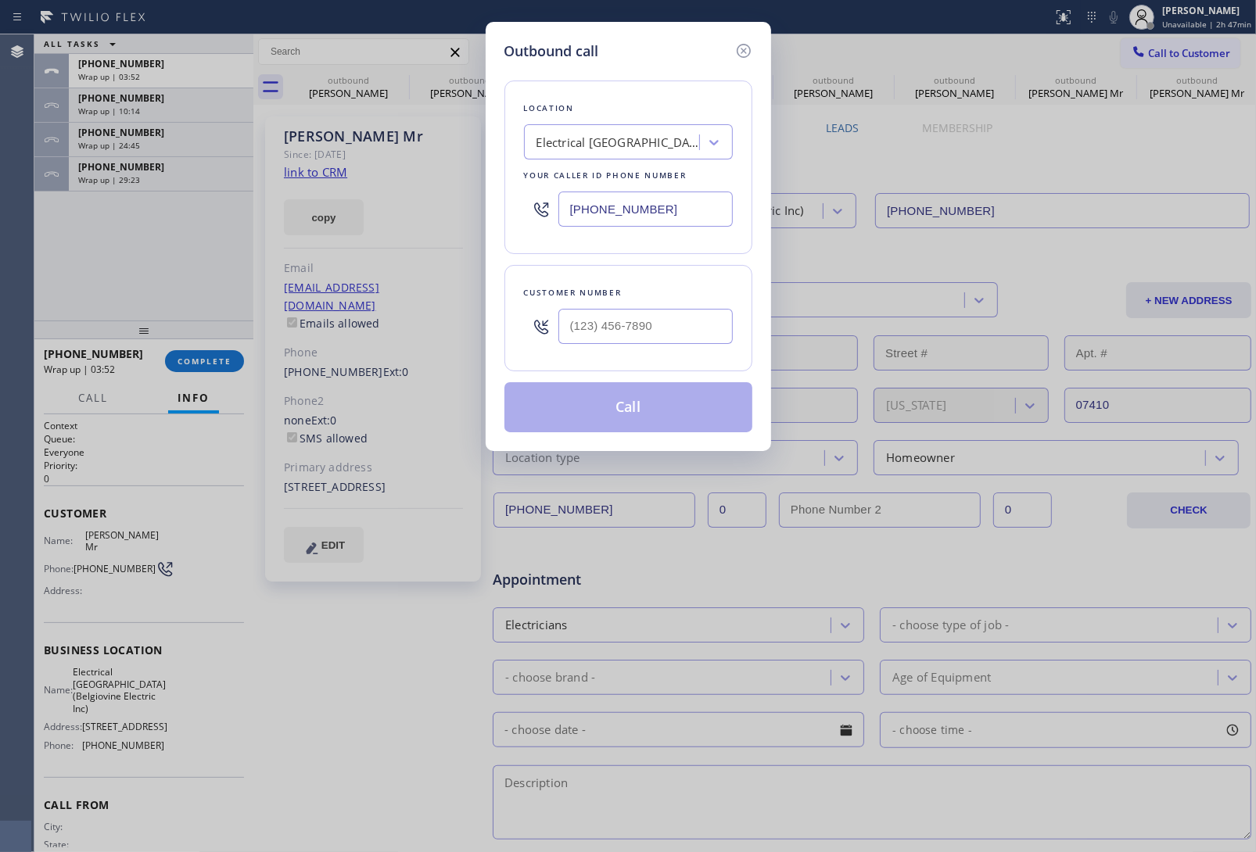
click at [636, 210] on input "[PHONE_NUMBER]" at bounding box center [645, 209] width 174 height 35
paste input "310) 388-4093"
type input "[PHONE_NUMBER]"
type input "(___) ___-____"
click at [596, 327] on input "(___) ___-____" at bounding box center [645, 326] width 174 height 35
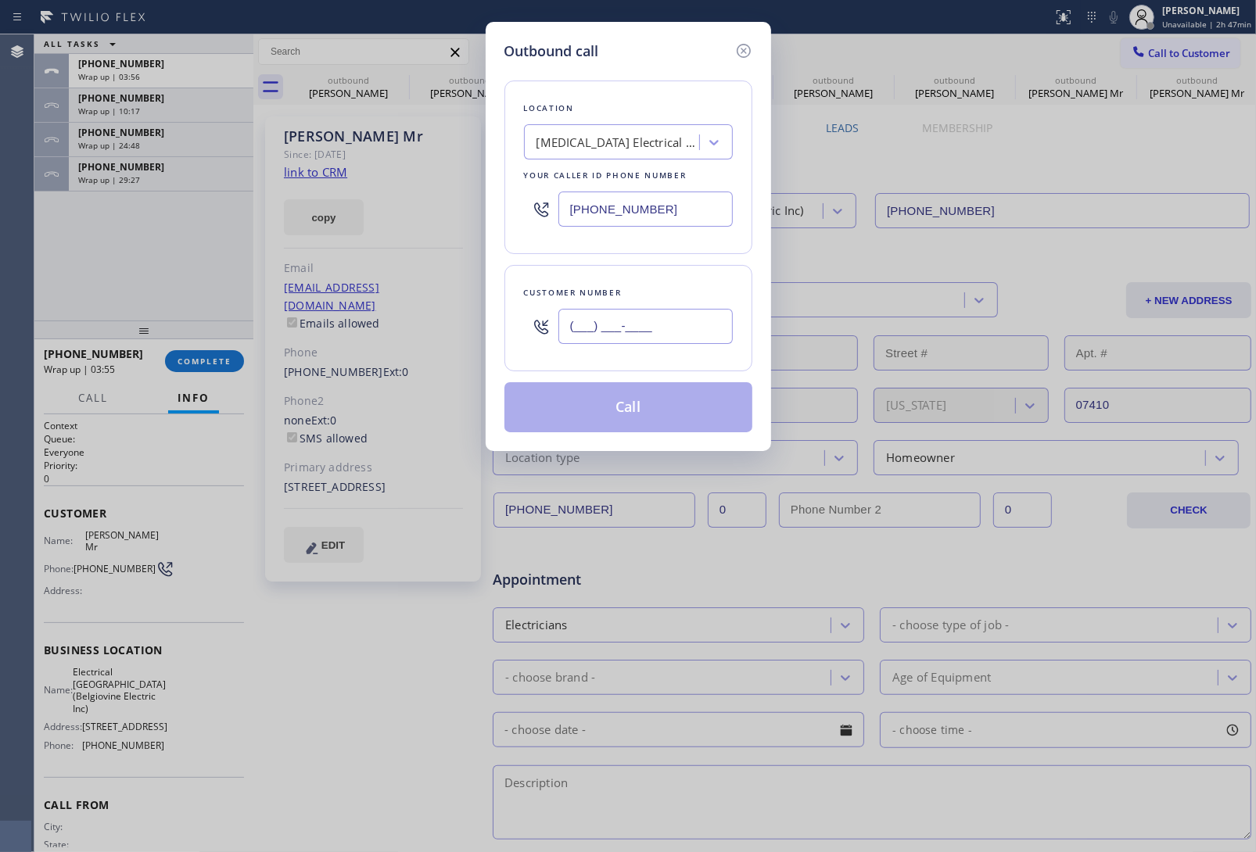
paste input "712) 571-9015"
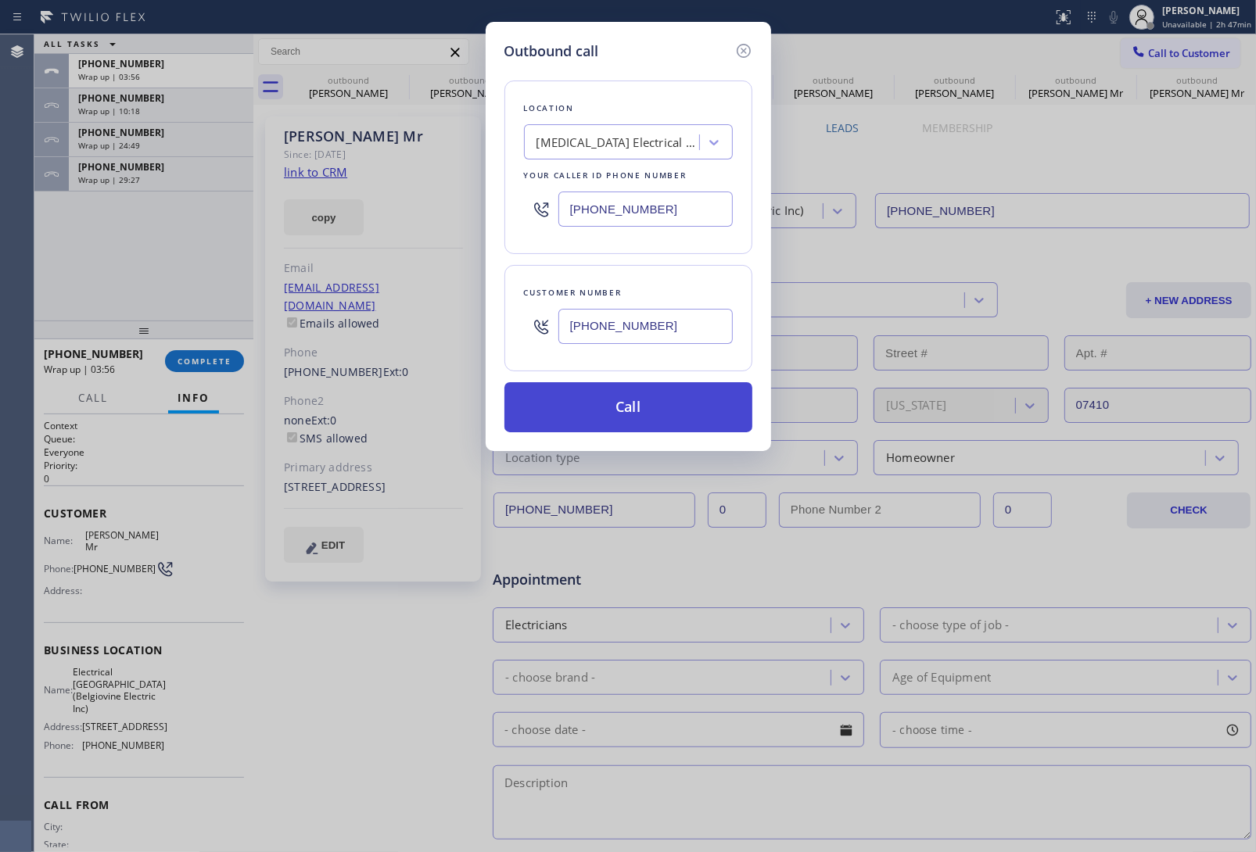
type input "[PHONE_NUMBER]"
click at [630, 407] on button "Call" at bounding box center [628, 407] width 248 height 50
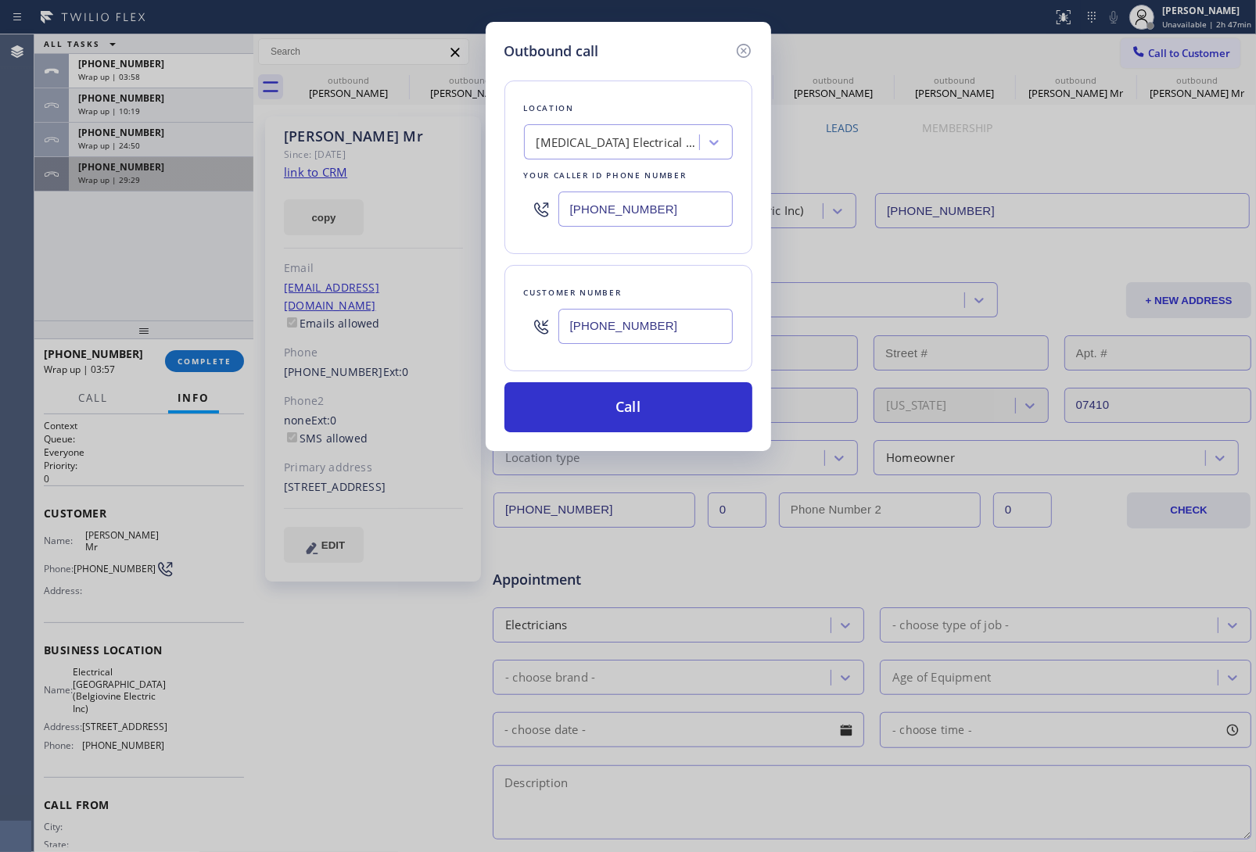
click at [135, 170] on span "[PHONE_NUMBER]" at bounding box center [121, 166] width 86 height 13
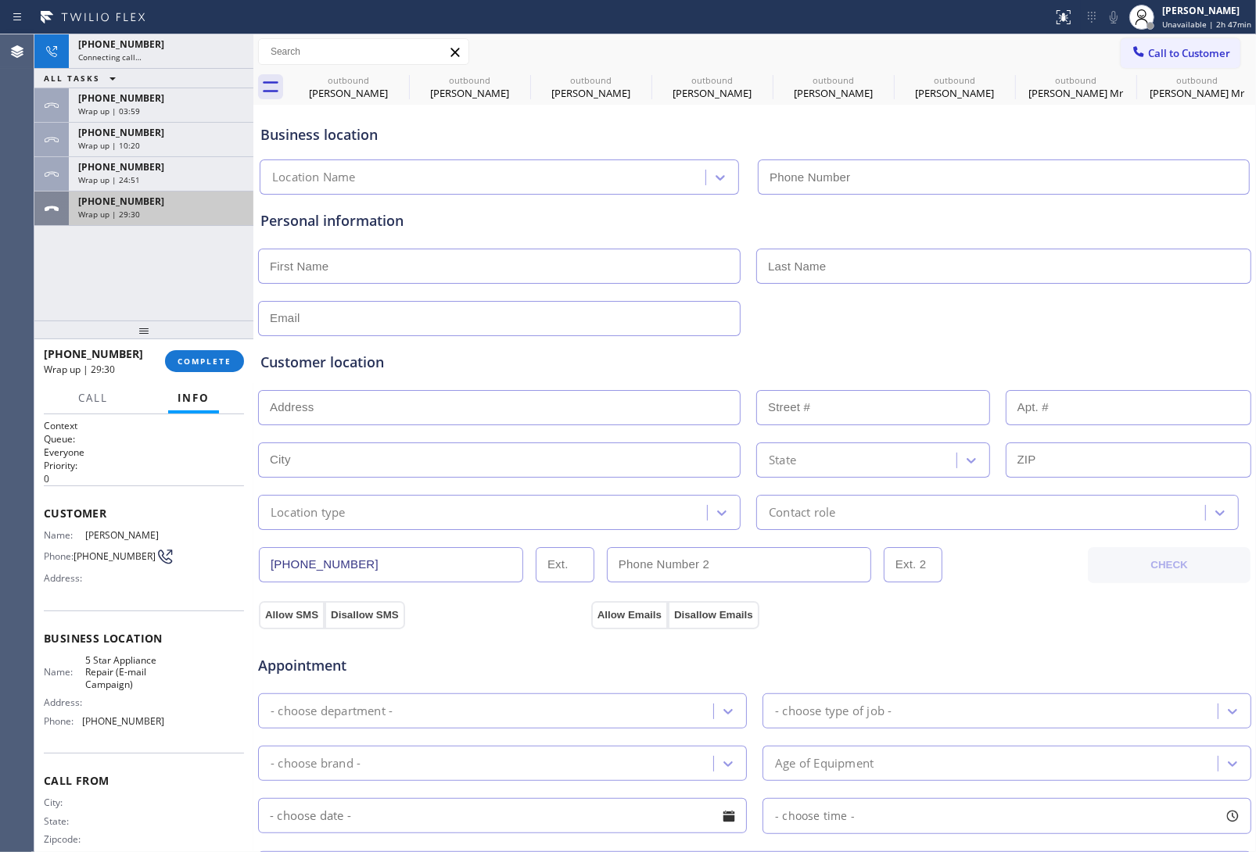
type input "[PHONE_NUMBER]"
click at [127, 196] on span "[PHONE_NUMBER]" at bounding box center [121, 201] width 86 height 13
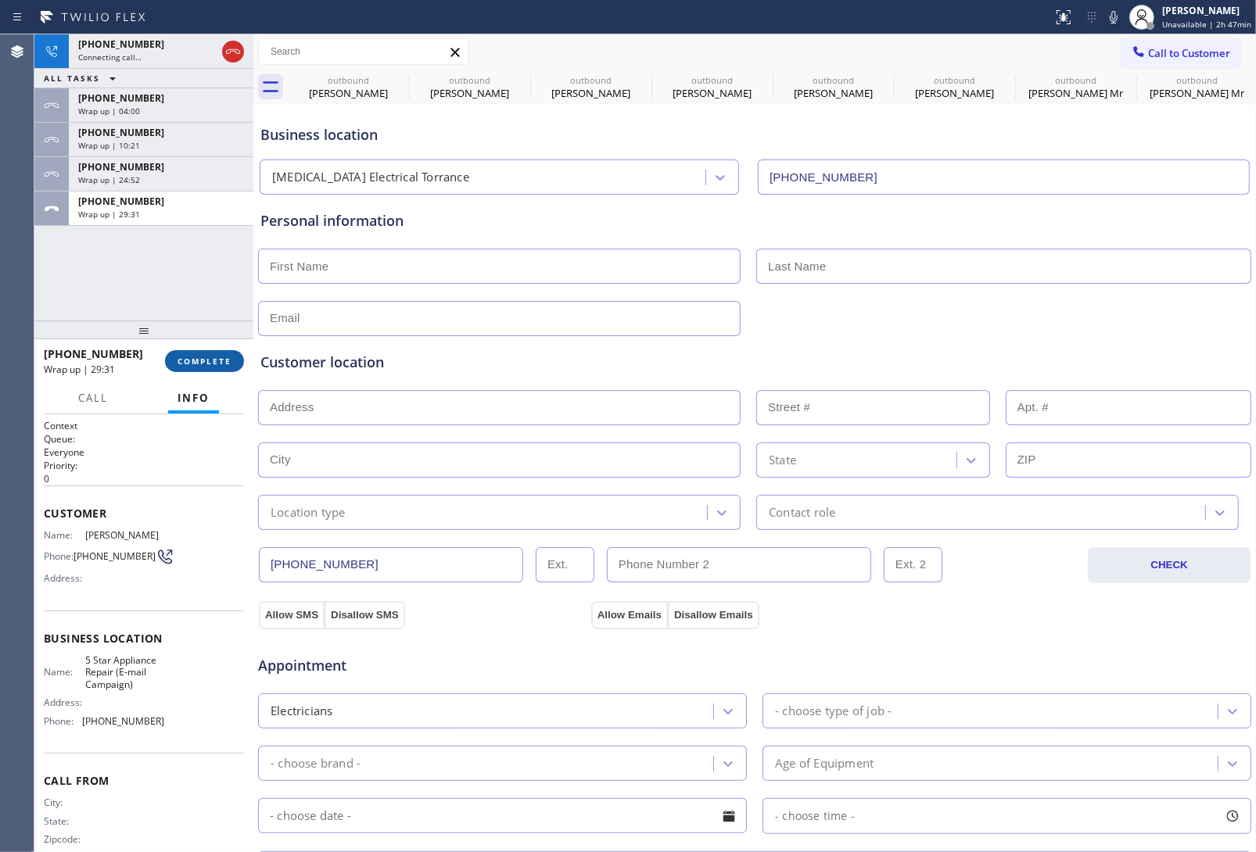
click at [190, 356] on span "COMPLETE" at bounding box center [205, 361] width 54 height 11
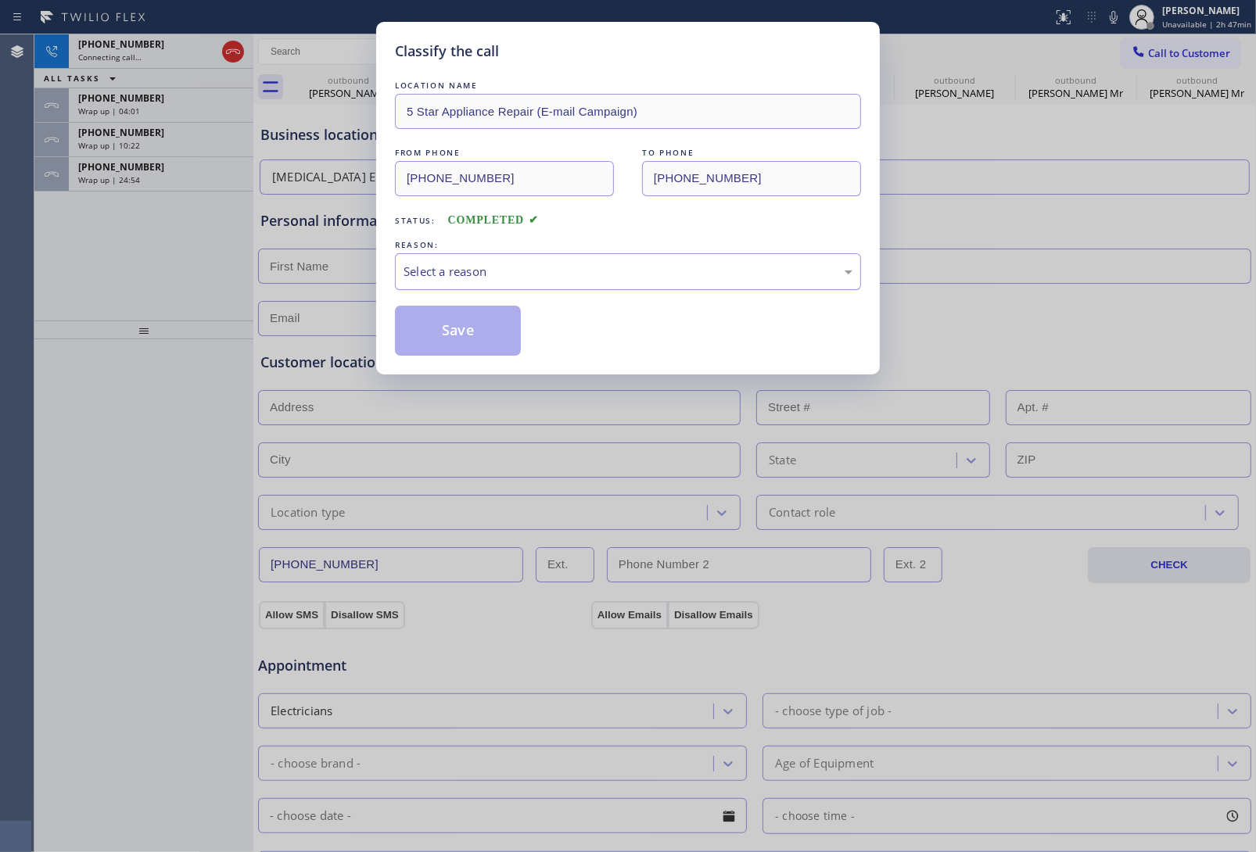
click at [450, 280] on div "Select a reason" at bounding box center [628, 272] width 449 height 18
click at [448, 322] on button "Save" at bounding box center [458, 331] width 126 height 50
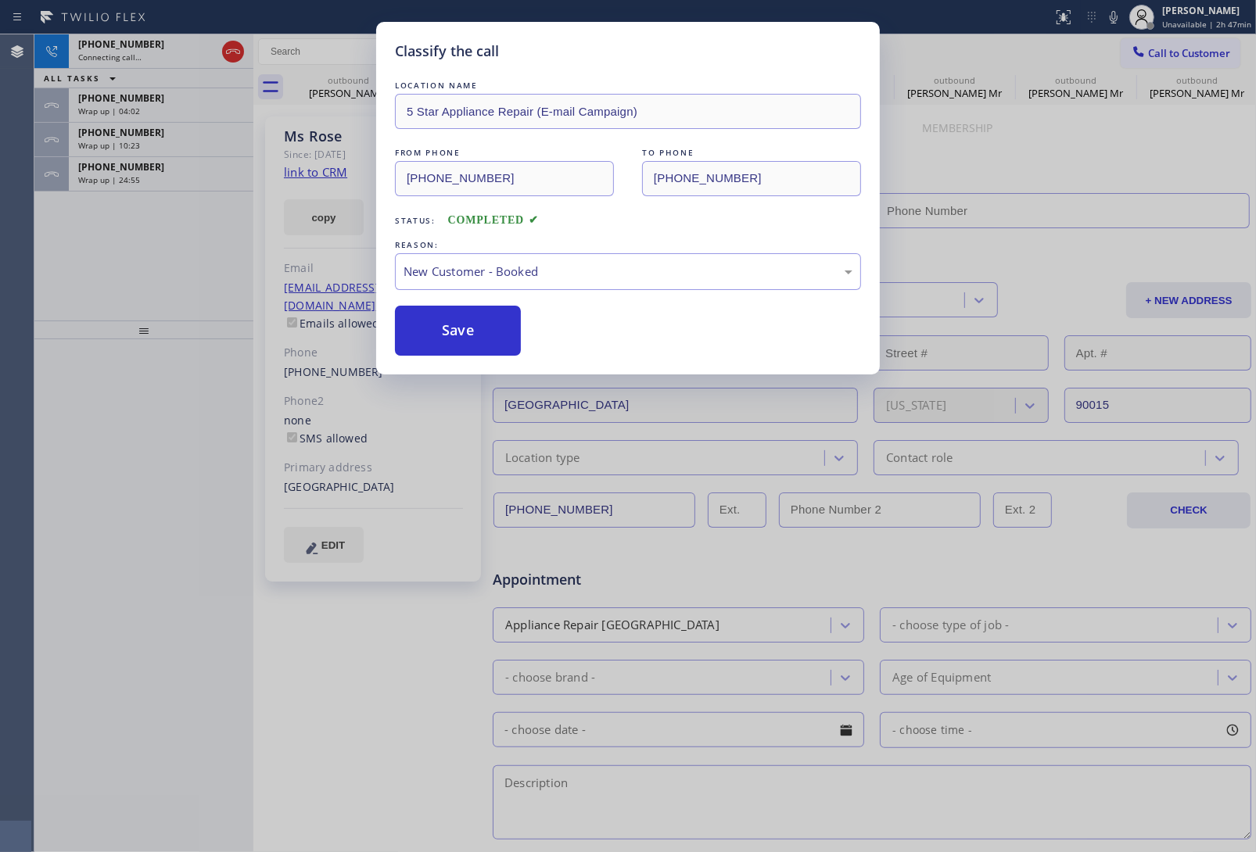
type input "[PHONE_NUMBER]"
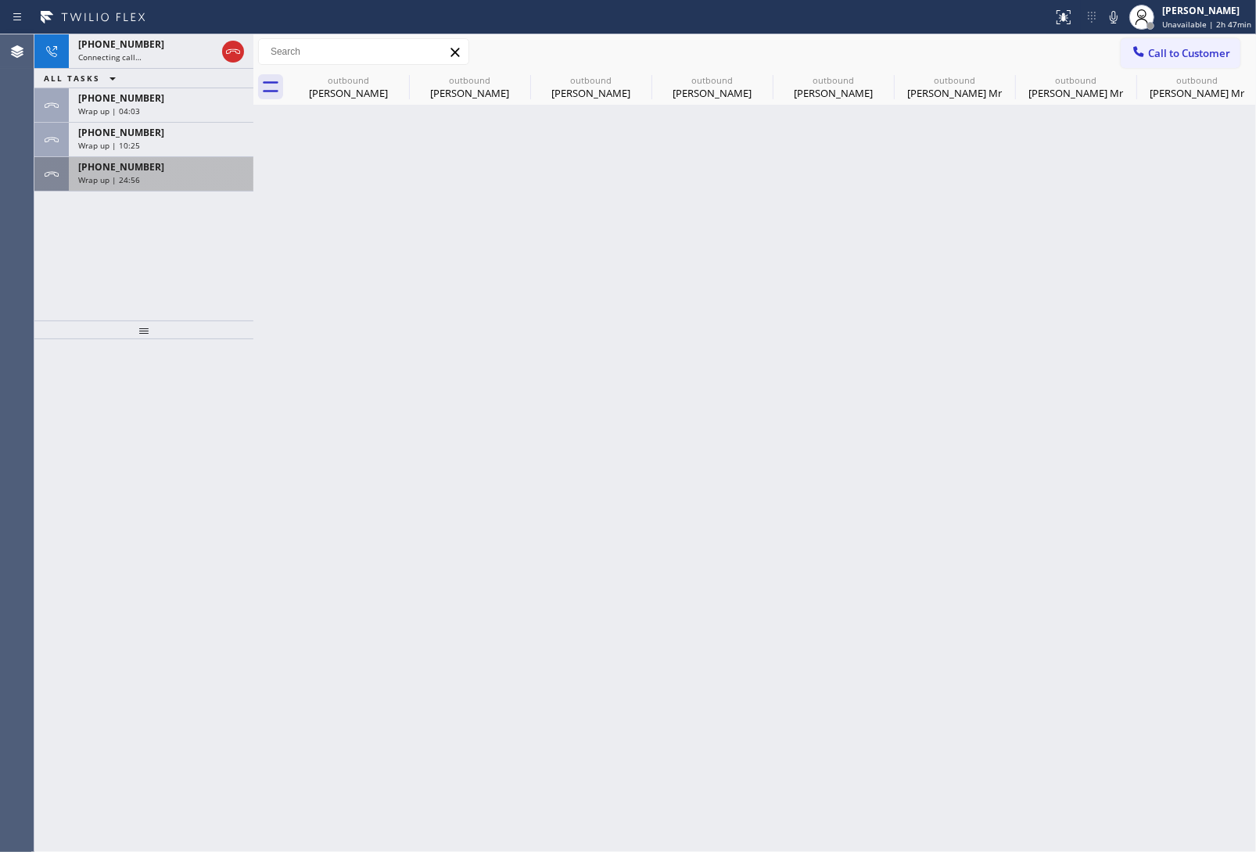
click at [134, 182] on span "Wrap up | 24:56" at bounding box center [109, 179] width 62 height 11
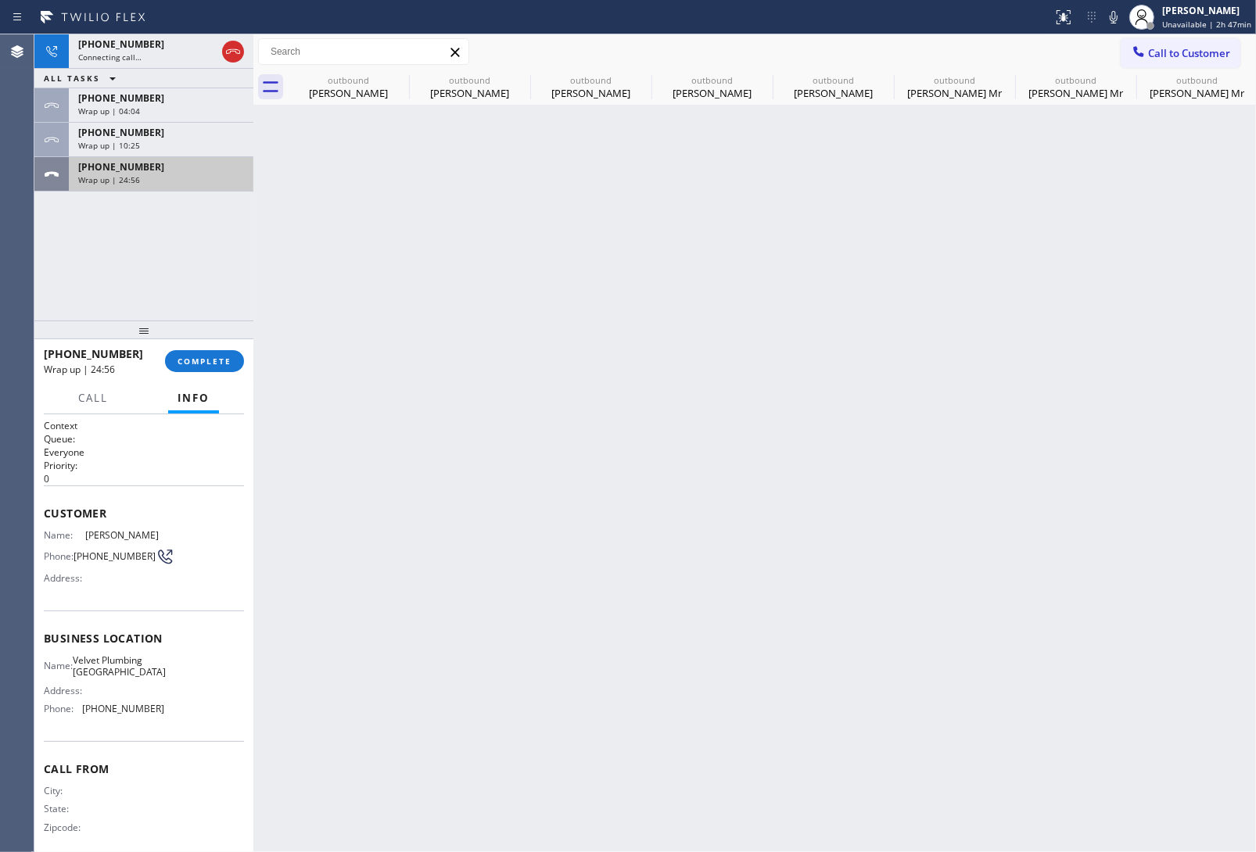
click at [134, 182] on span "Wrap up | 24:56" at bounding box center [109, 179] width 62 height 11
click at [194, 365] on span "COMPLETE" at bounding box center [205, 361] width 54 height 11
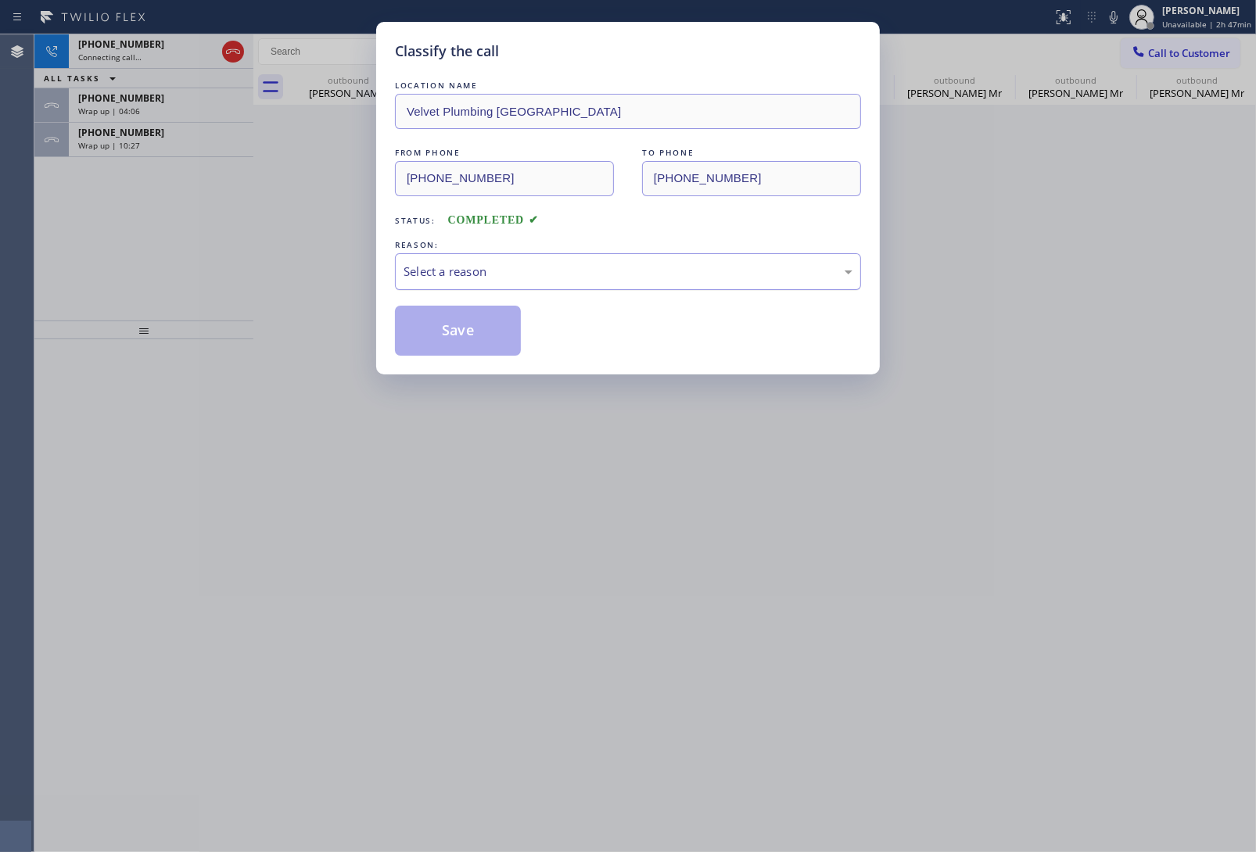
click at [481, 279] on div "Select a reason" at bounding box center [628, 272] width 449 height 18
click at [473, 309] on button "Save" at bounding box center [458, 331] width 126 height 50
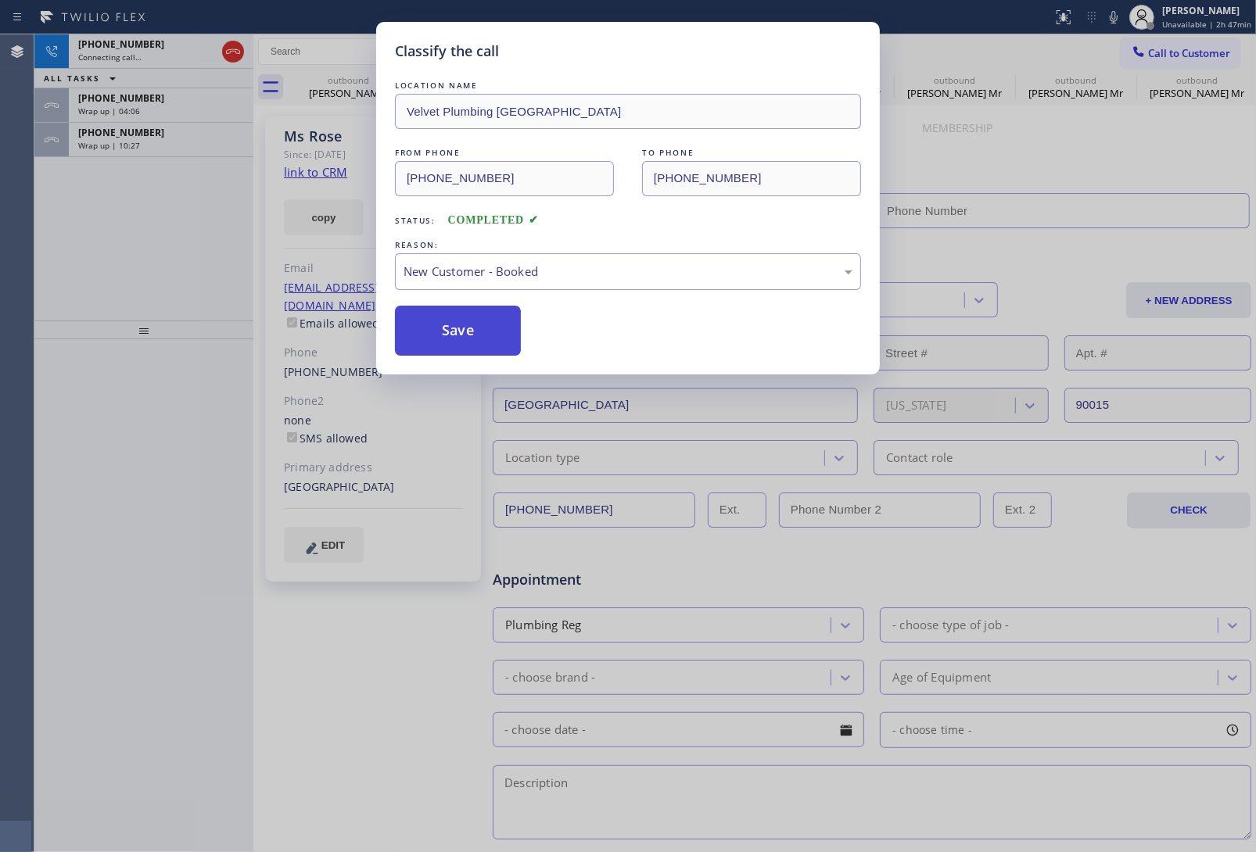
type input "[PHONE_NUMBER]"
click at [462, 325] on button "Save" at bounding box center [458, 331] width 126 height 50
type input "[PHONE_NUMBER]"
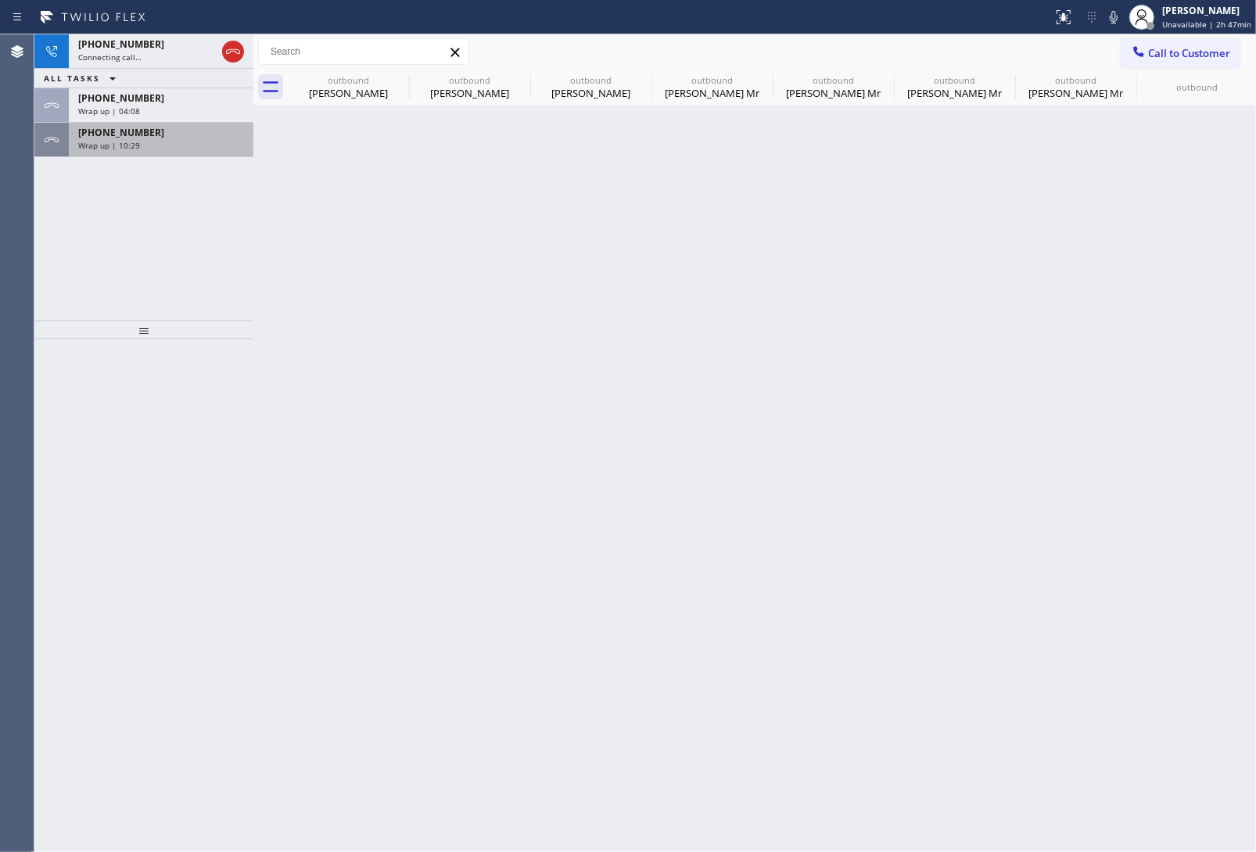
click at [131, 155] on div "[PHONE_NUMBER] Wrap up | 10:29" at bounding box center [158, 140] width 178 height 34
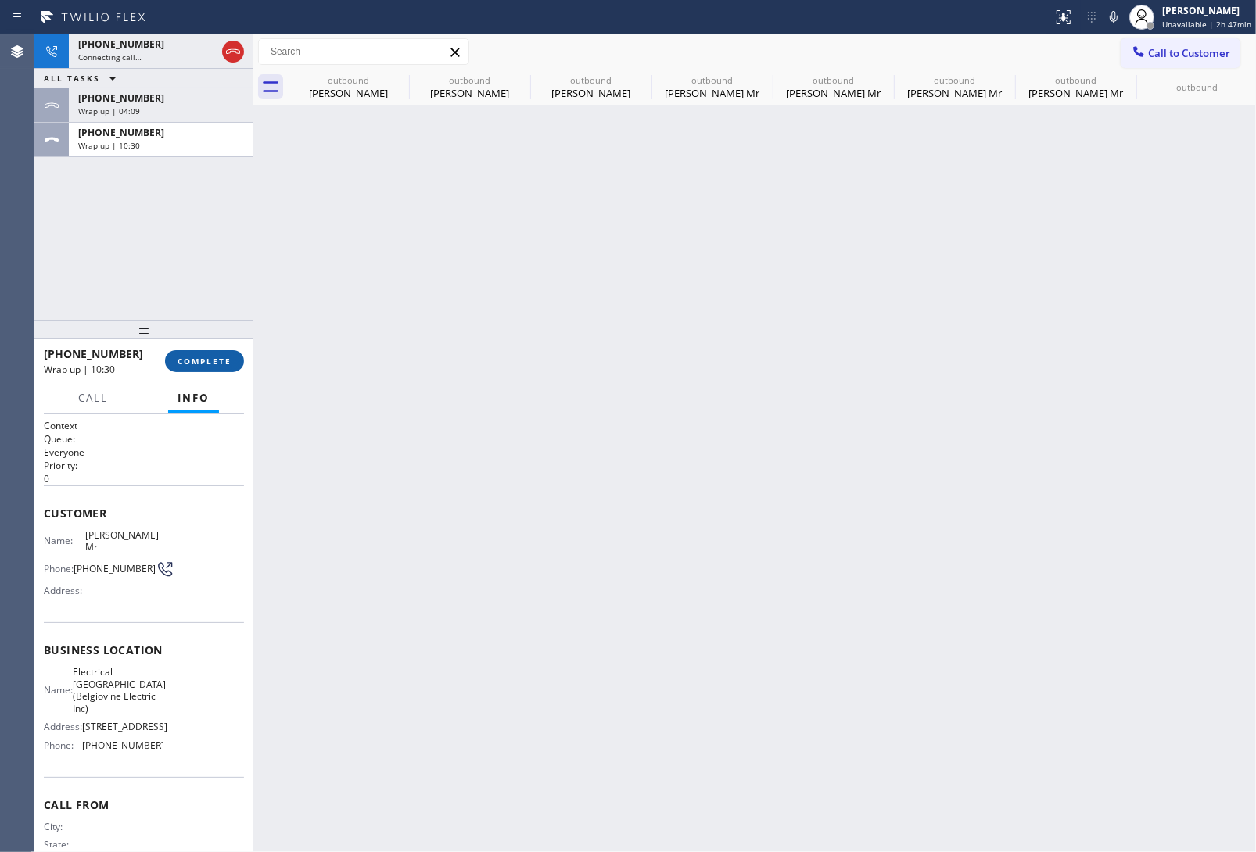
click at [198, 354] on button "COMPLETE" at bounding box center [204, 361] width 79 height 22
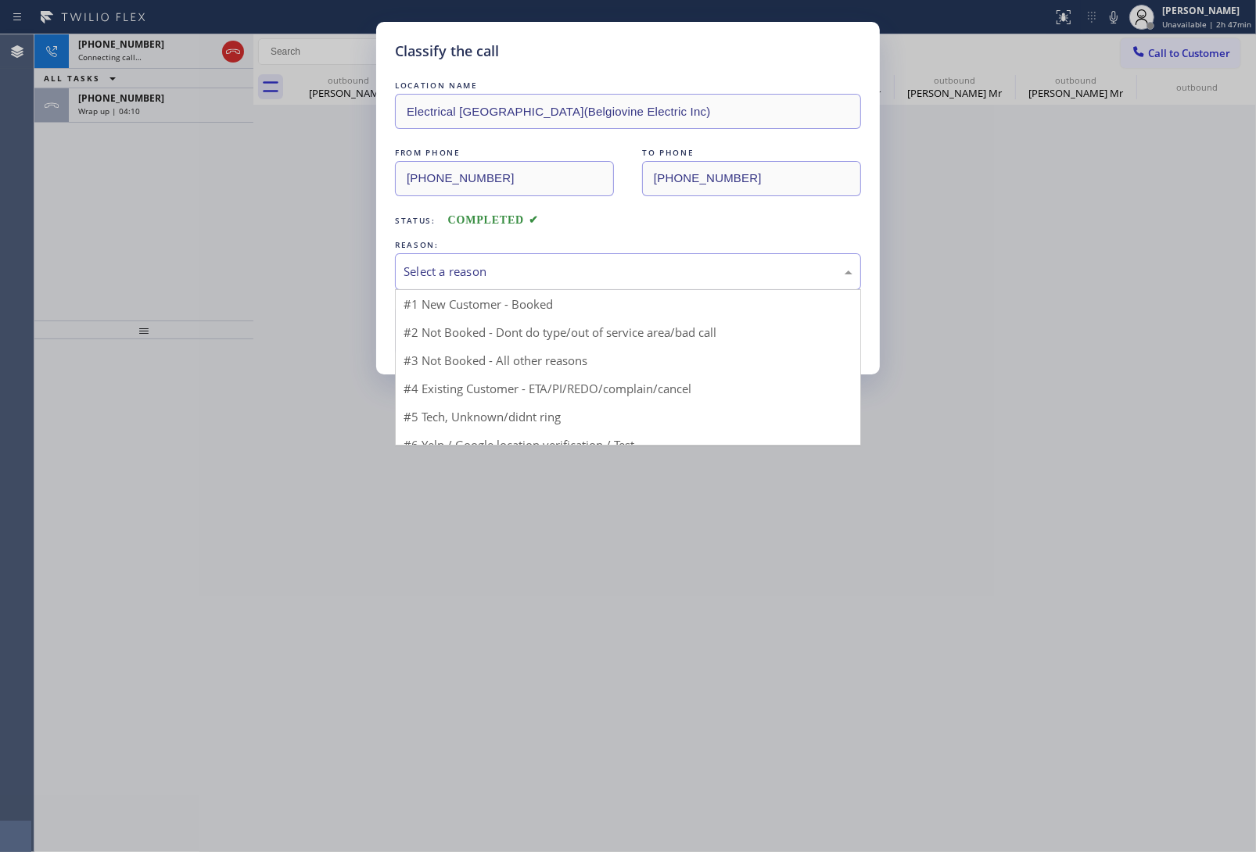
click at [454, 272] on div "Select a reason" at bounding box center [628, 272] width 449 height 18
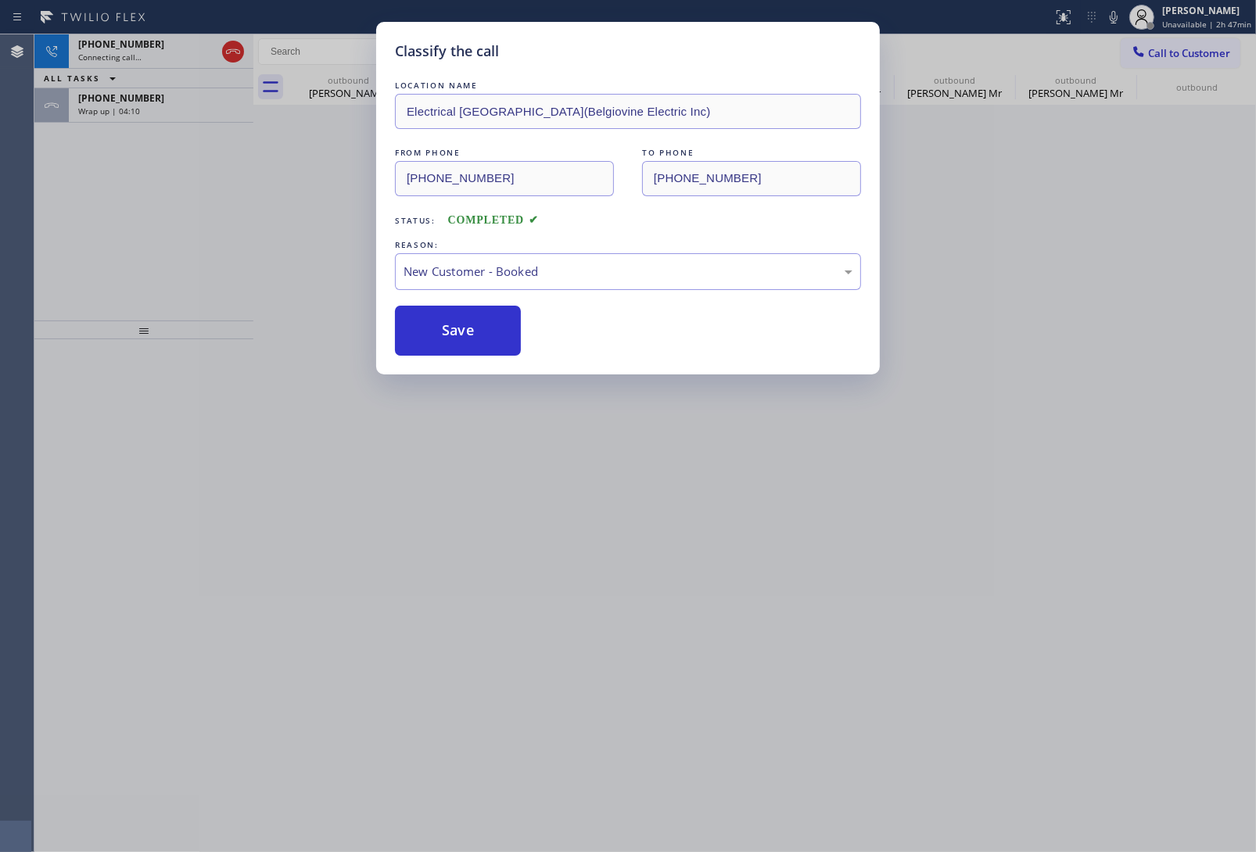
click at [458, 313] on button "Save" at bounding box center [458, 331] width 126 height 50
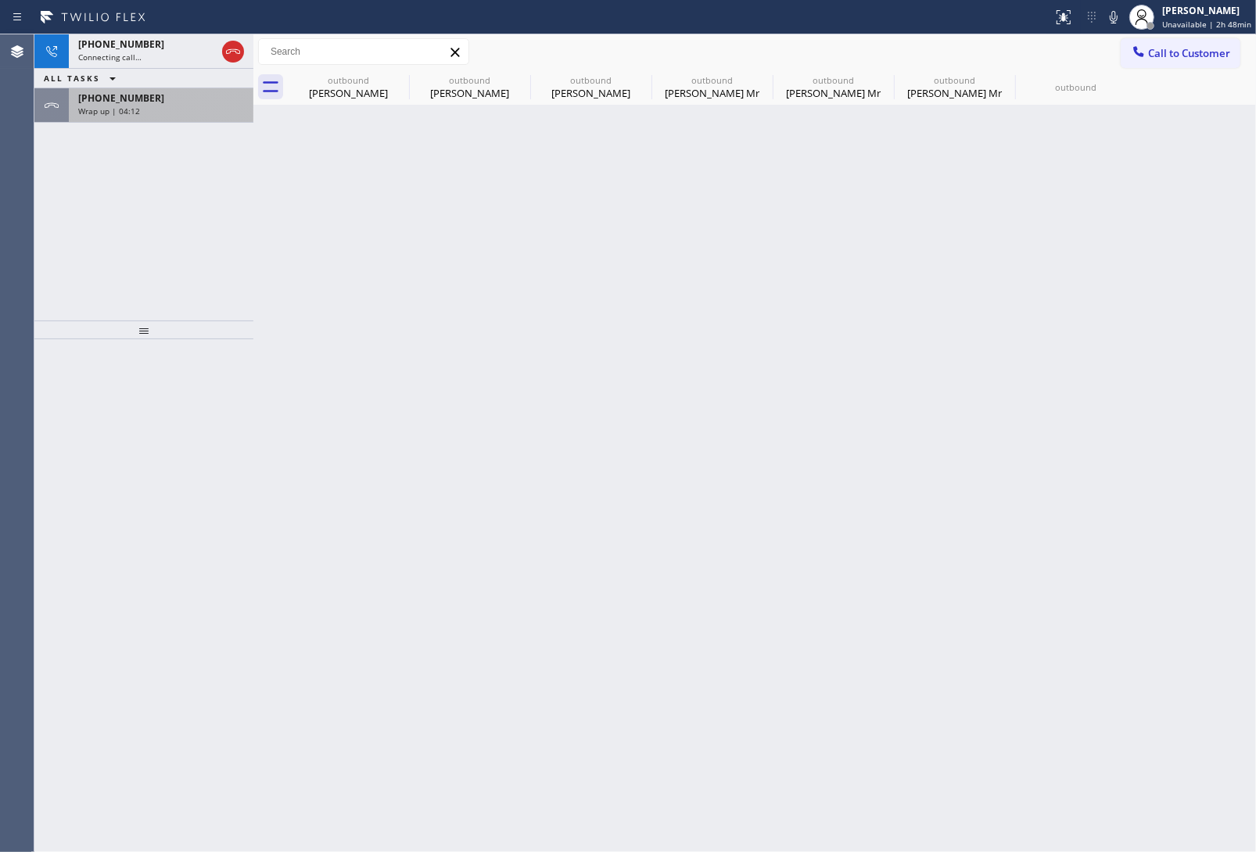
click at [158, 119] on div "[PHONE_NUMBER] Wrap up | 04:12" at bounding box center [158, 105] width 178 height 34
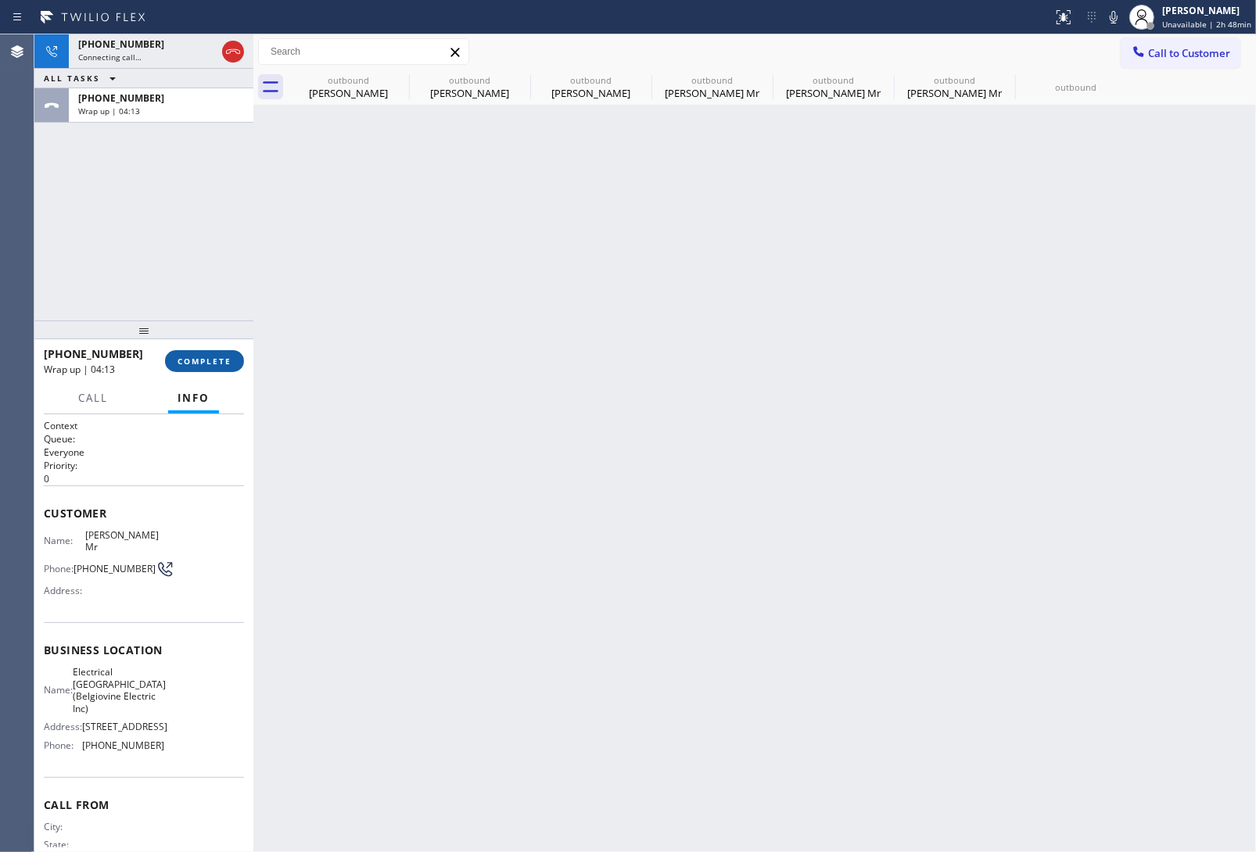
click at [208, 361] on span "COMPLETE" at bounding box center [205, 361] width 54 height 11
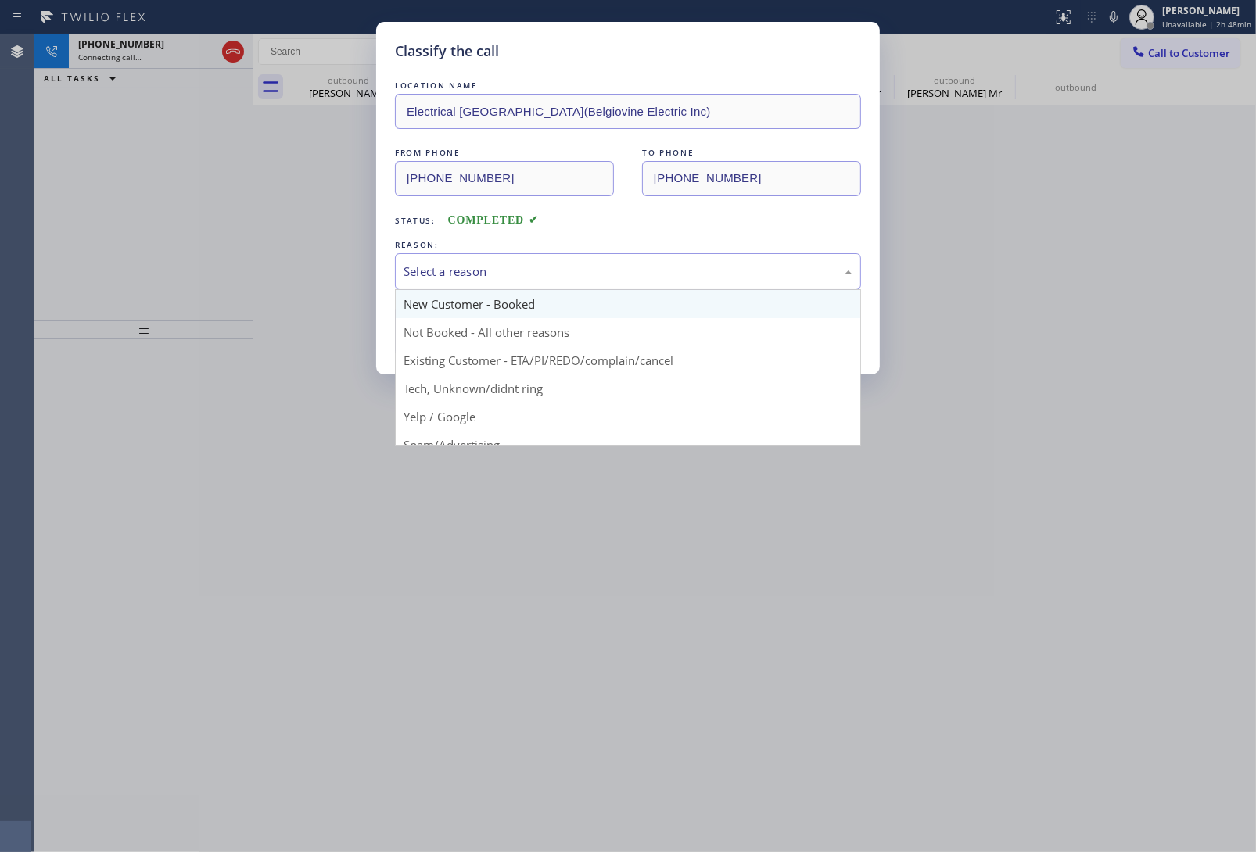
drag, startPoint x: 451, startPoint y: 260, endPoint x: 475, endPoint y: 294, distance: 41.0
click at [458, 267] on div "Select a reason" at bounding box center [628, 271] width 466 height 37
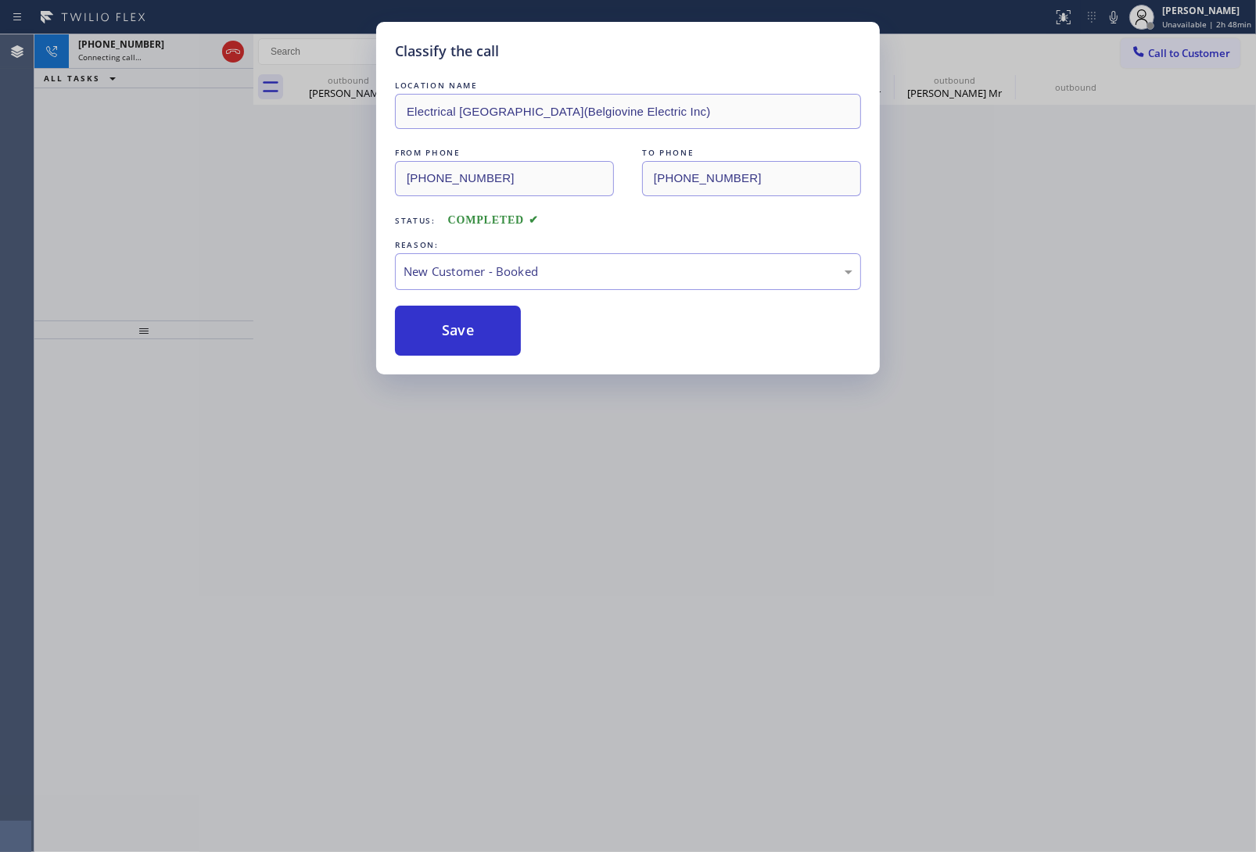
click at [469, 317] on button "Save" at bounding box center [458, 331] width 126 height 50
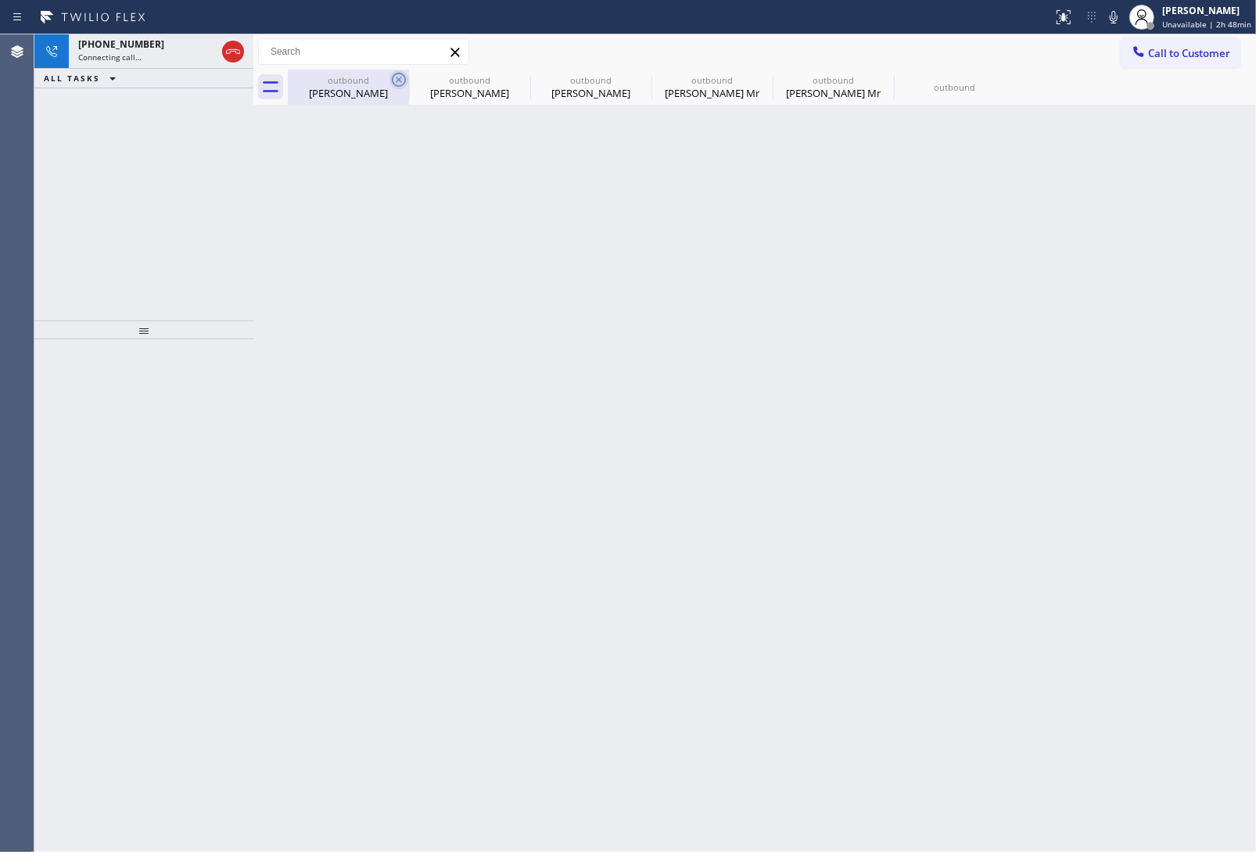
drag, startPoint x: 384, startPoint y: 74, endPoint x: 393, endPoint y: 81, distance: 11.3
click at [386, 77] on div "outbound" at bounding box center [348, 80] width 118 height 12
click at [391, 80] on div "outbound [PERSON_NAME]" at bounding box center [348, 87] width 121 height 35
type input "[PHONE_NUMBER]"
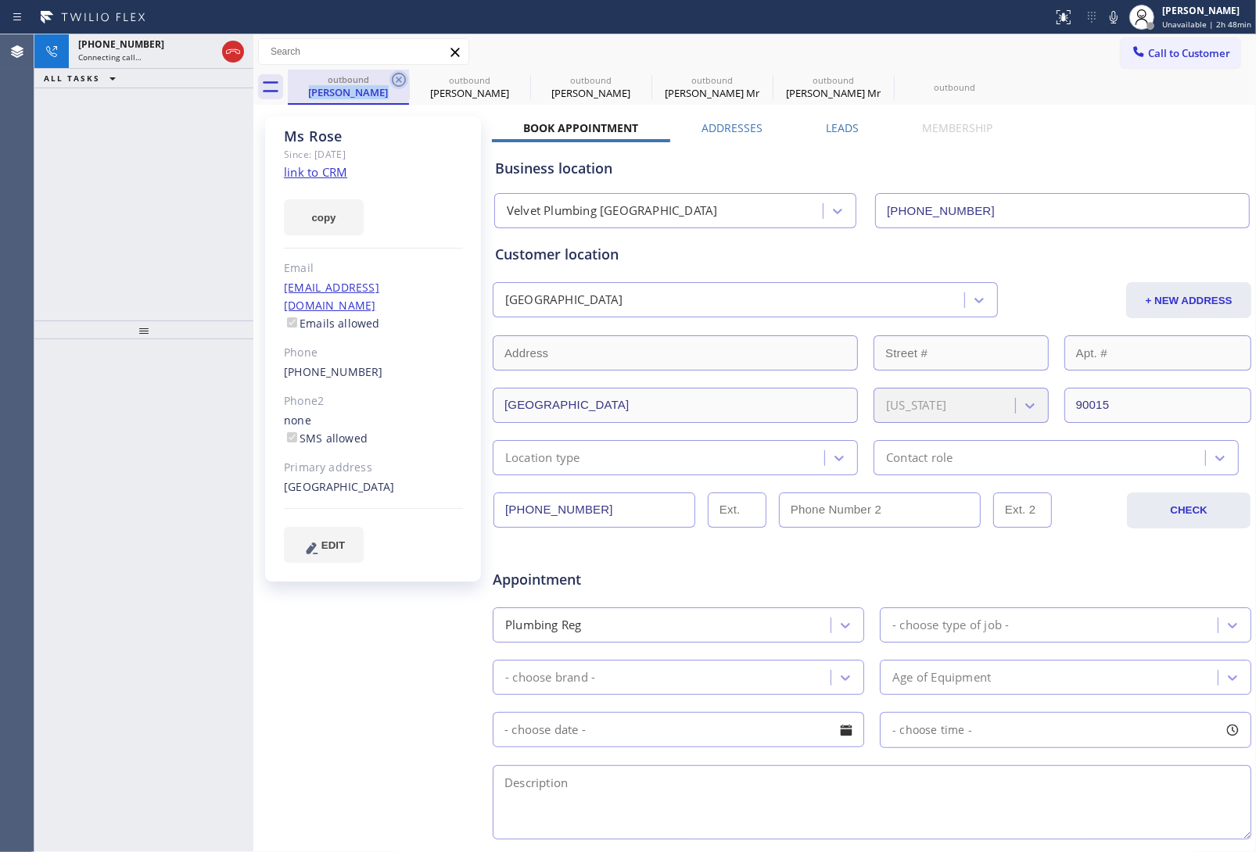
click at [393, 81] on icon at bounding box center [398, 79] width 19 height 19
click at [0, 0] on icon at bounding box center [0, 0] width 0 height 0
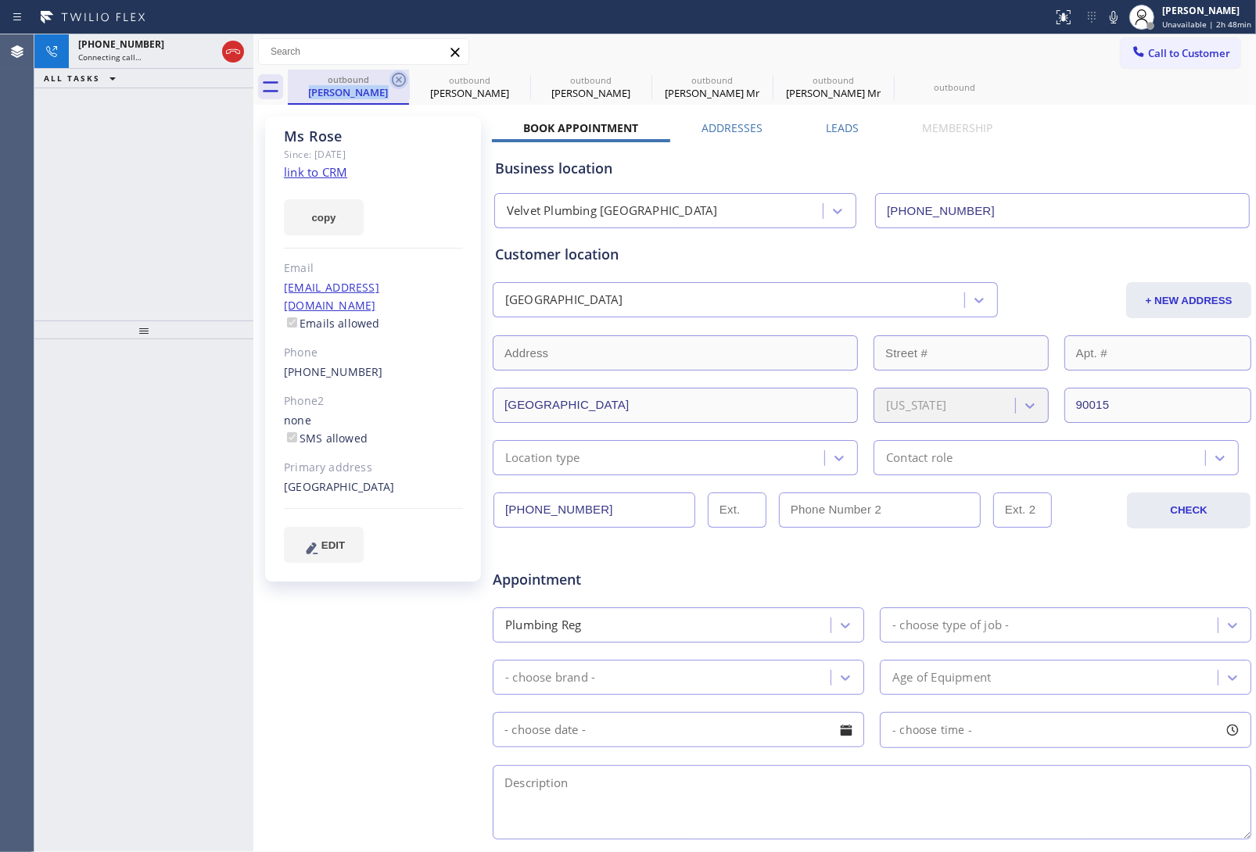
click at [0, 0] on icon at bounding box center [0, 0] width 0 height 0
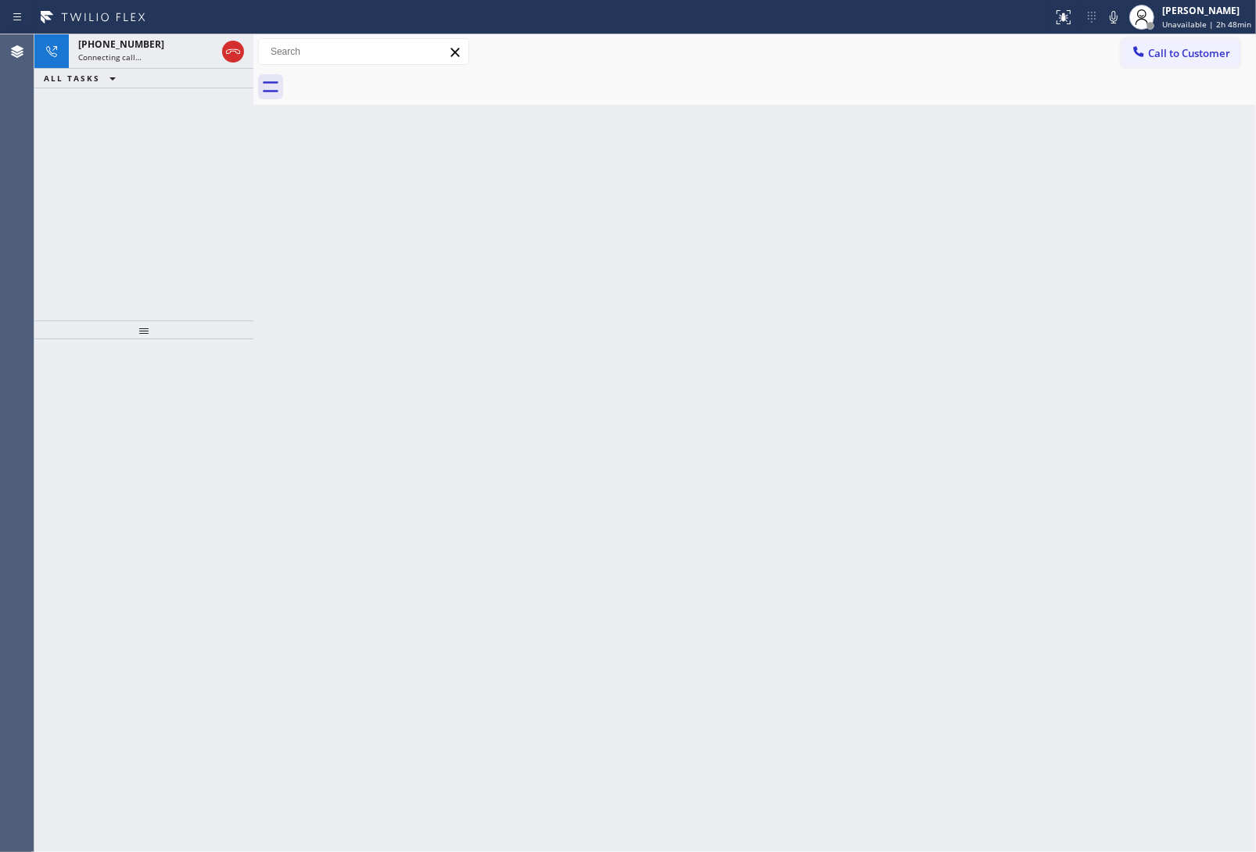
click at [393, 81] on div at bounding box center [772, 87] width 968 height 35
drag, startPoint x: 78, startPoint y: 52, endPoint x: 90, endPoint y: 52, distance: 11.7
click at [90, 52] on span "Connecting call…" at bounding box center [109, 57] width 63 height 11
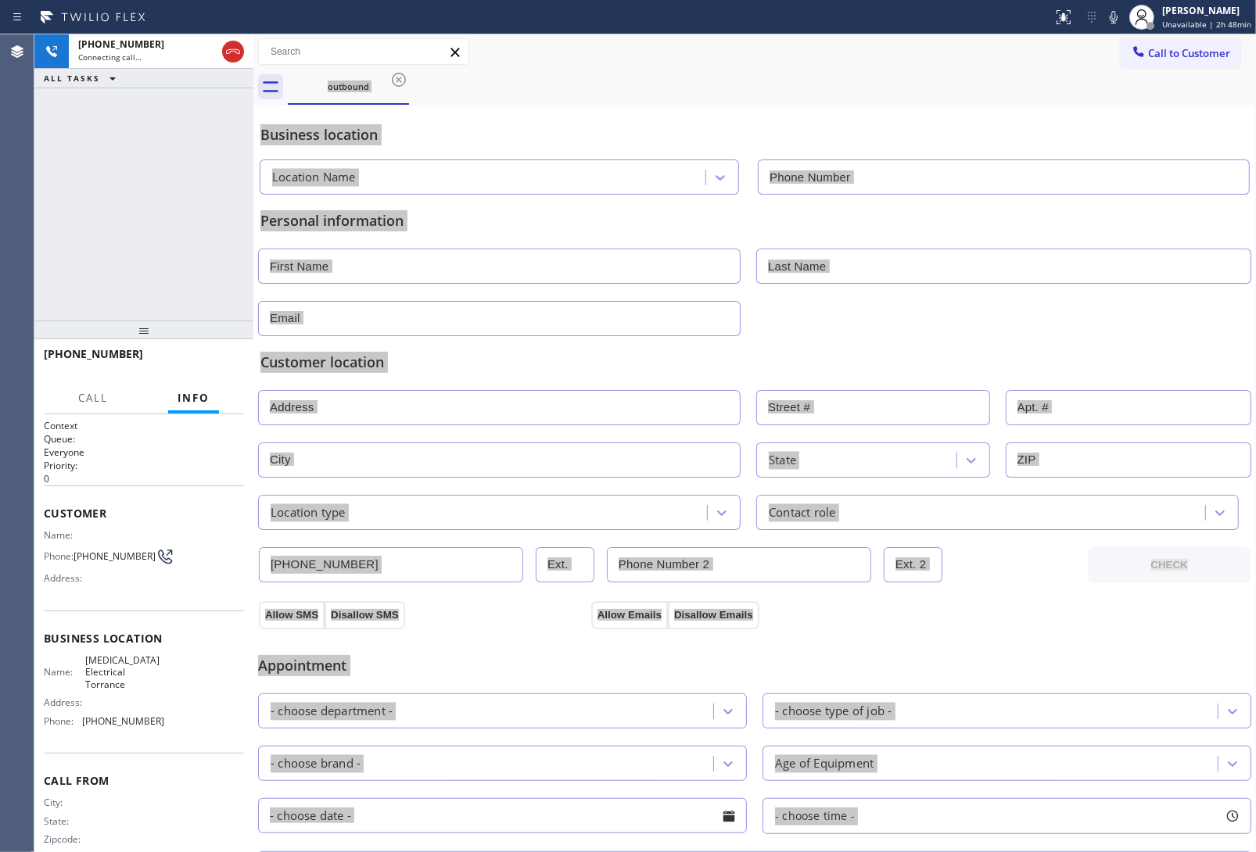
type input "[PHONE_NUMBER]"
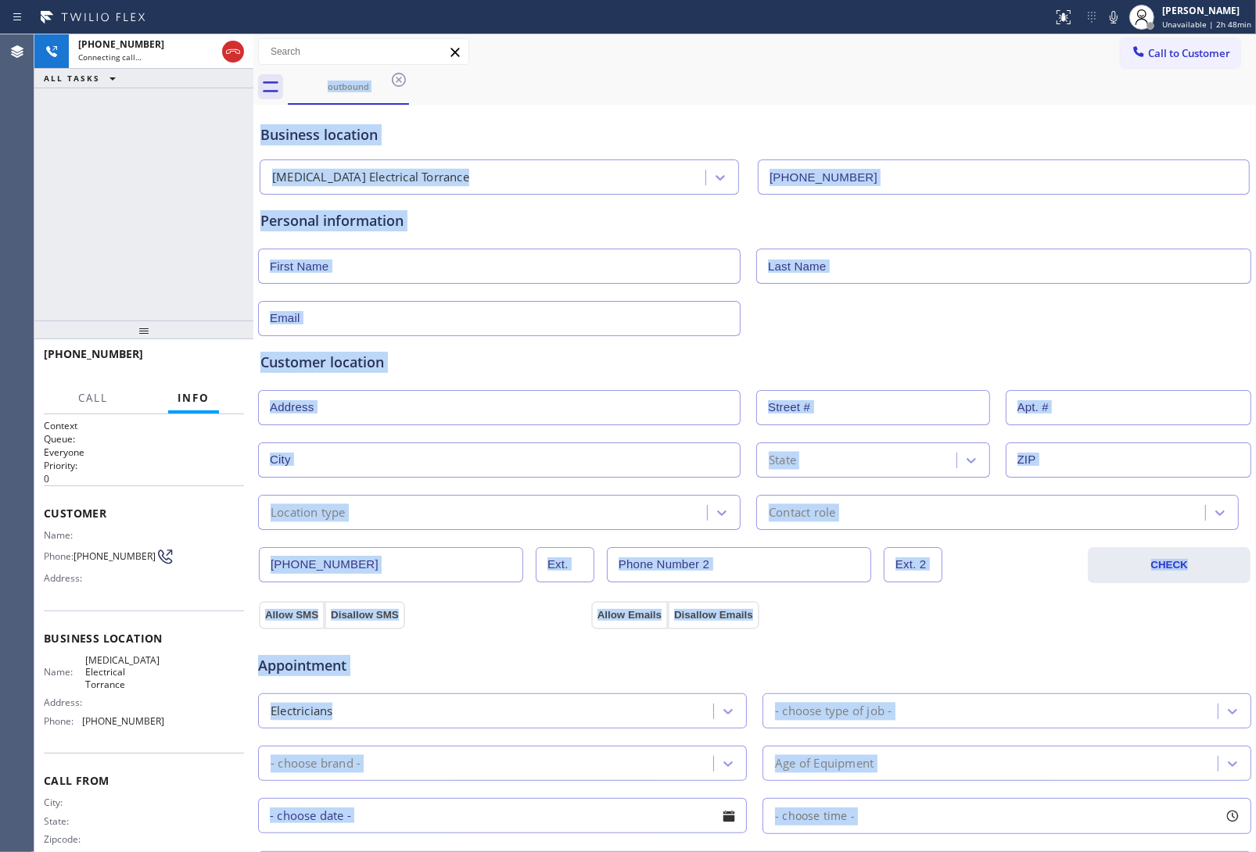
click at [1011, 337] on div "Customer location >> ADD NEW ADDRESS << + NEW ADDRESS State Location type Conta…" at bounding box center [754, 433] width 995 height 194
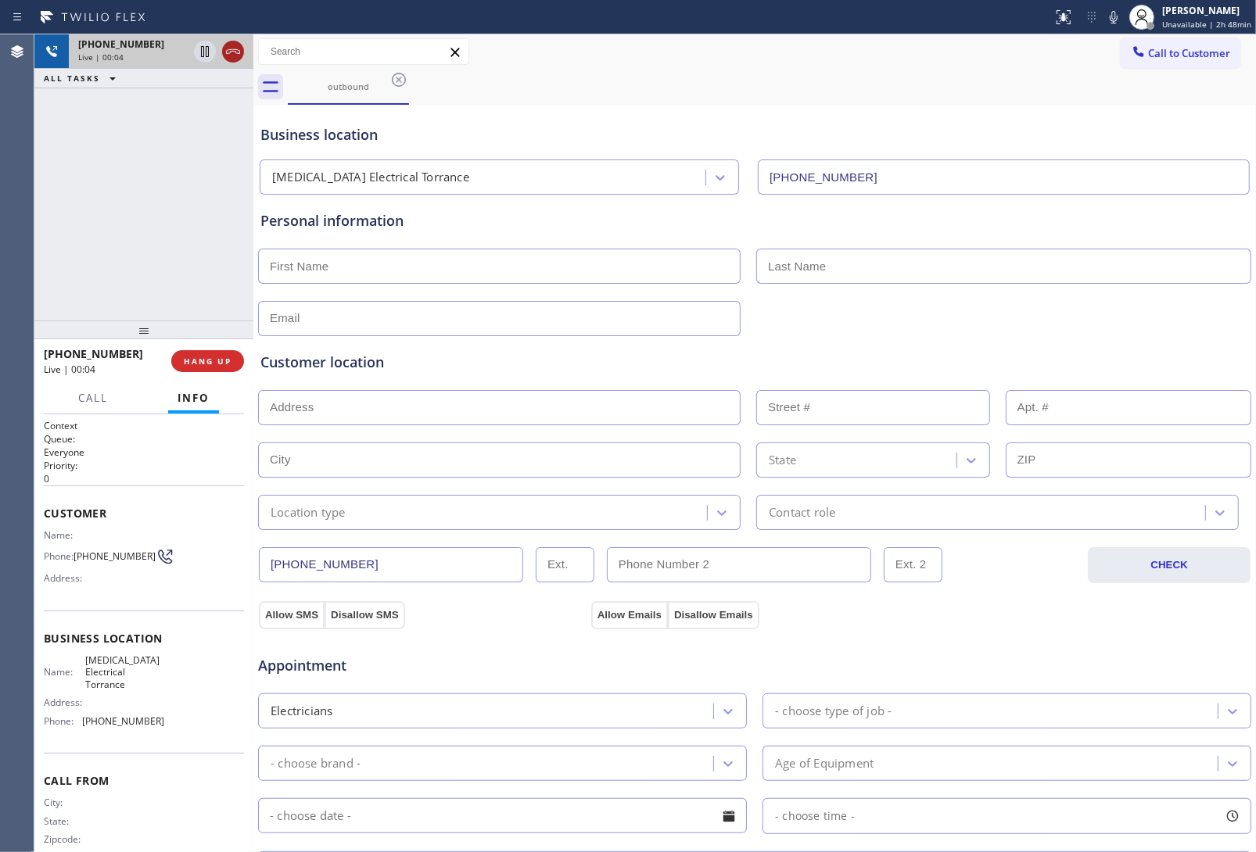
click at [235, 52] on icon at bounding box center [233, 51] width 14 height 5
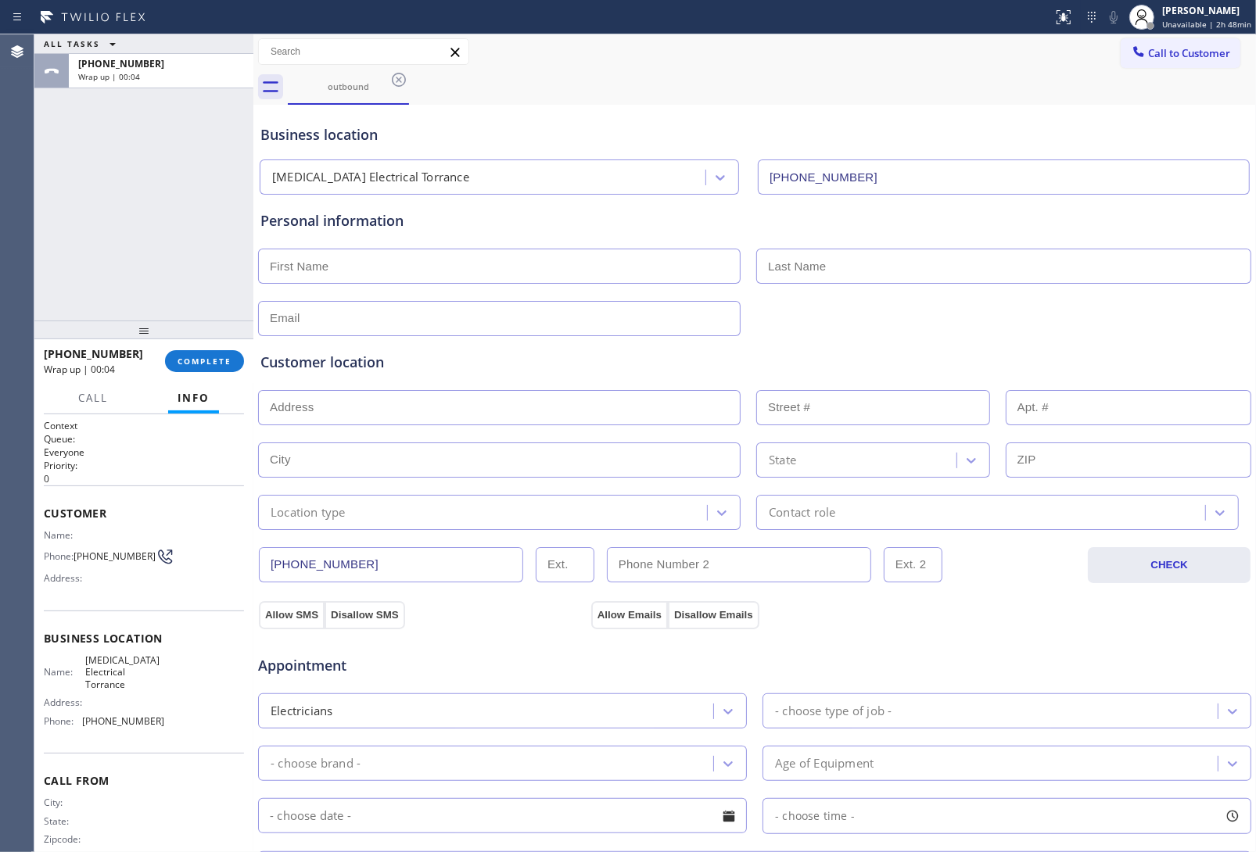
click at [1148, 59] on span "Call to Customer" at bounding box center [1189, 53] width 82 height 14
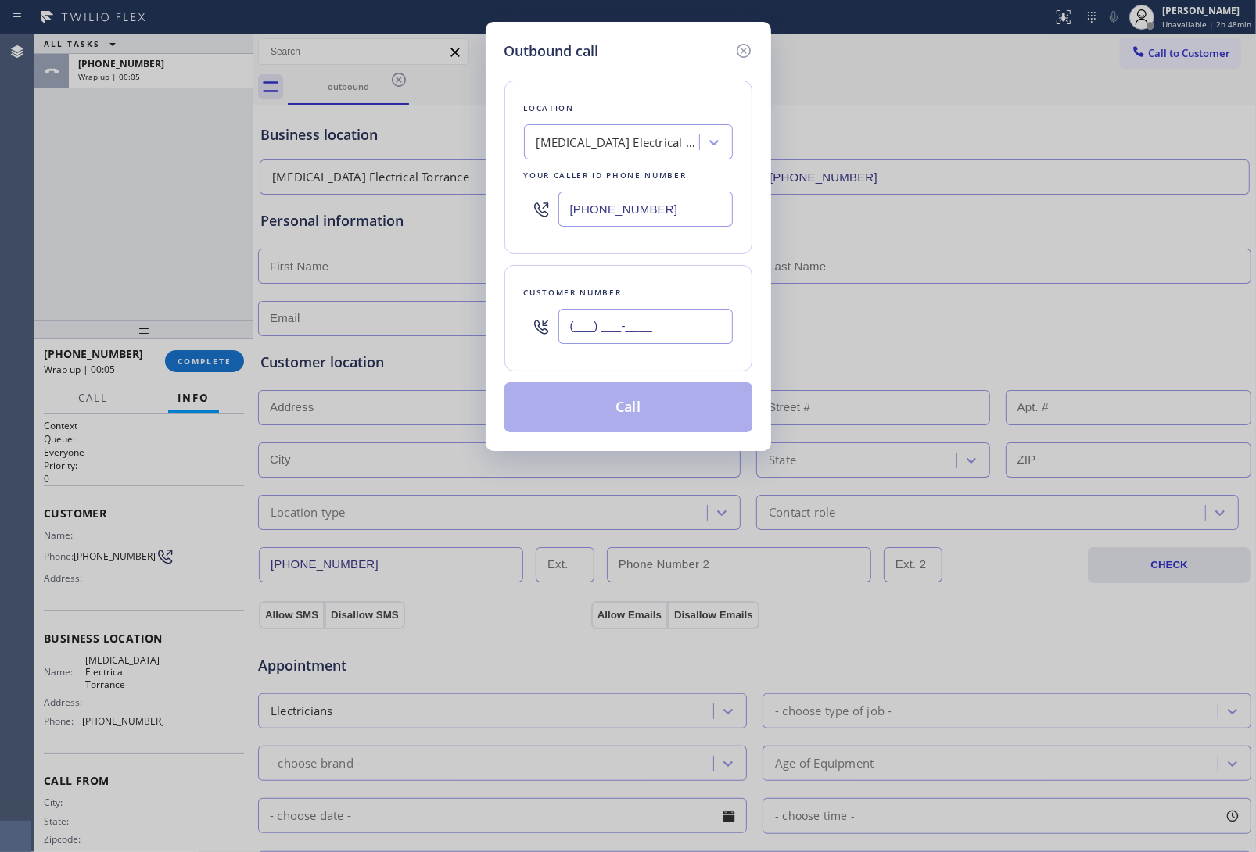
click at [638, 335] on input "(___) ___-____" at bounding box center [645, 326] width 174 height 35
paste input "712) 571-9015"
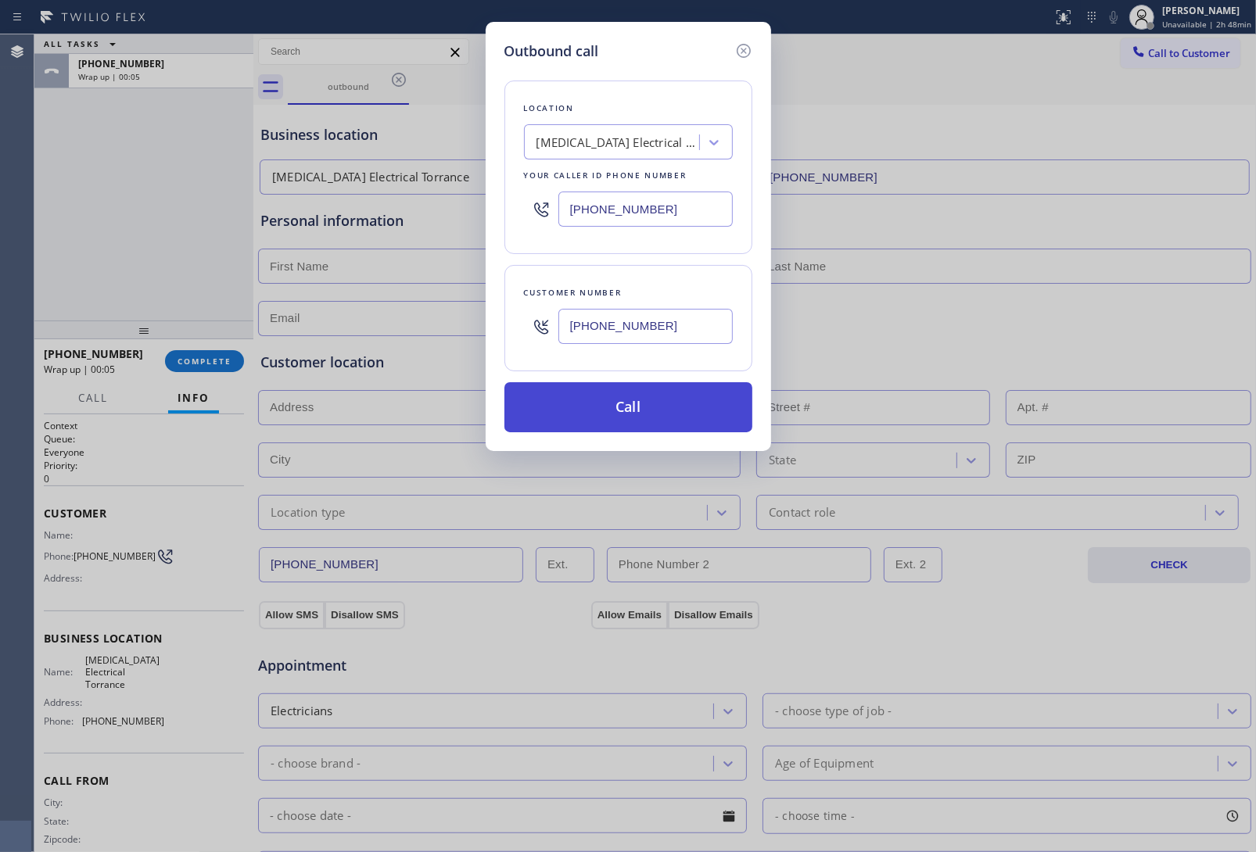
type input "[PHONE_NUMBER]"
click at [630, 409] on button "Call" at bounding box center [628, 407] width 248 height 50
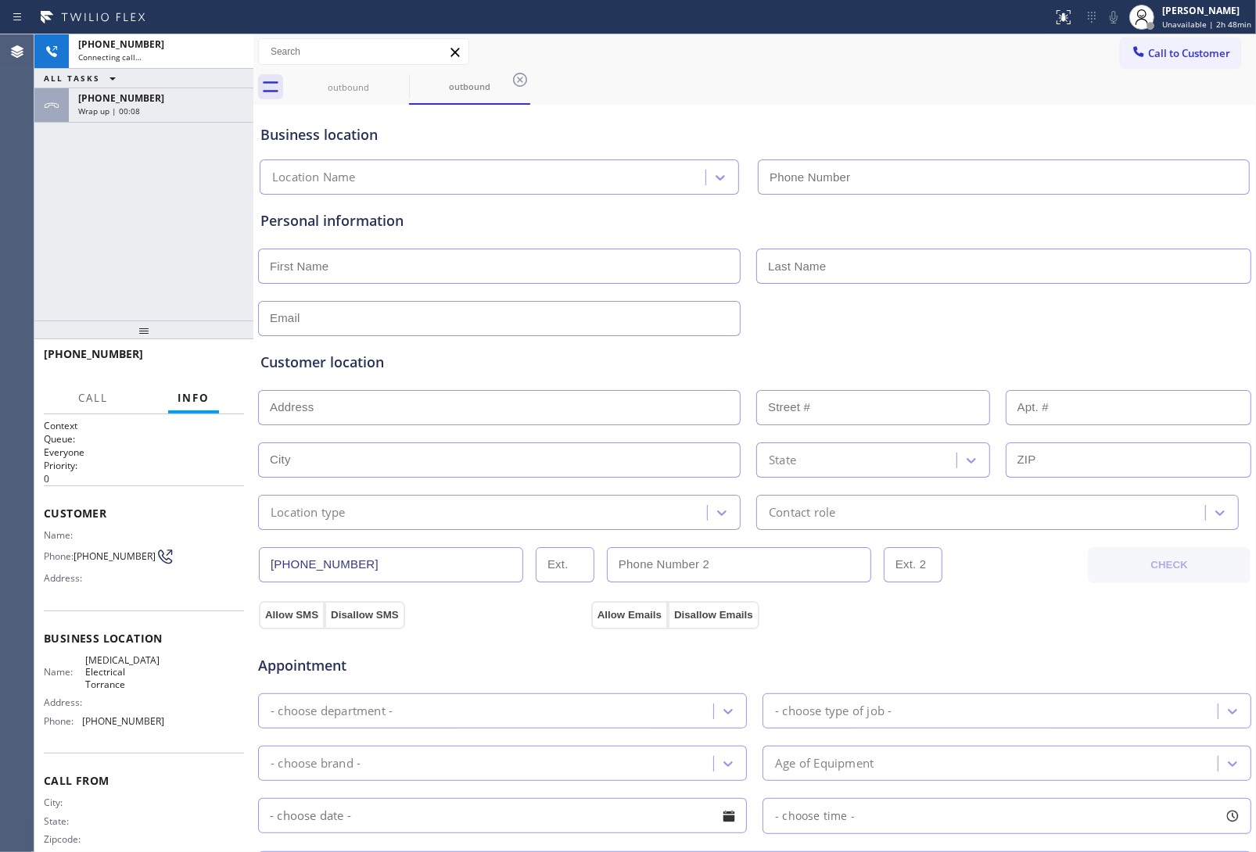
type input "[PHONE_NUMBER]"
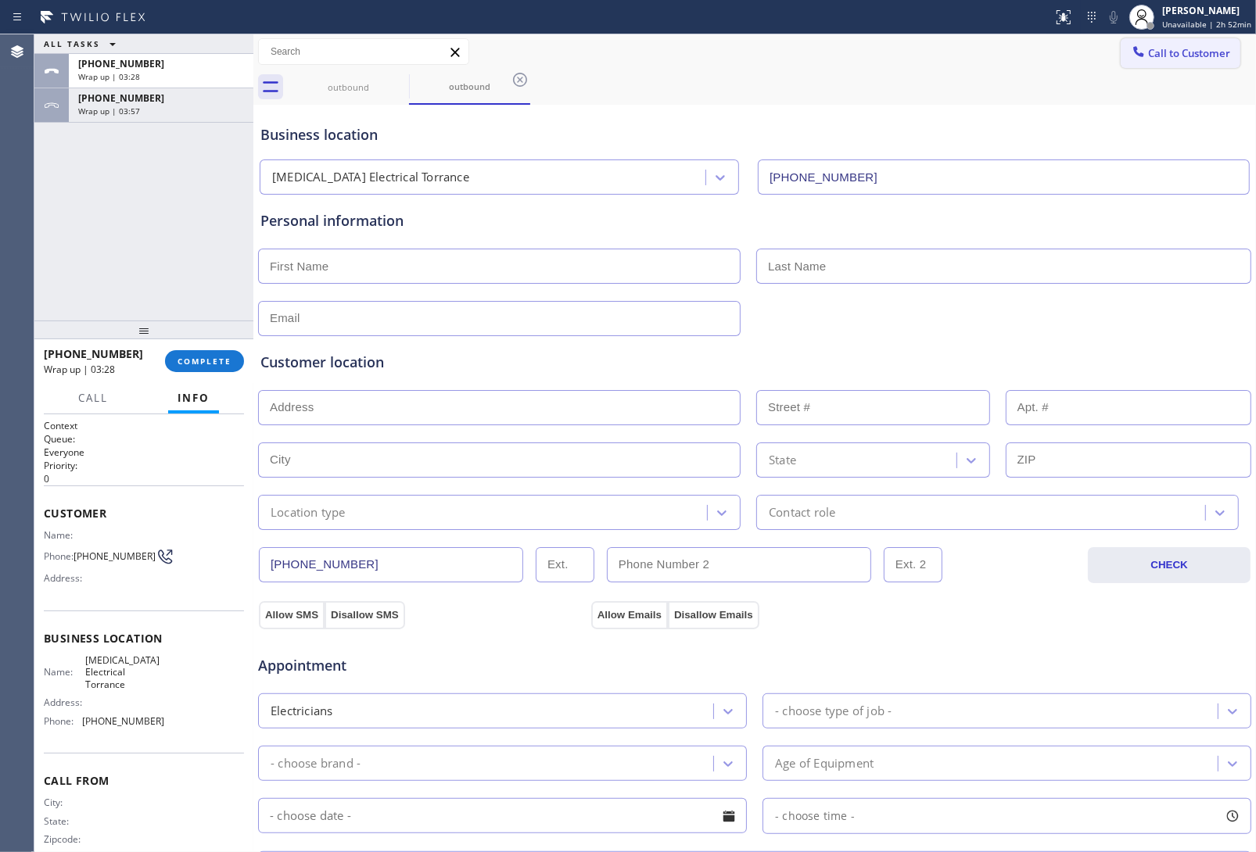
click at [1154, 47] on span "Call to Customer" at bounding box center [1189, 53] width 82 height 14
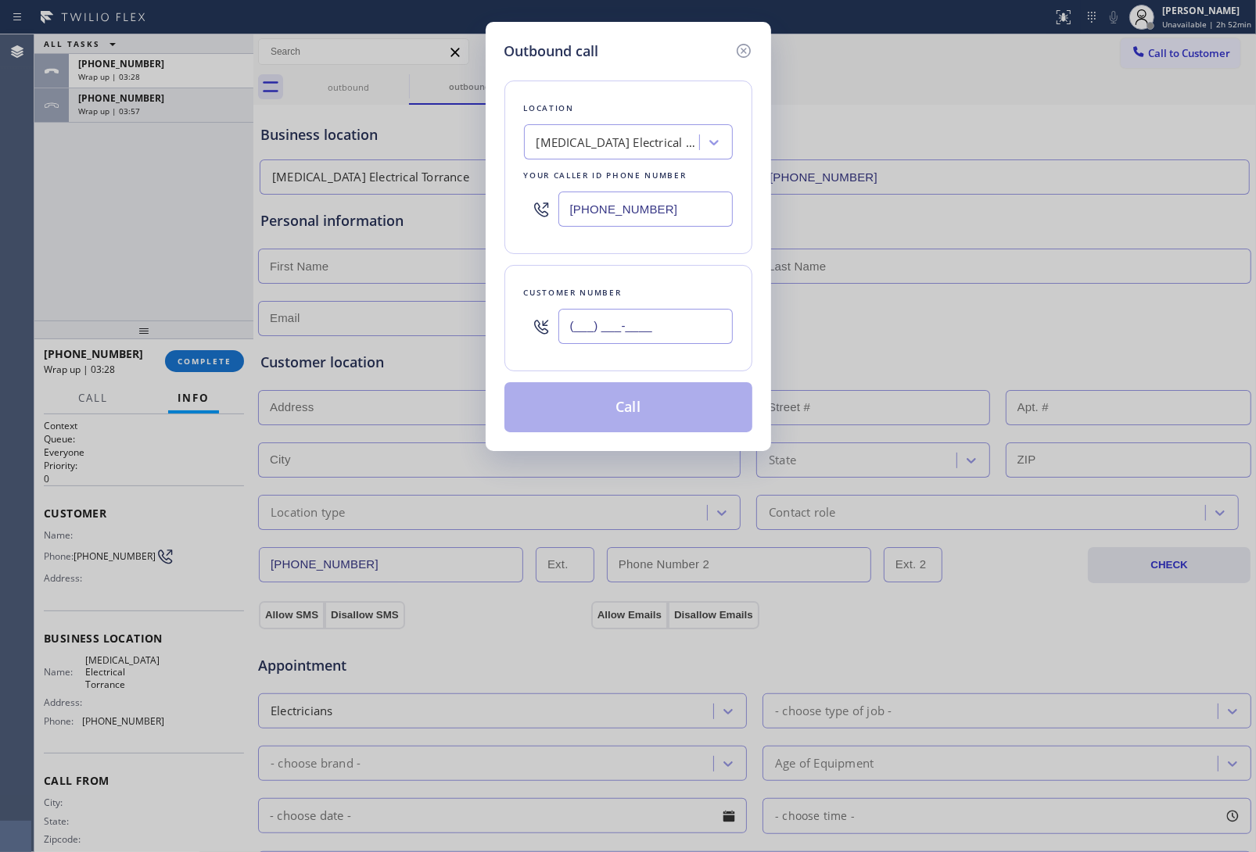
click at [671, 321] on input "(___) ___-____" at bounding box center [645, 326] width 174 height 35
paste input "310) 628-8726"
type input "[PHONE_NUMBER]"
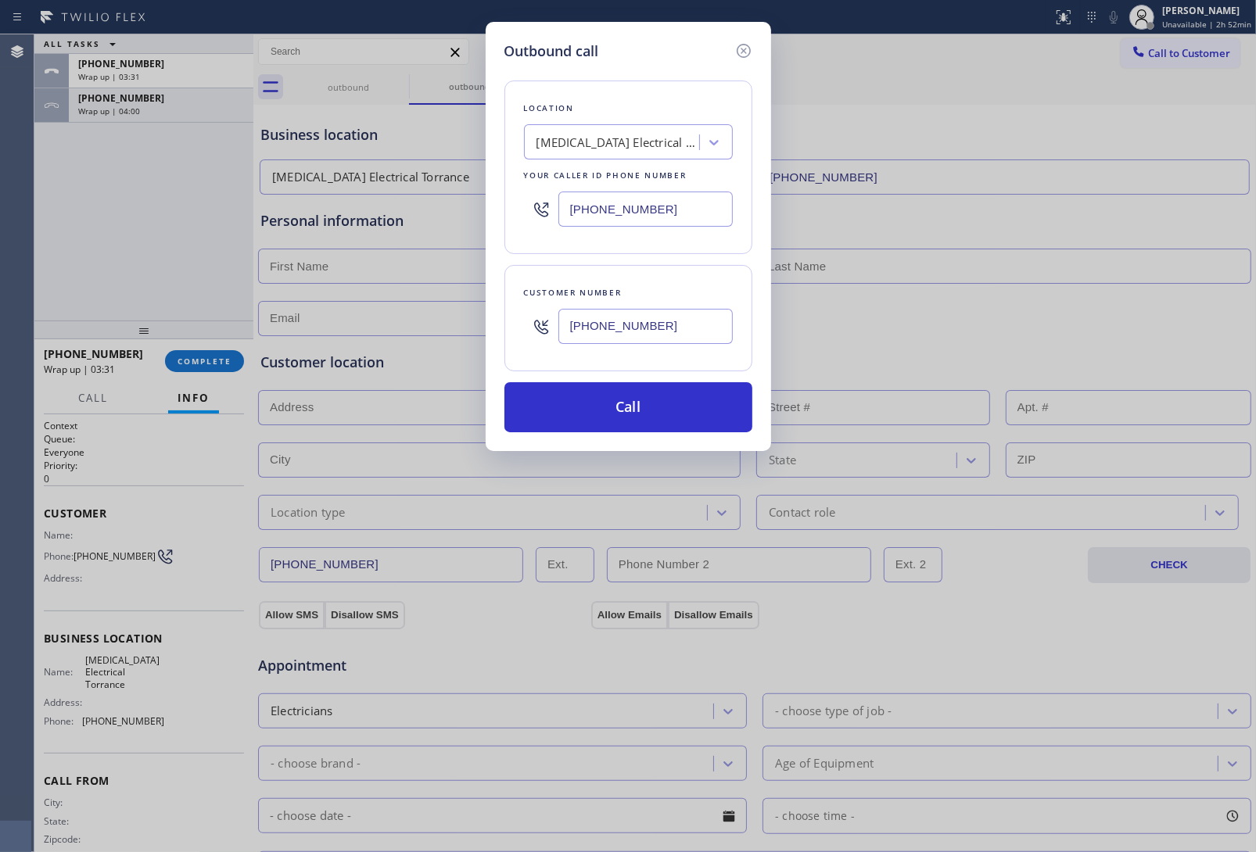
click at [603, 212] on input "[PHONE_NUMBER]" at bounding box center [645, 209] width 174 height 35
paste input "800) 568-8664"
type input "[PHONE_NUMBER]"
click at [616, 419] on button "Call" at bounding box center [628, 407] width 248 height 50
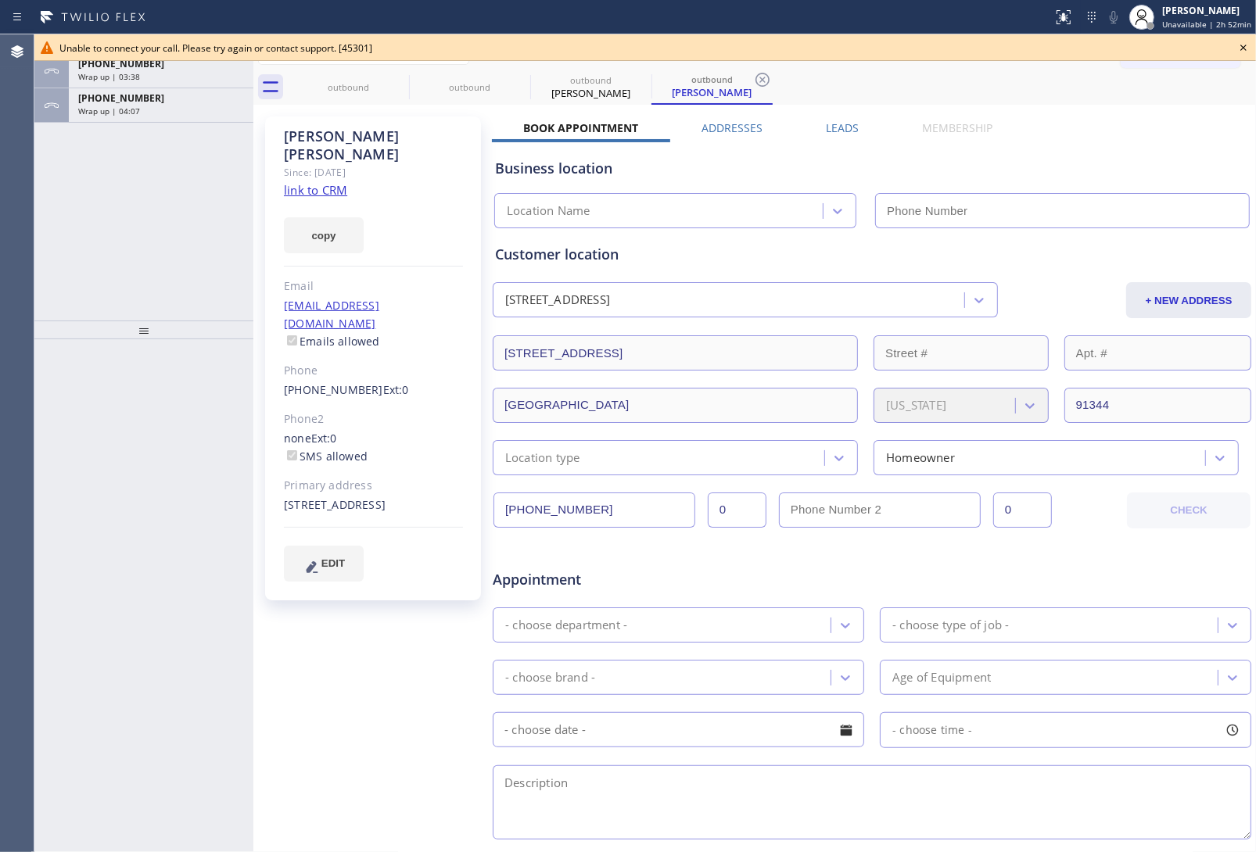
type input "[PHONE_NUMBER]"
click at [1061, 119] on div "[PERSON_NAME] Since: [DATE] link to CRM copy Email [EMAIL_ADDRESS][DOMAIN_NAME]…" at bounding box center [754, 616] width 995 height 1014
click at [1244, 44] on icon at bounding box center [1243, 47] width 19 height 19
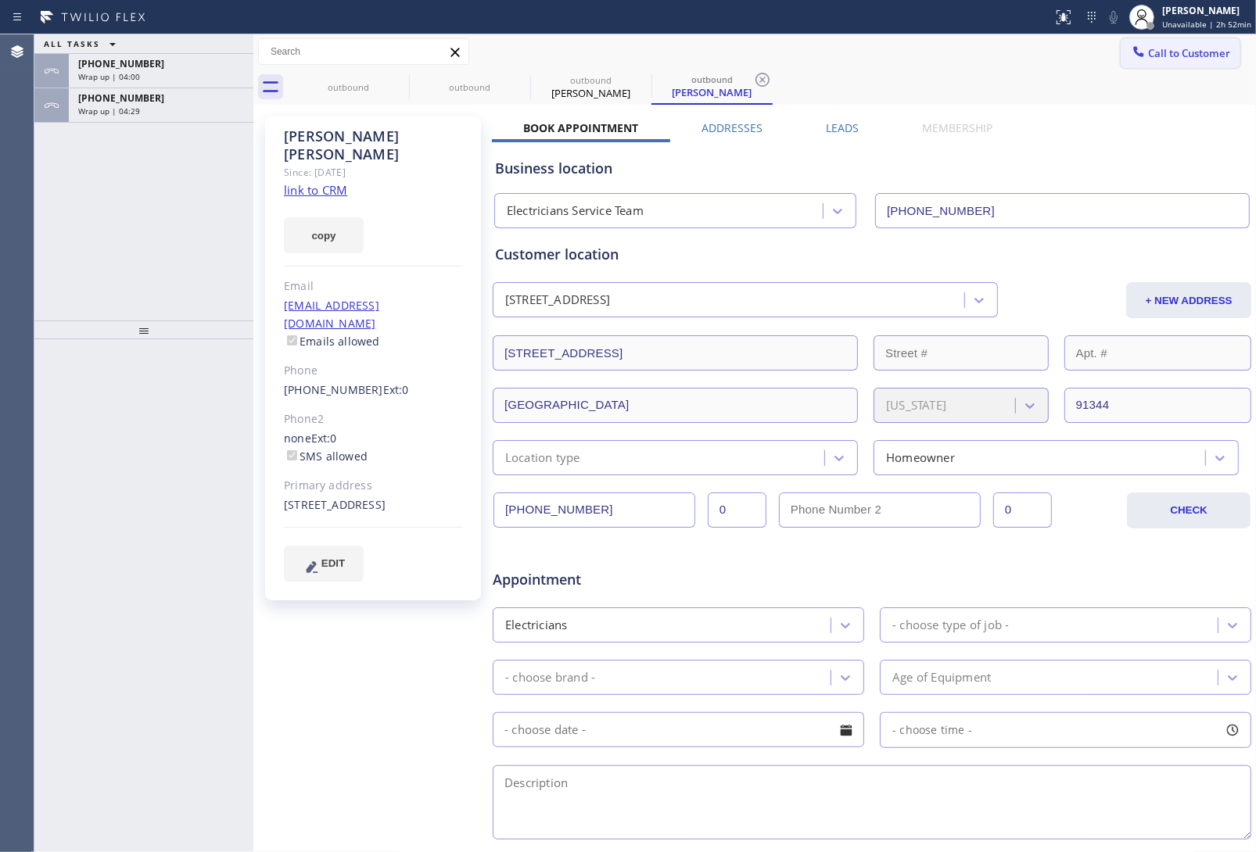
click at [1148, 48] on span "Call to Customer" at bounding box center [1189, 53] width 82 height 14
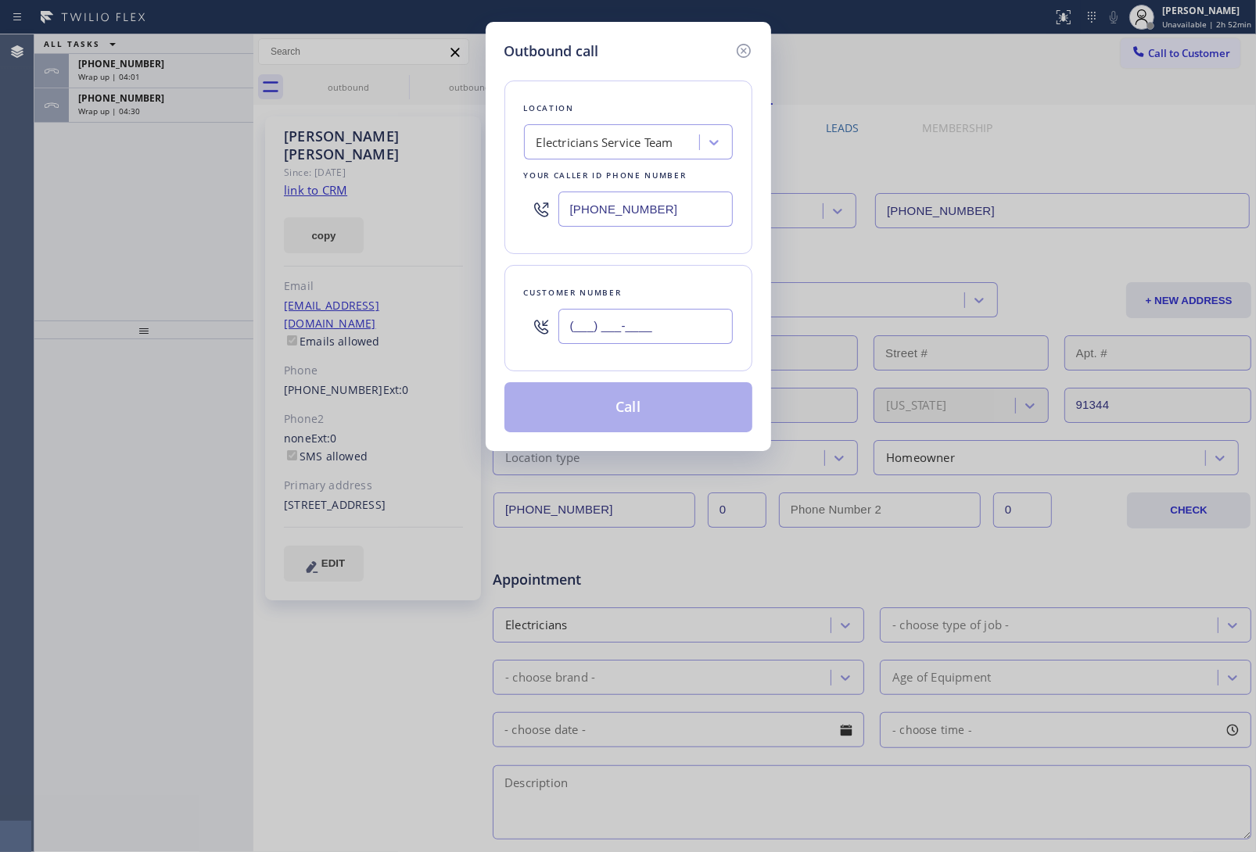
click at [678, 319] on input "(___) ___-____" at bounding box center [645, 326] width 174 height 35
paste input "650) 504-2406"
type input "[PHONE_NUMBER]"
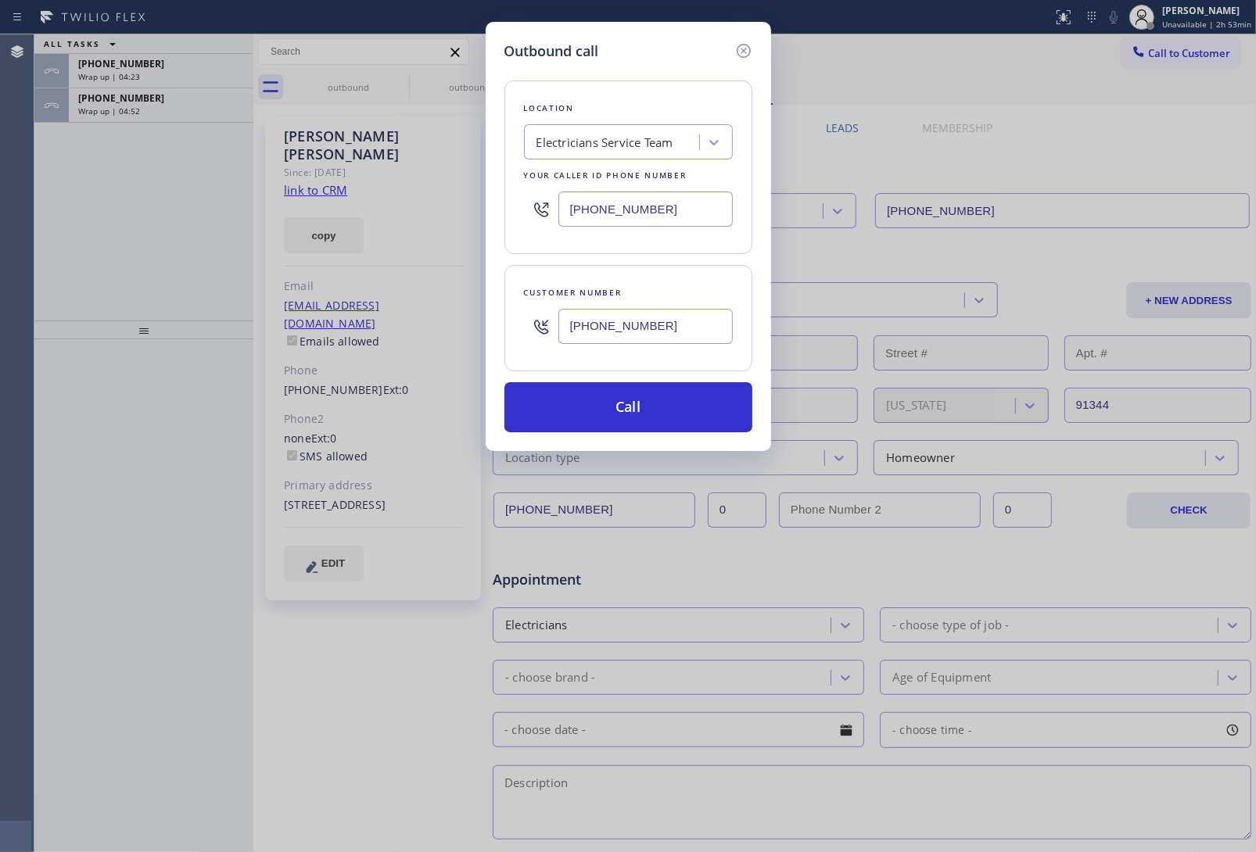
click at [626, 205] on input "[PHONE_NUMBER]" at bounding box center [645, 209] width 174 height 35
paste input "650) 684-5478"
type input "[PHONE_NUMBER]"
click at [602, 407] on button "Call" at bounding box center [628, 407] width 248 height 50
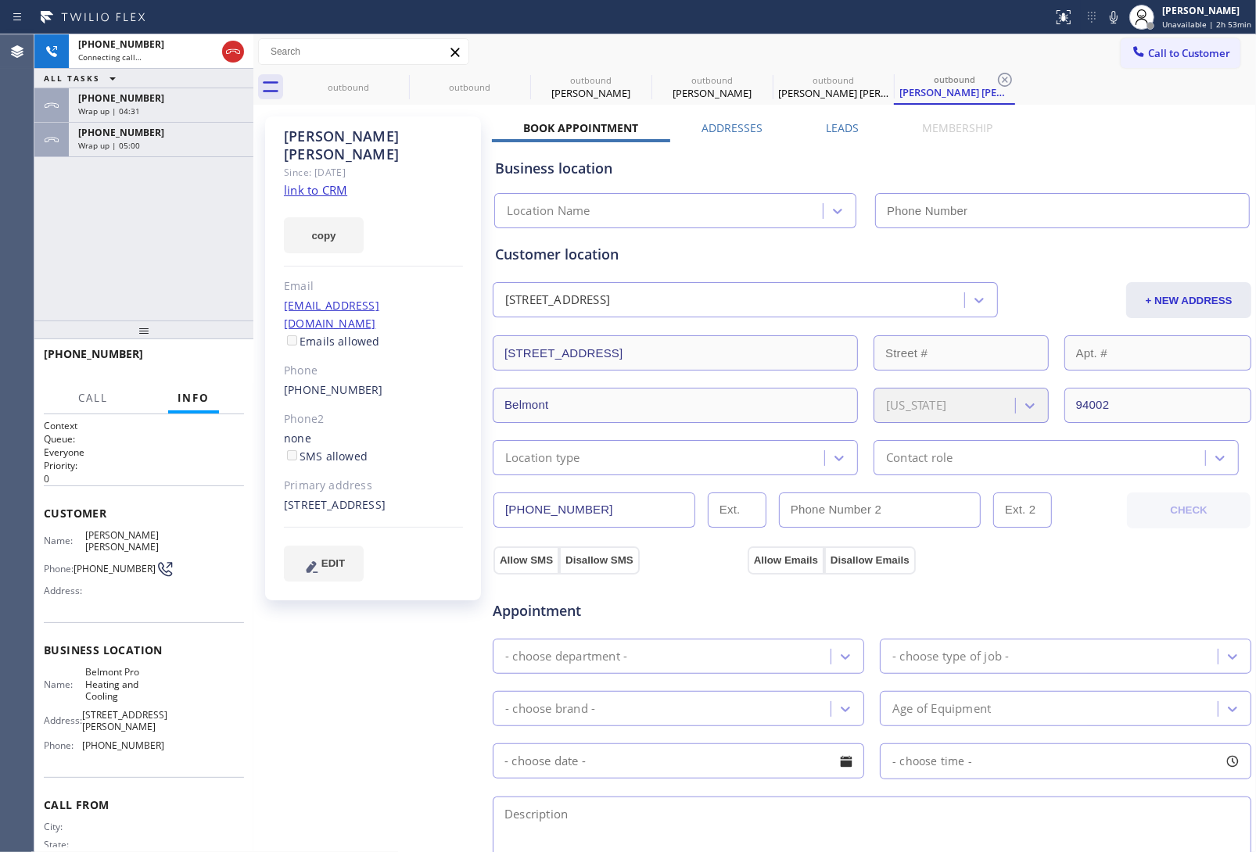
type input "[PHONE_NUMBER]"
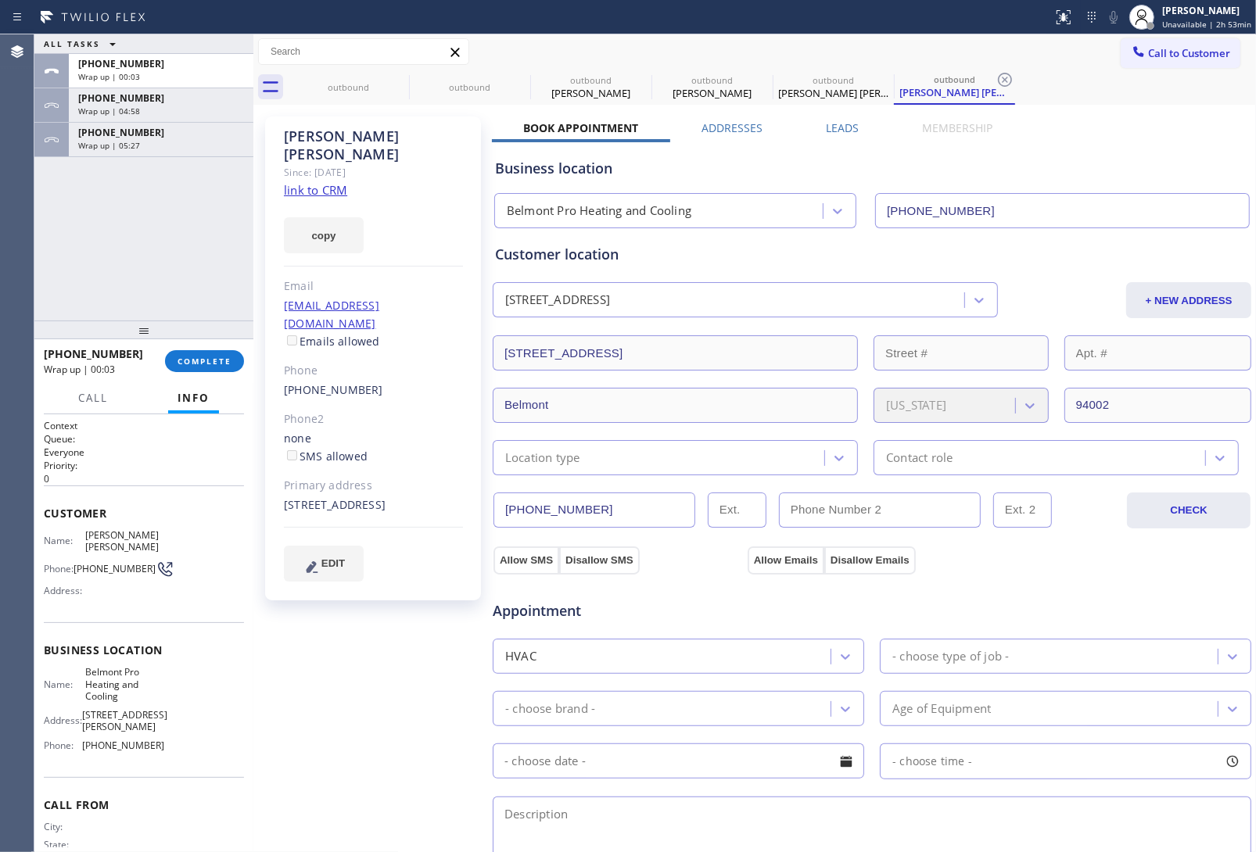
click at [407, 804] on div "[PERSON_NAME] [PERSON_NAME] Since: [DATE] link to CRM copy Email [EMAIL_ADDRESS…" at bounding box center [374, 631] width 235 height 1045
click at [1018, 597] on div "Appointment" at bounding box center [872, 602] width 762 height 40
drag, startPoint x: 131, startPoint y: 722, endPoint x: 84, endPoint y: 721, distance: 46.9
click at [84, 740] on span "[PHONE_NUMBER]" at bounding box center [123, 746] width 82 height 12
copy span "650) 684-5478"
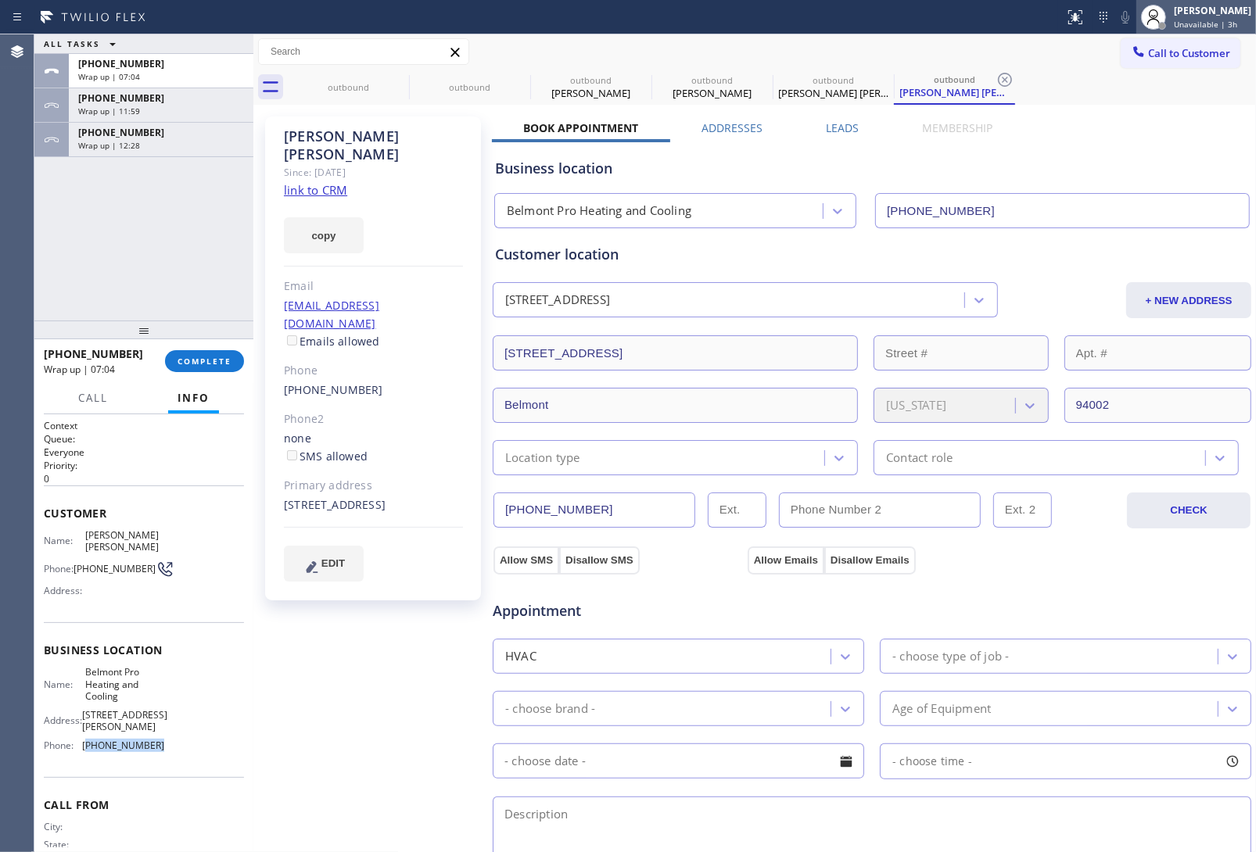
click at [1191, 20] on span "Unavailable | 3h" at bounding box center [1205, 24] width 63 height 11
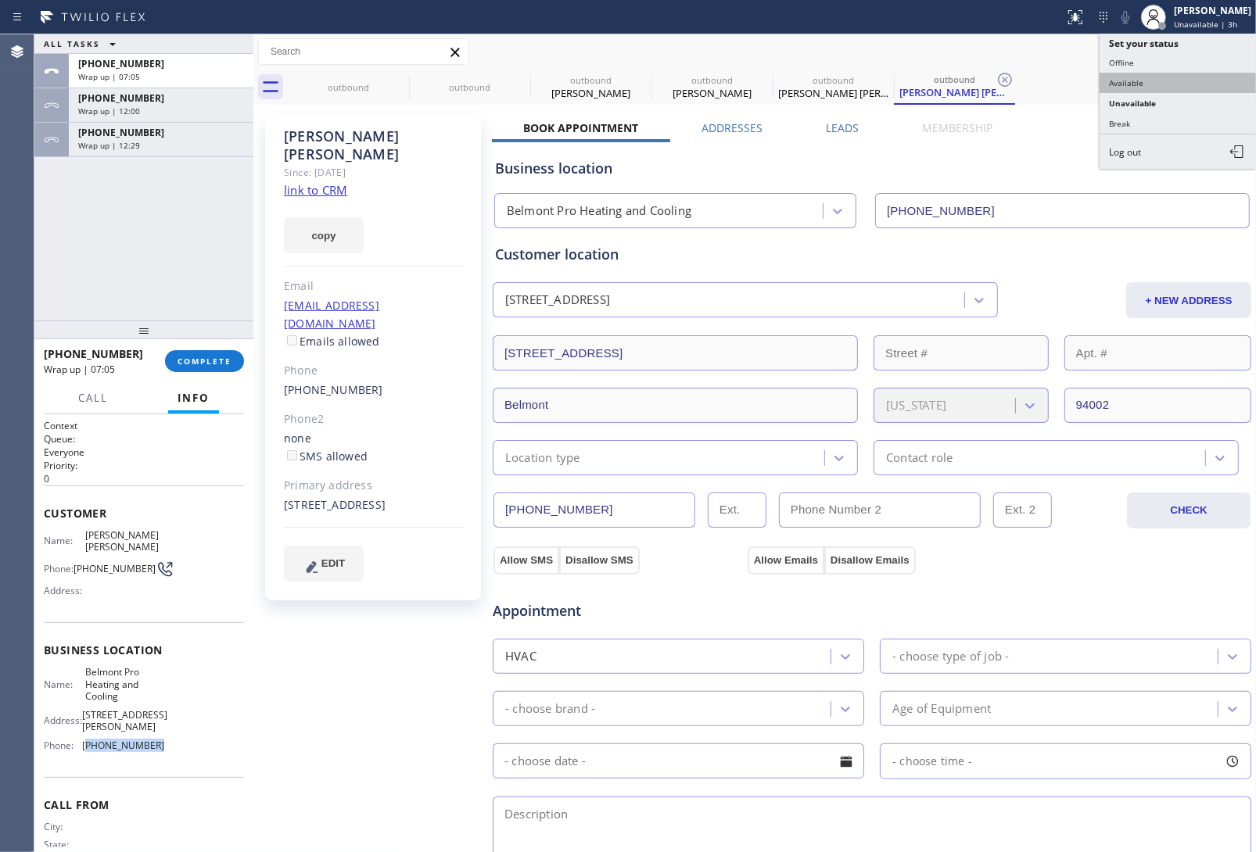
click at [1161, 83] on button "Available" at bounding box center [1178, 83] width 156 height 20
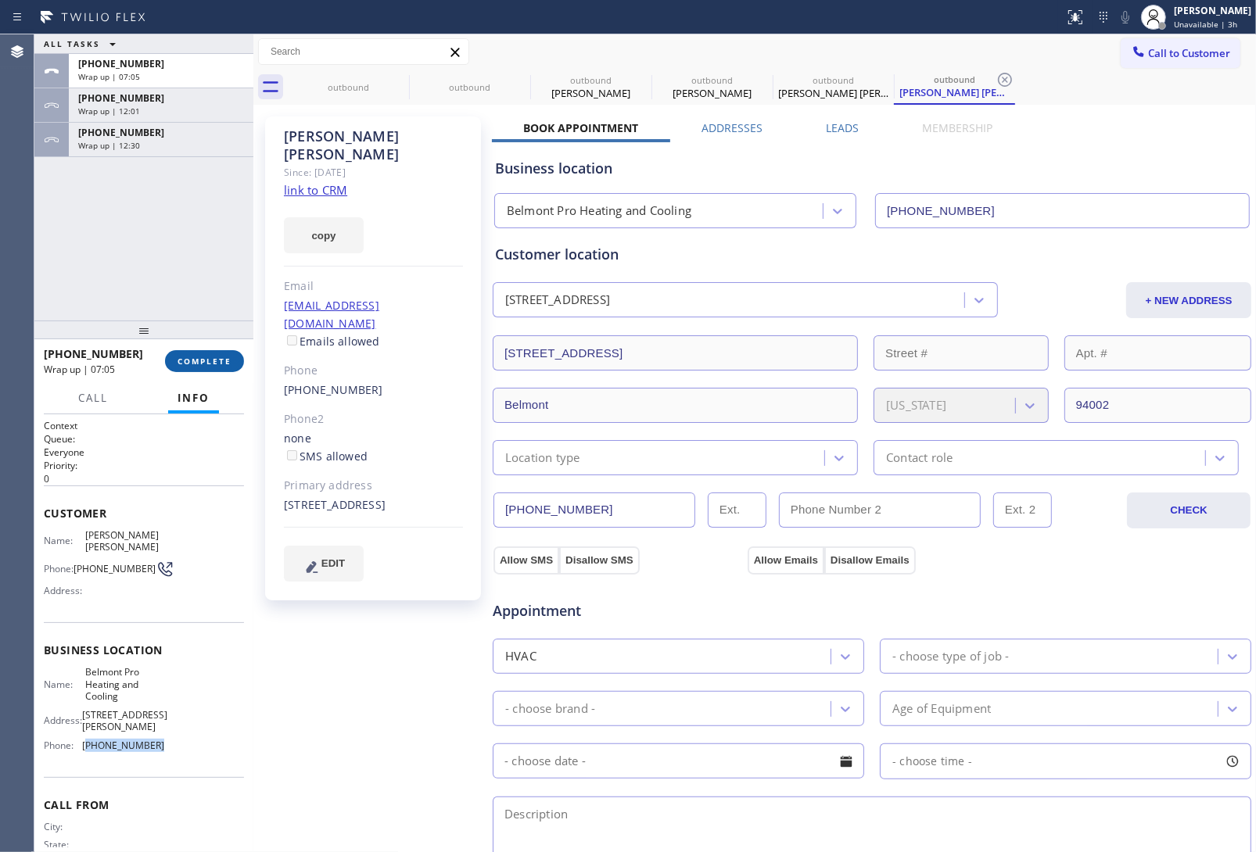
click at [194, 357] on span "COMPLETE" at bounding box center [205, 361] width 54 height 11
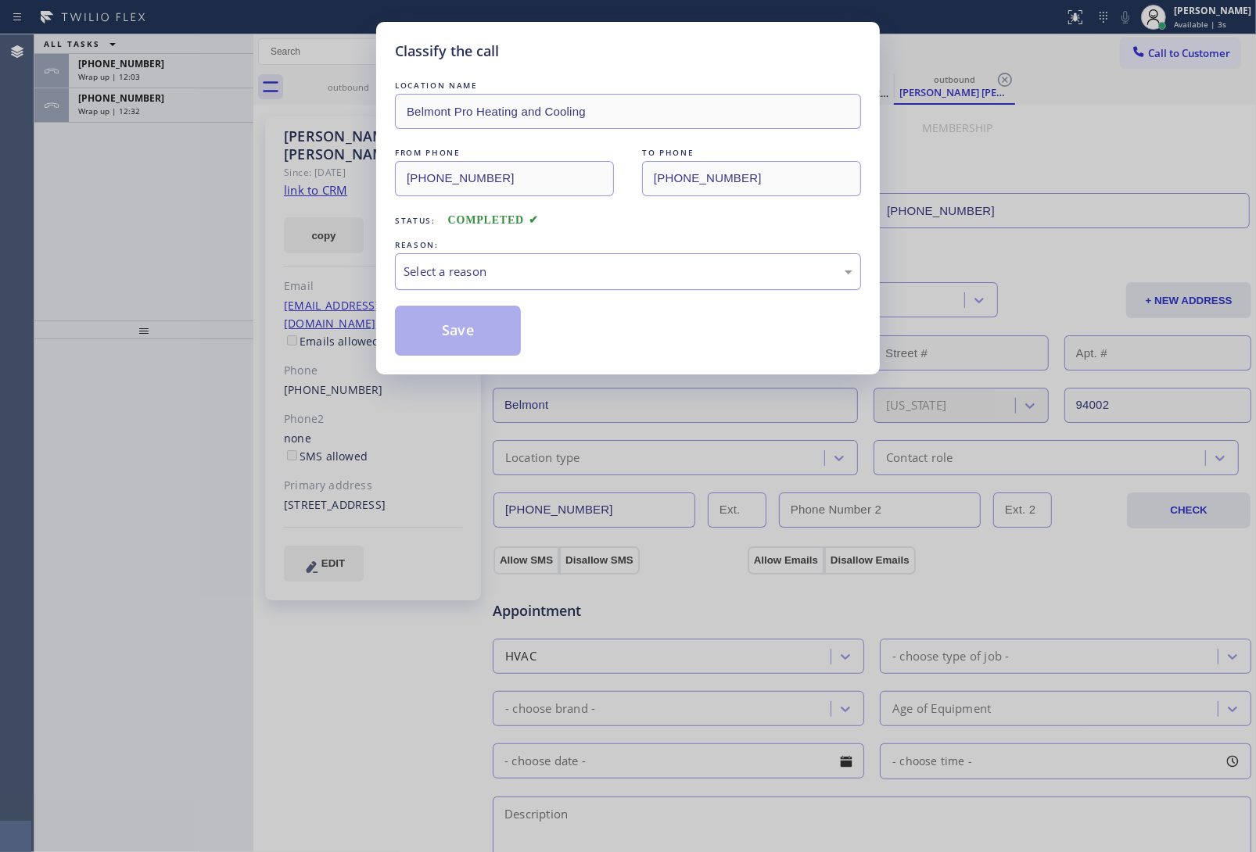
click at [513, 275] on div "Select a reason" at bounding box center [628, 272] width 449 height 18
click at [468, 332] on button "Save" at bounding box center [458, 331] width 126 height 50
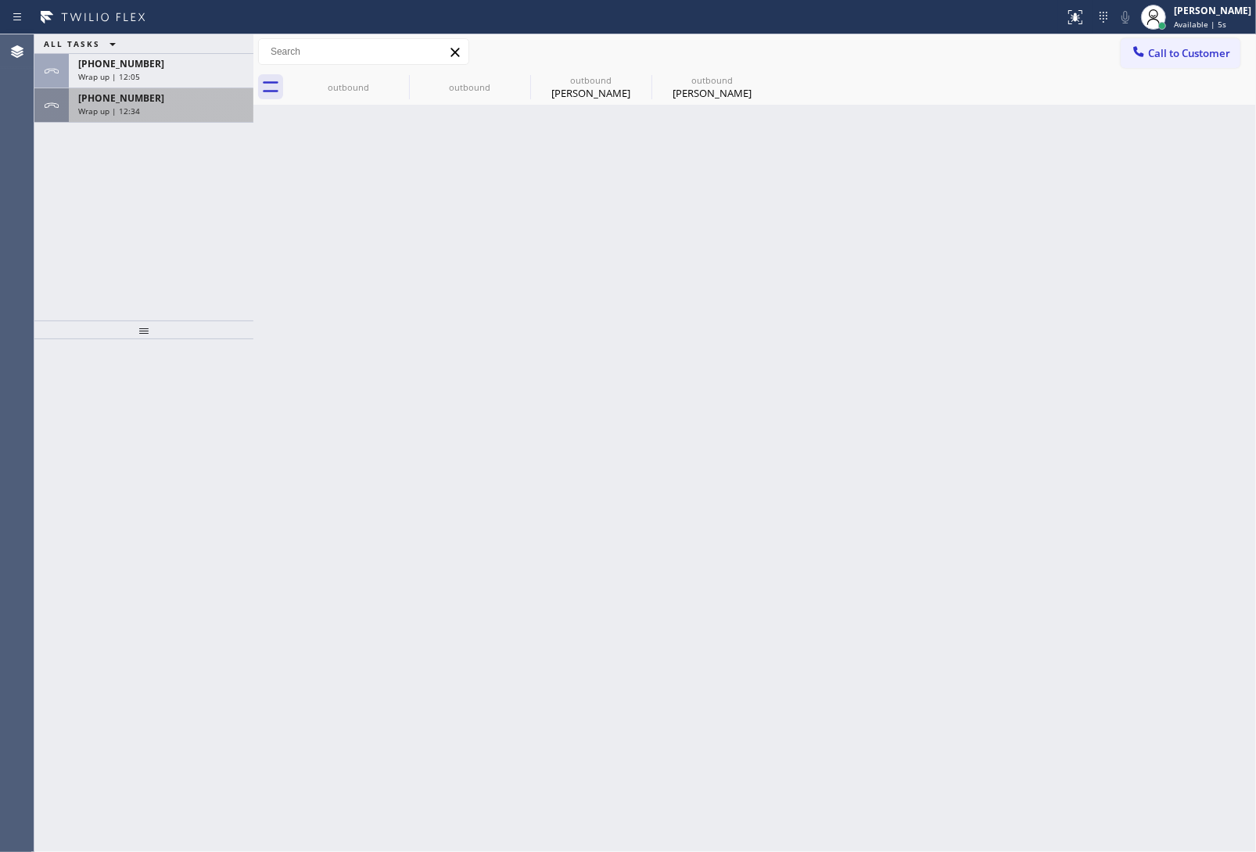
click at [145, 111] on div "Wrap up | 12:34" at bounding box center [161, 111] width 166 height 11
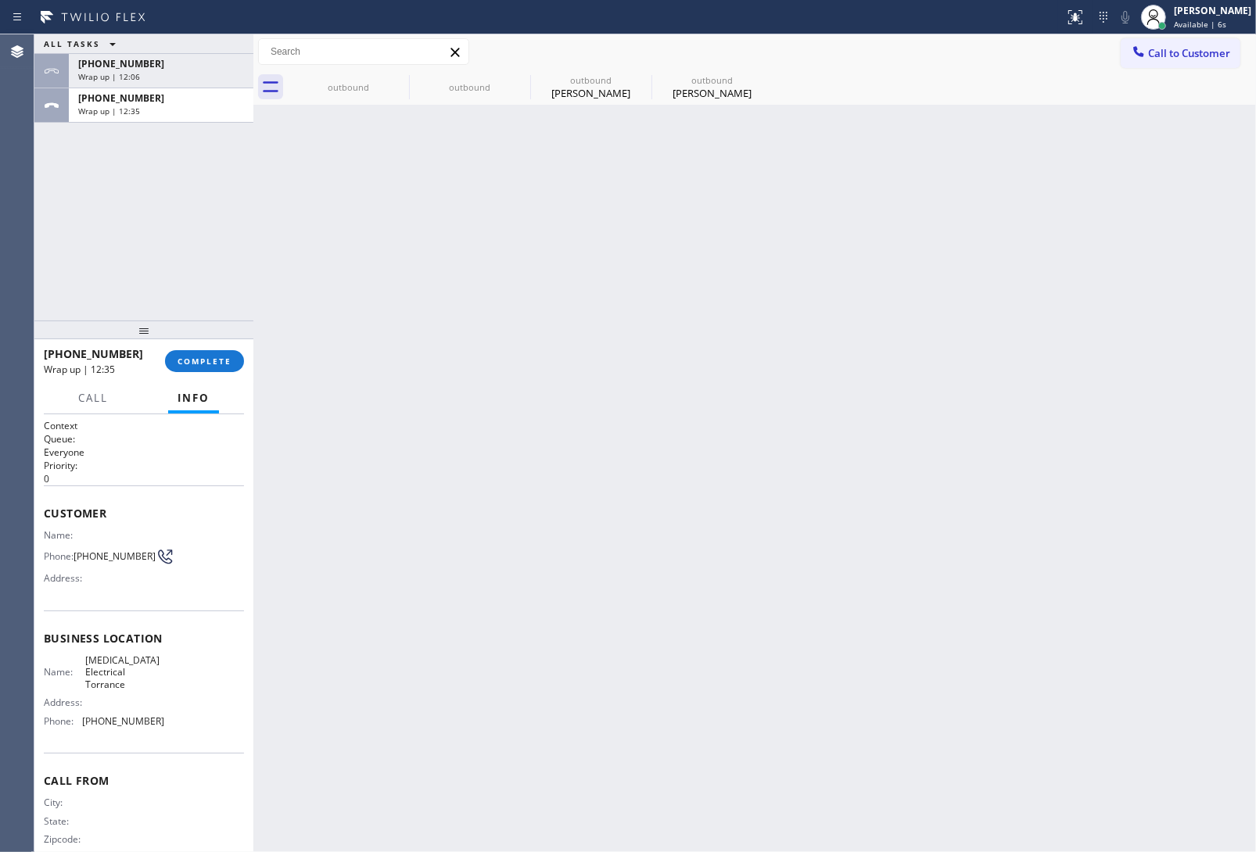
click at [200, 345] on div "[PHONE_NUMBER] Wrap up | 12:35 COMPLETE" at bounding box center [144, 361] width 200 height 41
click at [202, 354] on button "COMPLETE" at bounding box center [204, 361] width 79 height 22
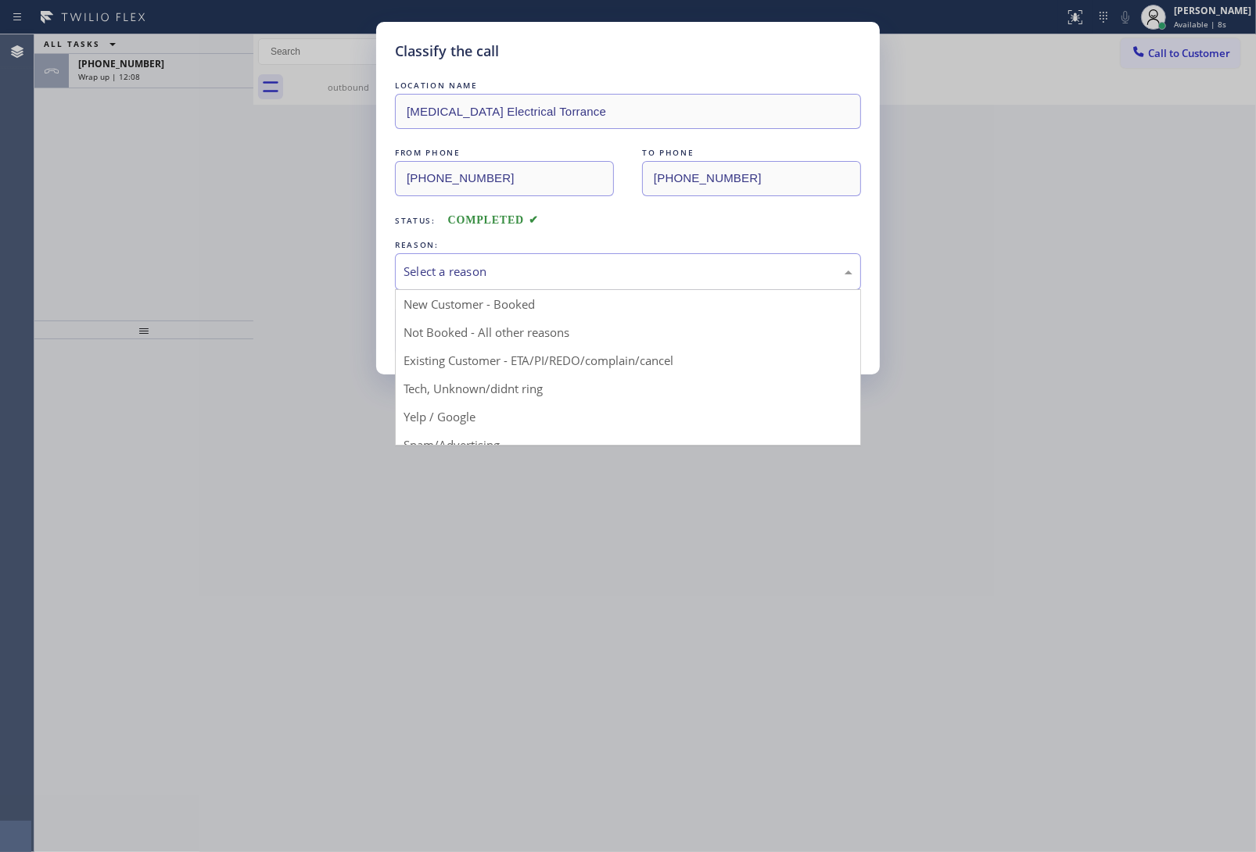
click at [482, 267] on div "Select a reason" at bounding box center [628, 272] width 449 height 18
click at [478, 330] on button "Save" at bounding box center [458, 331] width 126 height 50
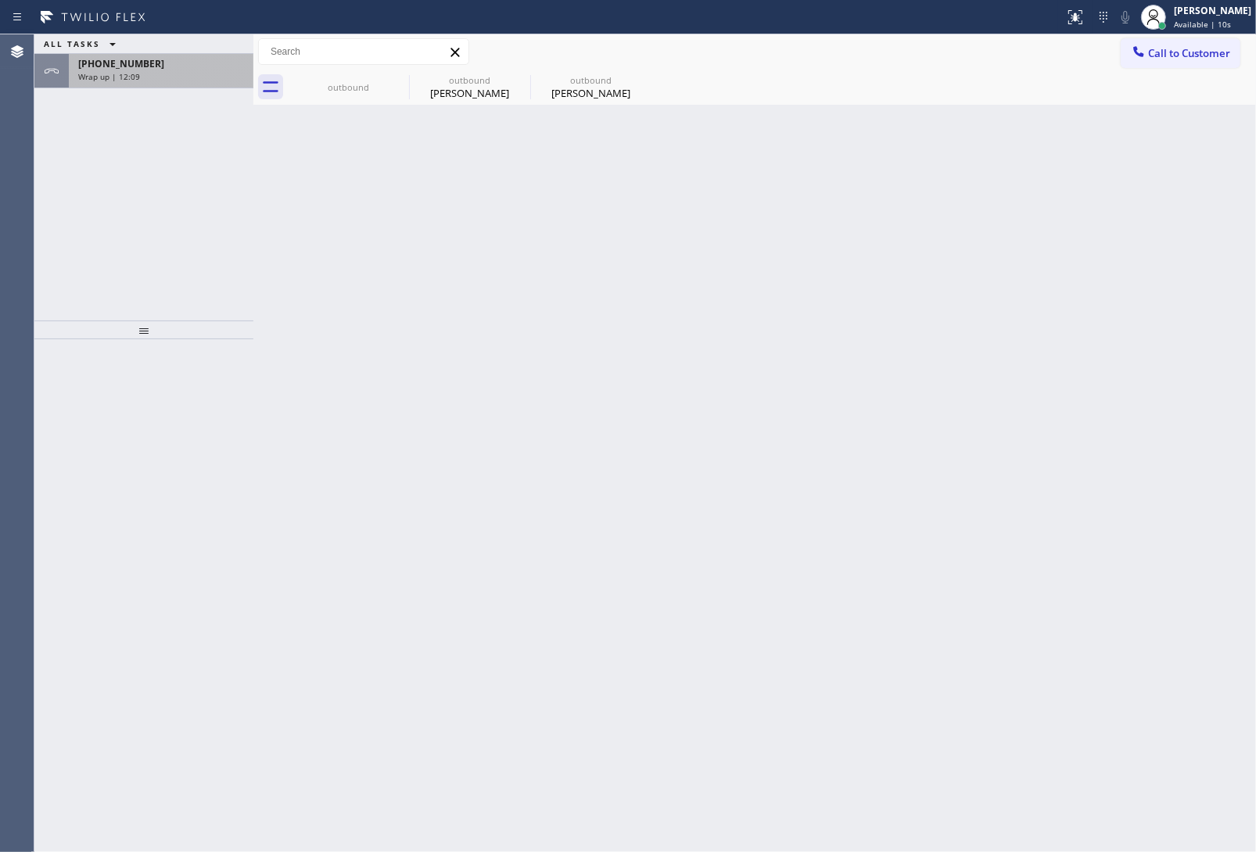
click at [169, 78] on div "Wrap up | 12:09" at bounding box center [161, 76] width 166 height 11
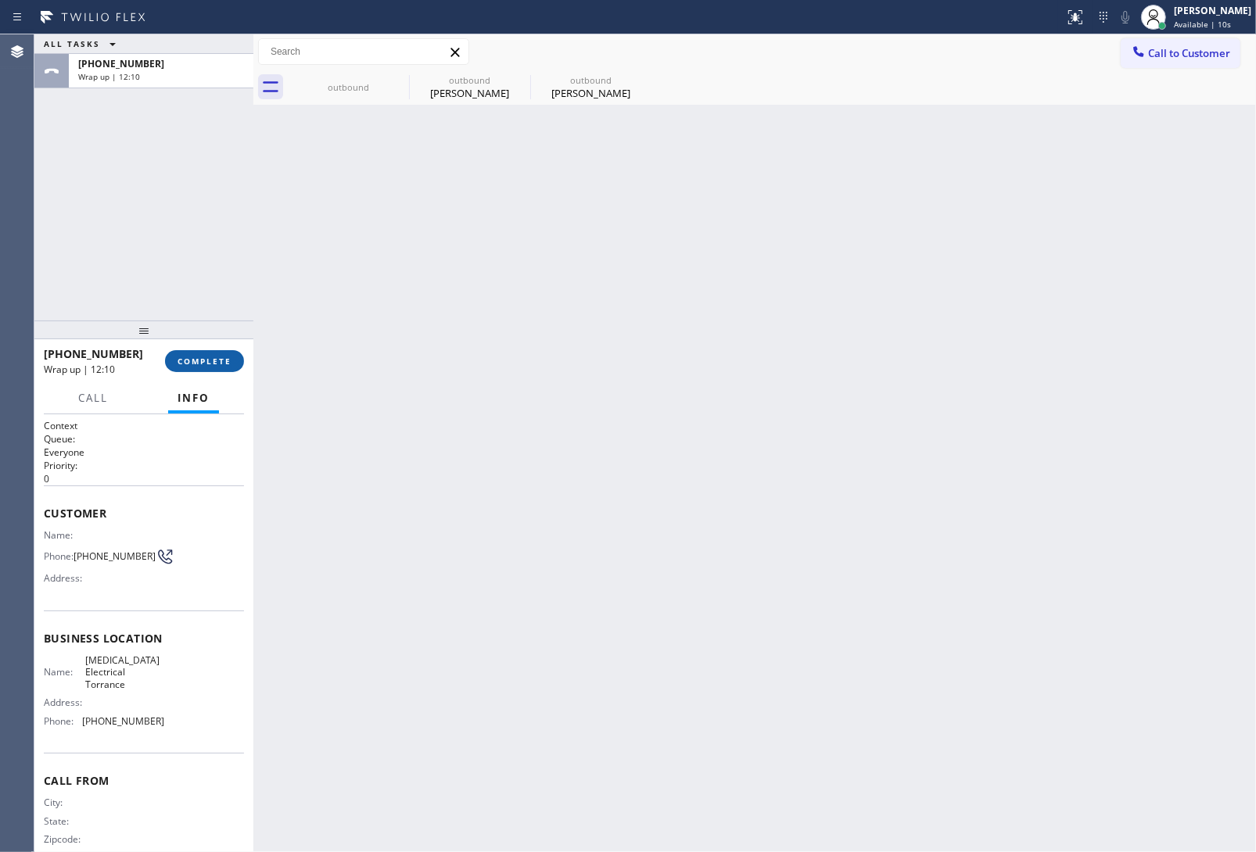
click at [203, 358] on span "COMPLETE" at bounding box center [205, 361] width 54 height 11
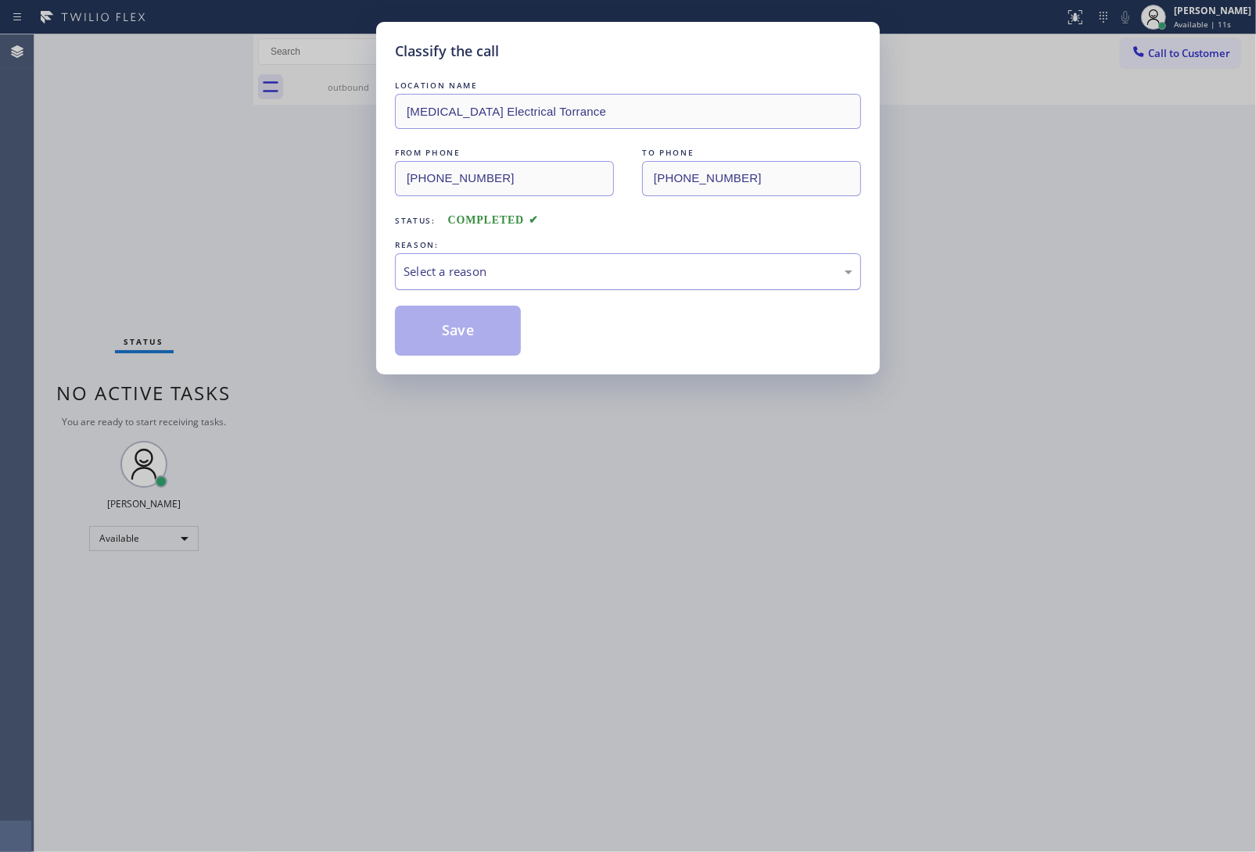
click at [538, 264] on div "Select a reason" at bounding box center [628, 272] width 449 height 18
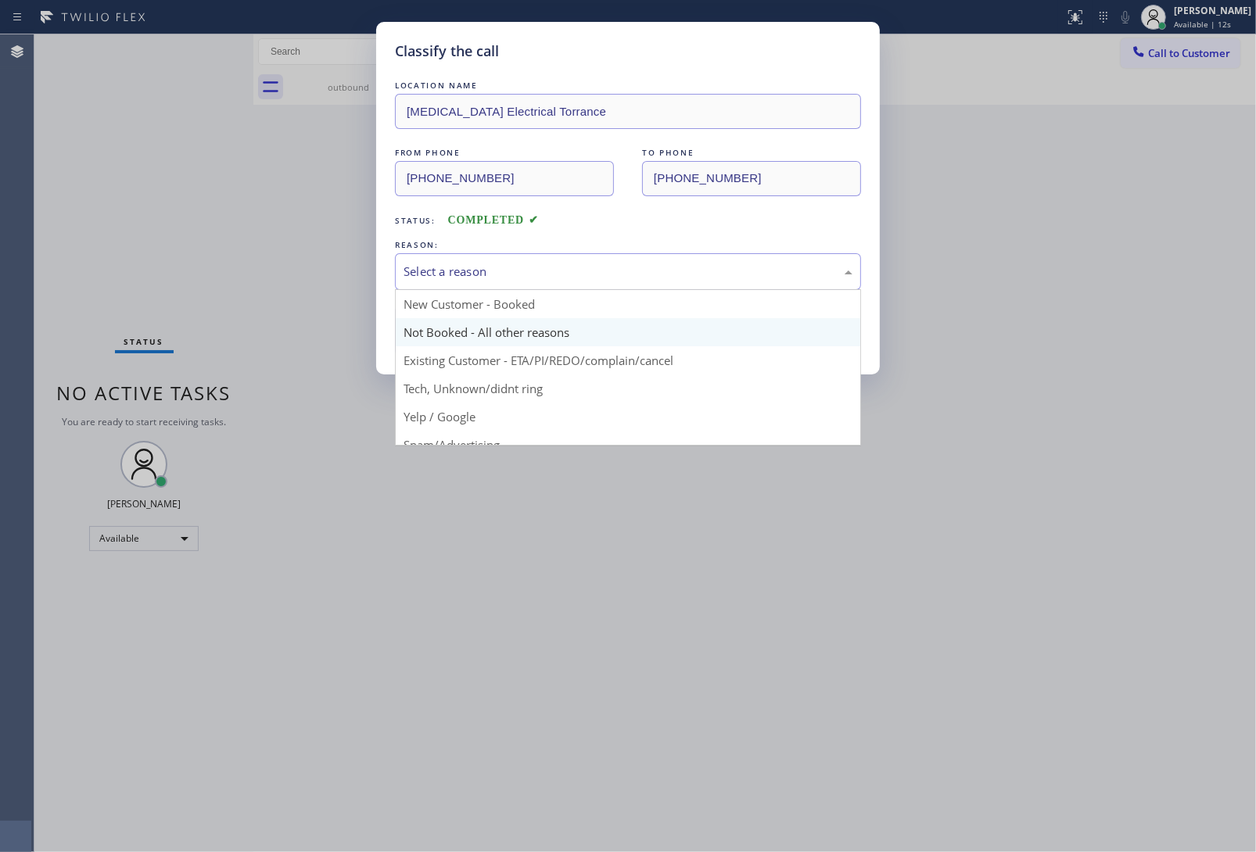
click at [479, 335] on button "Save" at bounding box center [458, 331] width 126 height 50
type input "[PHONE_NUMBER]"
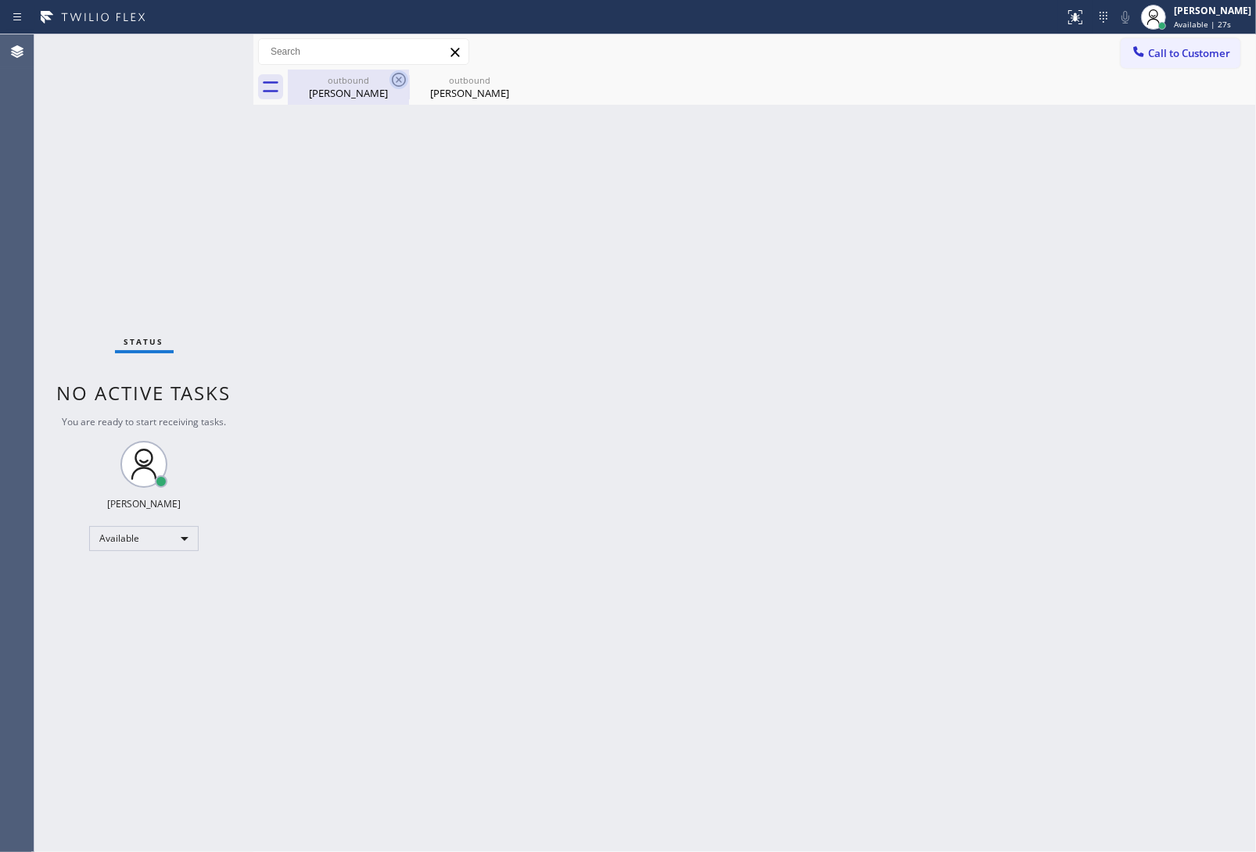
click at [397, 74] on icon at bounding box center [399, 80] width 14 height 14
click at [0, 0] on icon at bounding box center [0, 0] width 0 height 0
click at [397, 74] on div "outbound [PERSON_NAME] outbound [PERSON_NAME]" at bounding box center [772, 87] width 968 height 35
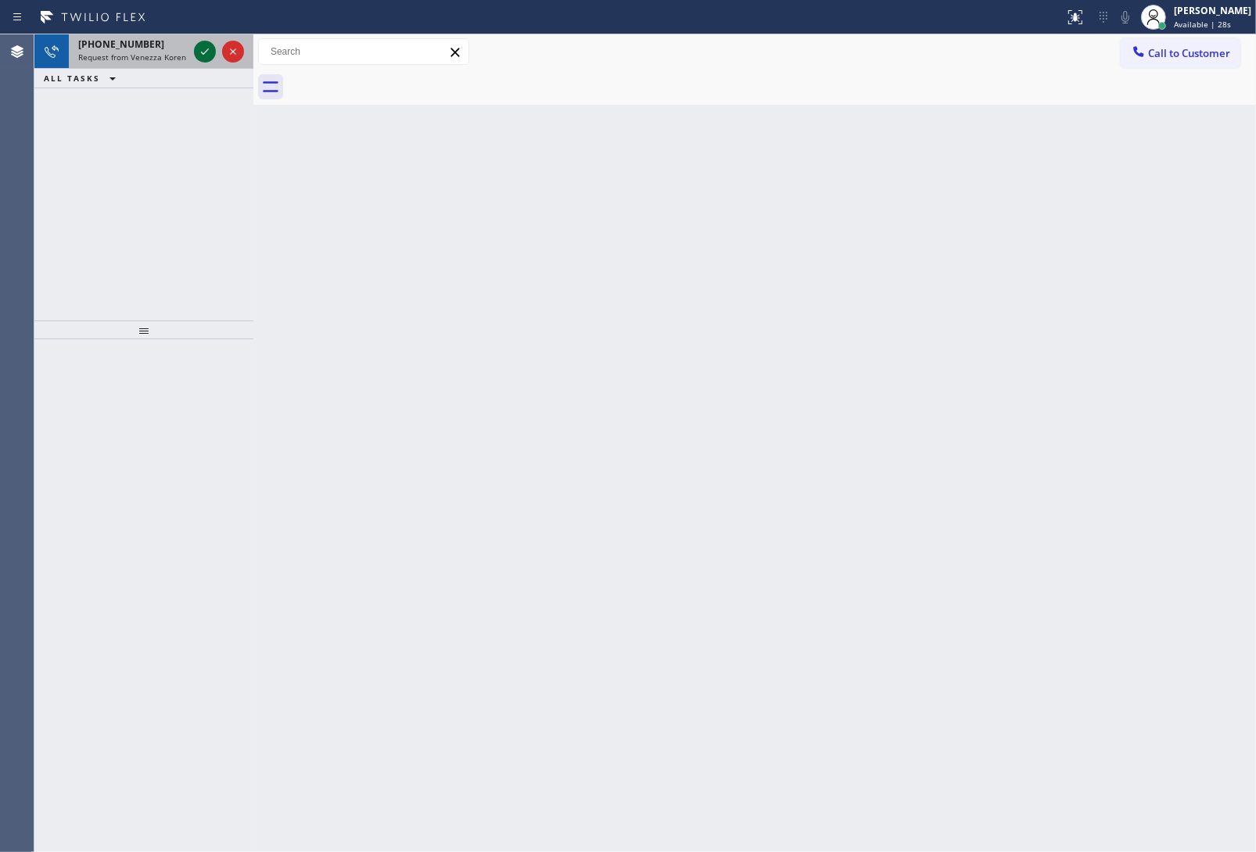
click at [204, 47] on icon at bounding box center [205, 51] width 19 height 19
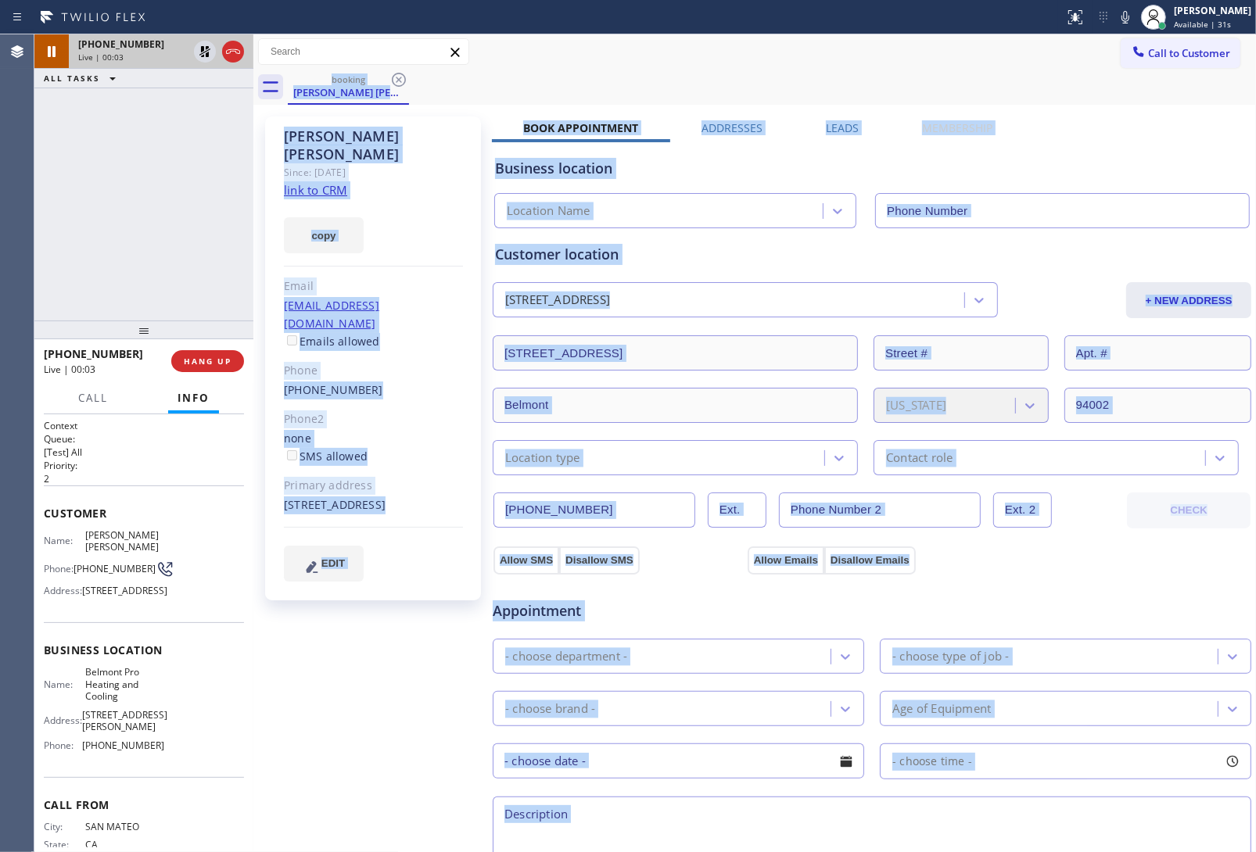
type input "[PHONE_NUMBER]"
click at [407, 689] on div "[PERSON_NAME] [PERSON_NAME] Since: [DATE] link to CRM copy Email [EMAIL_ADDRESS…" at bounding box center [374, 631] width 235 height 1045
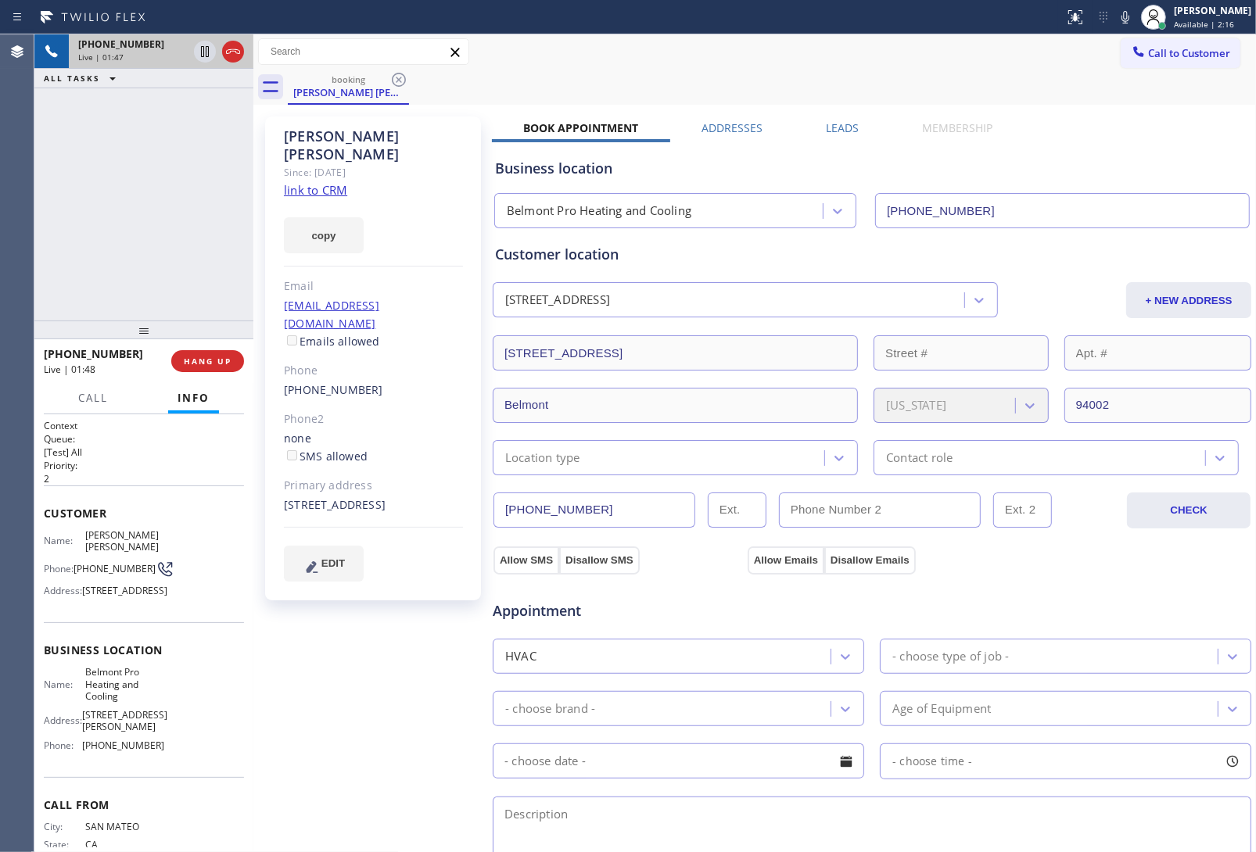
click at [1043, 576] on div "Appointment HVAC - choose type of job - - choose brand - Age of Equipment - cho…" at bounding box center [872, 724] width 760 height 300
